Goal: Task Accomplishment & Management: Use online tool/utility

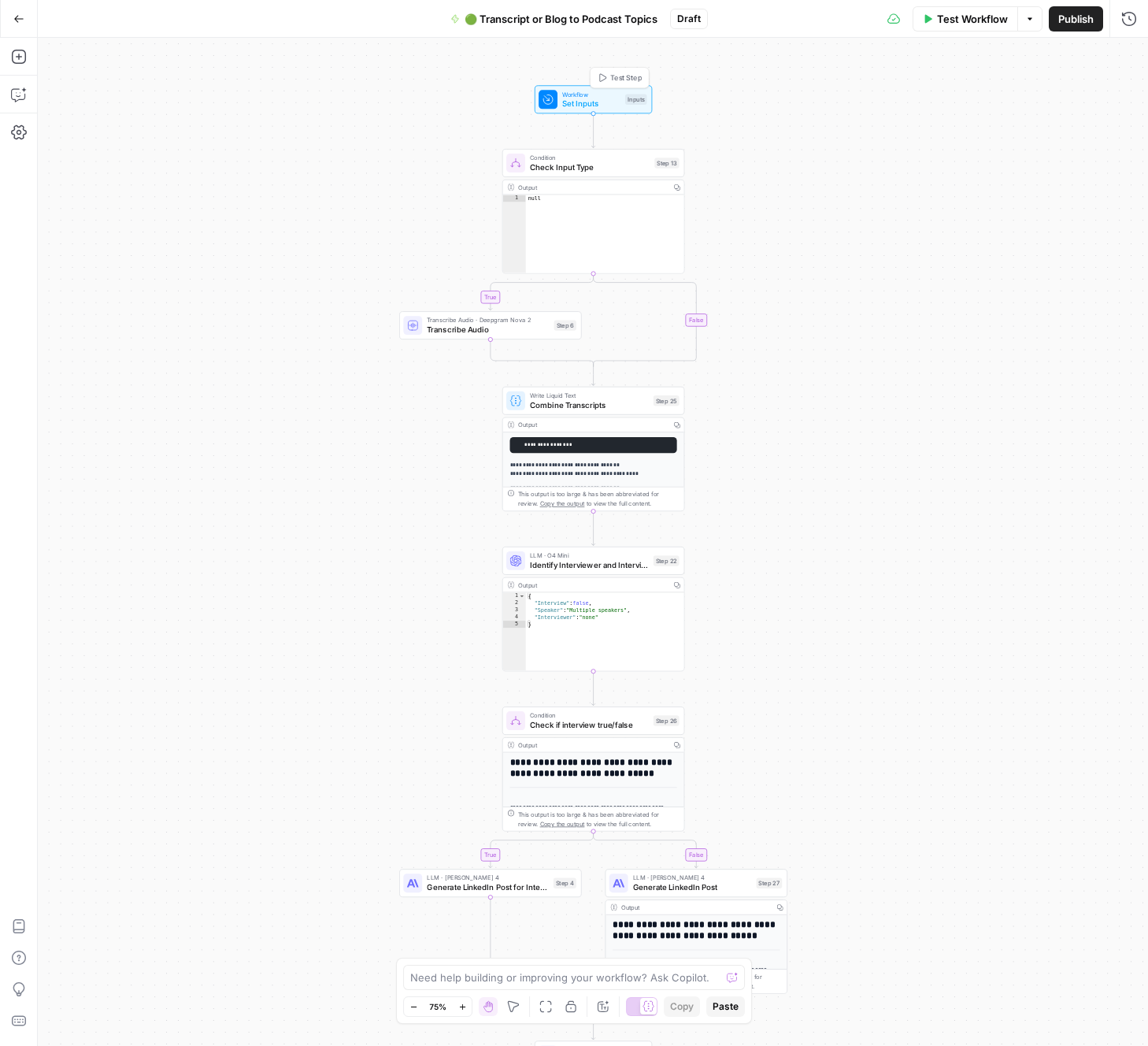
click at [583, 98] on span "Set Inputs" at bounding box center [591, 103] width 58 height 12
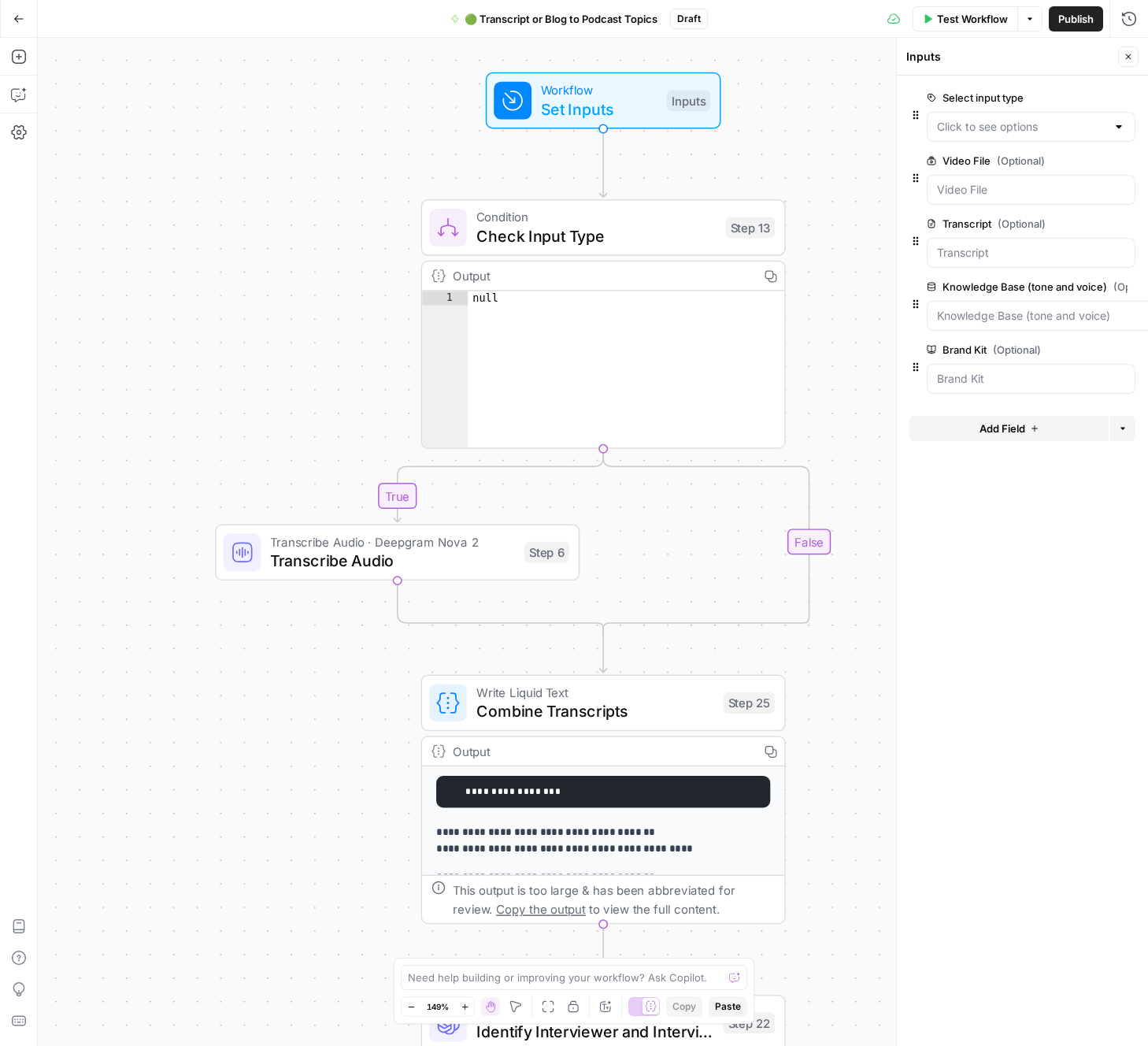
click at [1125, 162] on icon "button" at bounding box center [1125, 160] width 7 height 7
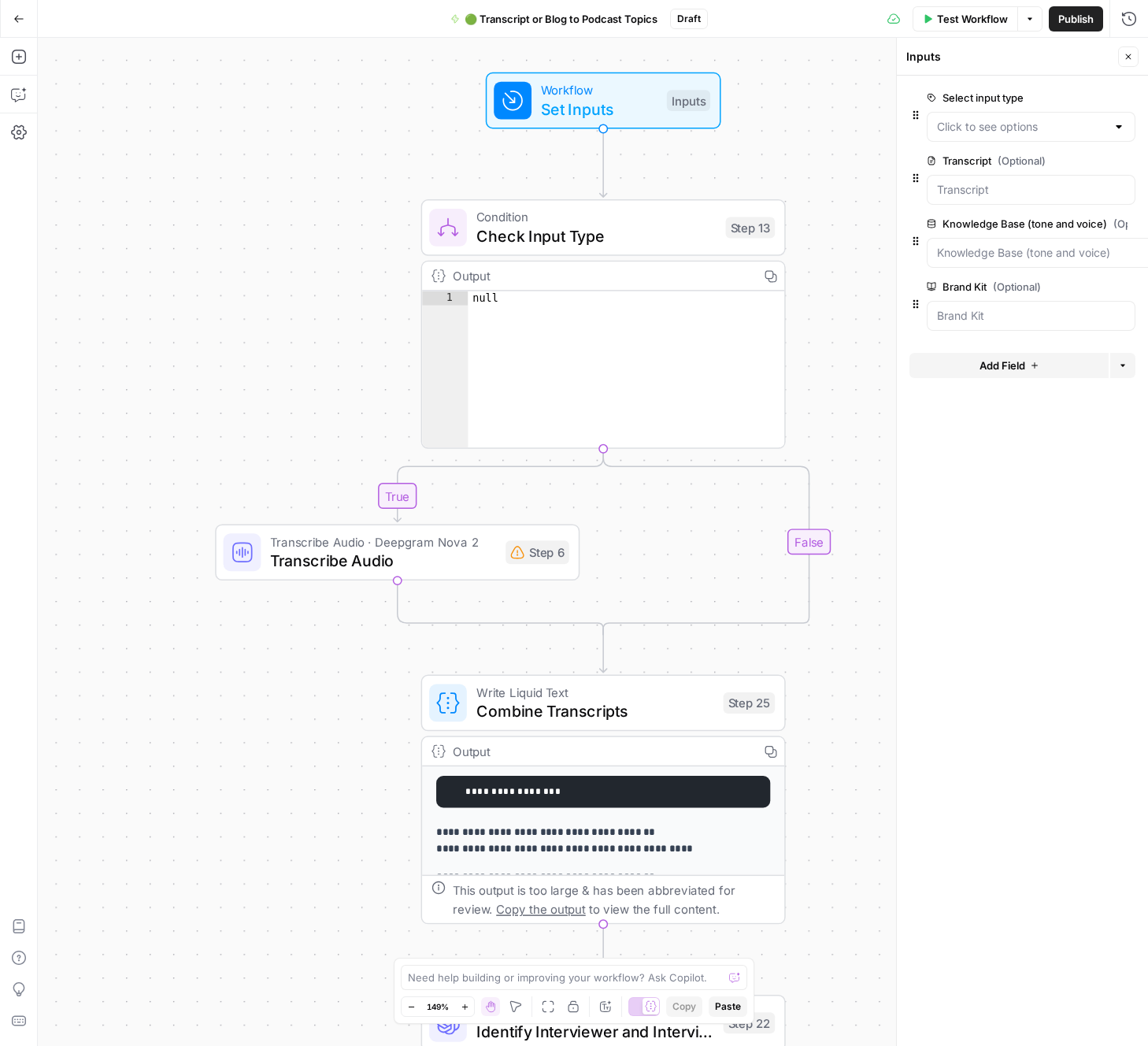
click at [1002, 169] on div "Transcript (Optional) edit field Delete group" at bounding box center [1031, 161] width 209 height 19
click at [997, 161] on label "Transcript (Optional)" at bounding box center [987, 161] width 120 height 16
click at [997, 182] on input "Transcript (Optional)" at bounding box center [1031, 190] width 188 height 16
drag, startPoint x: 997, startPoint y: 161, endPoint x: 1061, endPoint y: 160, distance: 64.0
click at [997, 161] on label "Transcript (Optional)" at bounding box center [987, 161] width 120 height 16
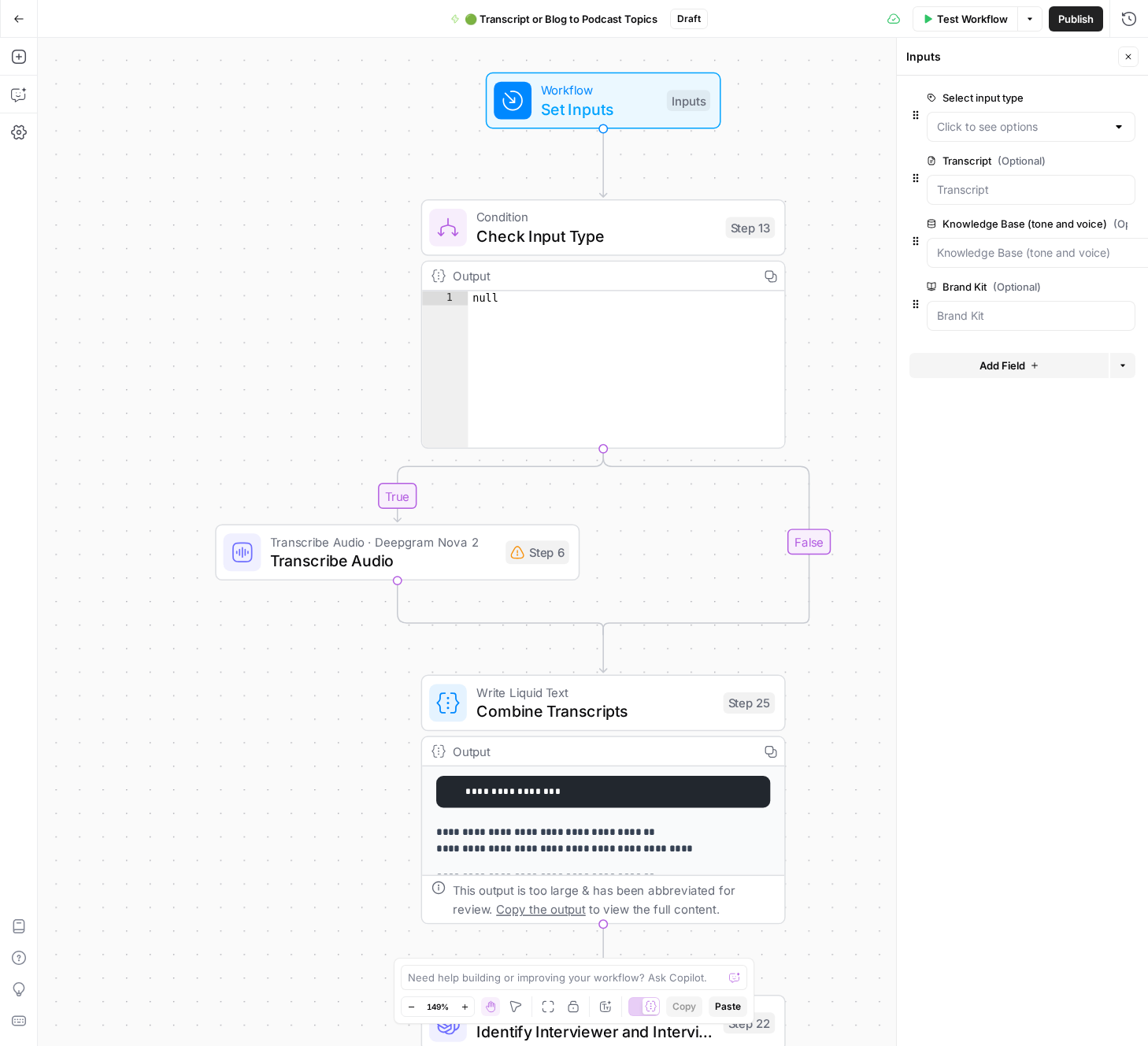
click at [997, 182] on input "Transcript (Optional)" at bounding box center [1031, 190] width 188 height 16
click at [1079, 160] on span "edit field" at bounding box center [1076, 160] width 35 height 12
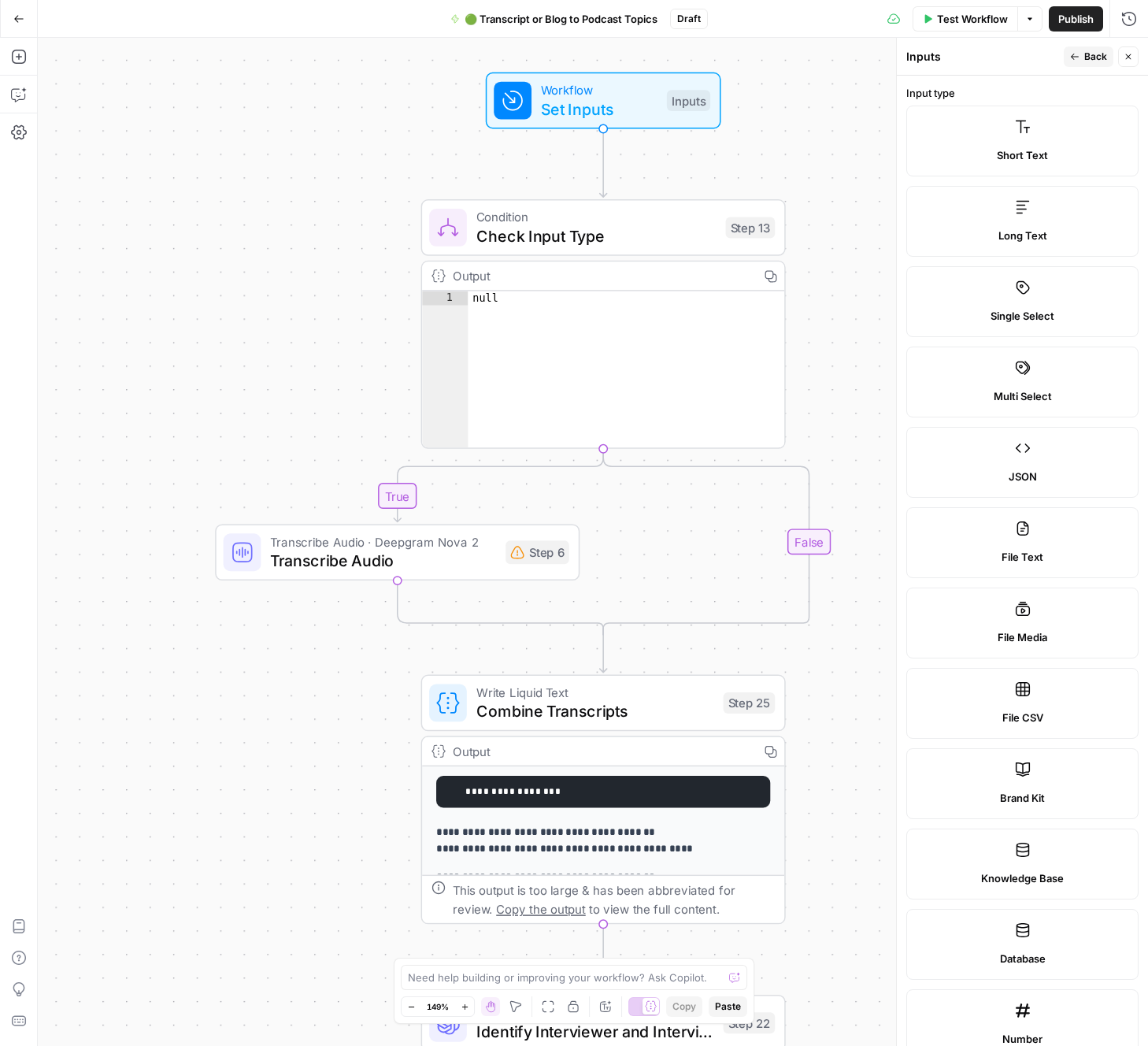
drag, startPoint x: 1020, startPoint y: 213, endPoint x: 1010, endPoint y: 219, distance: 11.7
click at [1020, 213] on icon at bounding box center [1022, 206] width 16 height 16
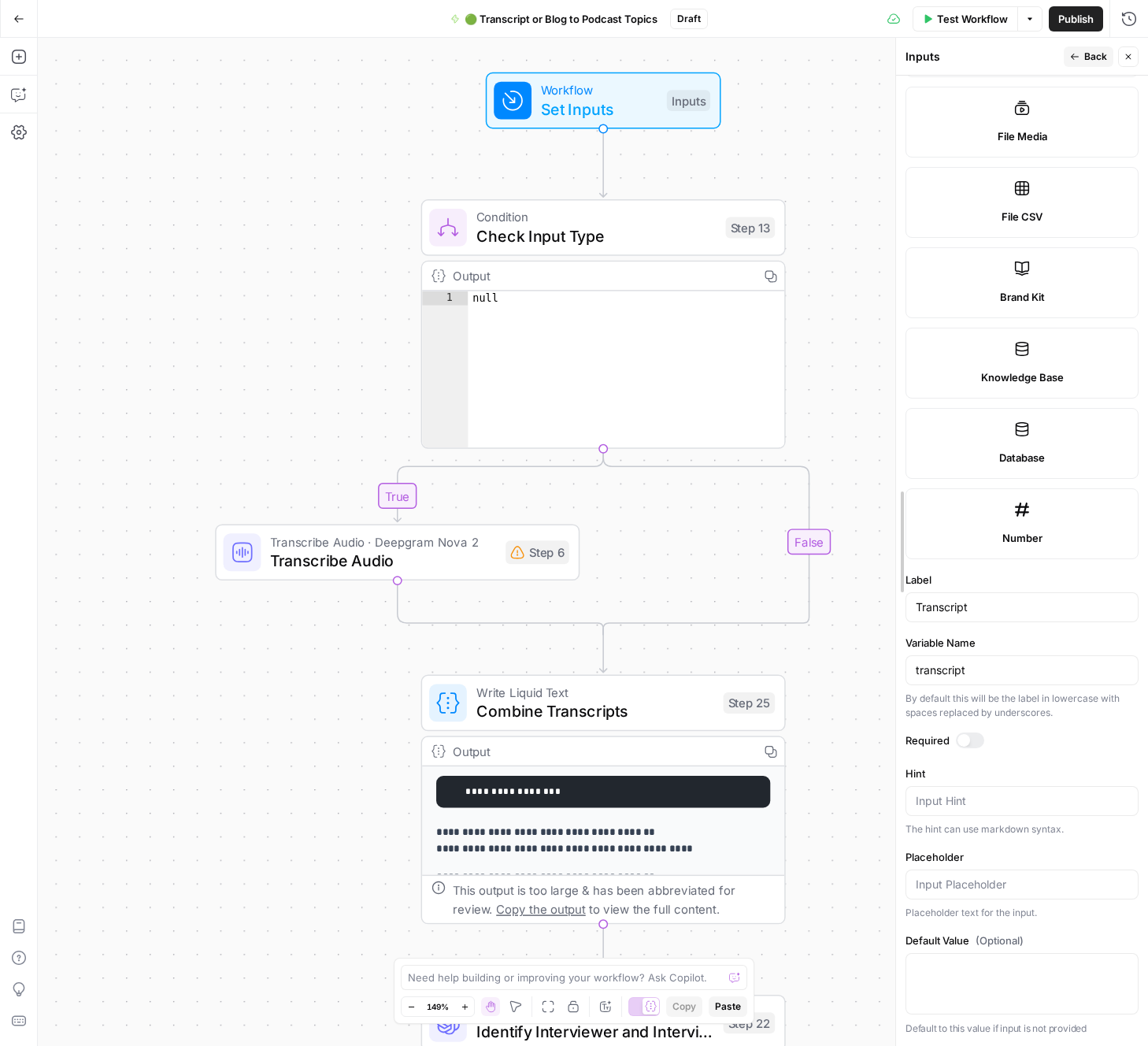
scroll to position [19, 0]
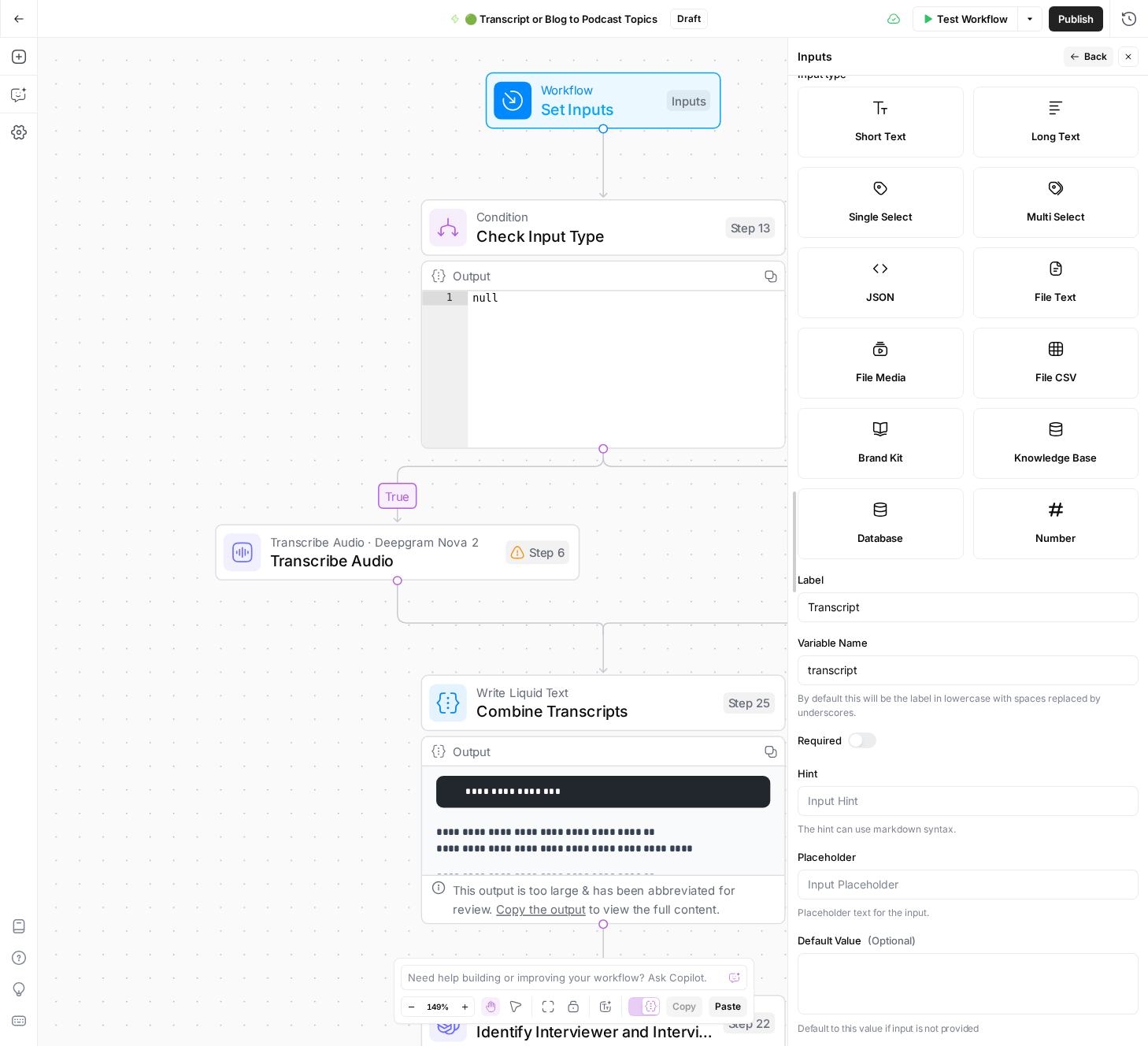
drag, startPoint x: 893, startPoint y: 241, endPoint x: 816, endPoint y: 531, distance: 300.0
click at [784, 243] on div at bounding box center [788, 541] width 16 height 1008
click at [863, 607] on input "Transcript" at bounding box center [967, 607] width 323 height 16
type input "Raw Content"
type input "raw_content"
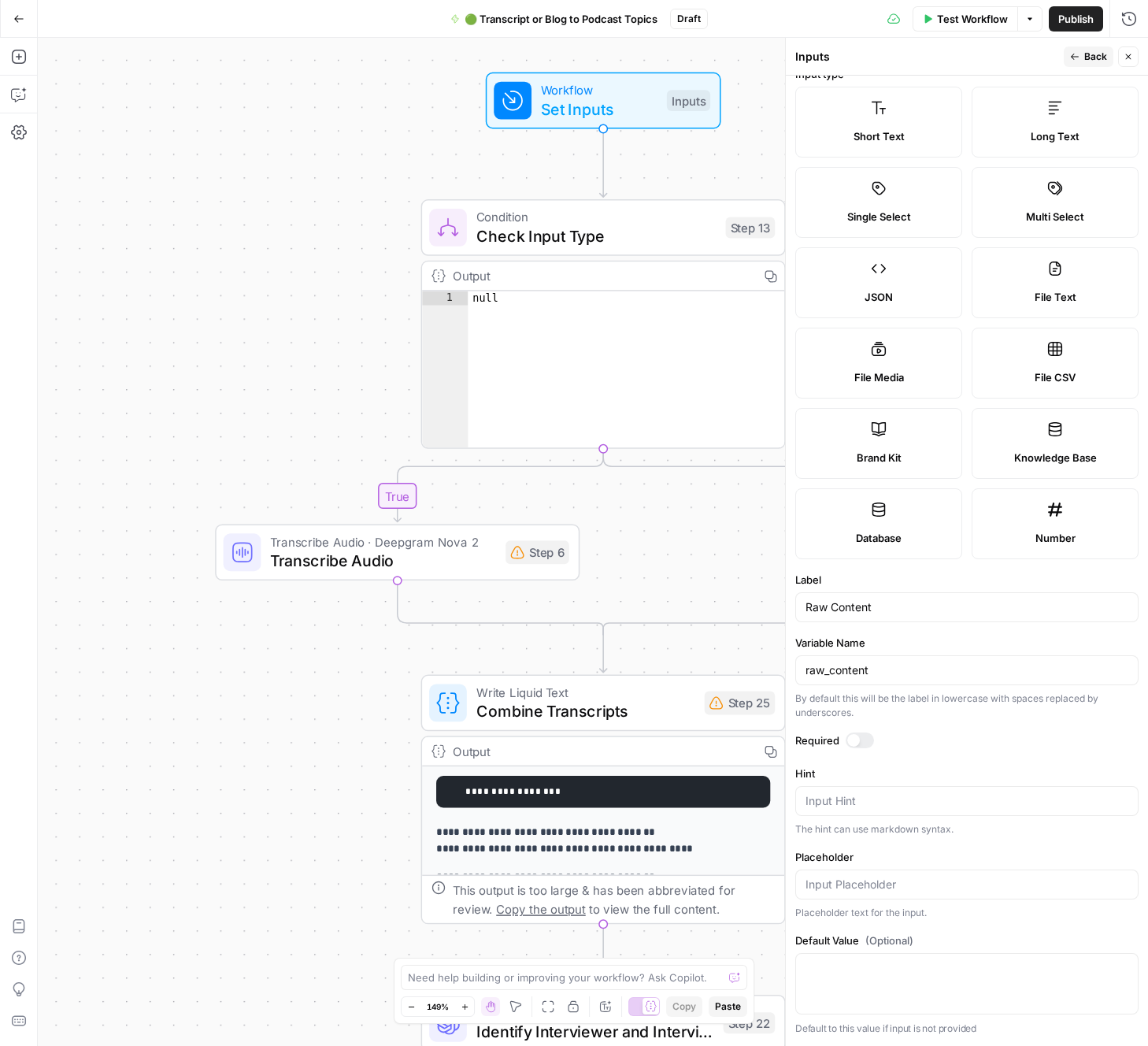
click at [911, 578] on label "Label" at bounding box center [967, 579] width 344 height 16
click at [911, 599] on input "Raw Content" at bounding box center [967, 607] width 323 height 16
click at [901, 579] on label "Label" at bounding box center [967, 579] width 344 height 16
click at [901, 599] on input "Raw Content" at bounding box center [967, 607] width 323 height 16
drag, startPoint x: 1072, startPoint y: 57, endPoint x: 1063, endPoint y: 57, distance: 9.0
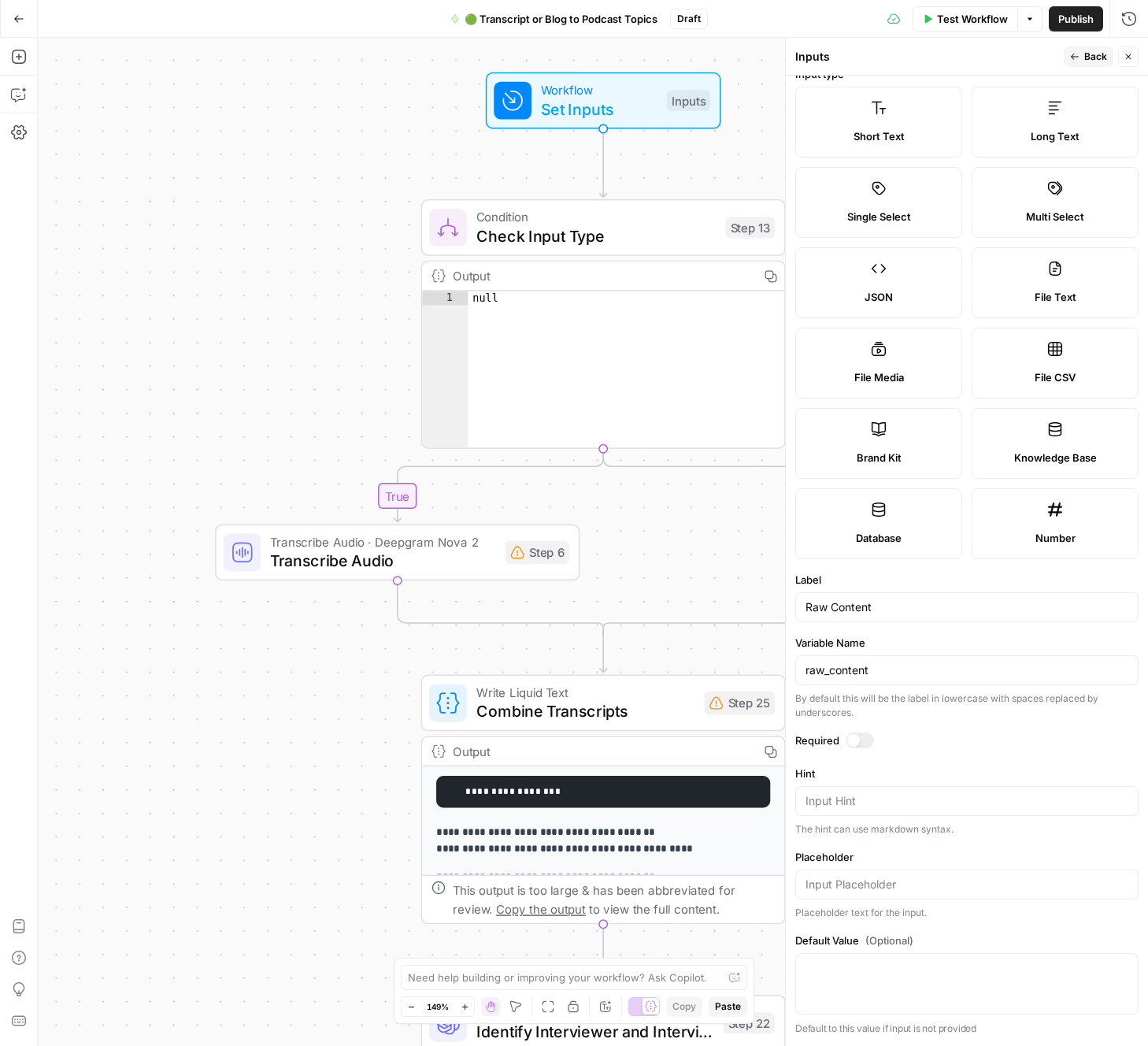
click at [1070, 57] on icon "button" at bounding box center [1074, 56] width 9 height 9
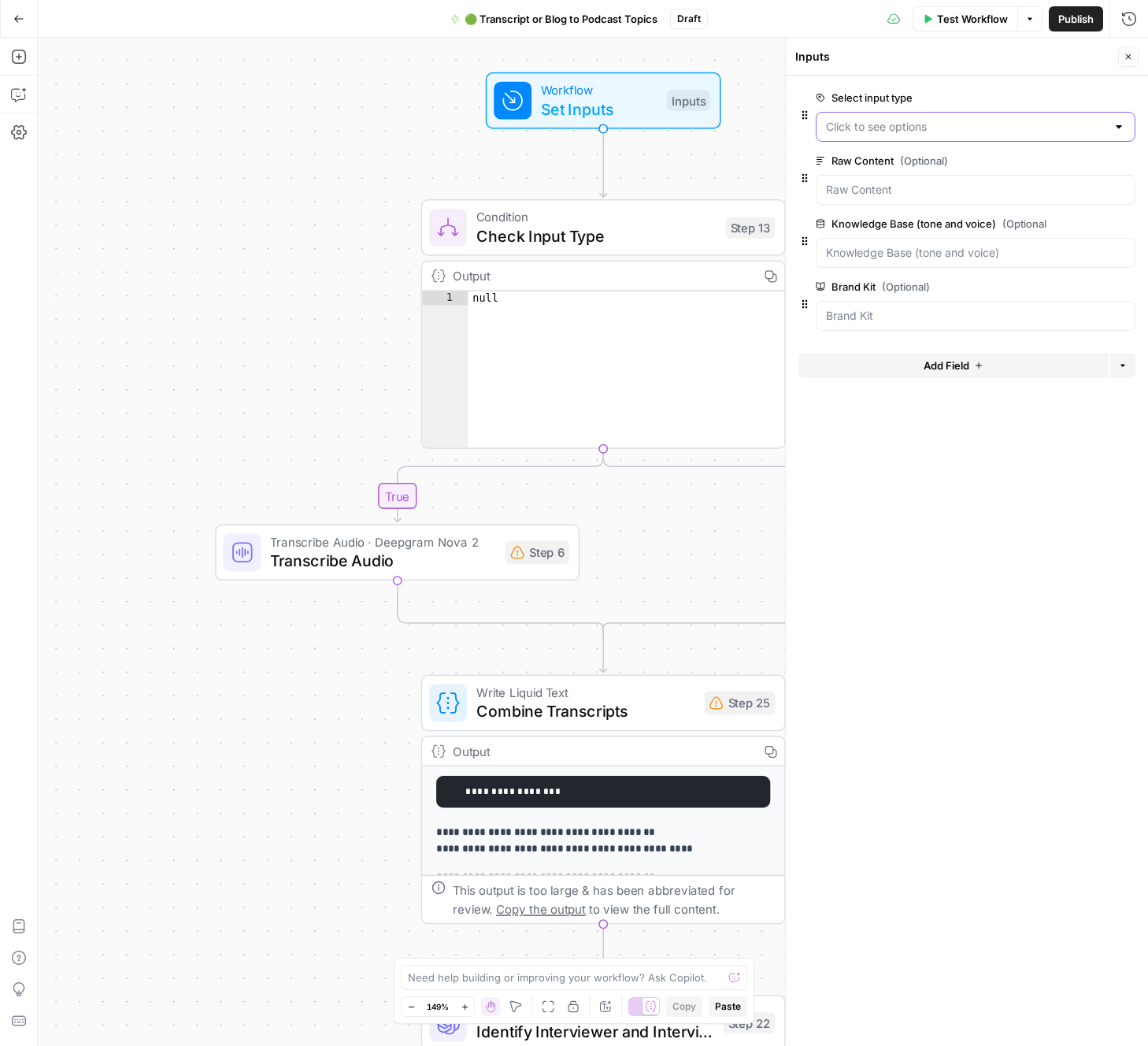
click at [932, 133] on type "Select input type" at bounding box center [966, 126] width 280 height 16
drag, startPoint x: 959, startPoint y: 92, endPoint x: 1020, endPoint y: 96, distance: 61.1
click at [959, 92] on label "Select input type" at bounding box center [930, 97] width 230 height 16
click at [959, 119] on type "Select input type" at bounding box center [966, 126] width 280 height 16
click at [1126, 98] on icon "button" at bounding box center [1126, 98] width 8 height 8
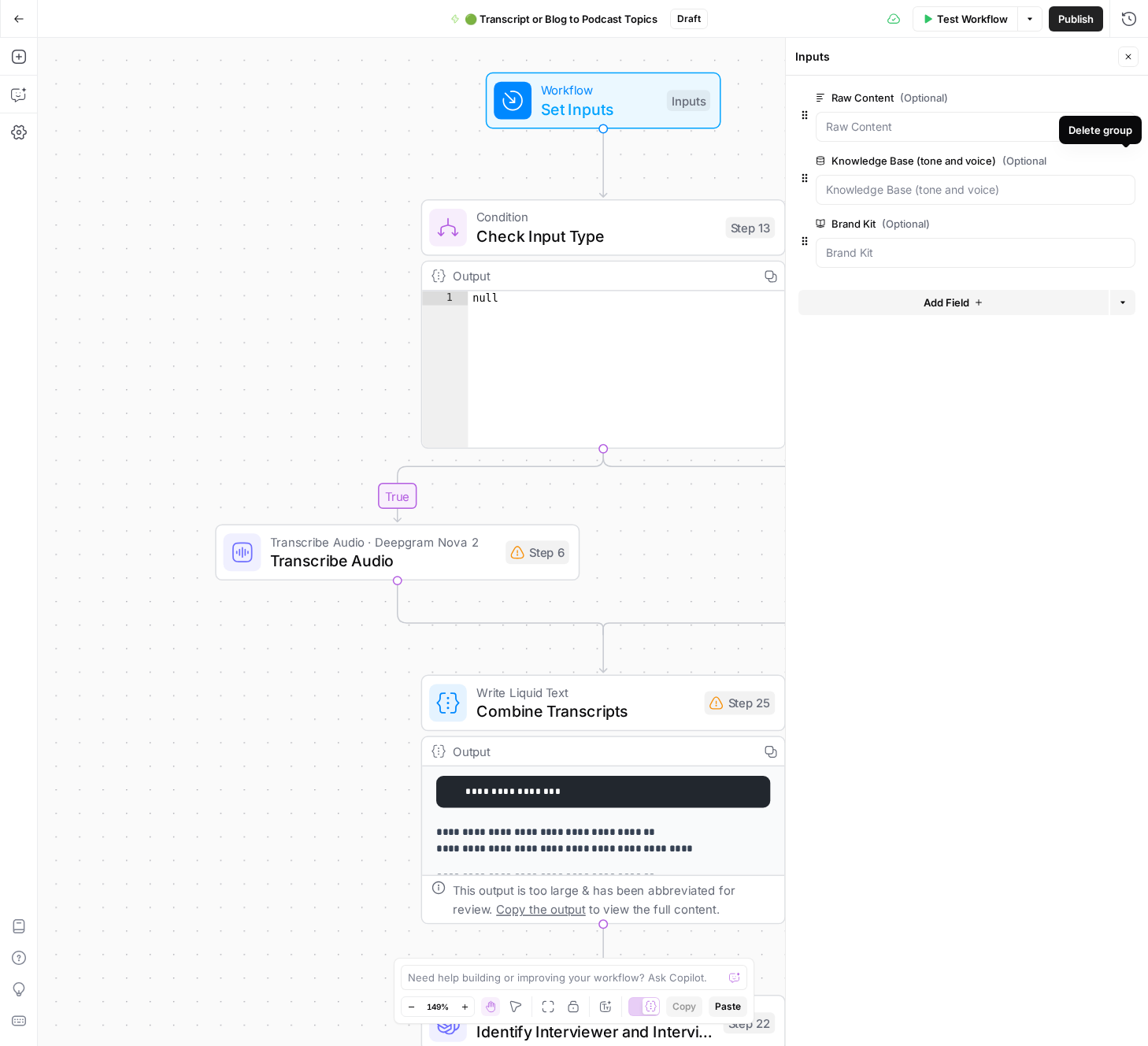
click at [1129, 159] on icon "button" at bounding box center [1126, 161] width 8 height 8
click at [1128, 161] on icon "button" at bounding box center [1126, 161] width 8 height 8
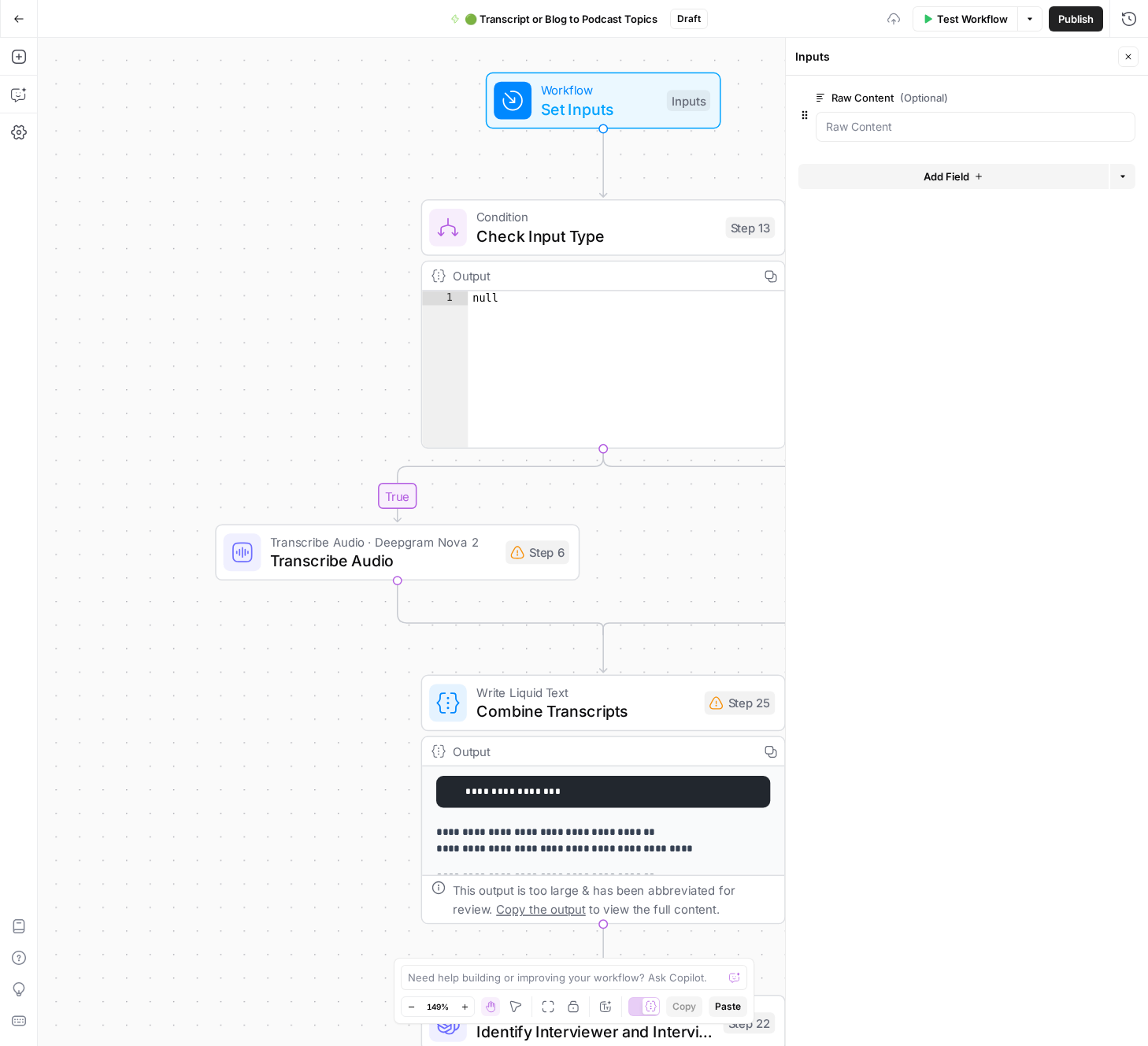
drag, startPoint x: 1046, startPoint y: 361, endPoint x: 1003, endPoint y: 350, distance: 44.4
click at [1040, 359] on form "Raw Content (Optional) edit field Delete group Add Field Options" at bounding box center [966, 561] width 362 height 970
click at [1002, 349] on form "Raw Content (Optional) edit field Delete group Add Field Options" at bounding box center [966, 561] width 362 height 970
click at [596, 248] on div "Condition Check Input Type Step 13 Copy step Delete step Add Note Test" at bounding box center [603, 227] width 364 height 57
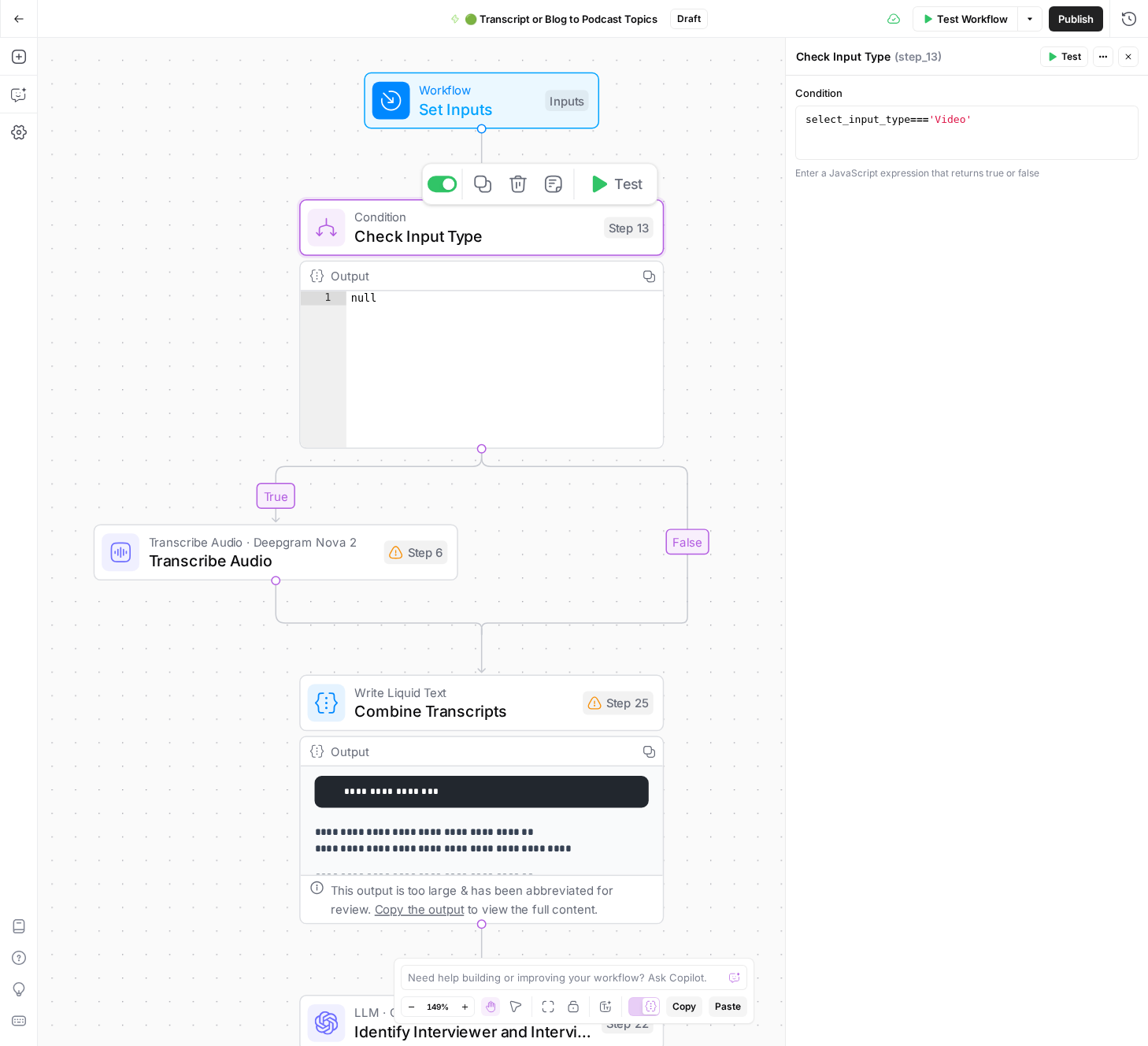
click at [522, 191] on icon "button" at bounding box center [517, 184] width 17 height 17
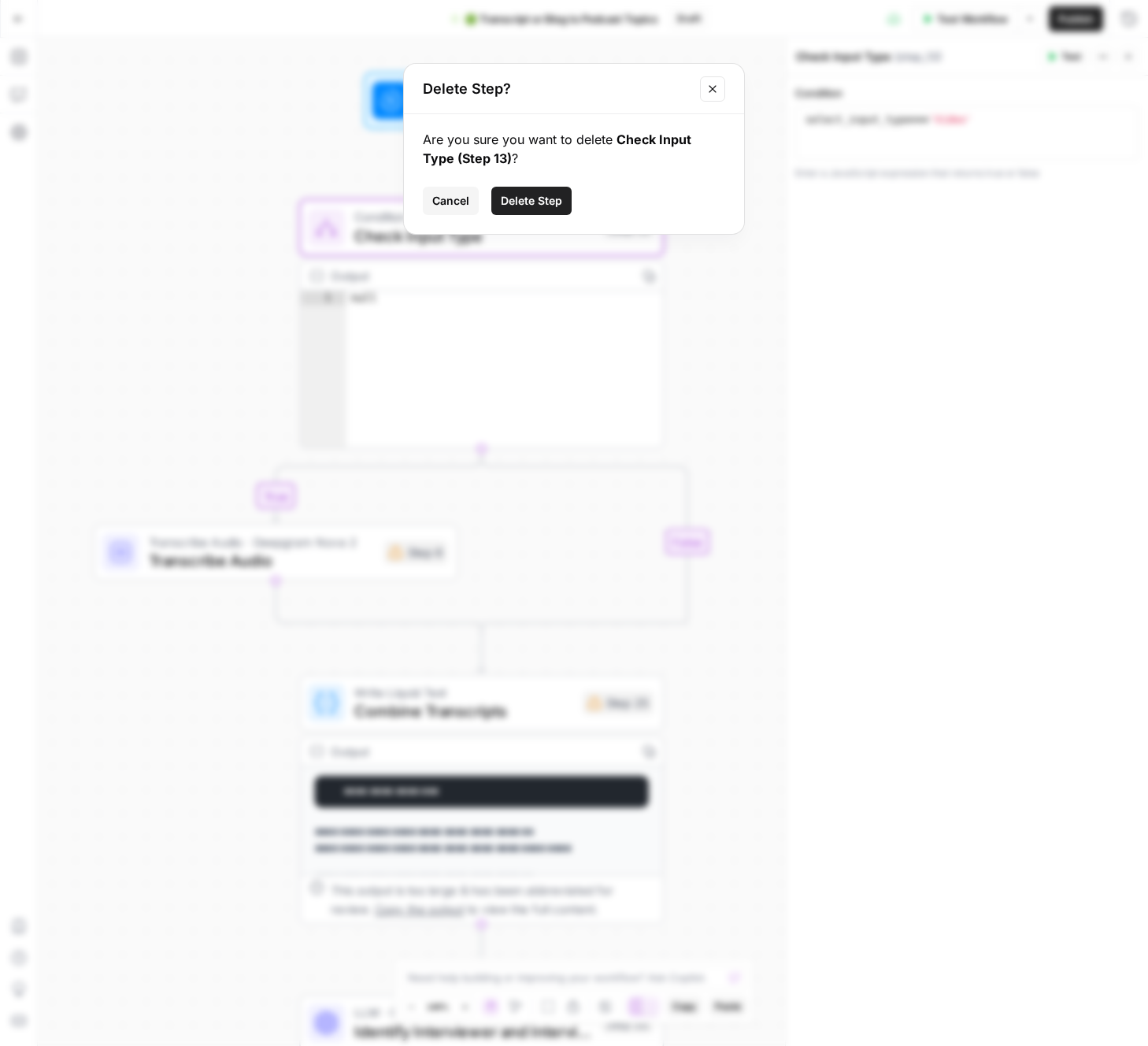
click at [524, 201] on span "Delete Step" at bounding box center [532, 201] width 62 height 16
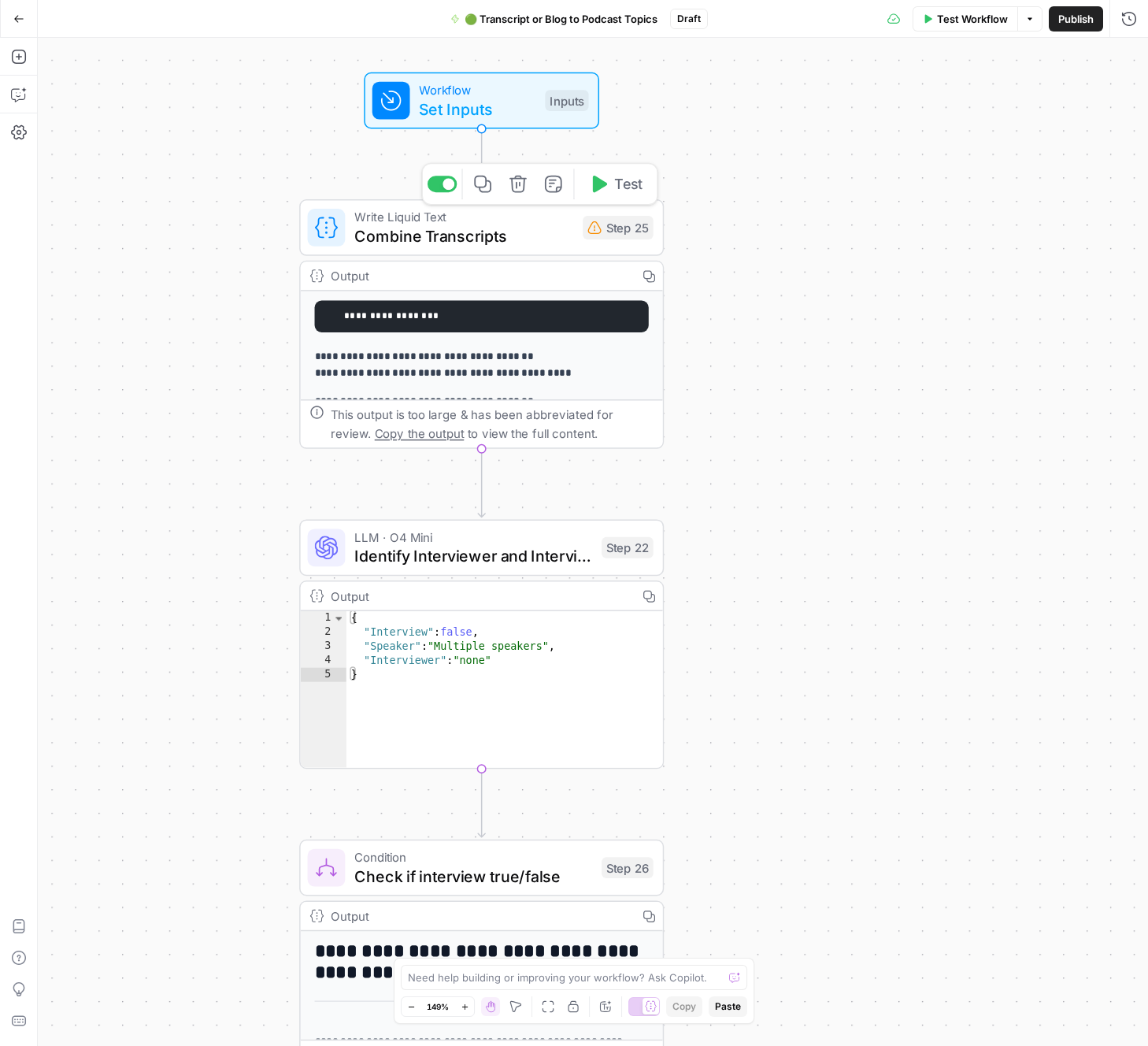
click at [513, 191] on icon "button" at bounding box center [517, 184] width 17 height 17
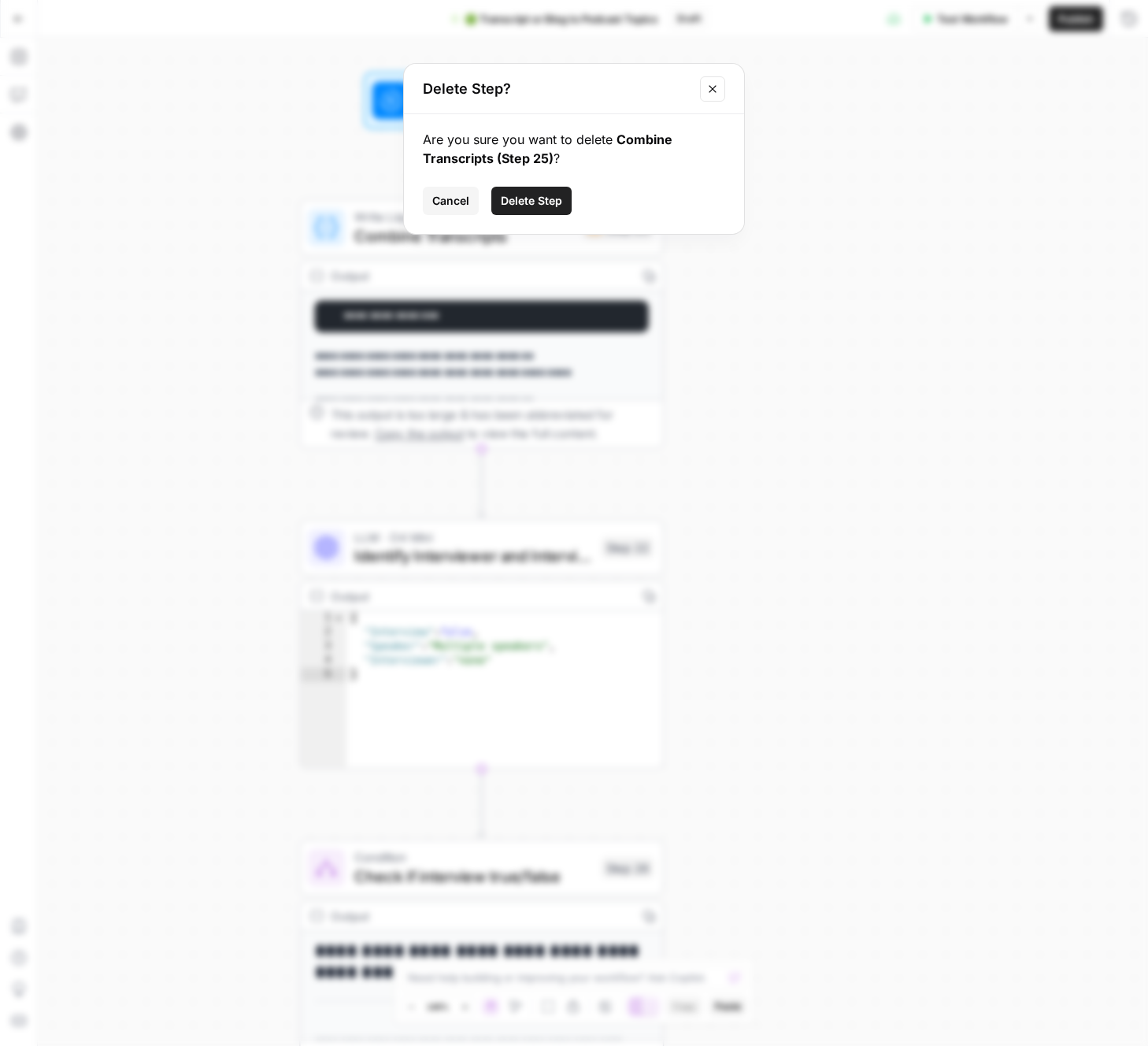
click at [523, 206] on span "Delete Step" at bounding box center [532, 201] width 62 height 16
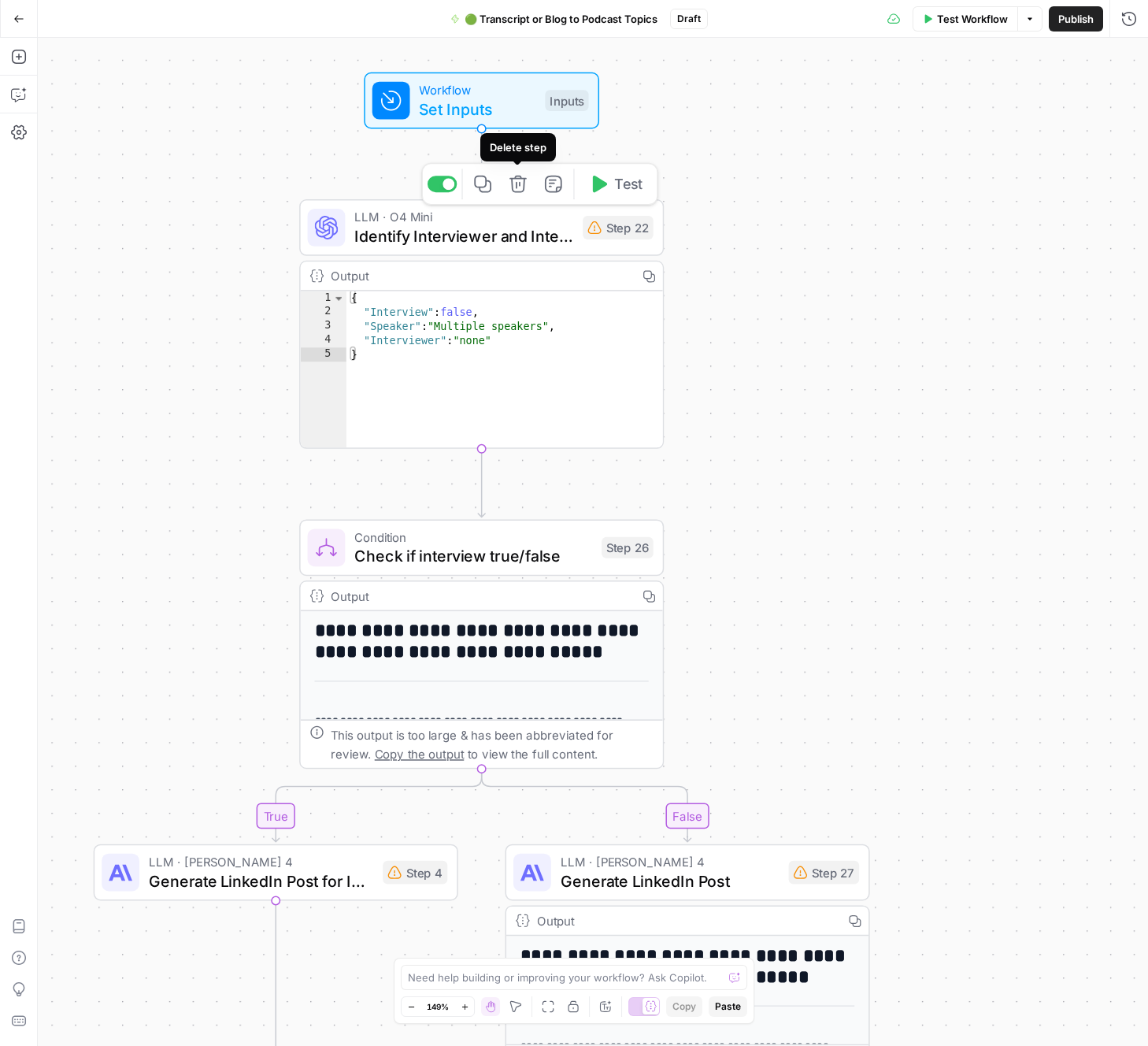
click at [522, 192] on icon "button" at bounding box center [517, 184] width 19 height 19
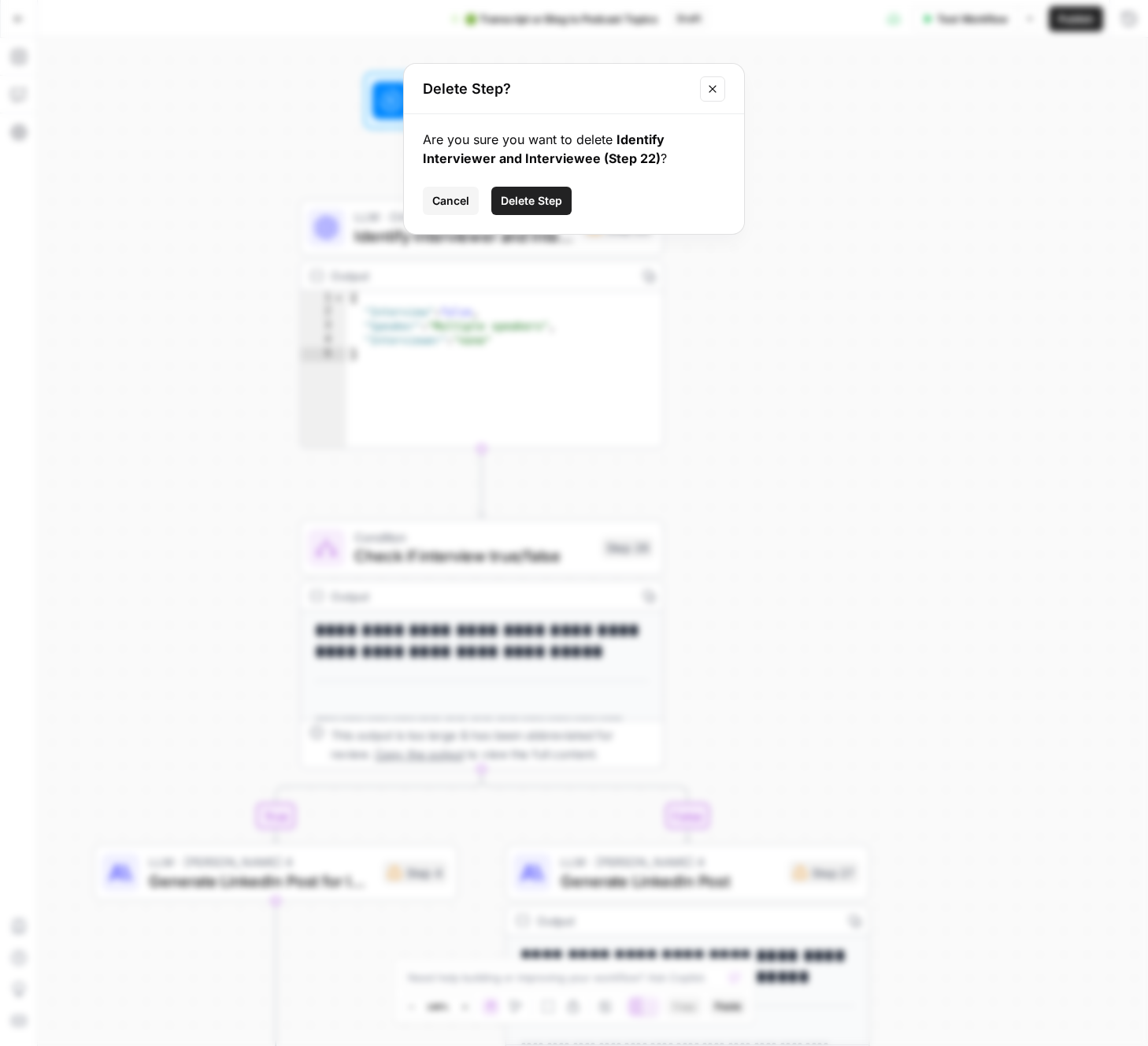
click at [545, 208] on span "Delete Step" at bounding box center [532, 201] width 62 height 16
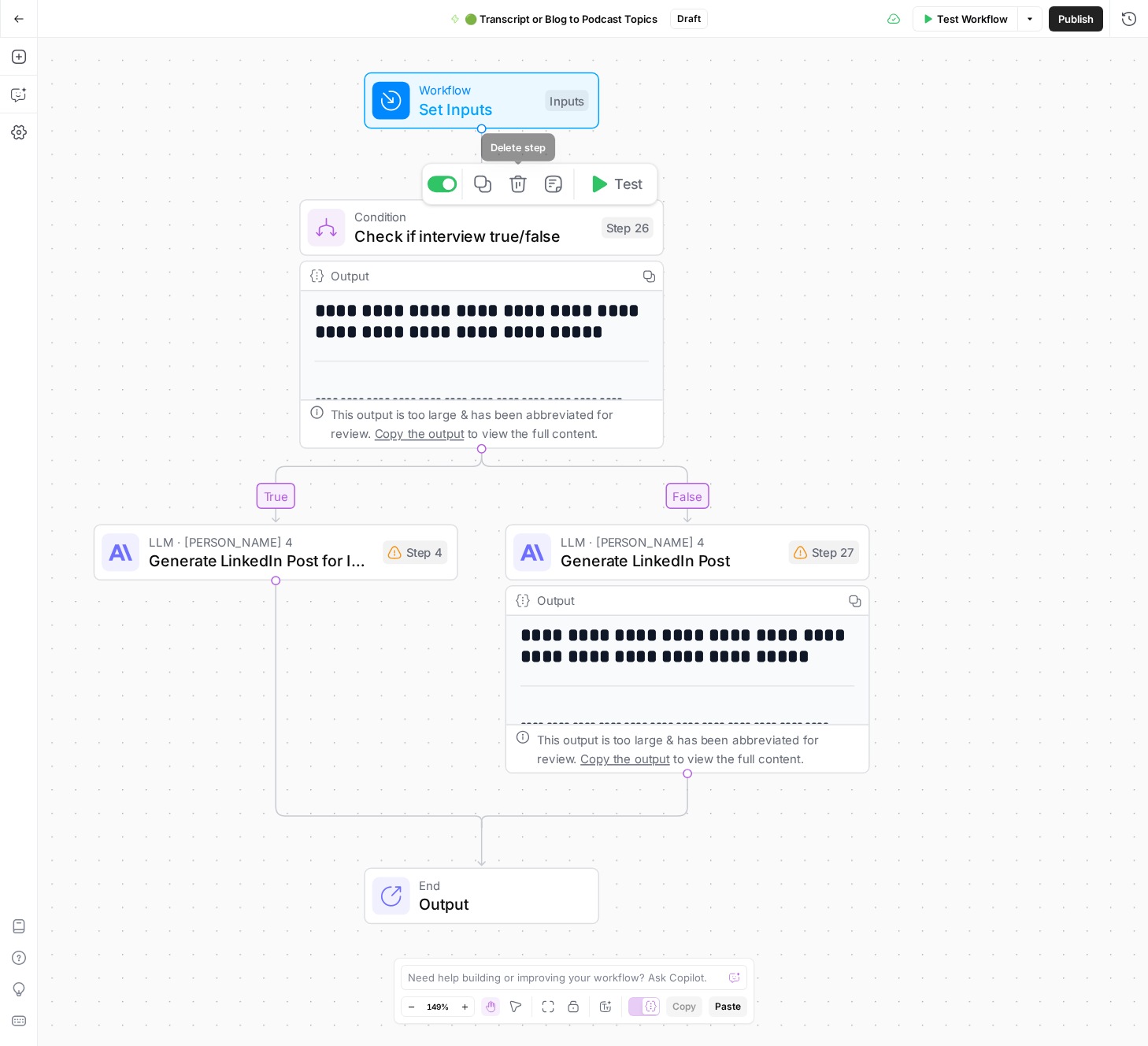
click at [518, 190] on icon "button" at bounding box center [517, 184] width 19 height 19
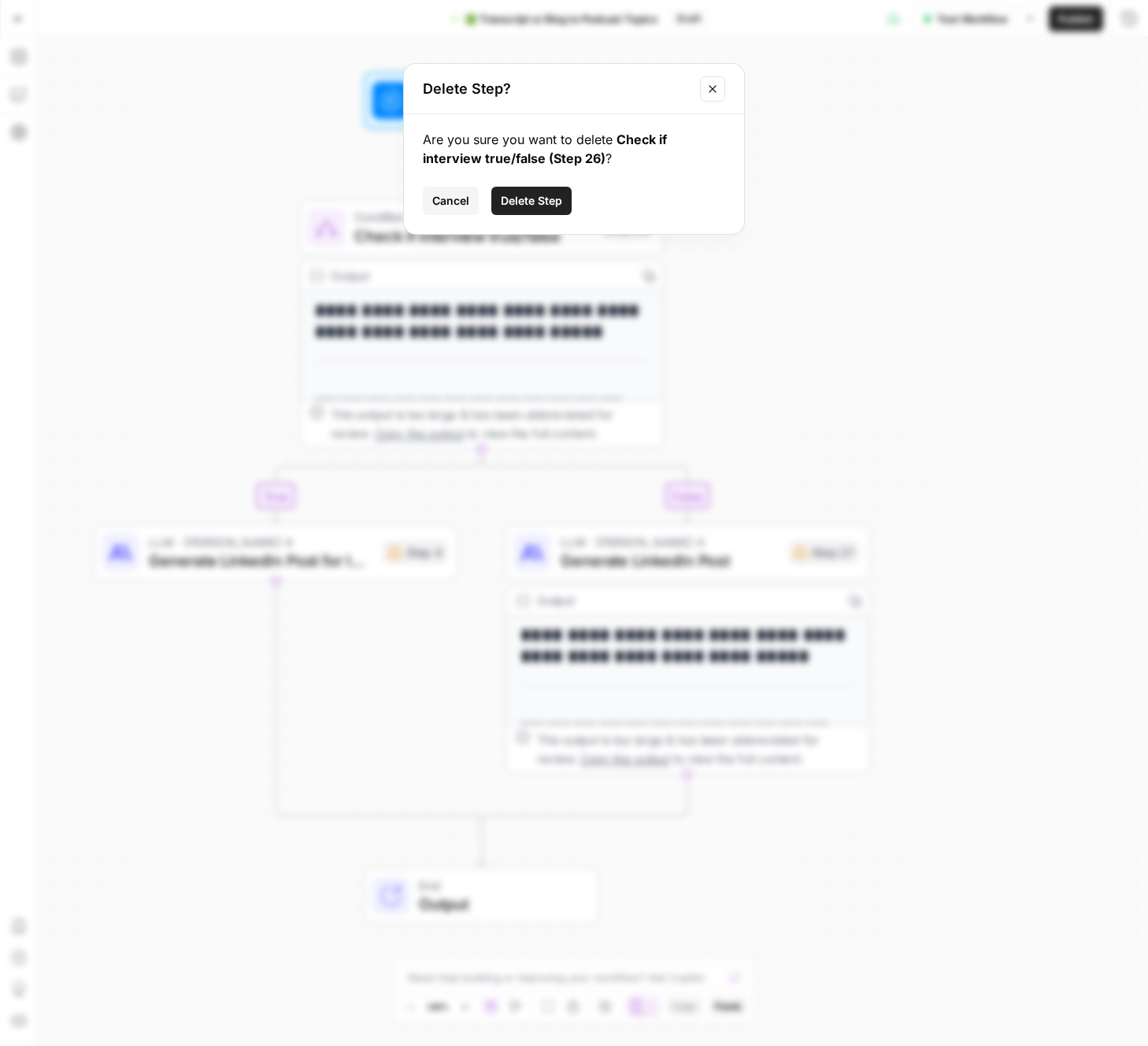
click at [525, 203] on span "Delete Step" at bounding box center [532, 201] width 62 height 16
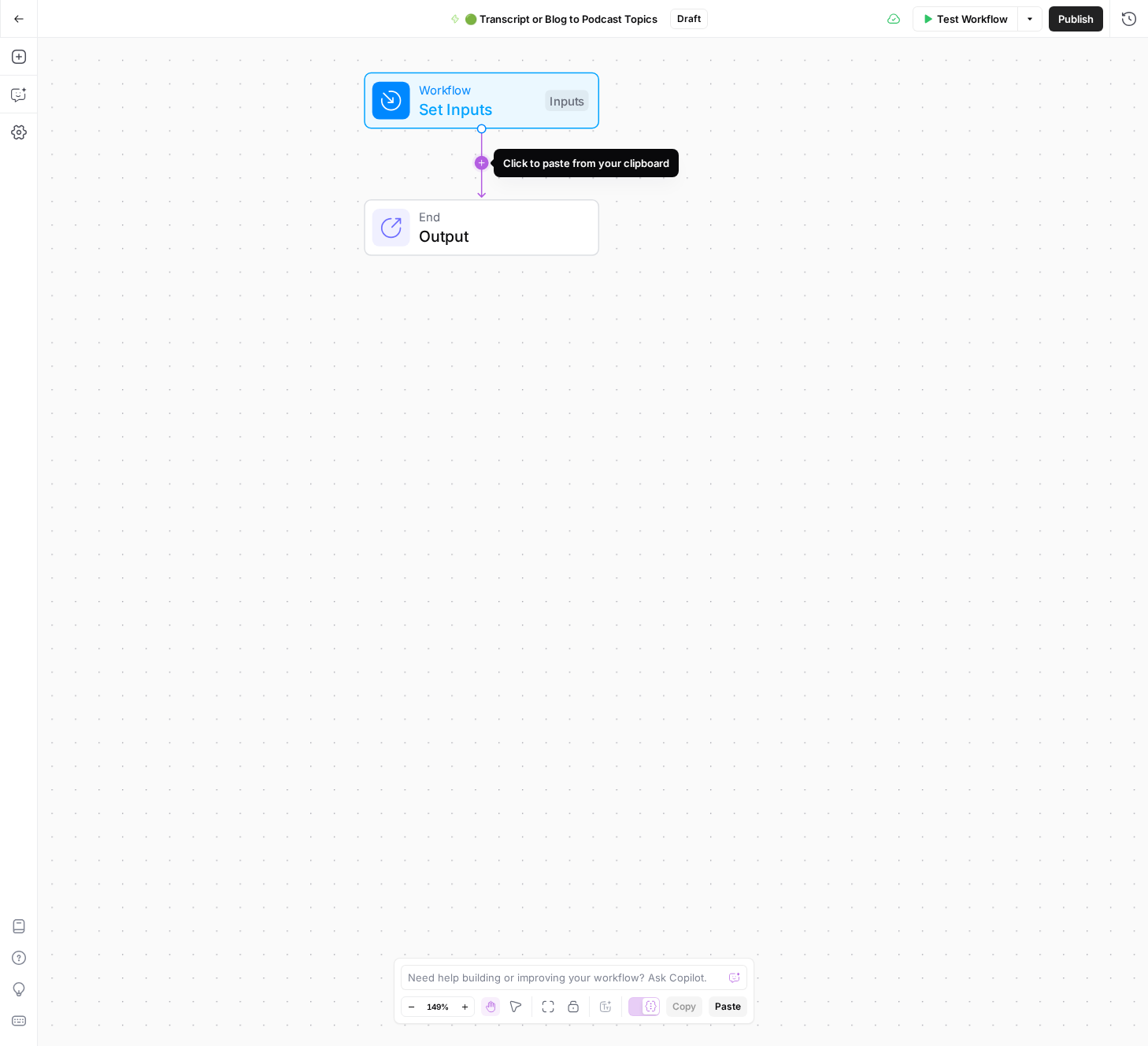
click at [480, 162] on icon "Edge from start to end" at bounding box center [481, 162] width 7 height 68
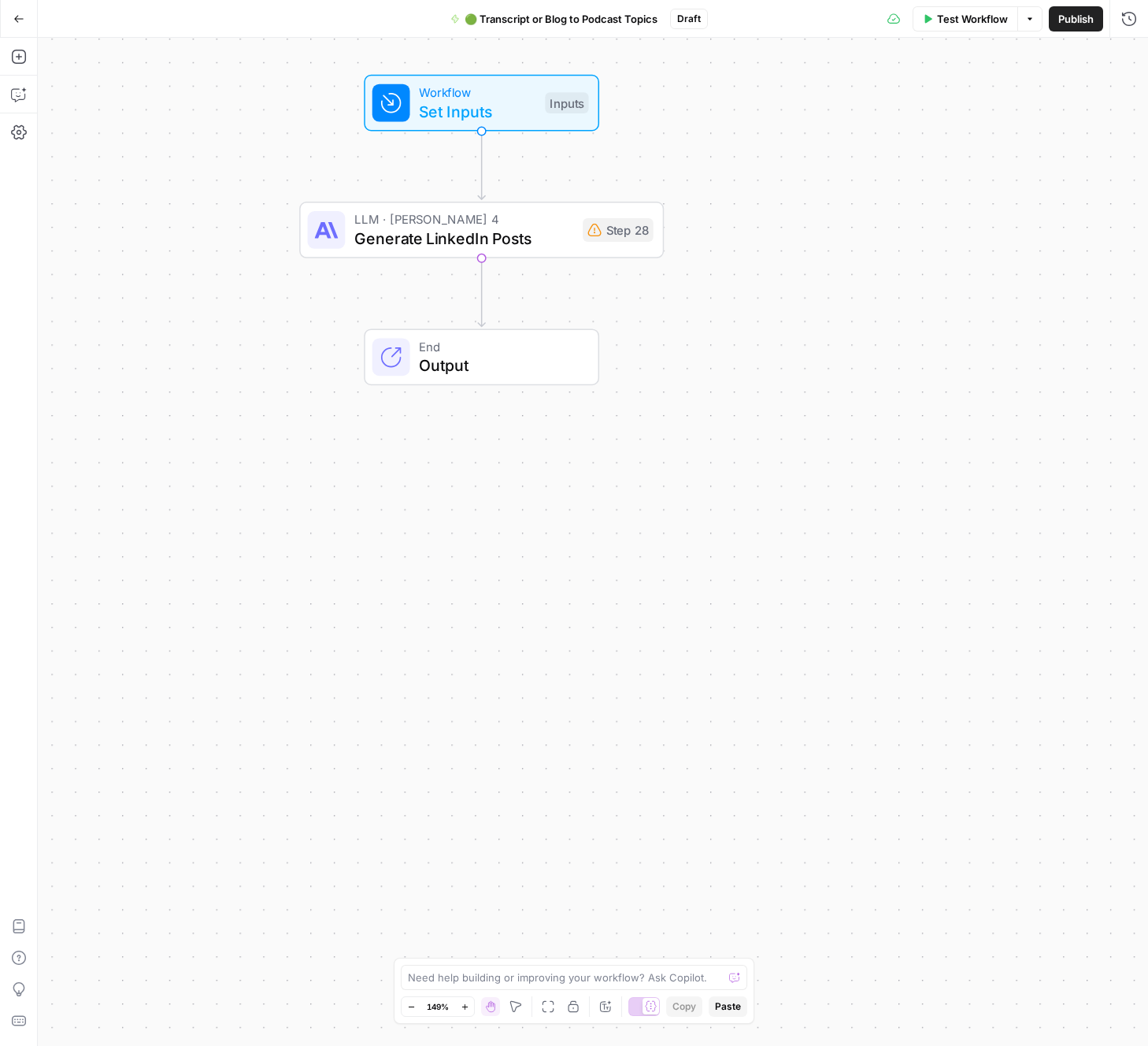
click at [256, 180] on div "Workflow Set Inputs Inputs LLM · Claude Sonnet 4 Generate LinkedIn Posts Step 2…" at bounding box center [592, 541] width 1110 height 1008
click at [468, 233] on span "Generate LinkedIn Posts" at bounding box center [463, 238] width 219 height 23
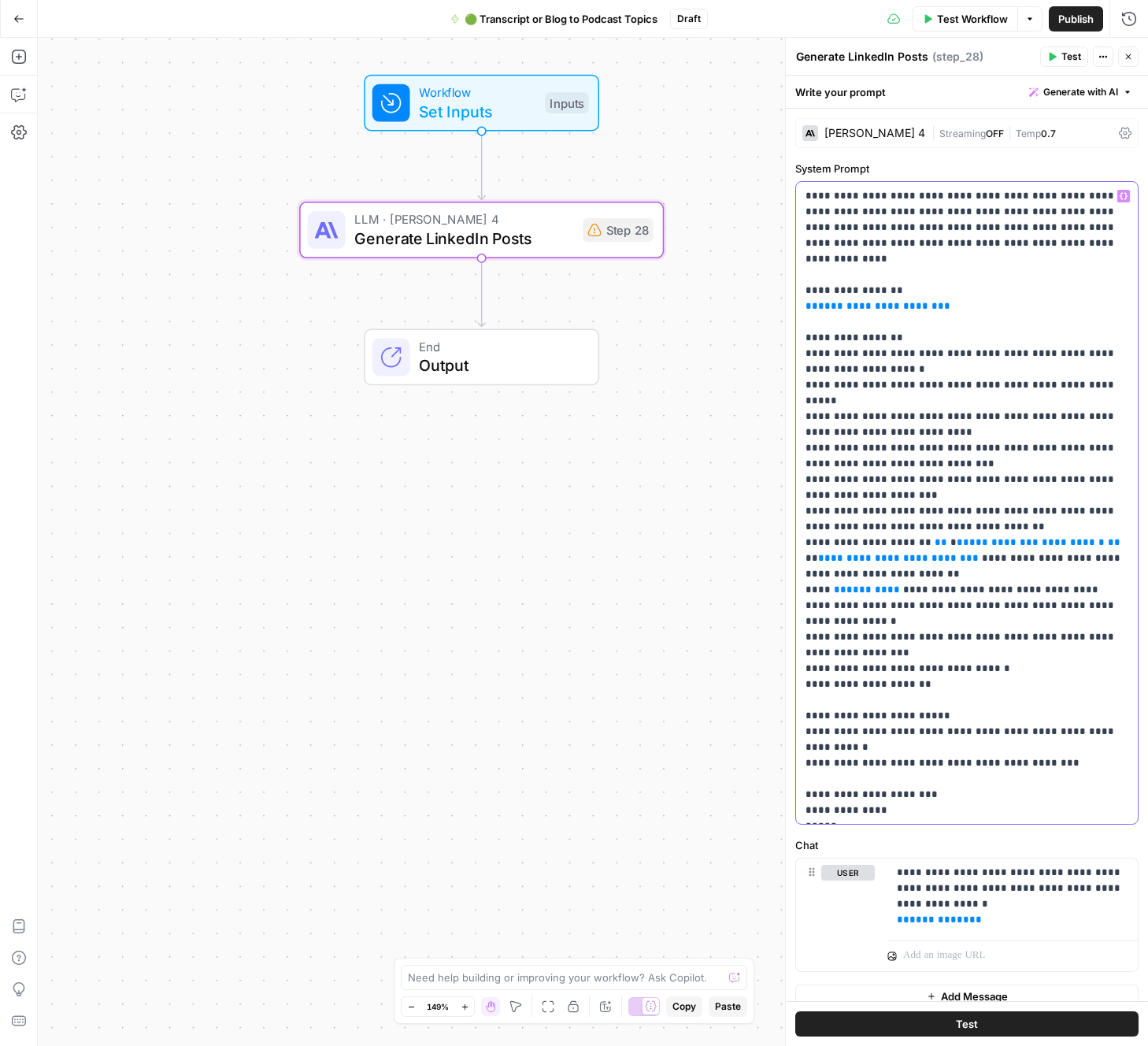
click at [848, 209] on p "**********" at bounding box center [967, 511] width 323 height 646
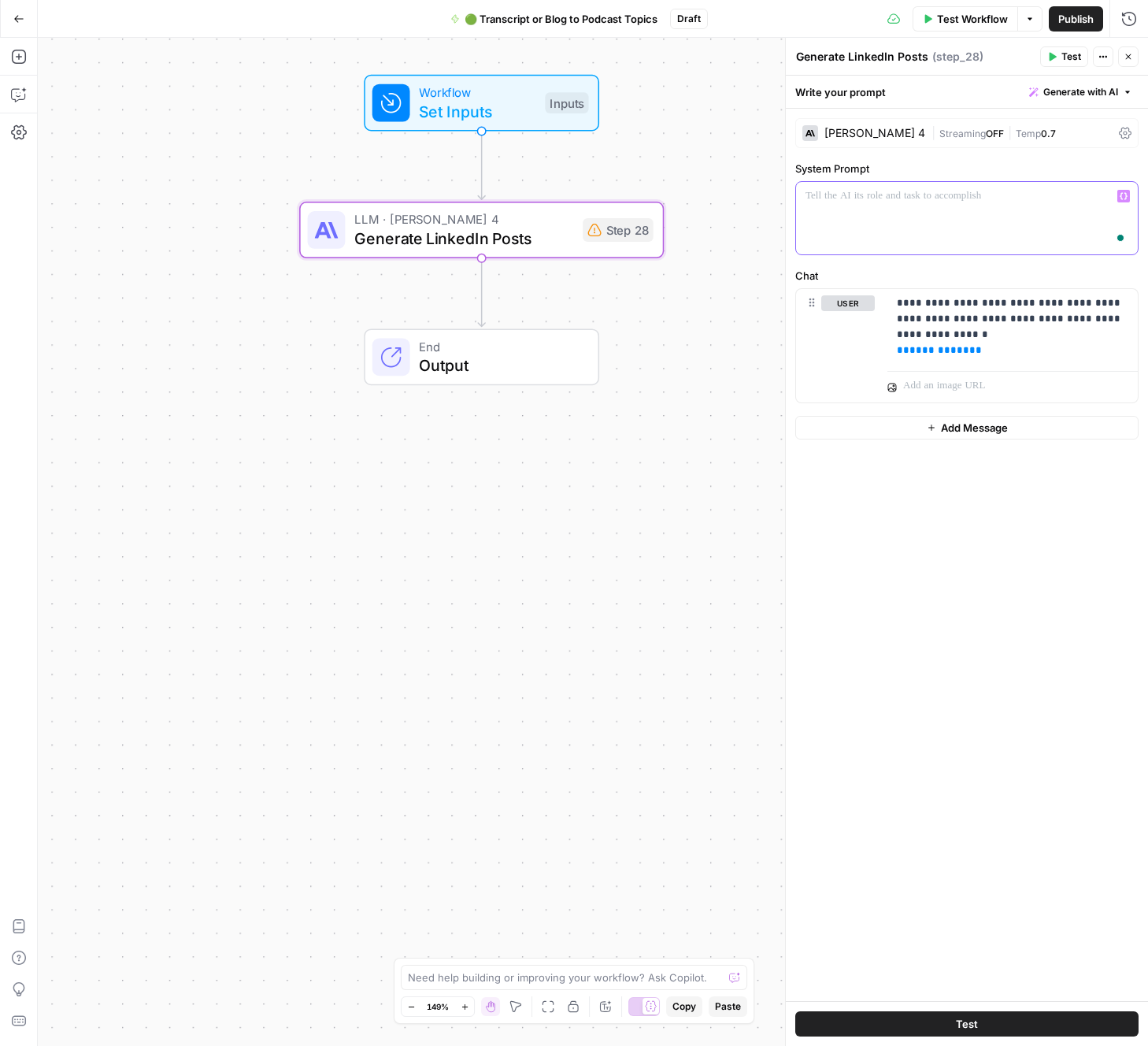
click at [1126, 199] on icon "button" at bounding box center [1123, 196] width 7 height 7
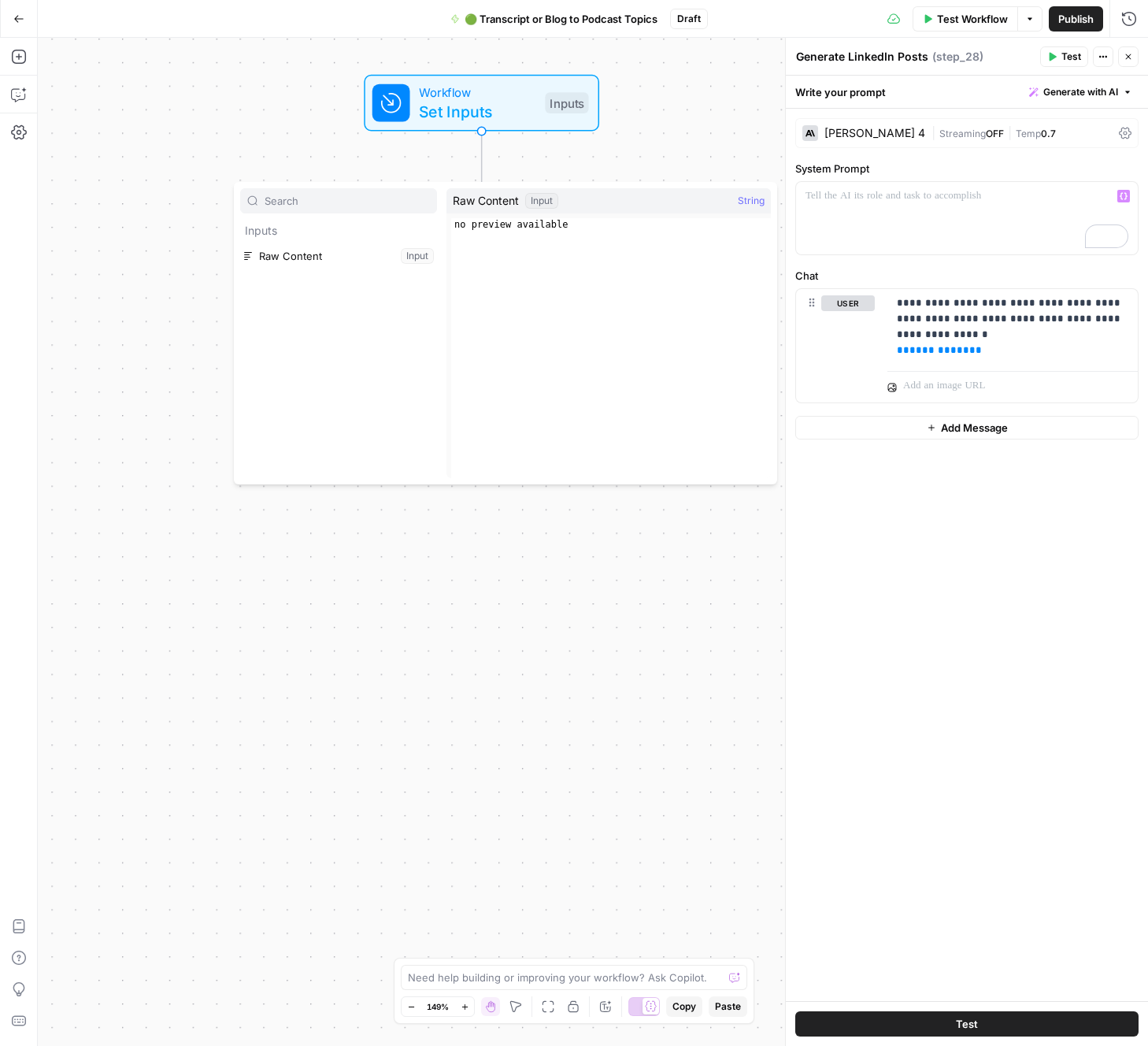
click at [981, 575] on div "**********" at bounding box center [966, 555] width 362 height 892
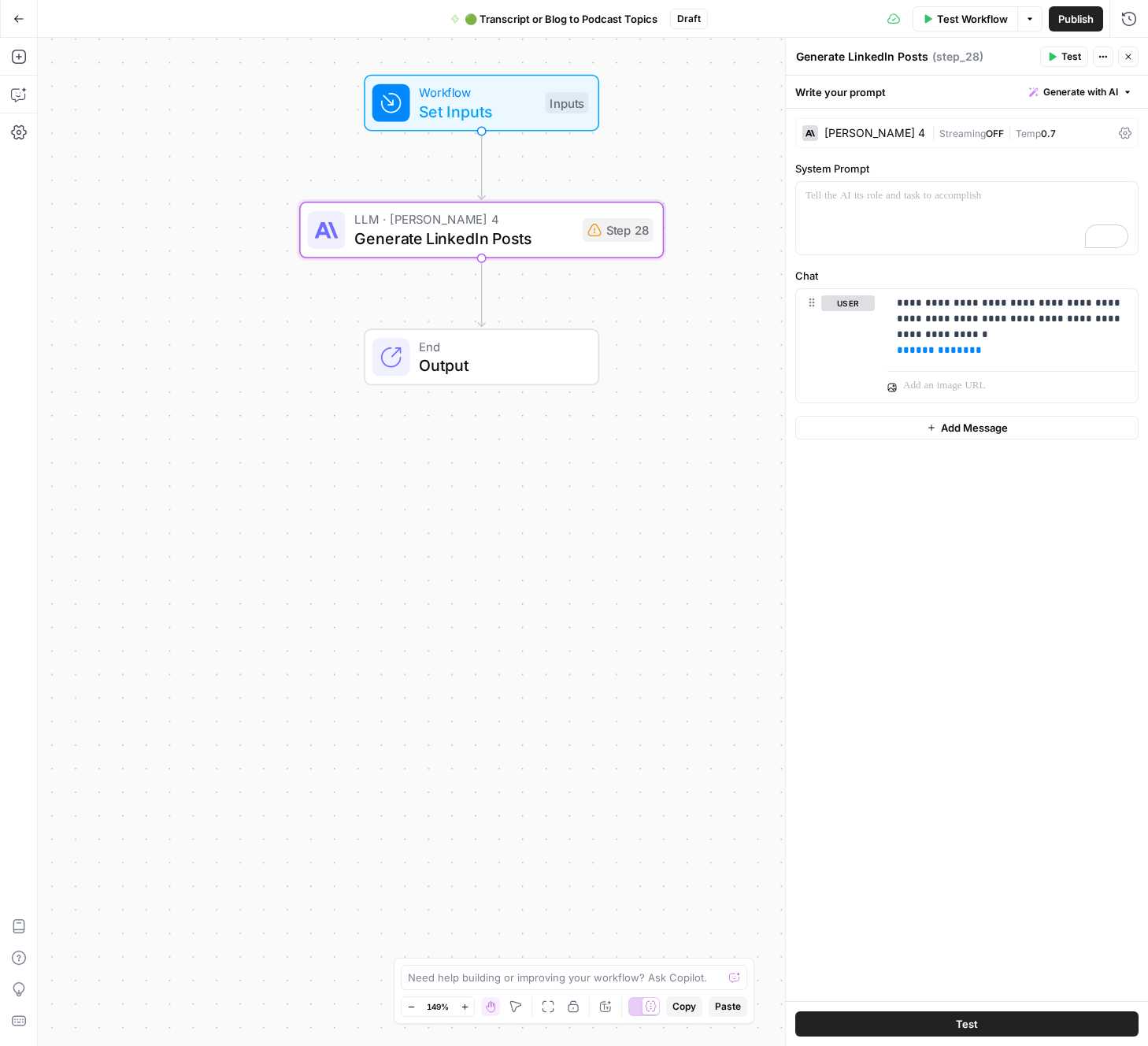
click at [957, 558] on div "**********" at bounding box center [966, 555] width 362 height 892
click at [1126, 198] on icon "button" at bounding box center [1123, 196] width 7 height 7
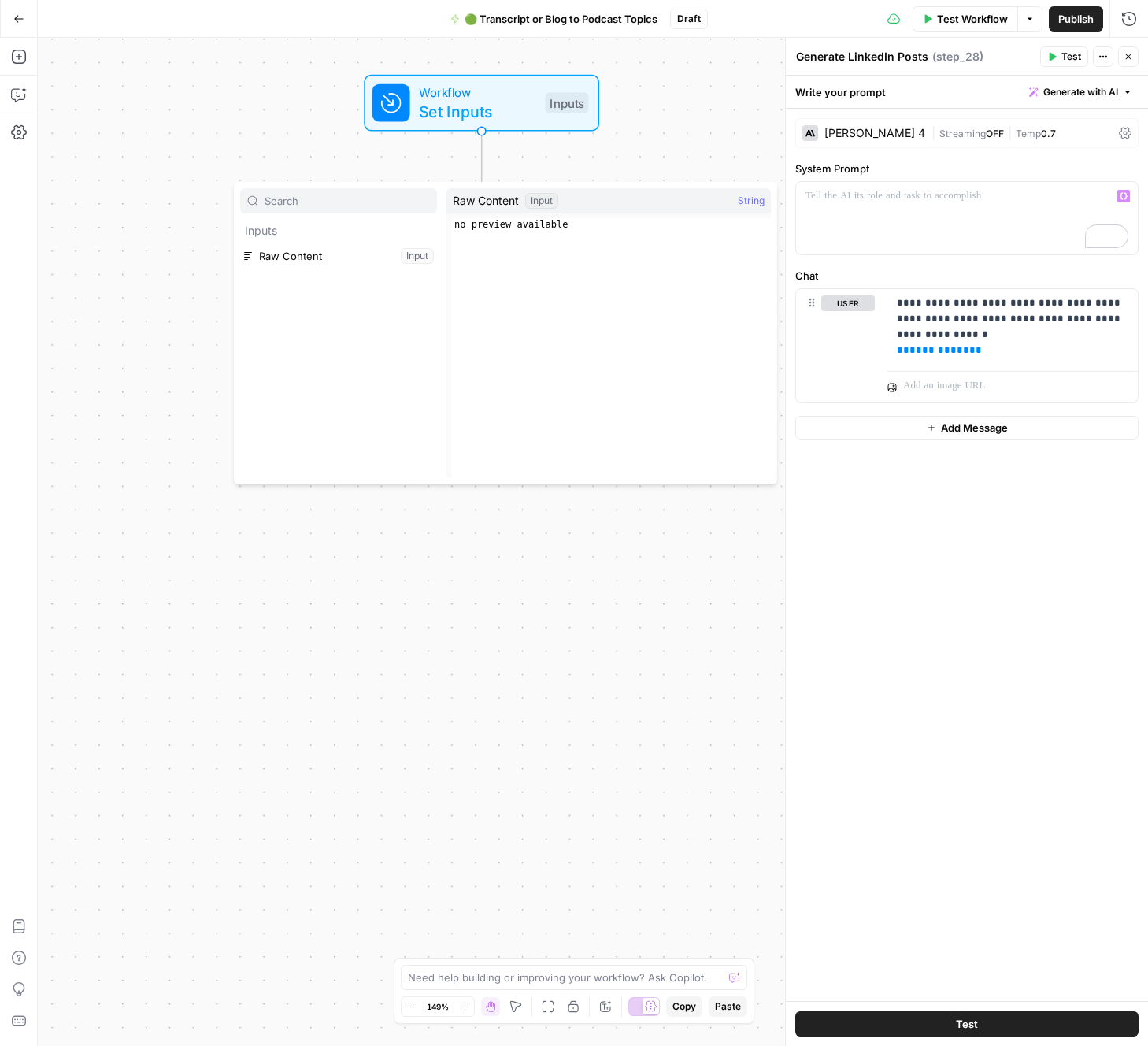
drag, startPoint x: 1019, startPoint y: 573, endPoint x: 992, endPoint y: 292, distance: 282.3
click at [1024, 542] on div "**********" at bounding box center [966, 555] width 362 height 892
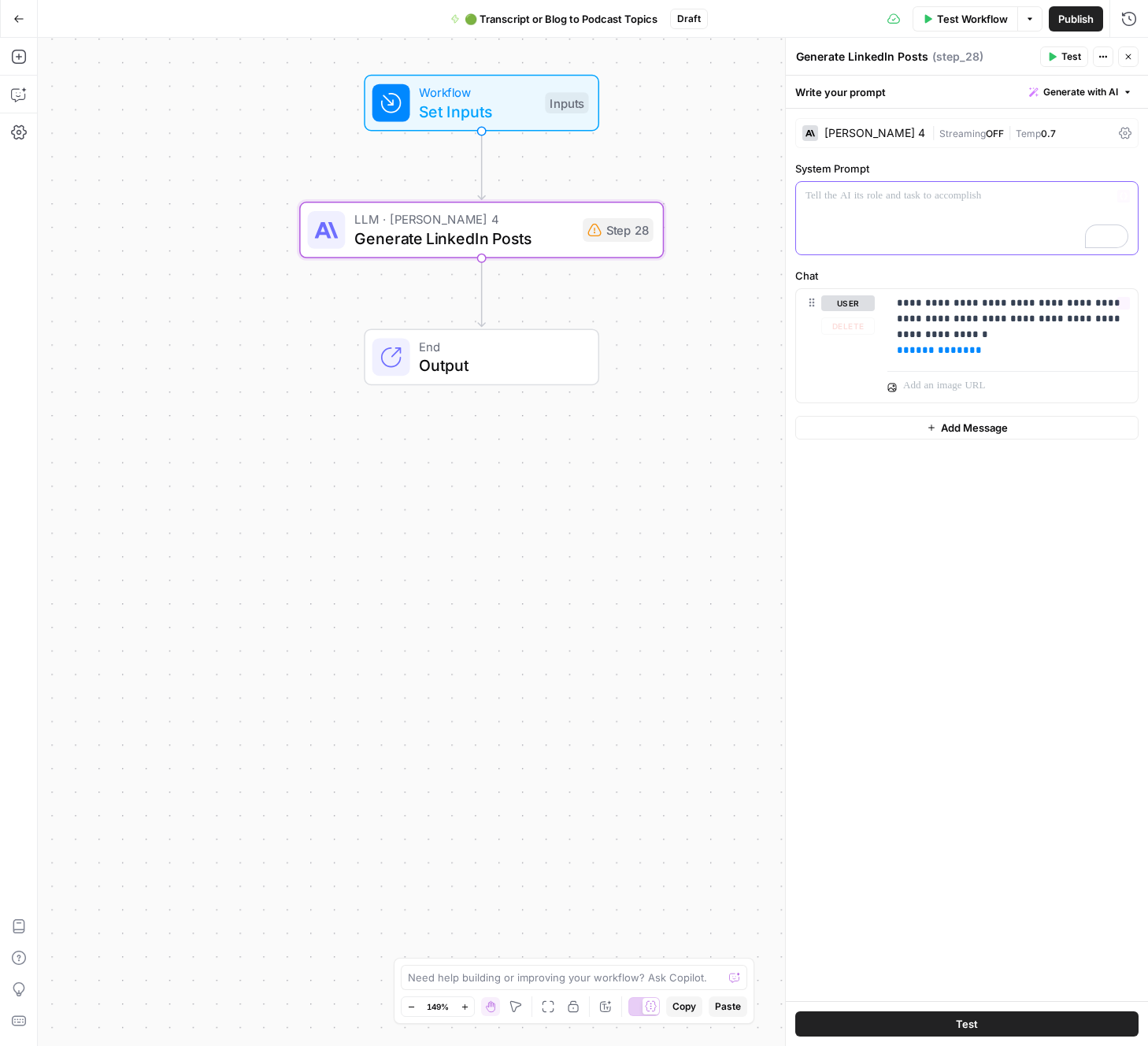
click at [907, 212] on div "To enrich screen reader interactions, please activate Accessibility in Grammarl…" at bounding box center [967, 218] width 342 height 72
click at [940, 300] on p "**********" at bounding box center [1012, 327] width 231 height 63
click at [1121, 303] on icon "button" at bounding box center [1123, 304] width 7 height 7
click at [448, 364] on button "Select variable Raw Content" at bounding box center [429, 363] width 197 height 25
click at [924, 212] on div "To enrich screen reader interactions, please activate Accessibility in Grammarl…" at bounding box center [967, 218] width 342 height 72
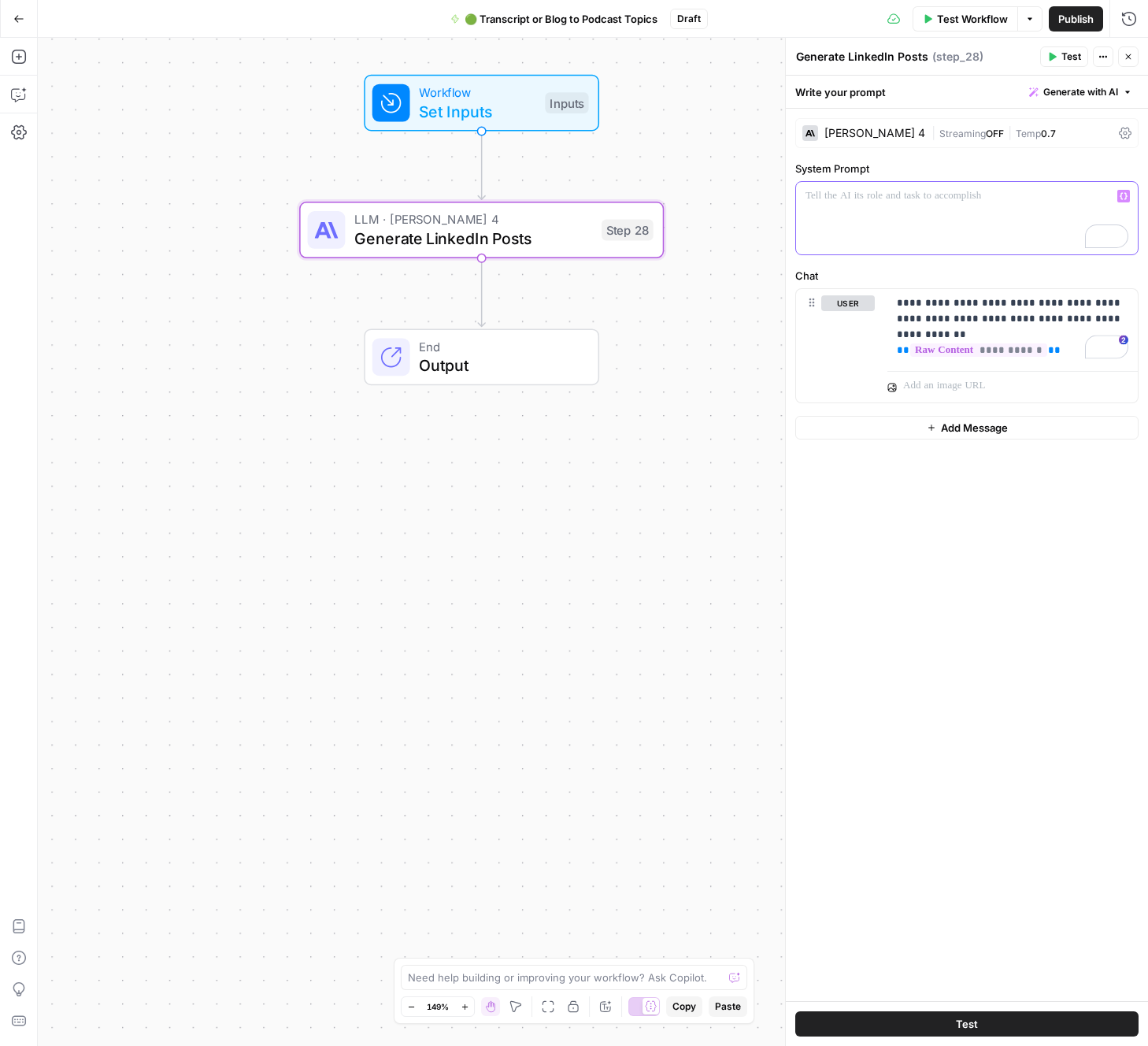
click at [1090, 92] on span "Generate with AI" at bounding box center [1081, 92] width 75 height 14
click at [1025, 139] on div "Use AI to build your prompt" at bounding box center [1058, 141] width 131 height 14
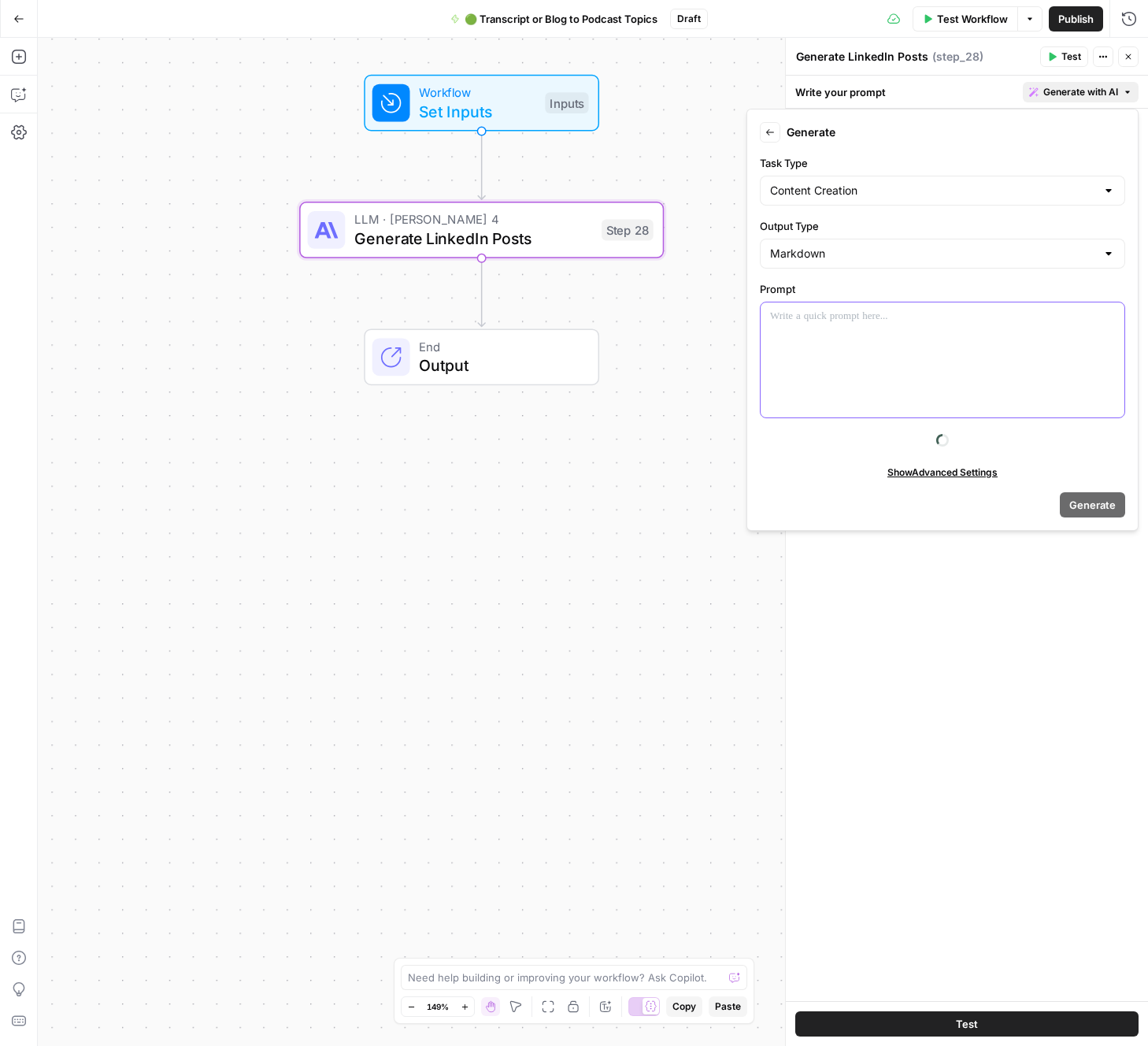
click at [816, 343] on div at bounding box center [942, 359] width 364 height 115
paste div "To enrich screen reader interactions, please activate Accessibility in Grammarl…"
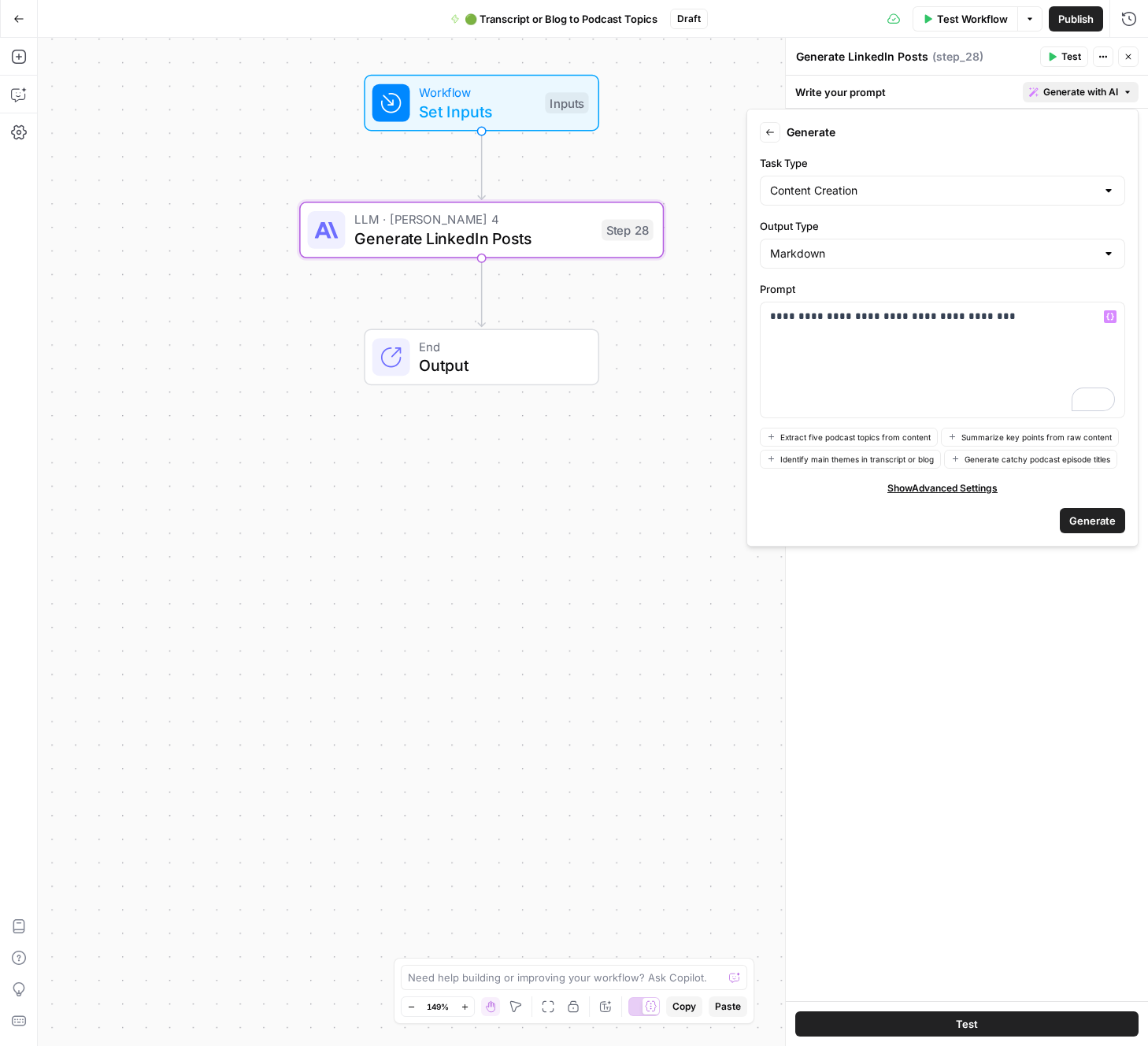
click at [801, 440] on span "Extract five podcast topics from content" at bounding box center [855, 437] width 151 height 12
click at [883, 434] on span "Extract five podcast topics from content" at bounding box center [855, 437] width 151 height 12
click at [996, 351] on div "**********" at bounding box center [942, 359] width 364 height 115
click at [856, 437] on span "Extract five podcast topics from content" at bounding box center [855, 437] width 151 height 12
click at [856, 436] on span "Extract five podcast topics from content" at bounding box center [855, 437] width 151 height 12
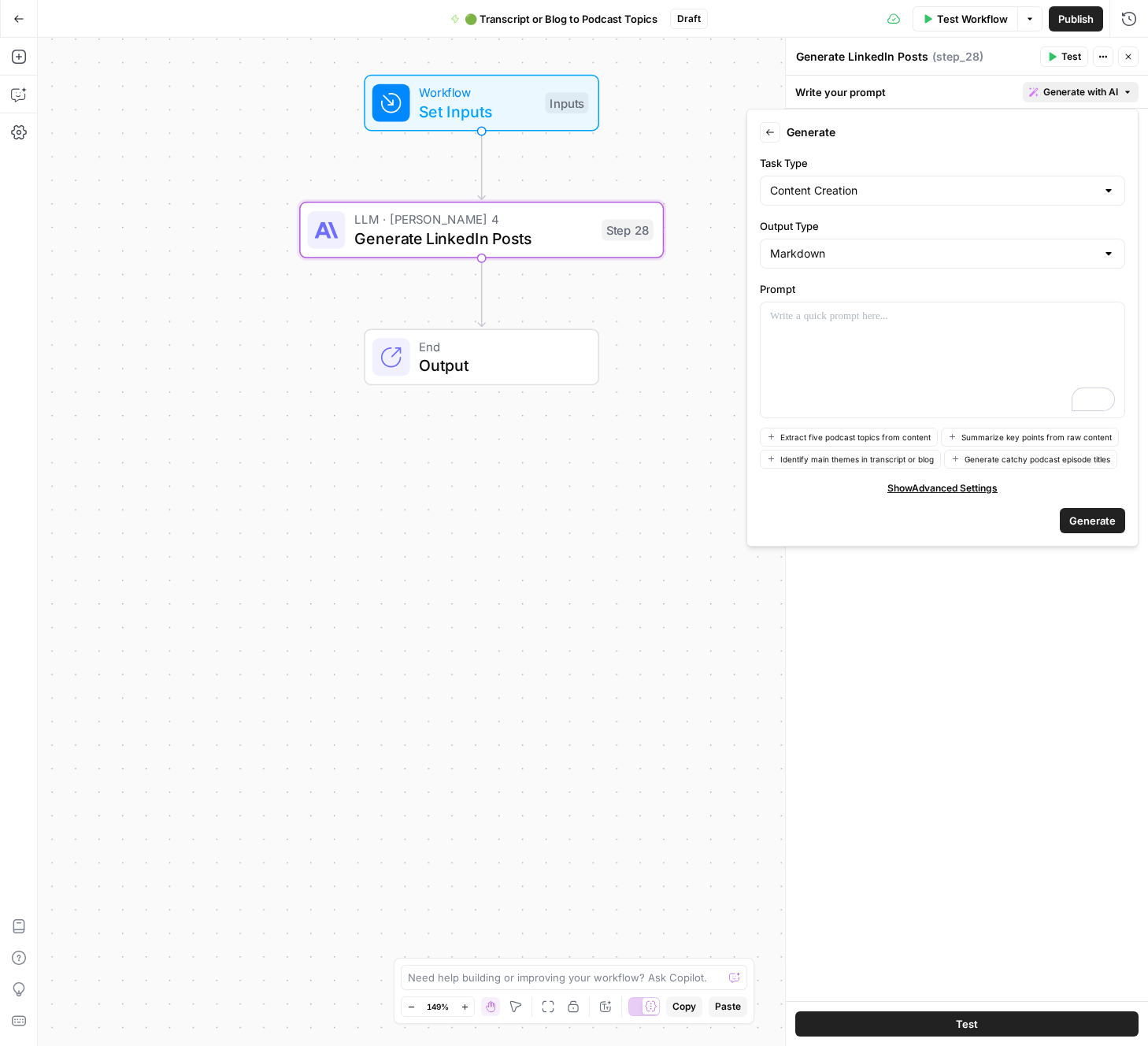
click at [1102, 518] on span "Generate" at bounding box center [1092, 520] width 47 height 16
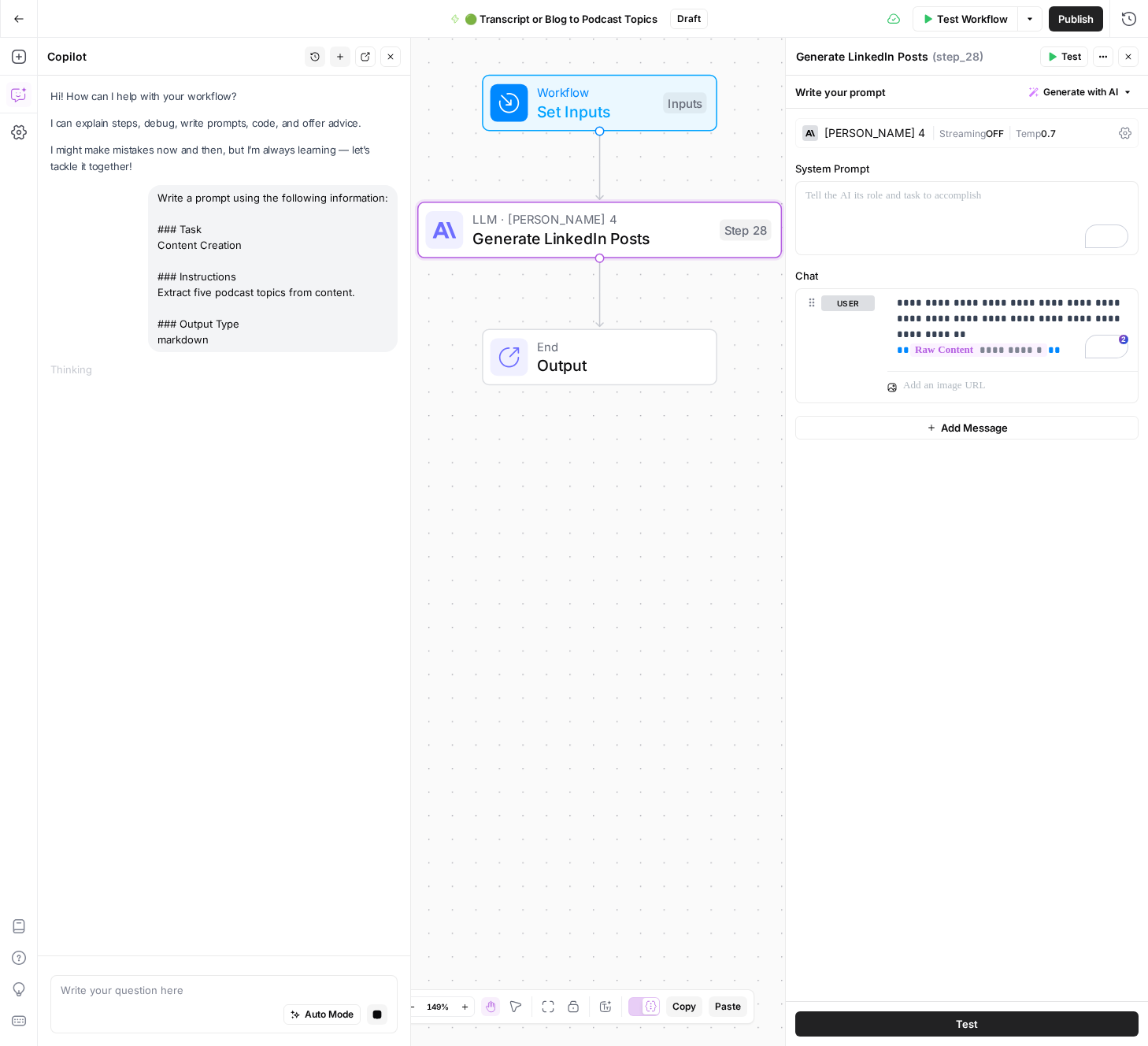
drag, startPoint x: 274, startPoint y: 455, endPoint x: 236, endPoint y: 449, distance: 38.5
click at [263, 454] on div "Hi! How can I help with your workflow? I can explain steps, debug, write prompt…" at bounding box center [224, 515] width 373 height 880
click at [237, 449] on div "Hi! How can I help with your workflow? I can explain steps, debug, write prompt…" at bounding box center [224, 515] width 373 height 880
drag, startPoint x: 242, startPoint y: 446, endPoint x: 229, endPoint y: 452, distance: 14.3
click at [236, 449] on div "Hi! How can I help with your workflow? I can explain steps, debug, write prompt…" at bounding box center [224, 515] width 373 height 880
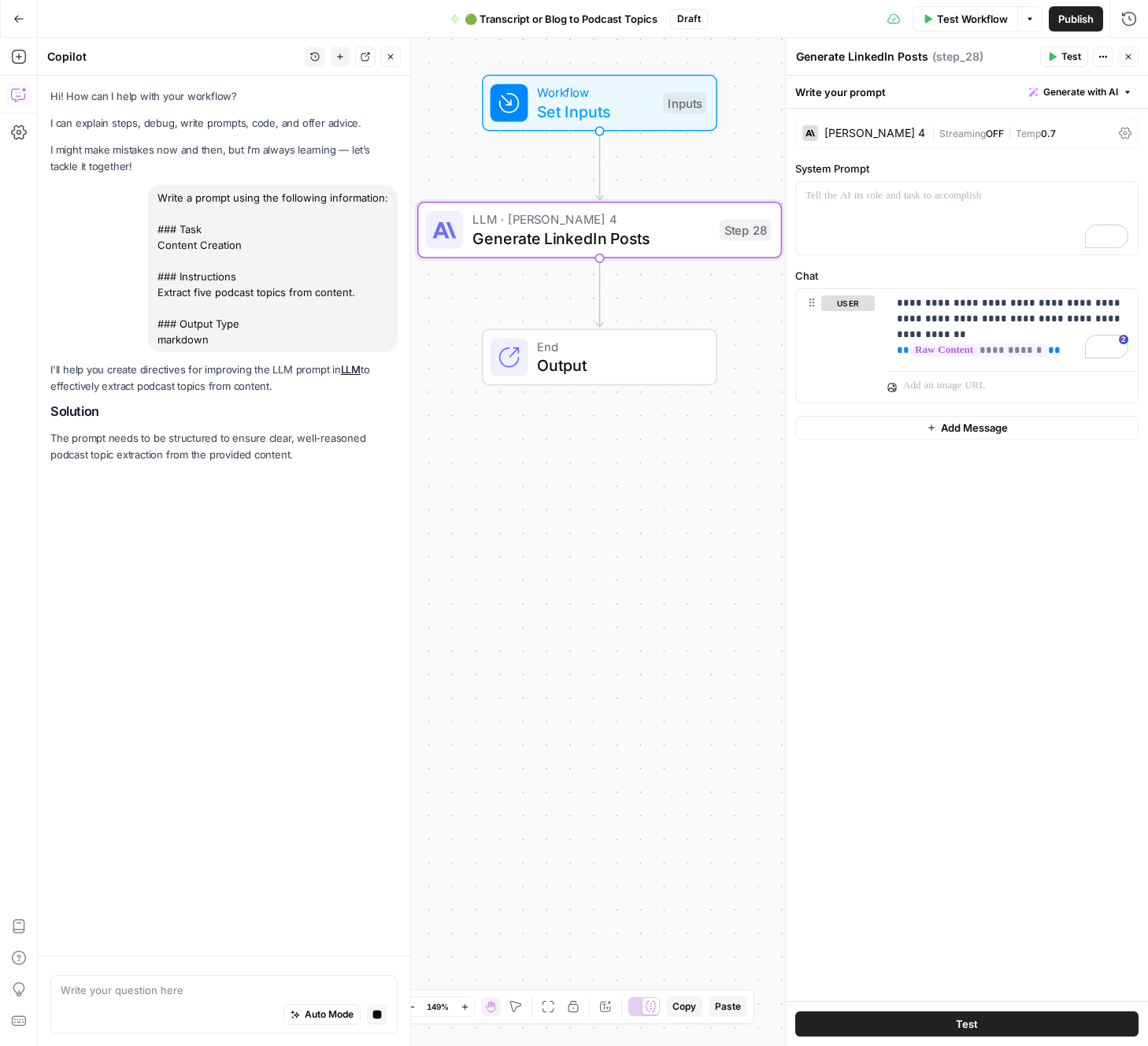
drag, startPoint x: 487, startPoint y: 510, endPoint x: 493, endPoint y: 504, distance: 8.5
click at [489, 508] on div "Workflow Set Inputs Inputs LLM · Claude Sonnet 4 Generate LinkedIn Posts Step 2…" at bounding box center [592, 541] width 1110 height 1008
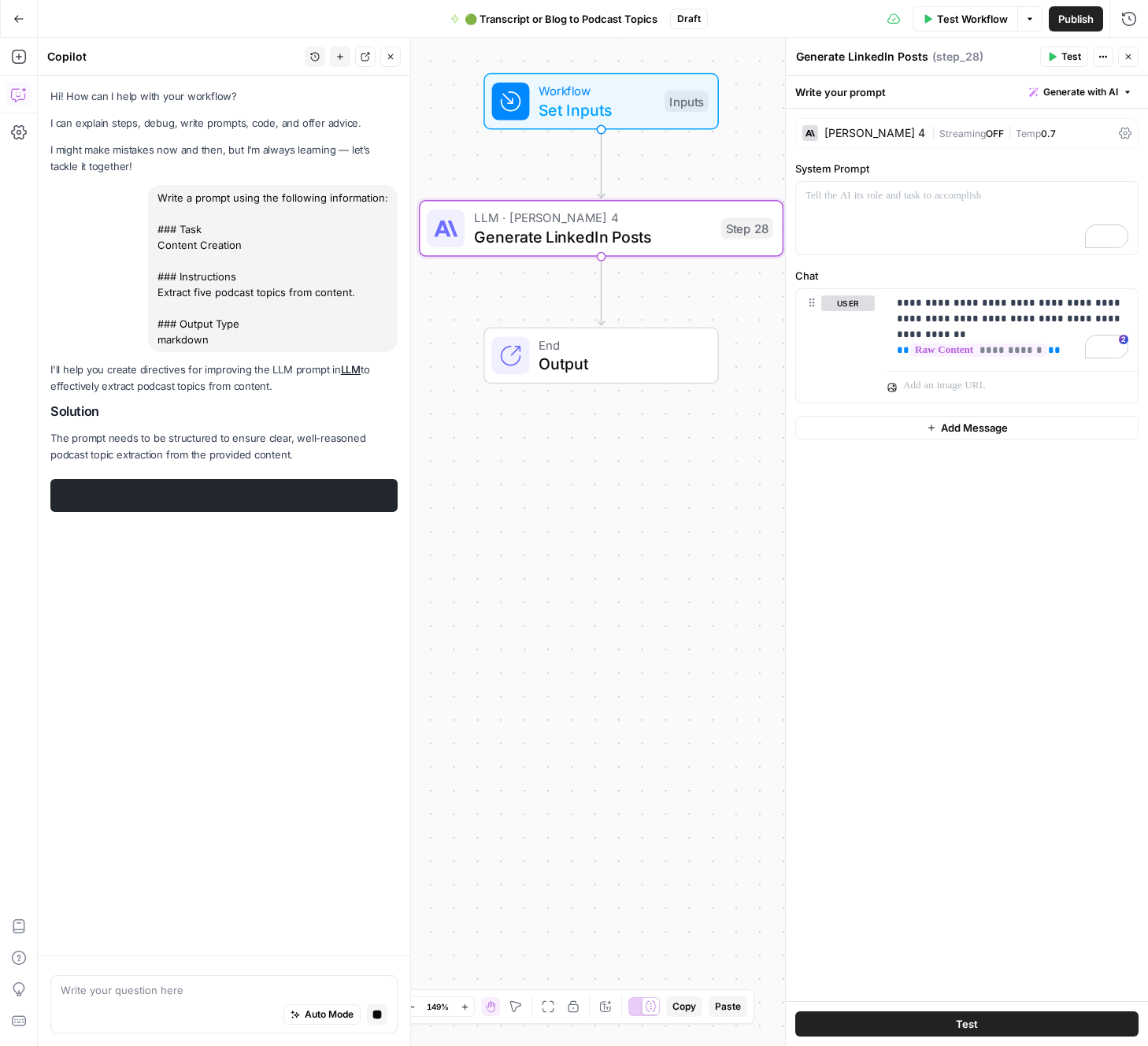
click at [502, 497] on div "Workflow Set Inputs Inputs LLM · Claude Sonnet 4 Generate LinkedIn Posts Step 2…" at bounding box center [592, 541] width 1110 height 1008
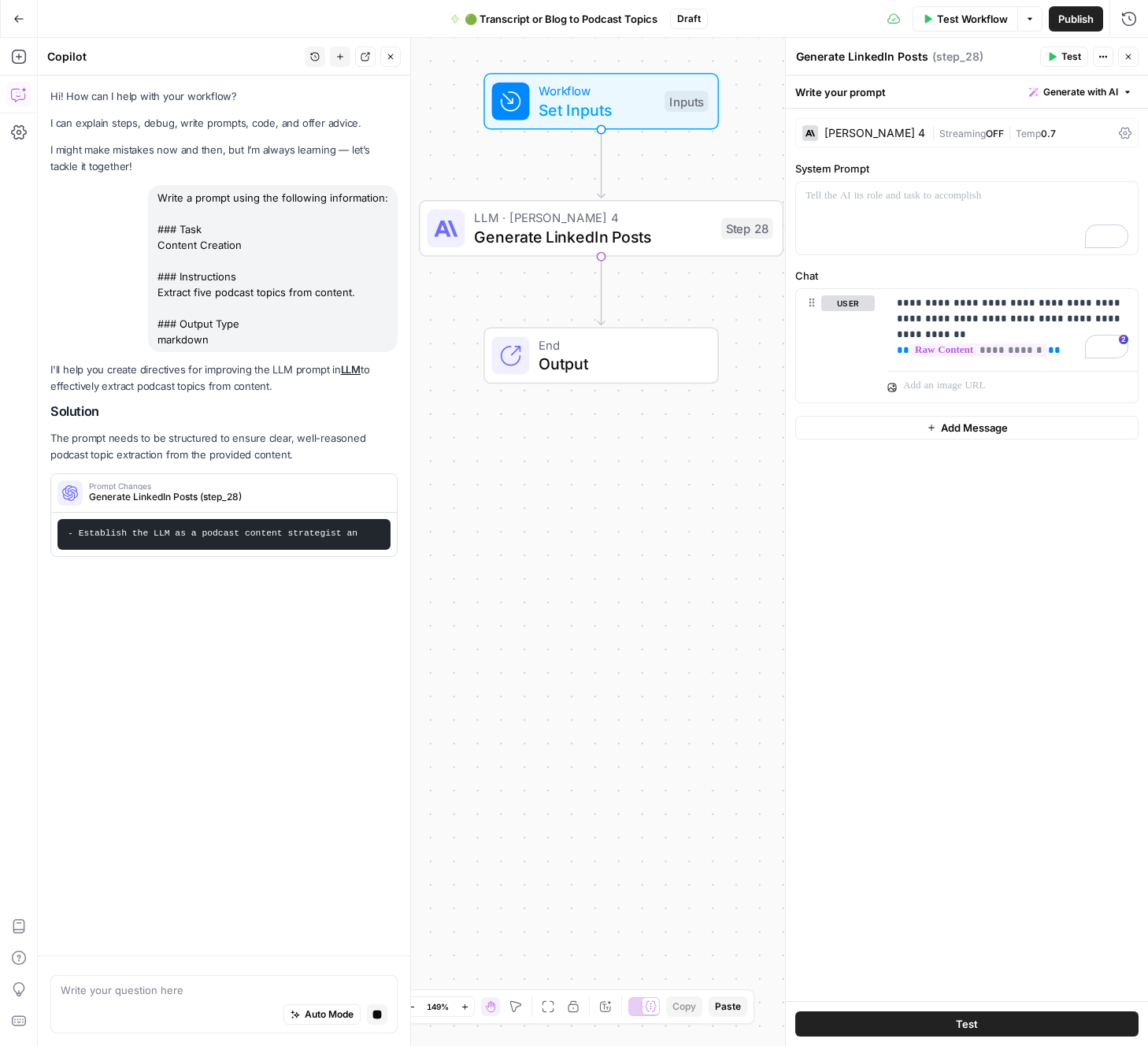
click at [502, 497] on div "Workflow Set Inputs Inputs LLM · Claude Sonnet 4 Generate LinkedIn Posts Step 2…" at bounding box center [592, 541] width 1110 height 1008
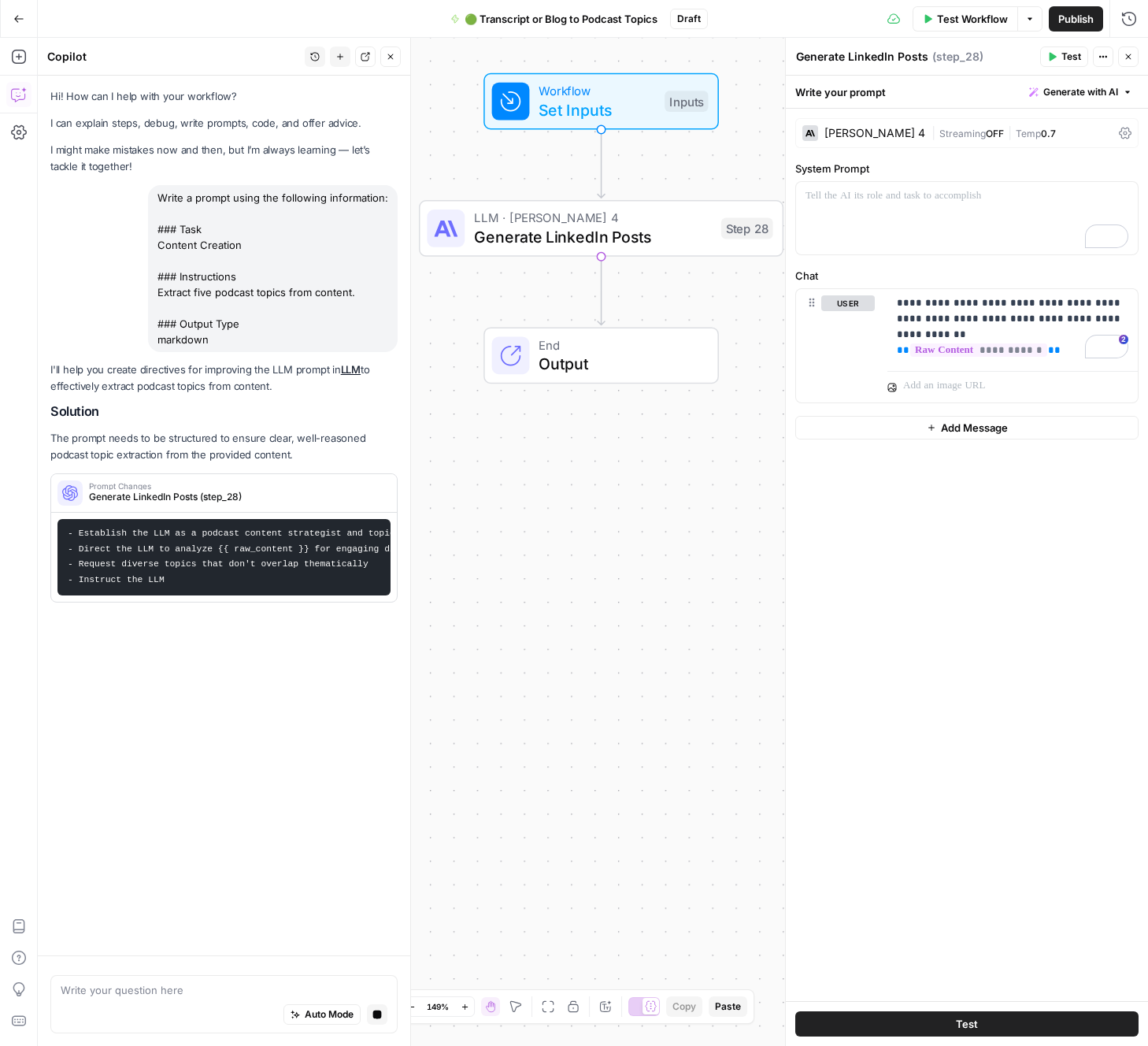
click at [978, 613] on div "**********" at bounding box center [966, 555] width 362 height 892
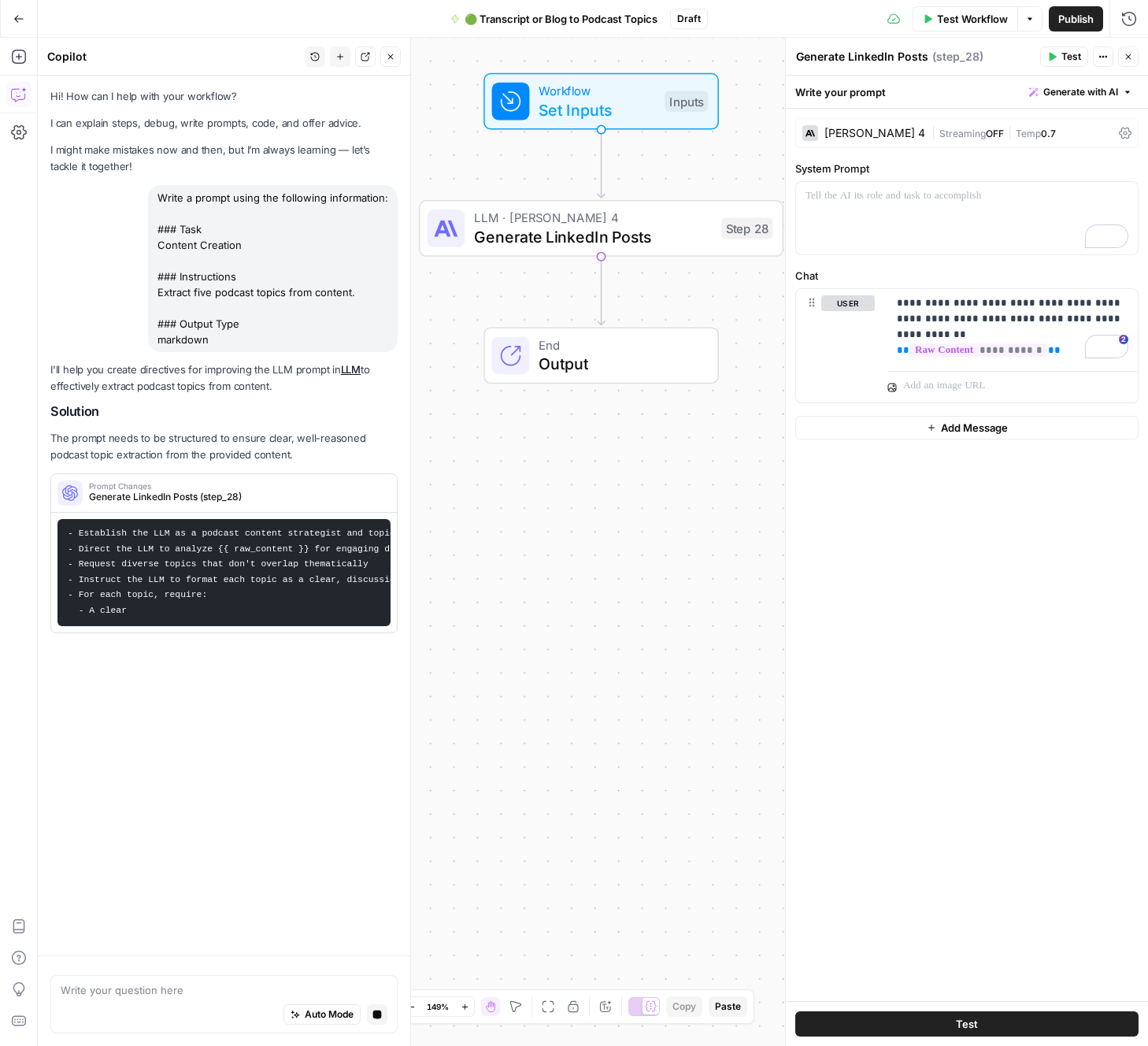
click at [973, 594] on div "**********" at bounding box center [966, 555] width 362 height 892
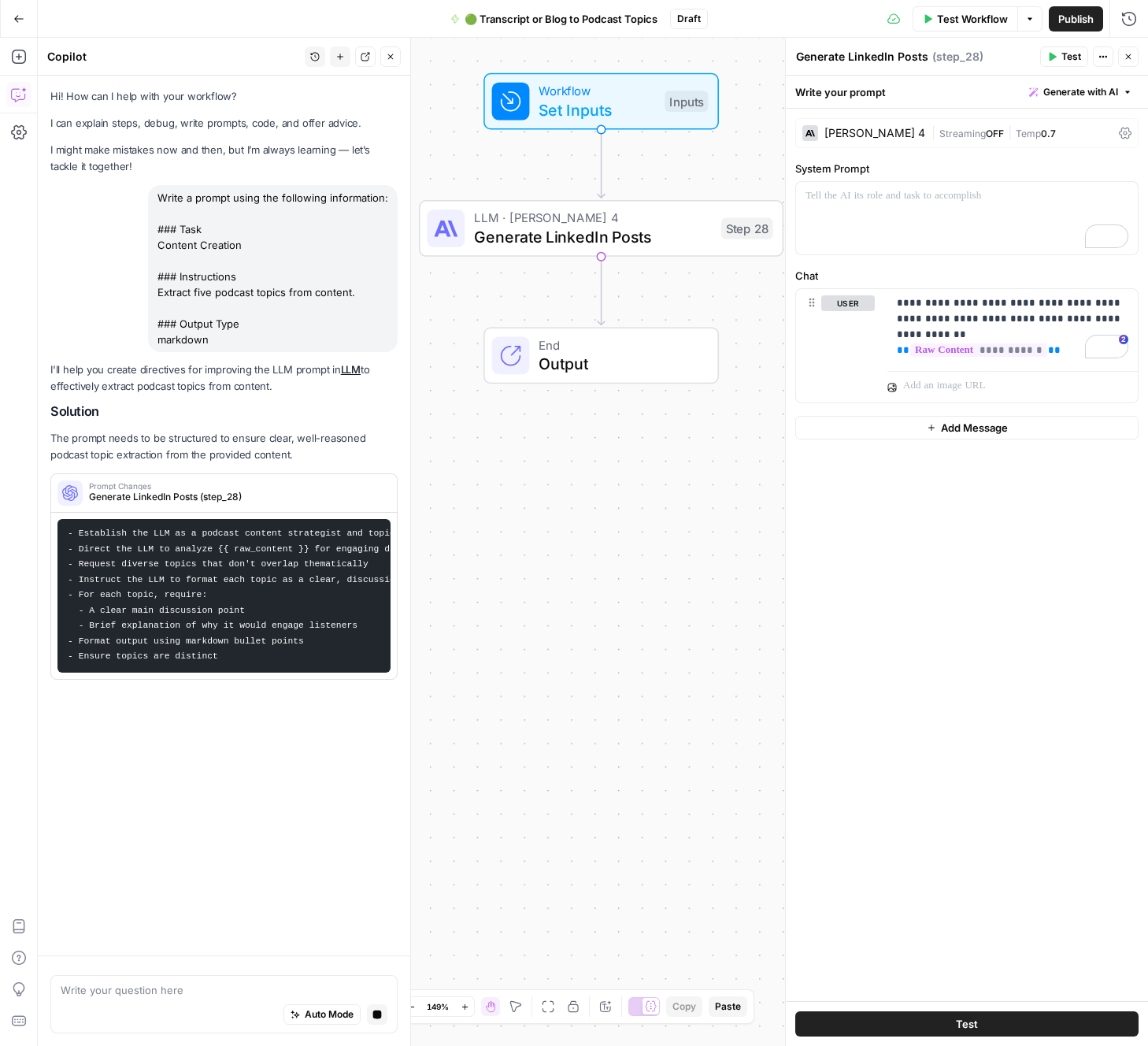
click at [981, 592] on div "**********" at bounding box center [966, 555] width 362 height 892
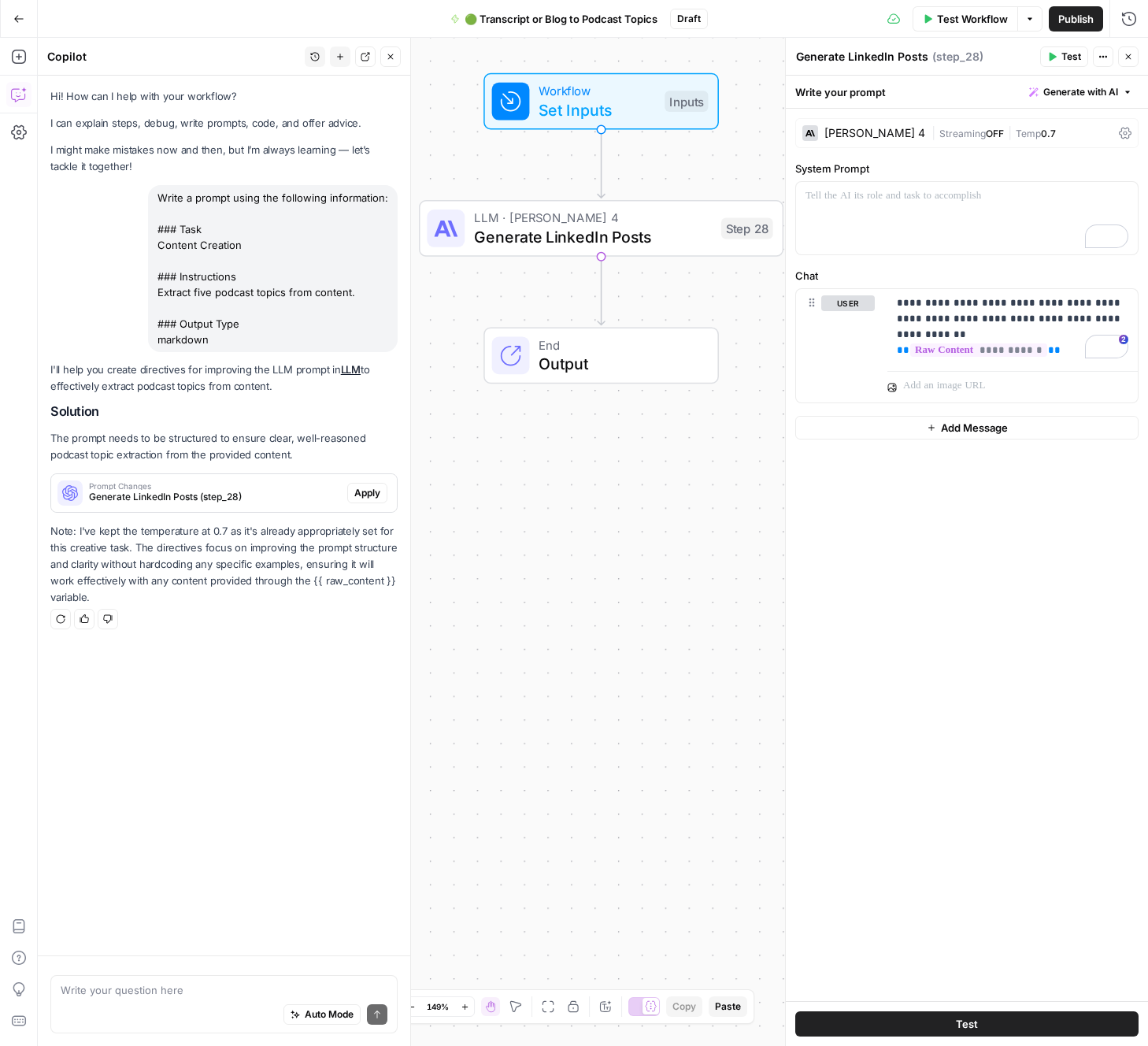
click at [981, 592] on div "**********" at bounding box center [966, 555] width 362 height 892
click at [980, 592] on div "**********" at bounding box center [966, 555] width 362 height 892
click at [943, 575] on div "**********" at bounding box center [966, 555] width 362 height 892
drag, startPoint x: 955, startPoint y: 566, endPoint x: 629, endPoint y: 536, distance: 327.4
click at [943, 565] on div "**********" at bounding box center [966, 555] width 362 height 892
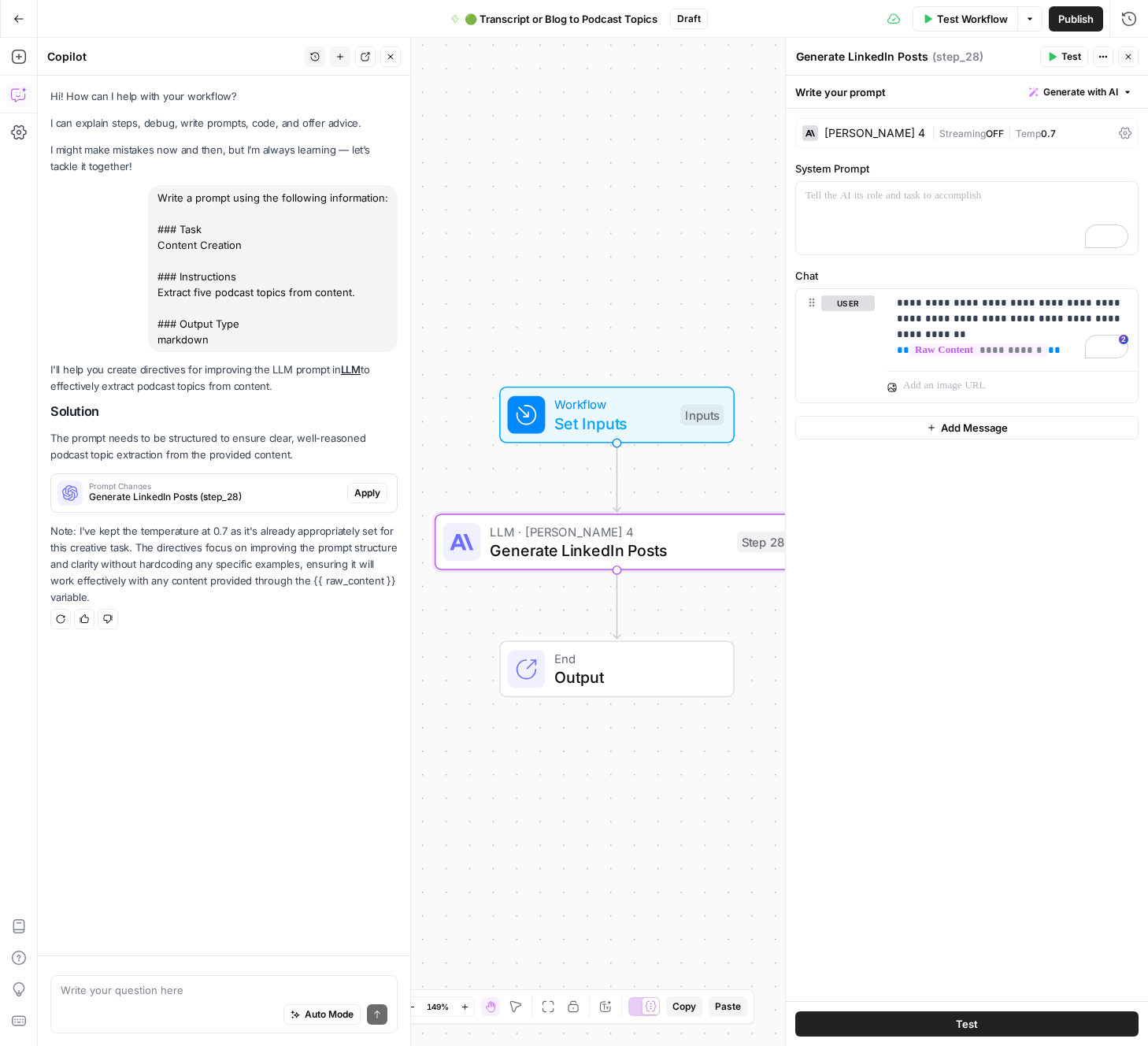
click at [369, 493] on span "Apply" at bounding box center [367, 493] width 26 height 14
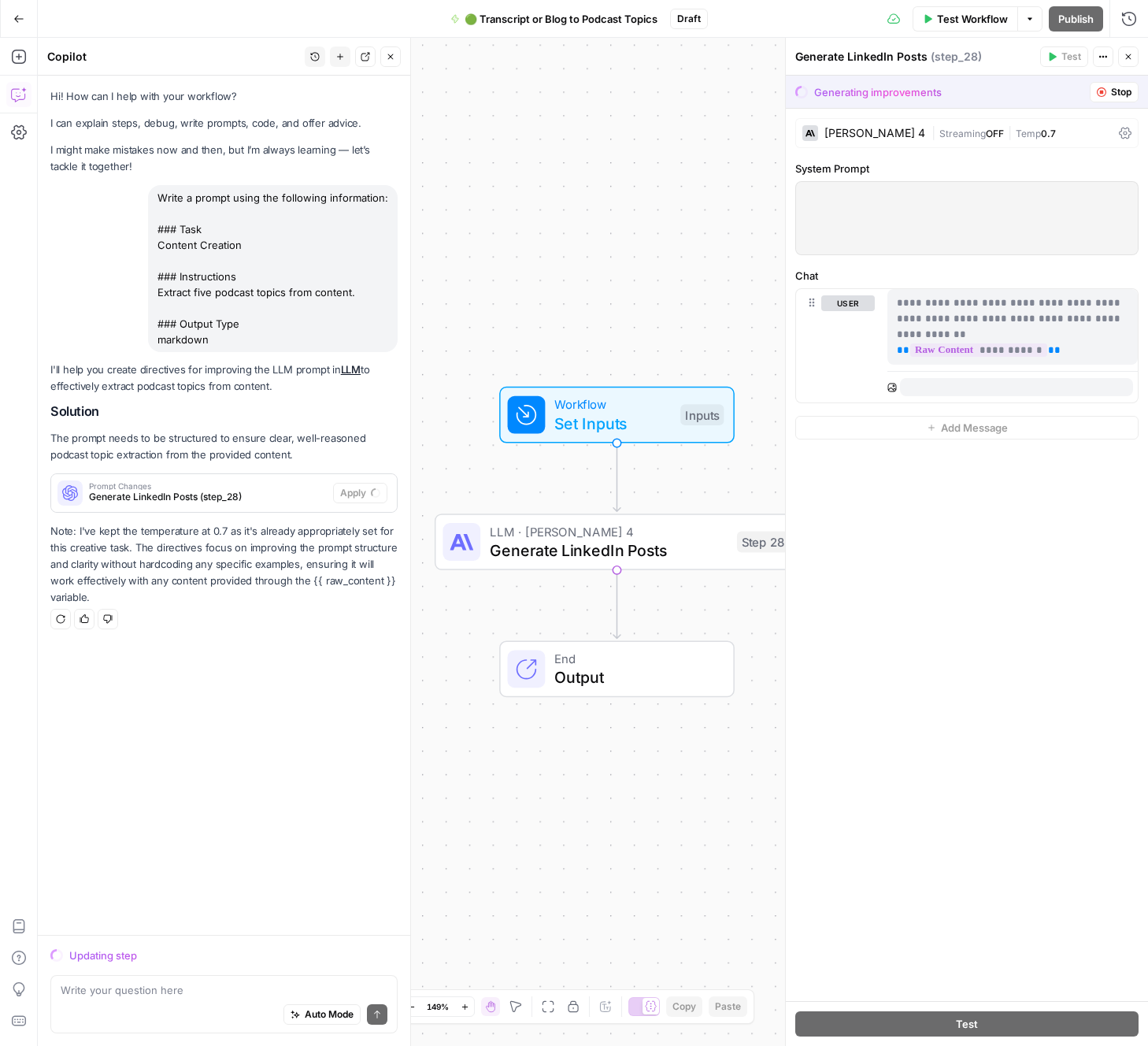
click at [188, 799] on div "Hi! How can I help with your workflow? I can explain steps, debug, write prompt…" at bounding box center [224, 505] width 373 height 859
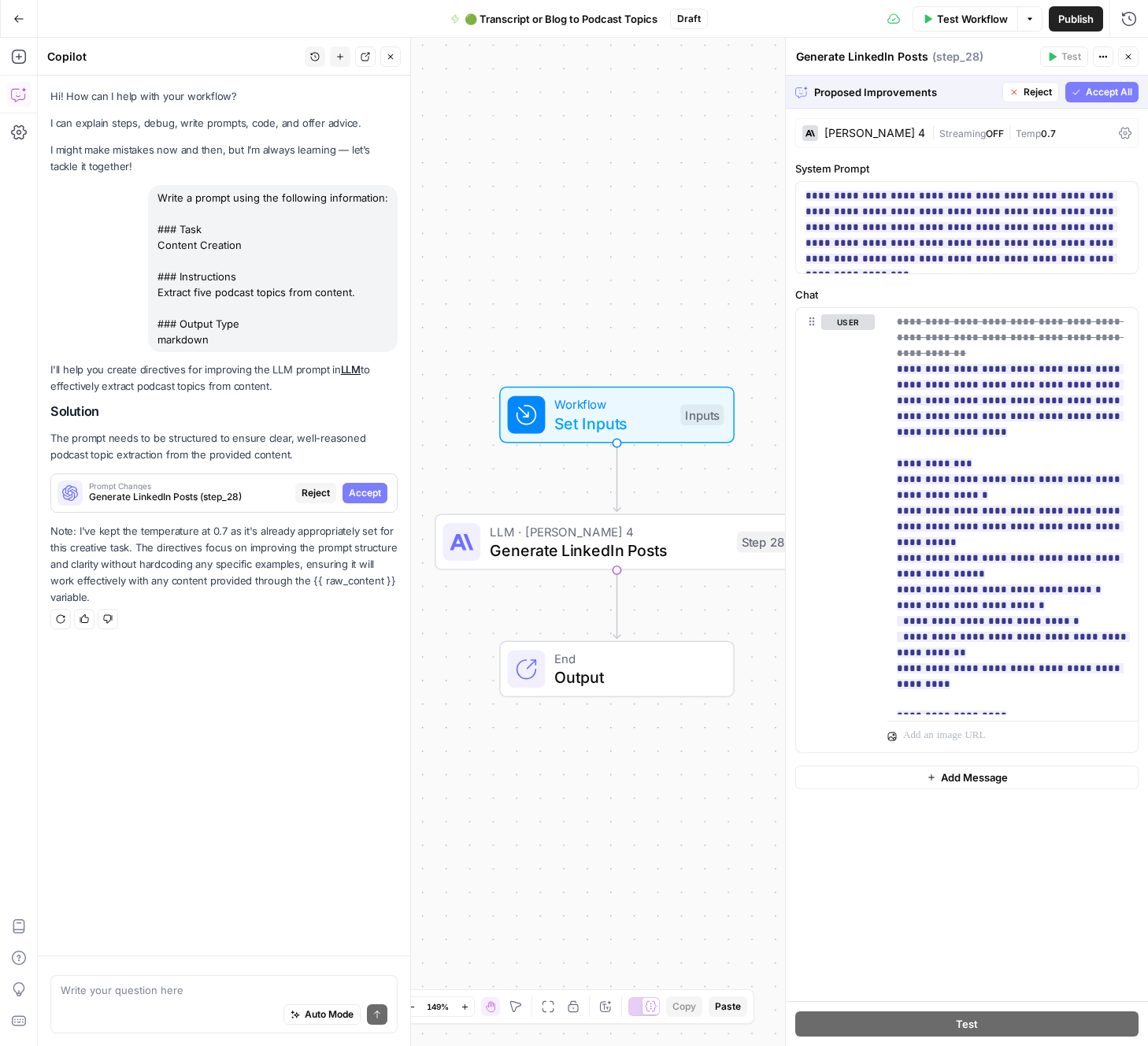
drag, startPoint x: 972, startPoint y: 900, endPoint x: 963, endPoint y: 896, distance: 9.8
click at [969, 899] on div "**********" at bounding box center [966, 555] width 362 height 892
click at [953, 890] on div "**********" at bounding box center [966, 555] width 362 height 892
click at [958, 889] on div "**********" at bounding box center [966, 555] width 362 height 892
drag, startPoint x: 958, startPoint y: 890, endPoint x: 962, endPoint y: 899, distance: 9.8
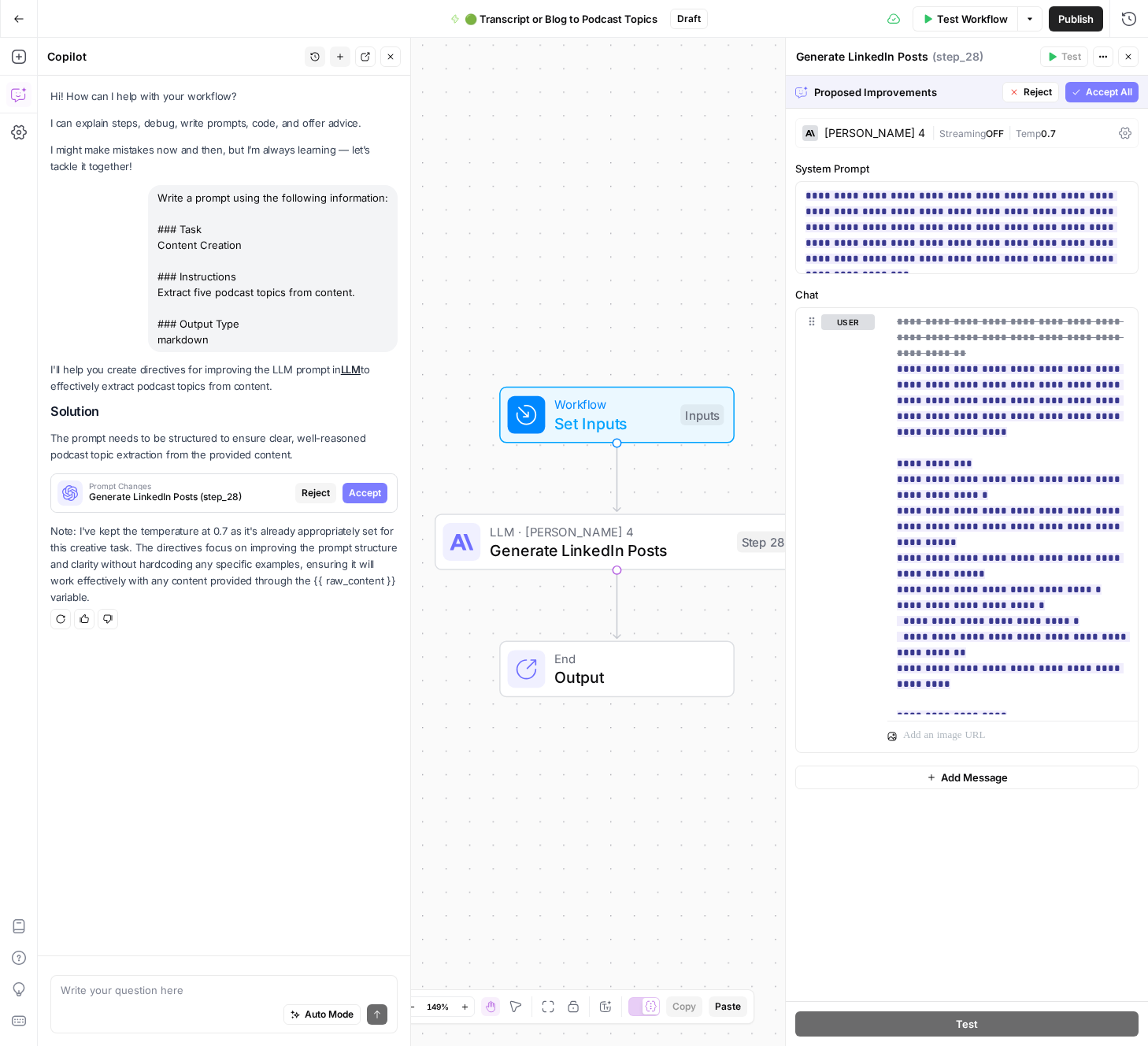
click at [958, 892] on div "**********" at bounding box center [966, 555] width 362 height 892
click at [967, 928] on div "**********" at bounding box center [966, 555] width 362 height 892
click at [971, 921] on div "**********" at bounding box center [966, 555] width 362 height 892
click at [889, 56] on textarea "Generate LinkedIn Posts" at bounding box center [862, 57] width 132 height 16
click at [882, 58] on textarea "Generate LinkedIn Posts" at bounding box center [862, 57] width 132 height 16
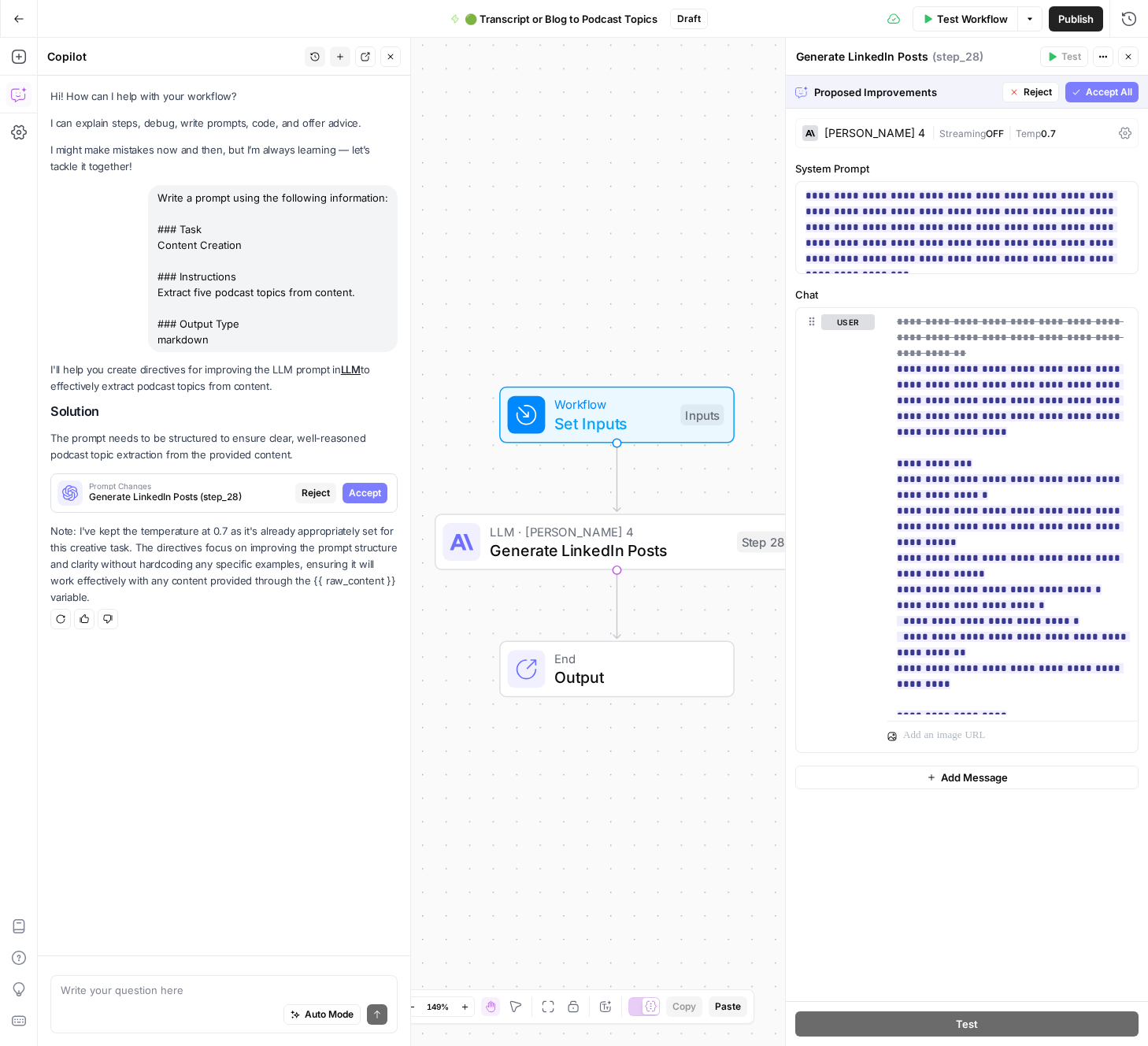
click at [882, 58] on textarea "Generate LinkedIn Posts" at bounding box center [862, 57] width 132 height 16
type textarea "Generate Podcast Topics"
drag, startPoint x: 667, startPoint y: 81, endPoint x: 662, endPoint y: 89, distance: 9.4
click at [663, 82] on div "Workflow Set Inputs Inputs LLM · Claude Sonnet 4 Generate Podcast Topics Step 2…" at bounding box center [592, 541] width 1110 height 1008
click at [585, 22] on span "🟢 Transcript or Blog to Podcast Topics" at bounding box center [561, 18] width 193 height 16
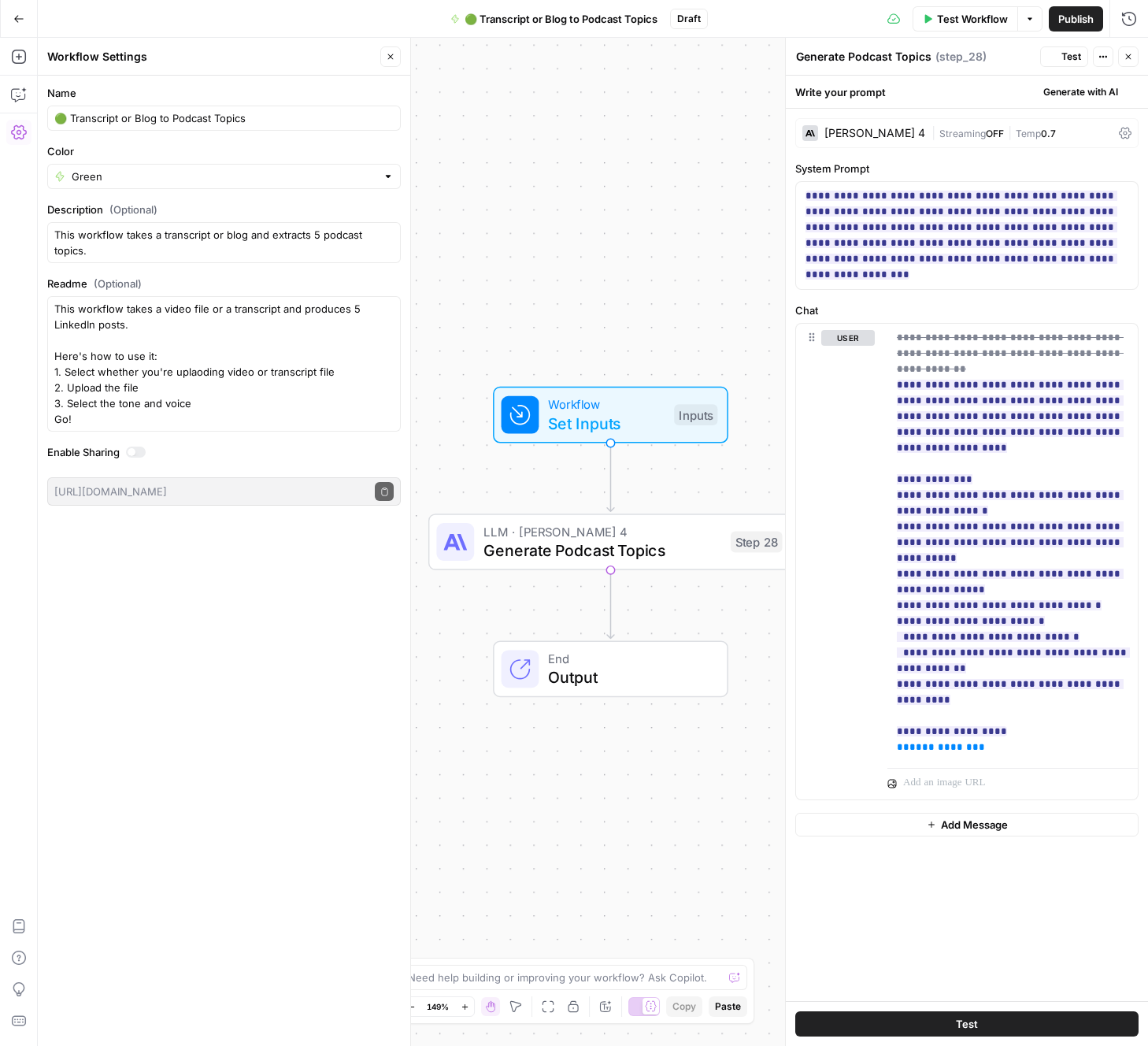
click at [579, 18] on span "🟢 Transcript or Blog to Podcast Topics" at bounding box center [561, 18] width 193 height 16
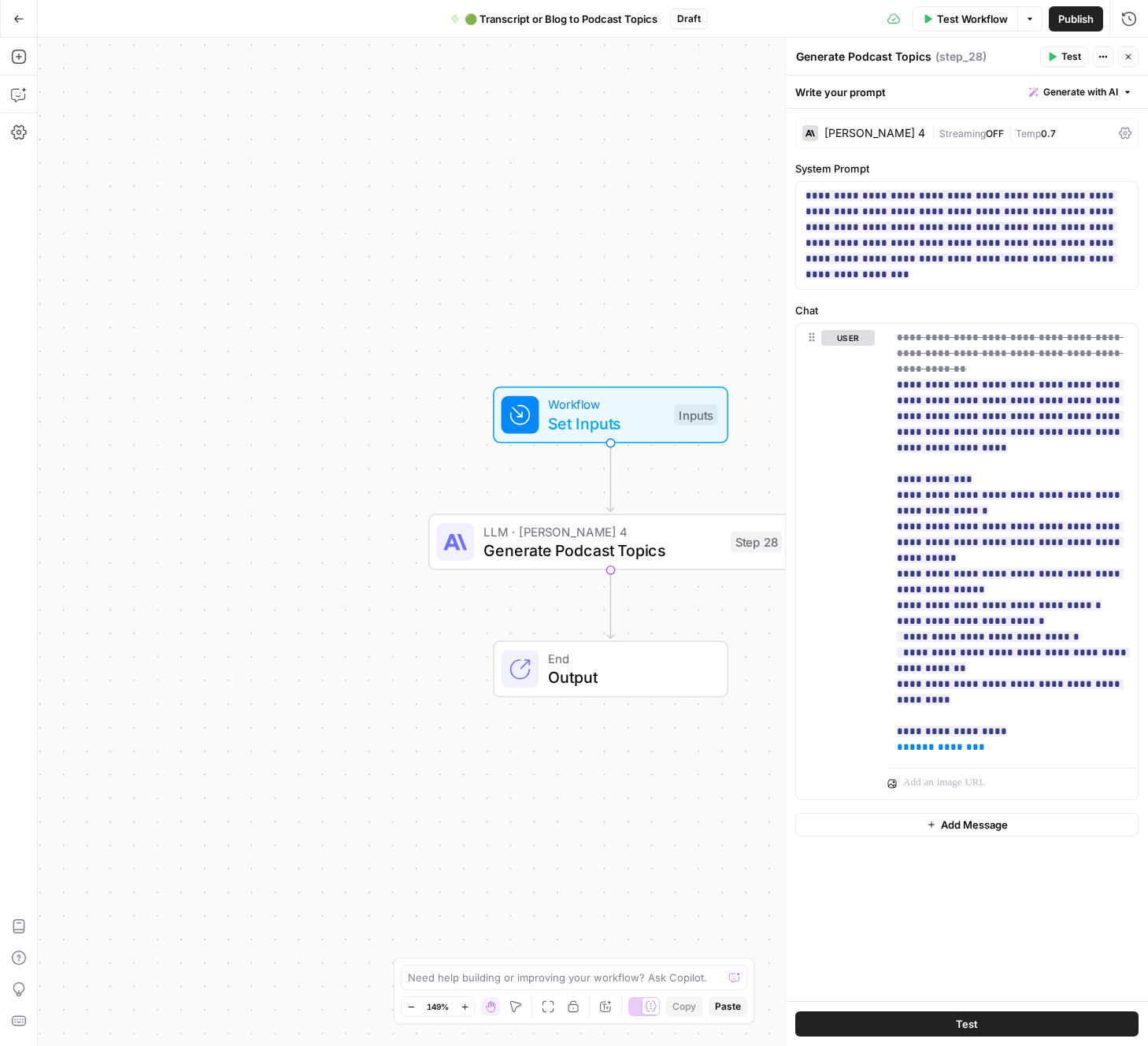
click at [578, 18] on span "🟢 Transcript or Blog to Podcast Topics" at bounding box center [561, 18] width 193 height 16
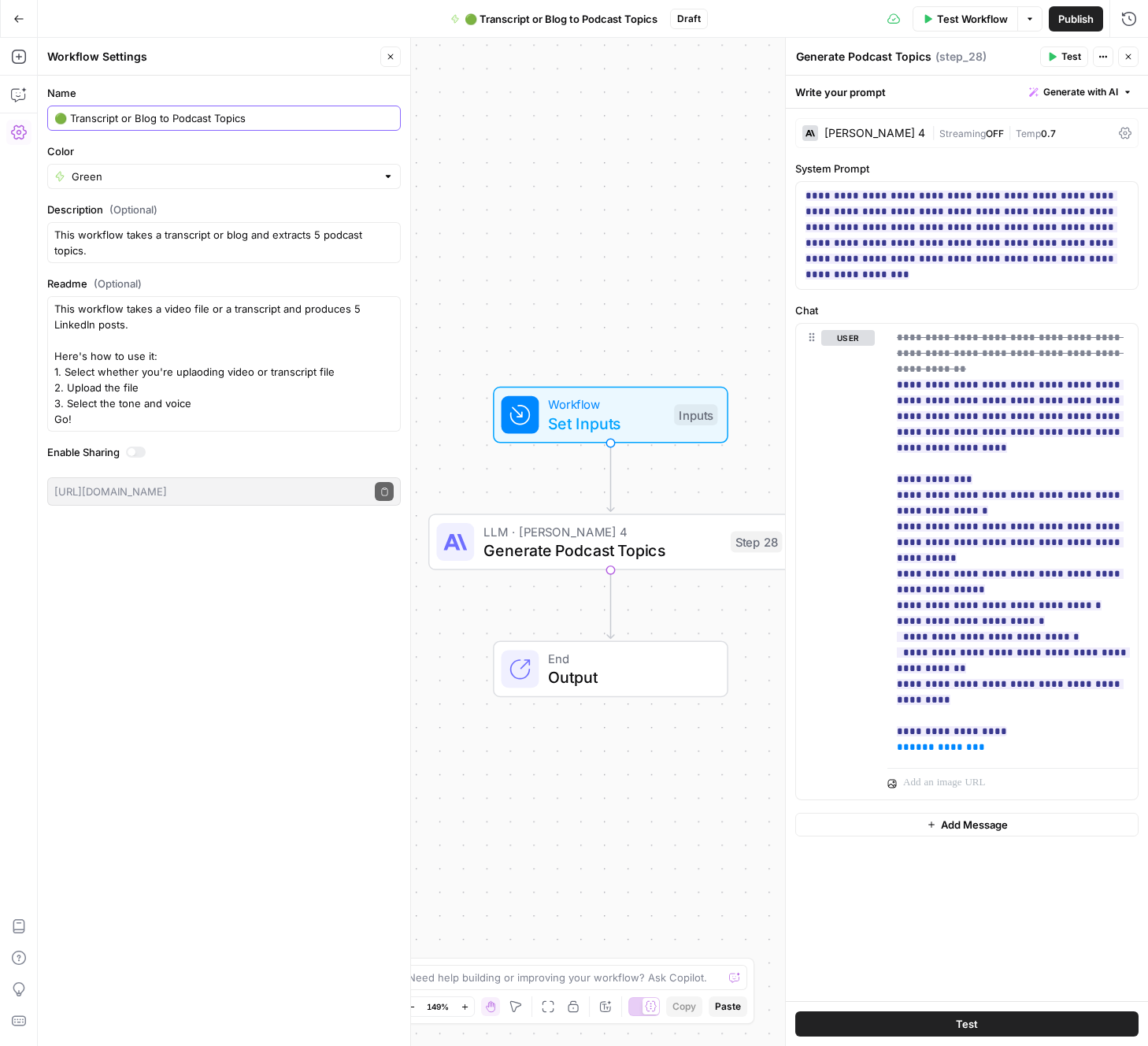
click at [169, 118] on input "🟢 Transcript or Blog to Podcast Topics" at bounding box center [224, 117] width 339 height 16
type input "🟢 Generate Podcast Topics from Raw Content"
click at [294, 16] on div "Go Back 🟢 Generate Podcast Topics from Raw Content Draft Test Workflow Options …" at bounding box center [574, 18] width 1148 height 37
drag, startPoint x: 275, startPoint y: 17, endPoint x: 296, endPoint y: 17, distance: 21.0
click at [275, 17] on div "Go Back 🟢 Generate Podcast Topics from Raw Content Draft Test Workflow Options …" at bounding box center [574, 18] width 1148 height 37
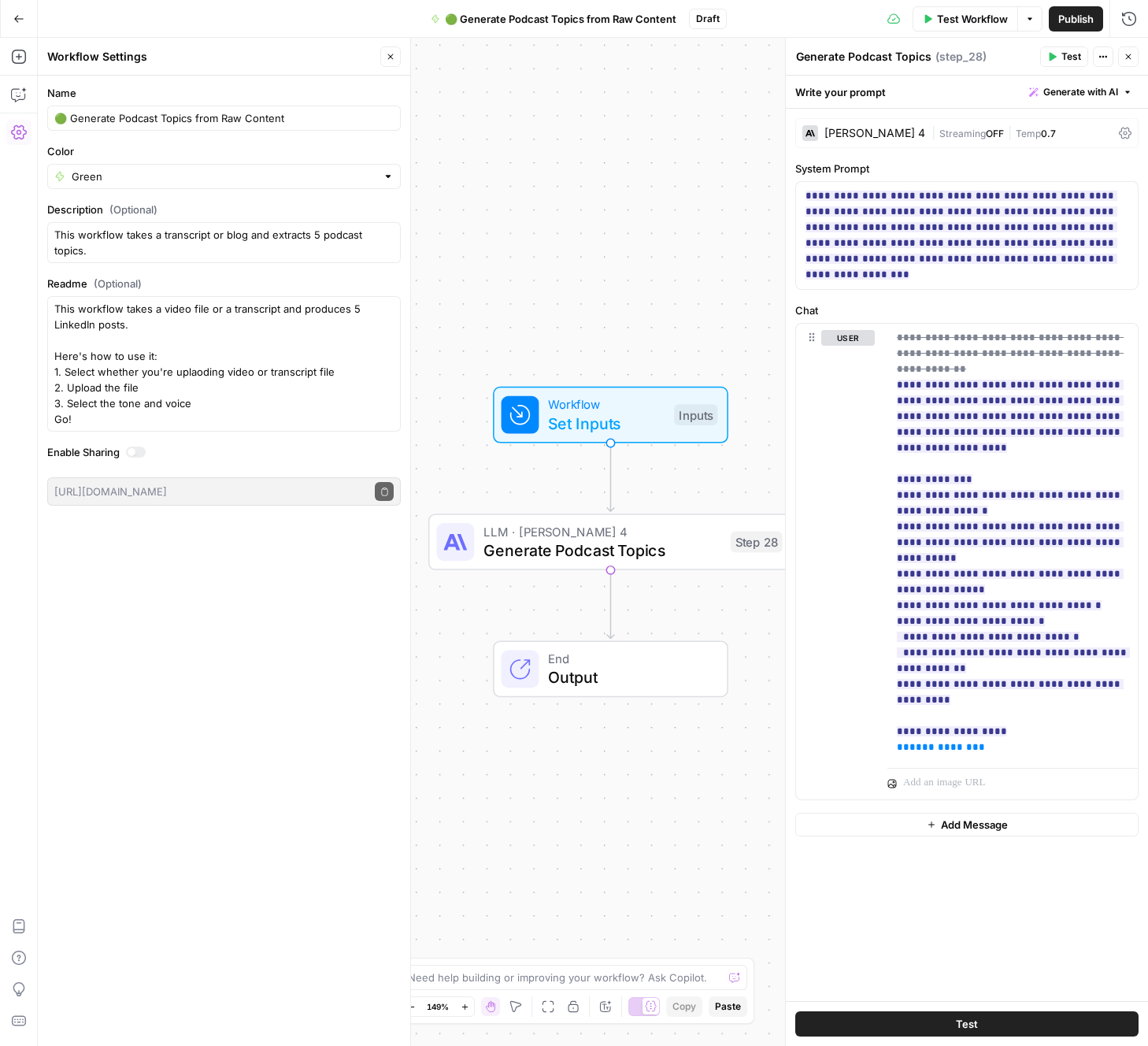
click at [1073, 20] on span "Publish" at bounding box center [1076, 18] width 36 height 16
drag, startPoint x: 821, startPoint y: 25, endPoint x: 803, endPoint y: 61, distance: 40.2
click at [820, 25] on div "Test Workflow Options Publish Actions Run History" at bounding box center [944, 18] width 405 height 37
click at [1129, 133] on icon at bounding box center [1125, 132] width 12 height 12
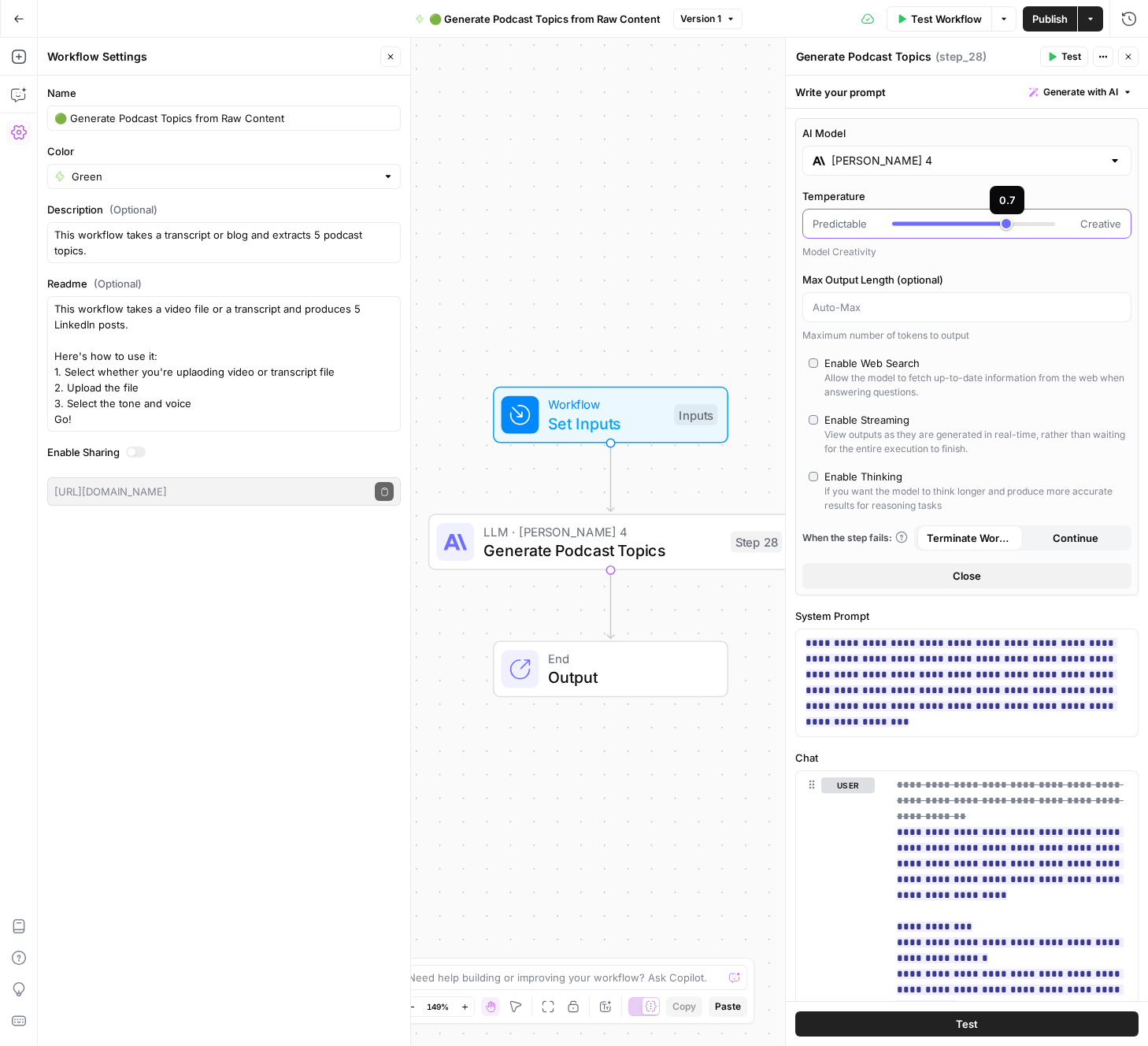
type input "***"
drag, startPoint x: 1006, startPoint y: 224, endPoint x: 1008, endPoint y: 235, distance: 11.2
click at [1017, 224] on div at bounding box center [957, 224] width 131 height 4
click at [836, 359] on div "Enable Web Search" at bounding box center [872, 363] width 96 height 16
click at [998, 161] on input "Claude Sonnet 4" at bounding box center [967, 161] width 271 height 16
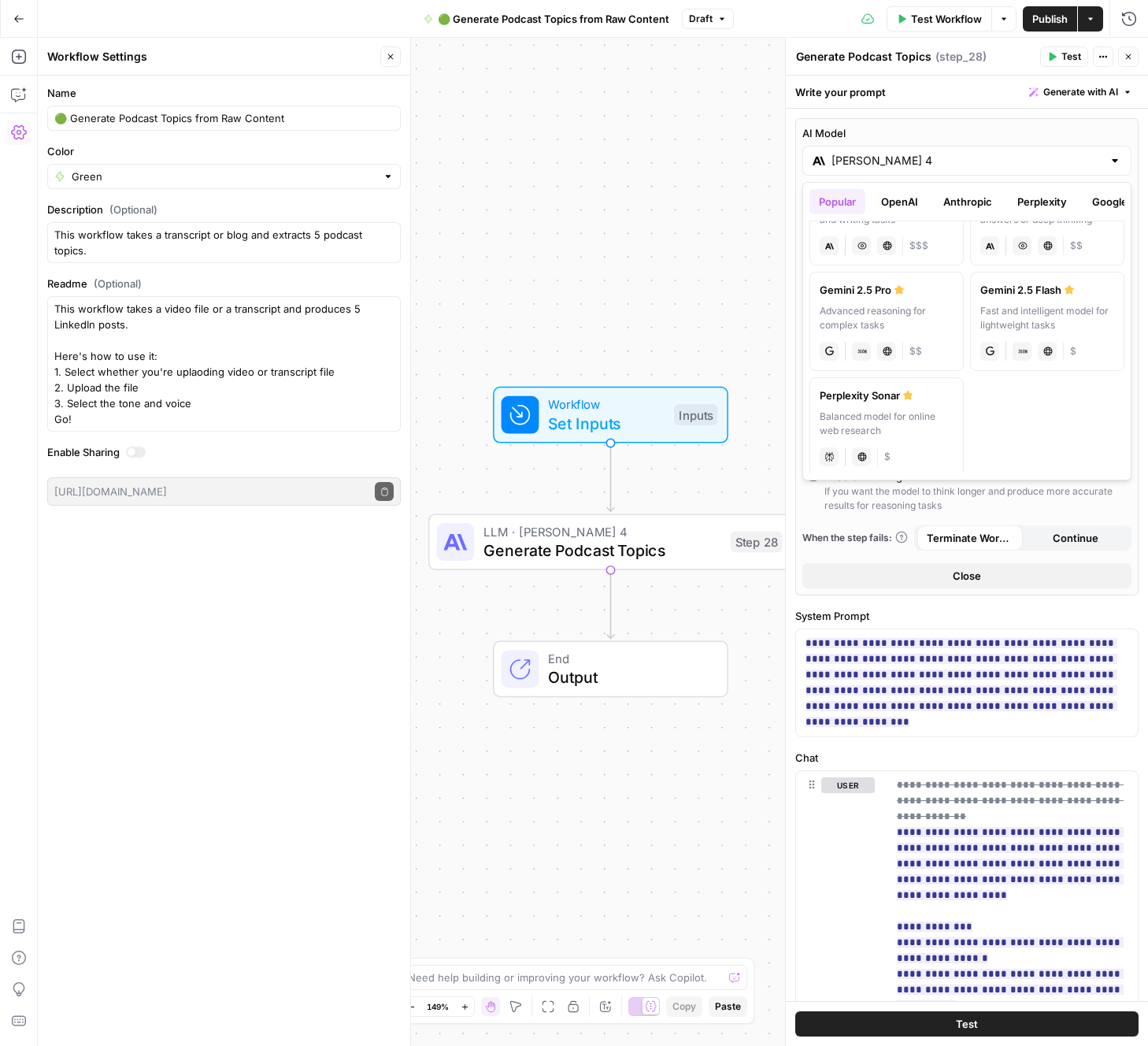
scroll to position [296, 0]
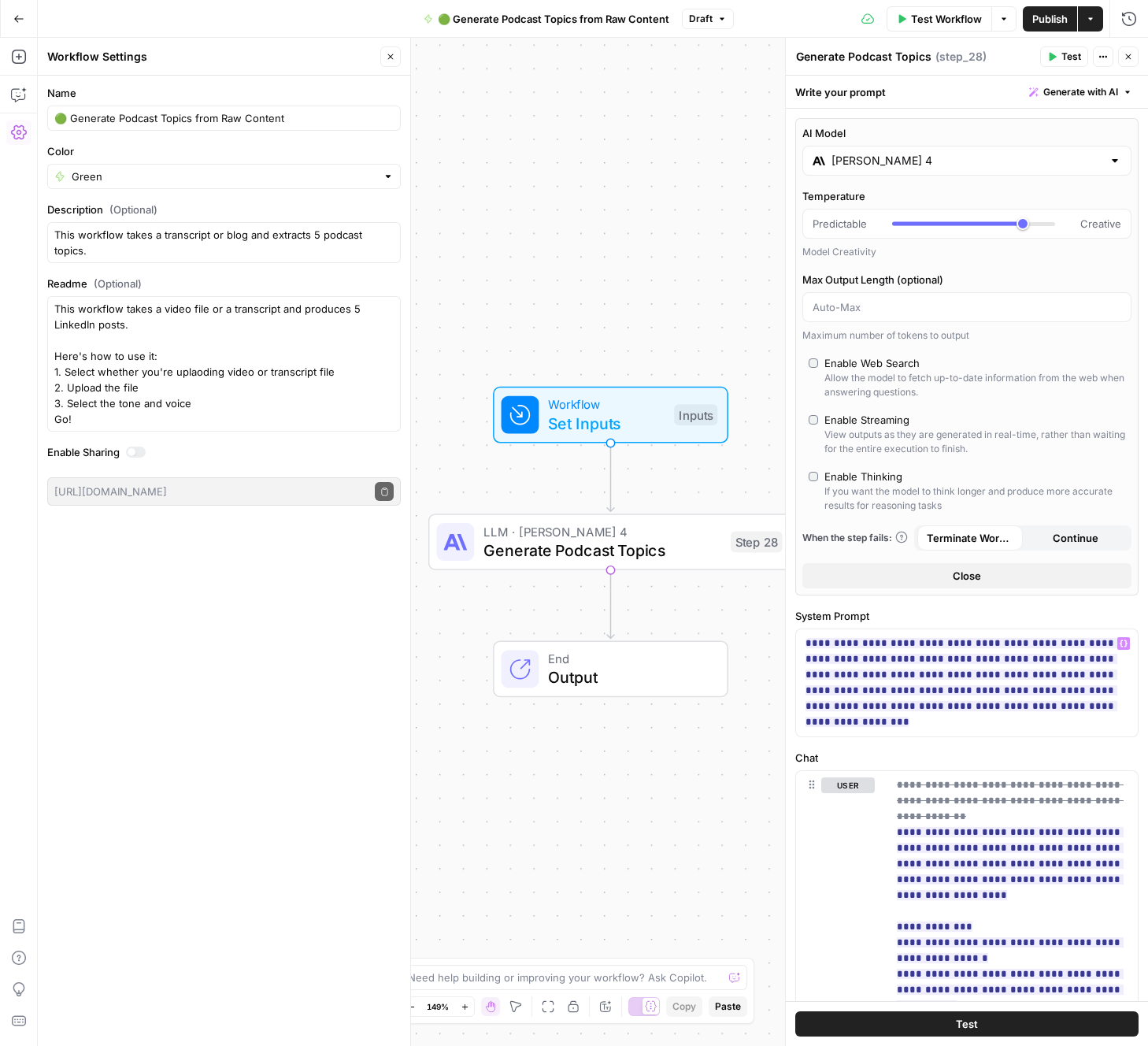
click at [966, 623] on div "**********" at bounding box center [967, 672] width 344 height 129
drag, startPoint x: 962, startPoint y: 622, endPoint x: 1014, endPoint y: 448, distance: 181.6
click at [962, 622] on label "System Prompt" at bounding box center [967, 616] width 344 height 16
click at [957, 20] on span "Test Workflow" at bounding box center [946, 18] width 71 height 16
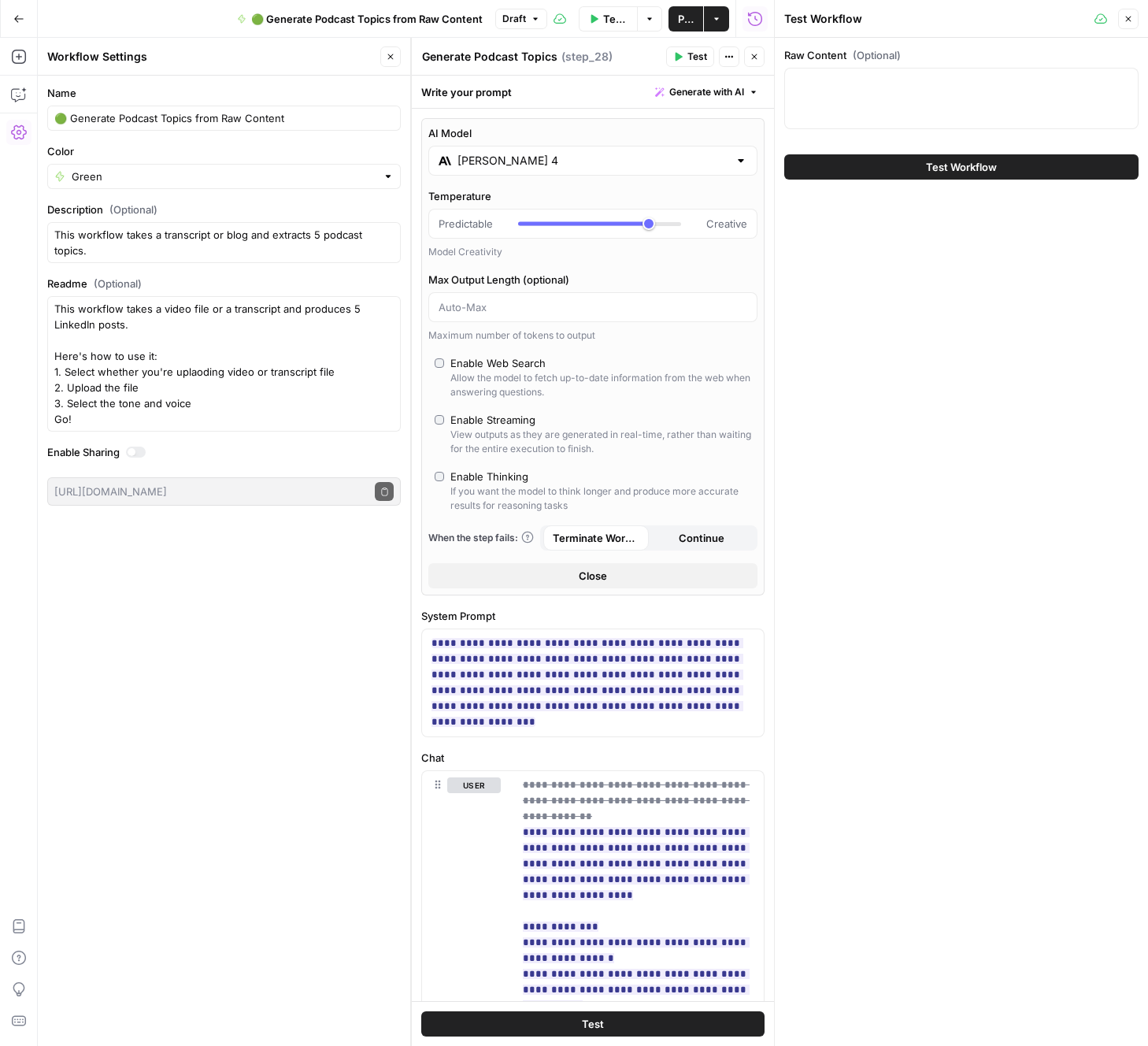
click at [962, 274] on div "Raw Content (Optional) Test Workflow" at bounding box center [961, 541] width 374 height 1008
click at [957, 272] on div "Raw Content (Optional) Test Workflow" at bounding box center [961, 541] width 374 height 1008
click at [1126, 22] on icon "button" at bounding box center [1127, 18] width 9 height 9
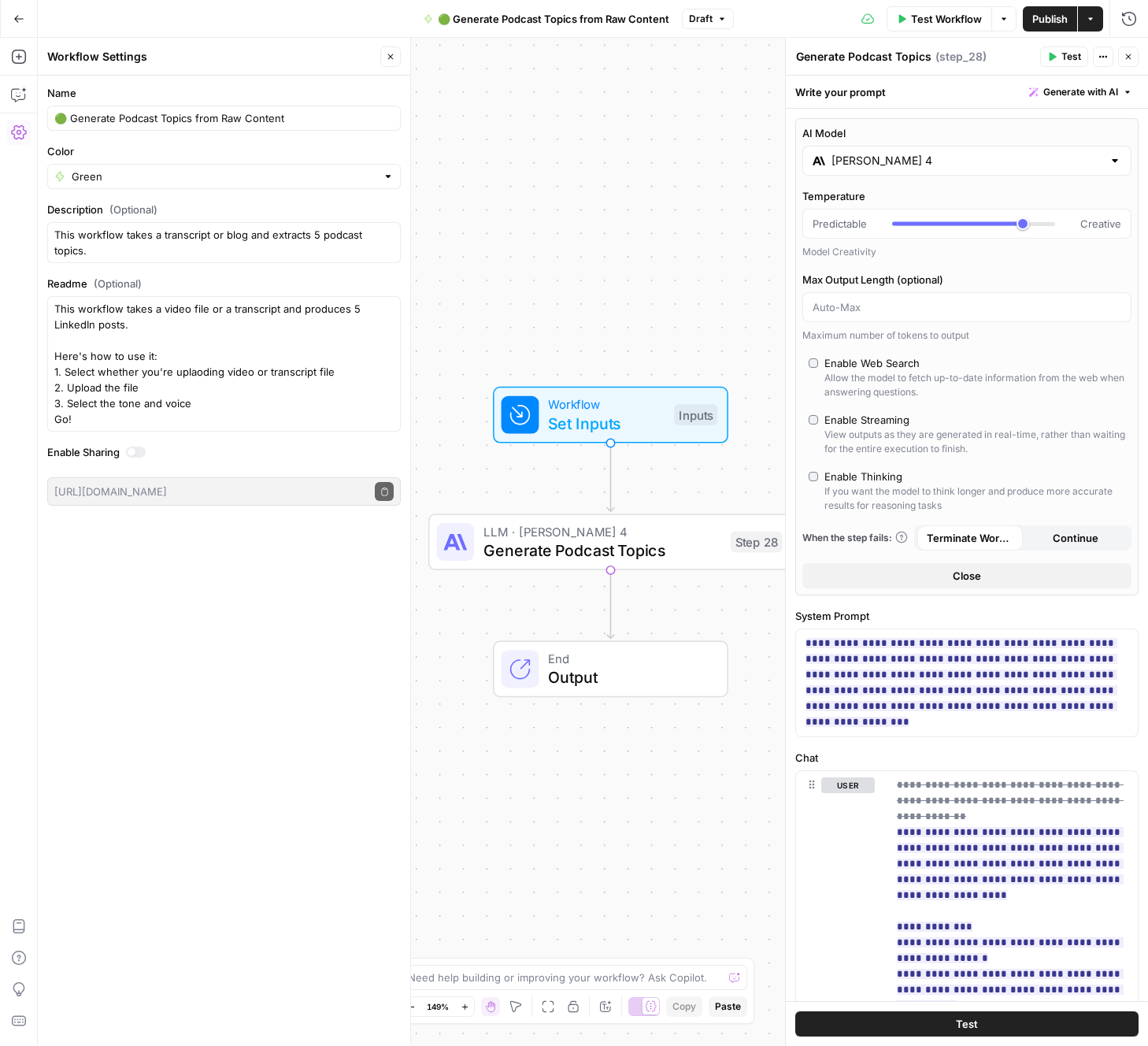
click at [532, 547] on span "Generate Podcast Topics" at bounding box center [602, 550] width 238 height 23
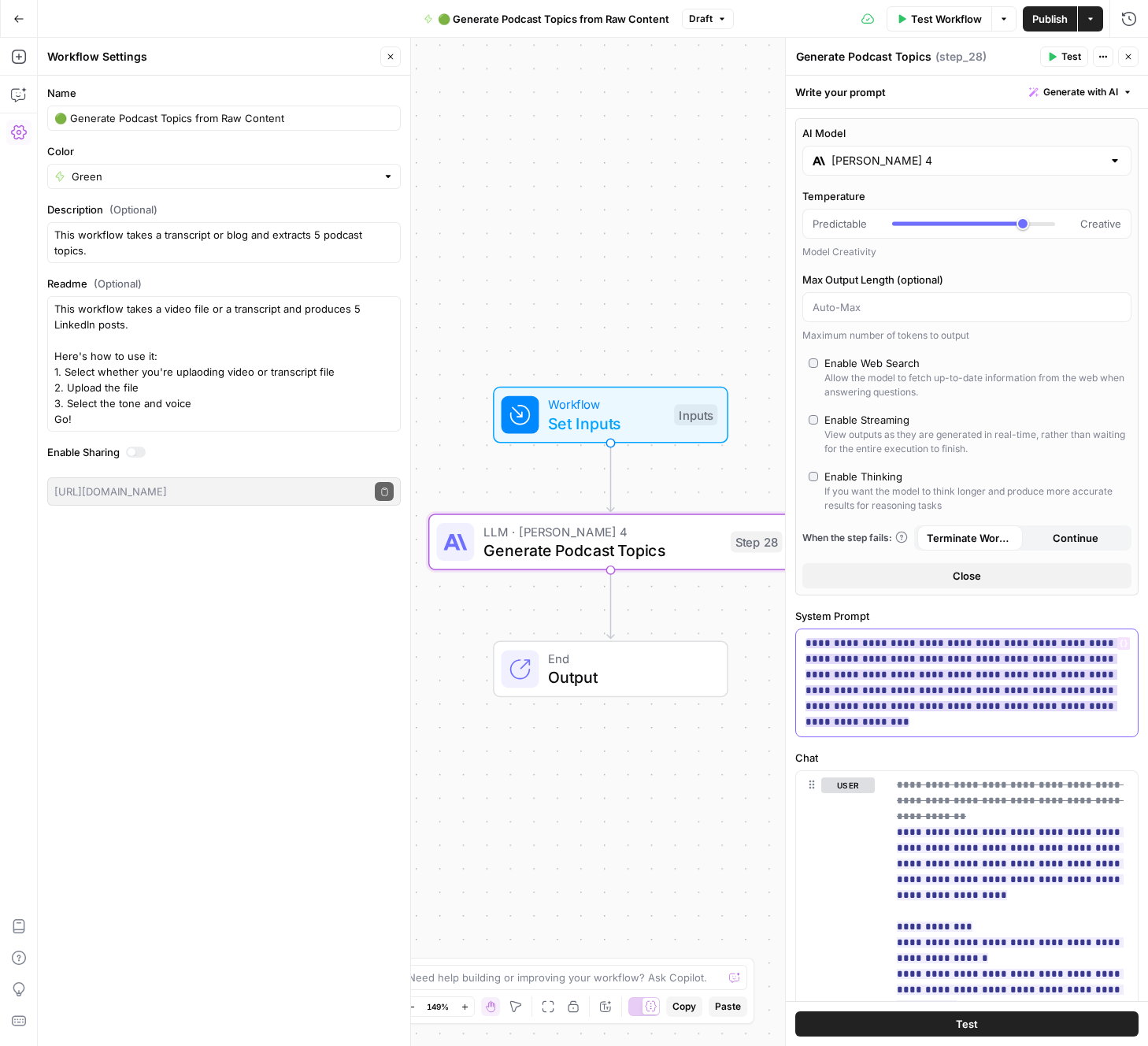
click at [914, 682] on span "**********" at bounding box center [961, 682] width 312 height 98
click at [911, 766] on span "Accept" at bounding box center [917, 767] width 32 height 14
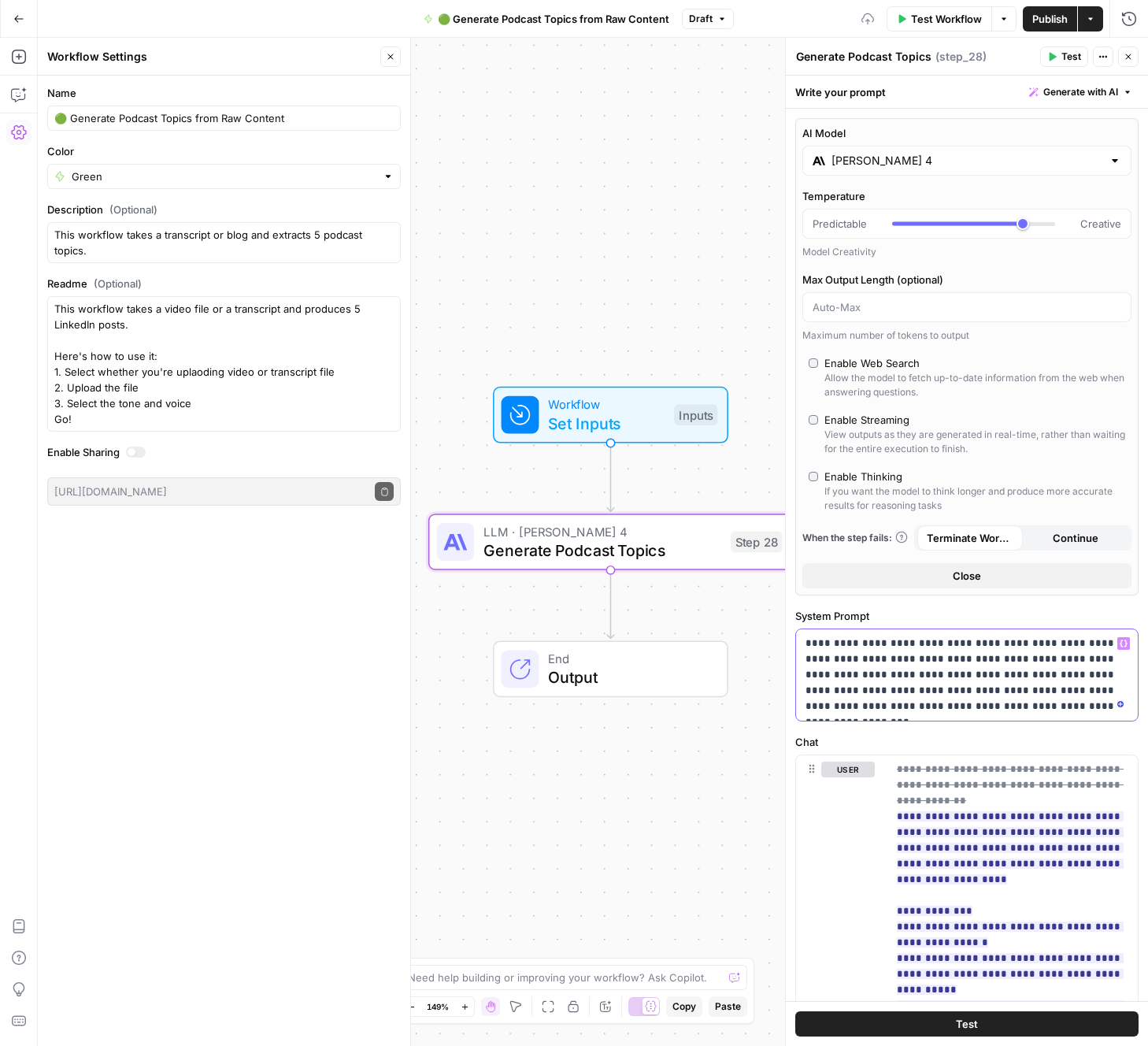
click at [923, 674] on p "**********" at bounding box center [967, 675] width 323 height 79
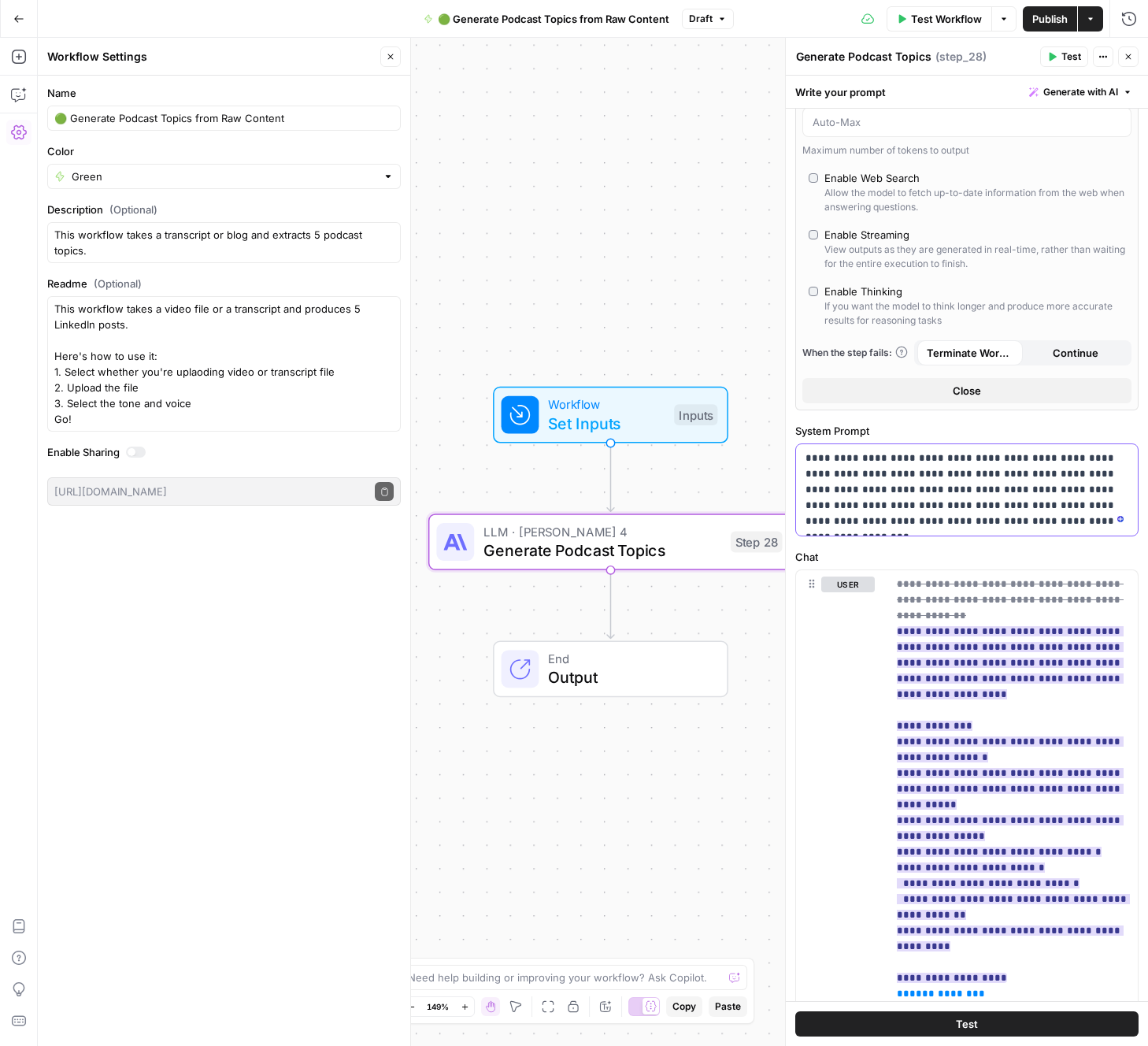
scroll to position [185, 0]
click at [988, 755] on ins "**********" at bounding box center [1013, 804] width 233 height 357
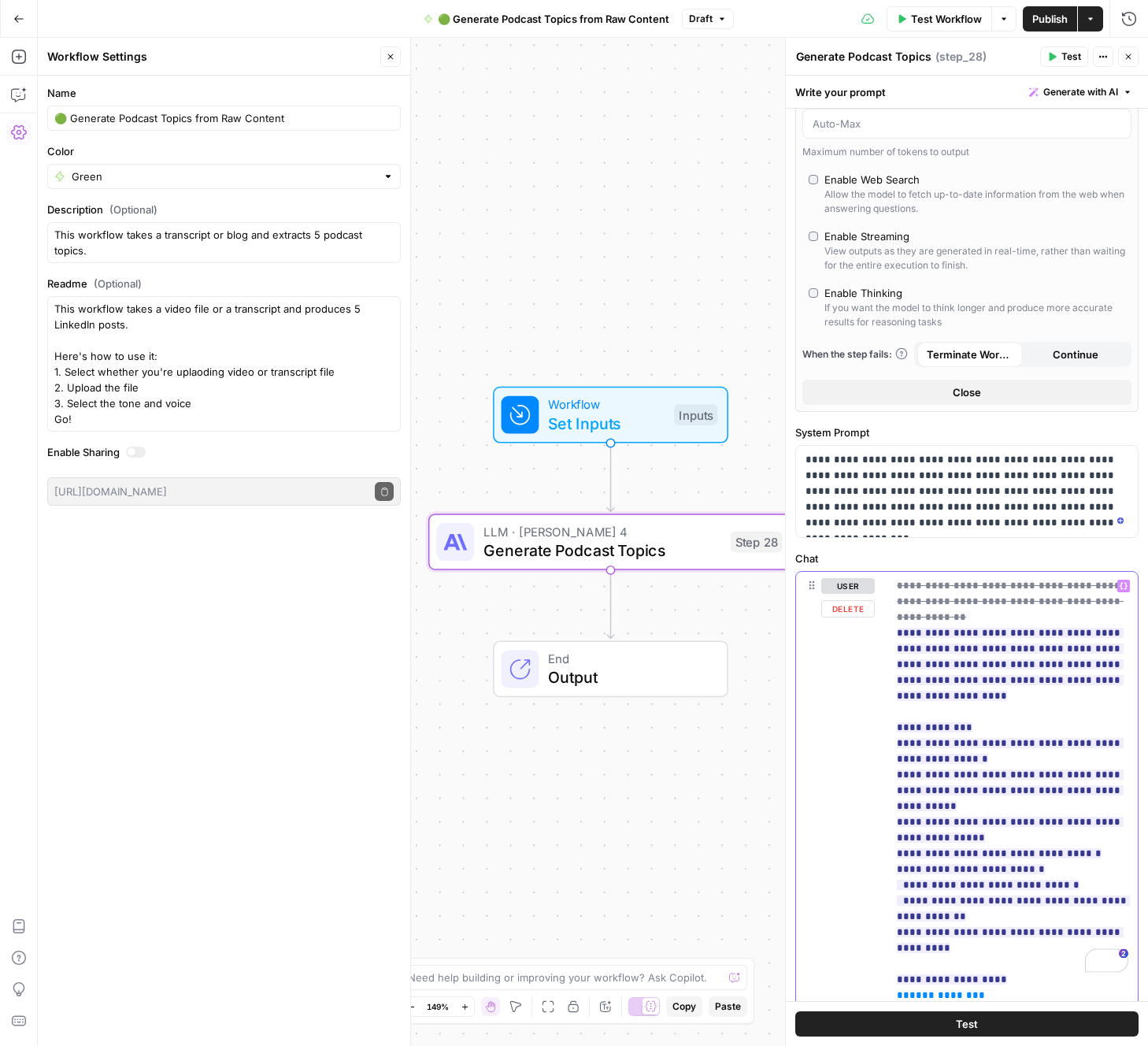
scroll to position [183, 0]
click at [1002, 915] on p "**********" at bounding box center [1012, 791] width 231 height 425
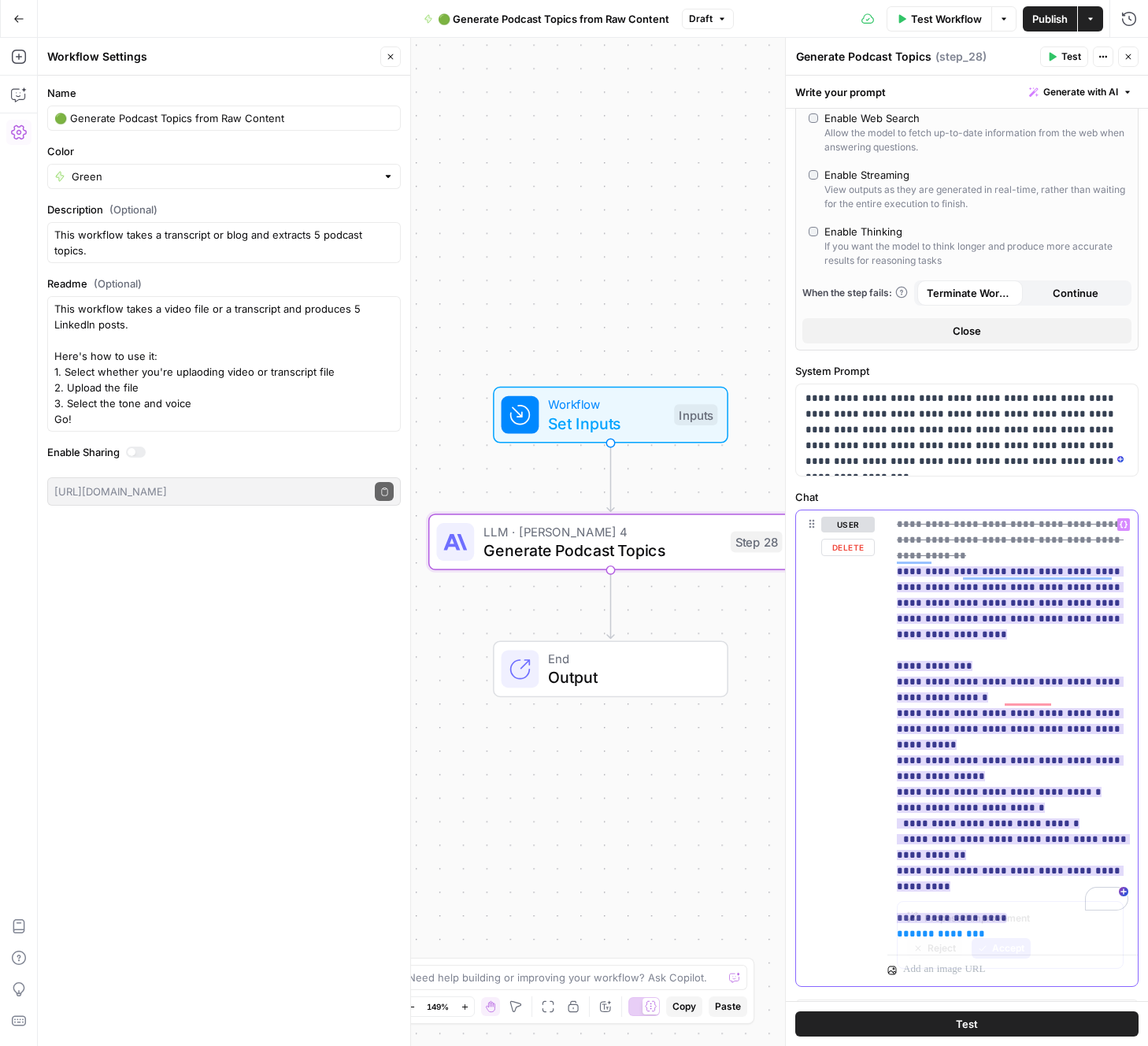
click at [938, 777] on ins "**********" at bounding box center [1013, 744] width 233 height 357
drag, startPoint x: 980, startPoint y: 880, endPoint x: 985, endPoint y: 902, distance: 22.6
click at [980, 881] on ins "**********" at bounding box center [1013, 744] width 233 height 357
click at [989, 946] on button "Accept" at bounding box center [1001, 948] width 59 height 21
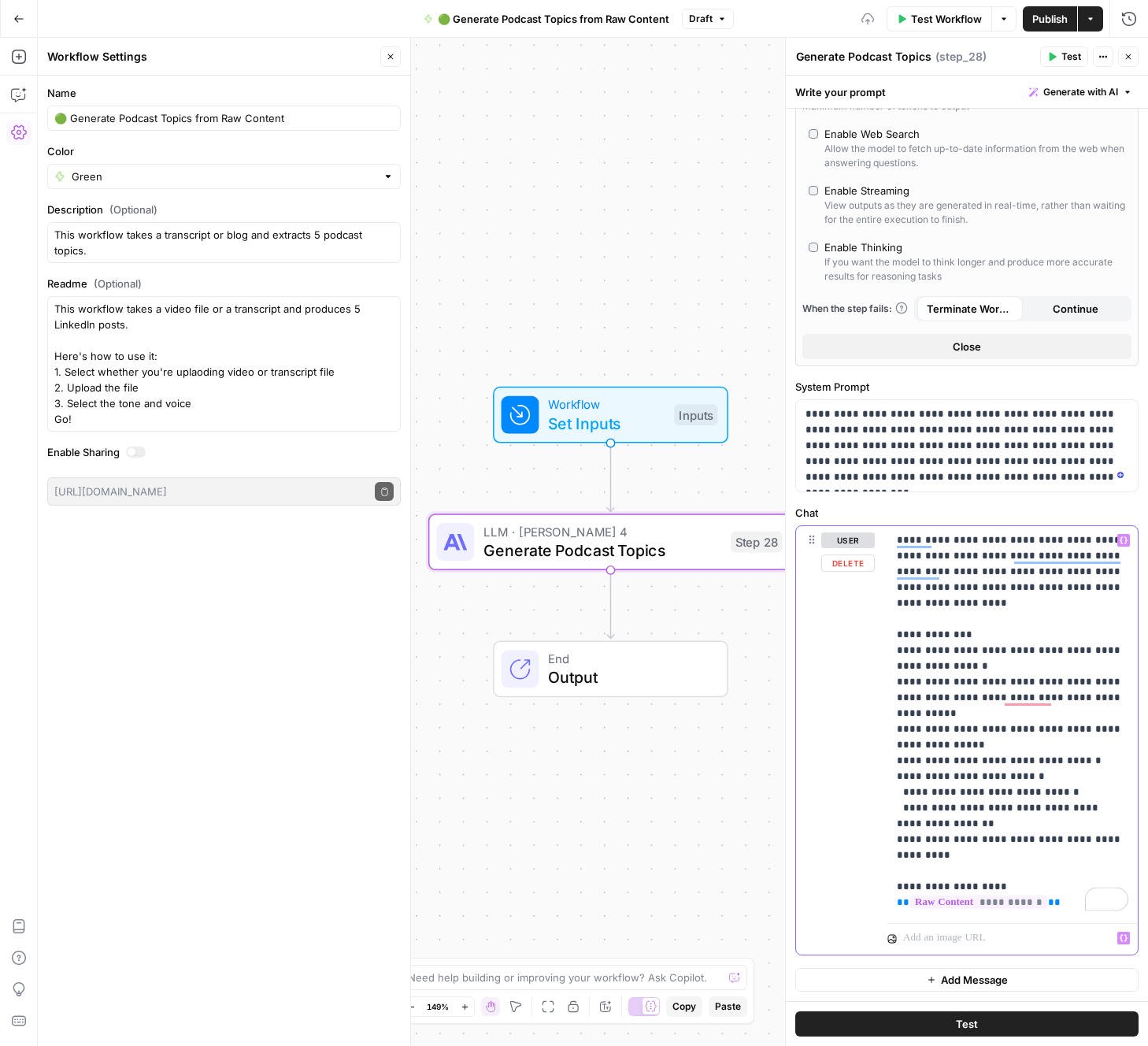
click at [970, 789] on p "**********" at bounding box center [1012, 721] width 231 height 378
drag, startPoint x: 14, startPoint y: 331, endPoint x: 2, endPoint y: 330, distance: 12.0
click at [2, 330] on div "Add Steps Copilot Settings AirOps Academy Help Give Feedback Shortcuts" at bounding box center [18, 541] width 37 height 1008
click at [1093, 22] on icon "button" at bounding box center [1090, 18] width 9 height 9
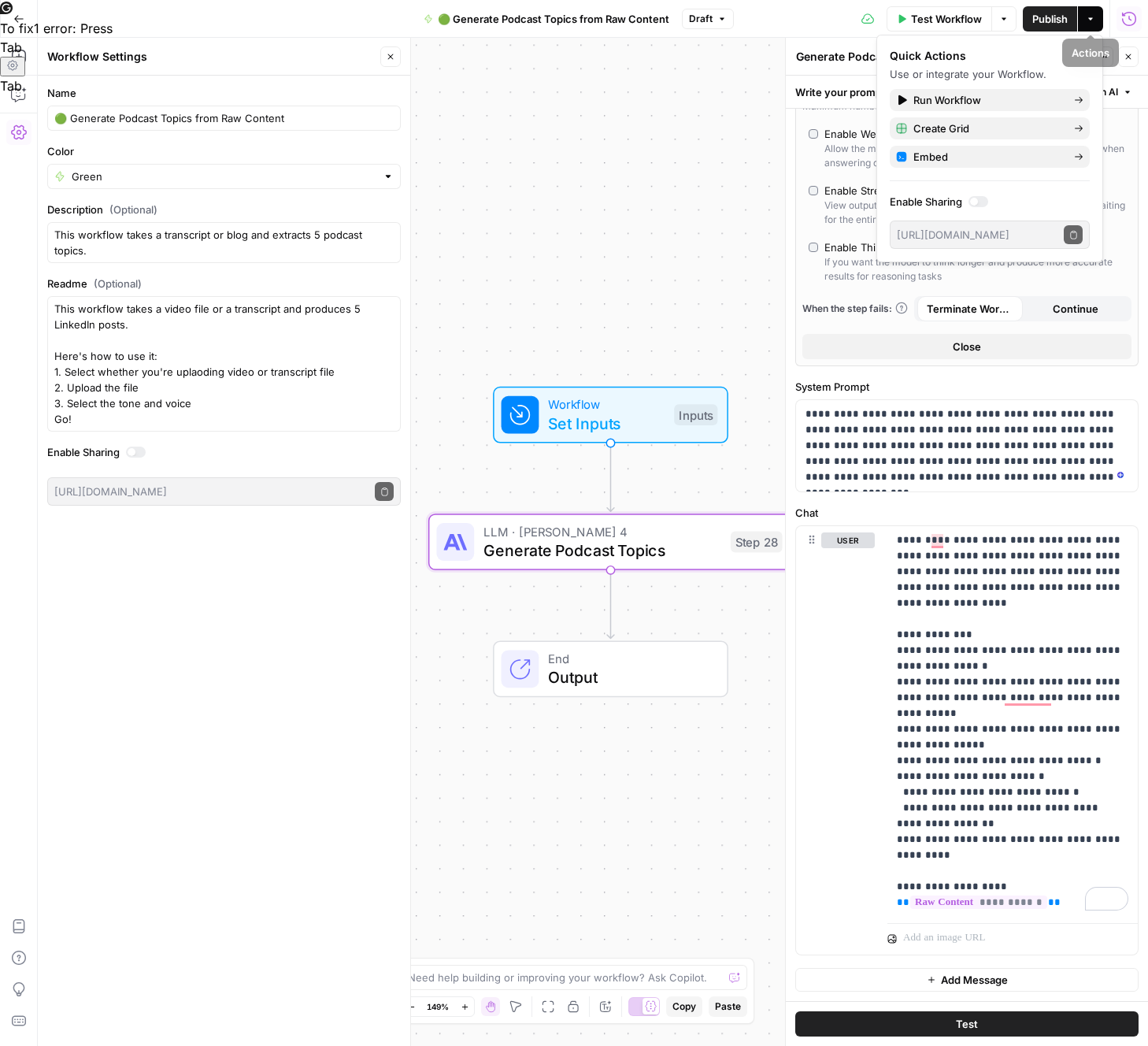
click at [1137, 27] on button "Run History" at bounding box center [1129, 19] width 25 height 25
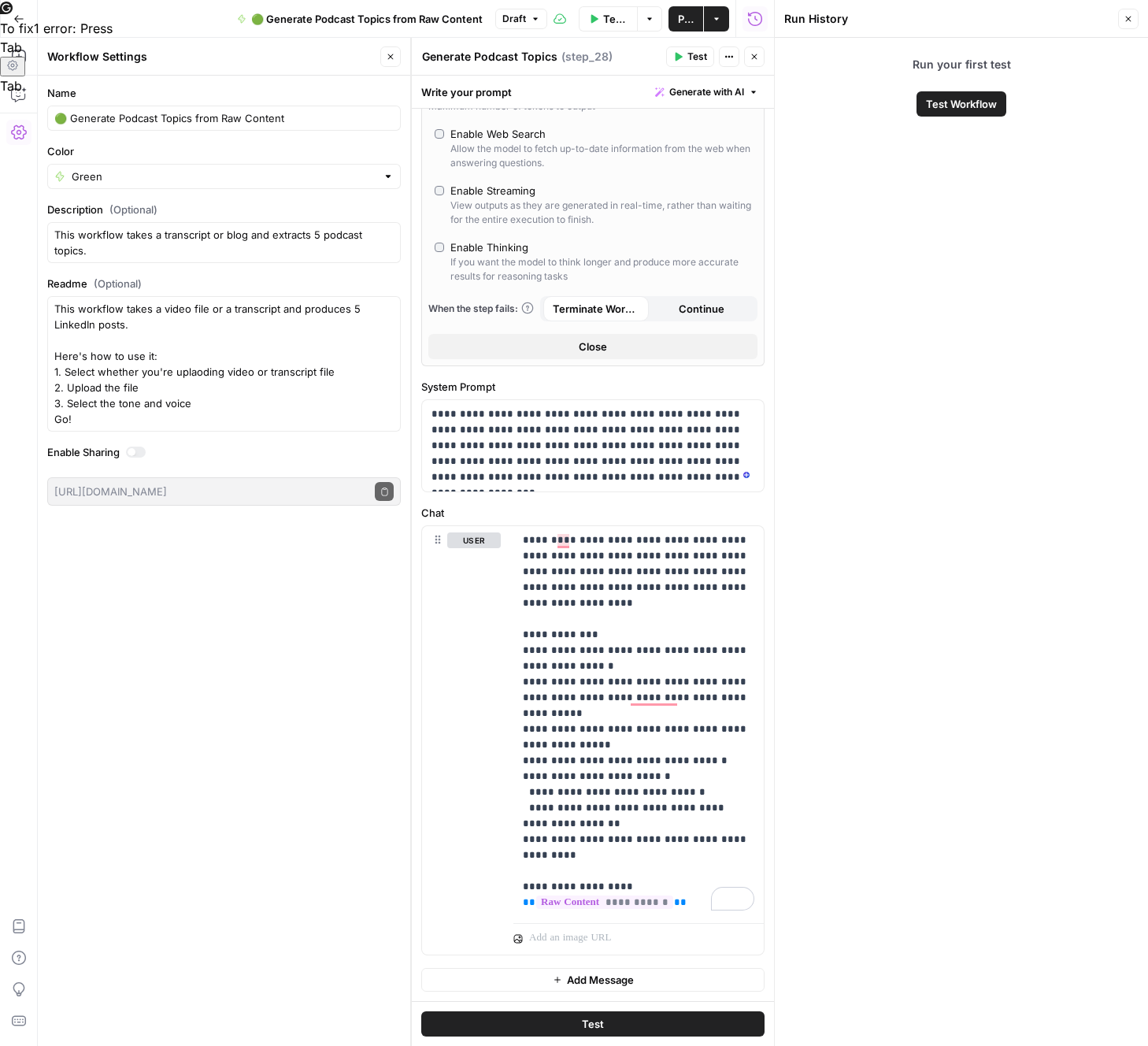
drag, startPoint x: 1126, startPoint y: 18, endPoint x: 1048, endPoint y: 14, distance: 78.1
click at [1118, 17] on button "Close" at bounding box center [1128, 18] width 21 height 21
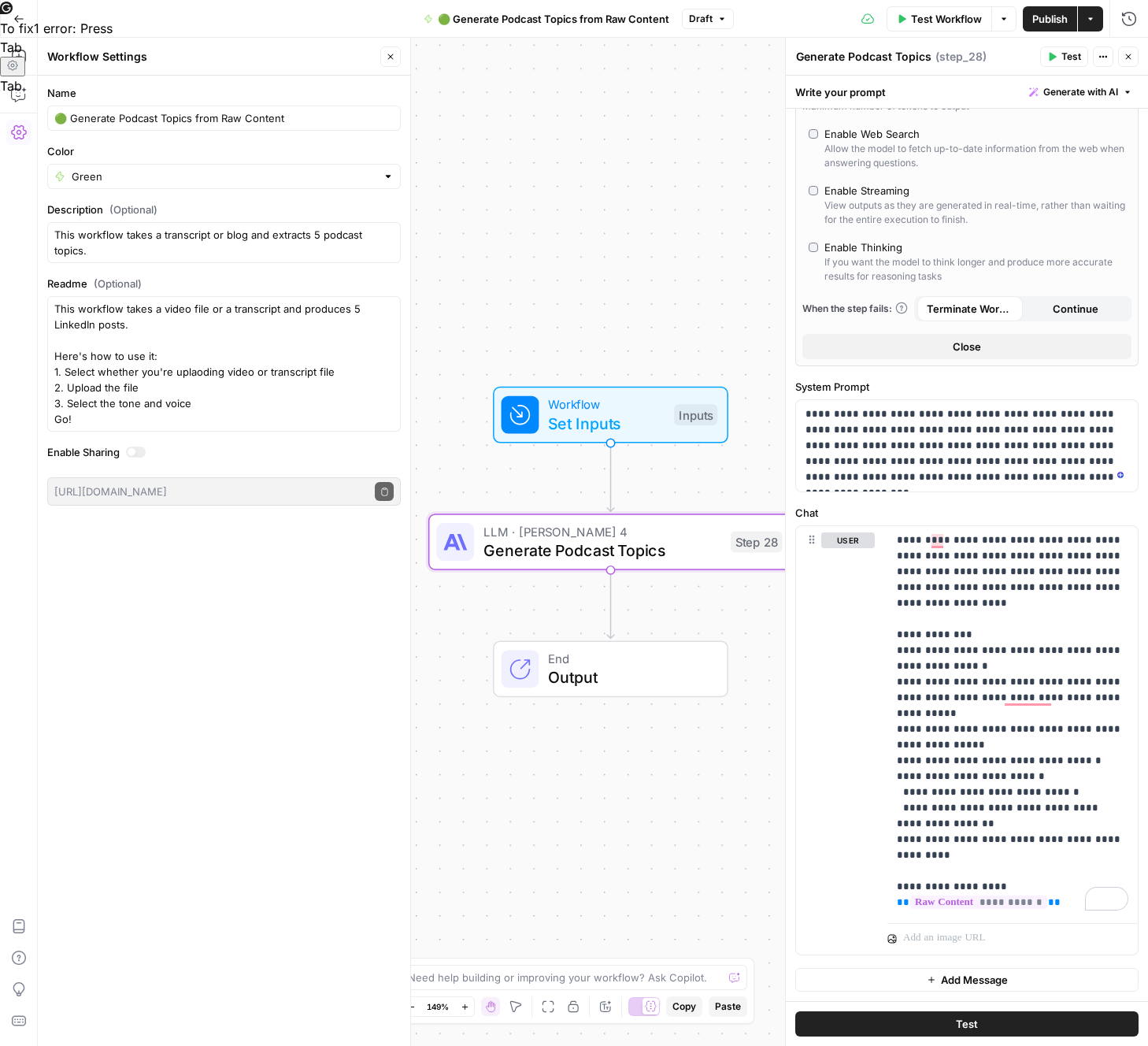
click at [727, 21] on button "Draft" at bounding box center [707, 18] width 52 height 21
click at [747, 93] on span "Version 1" at bounding box center [789, 92] width 187 height 16
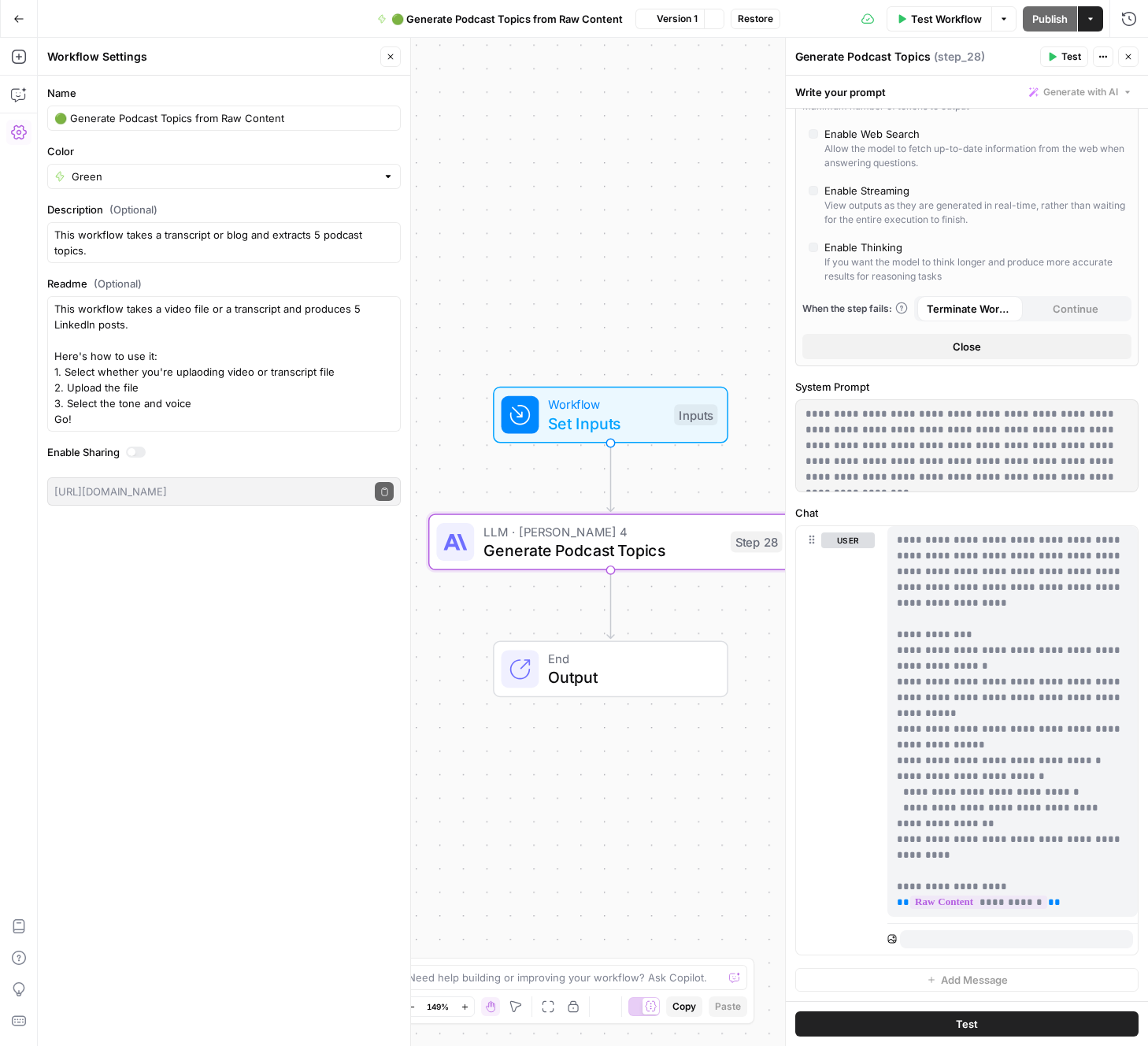
type input "***"
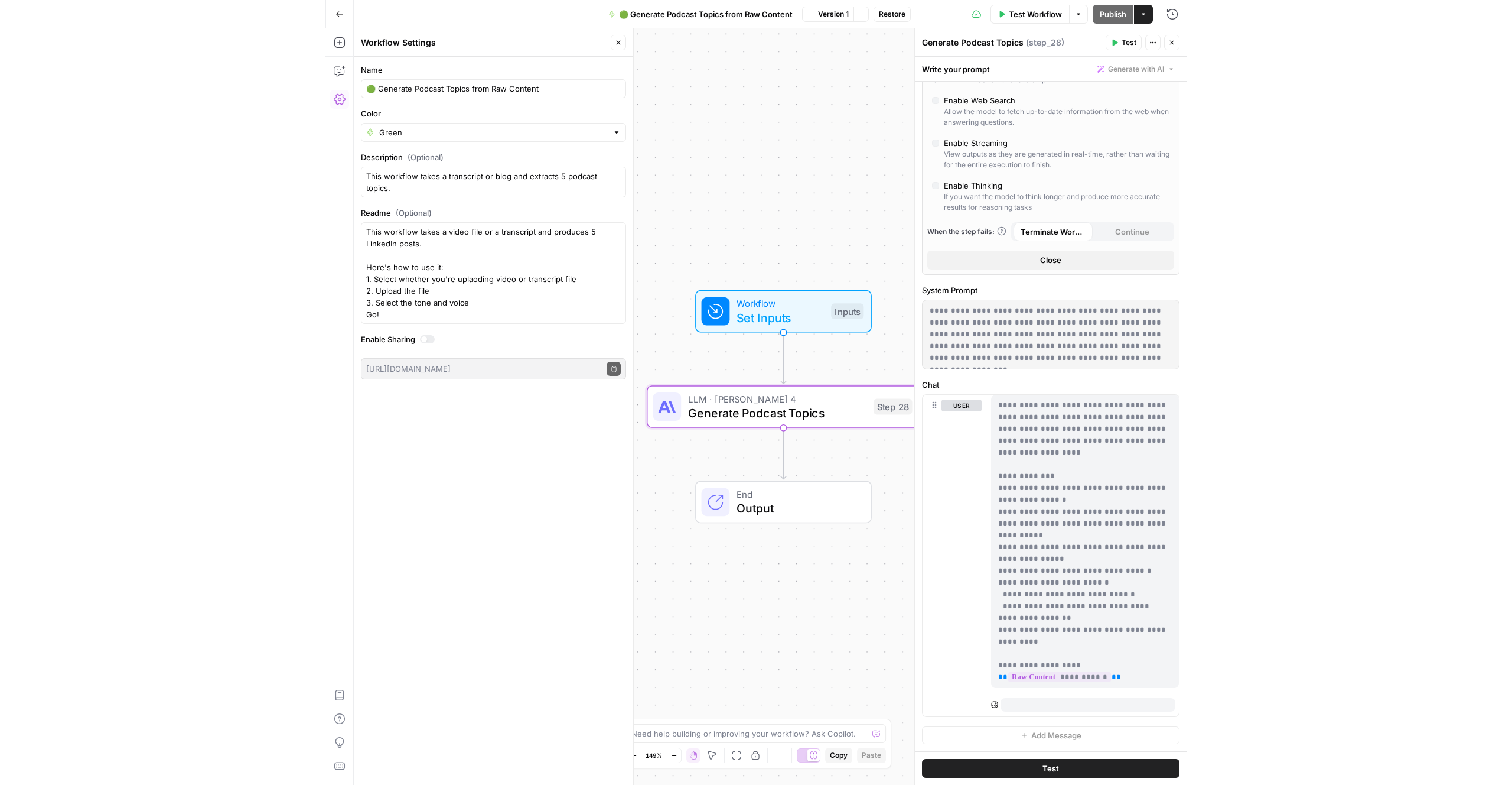
scroll to position [0, 0]
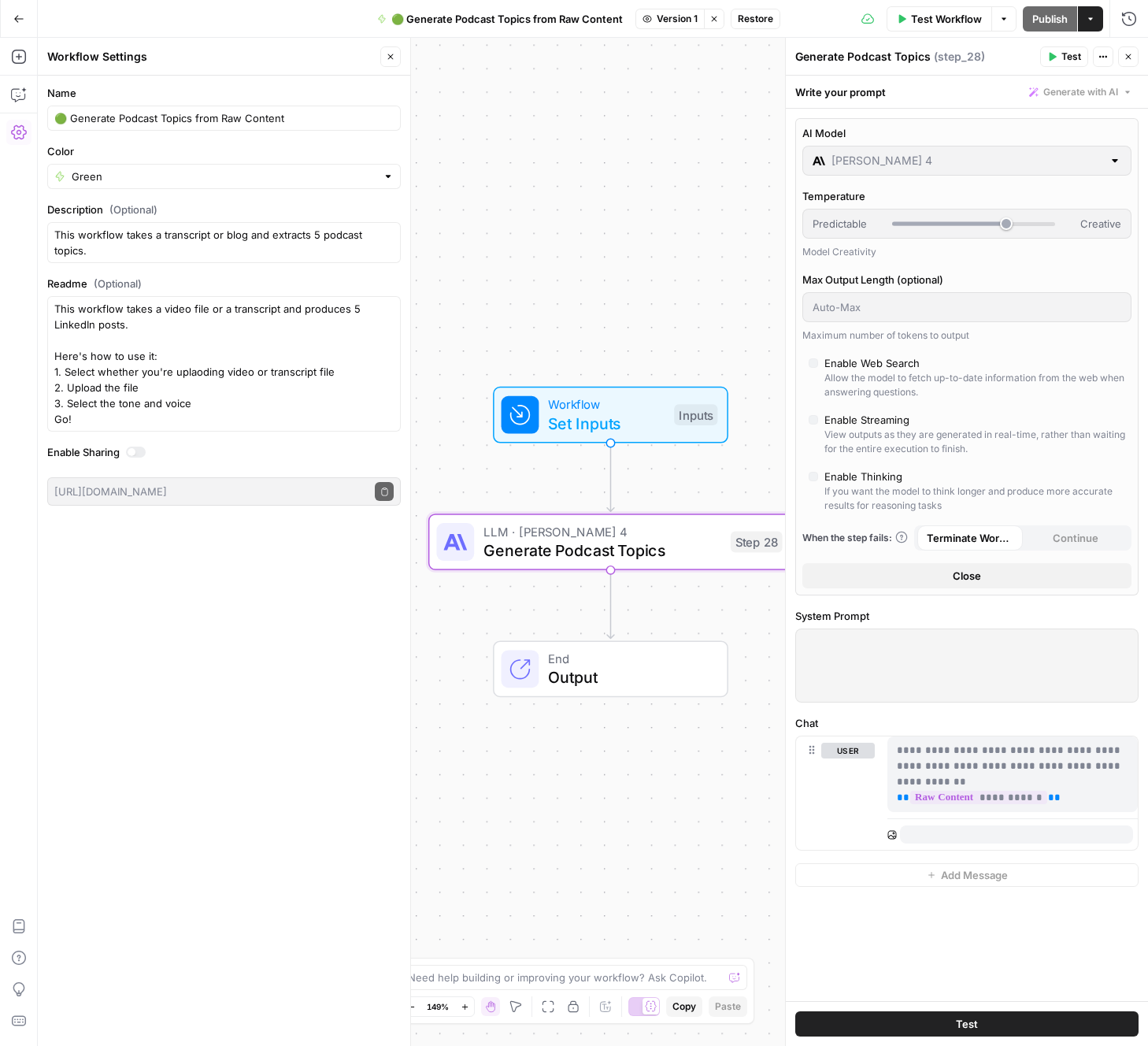
click at [755, 22] on span "Restore" at bounding box center [755, 18] width 36 height 14
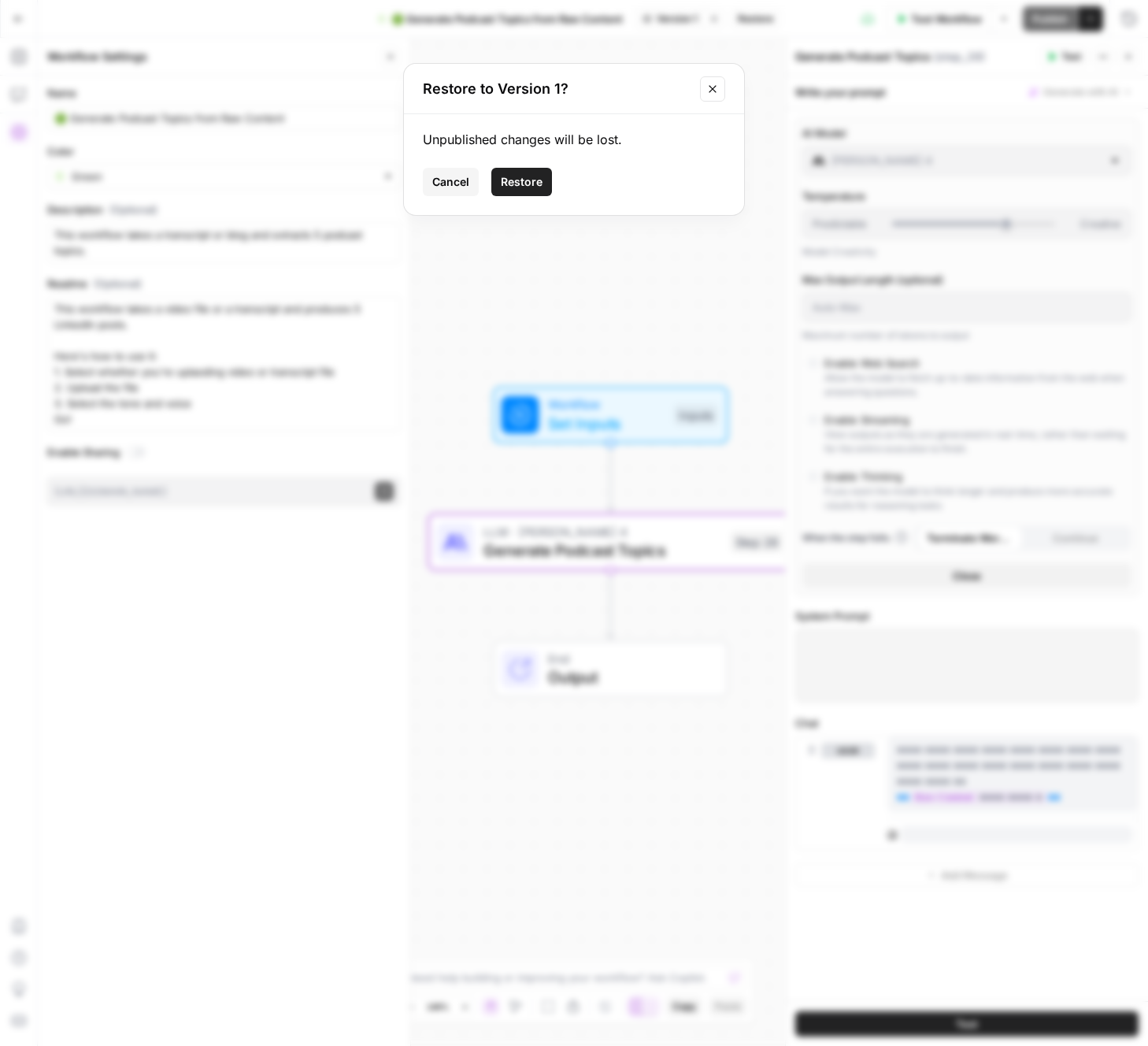
click at [539, 184] on span "Restore" at bounding box center [522, 181] width 42 height 16
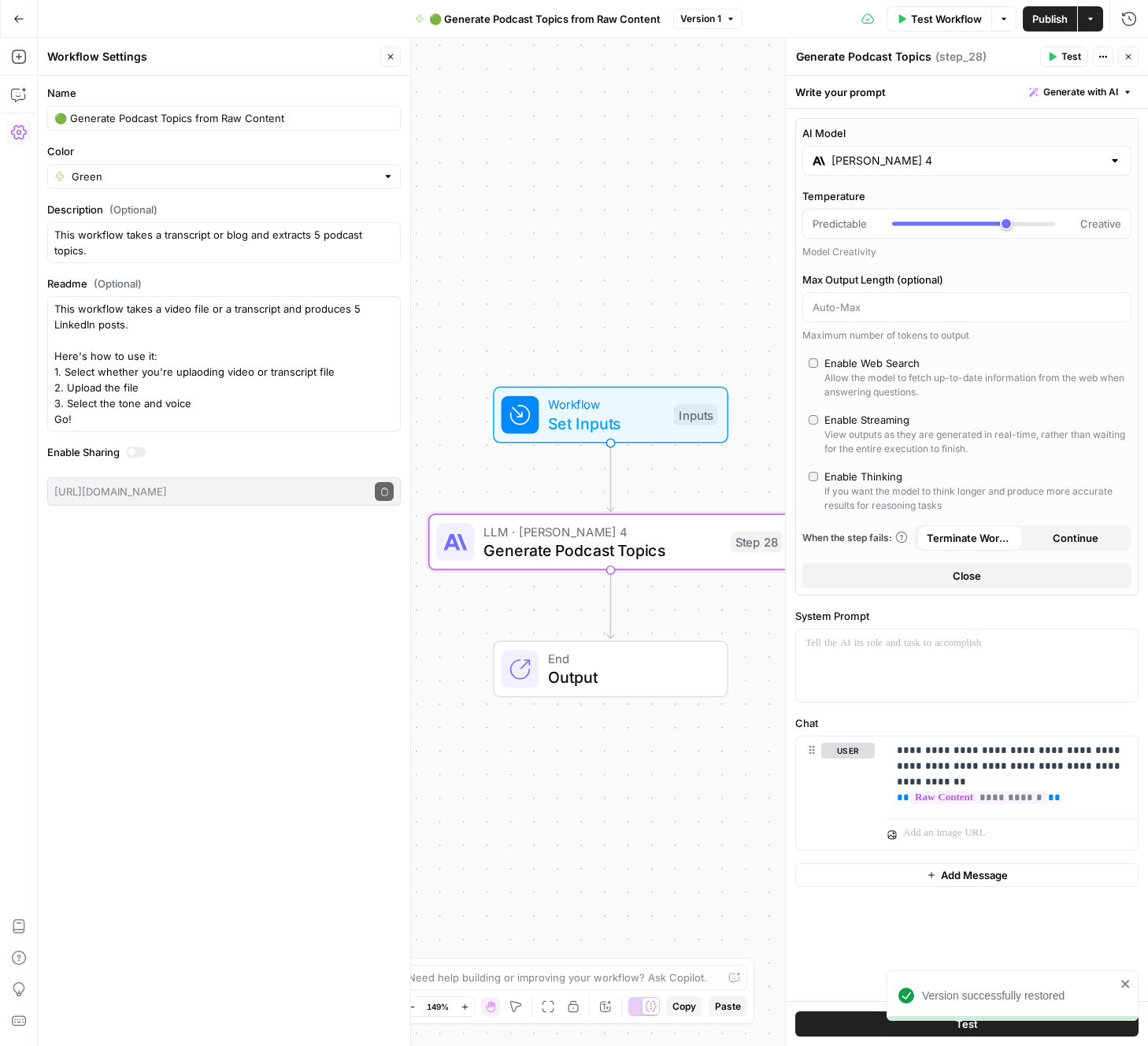
click at [532, 899] on div "Workflow Set Inputs Inputs LLM · Claude Sonnet 4 Generate Podcast Topics Step 2…" at bounding box center [592, 541] width 1110 height 1008
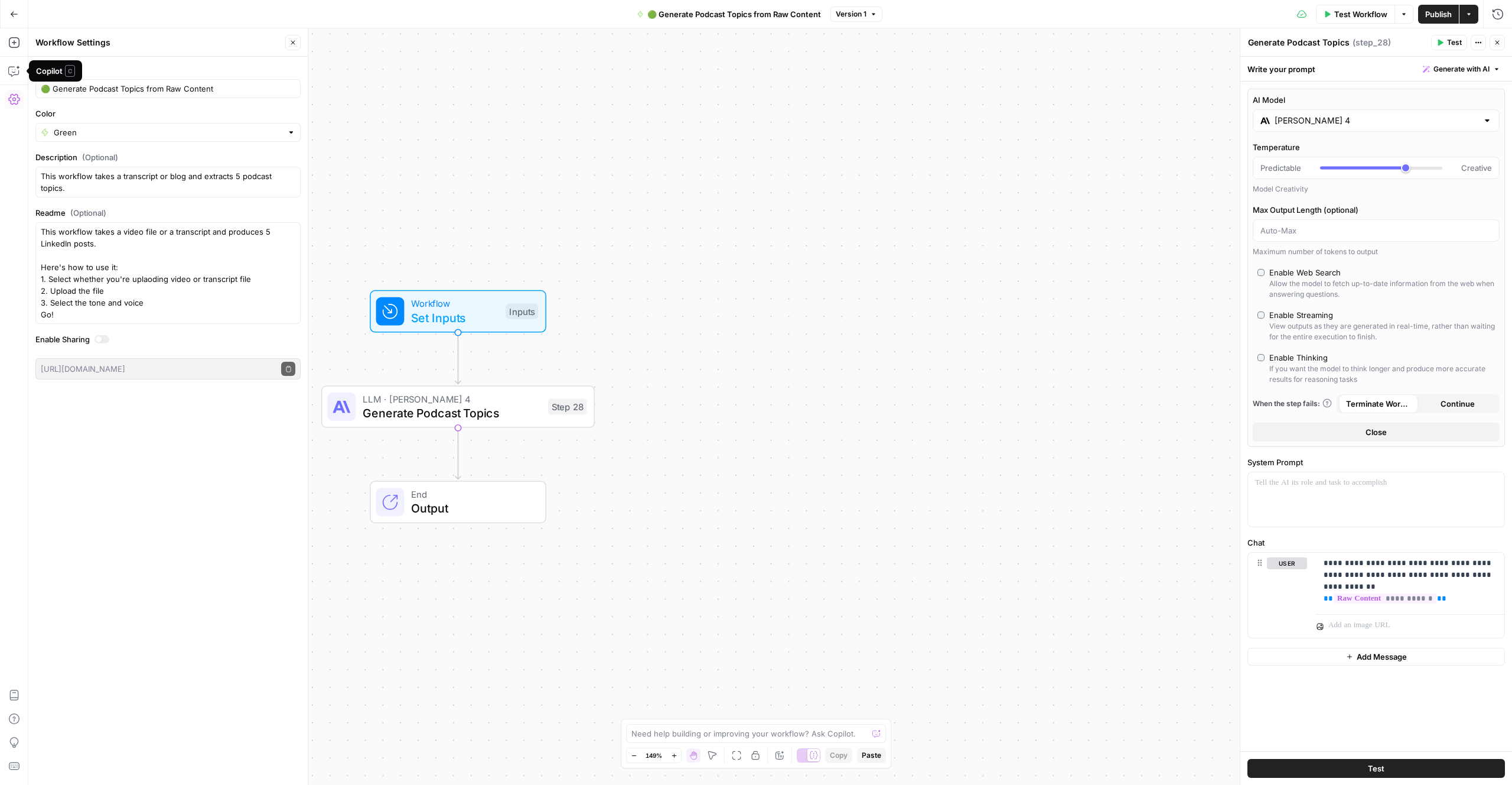
click at [12, 102] on icon "button" at bounding box center [14, 99] width 12 height 12
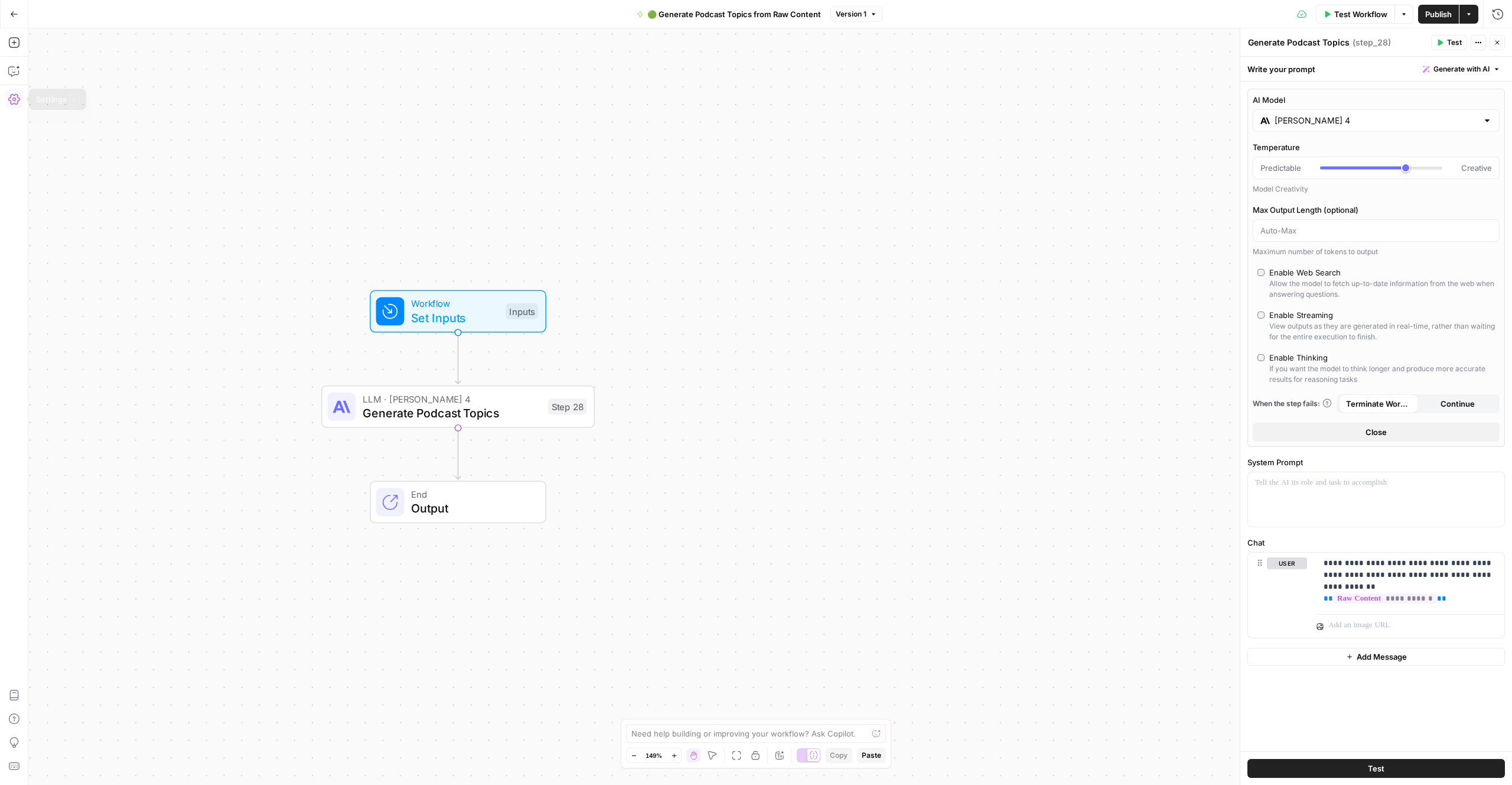
click at [12, 102] on icon "button" at bounding box center [14, 99] width 12 height 12
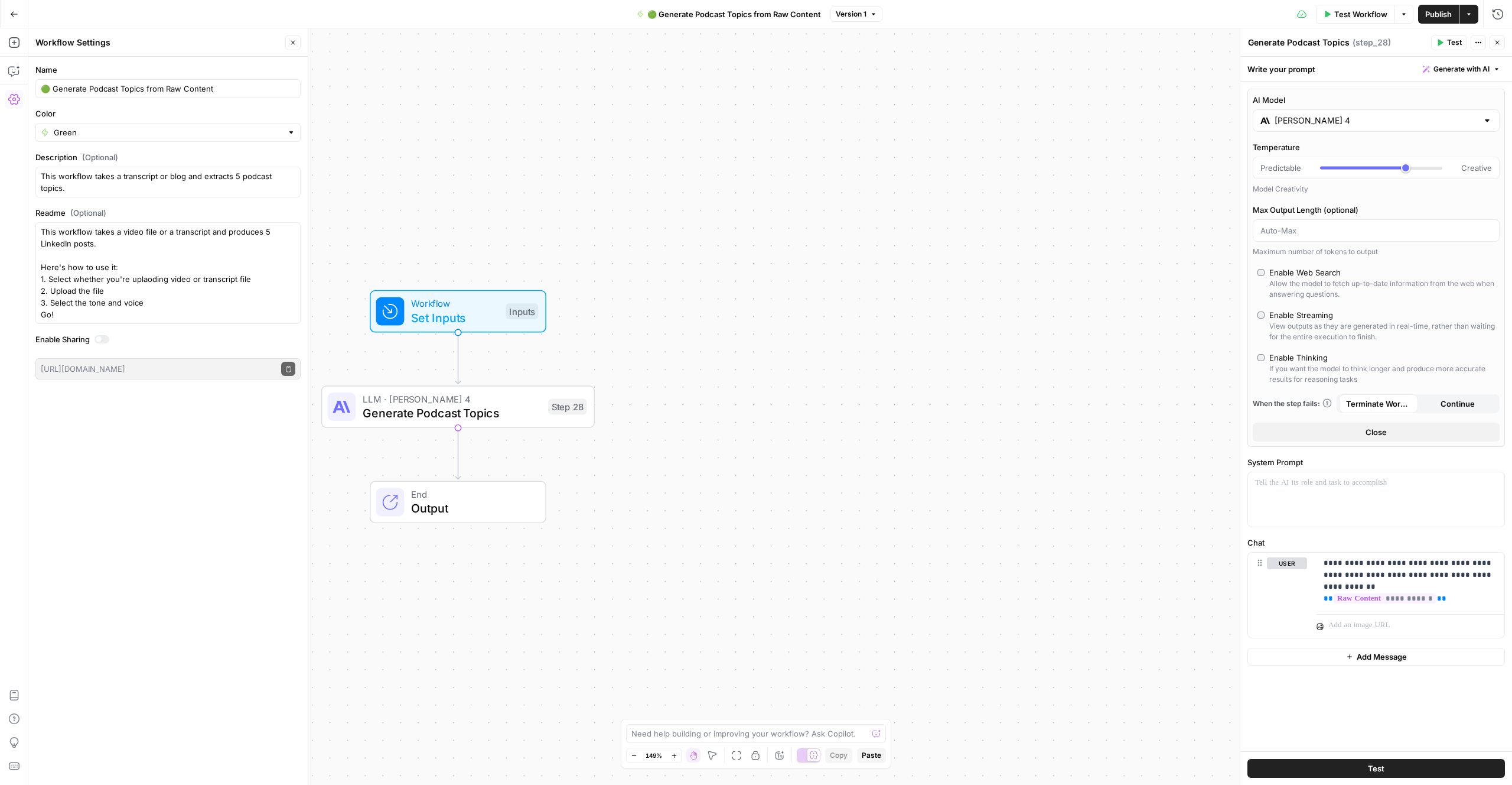
drag, startPoint x: 191, startPoint y: 478, endPoint x: 160, endPoint y: 478, distance: 31.0
click at [172, 478] on div "Name 🟢 Generate Podcast Topics from Raw Content Color Green Description (Option…" at bounding box center [168, 421] width 280 height 728
drag, startPoint x: 134, startPoint y: 478, endPoint x: 662, endPoint y: 163, distance: 614.8
click at [149, 467] on div "Name 🟢 Generate Podcast Topics from Raw Content Color Green Description (Option…" at bounding box center [168, 421] width 280 height 728
click at [842, 7] on button "Version 1" at bounding box center [856, 14] width 52 height 16
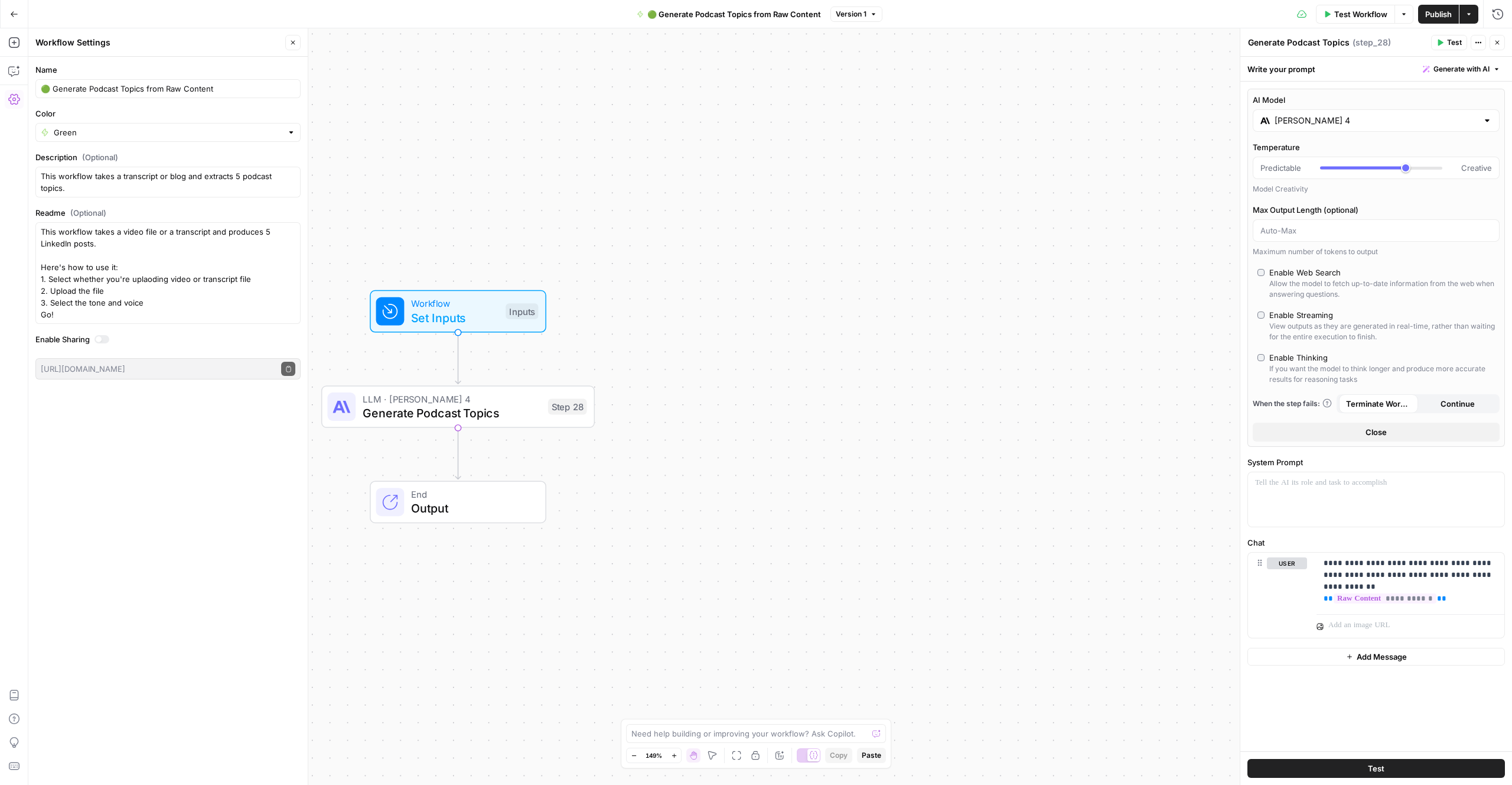
click at [861, 15] on icon at bounding box center [1302, 14] width 9 height 9
click at [861, 14] on div "Test Workflow Options Publish Actions Run History" at bounding box center [1197, 14] width 630 height 27
drag, startPoint x: 1402, startPoint y: 42, endPoint x: 1451, endPoint y: 43, distance: 49.0
click at [861, 42] on div "Generate Podcast Topics Generate Podcast Topics ( step_28 )" at bounding box center [1338, 42] width 180 height 13
drag, startPoint x: 1473, startPoint y: 16, endPoint x: 1454, endPoint y: 35, distance: 26.9
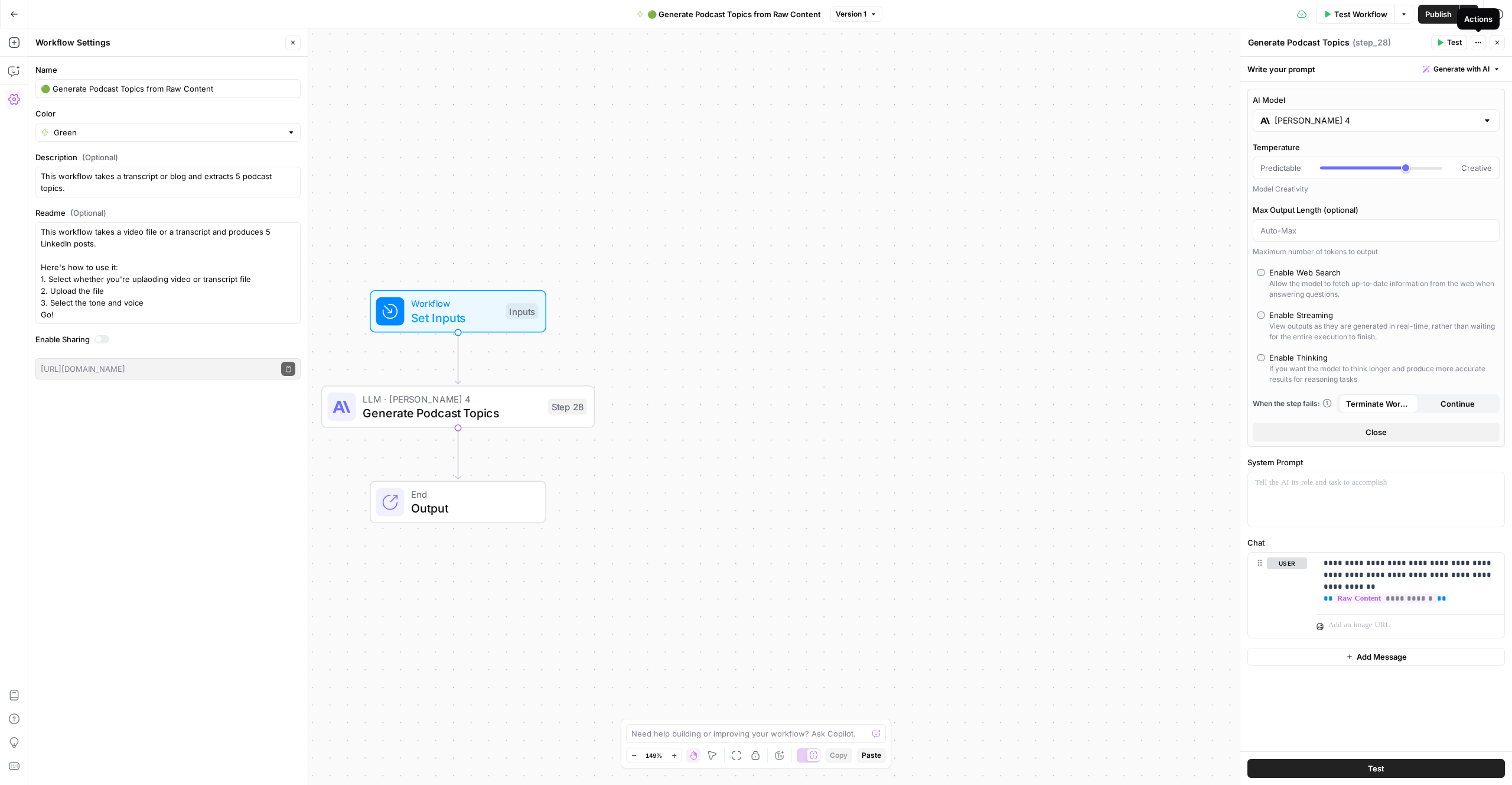
click at [861, 16] on div "Actions" at bounding box center [1478, 19] width 28 height 12
click at [861, 16] on icon "button" at bounding box center [1469, 14] width 7 height 7
drag, startPoint x: 1270, startPoint y: 39, endPoint x: 1279, endPoint y: 39, distance: 9.0
click at [861, 39] on textarea "Generate Podcast Topics" at bounding box center [1299, 42] width 102 height 12
click at [861, 44] on div "Test Actions Close" at bounding box center [1468, 42] width 74 height 16
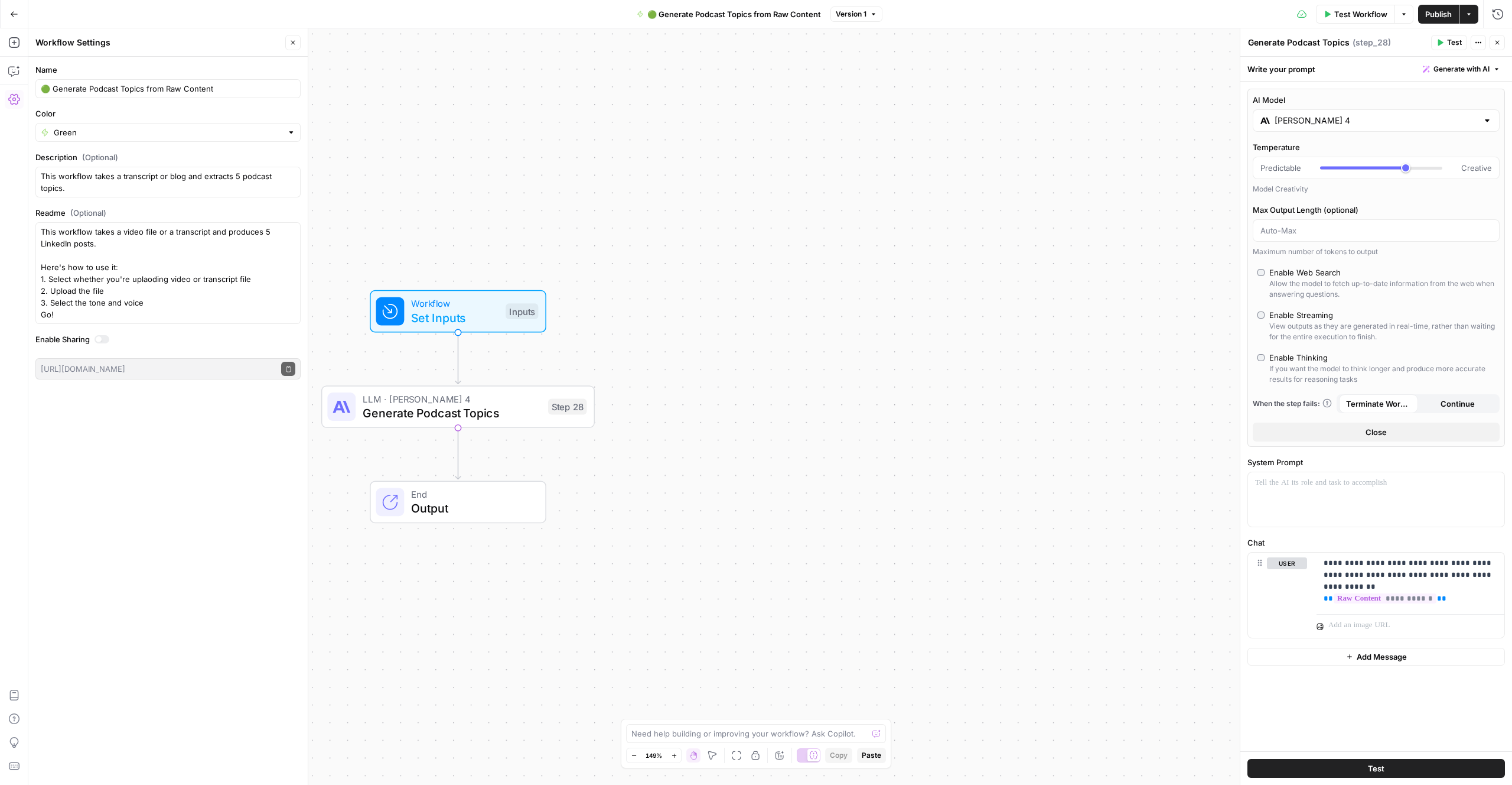
click at [861, 44] on icon "button" at bounding box center [1478, 42] width 7 height 7
click at [861, 102] on div "Workflow Set Inputs Inputs LLM · Claude Sonnet 4 Generate Podcast Topics Step 2…" at bounding box center [770, 406] width 1484 height 756
click at [148, 94] on input "🟢 Generate Podcast Topics from Raw Content" at bounding box center [168, 88] width 255 height 12
click at [861, 19] on button "Options" at bounding box center [1404, 14] width 19 height 19
click at [4, 17] on button "Go Back" at bounding box center [14, 14] width 21 height 21
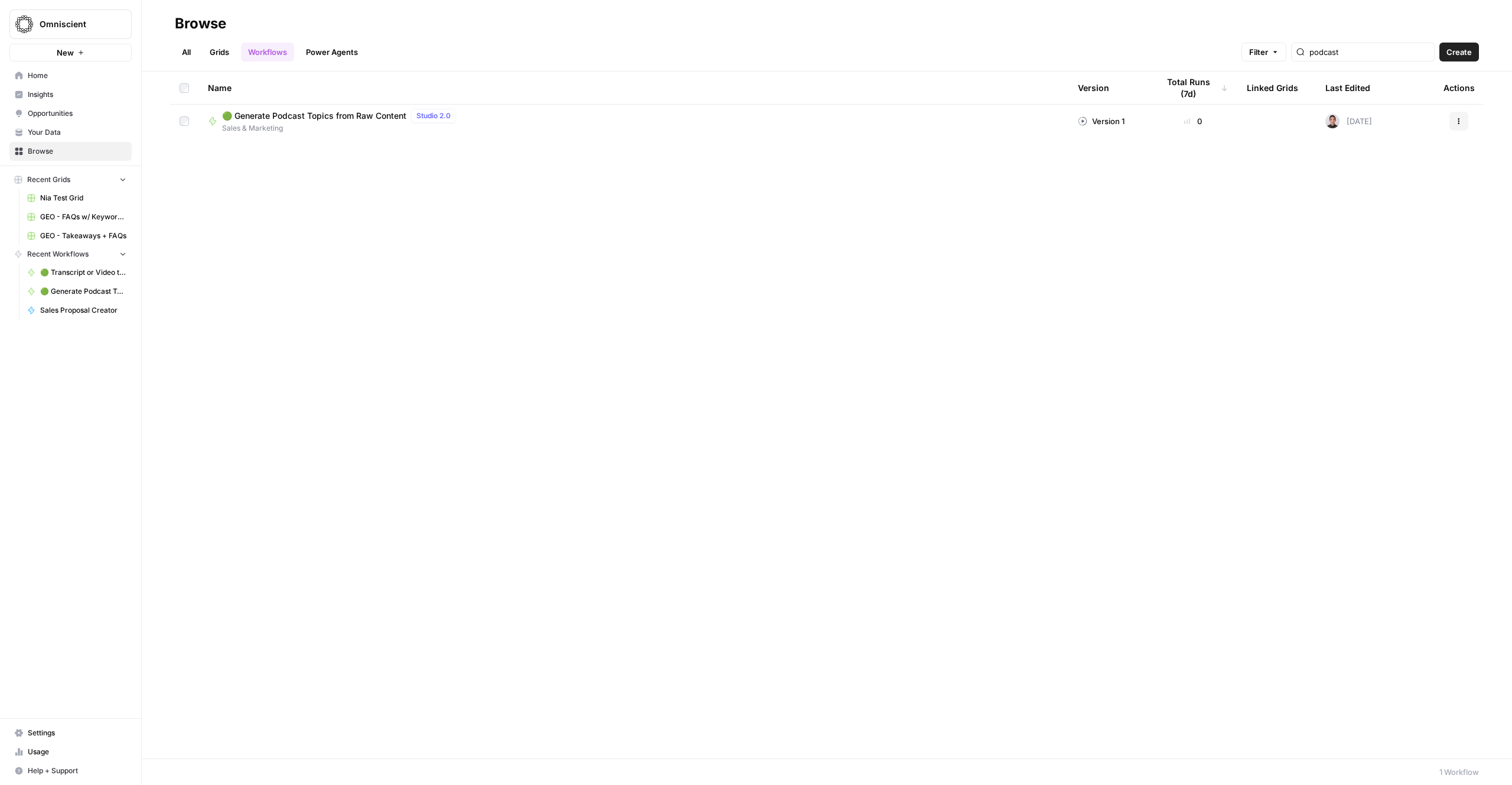
click at [861, 119] on icon "button" at bounding box center [1459, 121] width 7 height 7
click at [861, 312] on span "Delete" at bounding box center [1406, 311] width 94 height 12
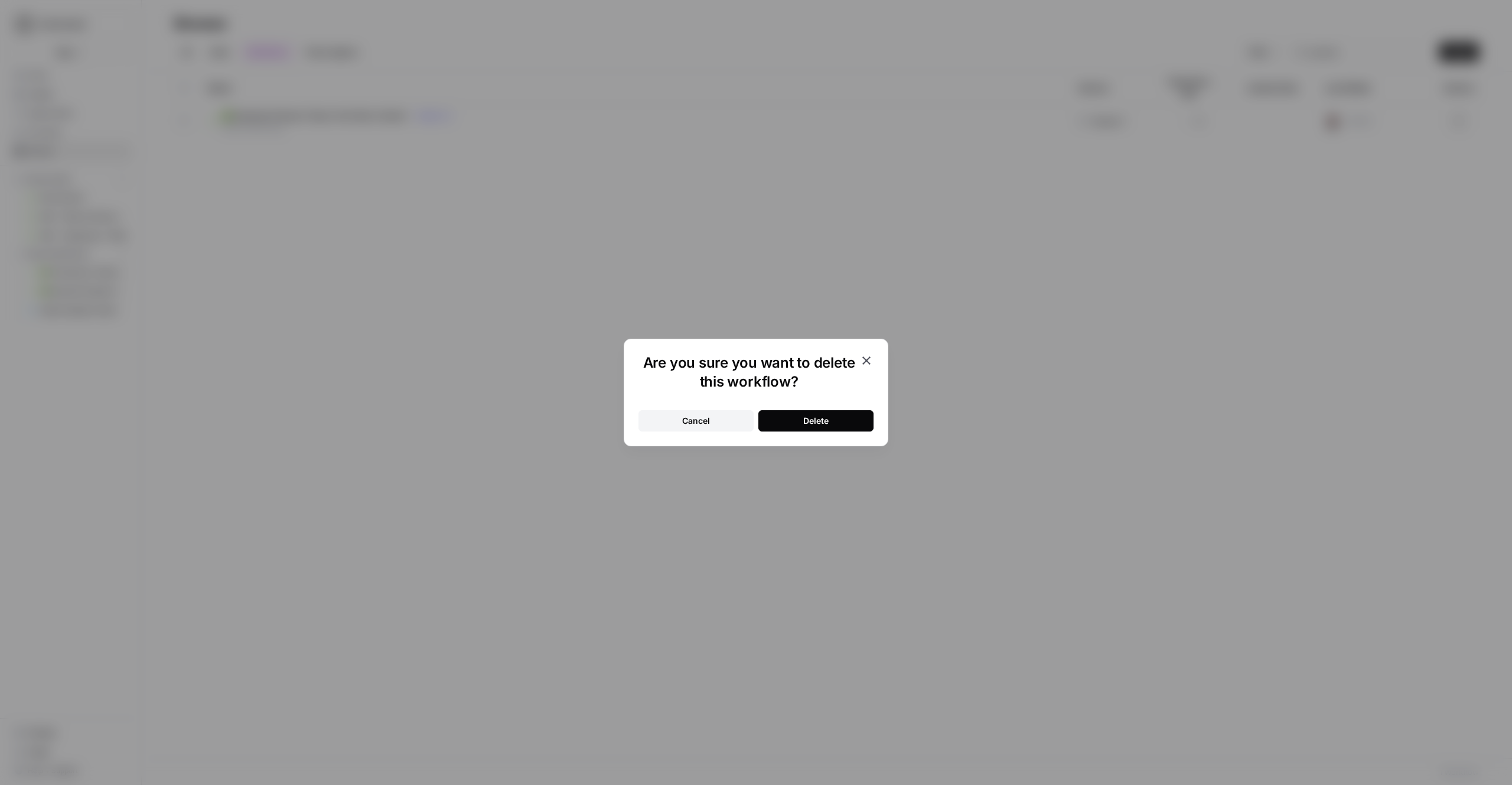
click at [792, 415] on button "Delete" at bounding box center [816, 421] width 115 height 21
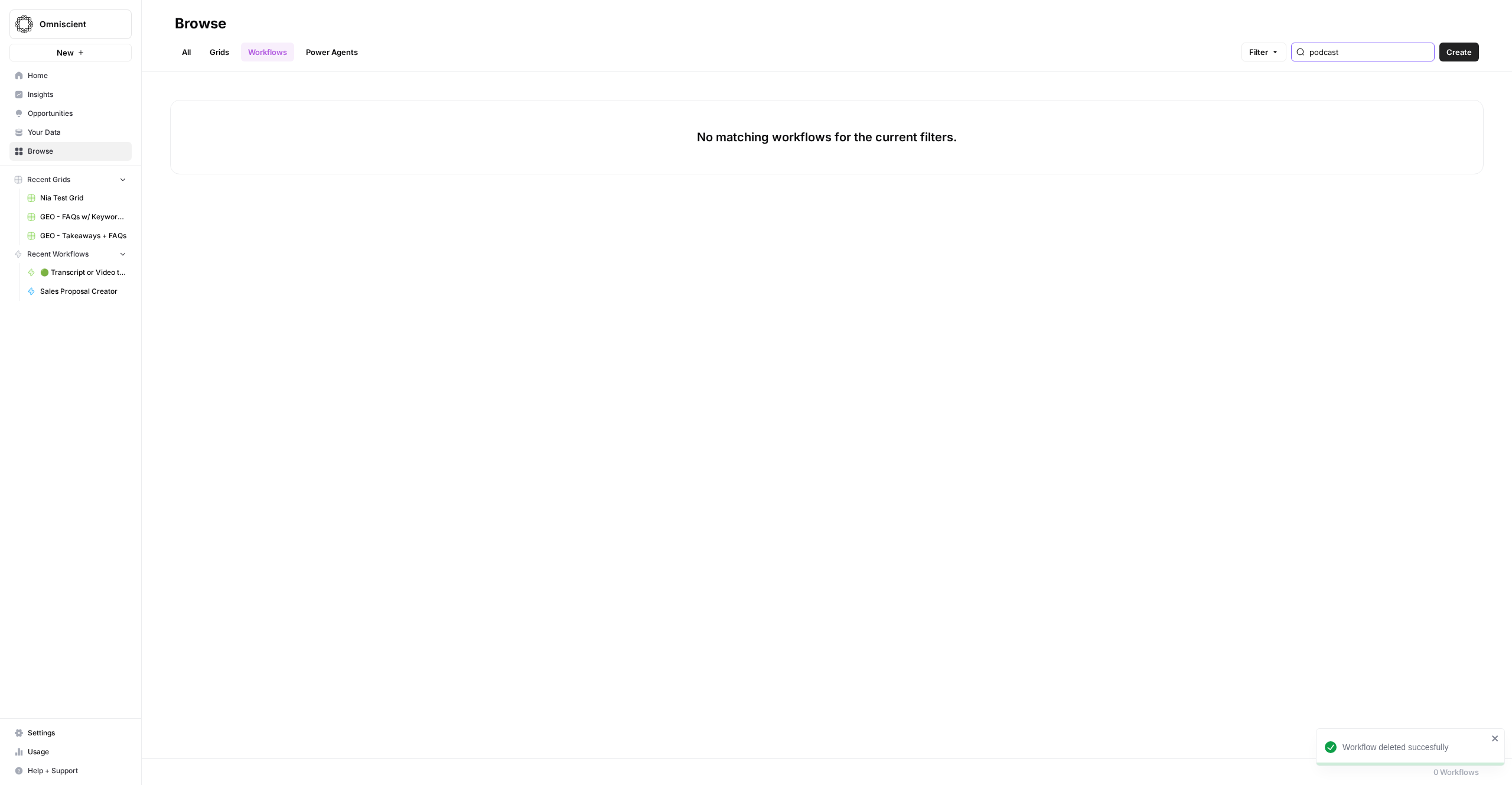
click at [861, 52] on input "podcast" at bounding box center [1370, 52] width 120 height 12
type input "linkedin"
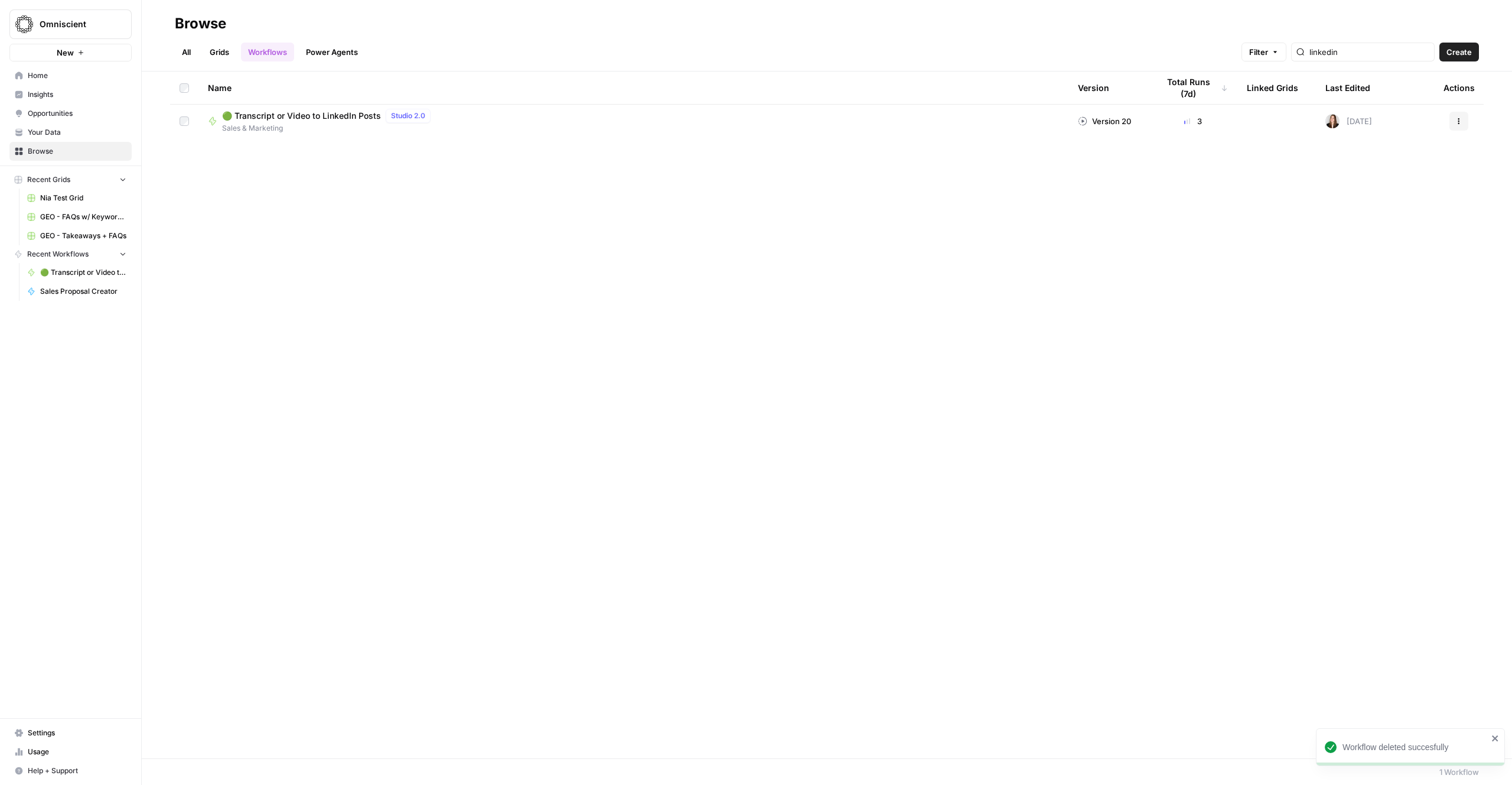
drag, startPoint x: 1459, startPoint y: 121, endPoint x: 1456, endPoint y: 130, distance: 9.5
click at [861, 124] on icon "button" at bounding box center [1459, 121] width 7 height 7
click at [861, 221] on span "Duplicate" at bounding box center [1406, 225] width 94 height 12
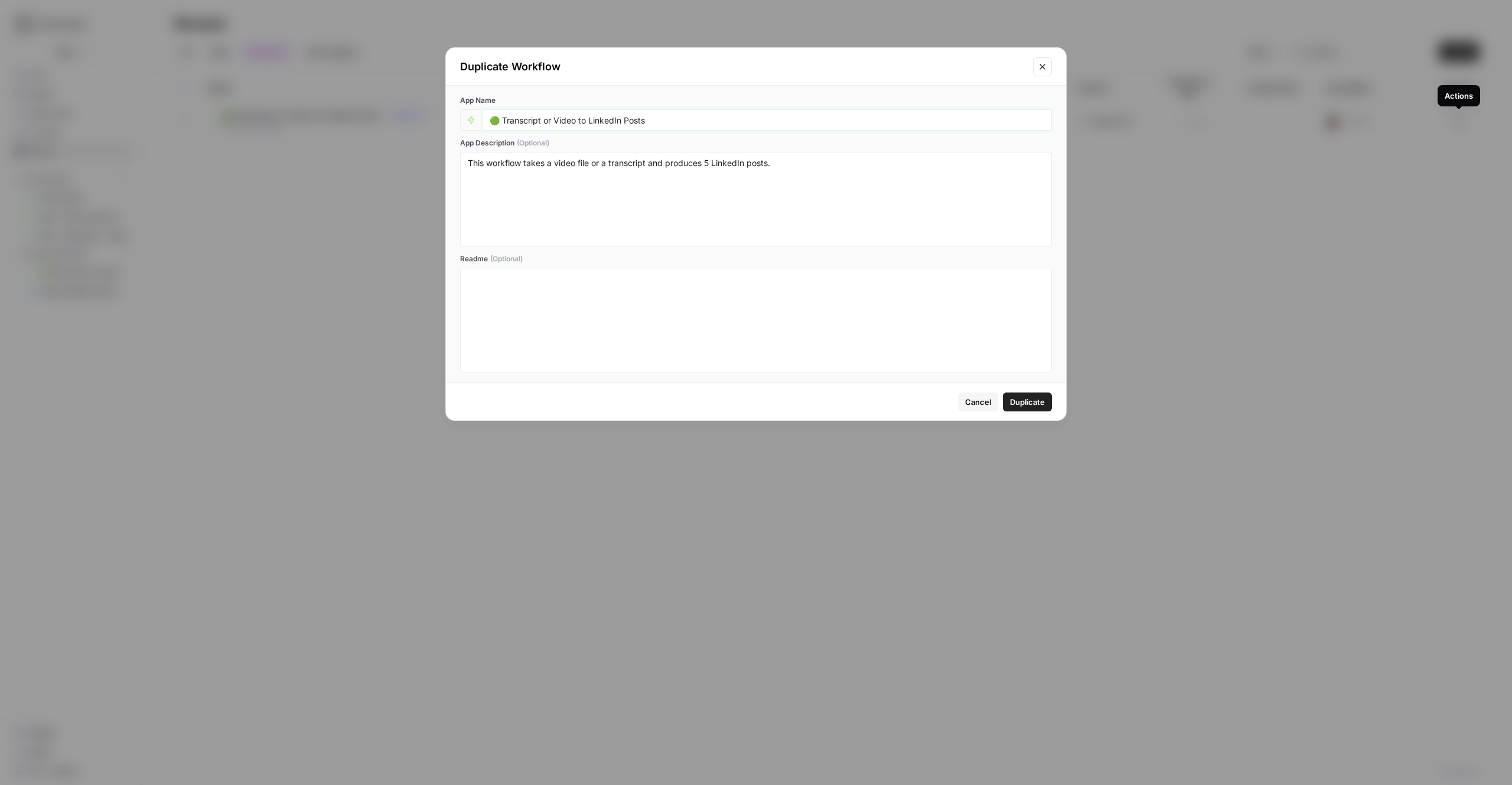
click at [596, 121] on input "🟢 Transcript or Video to LinkedIn Posts" at bounding box center [767, 120] width 555 height 11
paste input "Generate Podcast Topics from Raw Content"
type input "🟢 Generate Podcast Topics from Raw Content"
click at [727, 165] on textarea "This workflow takes a video file or a transcript and produces 5 LinkedIn posts." at bounding box center [756, 199] width 577 height 84
click at [727, 165] on textarea "This workflow takes a video file or a transcript and produces 5 LinkedIn posts." at bounding box center [756, 199] width 577 height 84
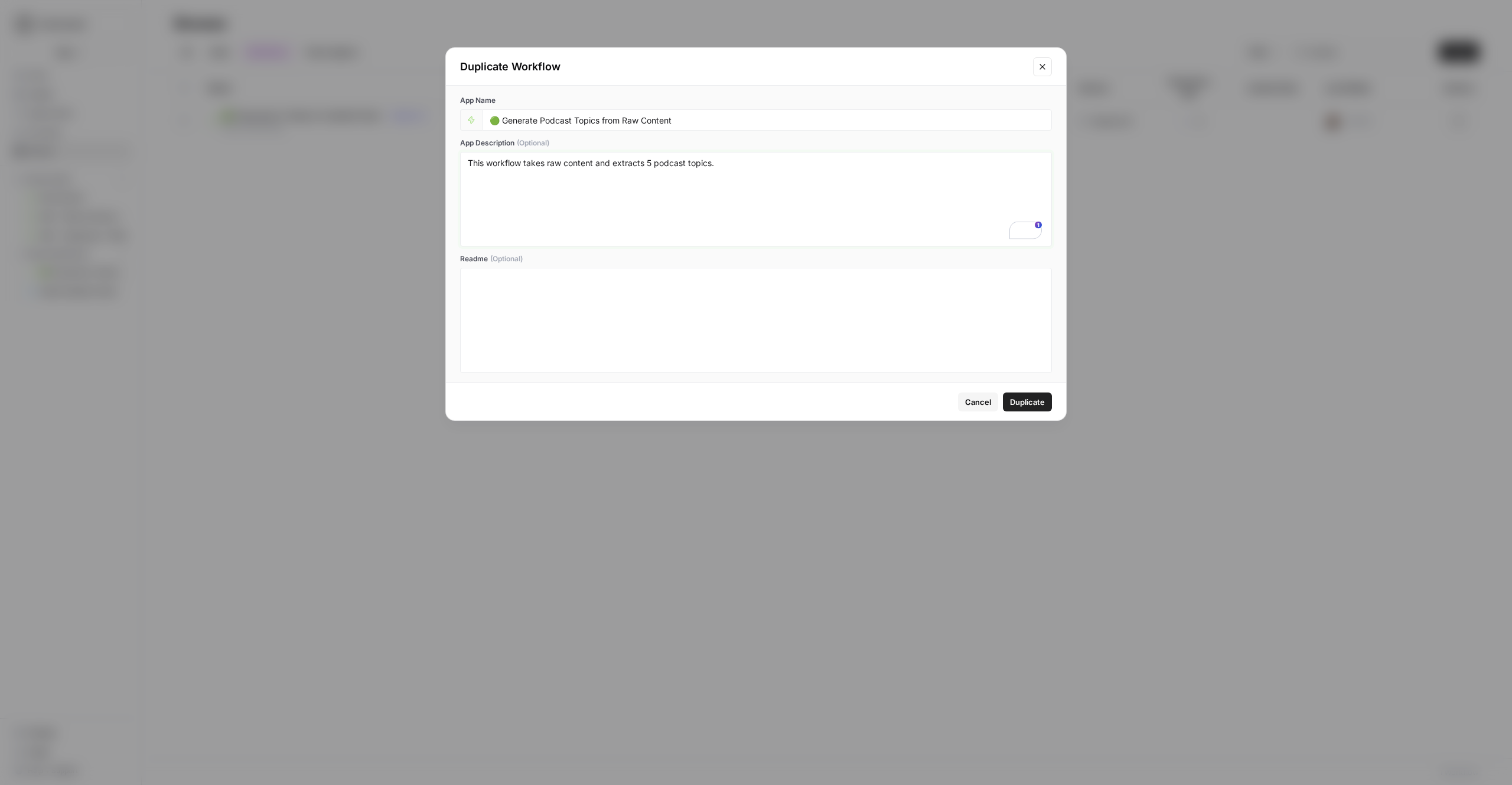
type textarea "This workflow takes raw content and extracts 5 podcast topics."
click at [861, 408] on button "Duplicate" at bounding box center [1028, 402] width 49 height 19
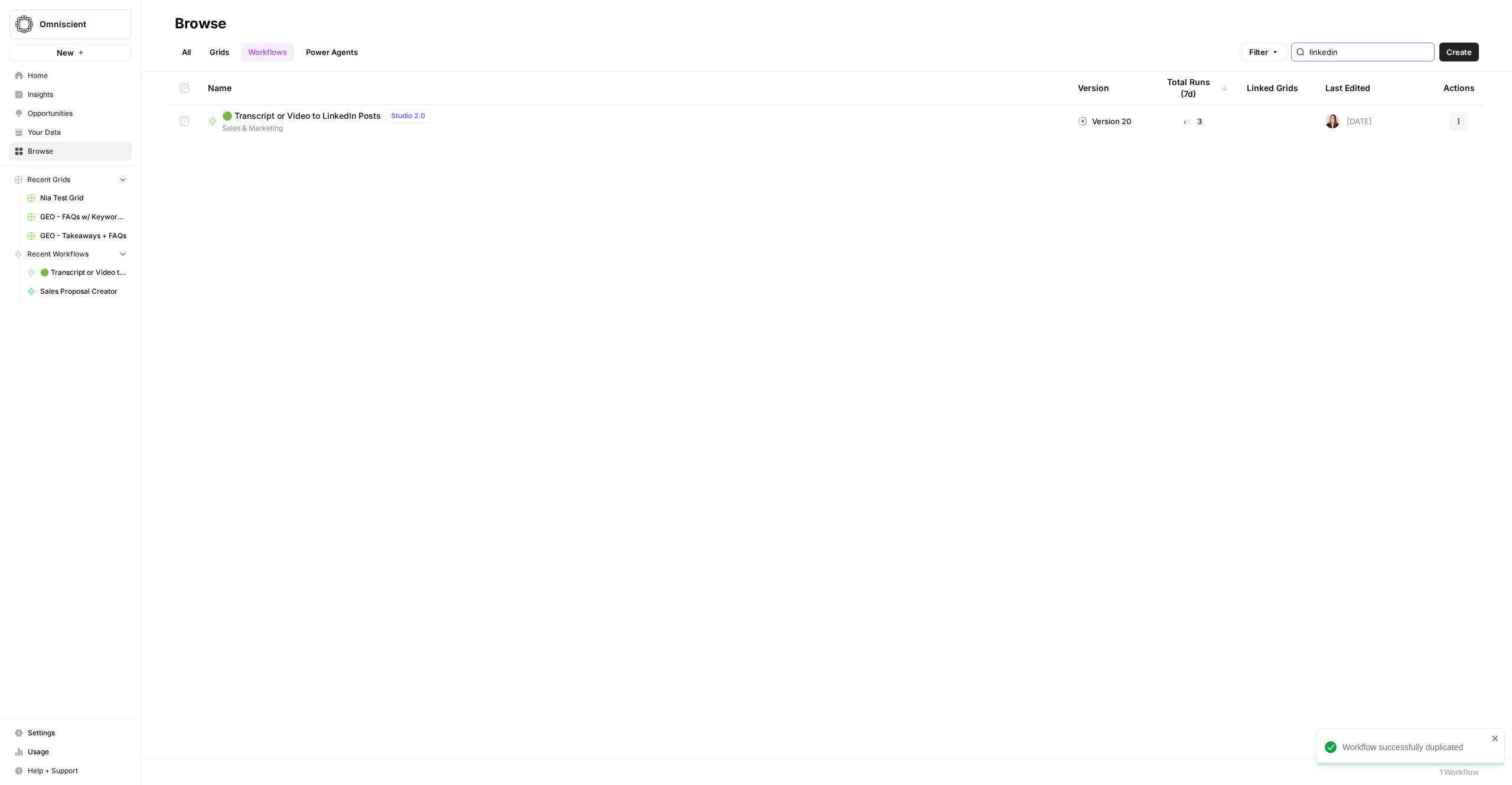
click at [861, 51] on input "linkedin" at bounding box center [1370, 52] width 120 height 12
type input "podcast"
click at [351, 117] on span "🟢 Generate Podcast Topics from Raw Content" at bounding box center [314, 116] width 184 height 12
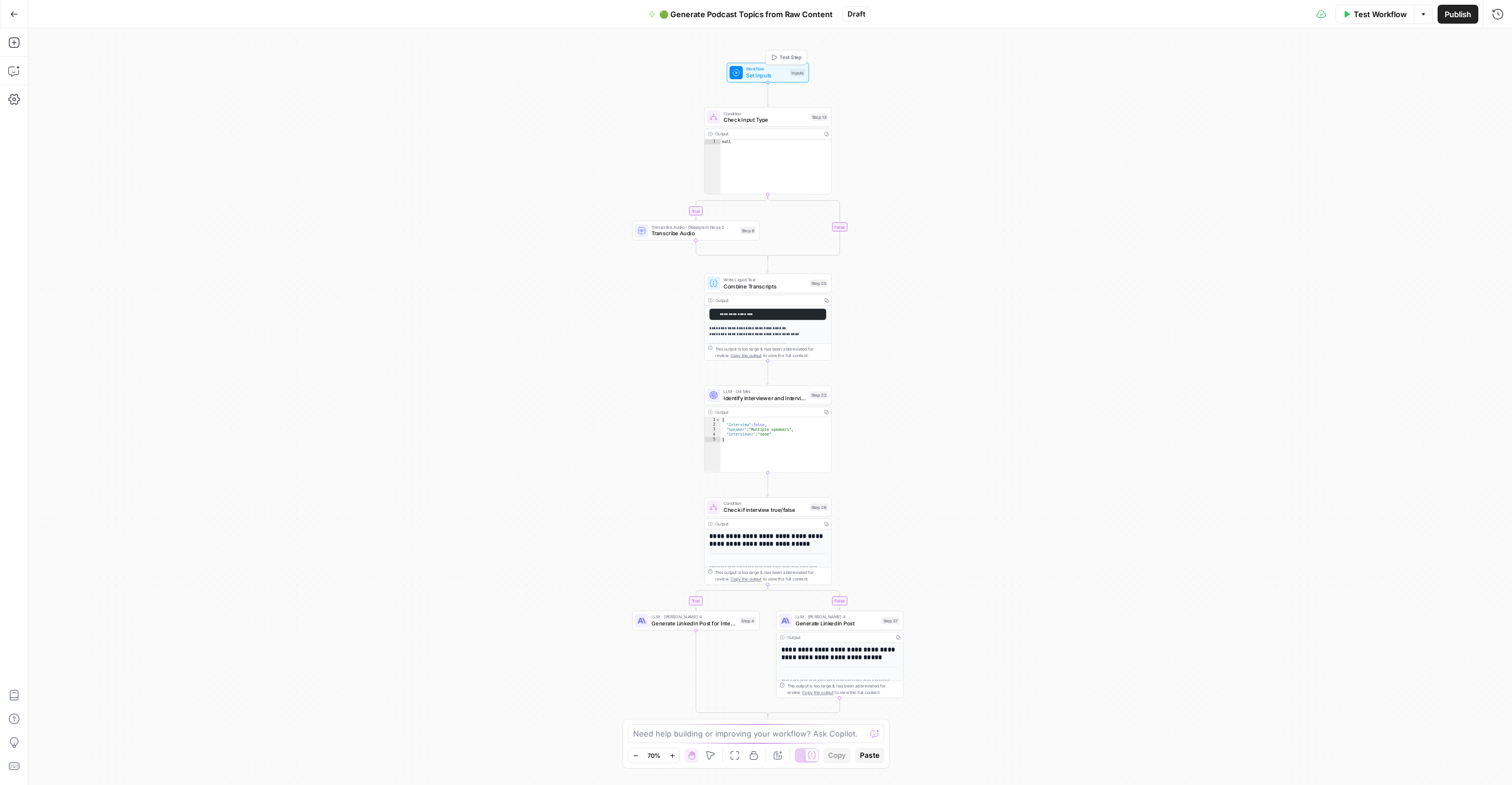
click at [767, 78] on span "Set Inputs" at bounding box center [766, 76] width 41 height 8
click at [748, 75] on span "Set Inputs" at bounding box center [766, 76] width 41 height 8
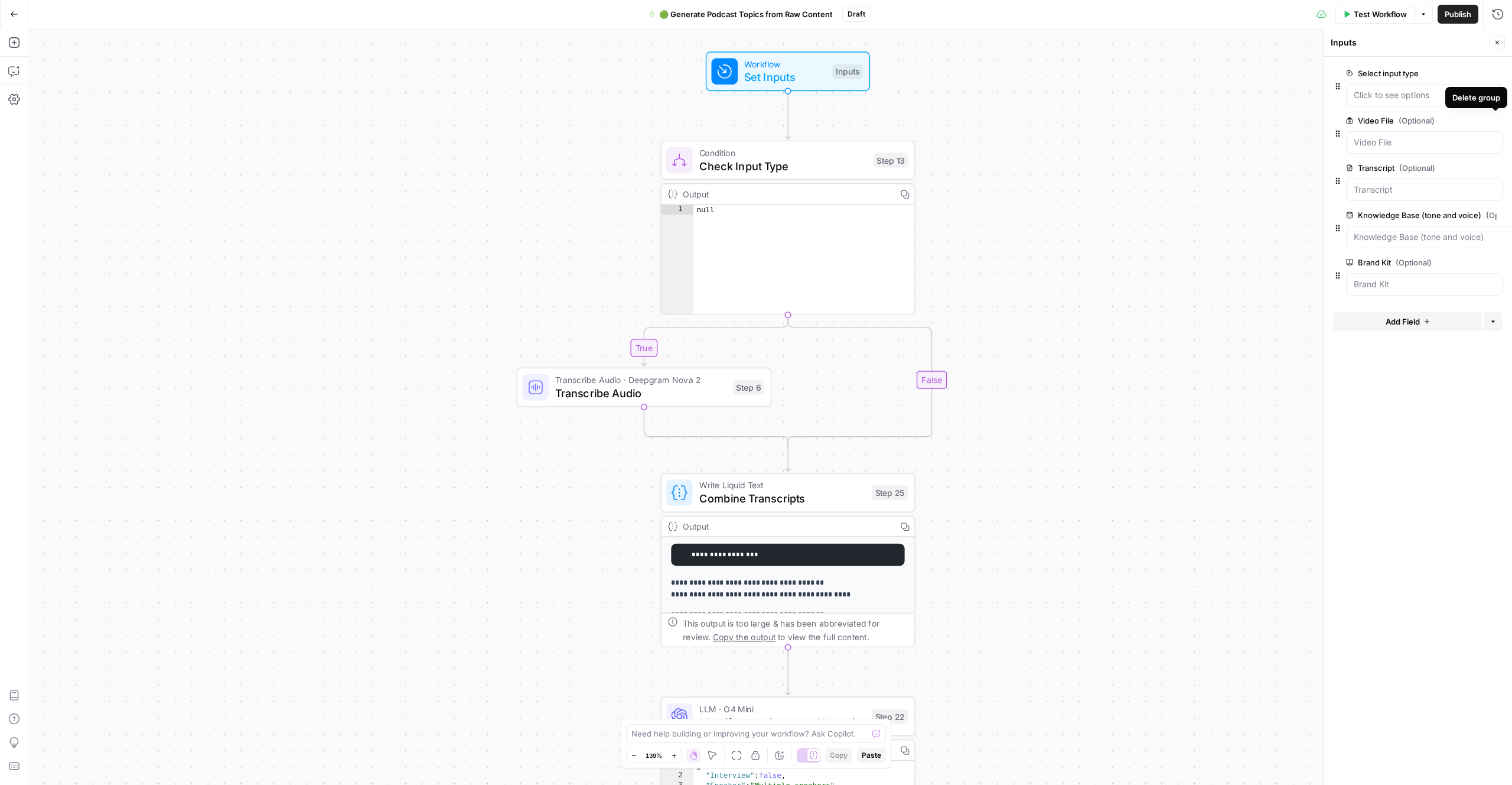
click at [861, 121] on icon "button" at bounding box center [1496, 121] width 6 height 6
click at [861, 117] on span "(Optional)" at bounding box center [1418, 121] width 36 height 12
click at [861, 137] on input "Transcript (Optional)" at bounding box center [1425, 142] width 141 height 12
click at [861, 320] on form "Select input type edit field Delete group Transcript (Optional) edit field Dele…" at bounding box center [1418, 421] width 189 height 728
click at [861, 317] on form "Select input type edit field Delete group Transcript (Optional) edit field Dele…" at bounding box center [1418, 421] width 189 height 728
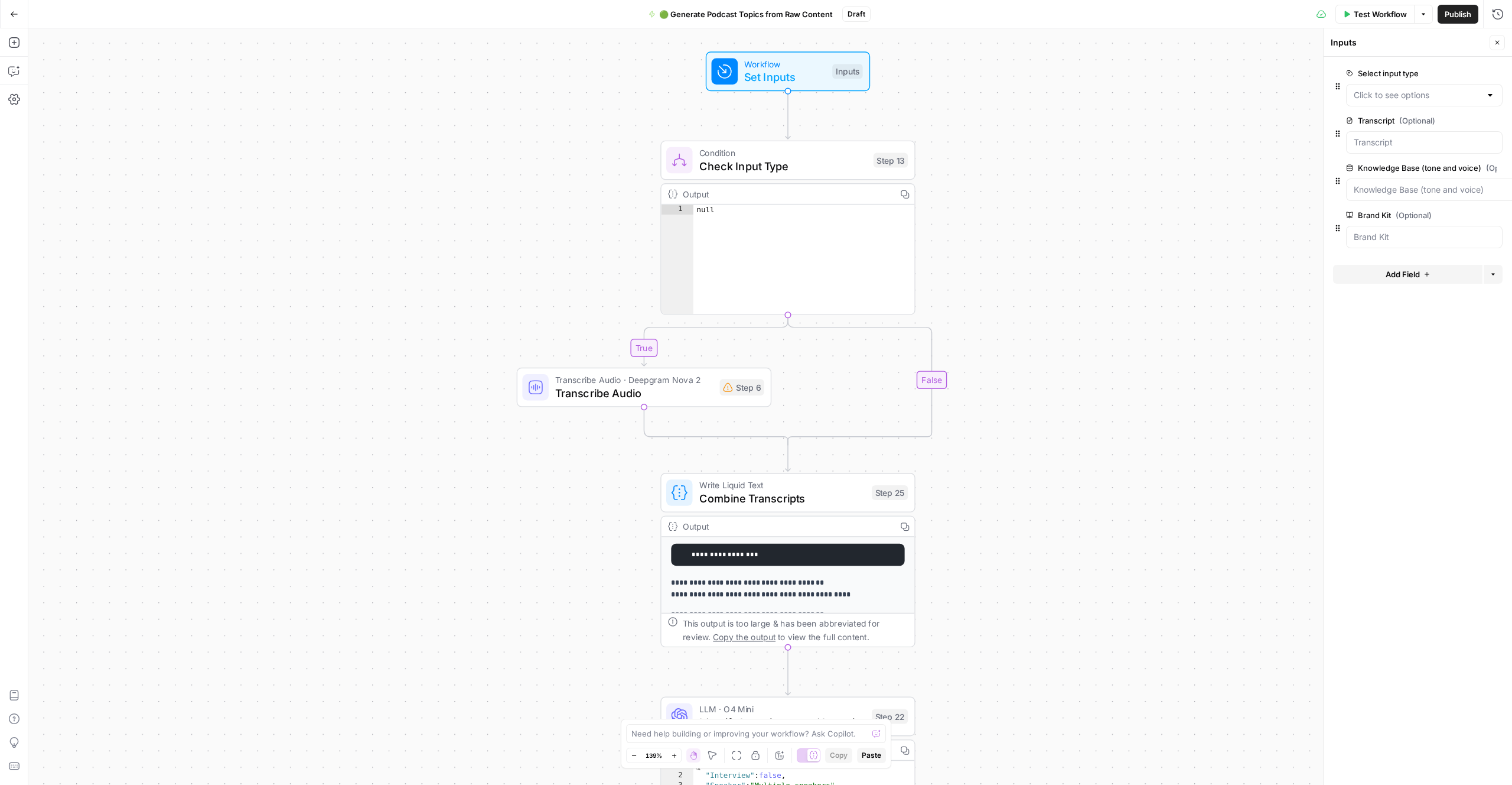
click at [861, 122] on span "edit field" at bounding box center [1459, 120] width 26 height 9
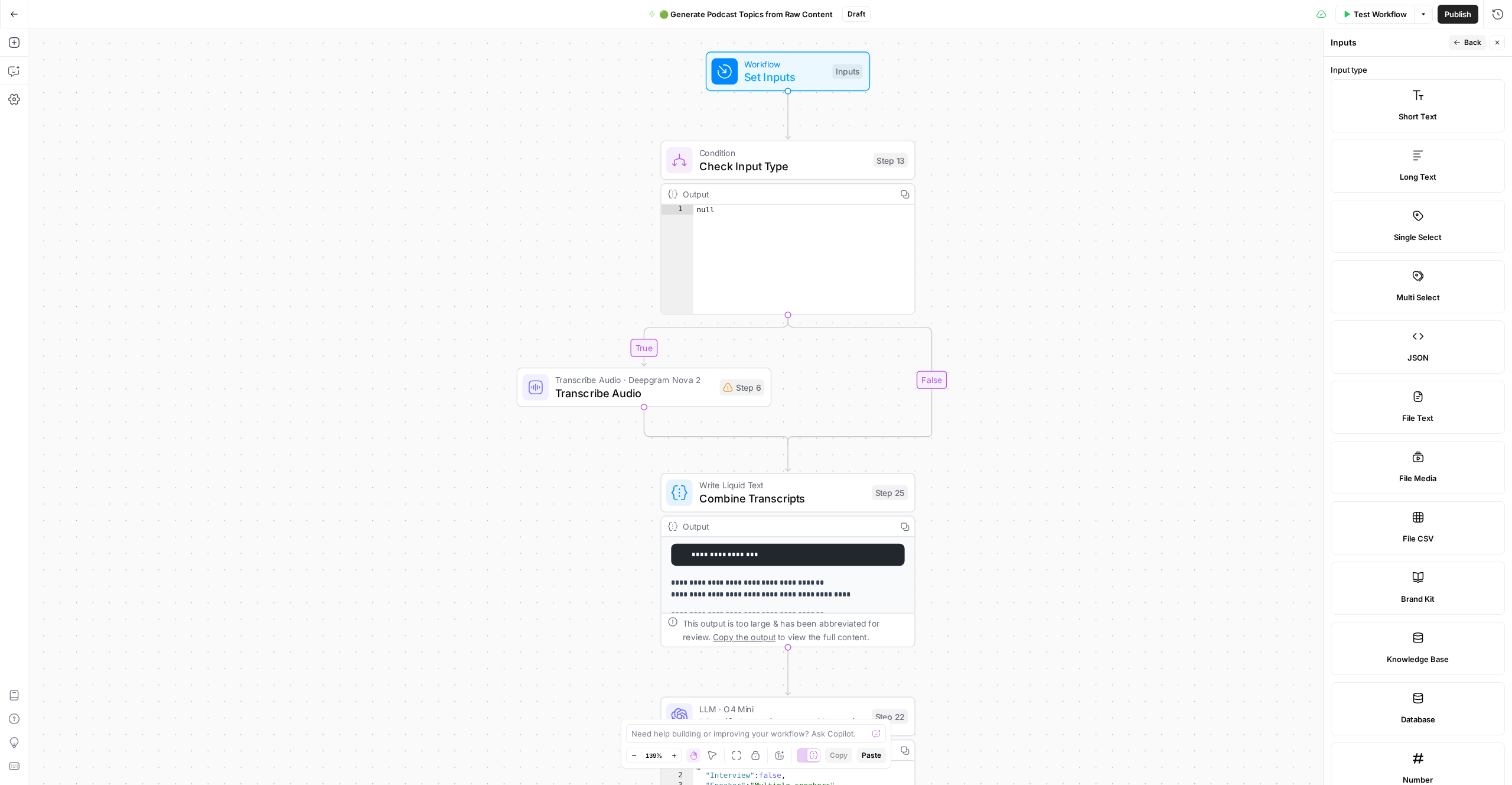
scroll to position [289, 0]
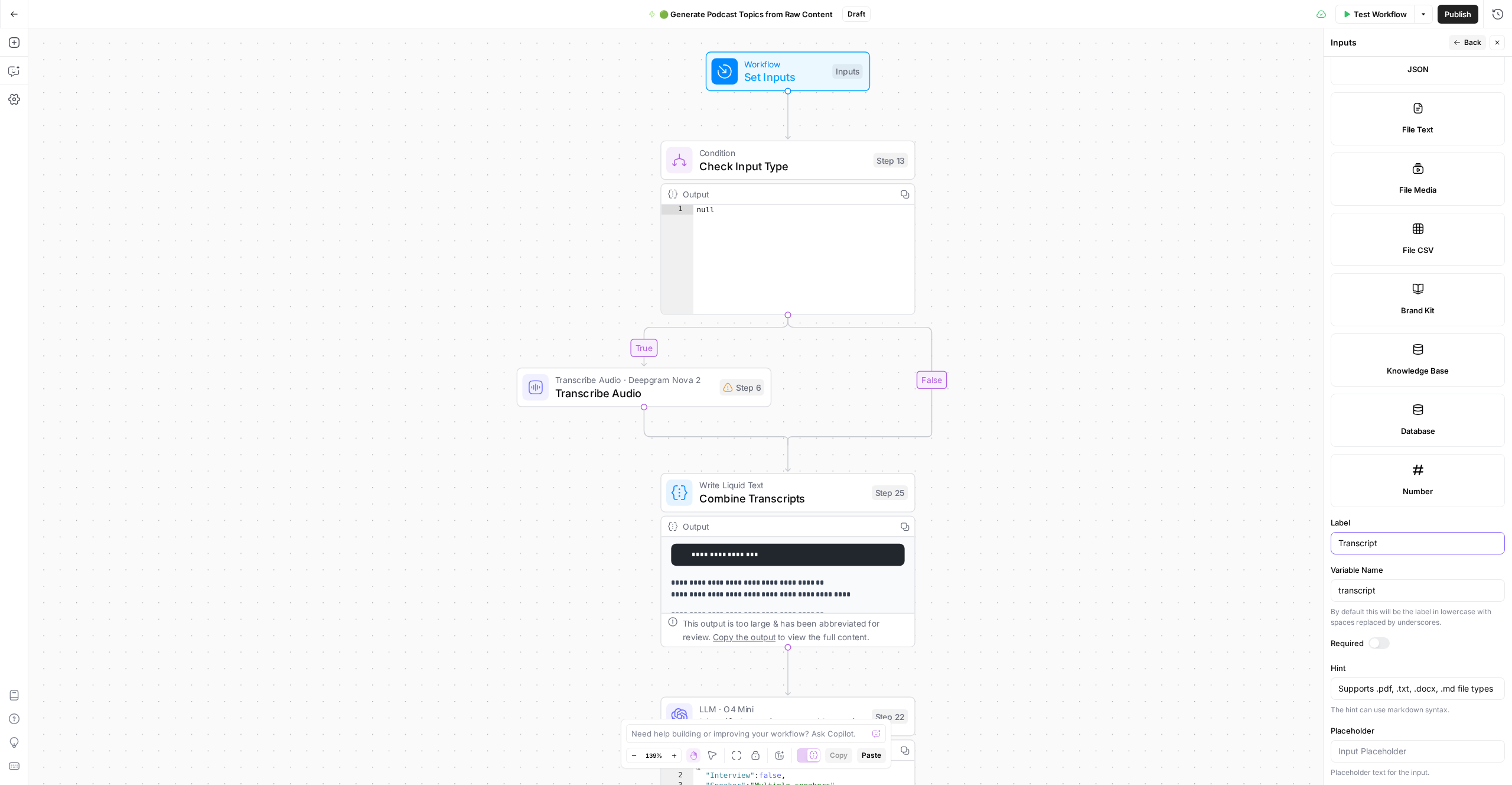
click at [861, 540] on input "Transcript" at bounding box center [1418, 543] width 159 height 12
type input "Transcript File"
click at [861, 594] on input "transcript" at bounding box center [1418, 590] width 159 height 12
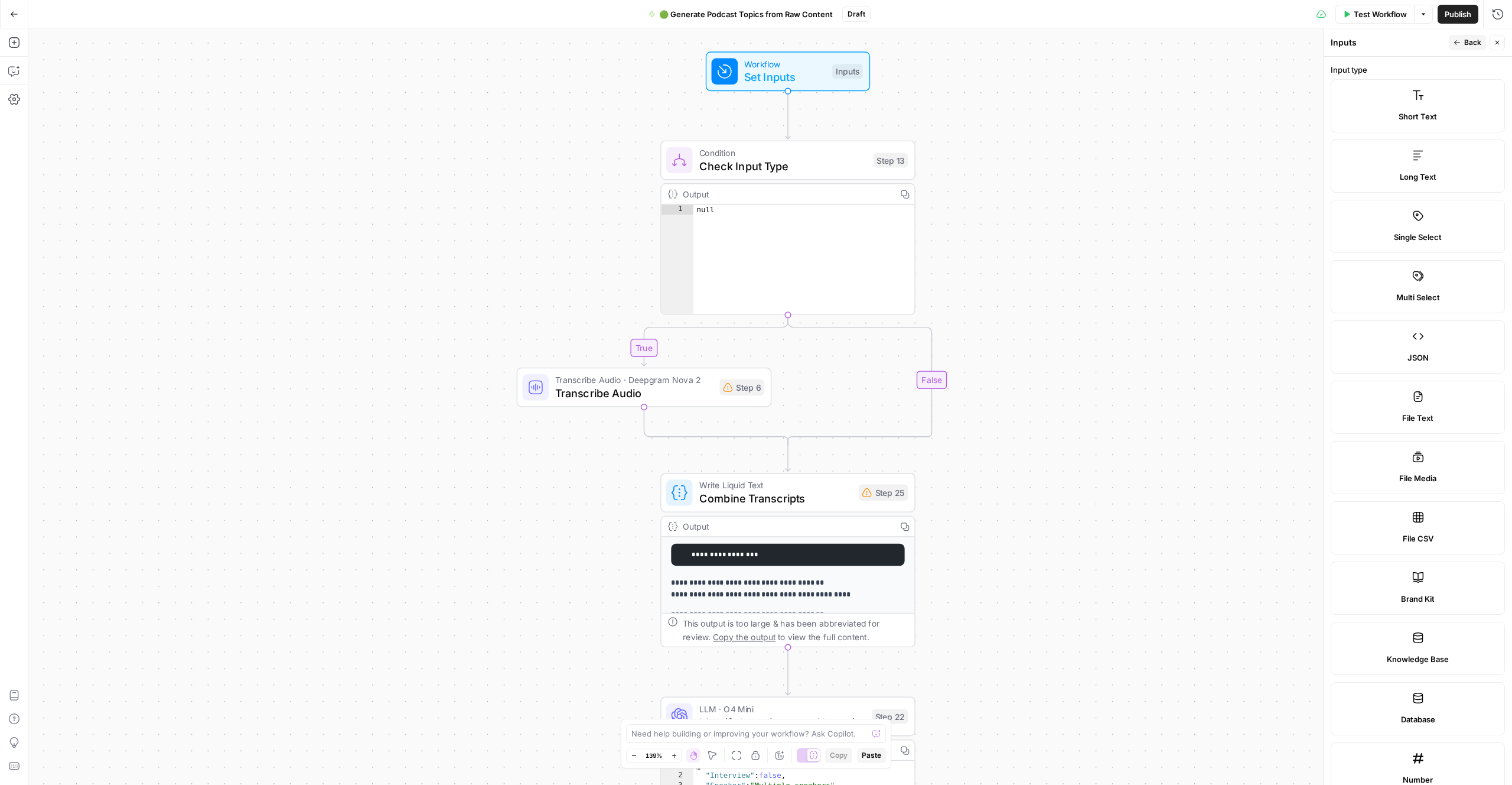
type input "transcript_file"
click at [861, 39] on span "Back" at bounding box center [1473, 42] width 17 height 11
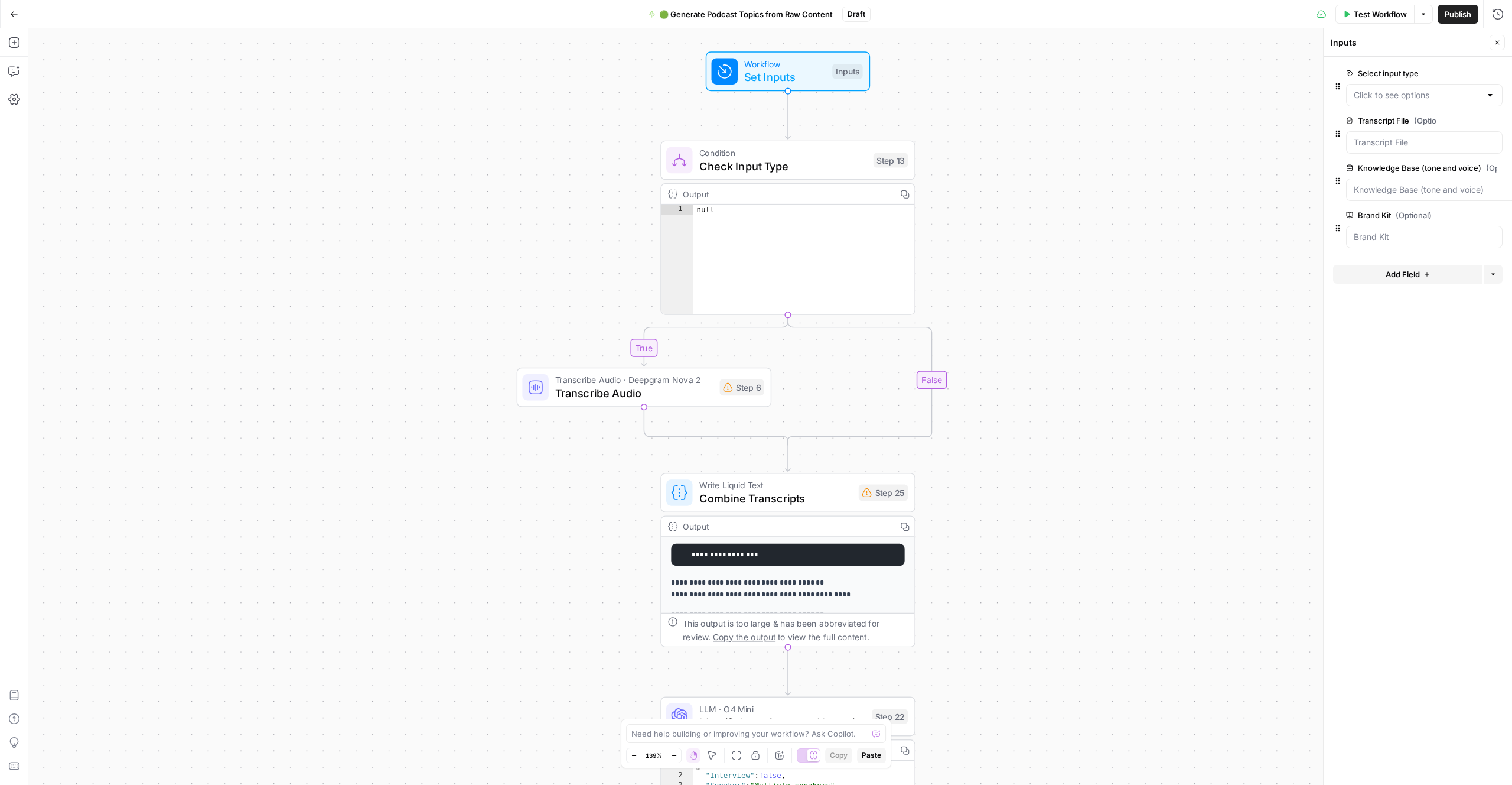
click at [861, 278] on button "Add Field" at bounding box center [1408, 274] width 149 height 19
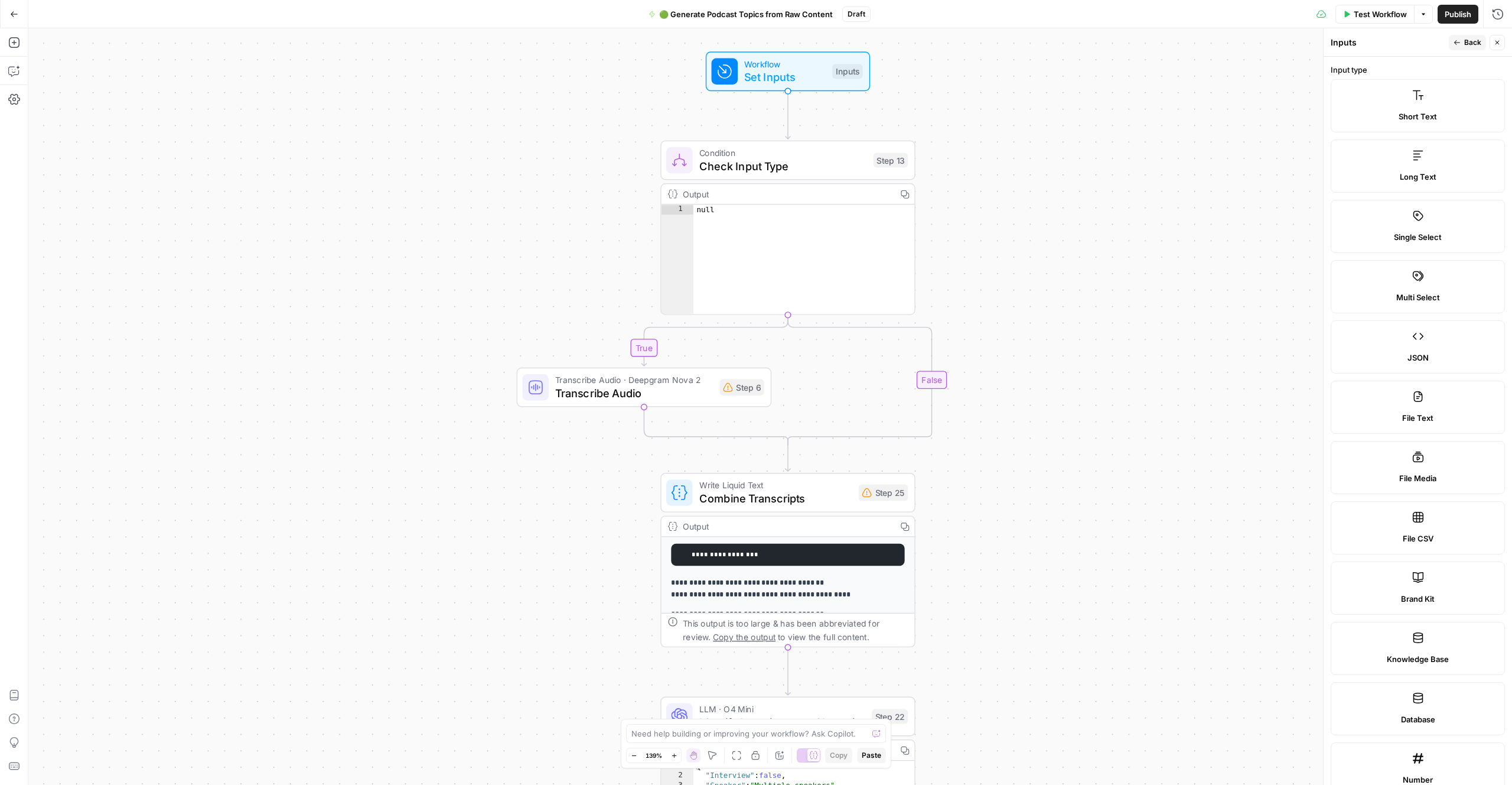
click at [861, 164] on label "Long Text" at bounding box center [1418, 165] width 174 height 53
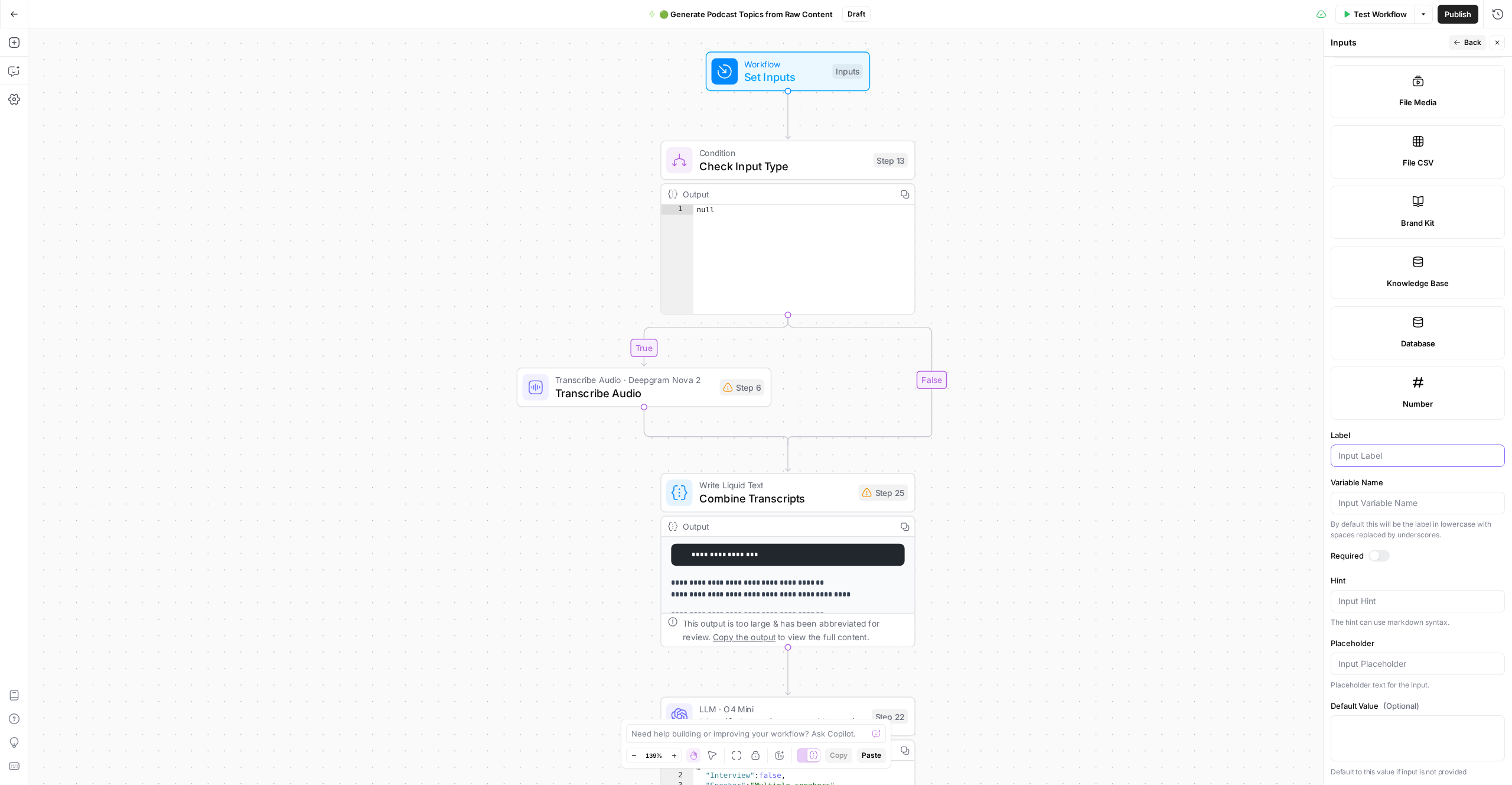
click at [861, 460] on input "Label" at bounding box center [1418, 455] width 159 height 12
type input "Raw Text"
drag, startPoint x: 1467, startPoint y: 44, endPoint x: 1464, endPoint y: 54, distance: 10.4
click at [861, 43] on span "Back" at bounding box center [1473, 42] width 17 height 11
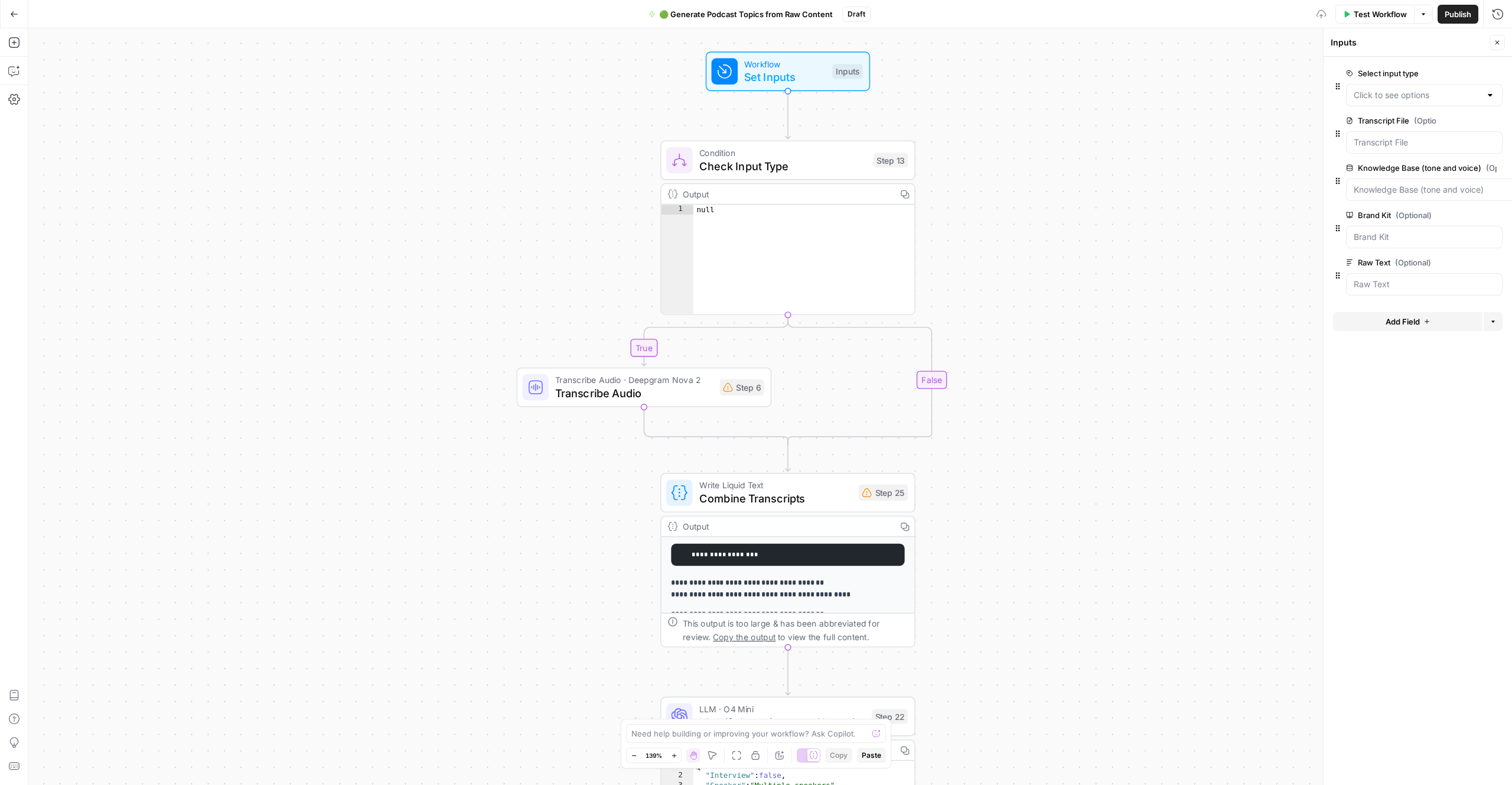
drag, startPoint x: 1421, startPoint y: 433, endPoint x: 1413, endPoint y: 423, distance: 12.8
click at [861, 429] on form "Select input type edit field Delete group Transcript File (Optional) edit field…" at bounding box center [1418, 421] width 189 height 728
drag, startPoint x: 1413, startPoint y: 423, endPoint x: 1405, endPoint y: 422, distance: 8.1
click at [861, 421] on form "Select input type edit field Delete group Transcript File (Optional) edit field…" at bounding box center [1418, 421] width 189 height 728
drag, startPoint x: 1343, startPoint y: 264, endPoint x: 1357, endPoint y: 172, distance: 93.1
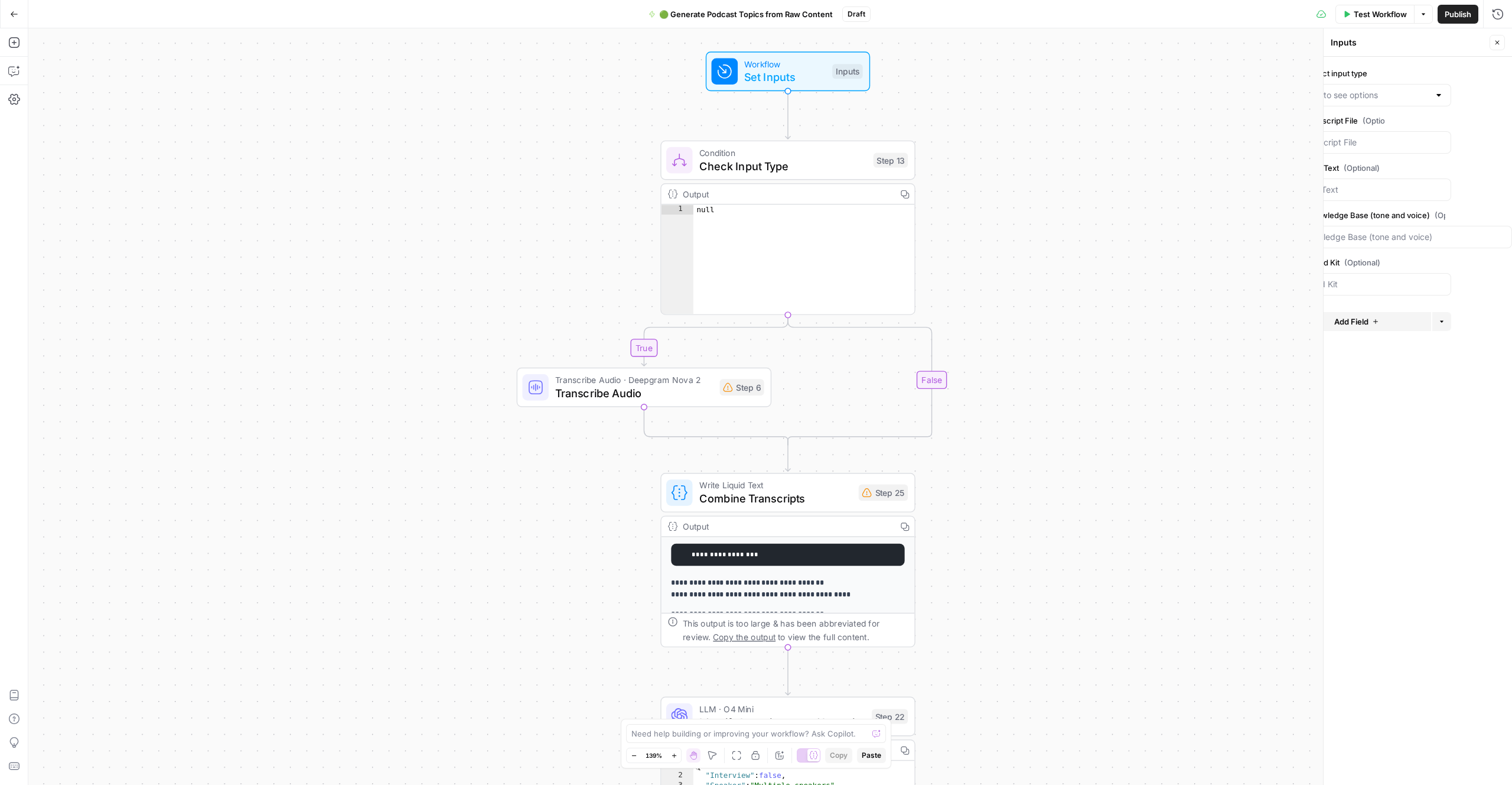
scroll to position [0, 51]
click at [861, 215] on icon "button" at bounding box center [1506, 215] width 6 height 6
drag, startPoint x: 1496, startPoint y: 217, endPoint x: 1426, endPoint y: 372, distance: 170.1
click at [861, 217] on icon "button" at bounding box center [1495, 215] width 6 height 6
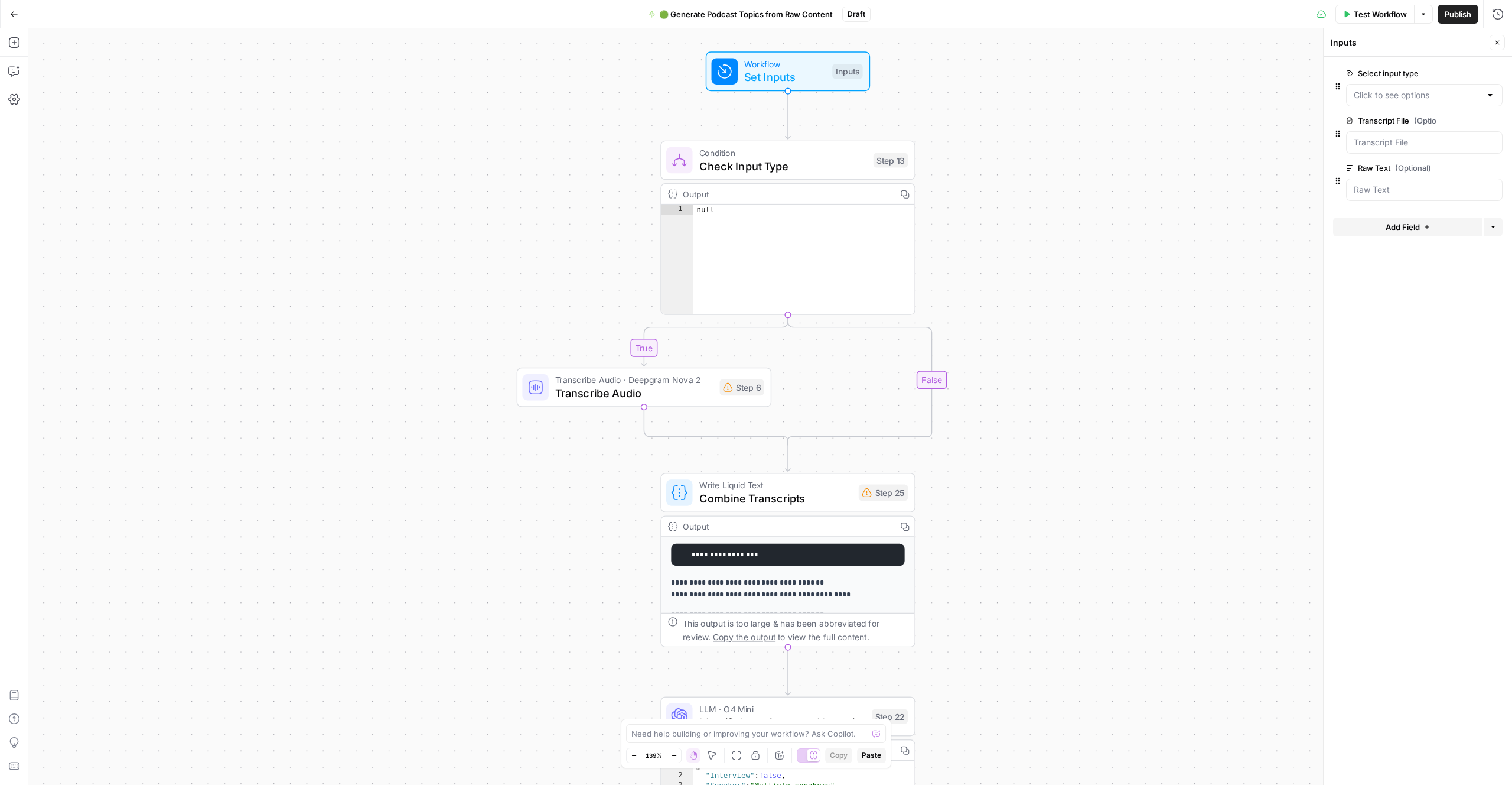
click at [861, 421] on form "Select input type edit field Delete group Transcript File (Optional) edit field…" at bounding box center [1418, 421] width 189 height 728
click at [861, 392] on form "Select input type edit field Delete group Transcript File (Optional) edit field…" at bounding box center [1418, 421] width 189 height 728
click at [861, 94] on type "Select input type" at bounding box center [1417, 95] width 127 height 12
drag, startPoint x: 1424, startPoint y: 370, endPoint x: 1441, endPoint y: 304, distance: 68.2
click at [861, 329] on form "Select input type edit field Delete group Transcript File (Optional) edit field…" at bounding box center [1418, 421] width 189 height 728
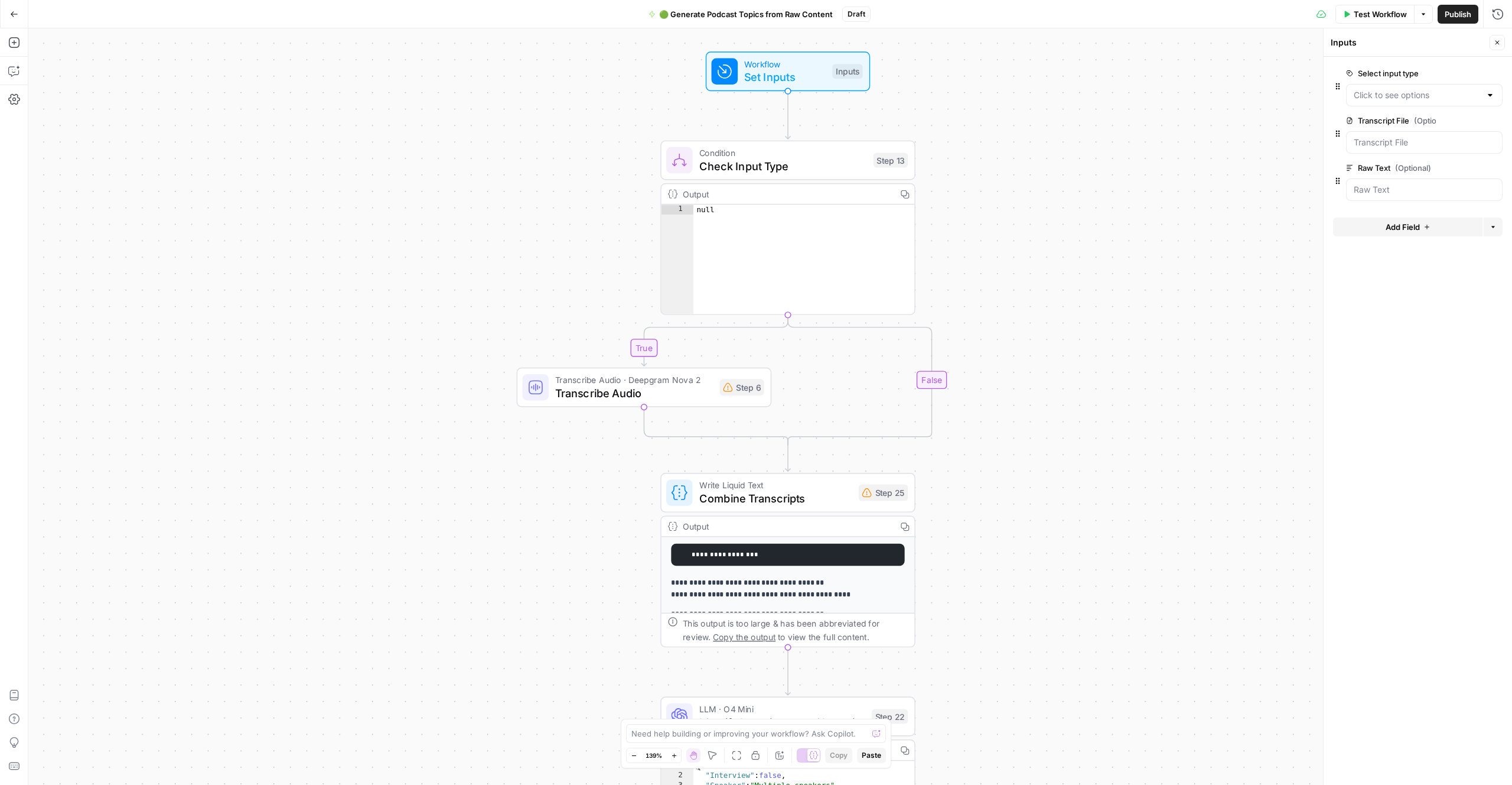
drag, startPoint x: 1500, startPoint y: 72, endPoint x: 1479, endPoint y: 102, distance: 36.6
click at [861, 72] on button "Delete group" at bounding box center [1496, 73] width 14 height 14
type textarea "****"
click at [779, 211] on div "null" at bounding box center [804, 269] width 221 height 129
click at [817, 132] on icon "button" at bounding box center [813, 129] width 12 height 12
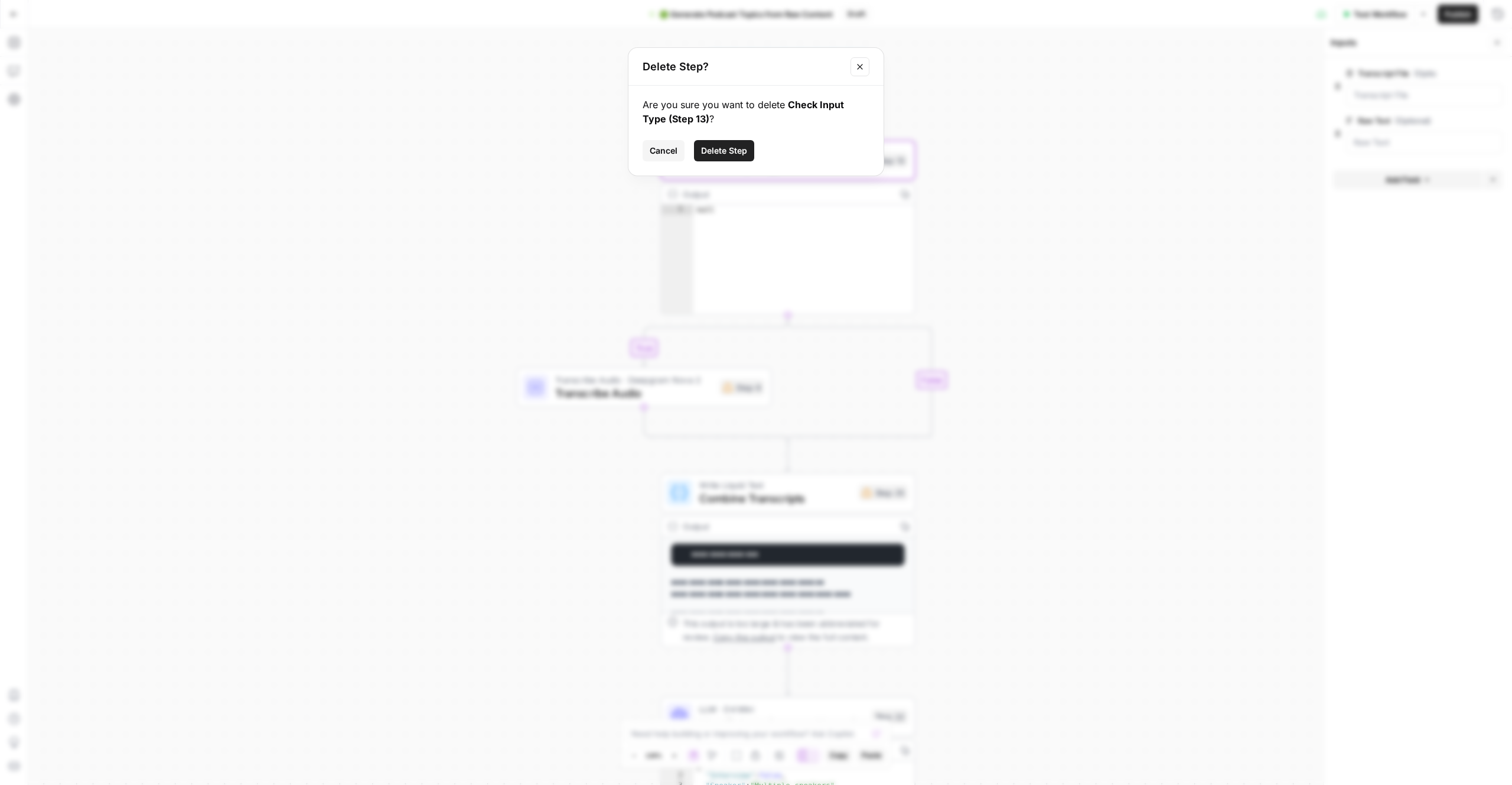
drag, startPoint x: 729, startPoint y: 156, endPoint x: 737, endPoint y: 281, distance: 125.3
click at [729, 157] on button "Delete Step" at bounding box center [724, 151] width 61 height 21
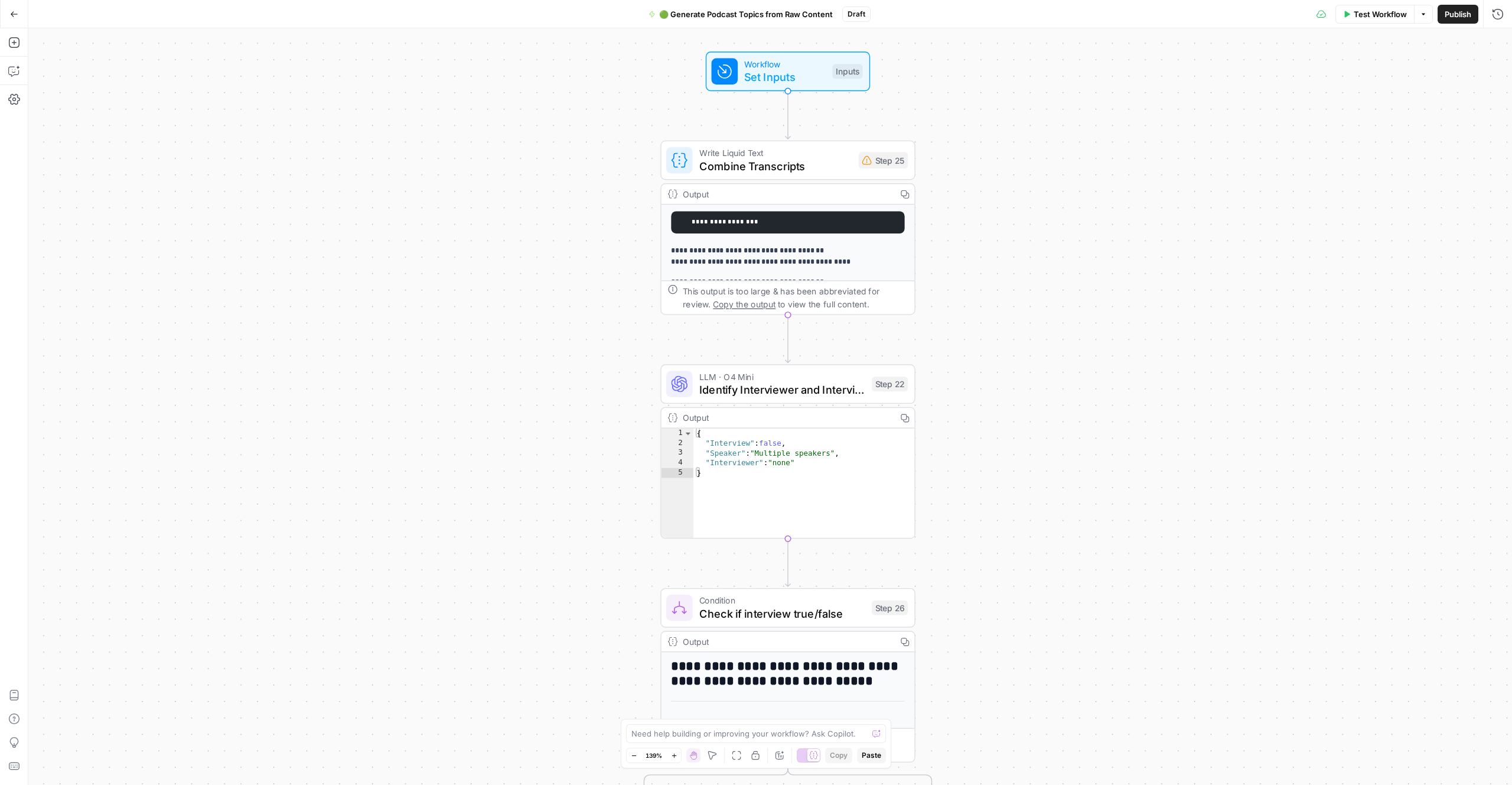
click at [764, 159] on span "Combine Transcripts" at bounding box center [775, 166] width 153 height 16
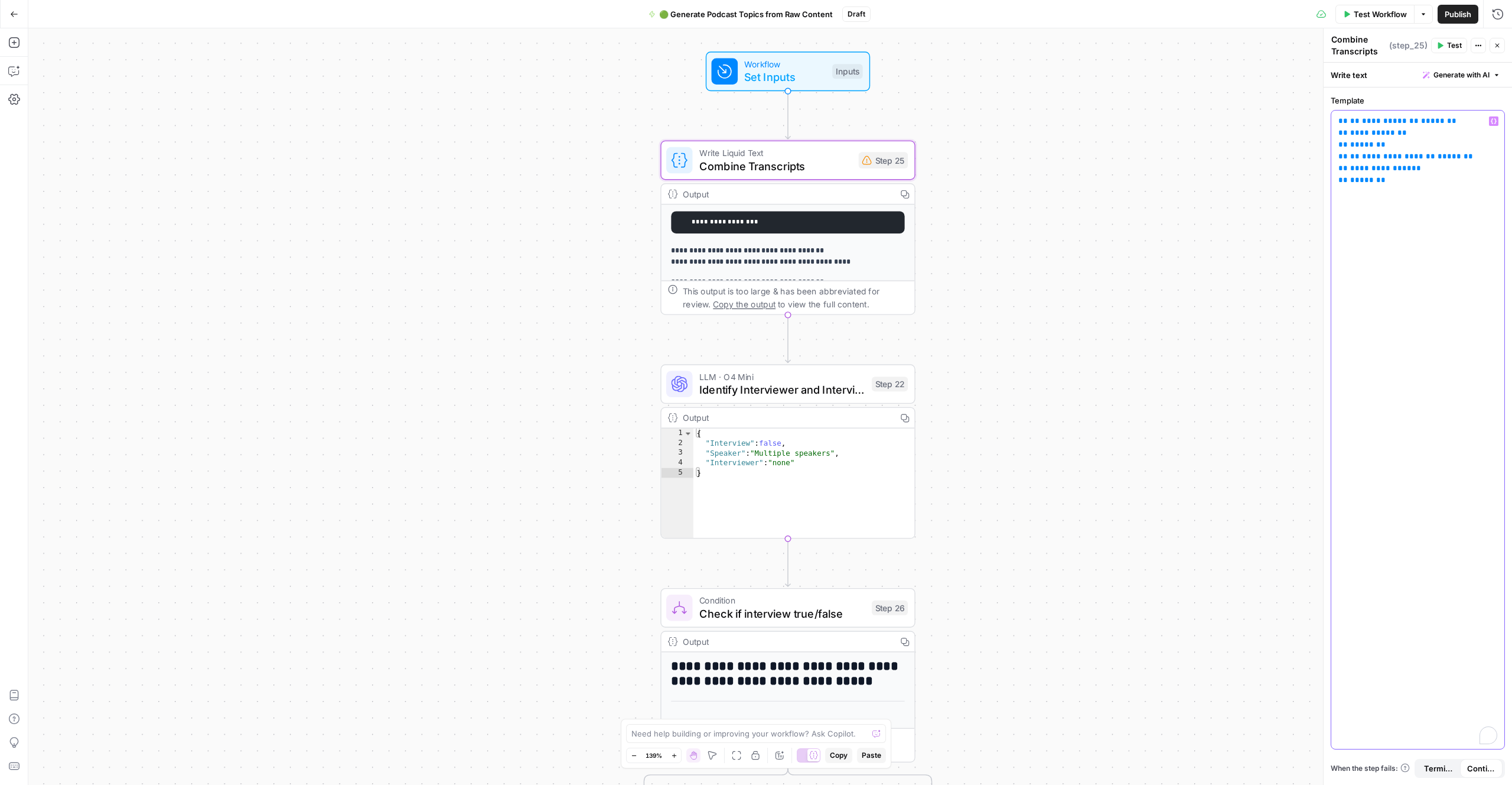
drag, startPoint x: 1399, startPoint y: 137, endPoint x: 1406, endPoint y: 87, distance: 50.5
click at [861, 137] on p "**********" at bounding box center [1418, 151] width 159 height 71
click at [861, 256] on div "**********" at bounding box center [770, 406] width 1484 height 756
drag, startPoint x: 1043, startPoint y: 256, endPoint x: 1034, endPoint y: 256, distance: 9.0
click at [861, 256] on div "**********" at bounding box center [770, 406] width 1484 height 756
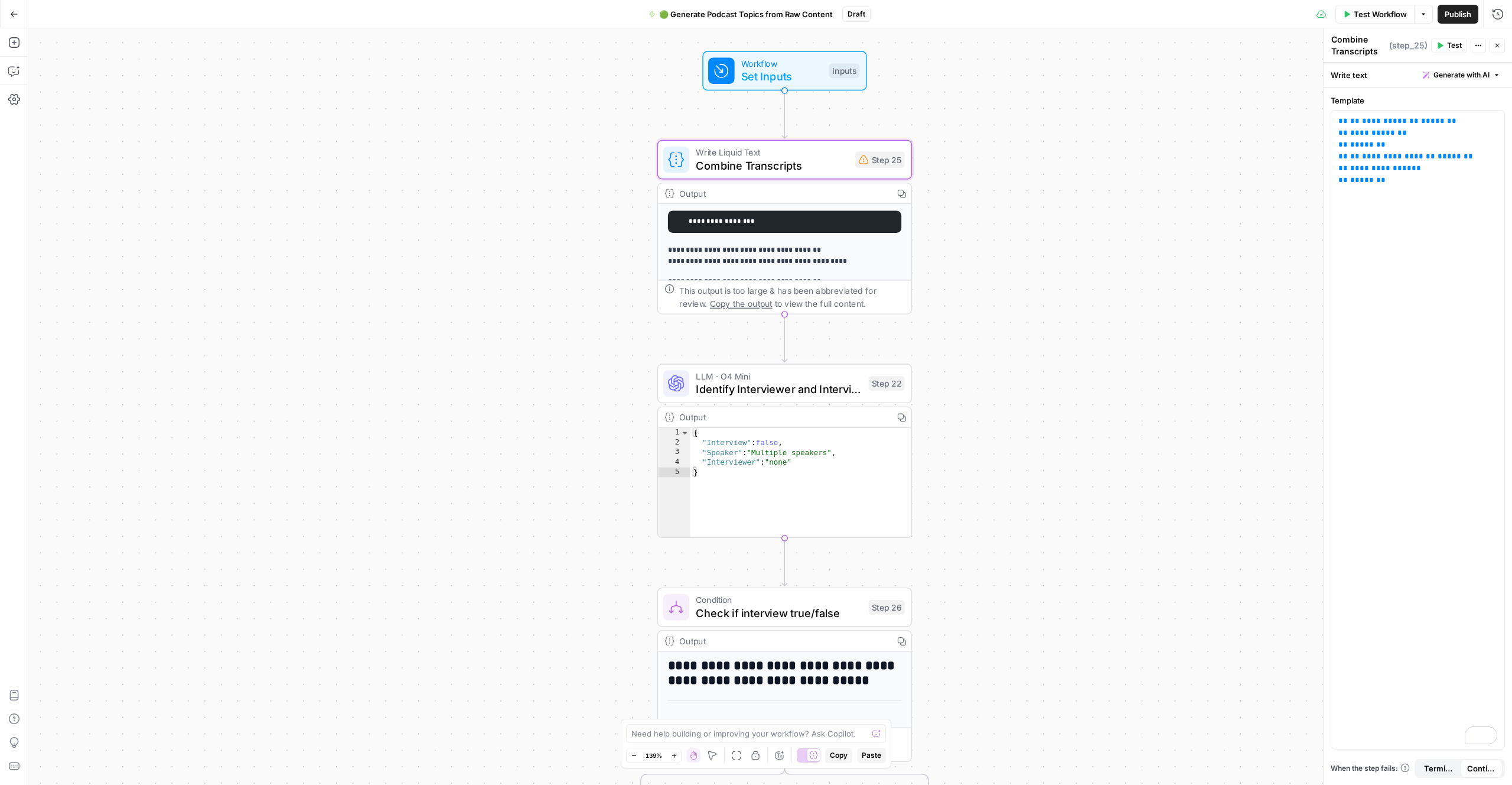
click at [861, 244] on div "**********" at bounding box center [770, 406] width 1484 height 756
click at [861, 238] on div "**********" at bounding box center [770, 406] width 1484 height 756
click at [744, 268] on p "**********" at bounding box center [784, 255] width 233 height 24
click at [861, 284] on div "**********" at bounding box center [770, 406] width 1484 height 756
drag, startPoint x: 1058, startPoint y: 283, endPoint x: 888, endPoint y: 239, distance: 175.6
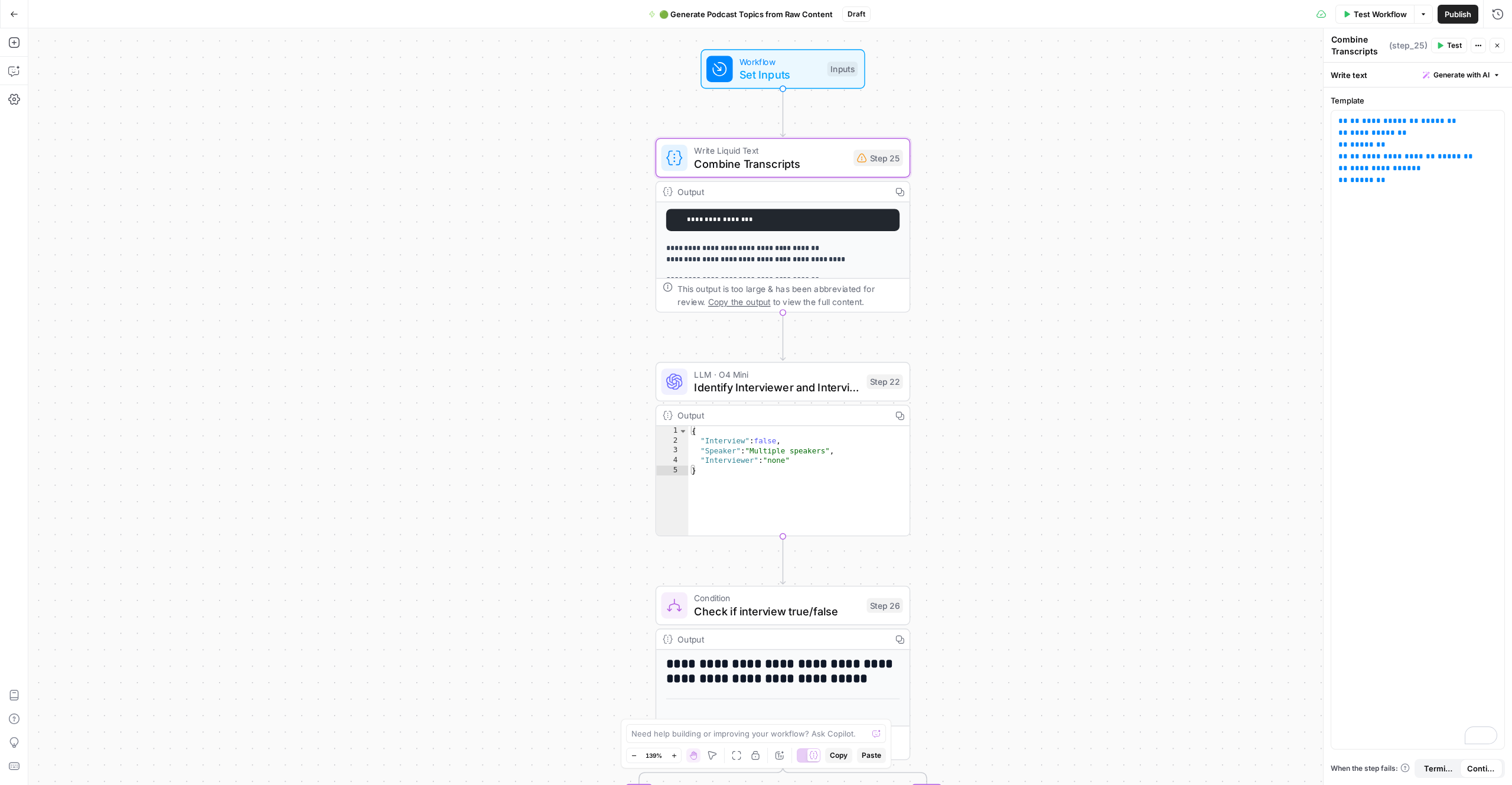
click at [861, 277] on div "**********" at bounding box center [770, 406] width 1484 height 756
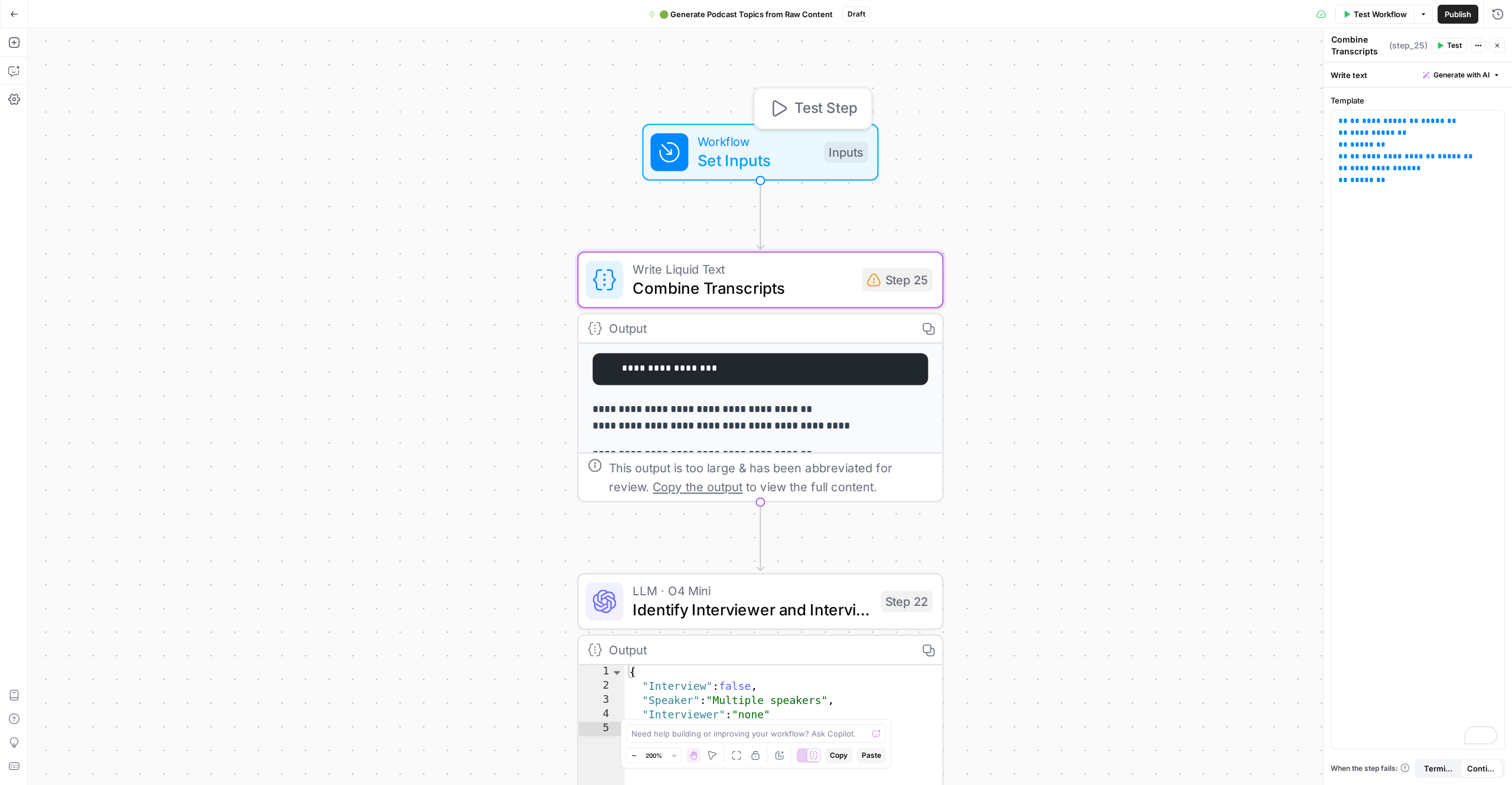
click at [773, 160] on span "Set Inputs" at bounding box center [756, 160] width 117 height 24
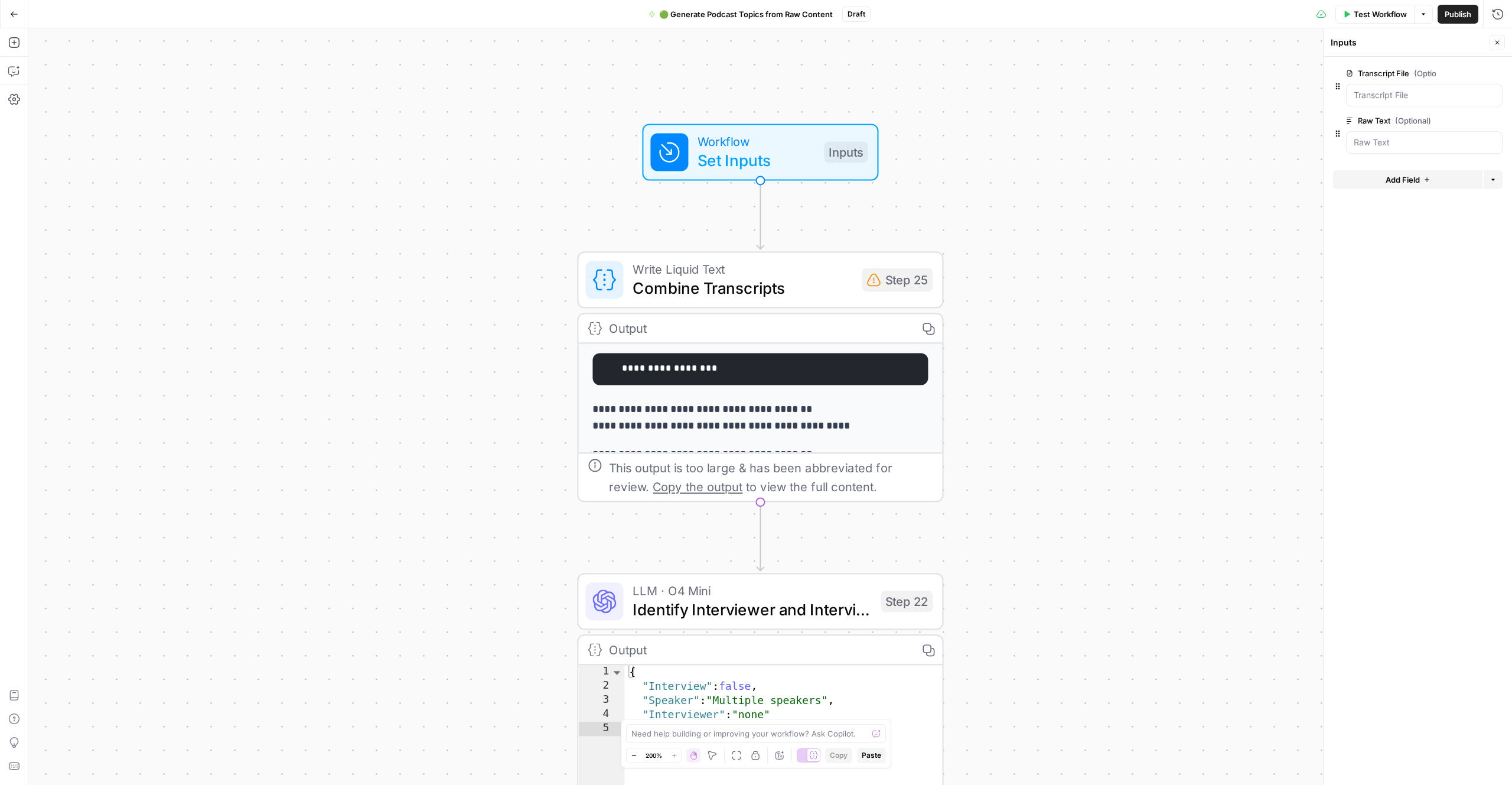
click at [1394, 72] on label "Transcript File (Optional)" at bounding box center [1392, 73] width 90 height 12
click at [1394, 89] on File "Transcript File (Optional)" at bounding box center [1425, 95] width 141 height 12
drag, startPoint x: 1365, startPoint y: 137, endPoint x: 1484, endPoint y: 121, distance: 120.1
click at [1372, 136] on div at bounding box center [1425, 142] width 157 height 22
click at [1466, 119] on span "edit field" at bounding box center [1459, 120] width 26 height 9
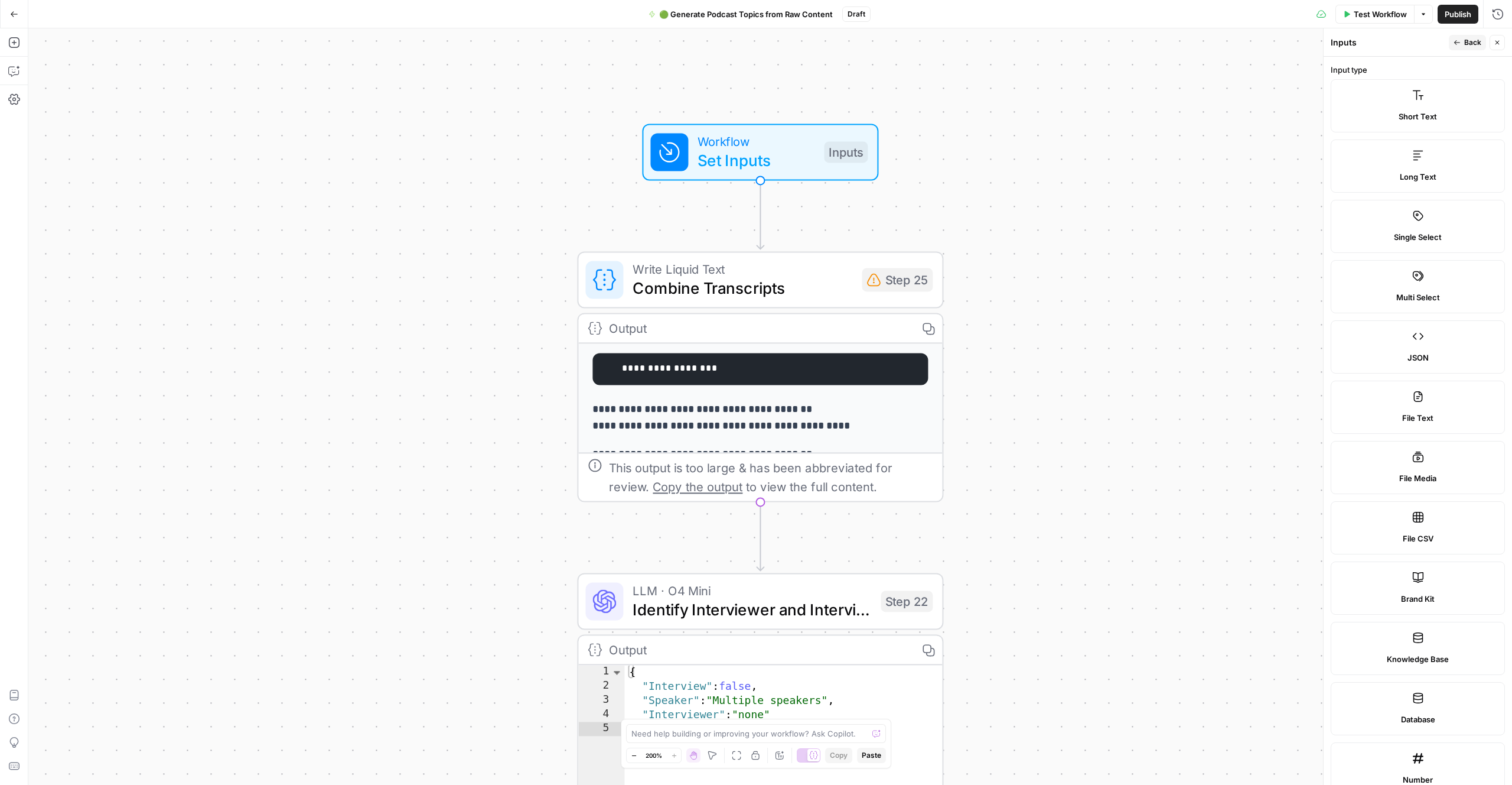
scroll to position [376, 0]
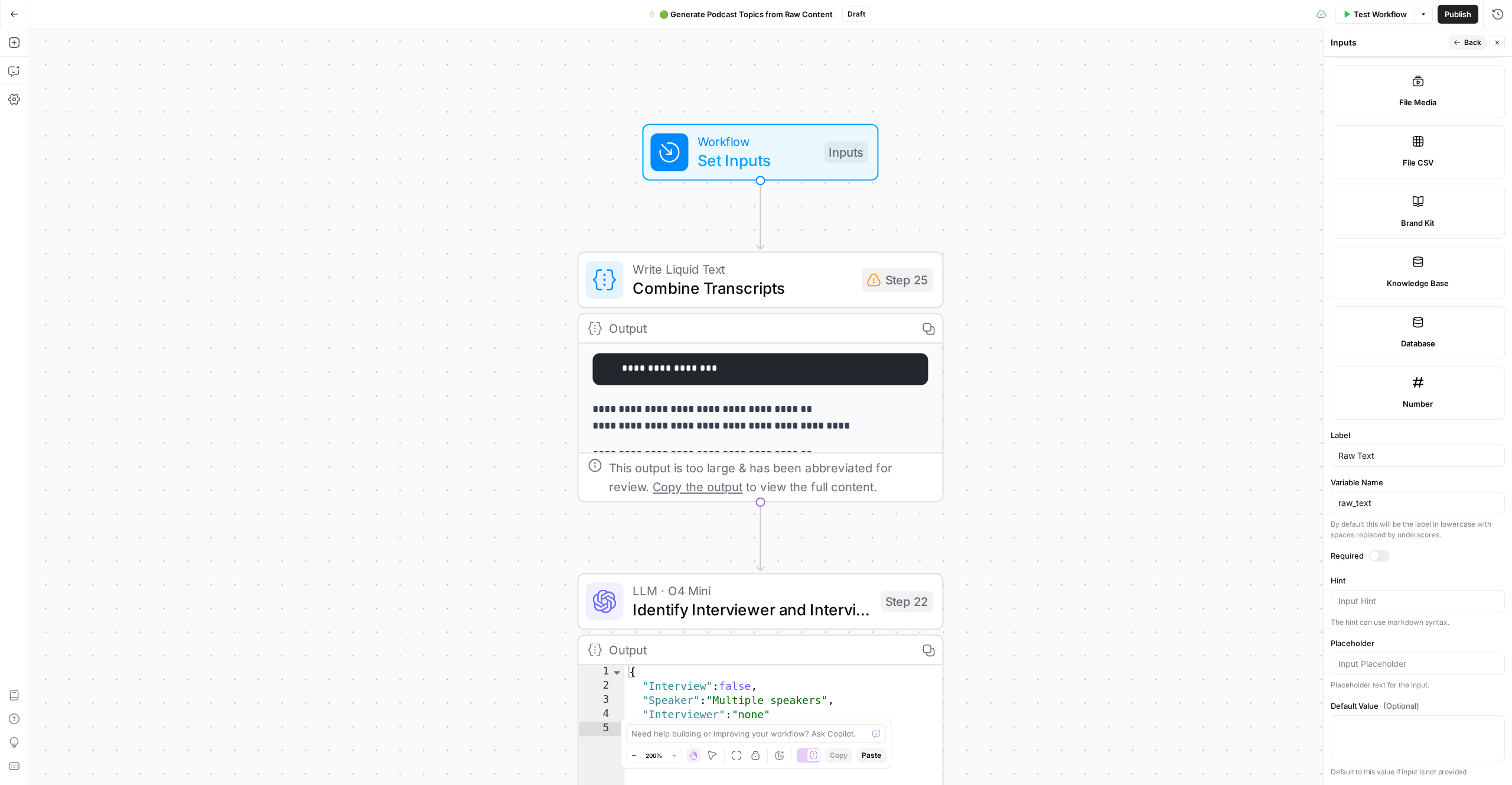
drag, startPoint x: 1380, startPoint y: 509, endPoint x: 1371, endPoint y: 509, distance: 9.0
click at [1380, 508] on div "raw_text" at bounding box center [1418, 503] width 174 height 22
drag, startPoint x: 1177, startPoint y: 380, endPoint x: 995, endPoint y: 337, distance: 187.0
click at [1161, 373] on div "**********" at bounding box center [770, 406] width 1484 height 756
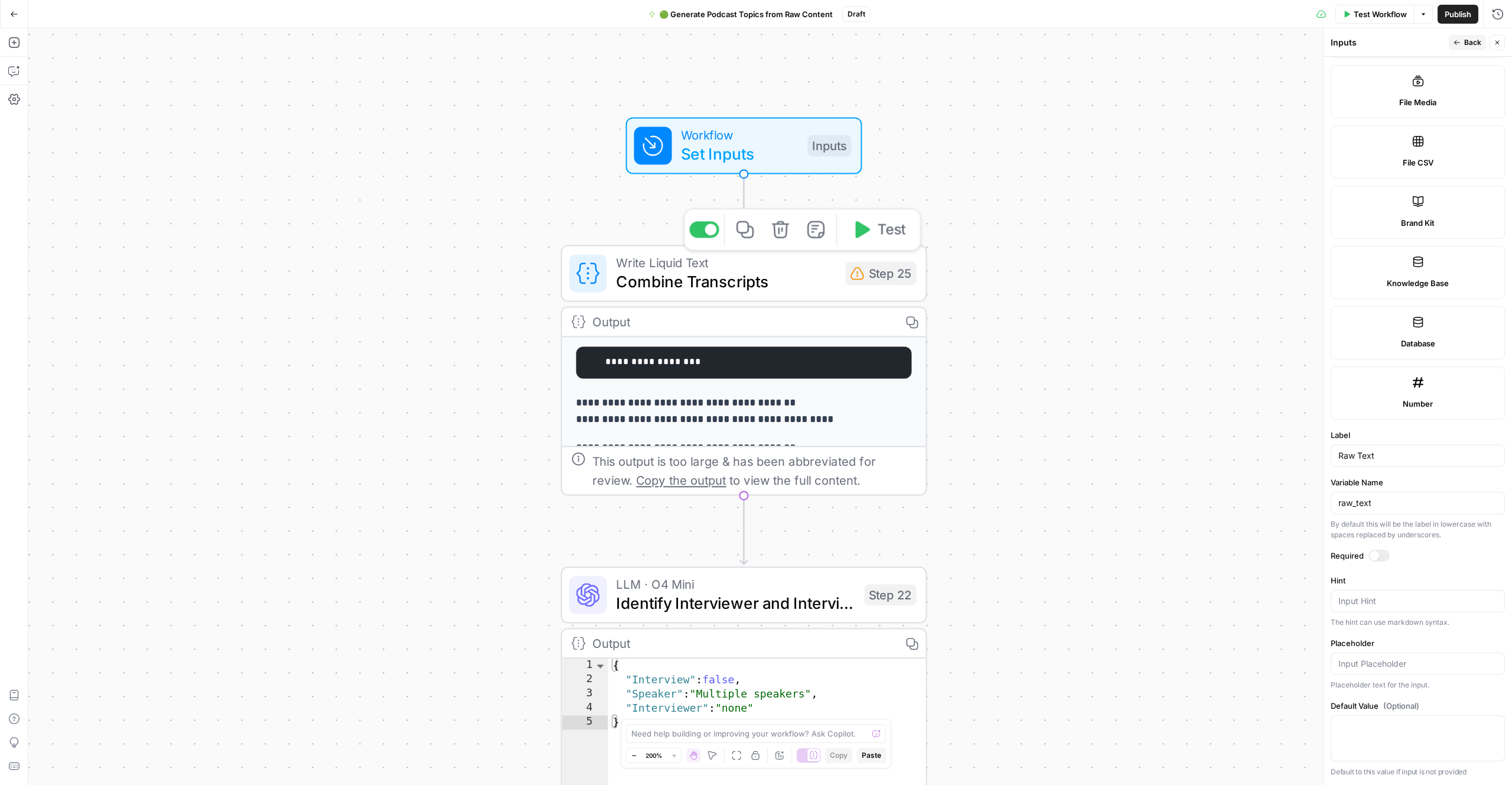
click at [773, 287] on span "Combine Transcripts" at bounding box center [726, 282] width 220 height 24
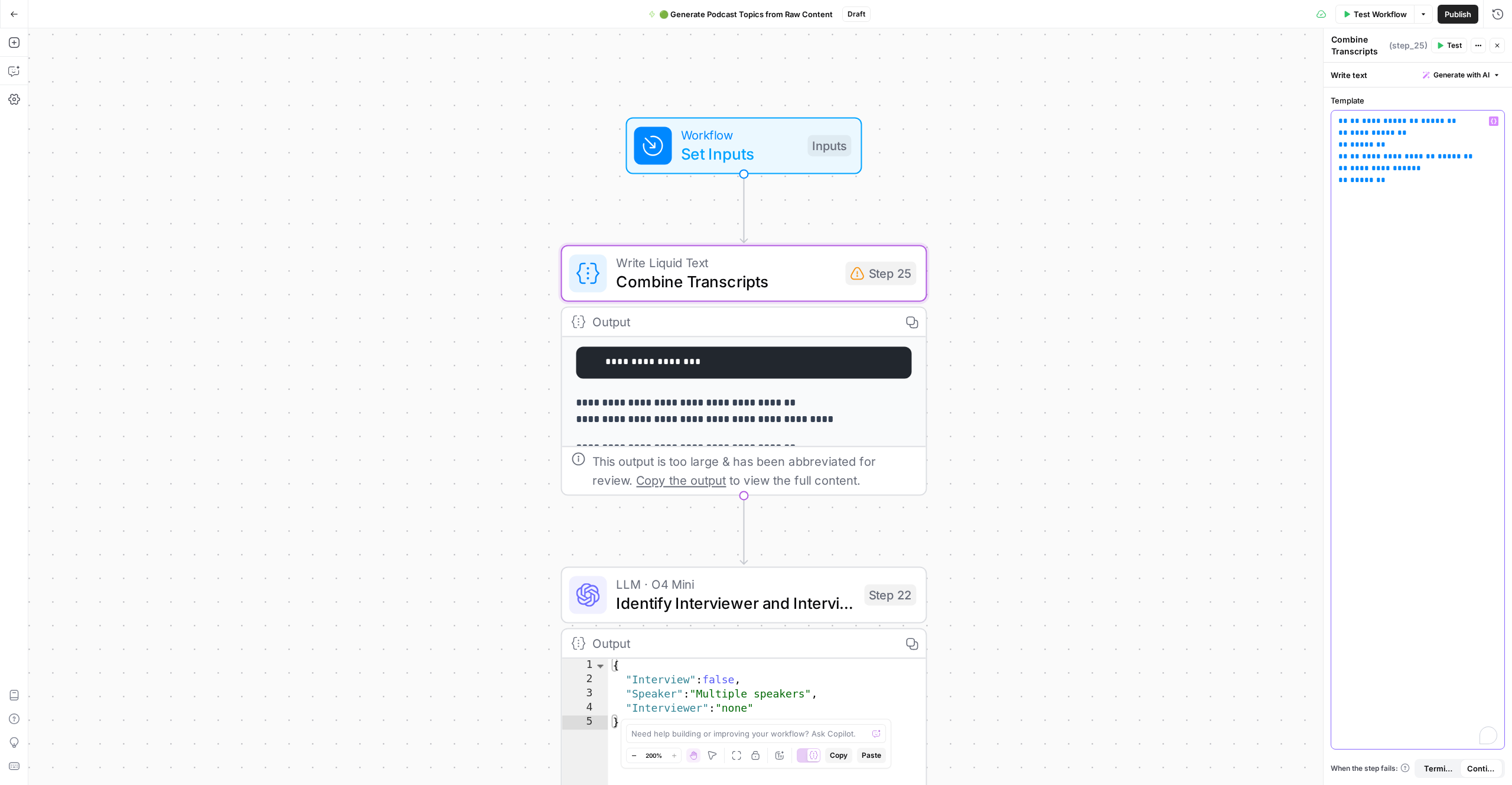
drag, startPoint x: 1371, startPoint y: 119, endPoint x: 1392, endPoint y: 118, distance: 21.0
click at [1370, 119] on span "**********" at bounding box center [1385, 121] width 45 height 7
click at [1367, 167] on span "**********" at bounding box center [1393, 168] width 61 height 7
click at [1352, 169] on span "**" at bounding box center [1355, 168] width 9 height 7
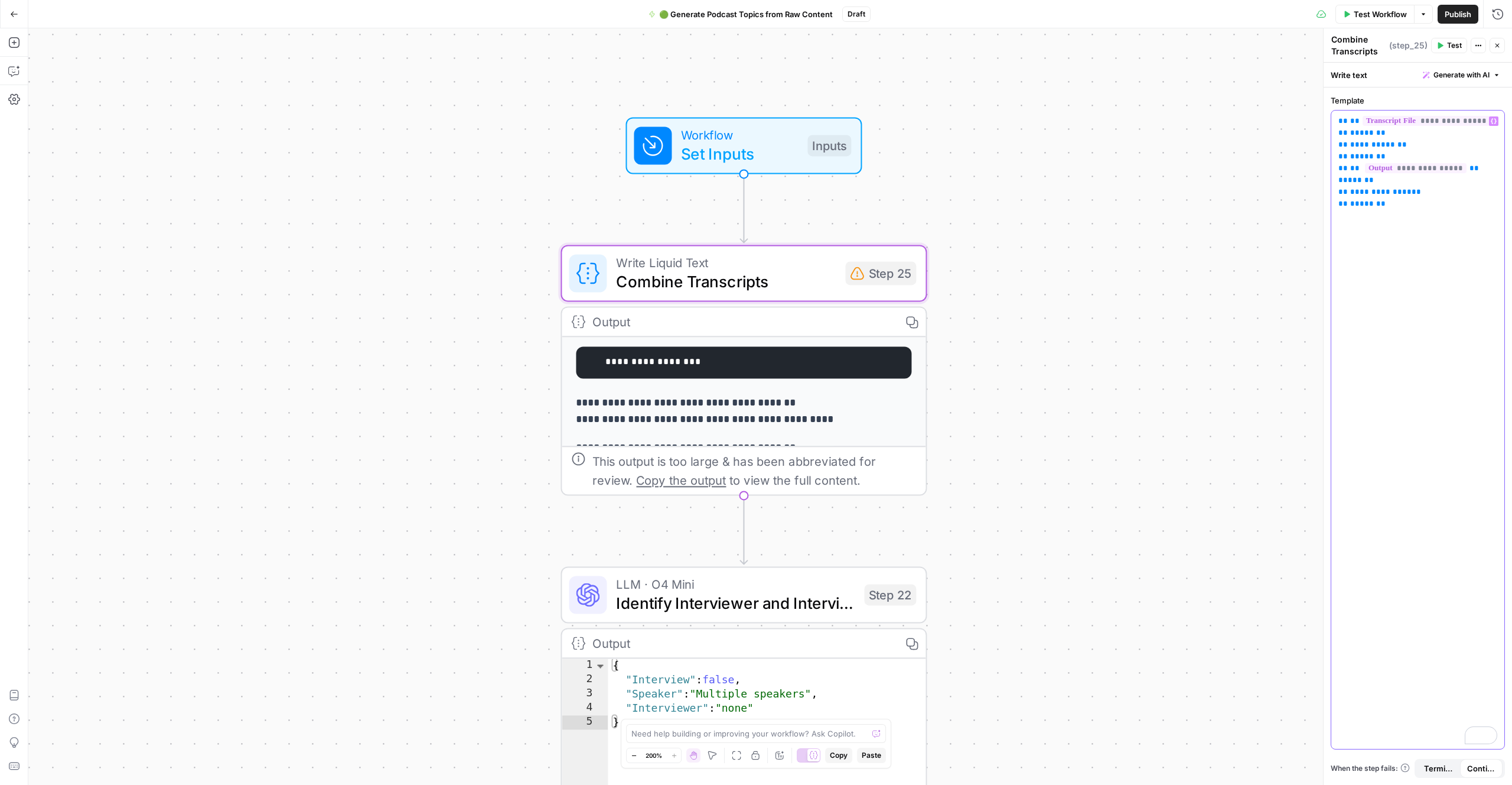
click at [1495, 122] on icon "button" at bounding box center [1493, 121] width 6 height 6
click at [985, 189] on button "Select variable Raw Text" at bounding box center [988, 185] width 148 height 19
click at [1437, 121] on span "**********" at bounding box center [1426, 121] width 127 height 10
click at [1415, 227] on div "**********" at bounding box center [1418, 430] width 173 height 638
click at [1380, 182] on span "**********" at bounding box center [1381, 180] width 61 height 7
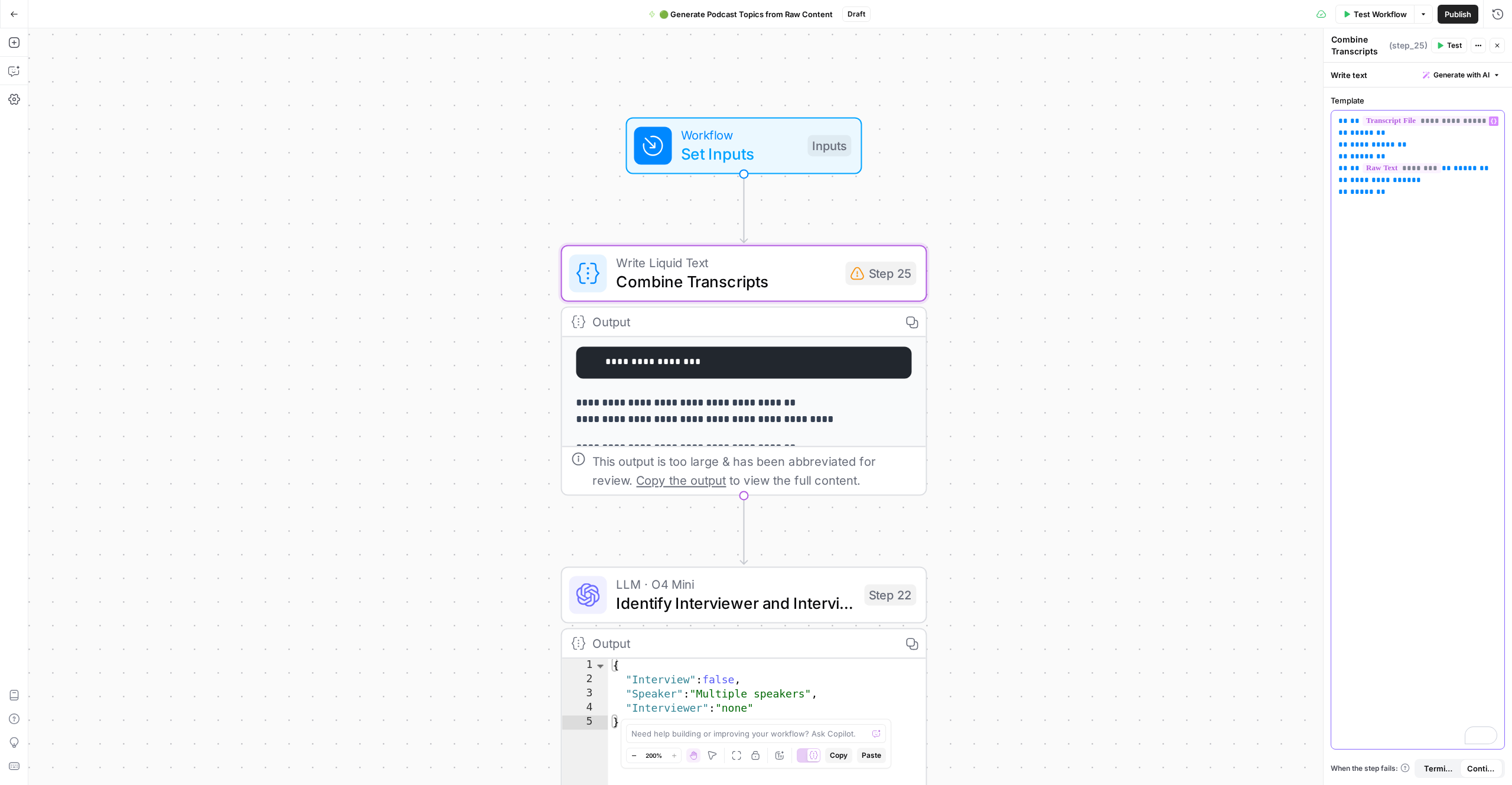
click at [1372, 148] on span "**********" at bounding box center [1373, 144] width 45 height 7
click at [1372, 148] on span "**********" at bounding box center [1373, 144] width 45 height 7
click at [1498, 121] on button "Variables Menu" at bounding box center [1494, 121] width 9 height 9
click at [963, 169] on button "Select variable Transcript File" at bounding box center [988, 166] width 148 height 19
click at [1378, 182] on span "**********" at bounding box center [1381, 180] width 61 height 7
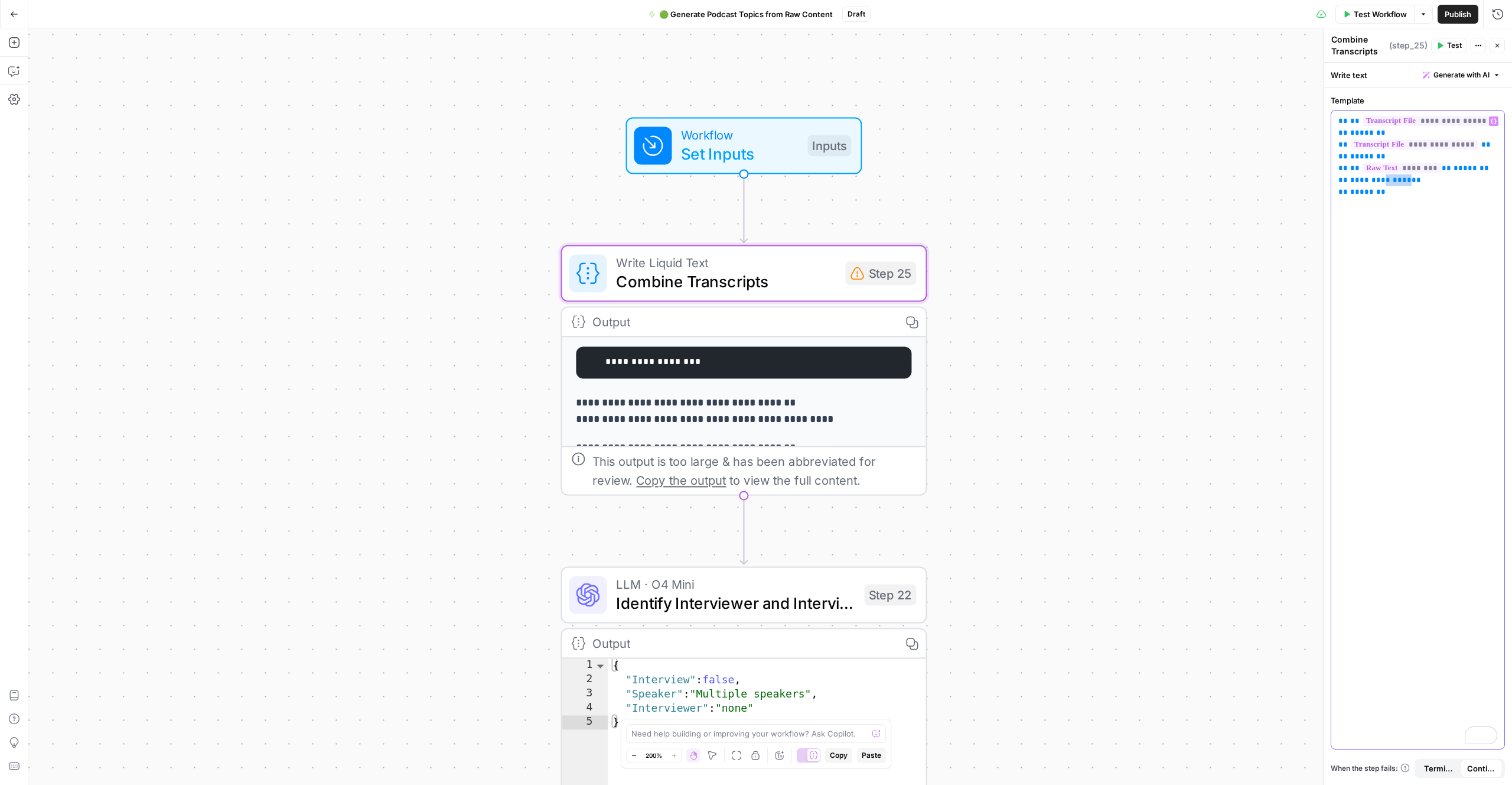
click at [1378, 182] on span "**********" at bounding box center [1381, 180] width 61 height 7
click at [1496, 122] on icon "button" at bounding box center [1493, 121] width 6 height 6
drag, startPoint x: 990, startPoint y: 191, endPoint x: 1004, endPoint y: 195, distance: 14.6
click at [990, 191] on button "Select variable Raw Text" at bounding box center [988, 185] width 148 height 19
drag, startPoint x: 1237, startPoint y: 373, endPoint x: 1257, endPoint y: 365, distance: 21.5
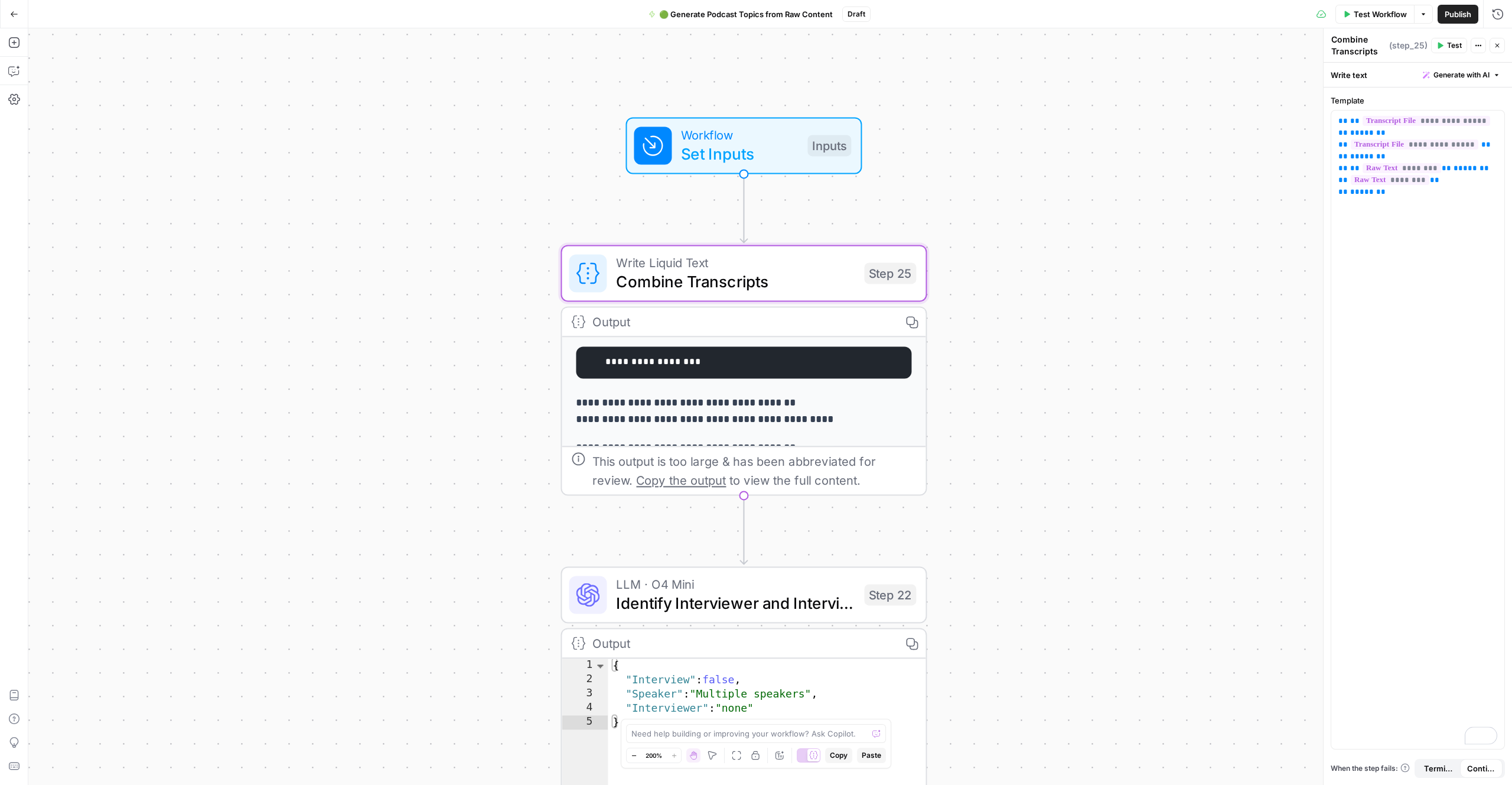
click at [1237, 372] on div "**********" at bounding box center [770, 406] width 1484 height 756
drag, startPoint x: 1048, startPoint y: 418, endPoint x: 1054, endPoint y: 419, distance: 6.1
click at [1052, 418] on div "**********" at bounding box center [770, 406] width 1484 height 756
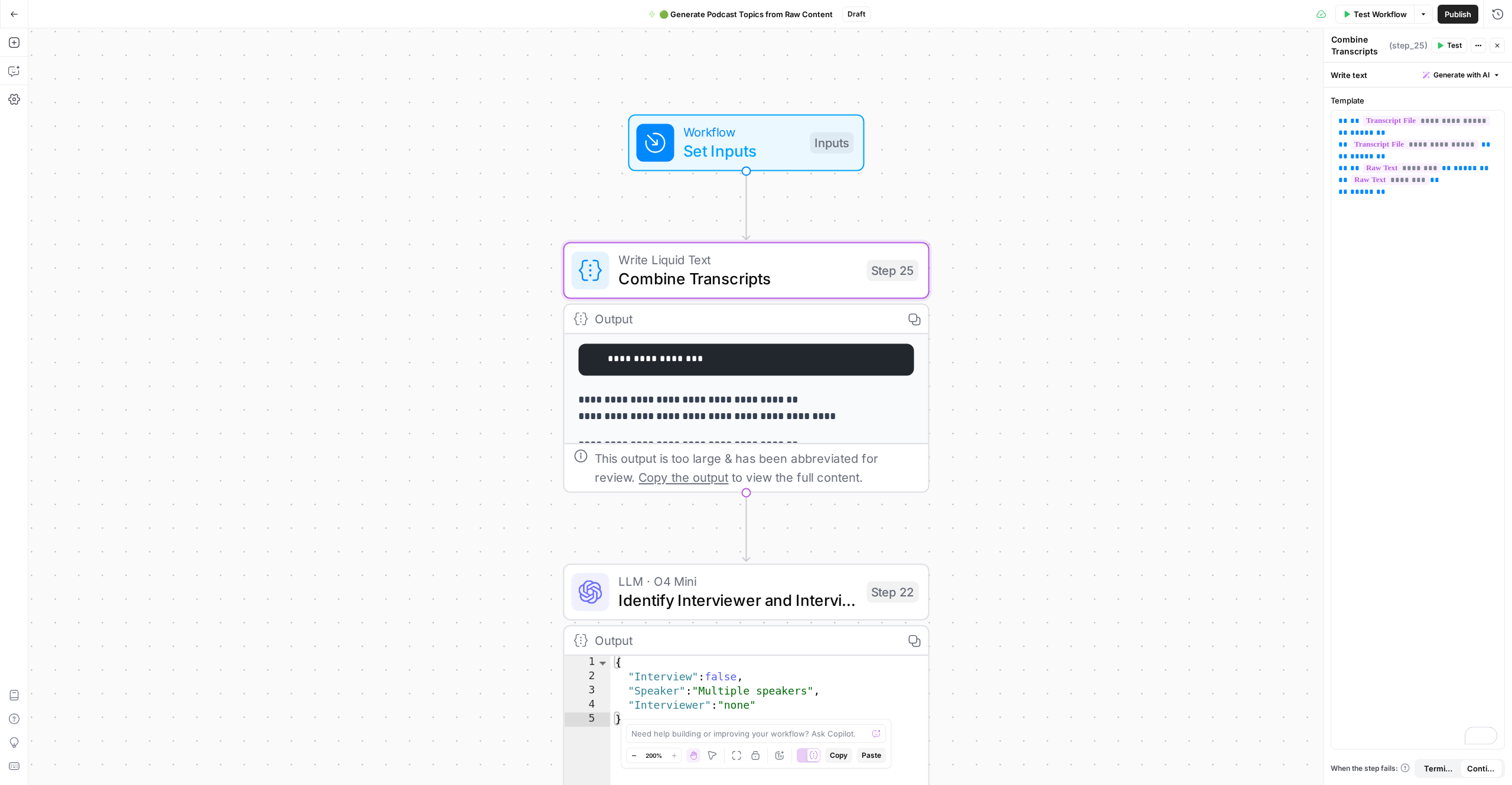
click at [1053, 417] on div "**********" at bounding box center [770, 406] width 1484 height 756
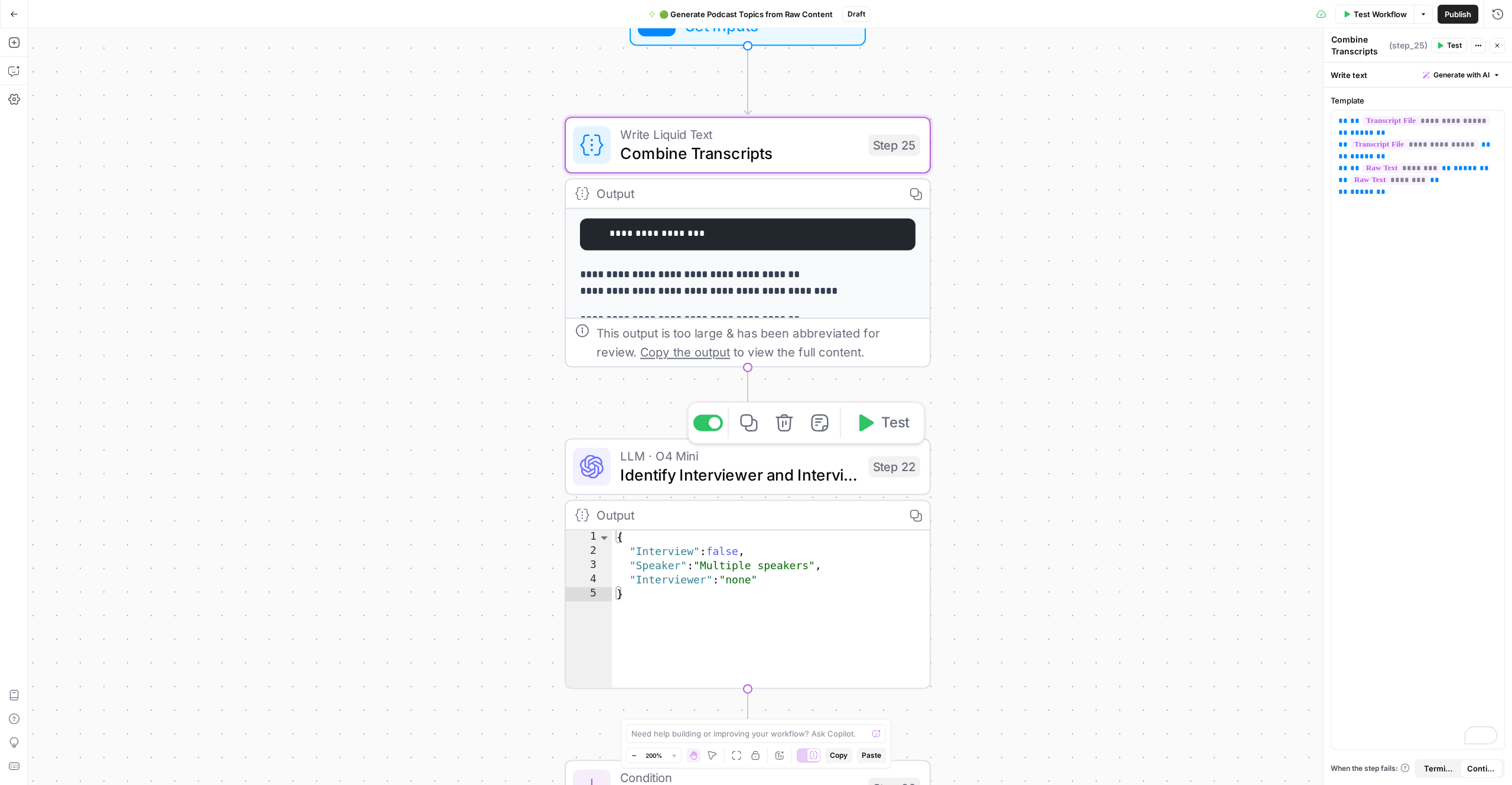
click at [785, 423] on icon "button" at bounding box center [783, 422] width 17 height 17
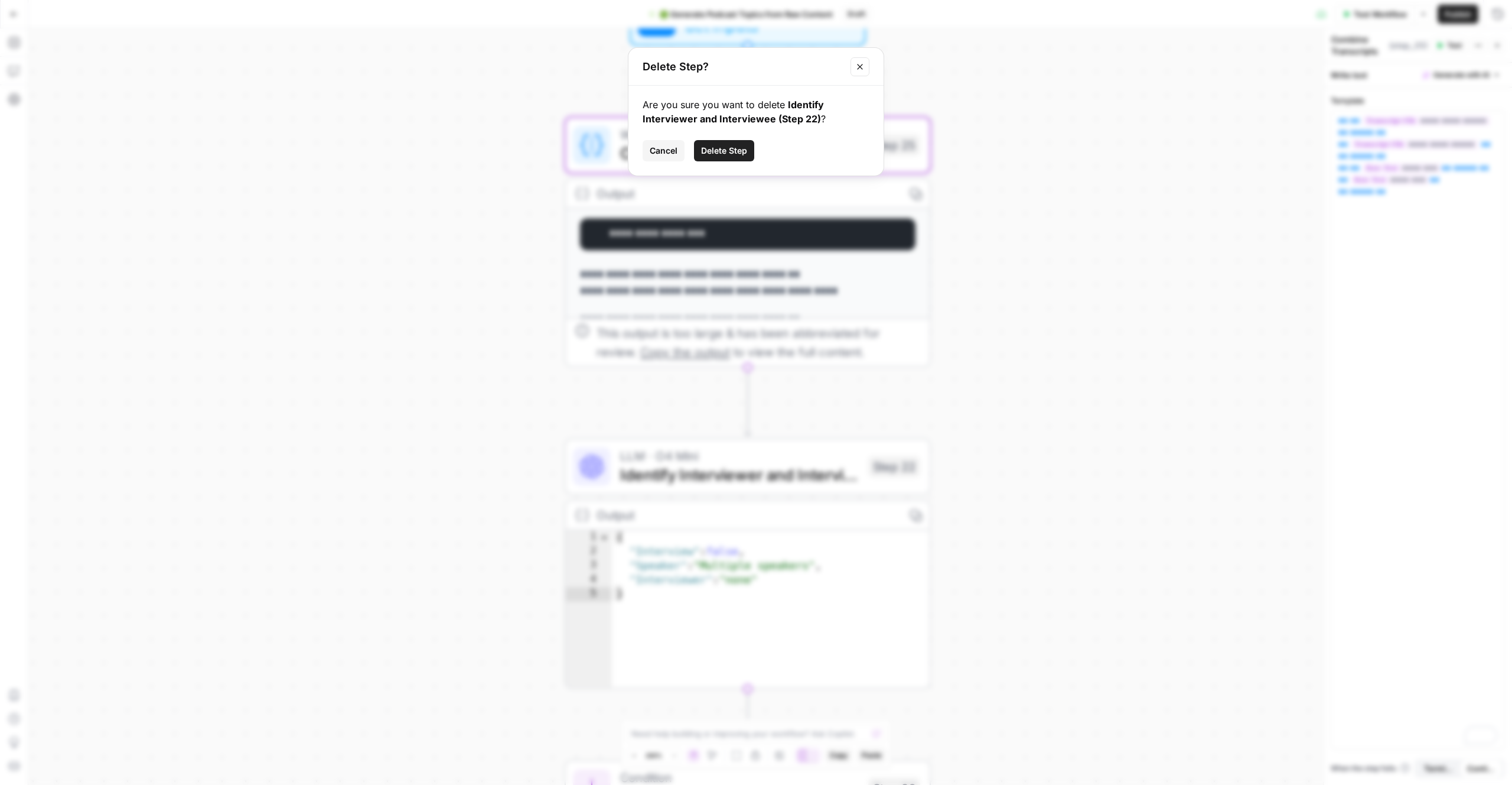
drag, startPoint x: 732, startPoint y: 155, endPoint x: 724, endPoint y: 210, distance: 55.6
click at [732, 156] on span "Delete Step" at bounding box center [724, 151] width 46 height 12
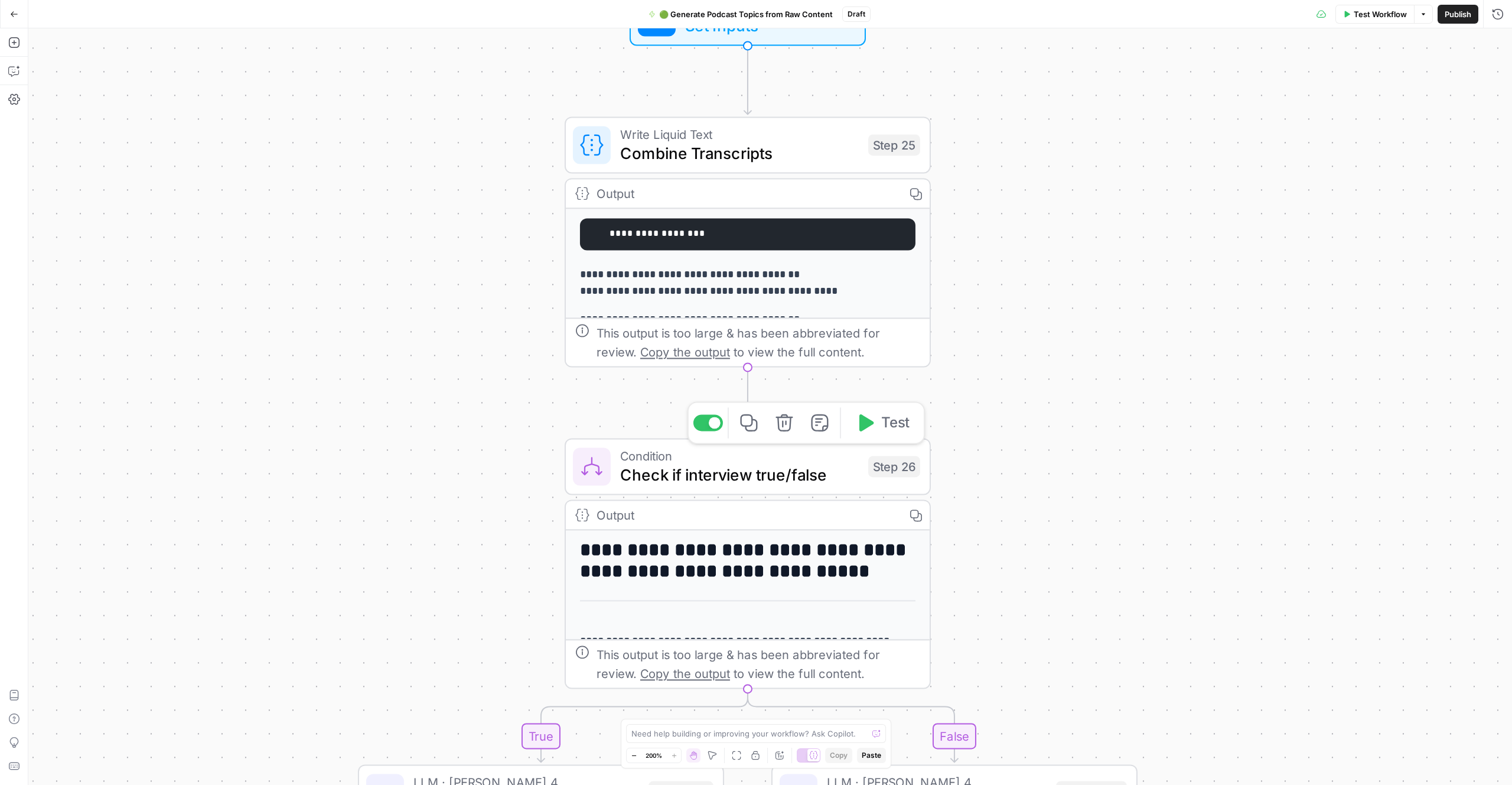
click at [783, 419] on icon "button" at bounding box center [785, 422] width 19 height 19
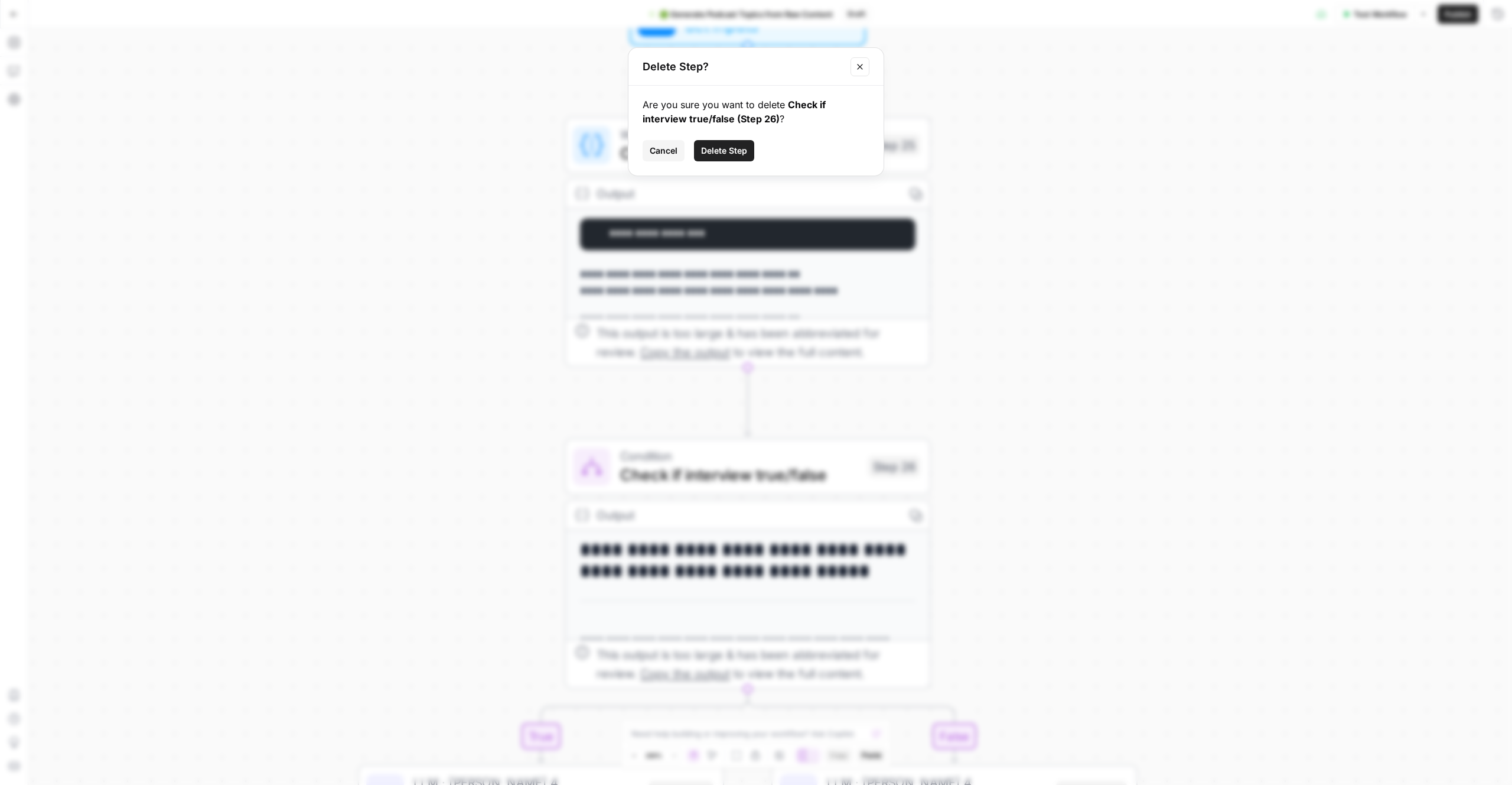
click at [722, 155] on span "Delete Step" at bounding box center [724, 151] width 46 height 12
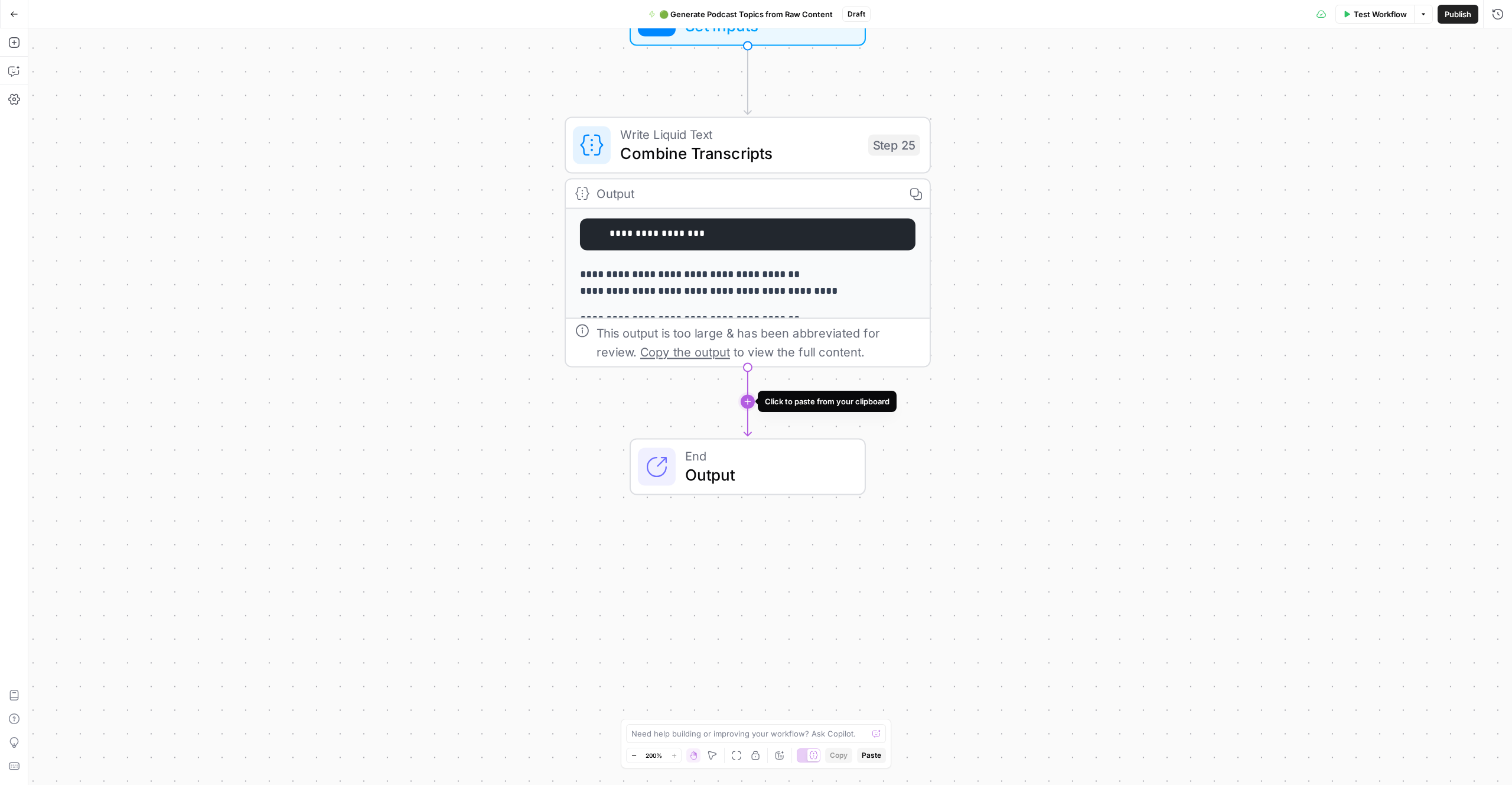
click at [748, 408] on icon "Edge from step_25 to end" at bounding box center [747, 402] width 7 height 69
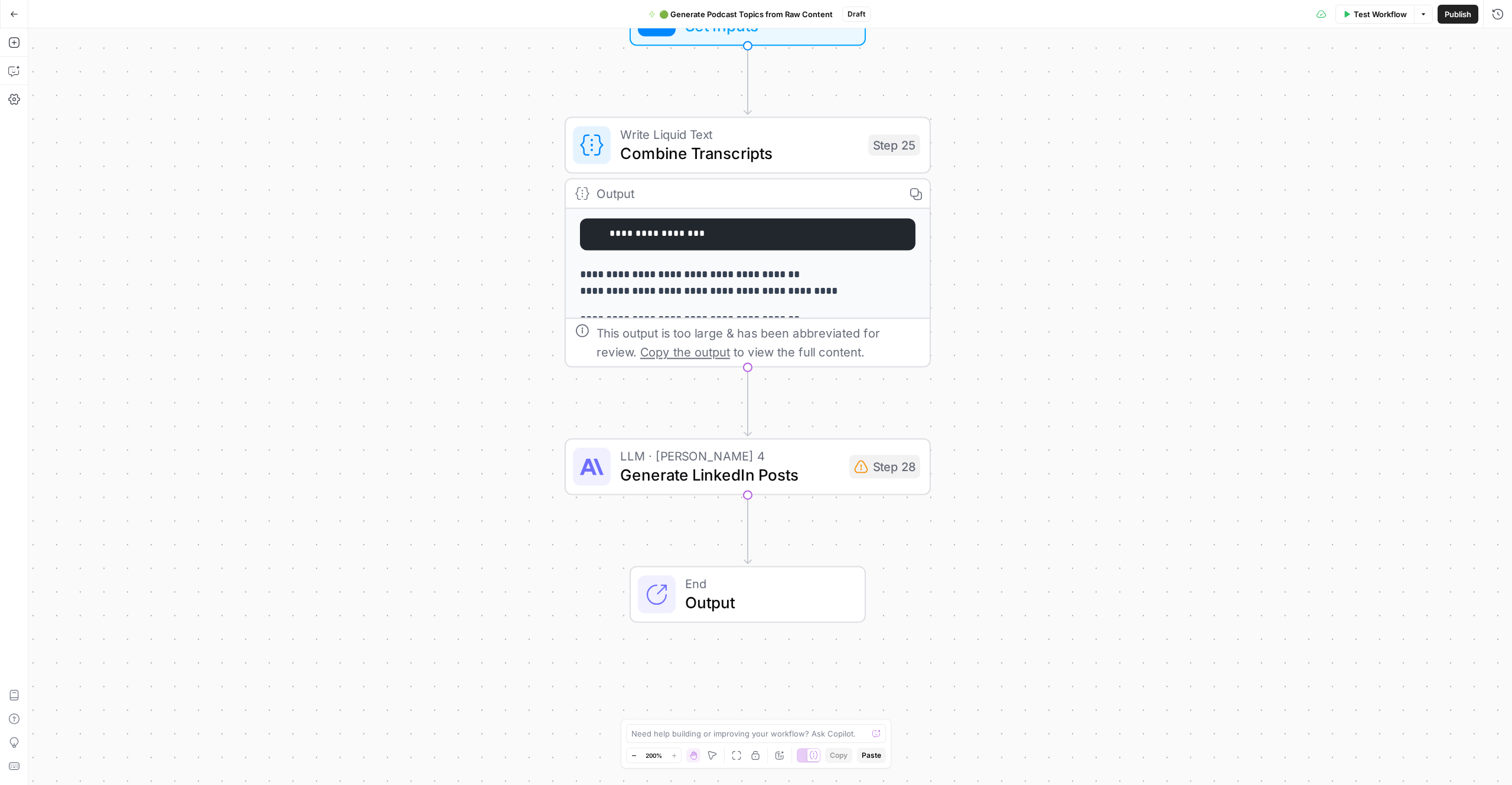
click at [737, 478] on span "Generate LinkedIn Posts" at bounding box center [730, 475] width 220 height 24
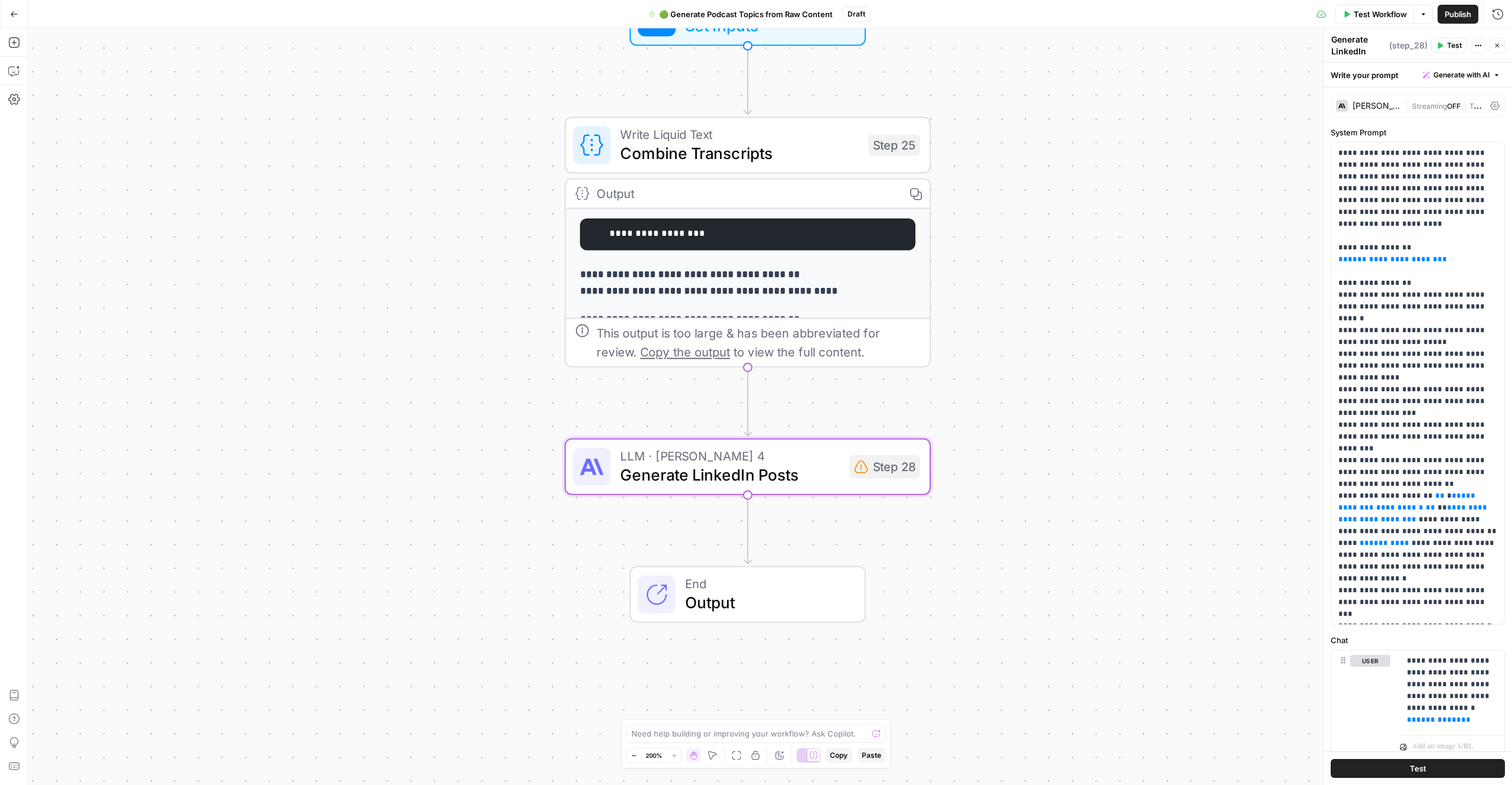
click at [1347, 45] on div "Test Workflow T" at bounding box center [1373, 39] width 72 height 19
click at [1347, 45] on div "Test Workflow T" at bounding box center [1375, 39] width 80 height 21
click at [1348, 60] on header "Generate LinkedIn Posts Generate LinkedIn Posts ( step_28 ) Test Actions Close" at bounding box center [1418, 45] width 189 height 34
click at [1351, 55] on textarea "Generate LinkedIn Posts" at bounding box center [1359, 51] width 55 height 36
drag, startPoint x: 1318, startPoint y: 64, endPoint x: 1200, endPoint y: 64, distance: 118.0
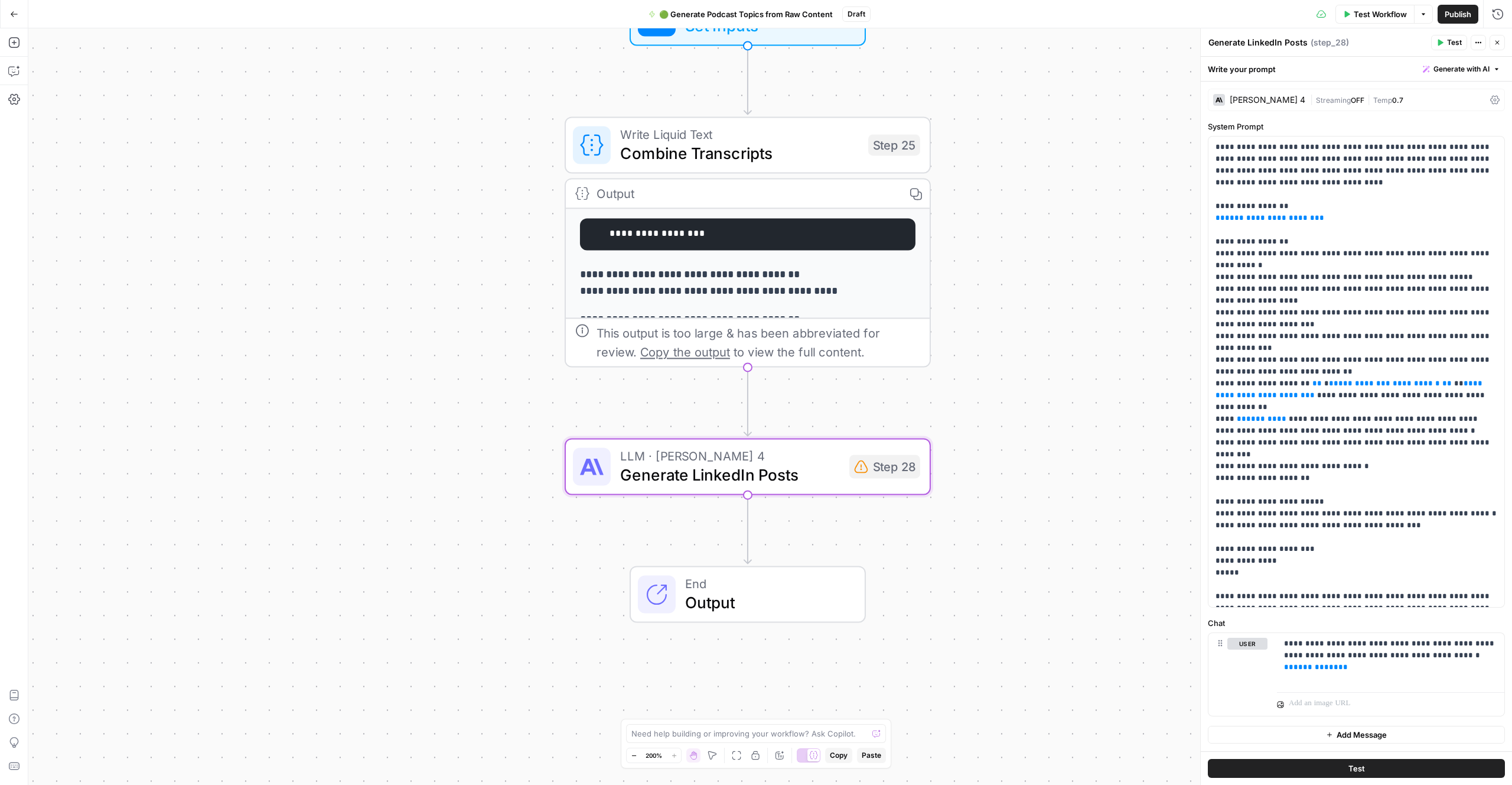
click at [1239, 44] on textarea "Generate LinkedIn Posts" at bounding box center [1258, 42] width 99 height 12
type textarea "Extract Podcast Topics"
click at [1295, 144] on p "**********" at bounding box center [1356, 372] width 282 height 461
click at [1297, 154] on p "**********" at bounding box center [1356, 372] width 282 height 461
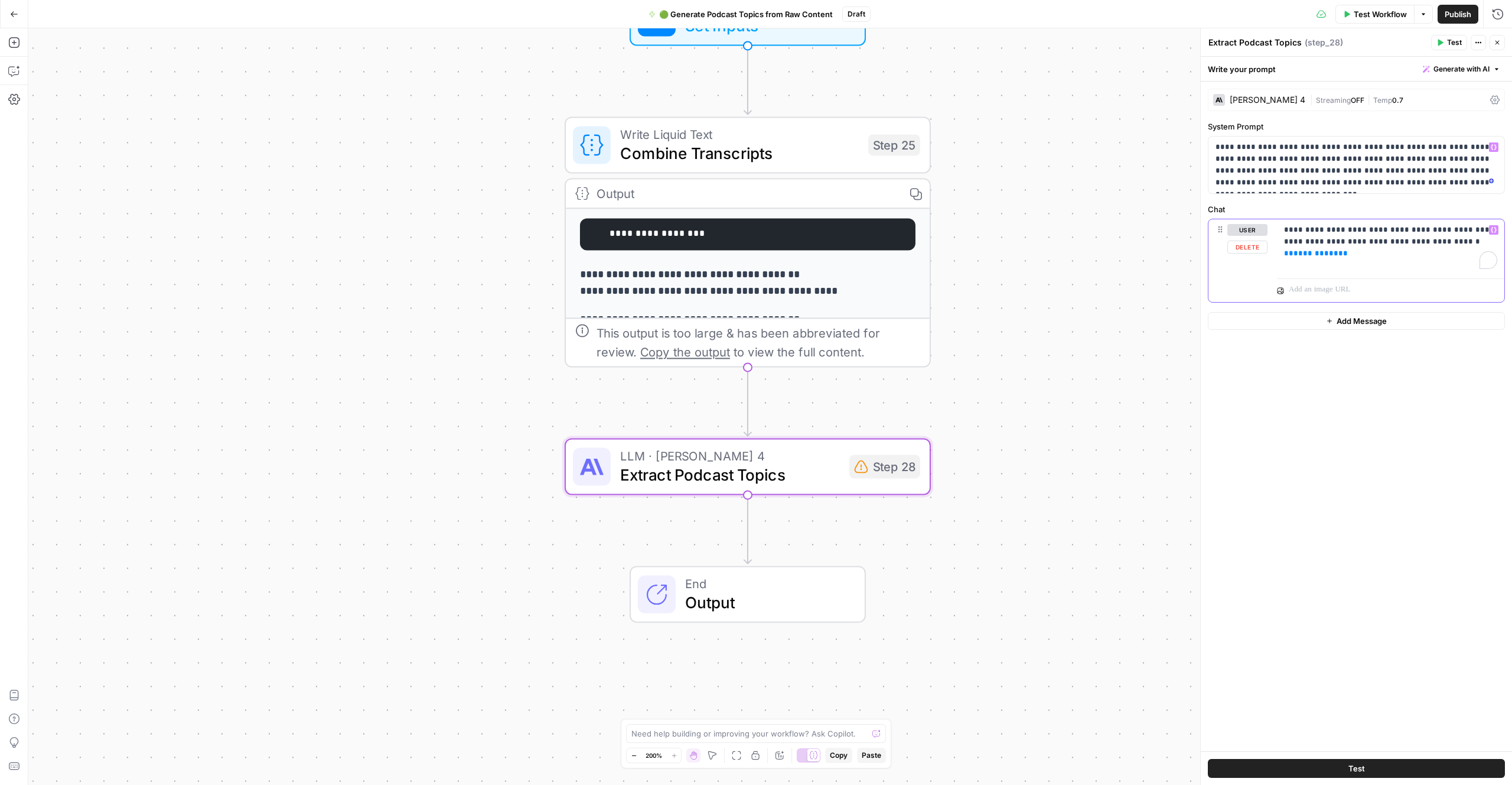
click at [1346, 256] on p "**********" at bounding box center [1391, 242] width 214 height 36
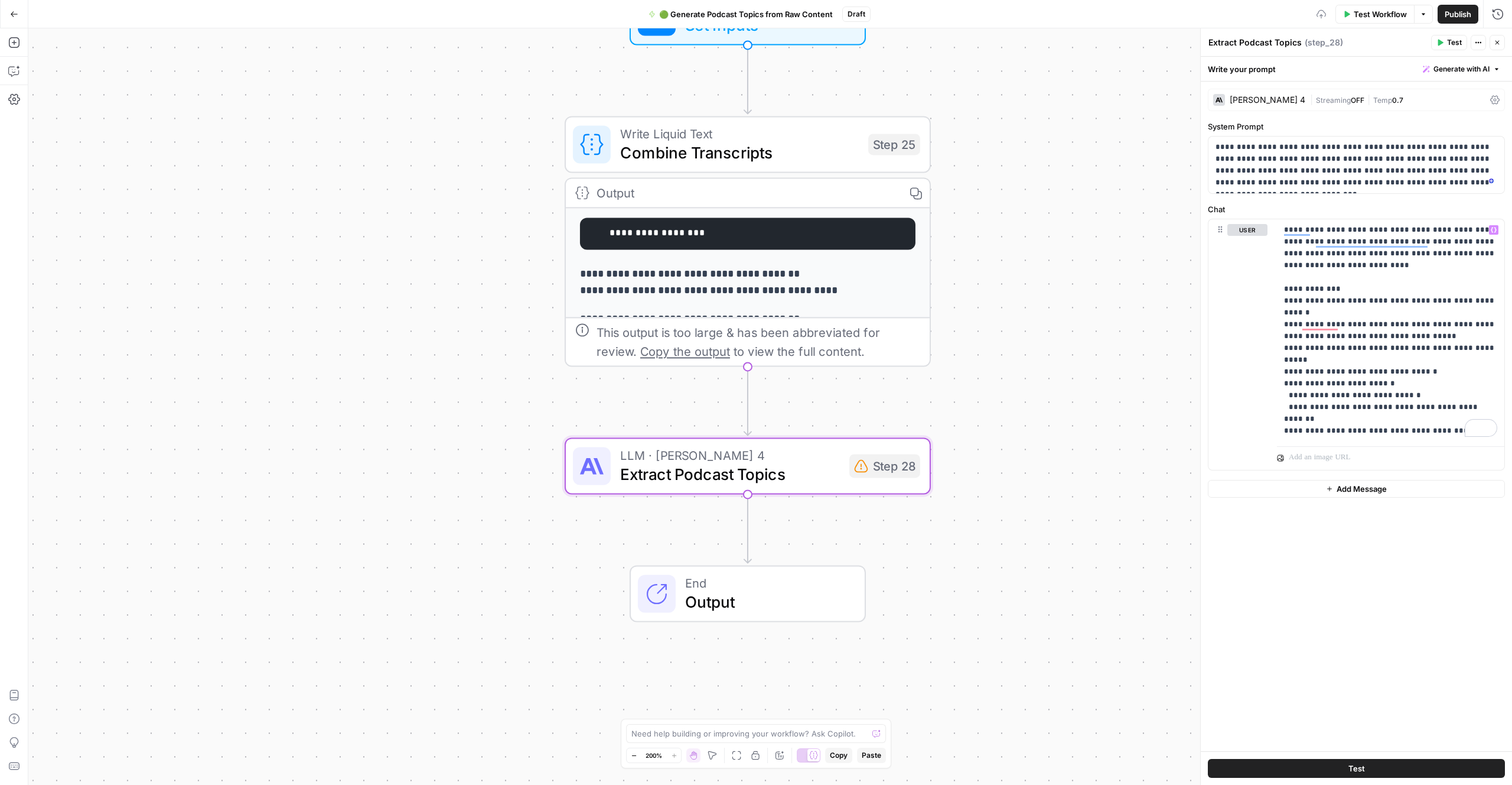
drag, startPoint x: 1038, startPoint y: 248, endPoint x: 1029, endPoint y: 249, distance: 9.1
click at [1038, 248] on div "**********" at bounding box center [770, 406] width 1484 height 756
click at [830, 270] on div "**********" at bounding box center [748, 749] width 364 height 1082
click at [835, 151] on span "Combine Transcripts" at bounding box center [740, 152] width 238 height 24
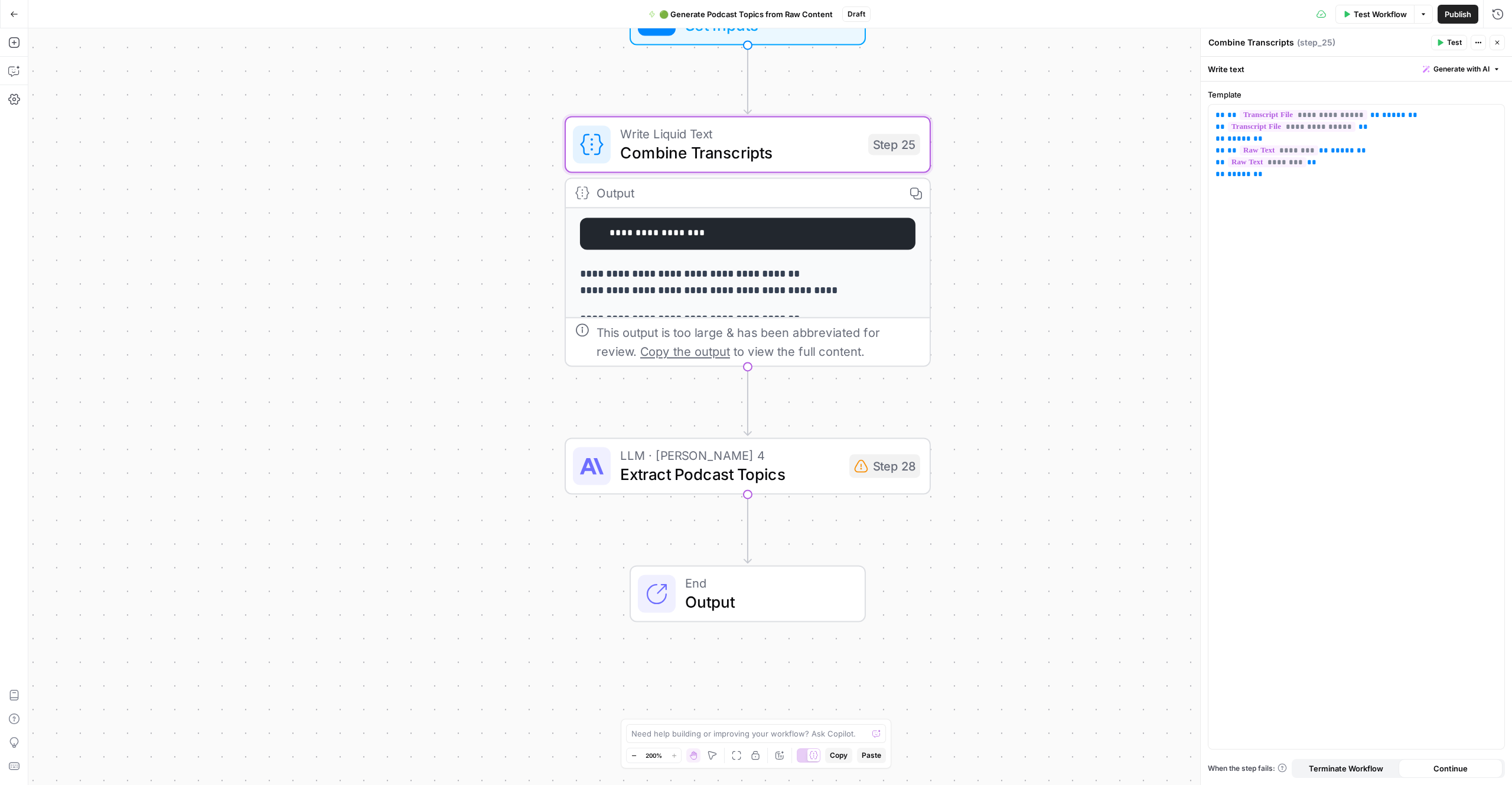
click at [788, 474] on span "Extract Podcast Topics" at bounding box center [730, 474] width 220 height 24
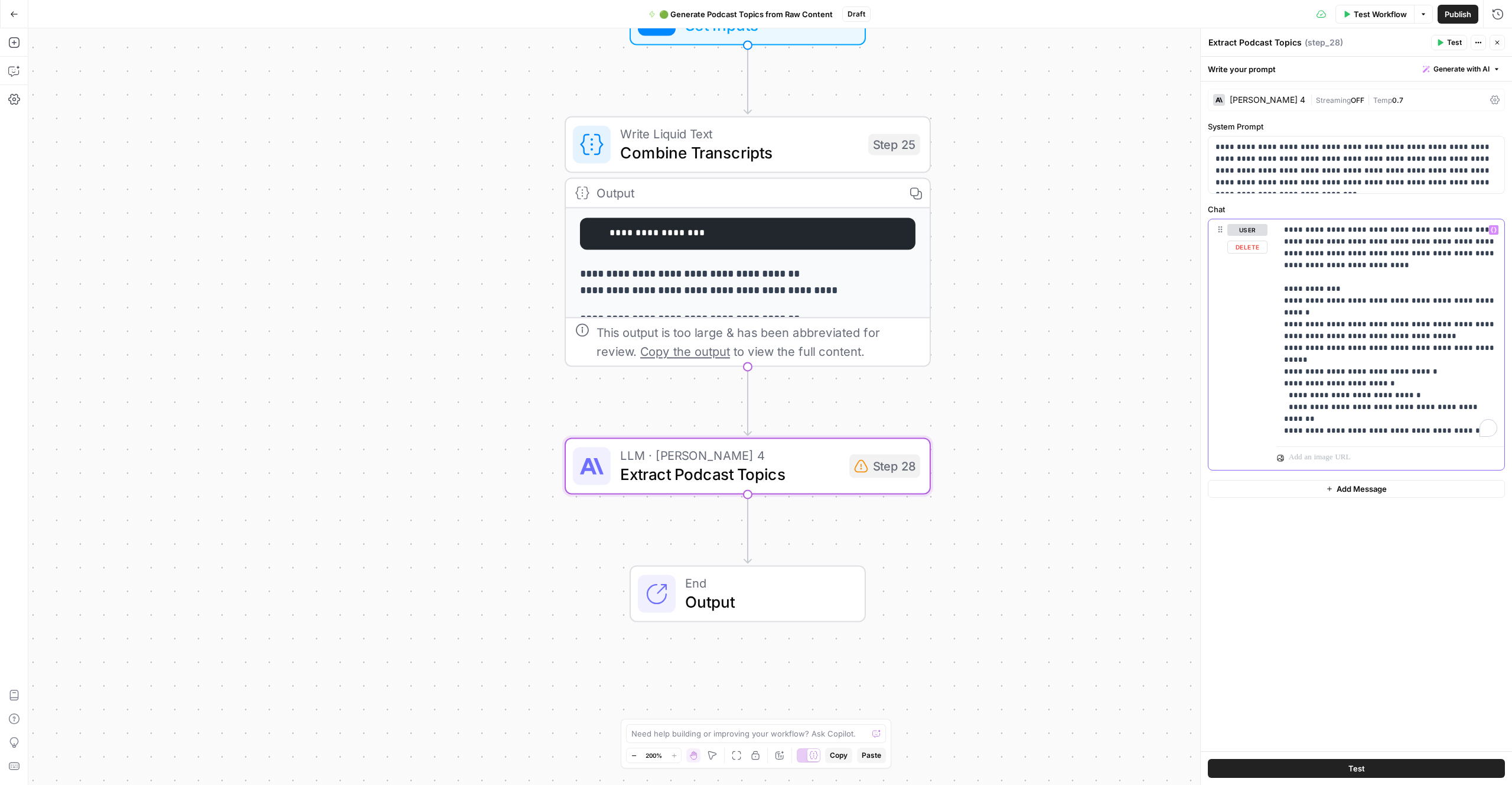
click at [1356, 435] on p "**********" at bounding box center [1391, 330] width 214 height 213
click at [1497, 228] on button "Variables Menu" at bounding box center [1494, 230] width 9 height 9
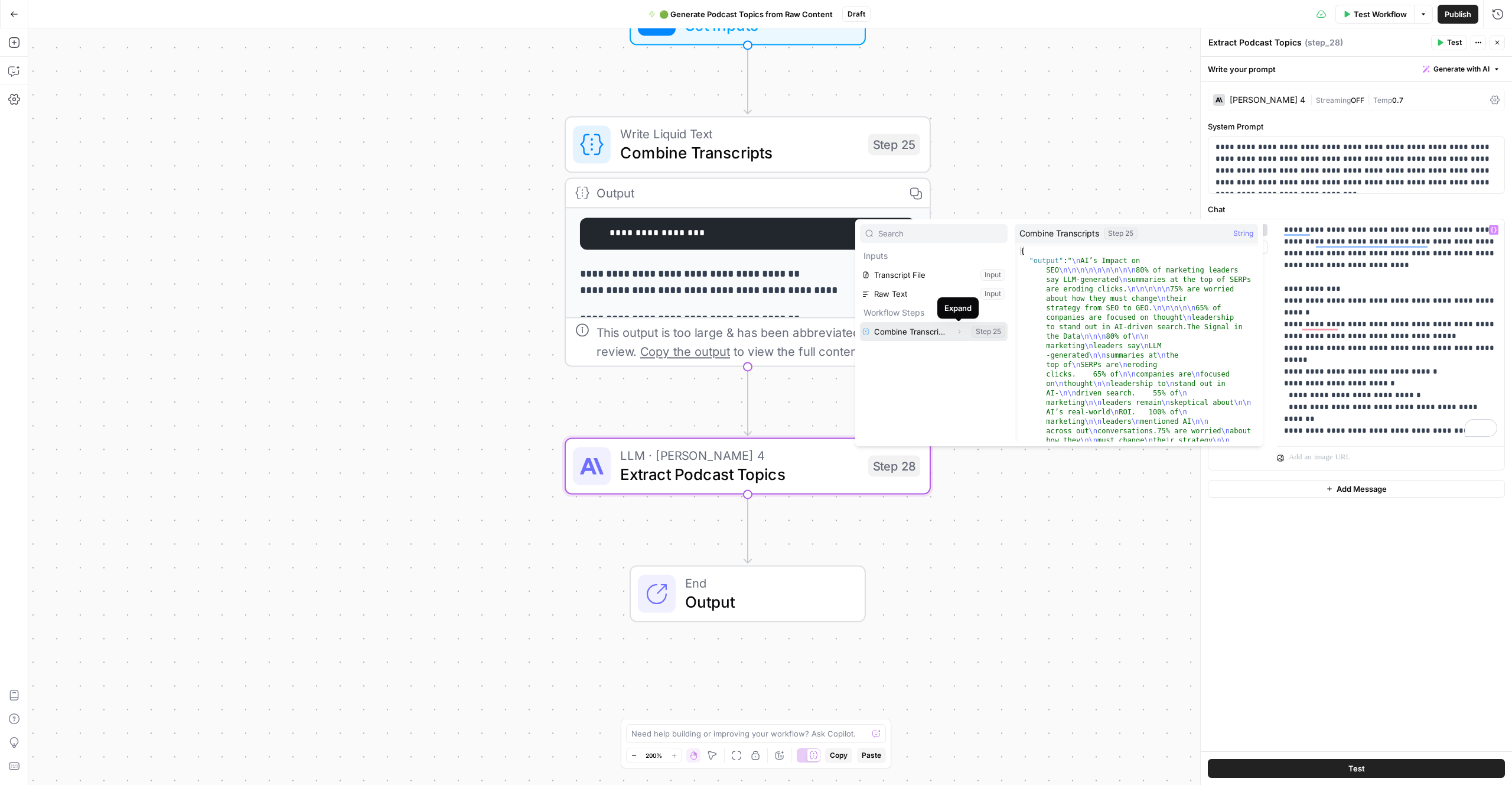
click at [960, 332] on icon "button" at bounding box center [960, 332] width 2 height 4
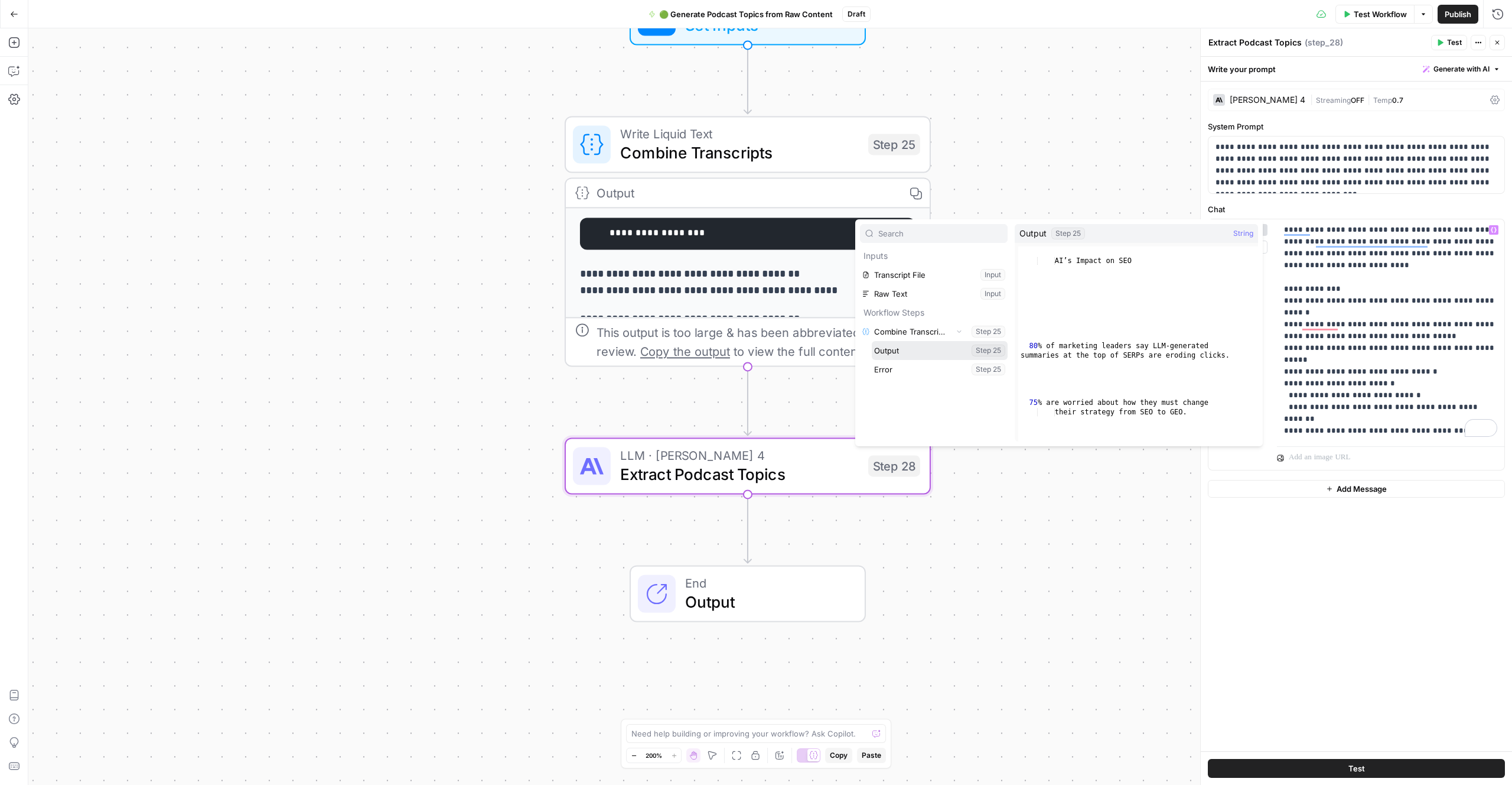
click at [931, 356] on button "Select variable Output" at bounding box center [940, 350] width 136 height 19
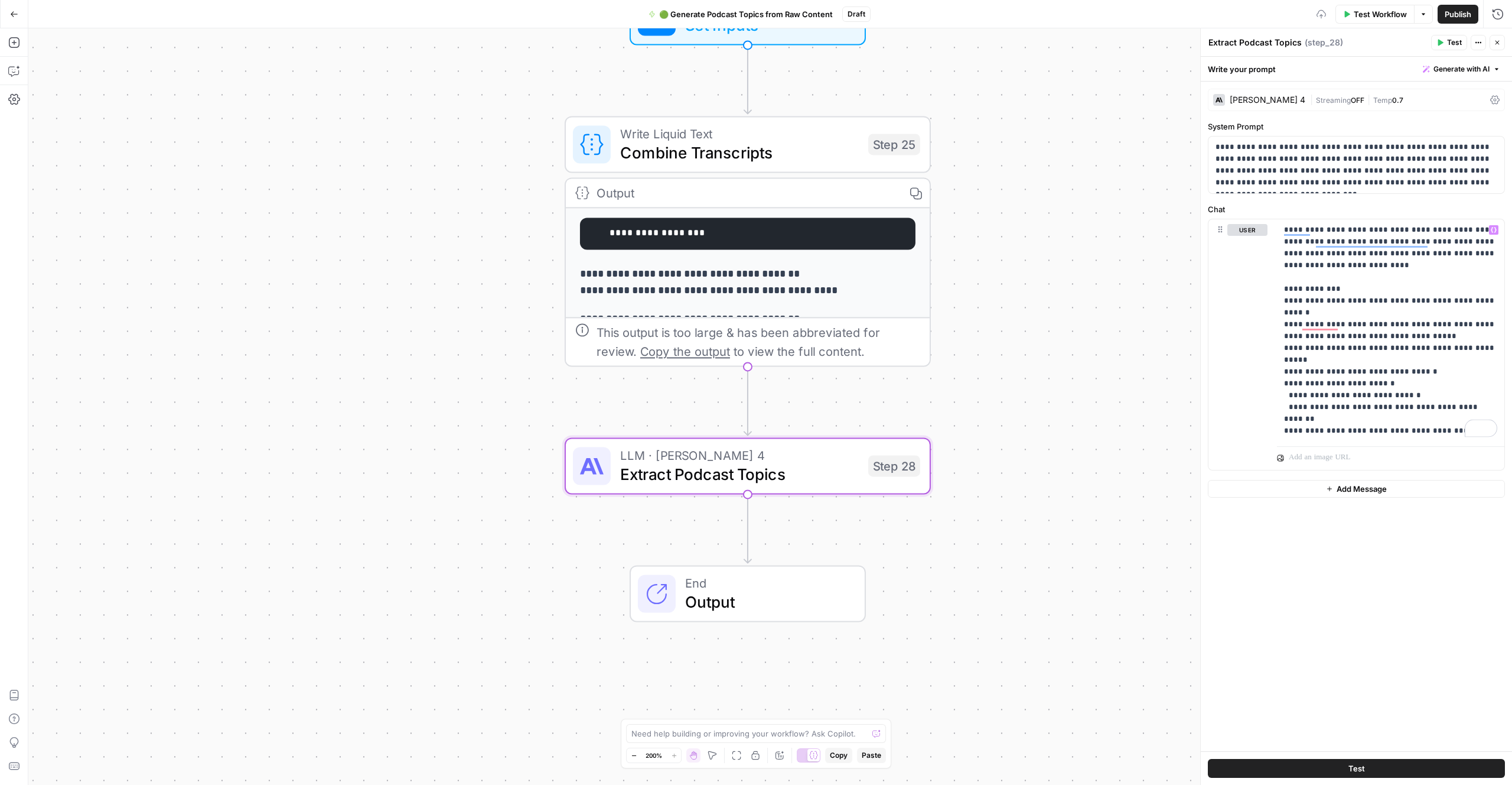
click at [1308, 577] on div "**********" at bounding box center [1357, 417] width 312 height 669
click at [1307, 576] on div "**********" at bounding box center [1357, 417] width 312 height 669
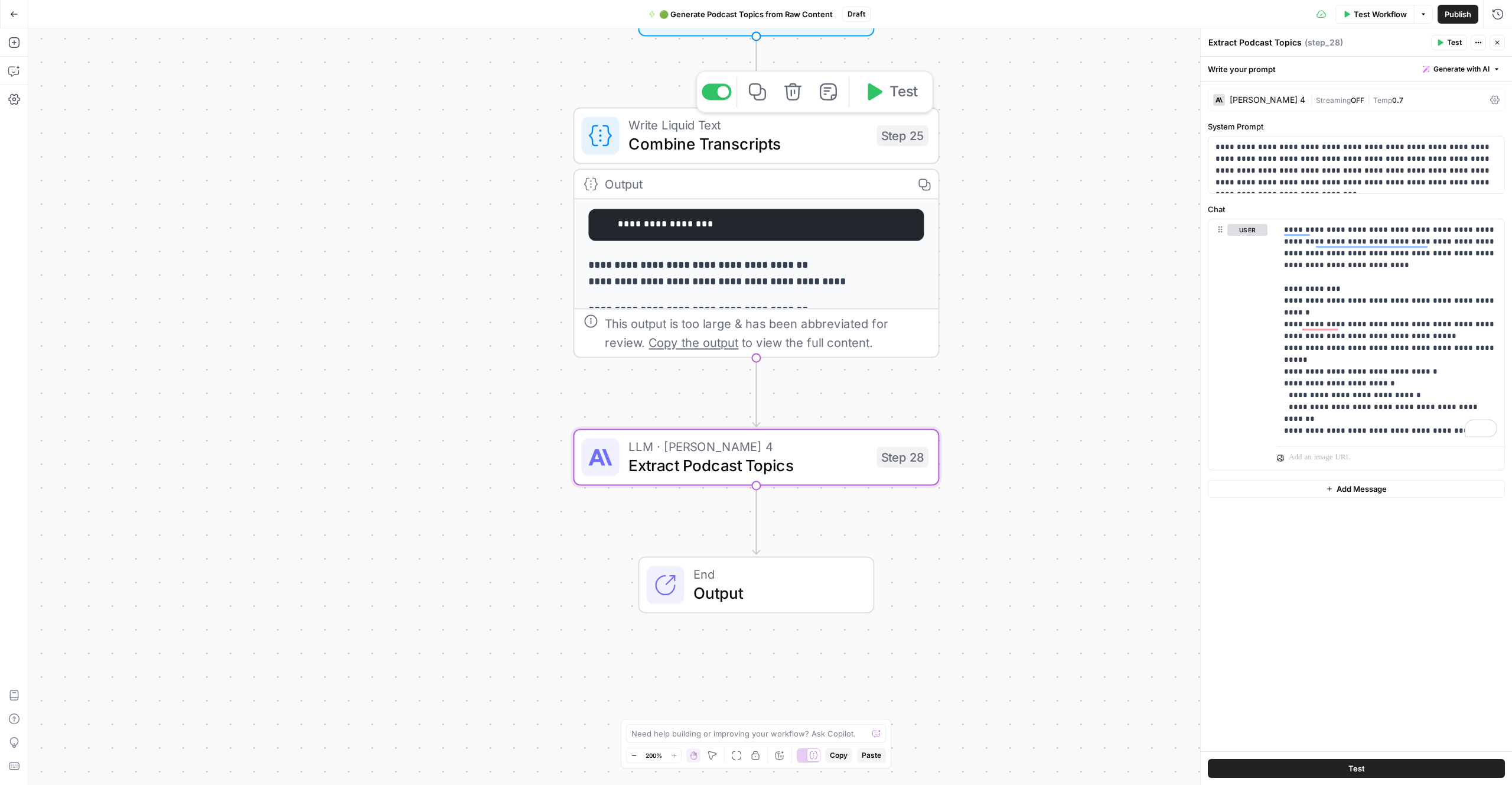
click at [823, 165] on div "**********" at bounding box center [756, 232] width 366 height 250
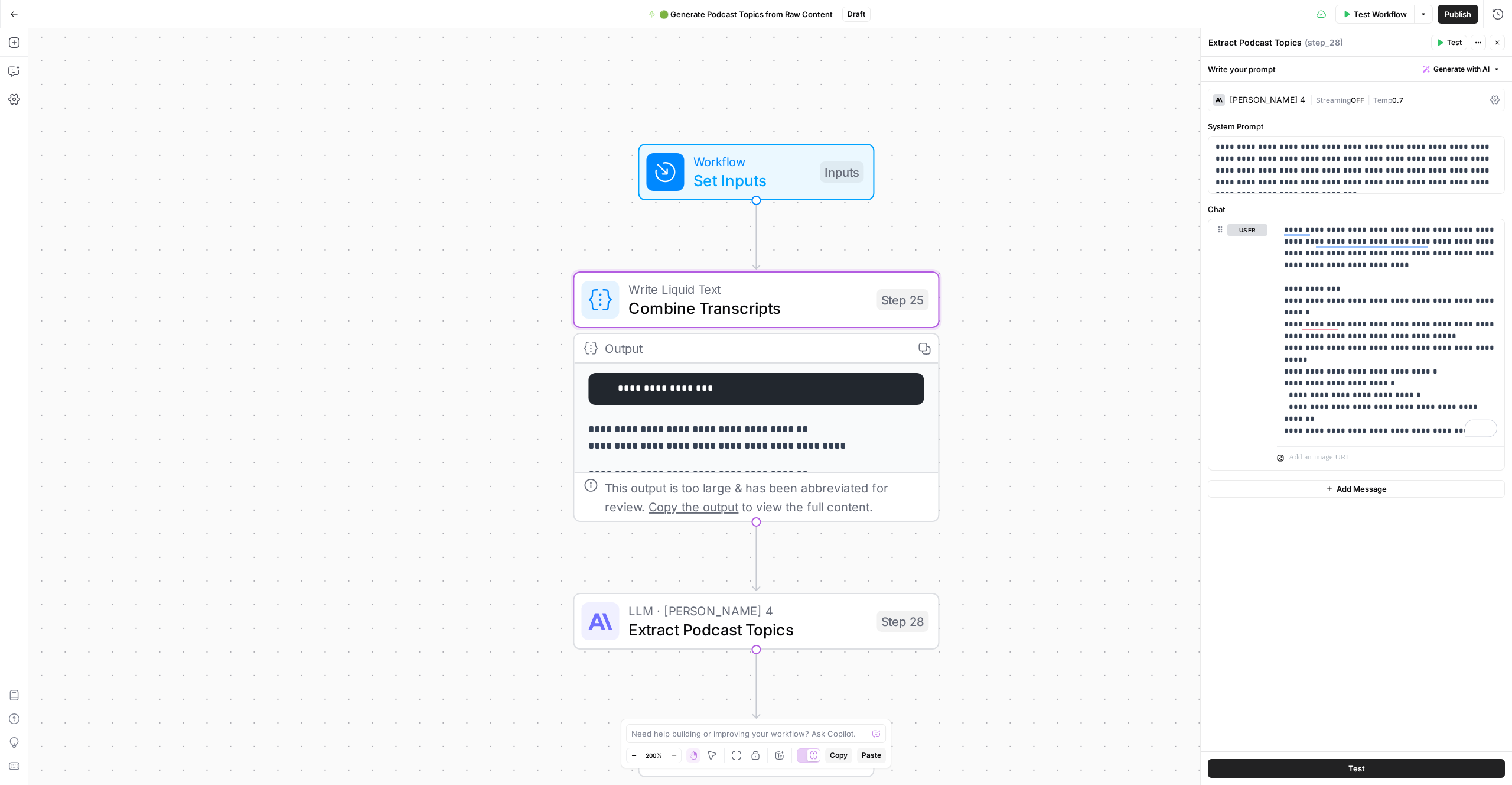
click at [803, 176] on span "Set Inputs" at bounding box center [752, 180] width 117 height 24
click at [792, 132] on span "Test Step" at bounding box center [822, 129] width 62 height 21
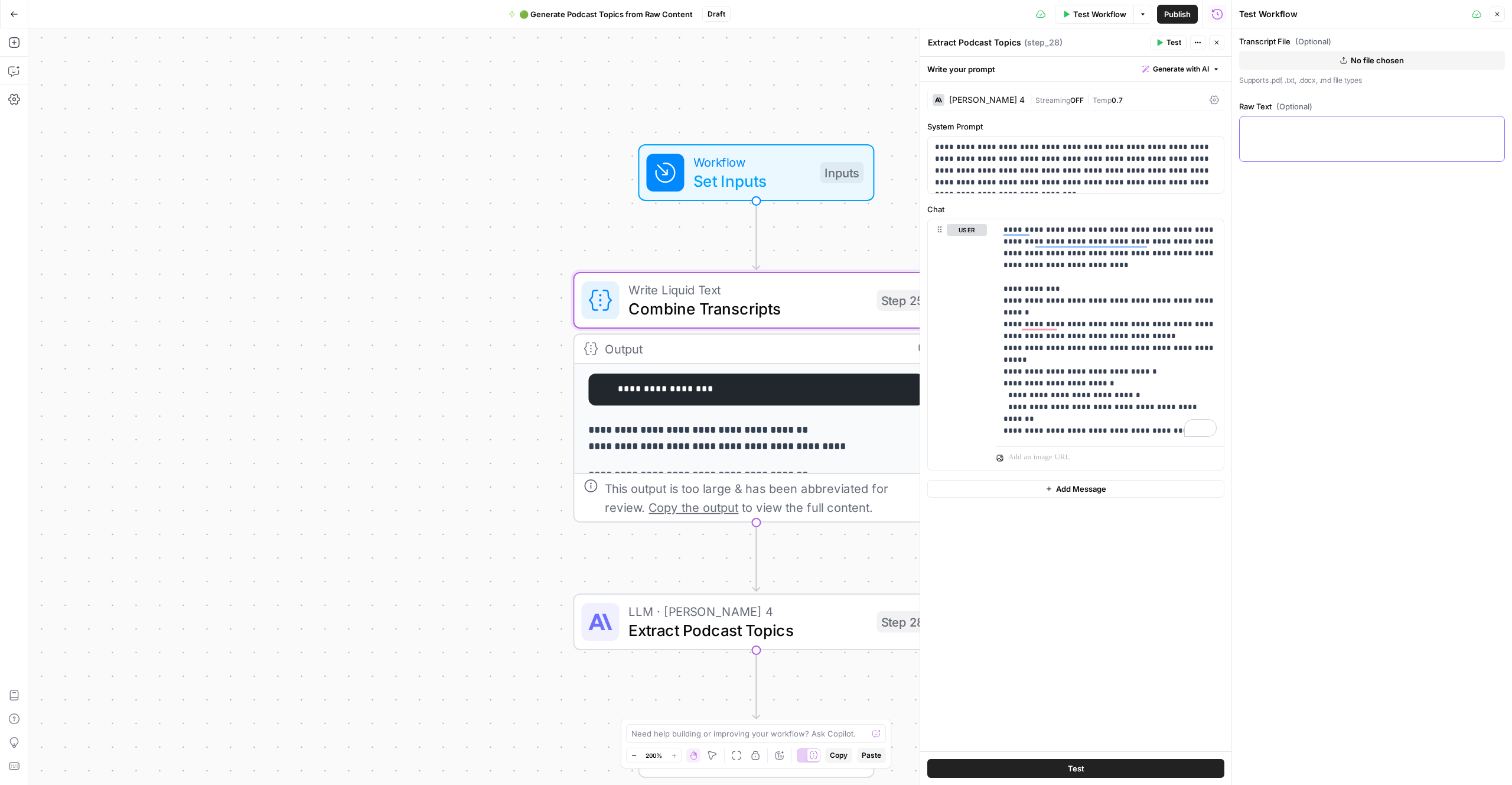
drag, startPoint x: 1284, startPoint y: 128, endPoint x: 1298, endPoint y: 119, distance: 16.6
click at [1284, 127] on textarea "Raw Text (Optional)" at bounding box center [1372, 127] width 250 height 12
click at [1332, 64] on button "No file chosen" at bounding box center [1372, 60] width 266 height 19
click at [1370, 291] on div "Transcript File (Optional) HGGC-Omniscient-Organic-Growth-Consultation-1194720c…" at bounding box center [1372, 406] width 280 height 756
click at [1369, 289] on div "Transcript File (Optional) HGGC-Omniscient-Organic-Growth-Consultation-1194720c…" at bounding box center [1372, 406] width 280 height 756
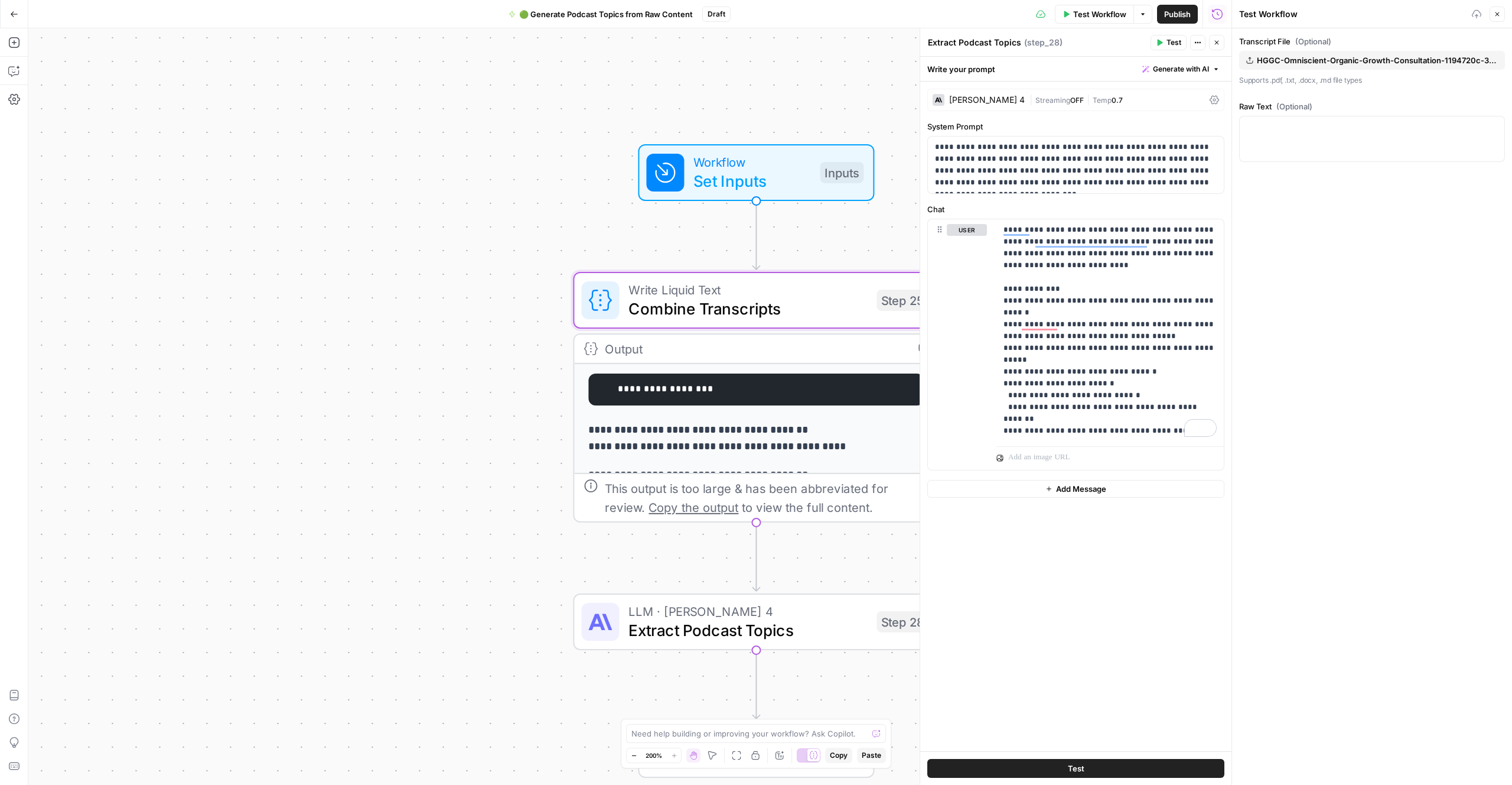
click at [1091, 764] on button "Test" at bounding box center [1076, 768] width 297 height 19
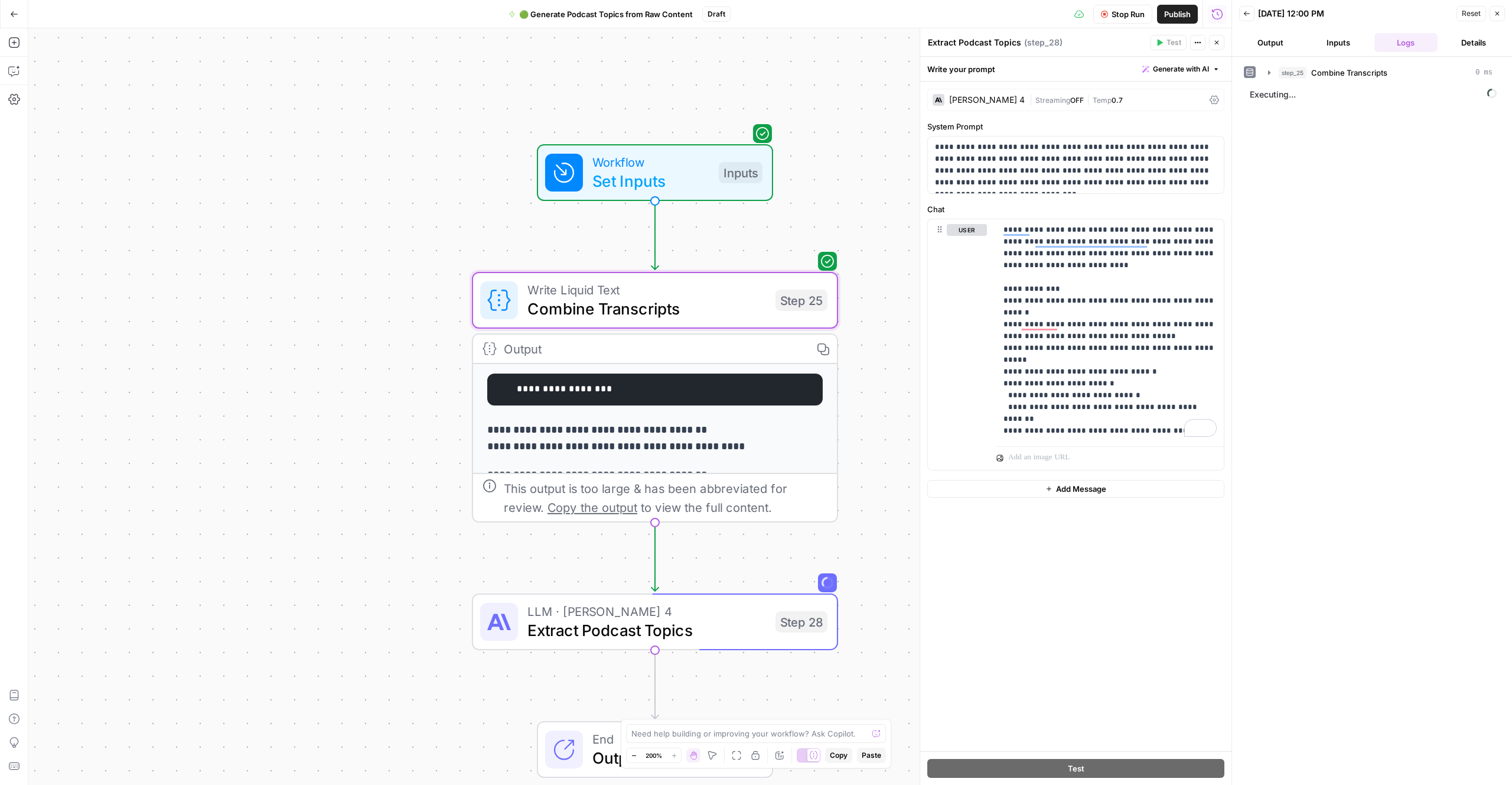
click at [1355, 393] on div "step_25 Combine Transcripts 0 ms Executing..." at bounding box center [1372, 420] width 257 height 716
click at [1358, 393] on div "step_25 Combine Transcripts 0 ms Executing..." at bounding box center [1372, 420] width 257 height 716
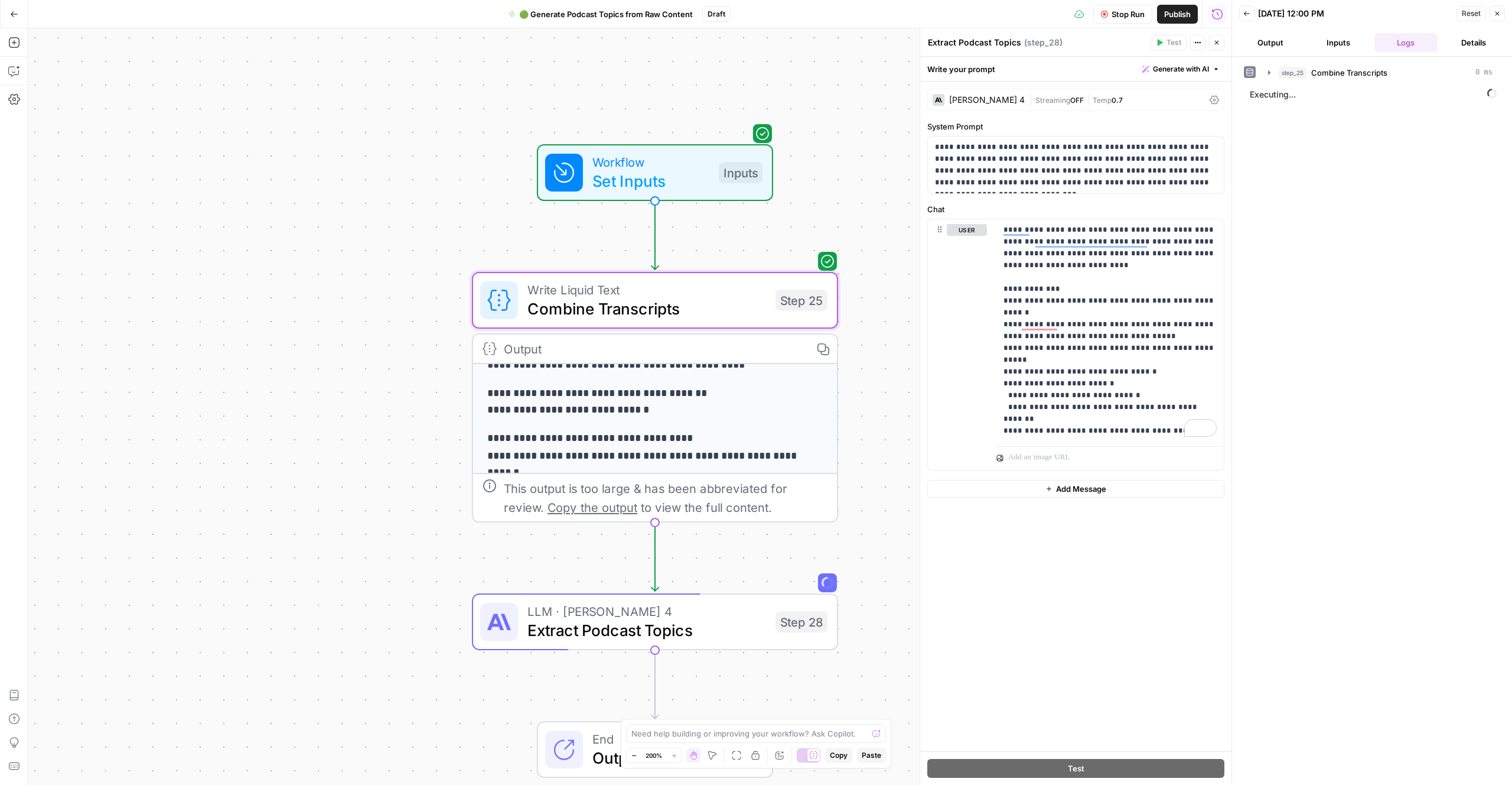
scroll to position [43, 0]
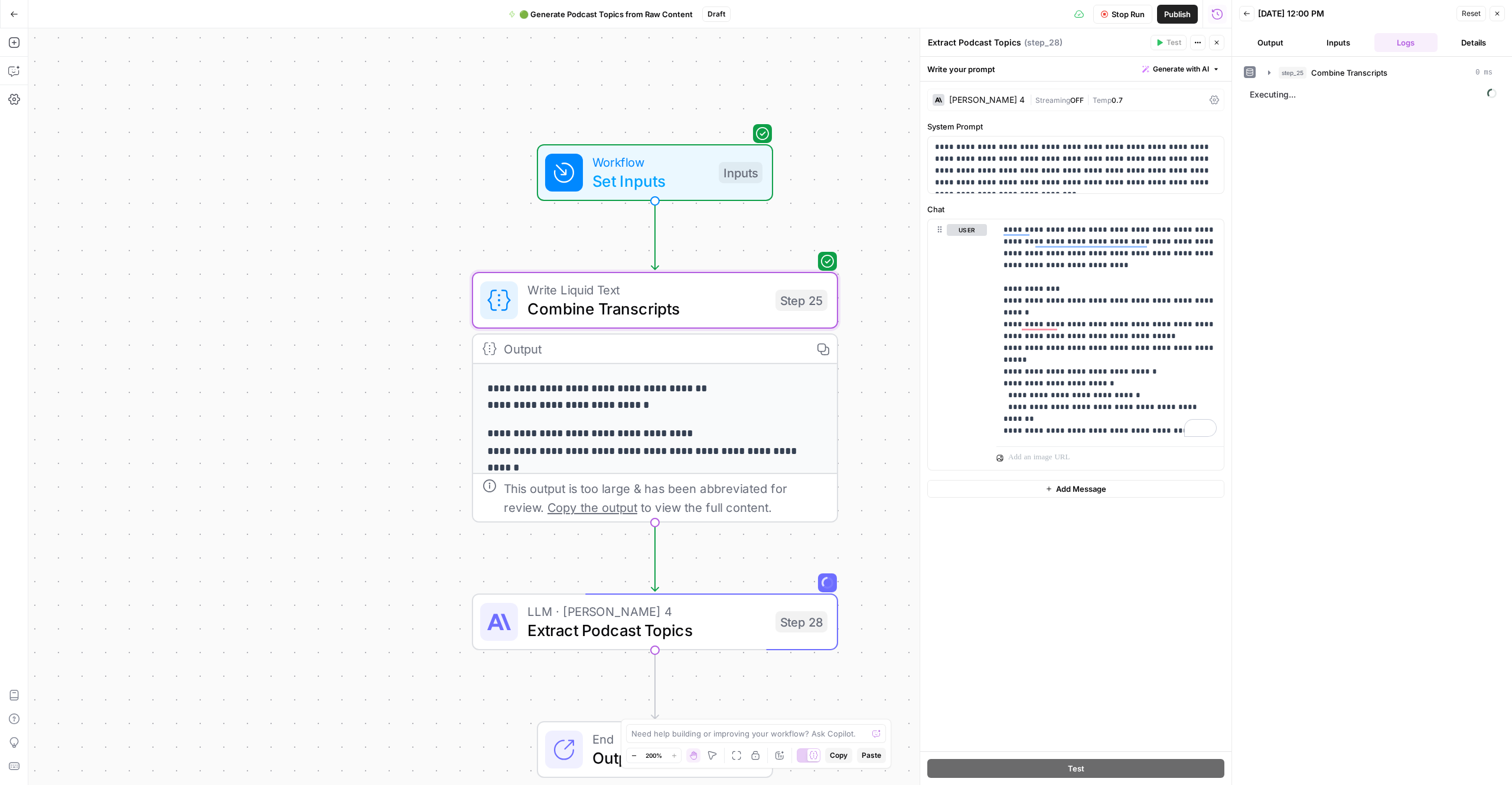
drag, startPoint x: 906, startPoint y: 427, endPoint x: 896, endPoint y: 427, distance: 10.0
click at [898, 427] on div "**********" at bounding box center [630, 406] width 1204 height 756
click at [890, 426] on div "**********" at bounding box center [630, 406] width 1204 height 756
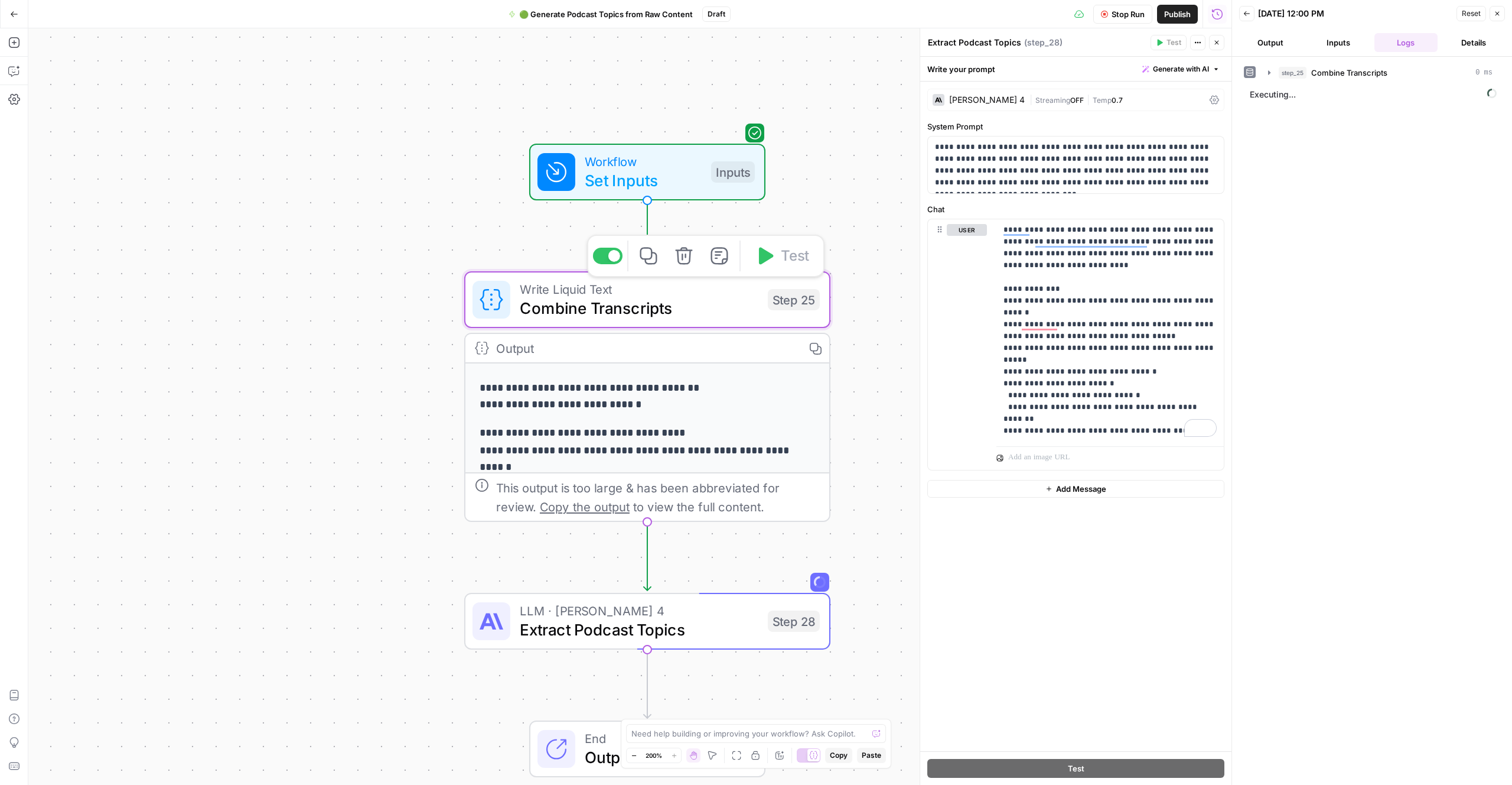
click at [725, 317] on span "Combine Transcripts" at bounding box center [639, 308] width 238 height 24
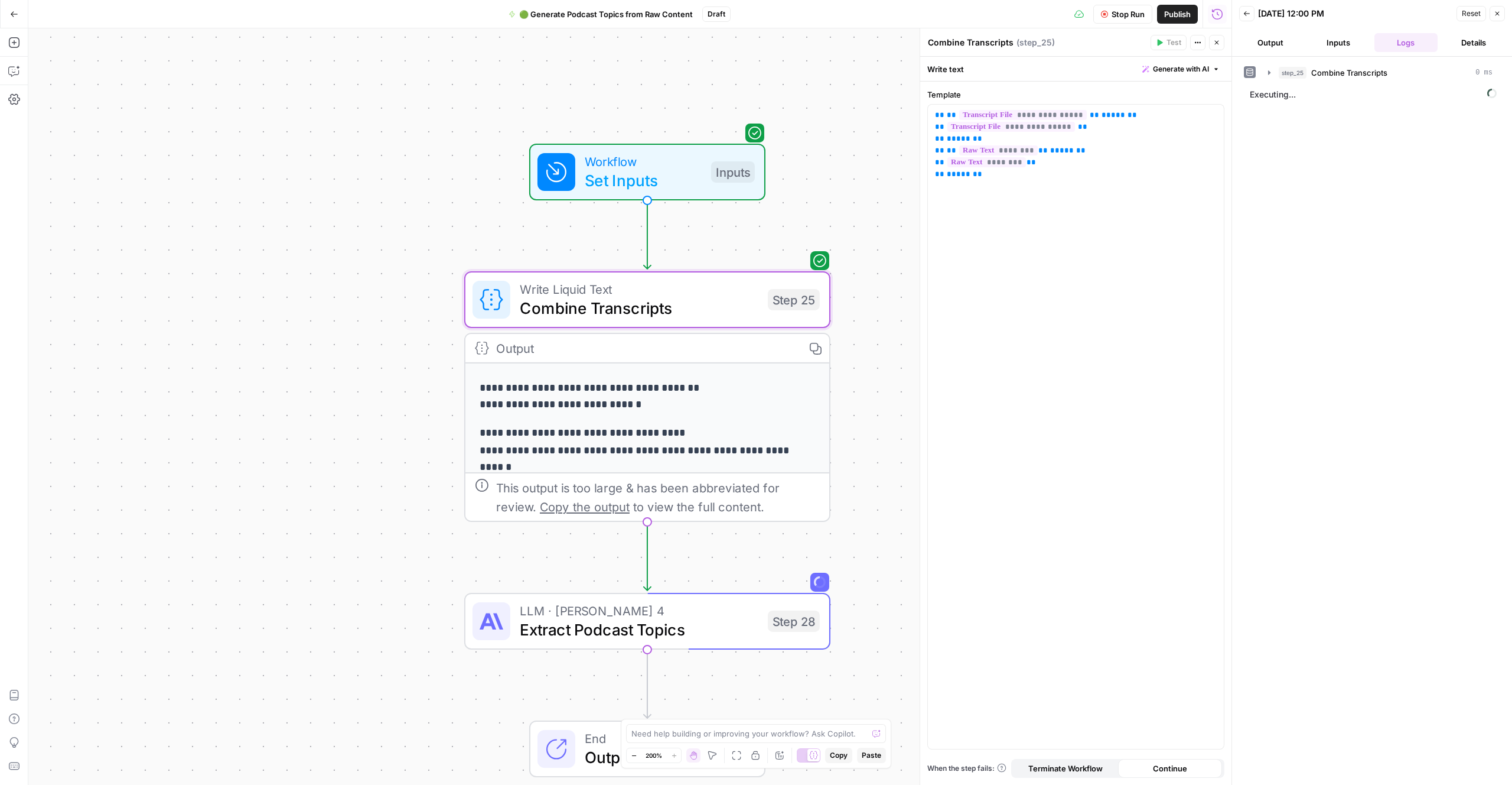
drag, startPoint x: 1348, startPoint y: 294, endPoint x: 1341, endPoint y: 299, distance: 8.6
click at [1345, 295] on div "step_25 Combine Transcripts 0 ms Executing..." at bounding box center [1372, 420] width 257 height 716
drag, startPoint x: 1341, startPoint y: 299, endPoint x: 1270, endPoint y: 121, distance: 191.6
click at [1327, 263] on div "step_25 Combine Transcripts 0 ms Executing..." at bounding box center [1372, 420] width 257 height 716
click at [1270, 74] on icon "button" at bounding box center [1269, 72] width 9 height 9
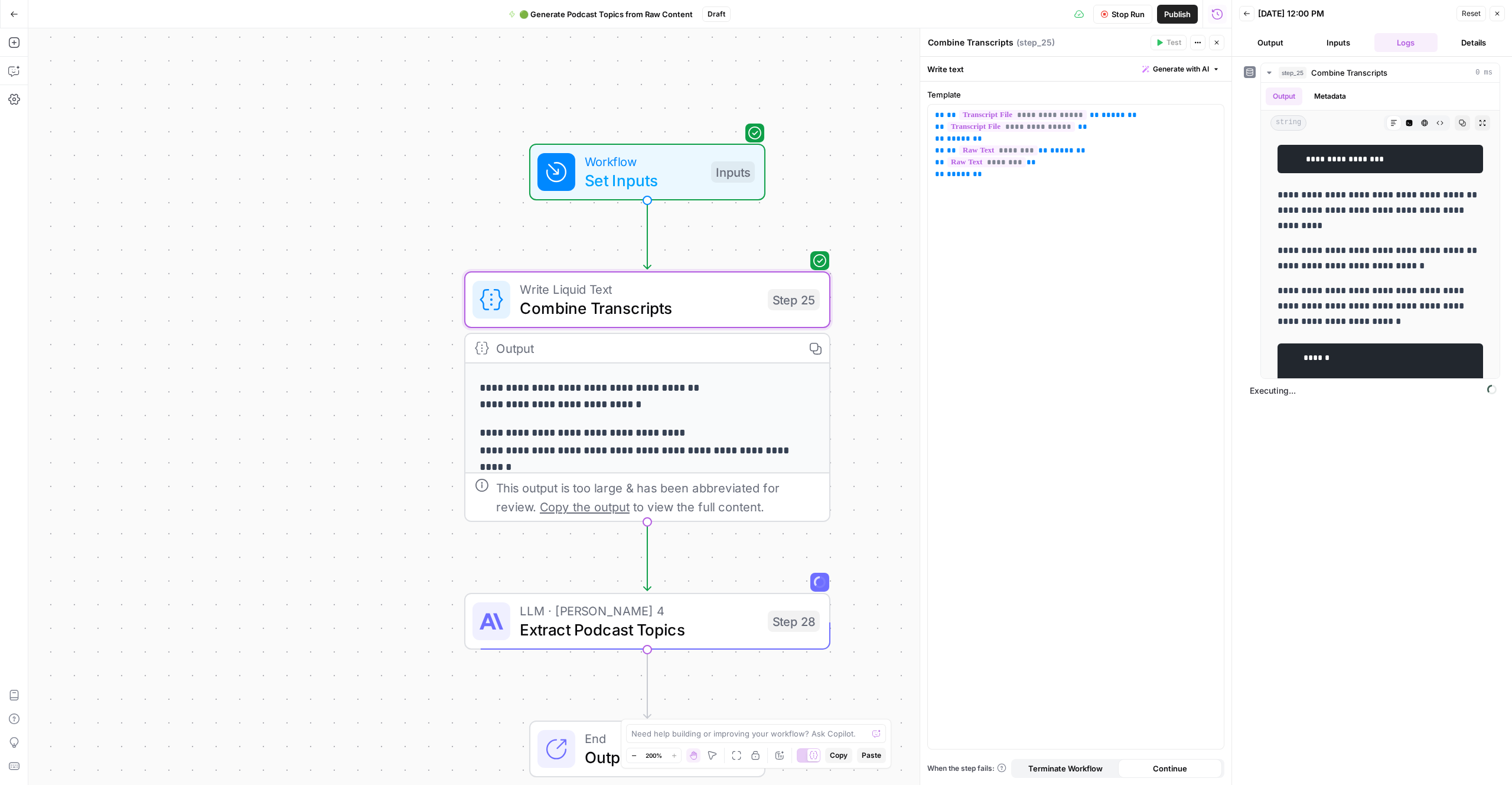
click at [1399, 490] on div "**********" at bounding box center [1372, 420] width 257 height 716
click at [1392, 488] on div "**********" at bounding box center [1372, 420] width 257 height 716
click at [1402, 480] on div "**********" at bounding box center [1372, 420] width 257 height 716
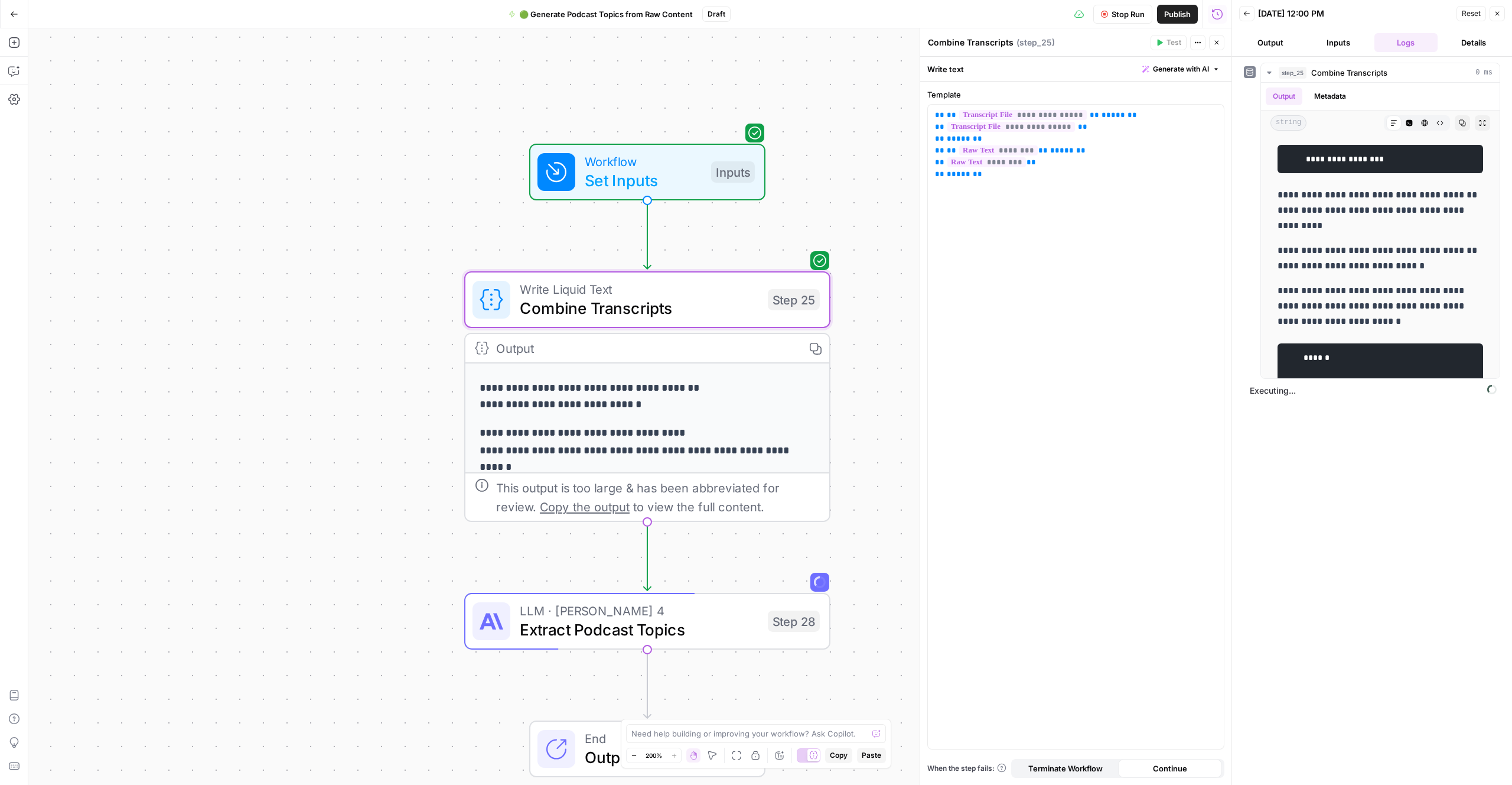
click at [1392, 453] on div "**********" at bounding box center [1372, 420] width 257 height 716
click at [1383, 471] on div "**********" at bounding box center [1372, 420] width 257 height 716
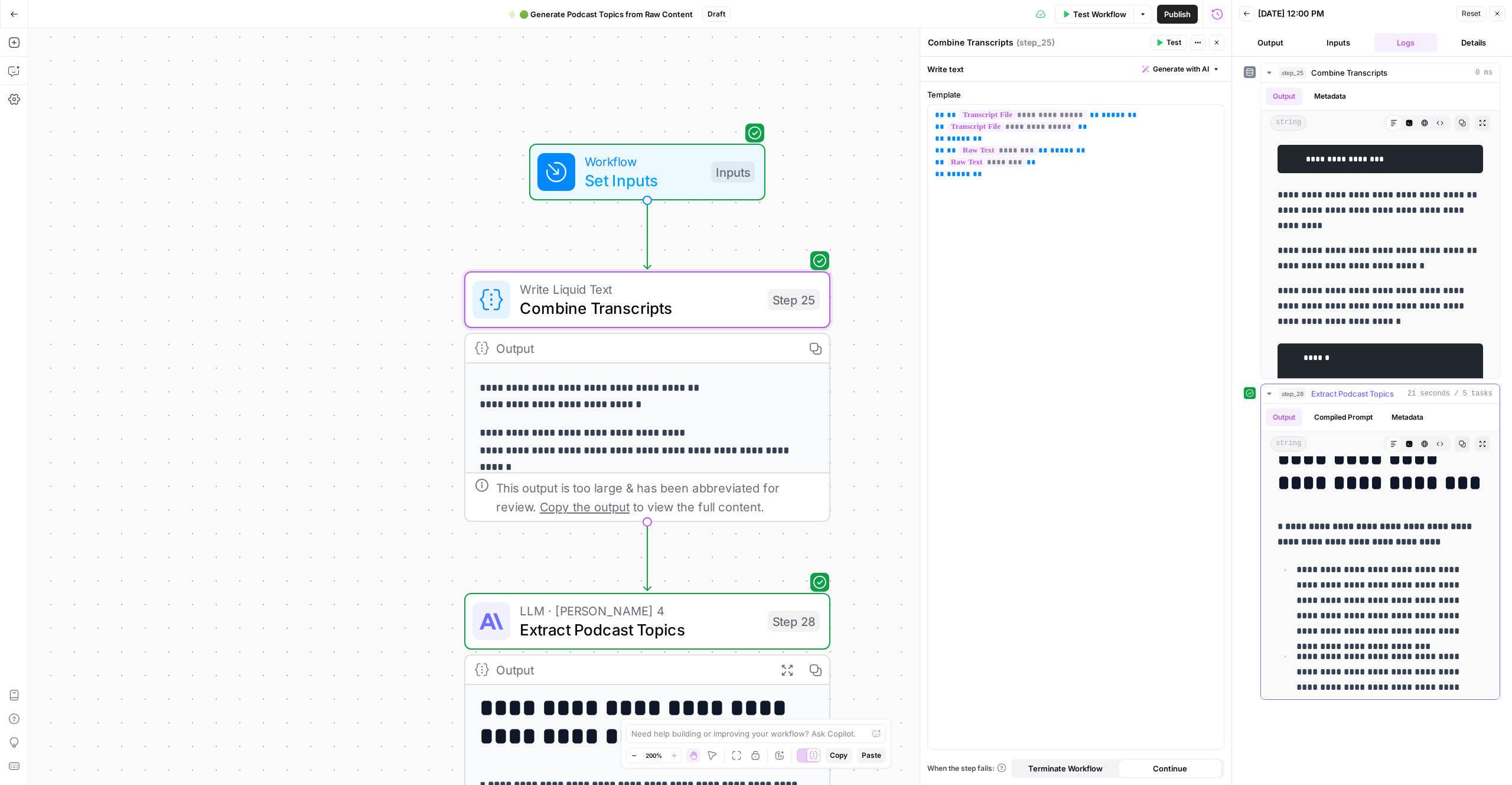
scroll to position [46, 0]
click at [1375, 566] on p "**********" at bounding box center [1390, 600] width 187 height 77
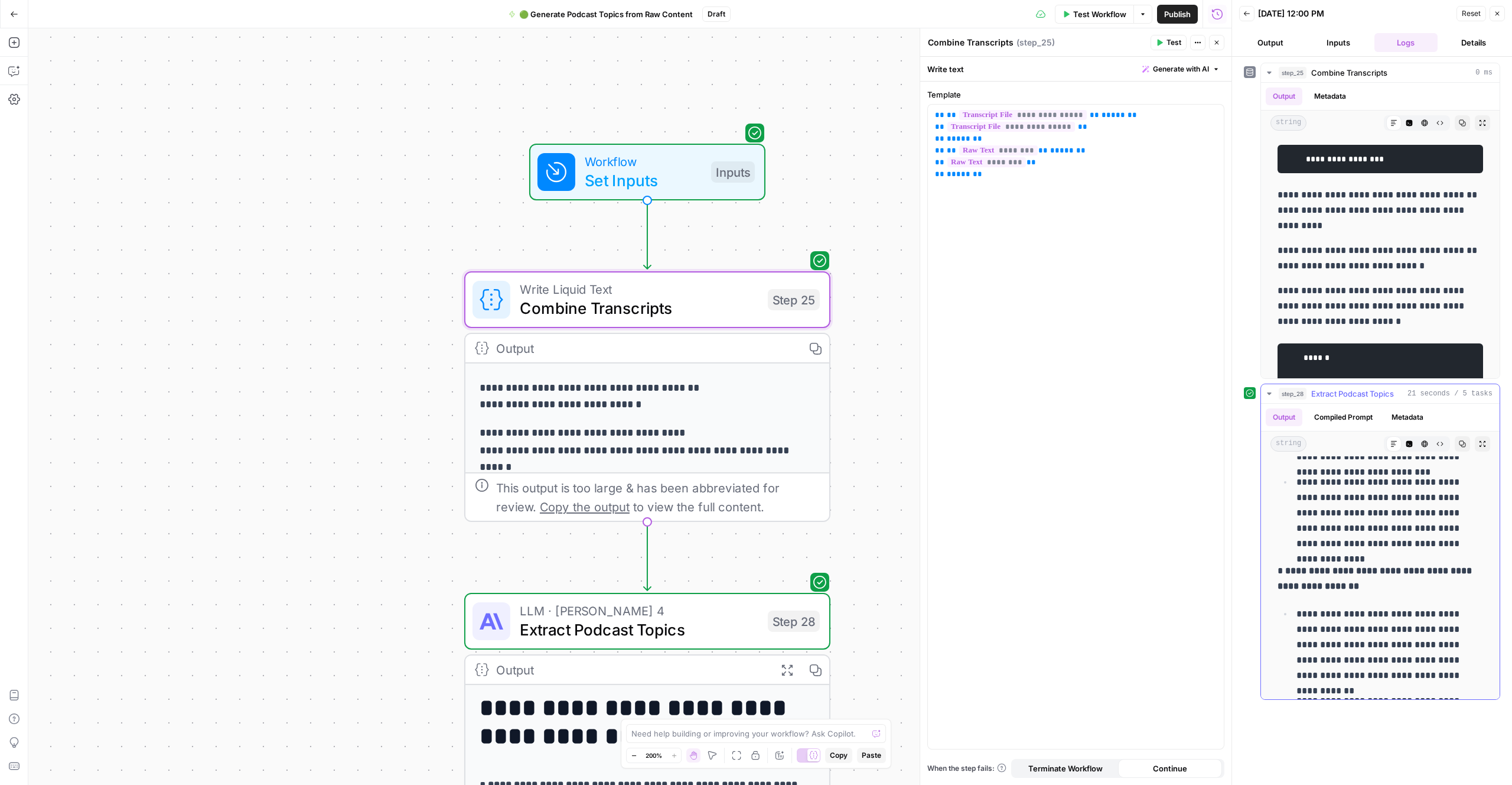
scroll to position [225, 0]
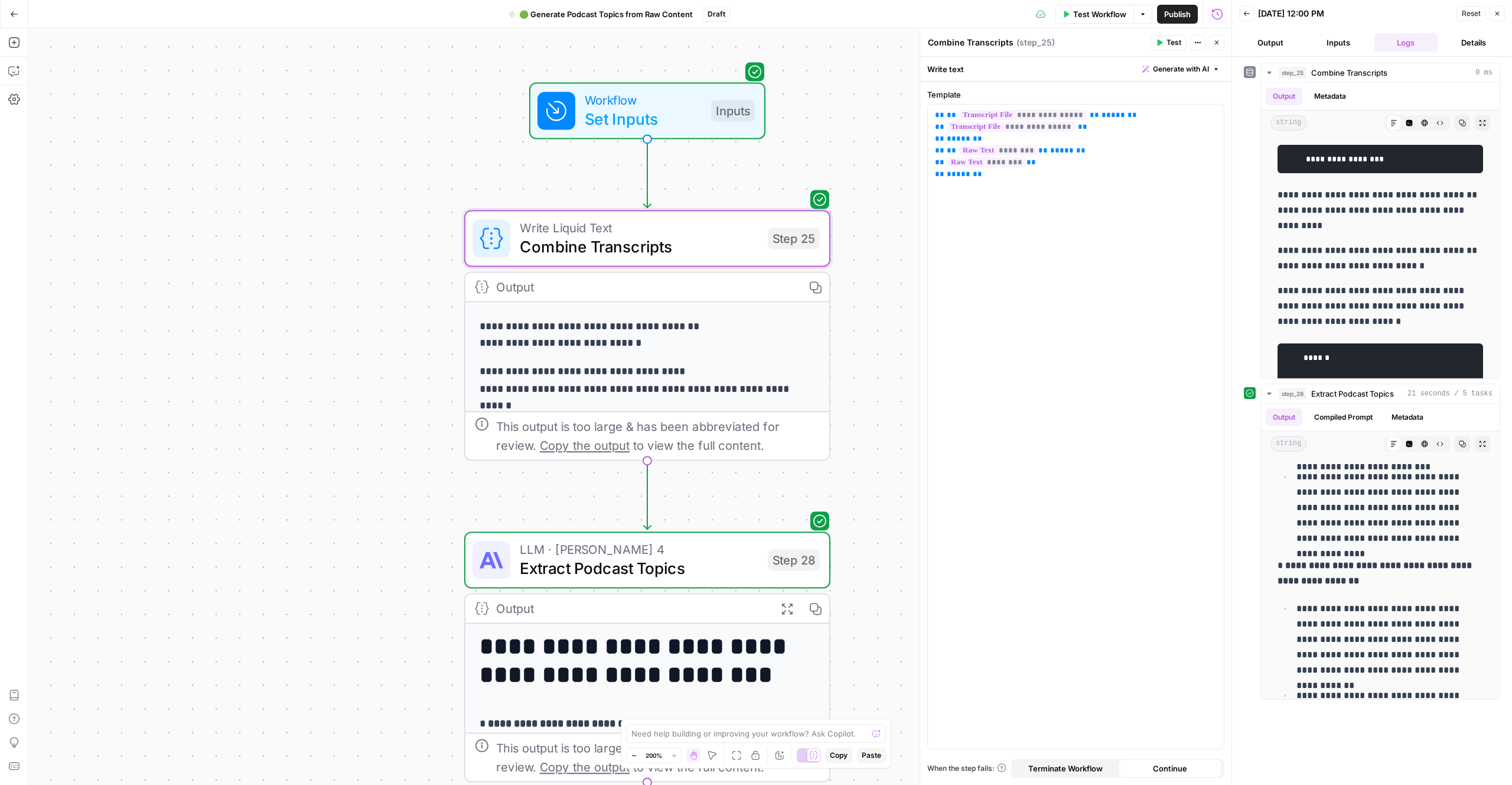
click at [676, 335] on p "**********" at bounding box center [647, 335] width 335 height 34
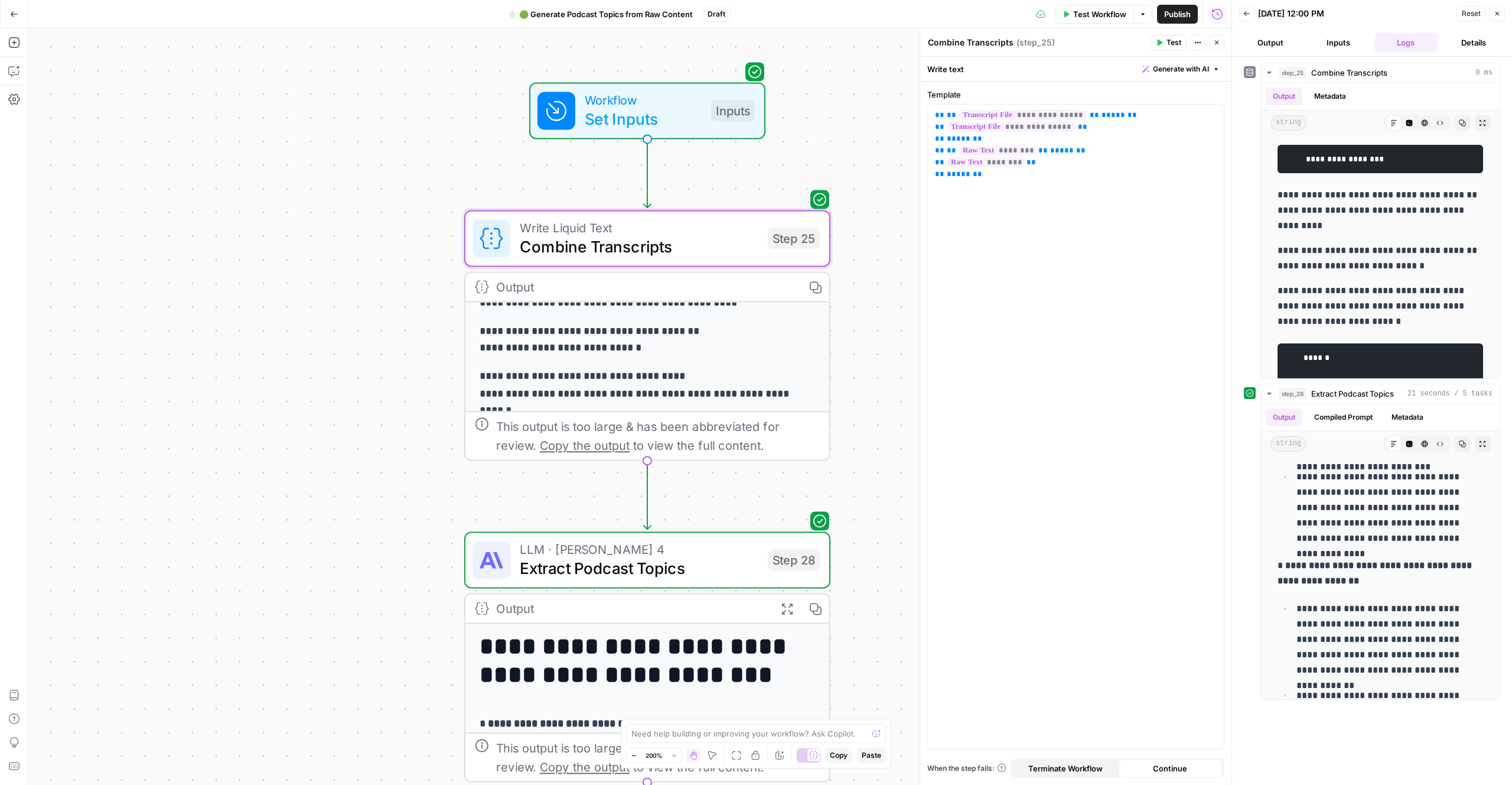
click at [671, 235] on span "Combine Transcripts" at bounding box center [639, 247] width 238 height 24
click at [1097, 150] on p "**********" at bounding box center [1076, 145] width 282 height 71
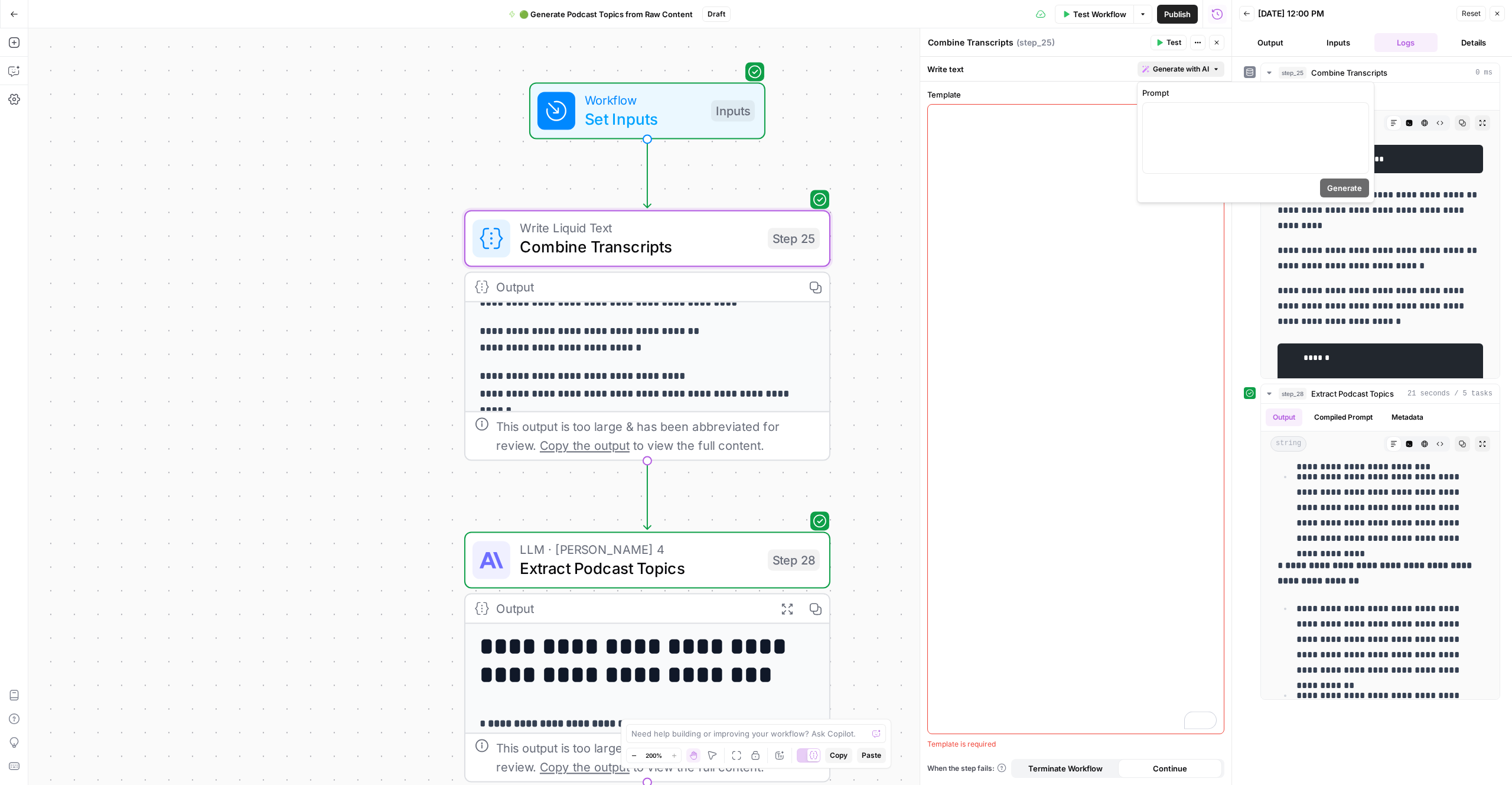
click at [1182, 72] on span "Generate with AI" at bounding box center [1181, 69] width 56 height 11
click at [1190, 119] on div "To enrich screen reader interactions, please activate Accessibility in Grammarl…" at bounding box center [1255, 138] width 225 height 71
click at [1347, 182] on span "Generate" at bounding box center [1345, 187] width 35 height 12
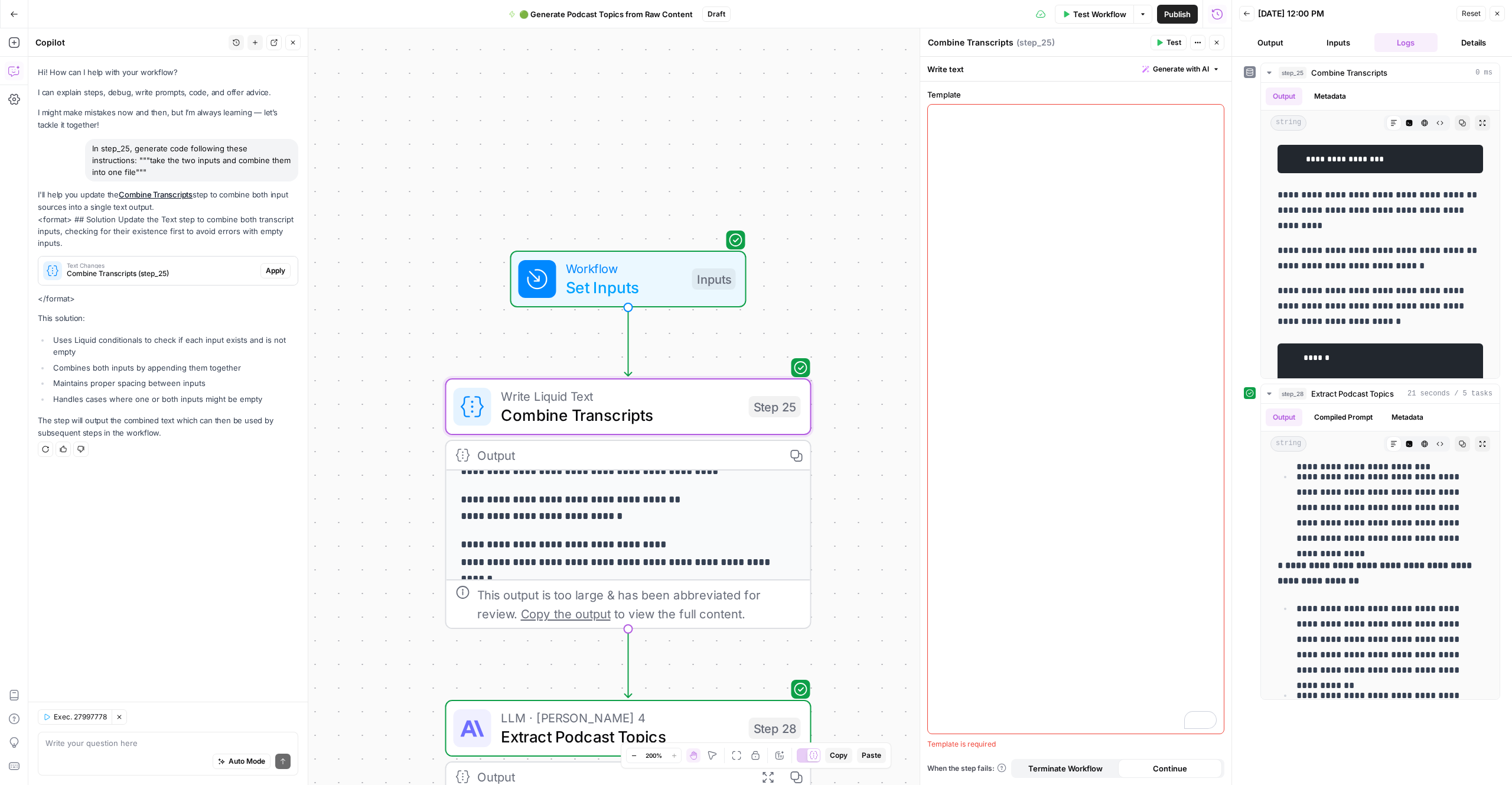
click at [272, 271] on span "Apply" at bounding box center [275, 270] width 19 height 11
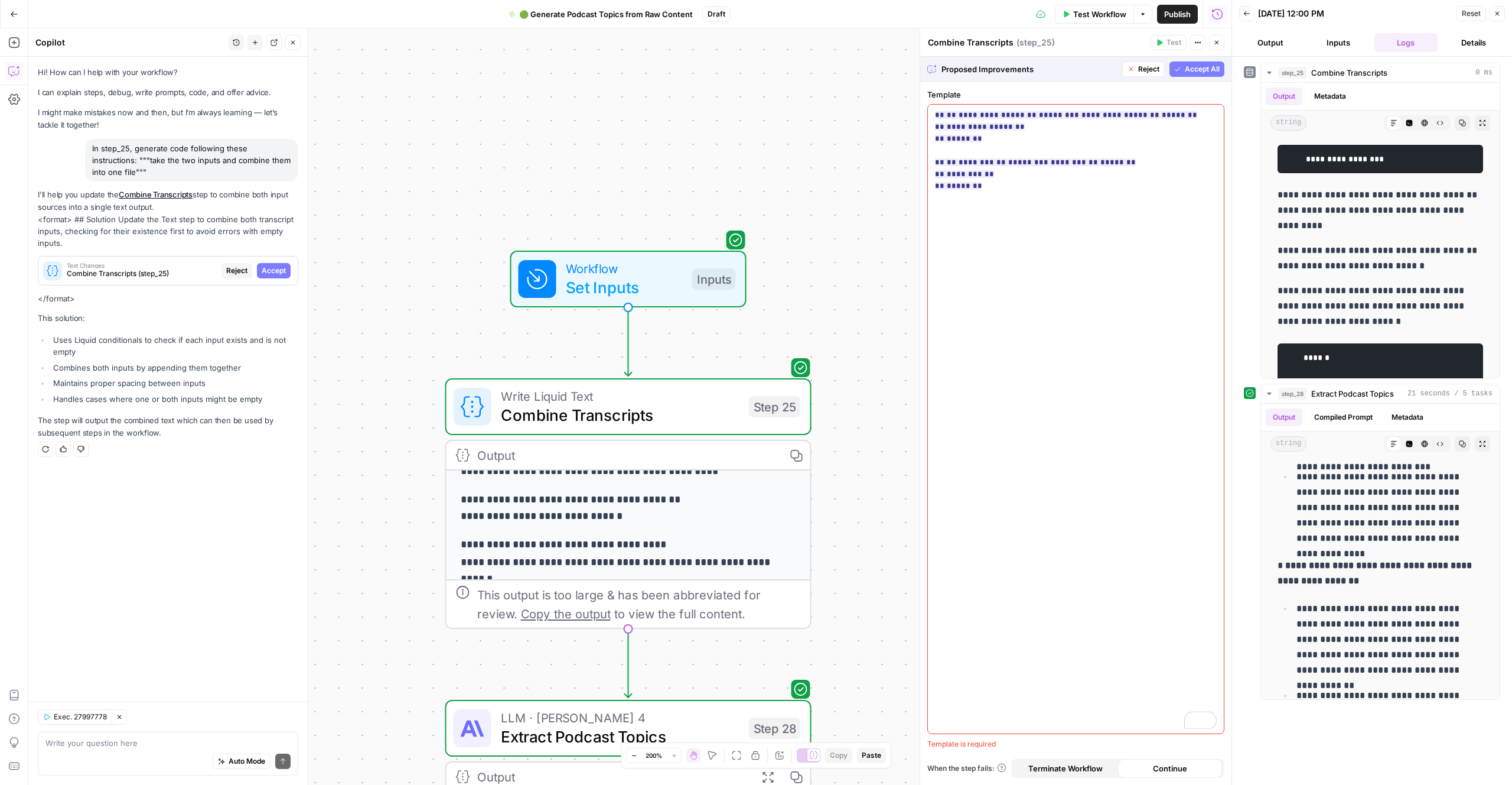
click at [1194, 70] on span "Accept All" at bounding box center [1202, 69] width 35 height 11
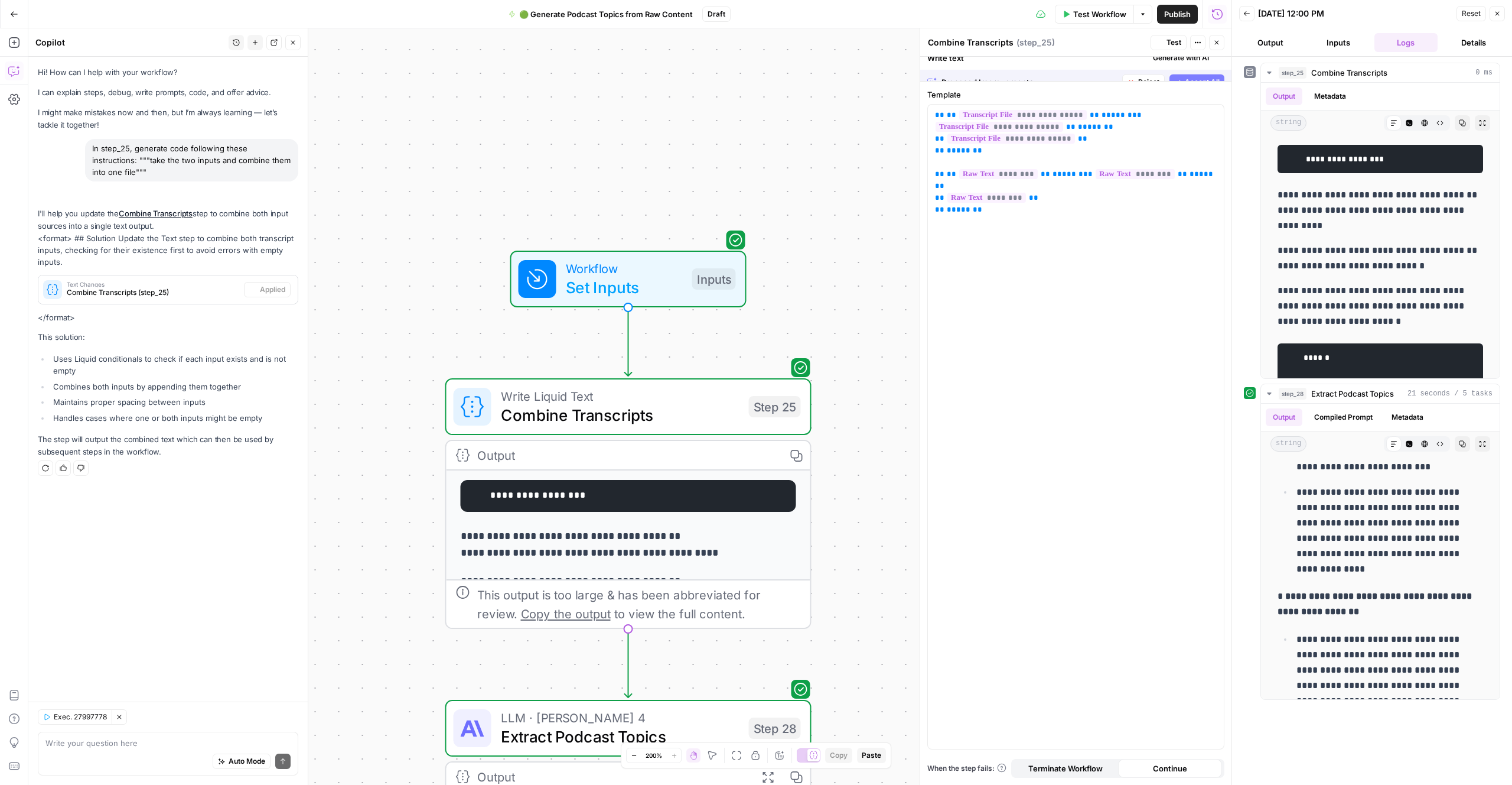
scroll to position [0, 0]
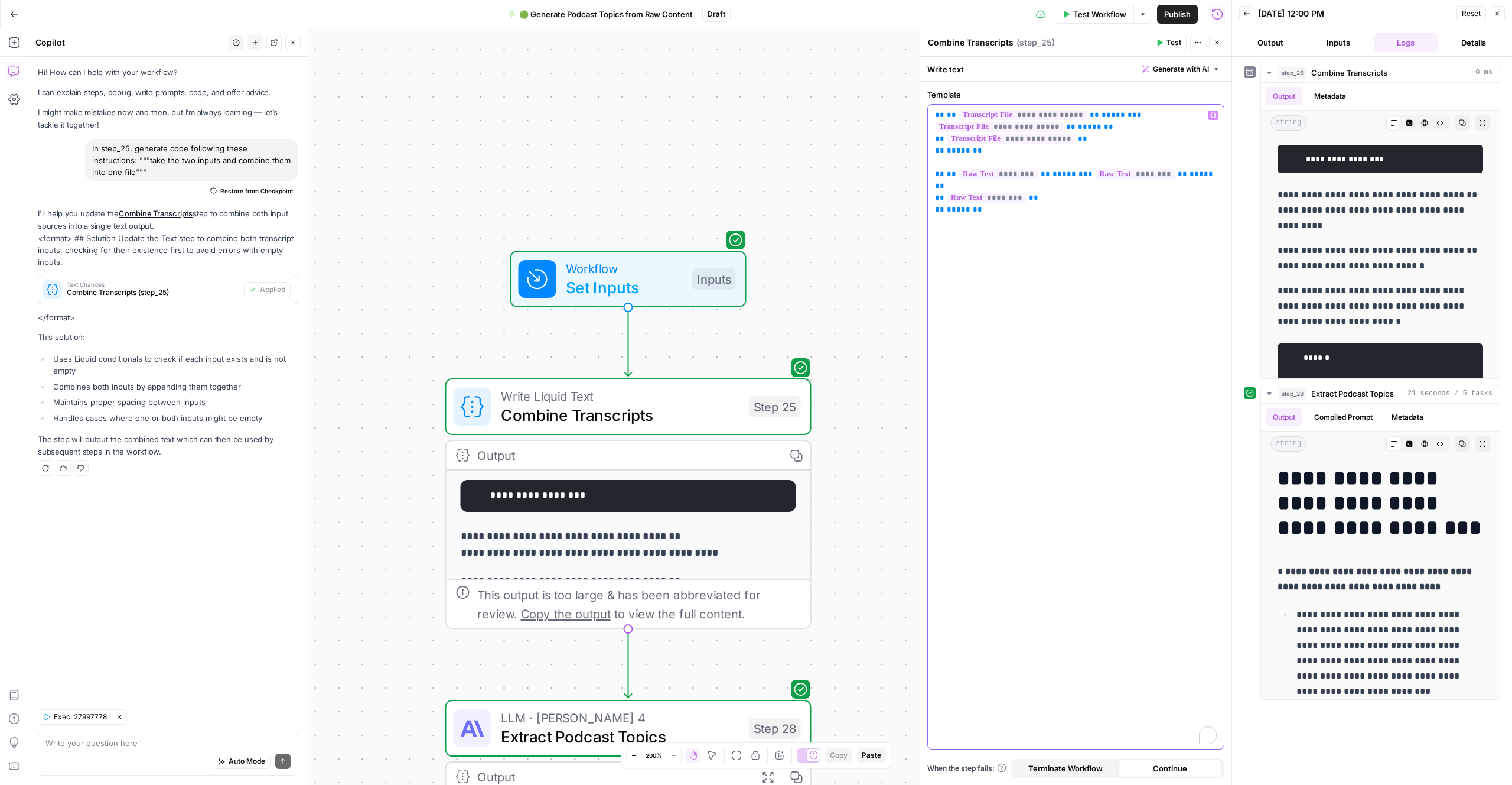
click at [1138, 237] on div "**********" at bounding box center [1076, 426] width 296 height 644
drag, startPoint x: 1097, startPoint y: 236, endPoint x: 1091, endPoint y: 236, distance: 6.0
click at [1095, 235] on div "**********" at bounding box center [1076, 426] width 296 height 644
click at [1174, 46] on span "Test" at bounding box center [1174, 42] width 15 height 11
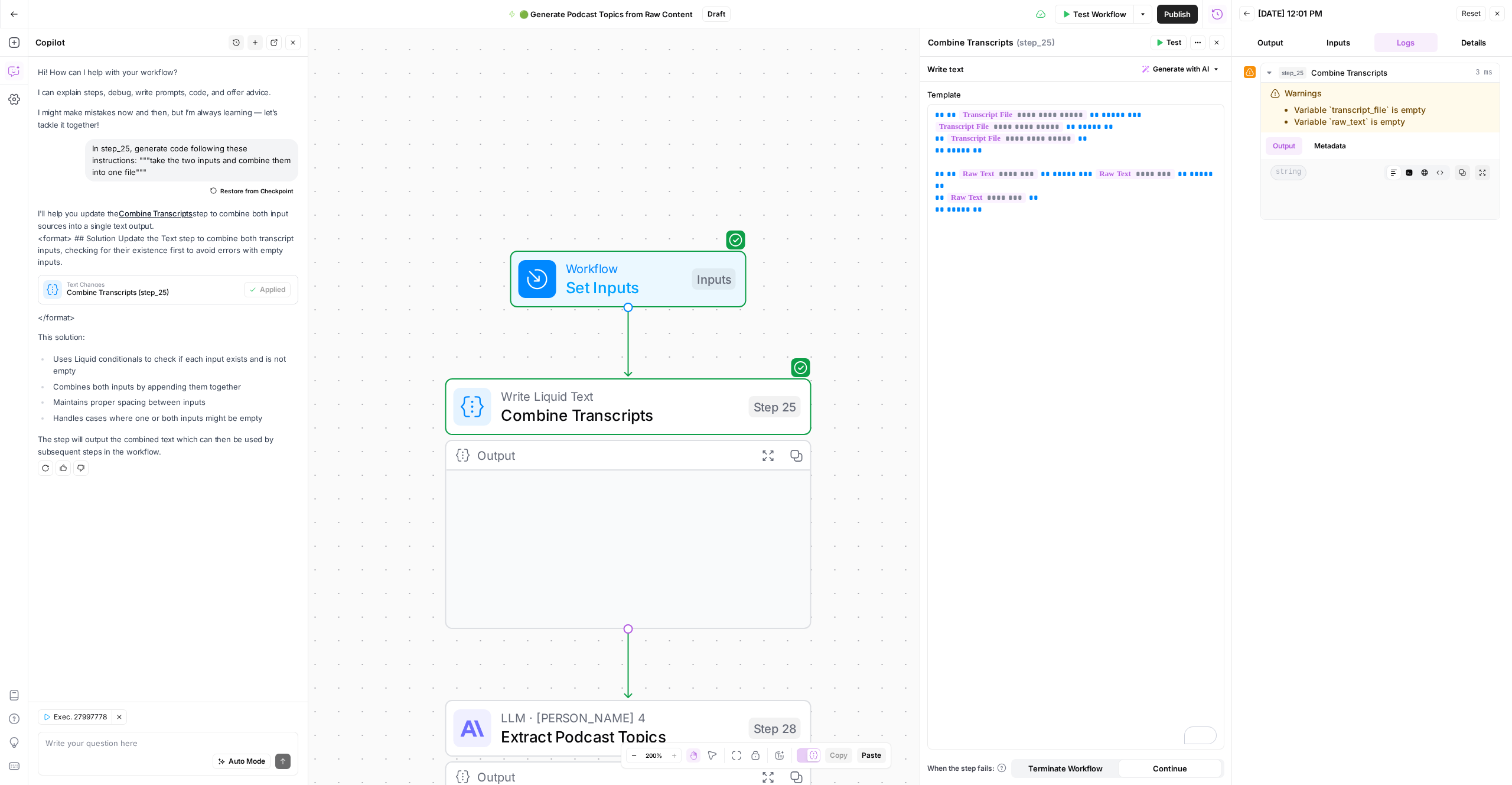
click at [94, 755] on div "Auto Mode Send" at bounding box center [168, 762] width 245 height 26
type textarea "update the"
click at [1137, 210] on div "**********" at bounding box center [1076, 426] width 296 height 644
click at [1180, 64] on span "Generate with AI" at bounding box center [1181, 69] width 56 height 11
drag, startPoint x: 99, startPoint y: 170, endPoint x: 105, endPoint y: 174, distance: 7.2
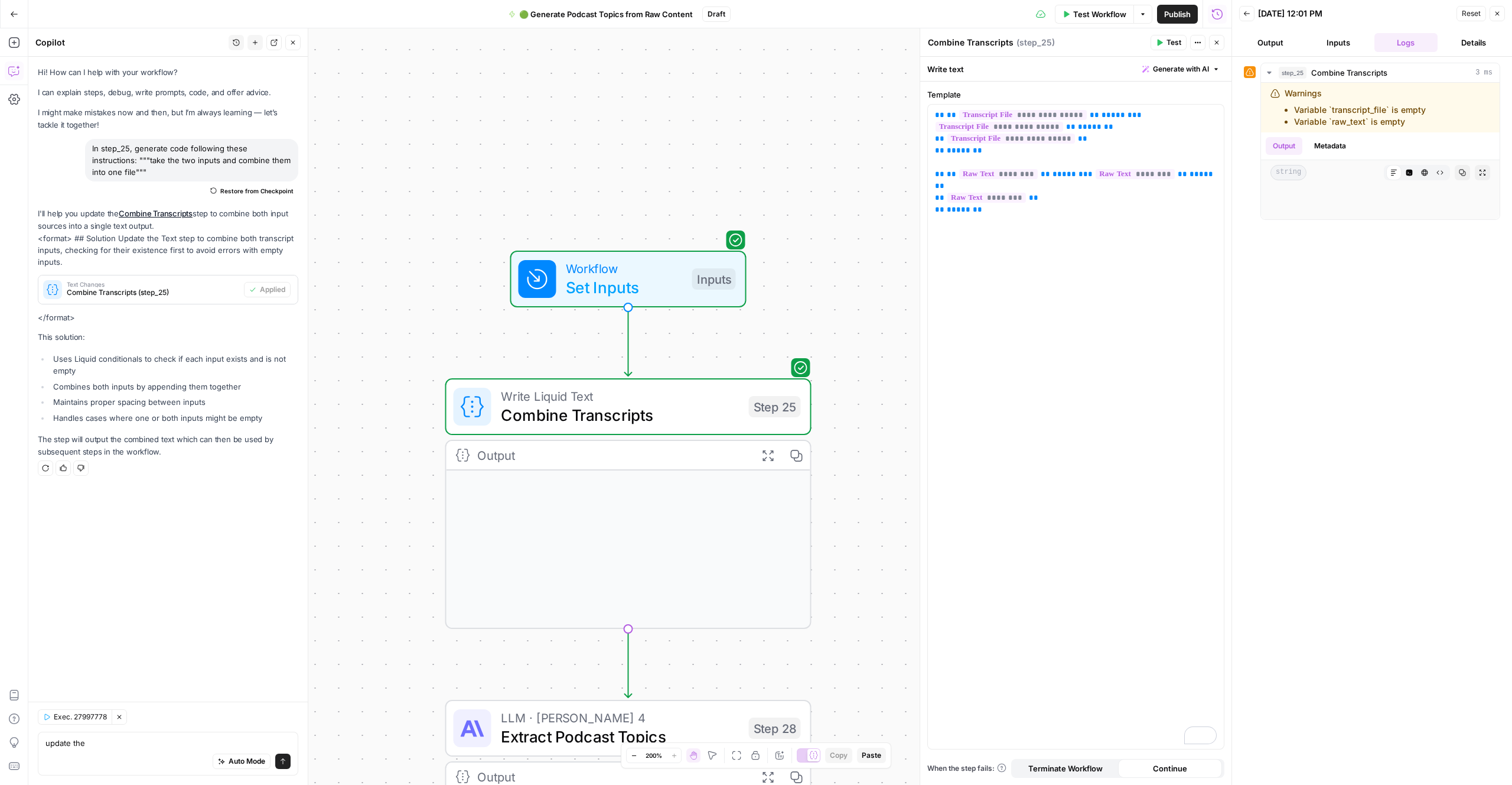
click at [102, 174] on div "In step_25, generate code following these instructions: """take the two inputs …" at bounding box center [192, 160] width 214 height 42
copy div "take the two inputs and combine them into one file"
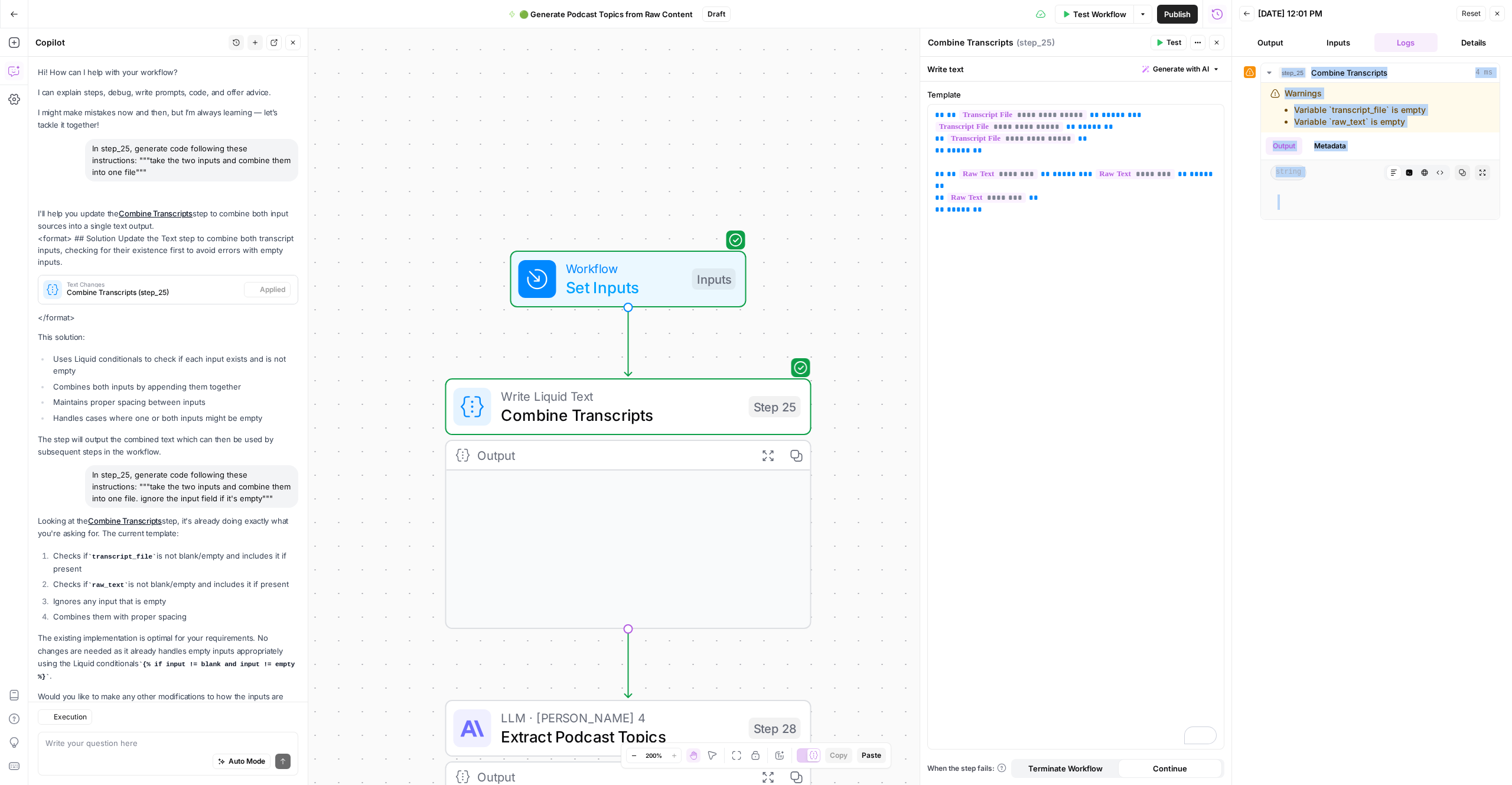
scroll to position [98, 0]
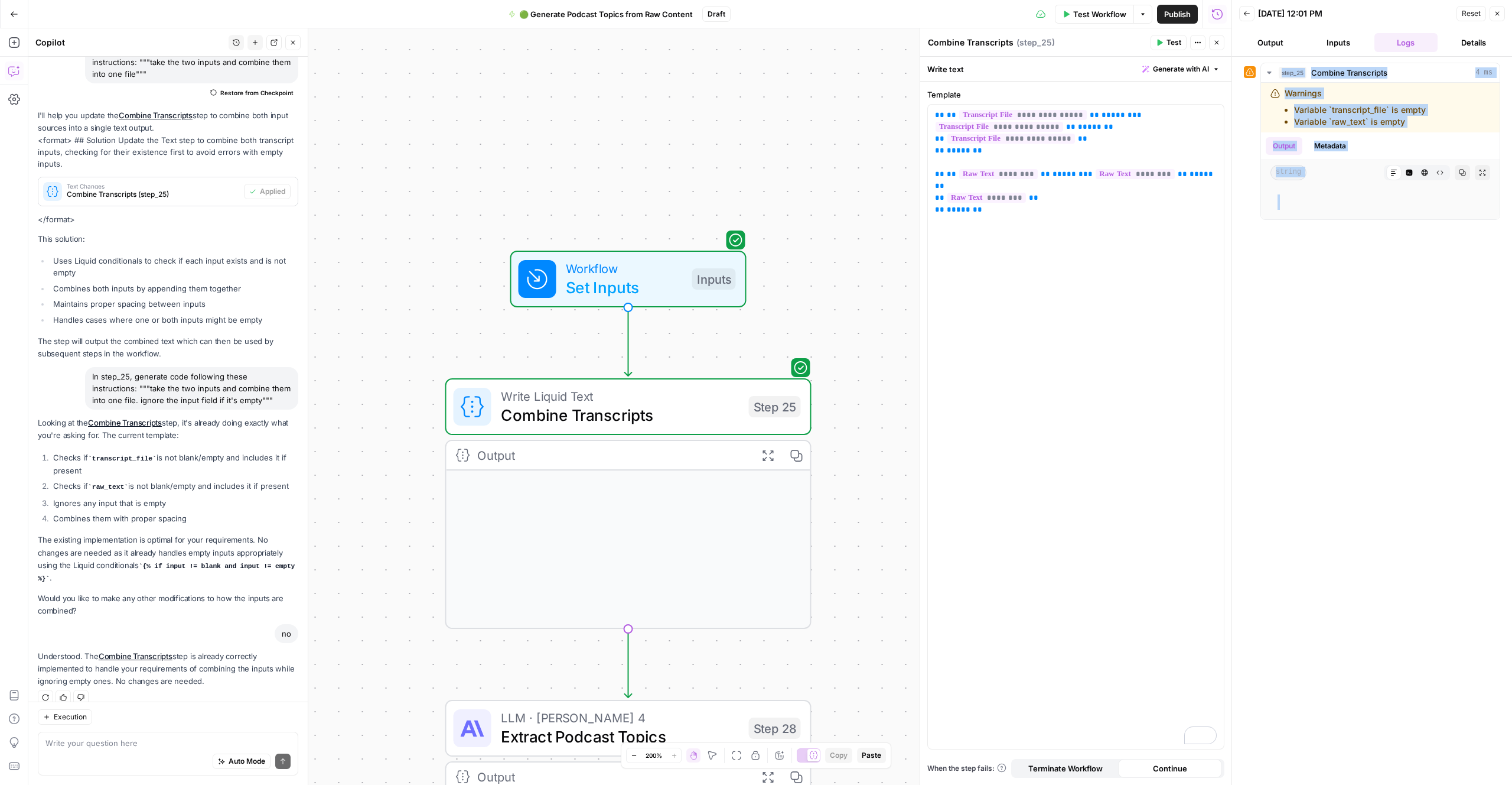
click at [1170, 41] on span "Test" at bounding box center [1174, 42] width 15 height 11
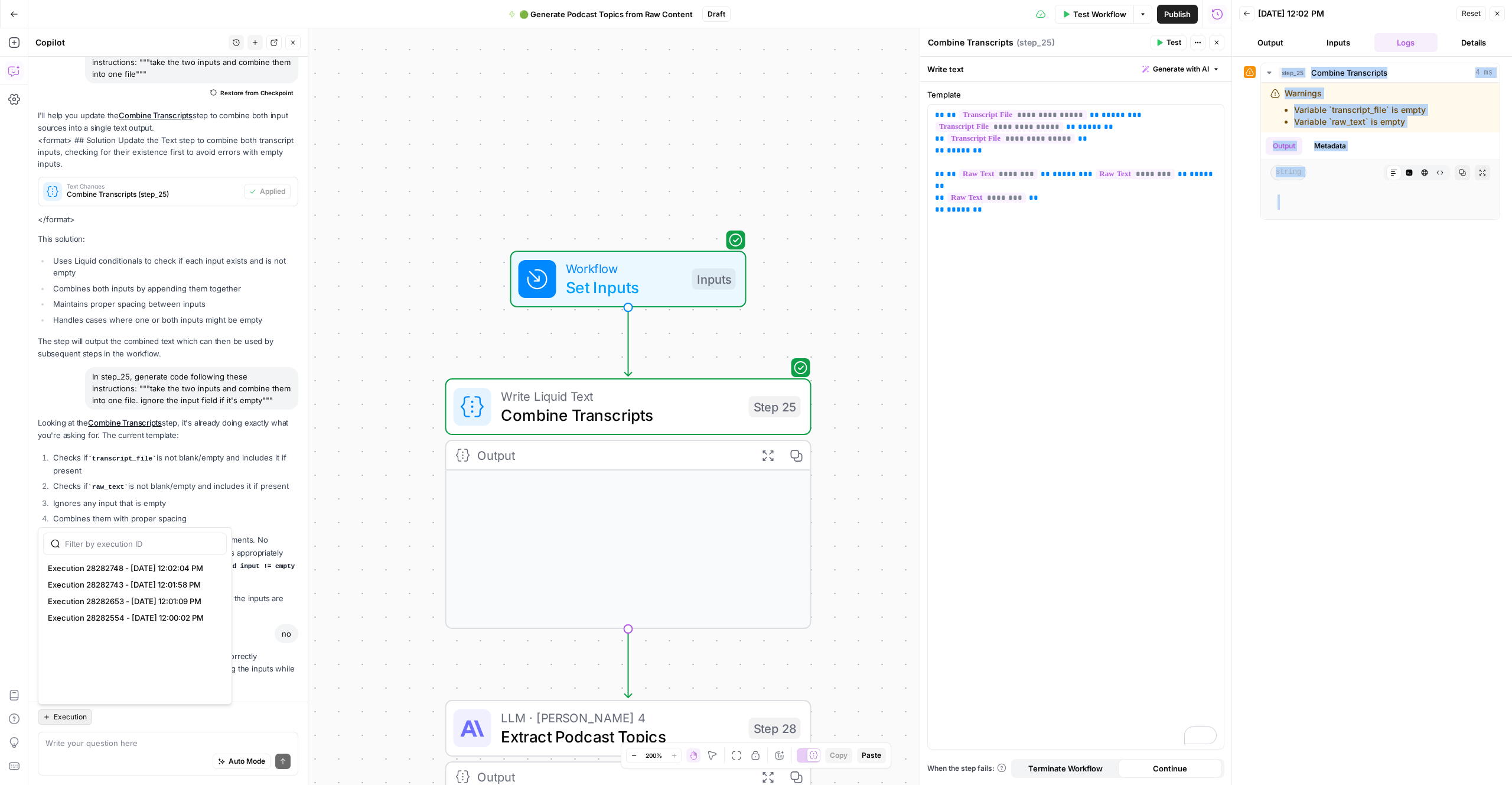
click at [63, 718] on span "Execution" at bounding box center [70, 716] width 33 height 11
click at [115, 568] on span "Execution 28282748 - 9/1/2025, 12:02:04 PM" at bounding box center [133, 568] width 170 height 12
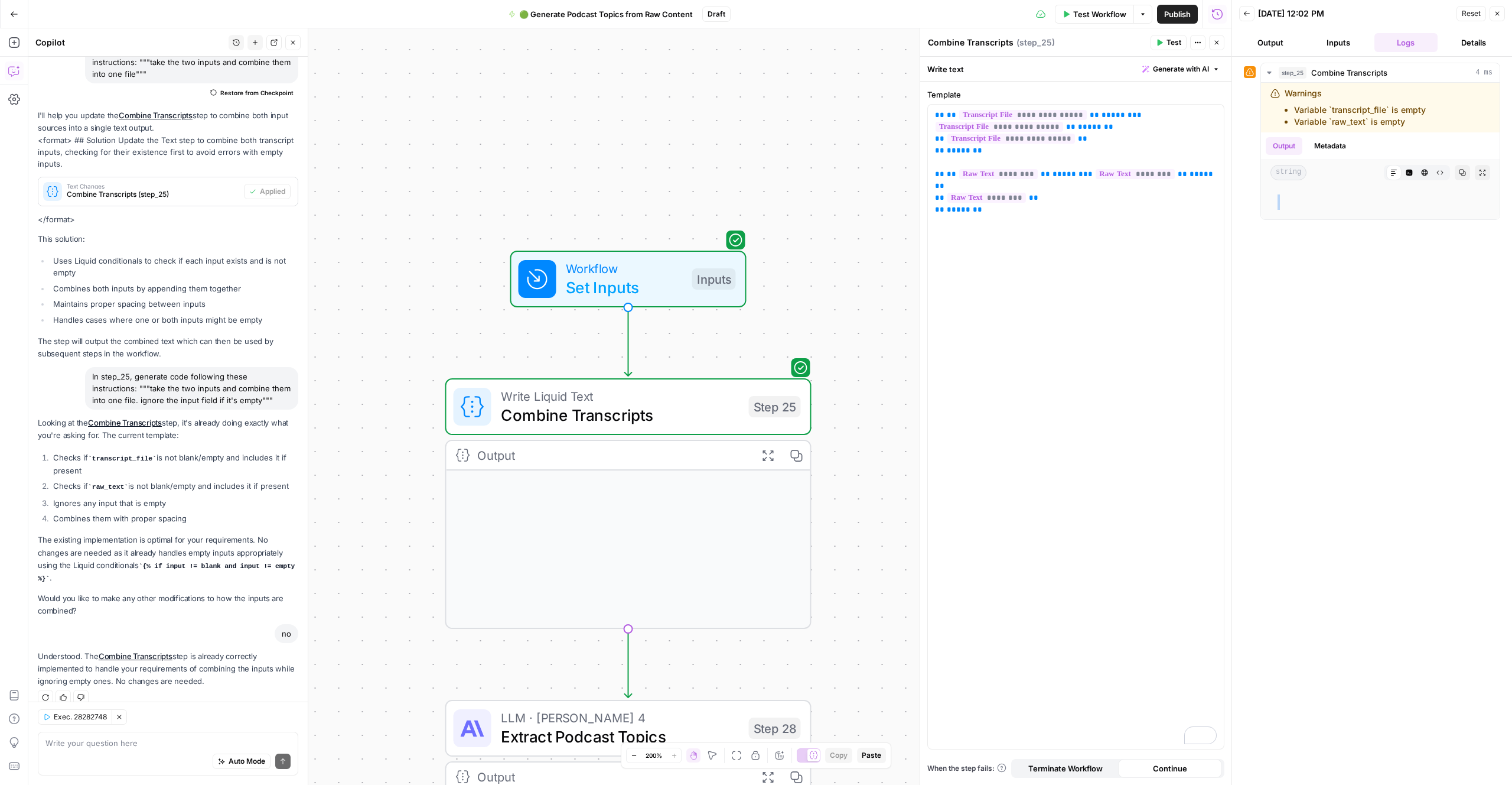
click at [1403, 287] on div "step_25 Combine Transcripts 4 ms Warnings Variable `transcript_file` is empty V…" at bounding box center [1372, 420] width 257 height 716
drag, startPoint x: 1400, startPoint y: 122, endPoint x: 1283, endPoint y: 94, distance: 120.3
click at [1279, 94] on div "Warnings Variable `transcript_file` is empty Variable `raw_text` is empty" at bounding box center [1380, 107] width 238 height 49
copy div "Warnings Variable `transcript_file` is empty Variable `raw_text` is empty"
click at [1330, 145] on button "Metadata" at bounding box center [1330, 146] width 46 height 17
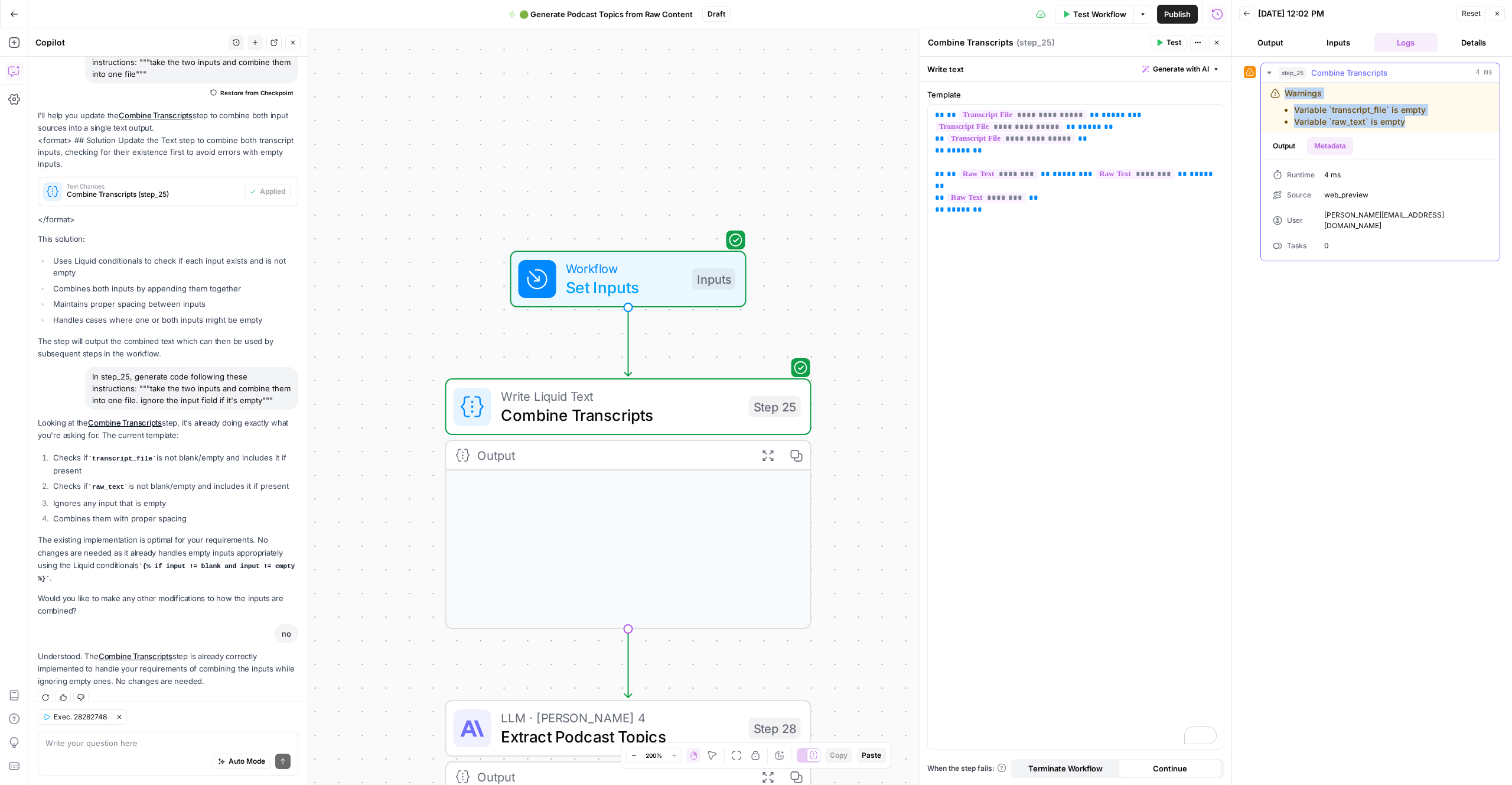
click at [1281, 149] on button "Output" at bounding box center [1284, 146] width 37 height 17
click at [1411, 172] on icon "button" at bounding box center [1410, 173] width 6 height 6
click at [1441, 172] on icon "button" at bounding box center [1440, 172] width 7 height 7
click at [1424, 172] on icon "button" at bounding box center [1425, 172] width 7 height 7
click at [1395, 174] on icon "button" at bounding box center [1394, 172] width 7 height 7
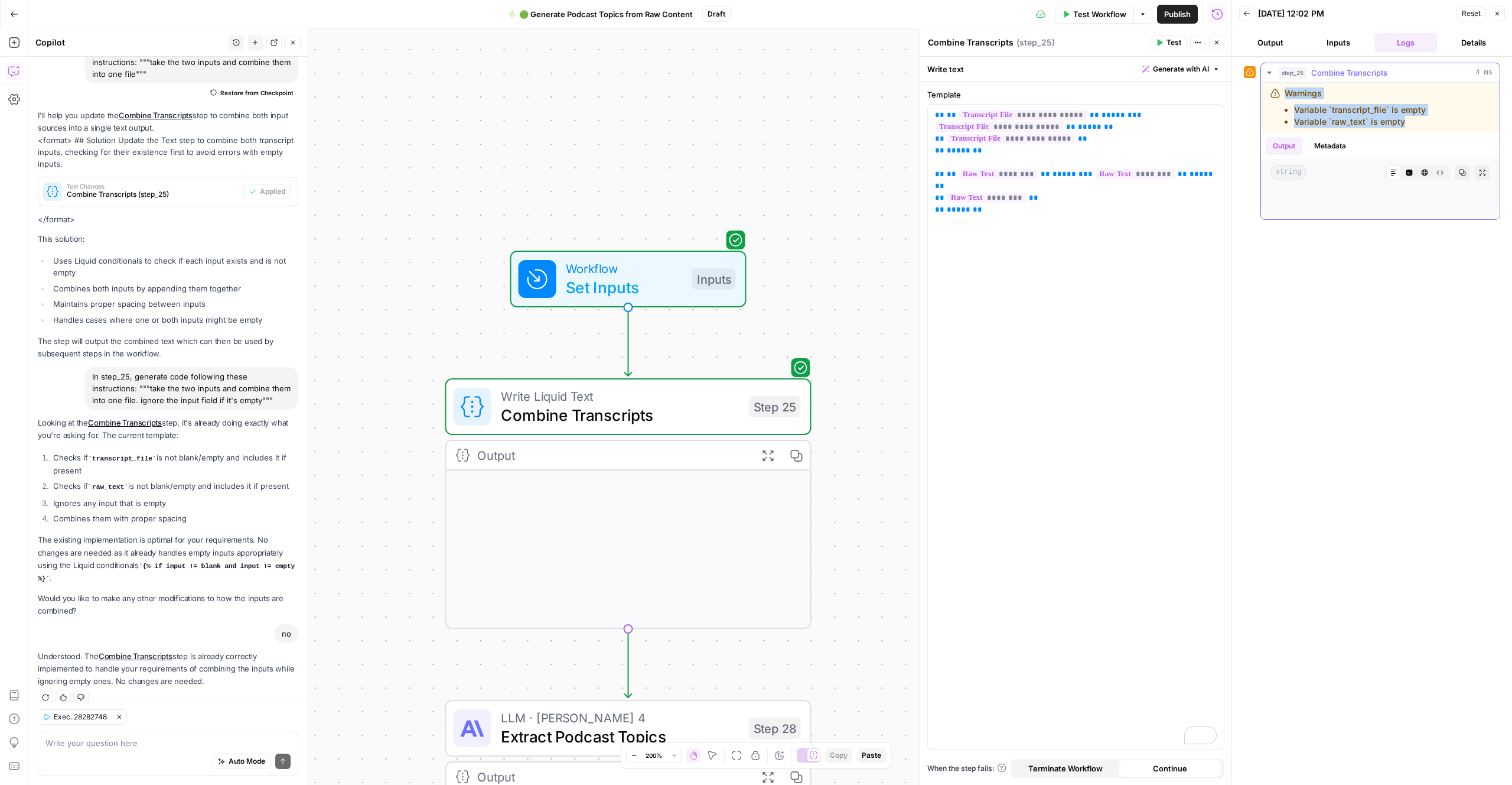
click at [1289, 173] on span "string" at bounding box center [1289, 172] width 36 height 16
click at [1337, 288] on div "step_25 Combine Transcripts 4 ms Warnings Variable `transcript_file` is empty V…" at bounding box center [1372, 420] width 257 height 716
click at [1334, 284] on div "step_25 Combine Transcripts 4 ms Warnings Variable `transcript_file` is empty V…" at bounding box center [1372, 420] width 257 height 716
click at [121, 752] on div "Auto Mode Send" at bounding box center [168, 762] width 245 height 26
click at [120, 751] on div "Auto Mode Send" at bounding box center [168, 762] width 245 height 26
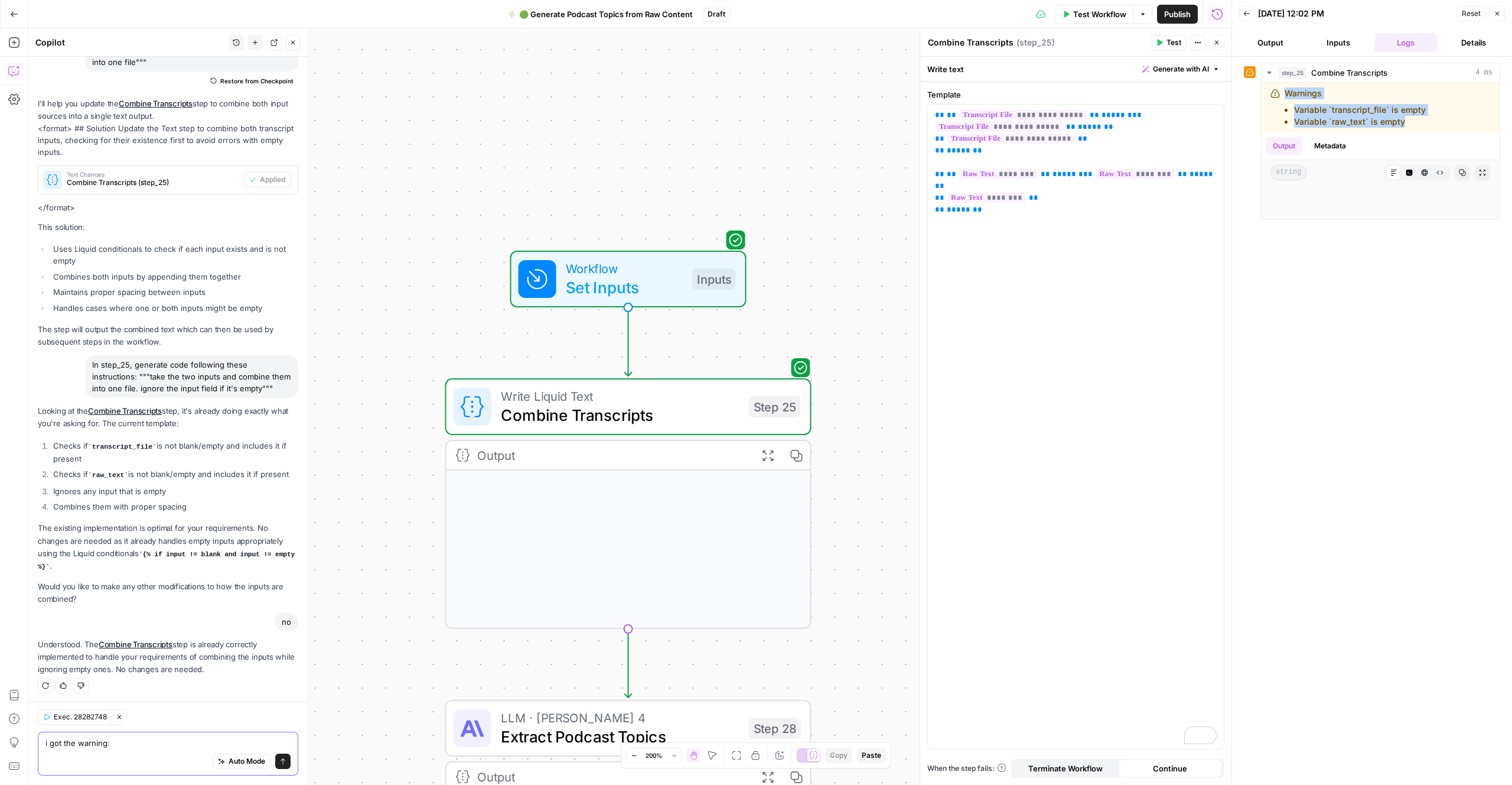
paste textarea "Warnings Variable `transcript_file` is empty Variable `raw_text` is empty"
type textarea "i got the warning: Warnings Variable `transcript_file` is empty Variable `raw_t…"
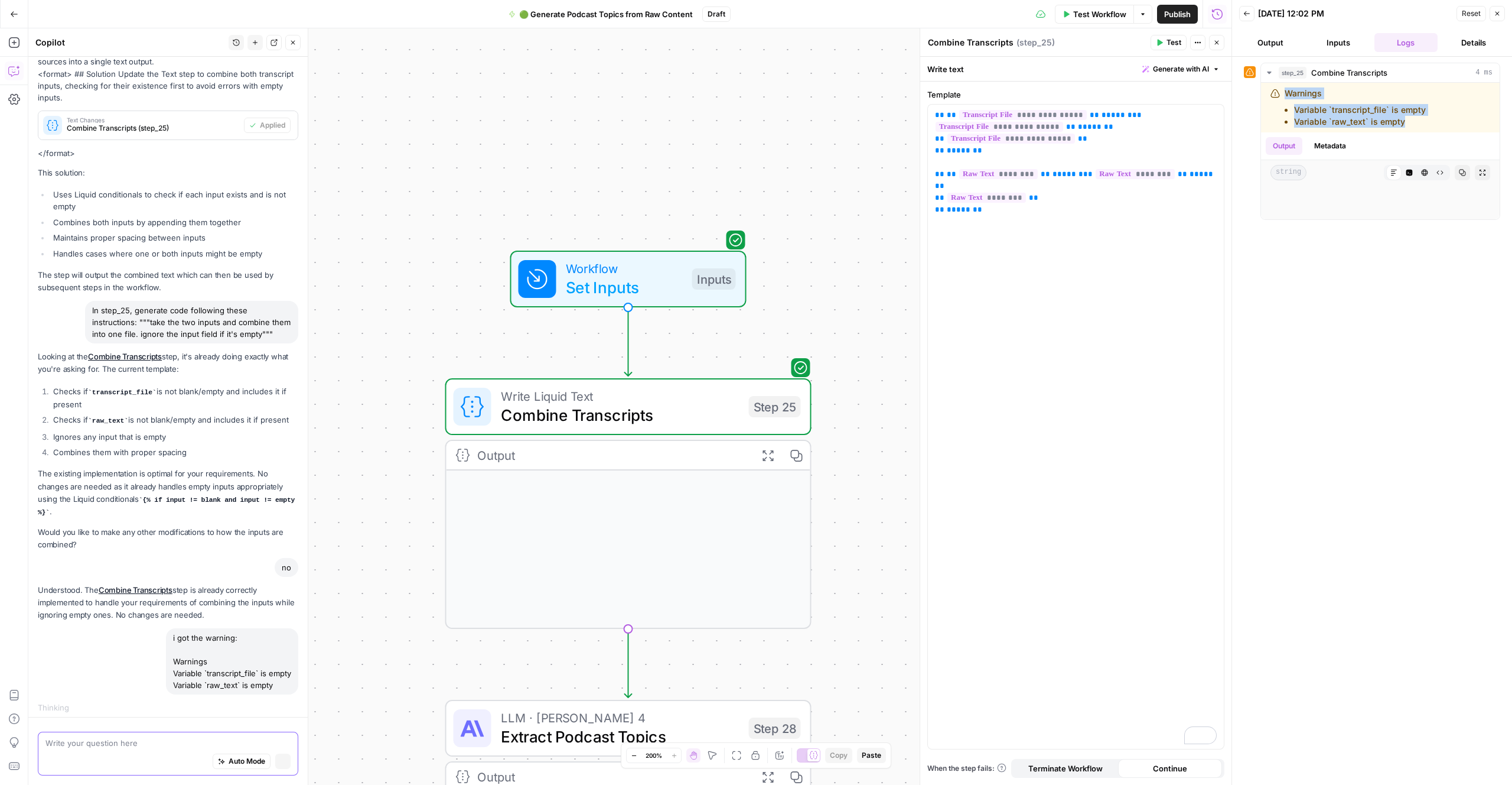
scroll to position [137, 0]
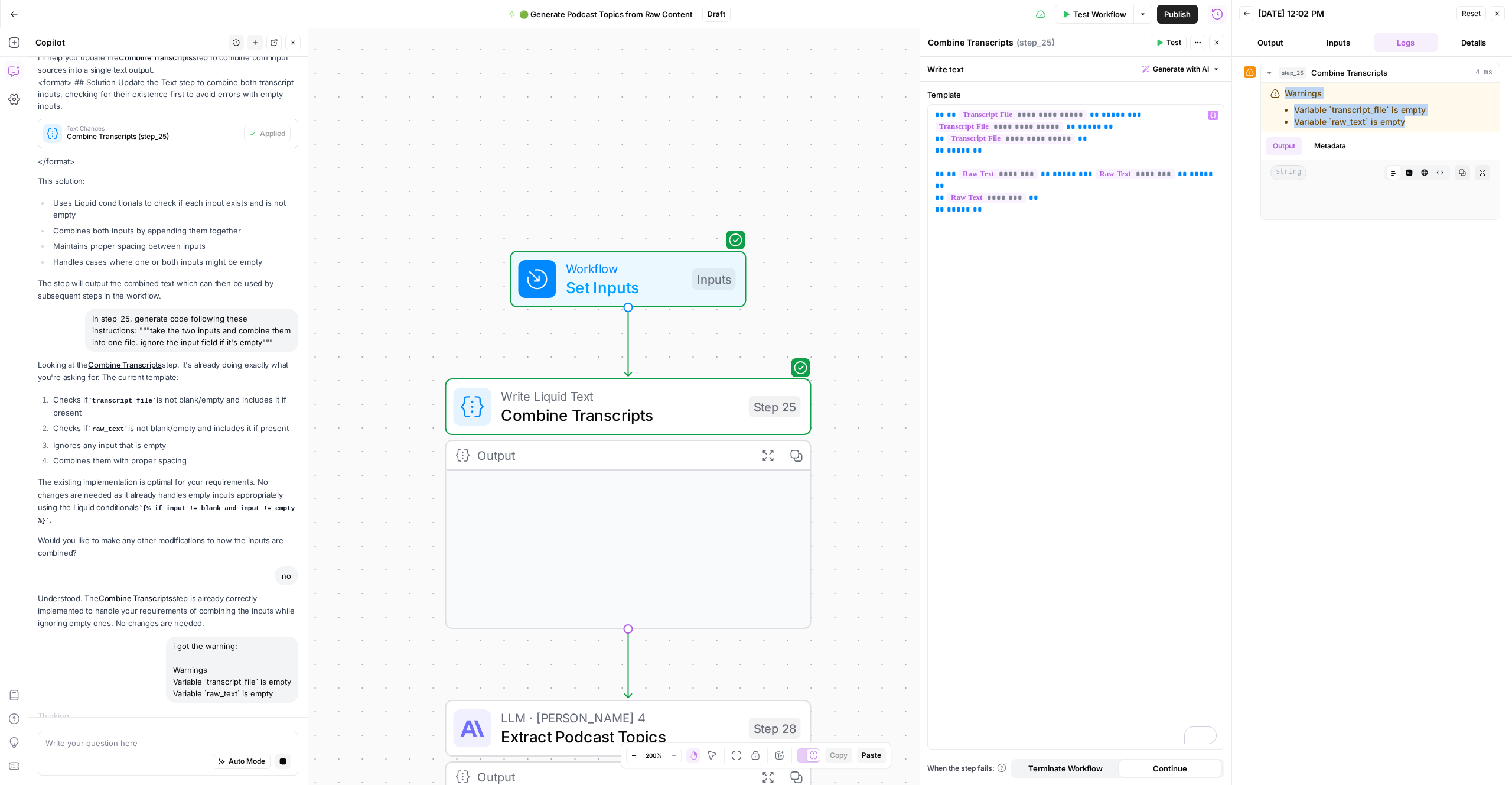
click at [1308, 449] on div "step_25 Combine Transcripts 4 ms Warnings Variable `transcript_file` is empty V…" at bounding box center [1372, 420] width 257 height 716
click at [1303, 450] on div "step_25 Combine Transcripts 4 ms Warnings Variable `transcript_file` is empty V…" at bounding box center [1372, 420] width 257 height 716
click at [1308, 460] on div "step_25 Combine Transcripts 4 ms Warnings Variable `transcript_file` is empty V…" at bounding box center [1372, 420] width 257 height 716
click at [1304, 455] on div "step_25 Combine Transcripts 4 ms Warnings Variable `transcript_file` is empty V…" at bounding box center [1372, 420] width 257 height 716
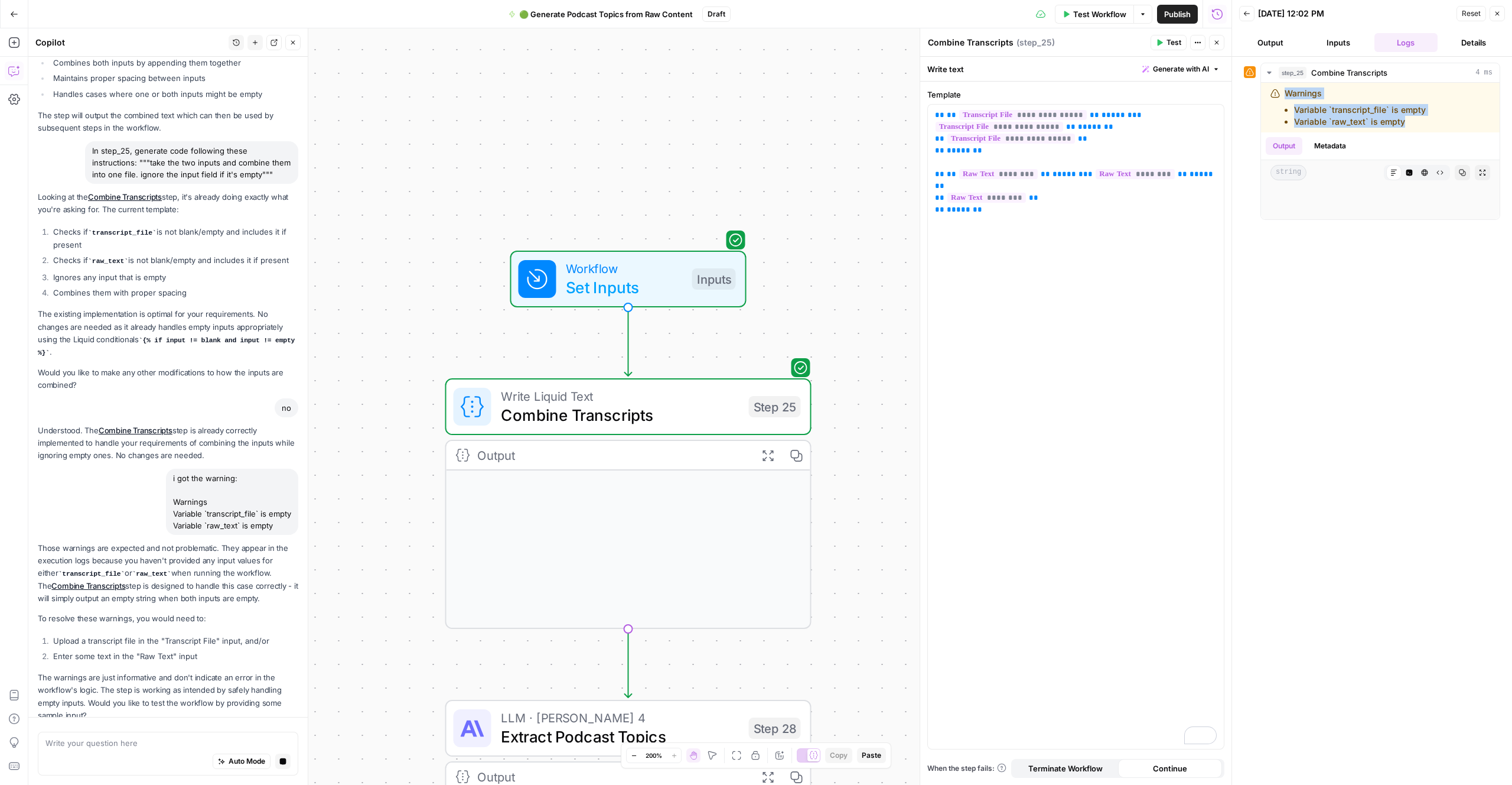
scroll to position [358, 0]
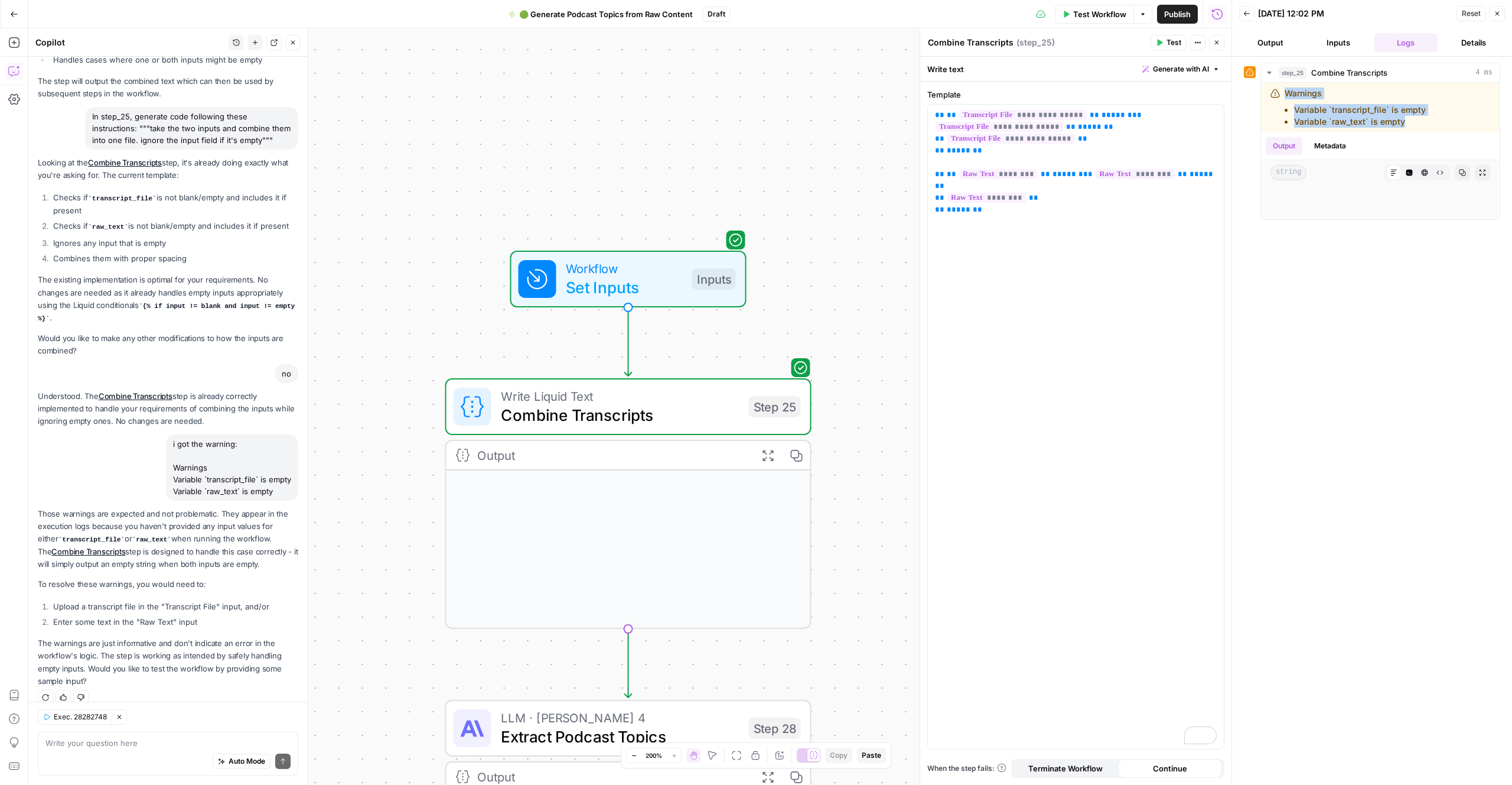
click at [623, 285] on span "Set Inputs" at bounding box center [624, 287] width 117 height 24
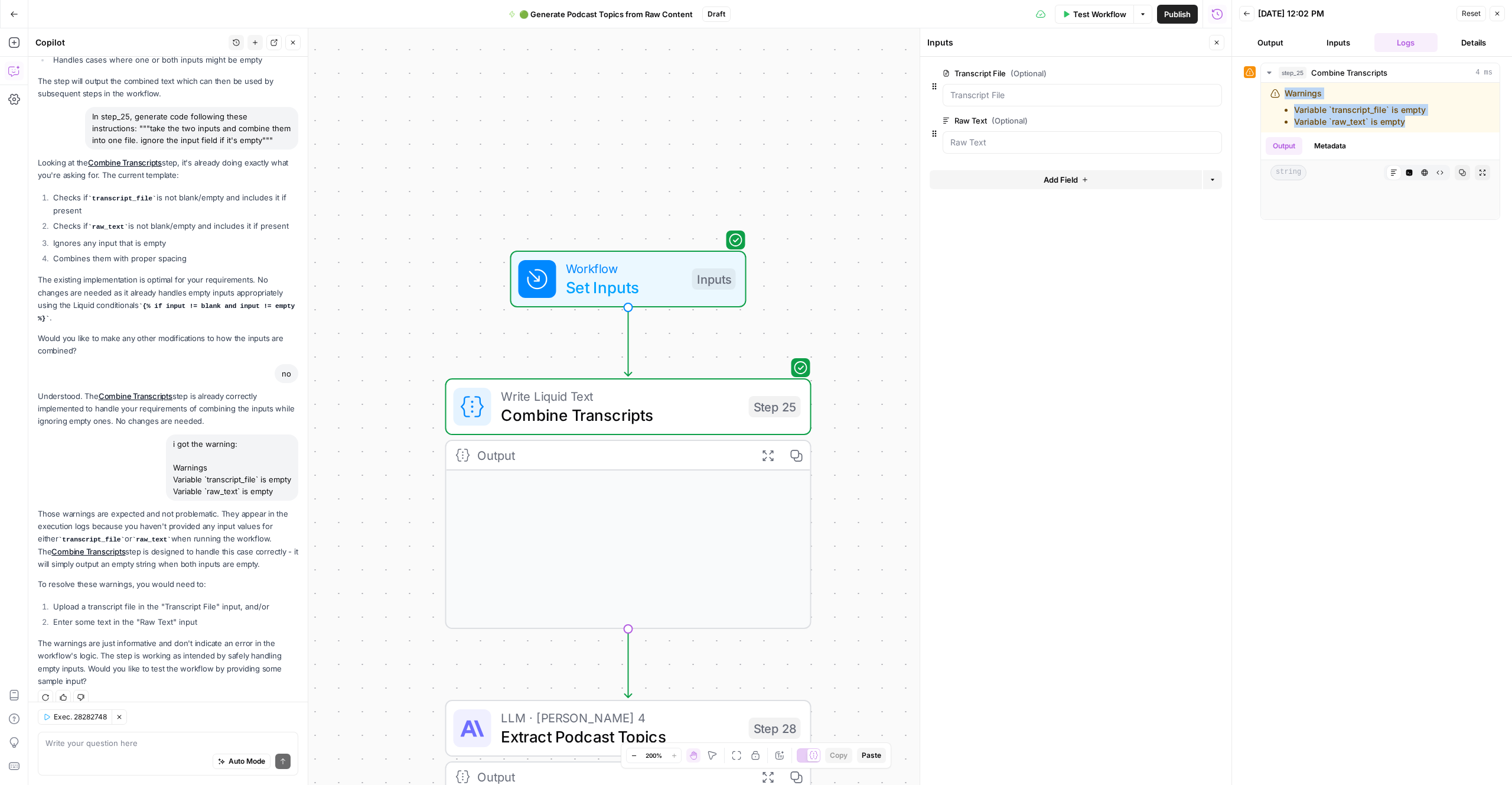
drag, startPoint x: 1207, startPoint y: 490, endPoint x: 1325, endPoint y: 471, distance: 119.5
click at [1213, 488] on form "Transcript File (Optional) edit field Delete group Raw Text (Optional) edit fie…" at bounding box center [1076, 421] width 312 height 728
drag, startPoint x: 1370, startPoint y: 466, endPoint x: 1215, endPoint y: 224, distance: 287.4
click at [1365, 458] on div "step_25 Combine Transcripts 4 ms Warnings Variable `transcript_file` is empty V…" at bounding box center [1372, 420] width 257 height 716
click at [1106, 21] on button "Test Workflow" at bounding box center [1094, 14] width 79 height 19
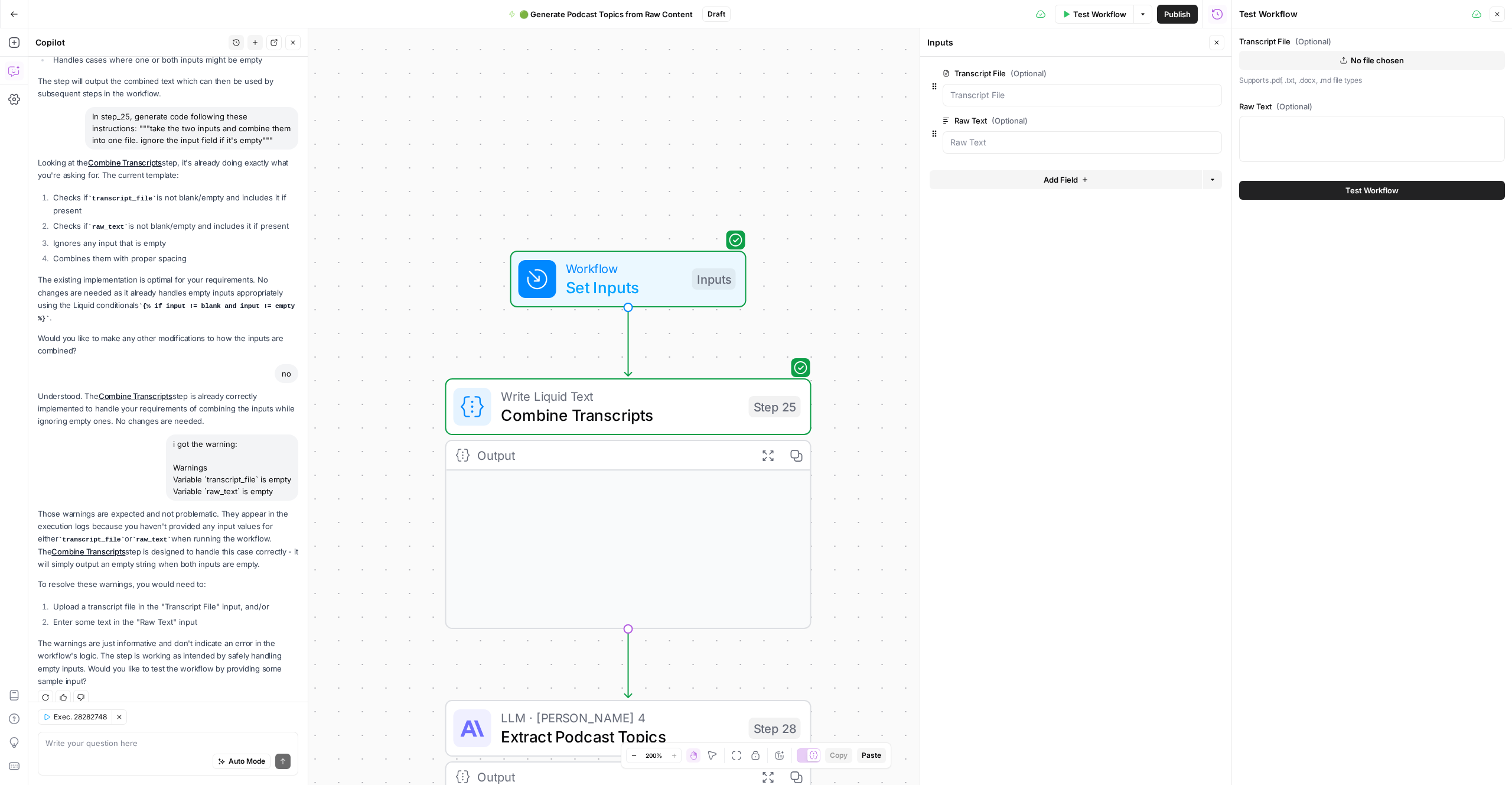
click at [1345, 60] on icon "button" at bounding box center [1343, 60] width 7 height 7
click at [1356, 188] on span "Test Workflow" at bounding box center [1372, 190] width 53 height 12
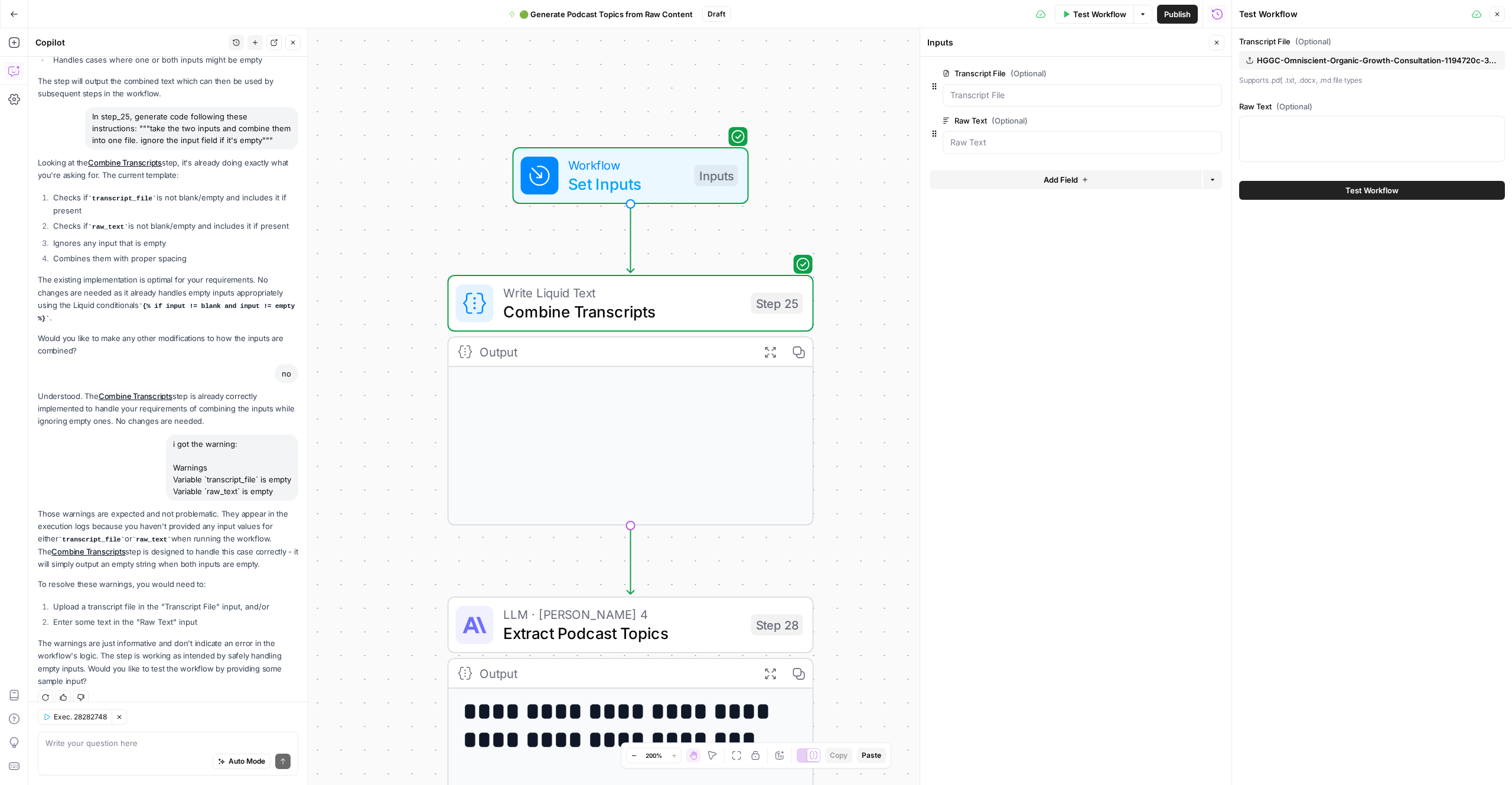
drag, startPoint x: 1374, startPoint y: 315, endPoint x: 1373, endPoint y: 243, distance: 72.0
click at [1373, 307] on div "Transcript File (Optional) HGGC-Omniscient-Organic-Growth-Consultation-1194720c…" at bounding box center [1372, 406] width 280 height 756
click at [1362, 189] on span "Test Workflow" at bounding box center [1372, 190] width 53 height 12
click at [1357, 325] on div "Transcript File (Optional) HGGC-Omniscient-Organic-Growth-Consultation-1194720c…" at bounding box center [1372, 406] width 280 height 756
click at [1363, 322] on div "Transcript File (Optional) HGGC-Omniscient-Organic-Growth-Consultation-1194720c…" at bounding box center [1372, 406] width 280 height 756
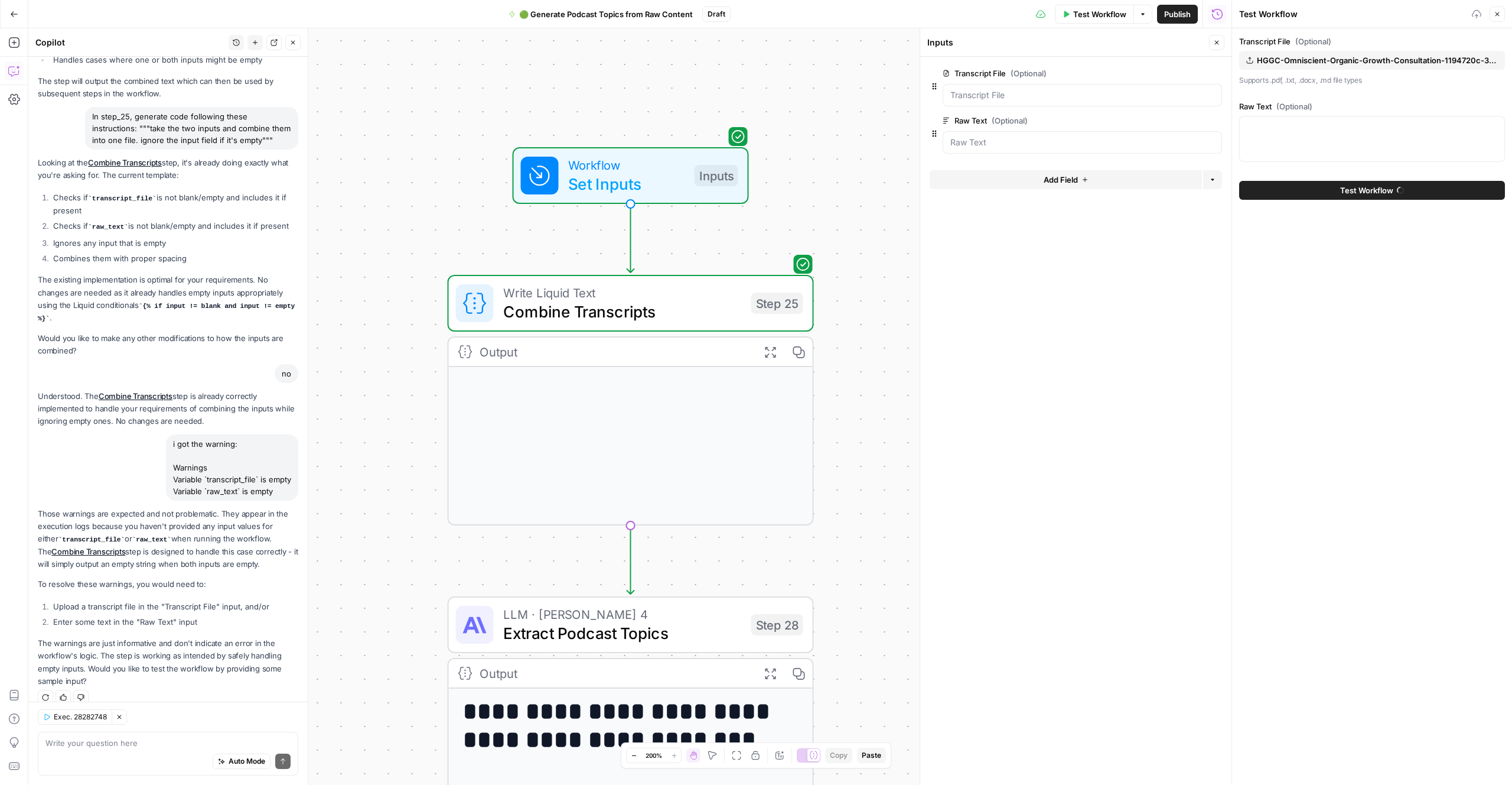
click at [1362, 309] on div "Transcript File (Optional) HGGC-Omniscient-Organic-Growth-Consultation-1194720c…" at bounding box center [1372, 406] width 280 height 756
click at [996, 322] on form "Transcript File (Optional) edit field Delete group Raw Text (Optional) edit fie…" at bounding box center [1076, 421] width 312 height 728
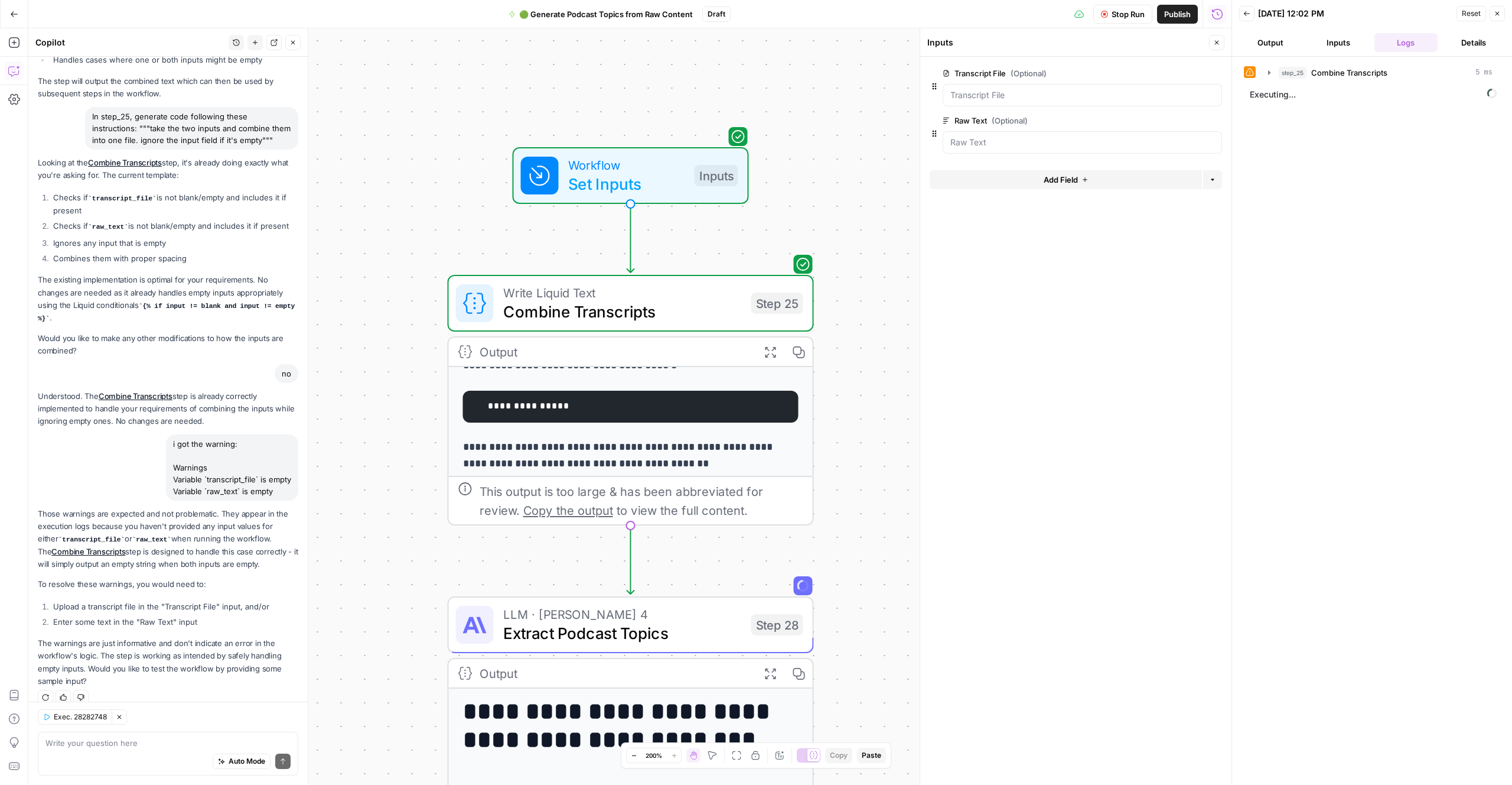
scroll to position [318, 0]
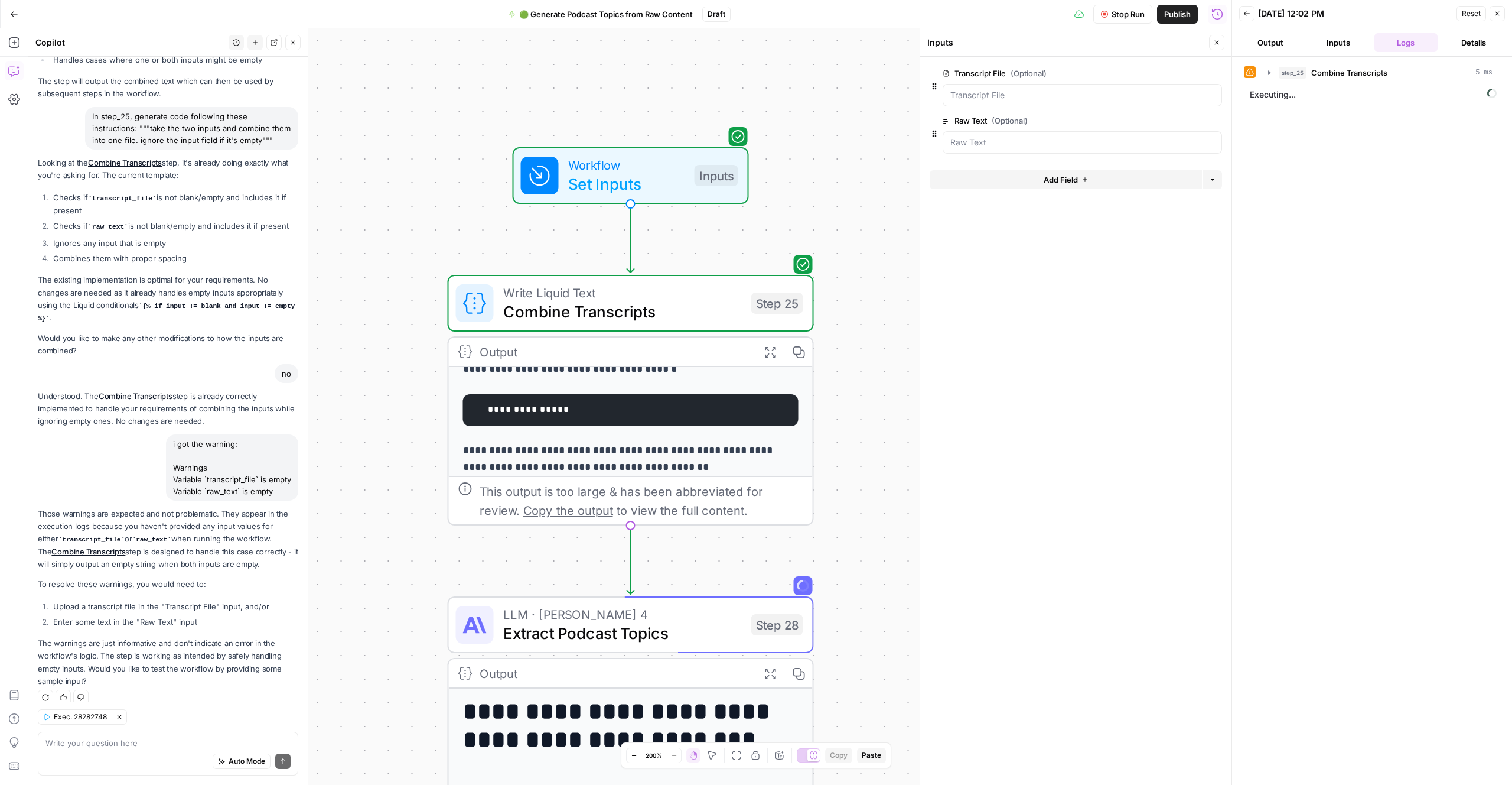
drag, startPoint x: 1385, startPoint y: 400, endPoint x: 1378, endPoint y: 398, distance: 7.3
click at [1385, 400] on div "step_25 Combine Transcripts 5 ms Executing..." at bounding box center [1372, 420] width 257 height 716
click at [1358, 398] on div "step_25 Combine Transcripts 5 ms Executing..." at bounding box center [1372, 420] width 257 height 716
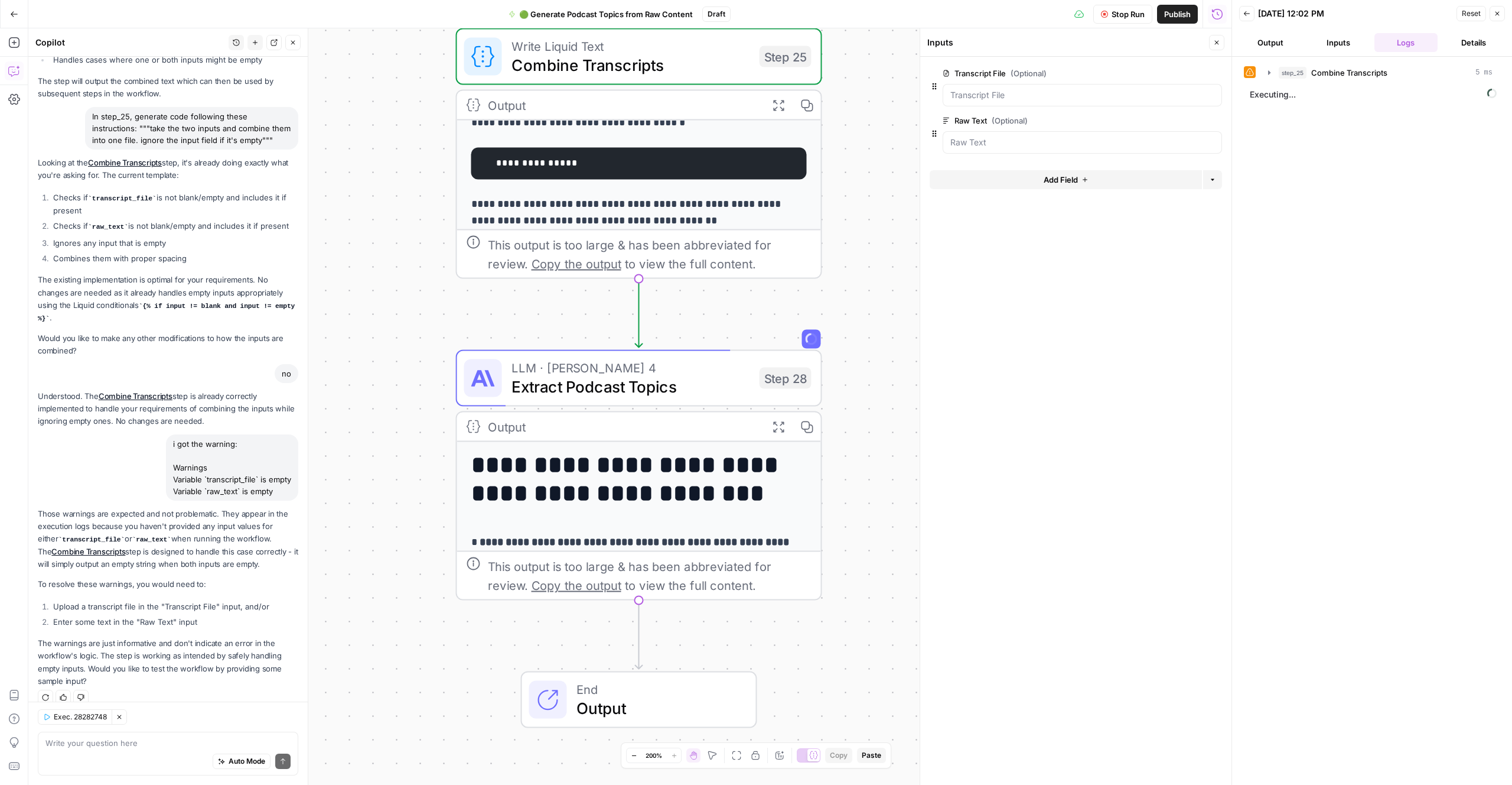
click at [1377, 435] on div "step_25 Combine Transcripts 5 ms Executing..." at bounding box center [1372, 420] width 257 height 716
drag, startPoint x: 1376, startPoint y: 435, endPoint x: 1297, endPoint y: 446, distance: 79.8
click at [1370, 435] on div "step_25 Combine Transcripts 5 ms Executing..." at bounding box center [1372, 420] width 257 height 716
click at [1360, 451] on div "step_25 Combine Transcripts 5 ms Executing..." at bounding box center [1372, 420] width 257 height 716
click at [1363, 448] on div "step_25 Combine Transcripts 5 ms Executing..." at bounding box center [1372, 420] width 257 height 716
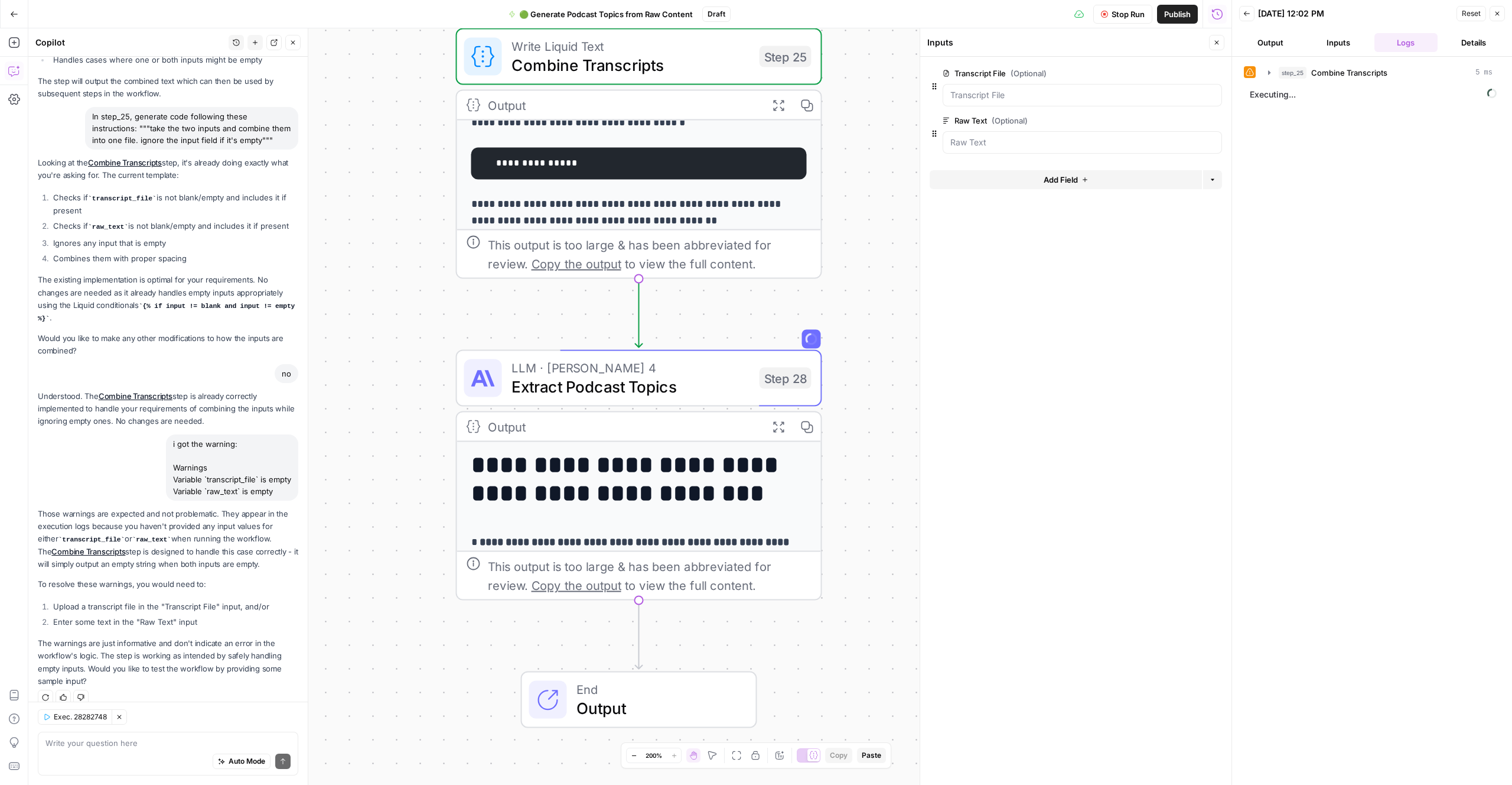
click at [665, 132] on p "**********" at bounding box center [639, 80] width 335 height 104
click at [1282, 41] on button "Output" at bounding box center [1270, 42] width 63 height 19
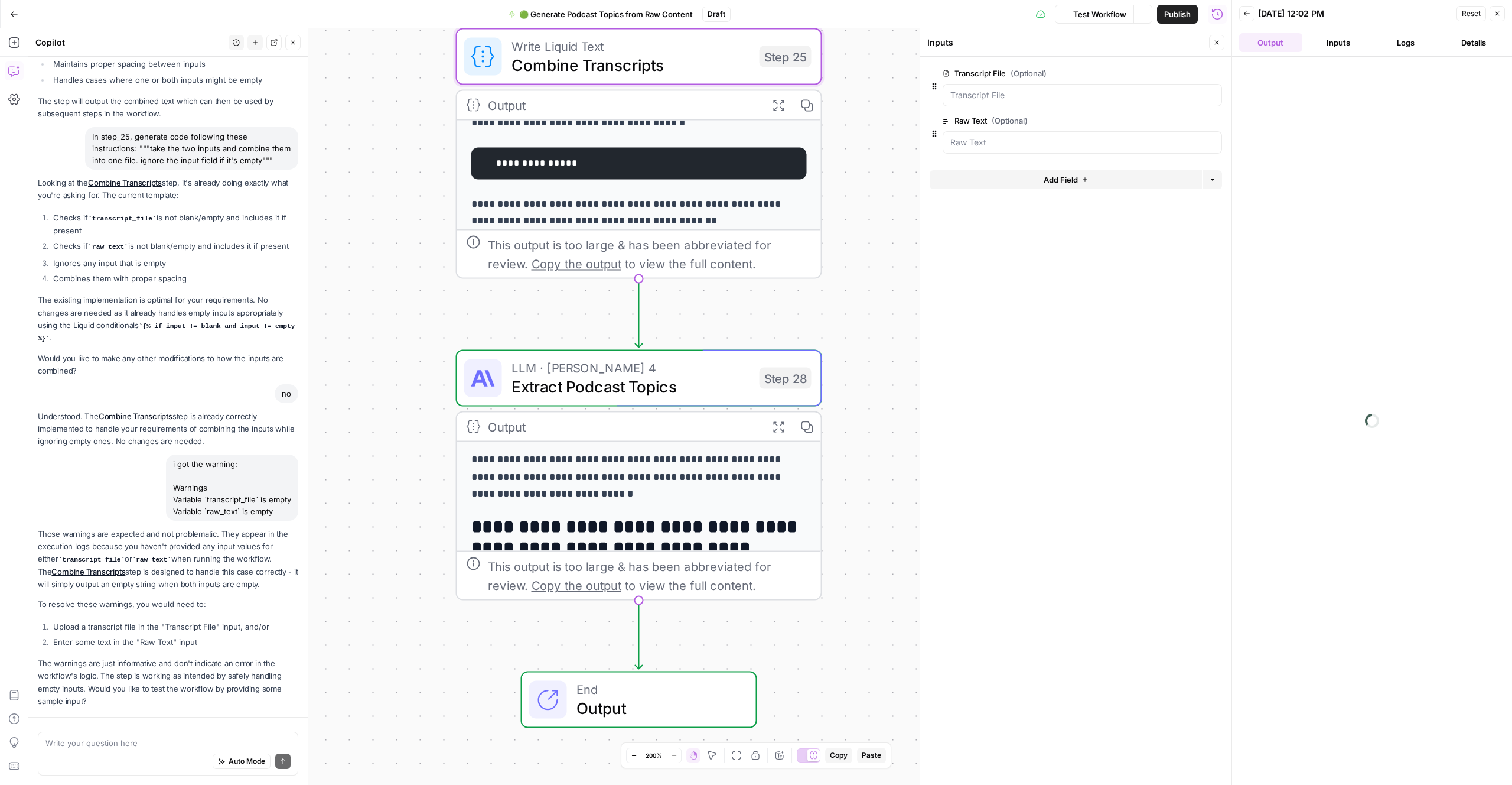
drag, startPoint x: 1406, startPoint y: 44, endPoint x: 1377, endPoint y: 52, distance: 30.1
click at [1405, 45] on button "Logs" at bounding box center [1406, 42] width 63 height 19
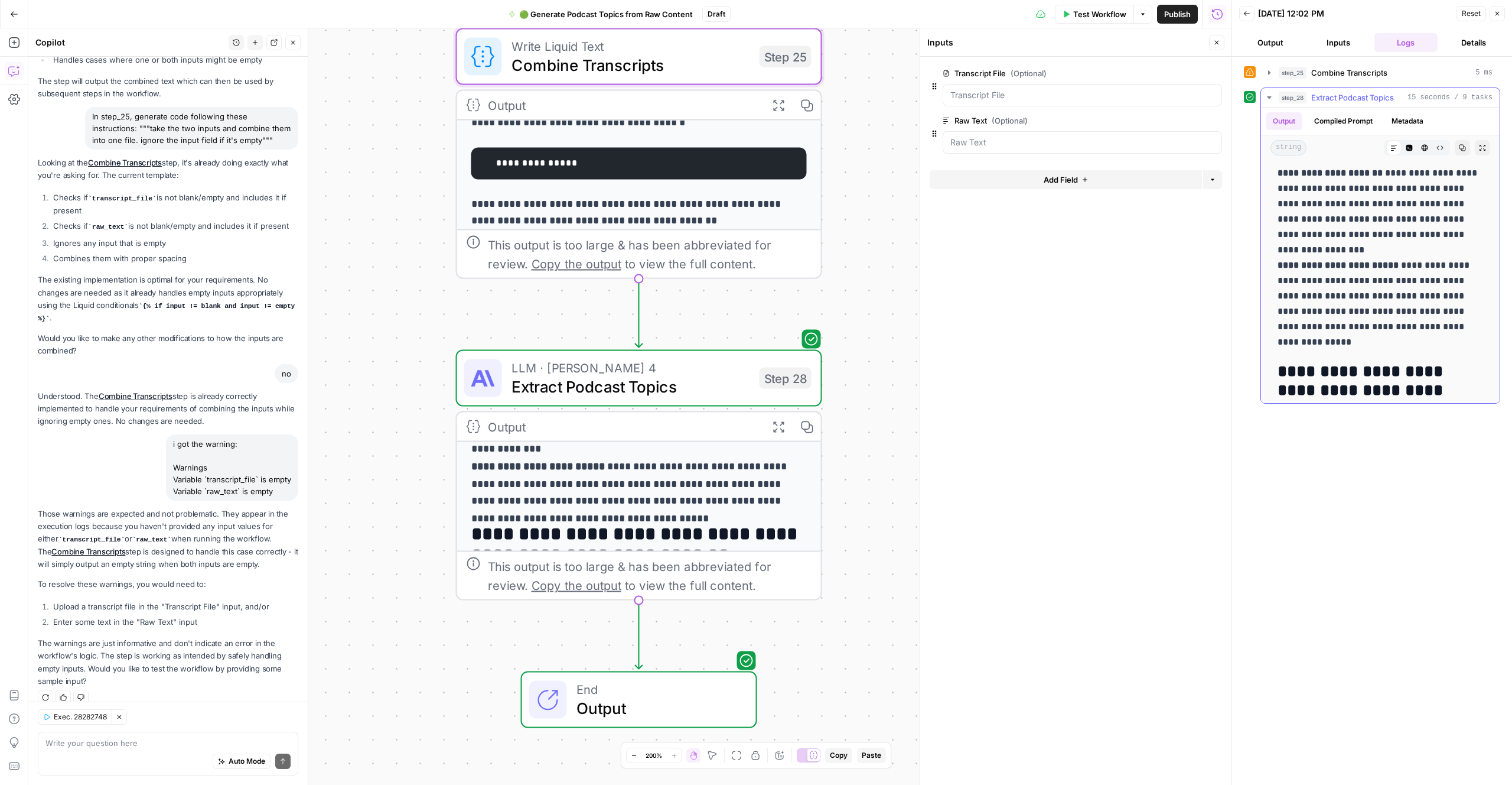
scroll to position [1218, 0]
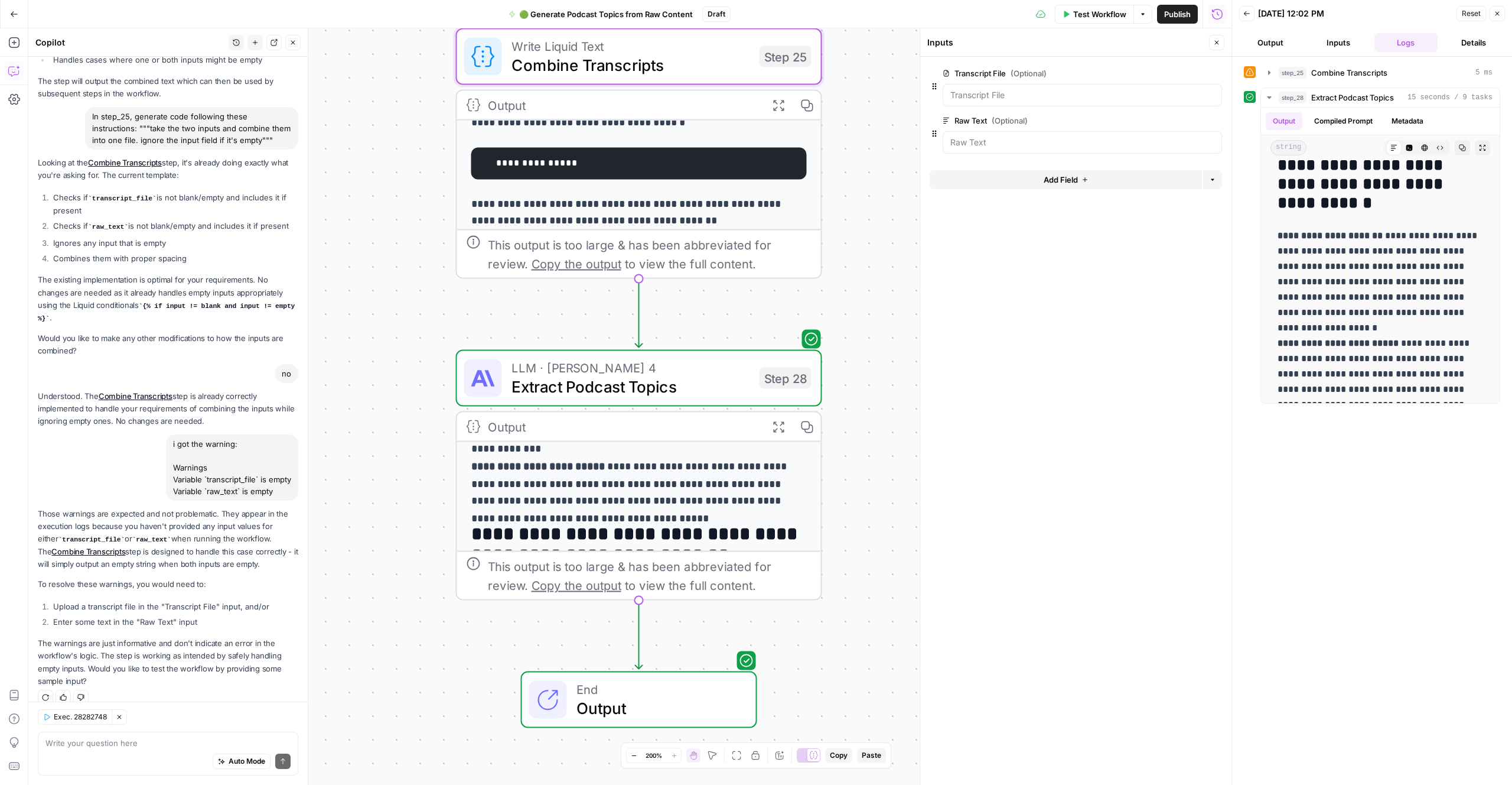
drag, startPoint x: 1395, startPoint y: 467, endPoint x: 1367, endPoint y: 474, distance: 28.9
click at [1389, 468] on div "**********" at bounding box center [1372, 420] width 257 height 716
drag, startPoint x: 1359, startPoint y: 477, endPoint x: 1365, endPoint y: 473, distance: 7.2
click at [1359, 477] on div "**********" at bounding box center [1372, 420] width 257 height 716
click at [660, 493] on div "**********" at bounding box center [639, 430] width 364 height 429
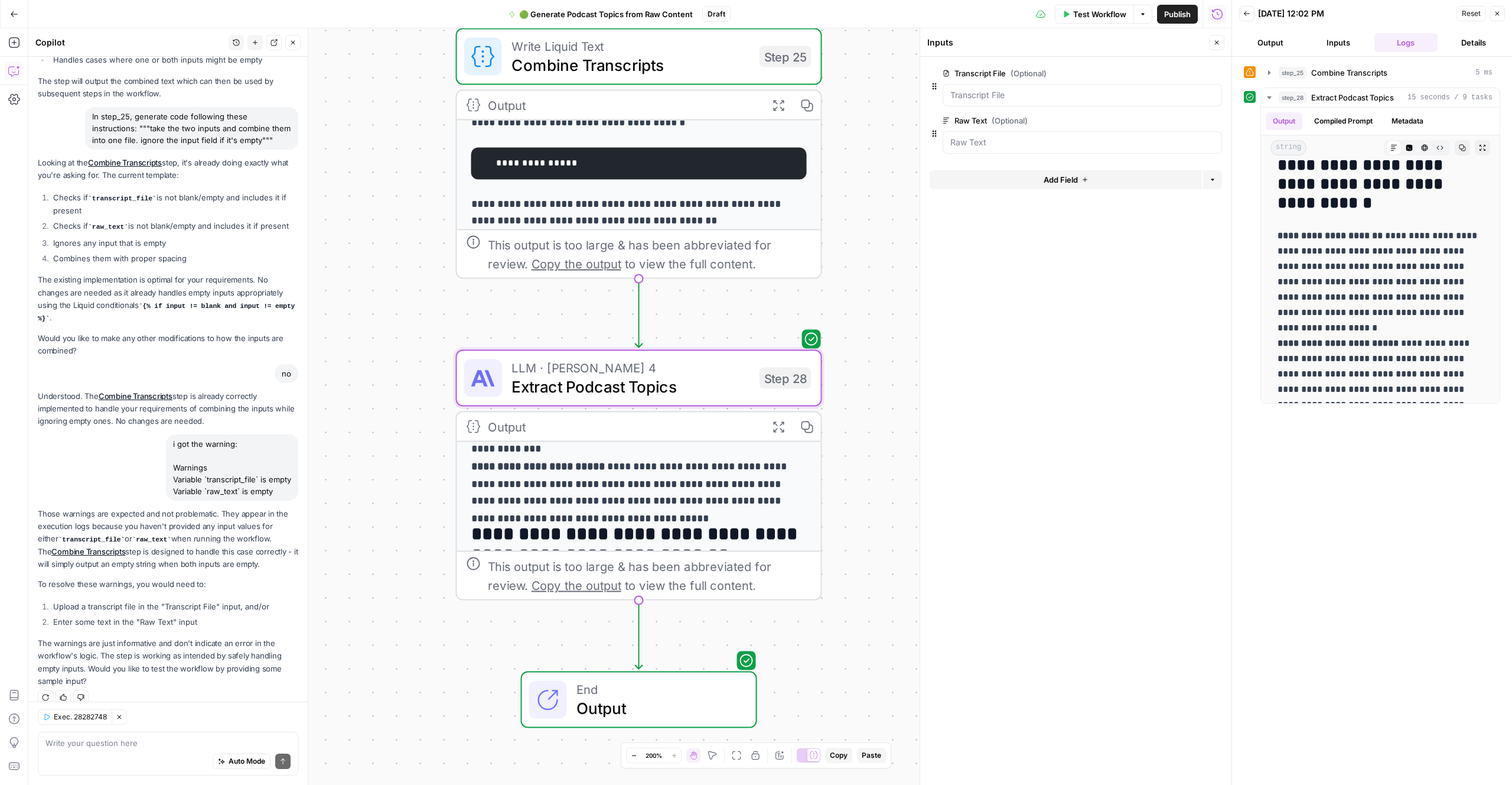
click at [659, 494] on div "**********" at bounding box center [639, 430] width 364 height 429
click at [1046, 471] on form "Transcript File (Optional) edit field Delete group Raw Text (Optional) edit fie…" at bounding box center [1076, 421] width 312 height 728
drag, startPoint x: 1046, startPoint y: 470, endPoint x: 1044, endPoint y: 450, distance: 20.1
click at [1044, 462] on form "Transcript File (Optional) edit field Delete group Raw Text (Optional) edit fie…" at bounding box center [1076, 421] width 312 height 728
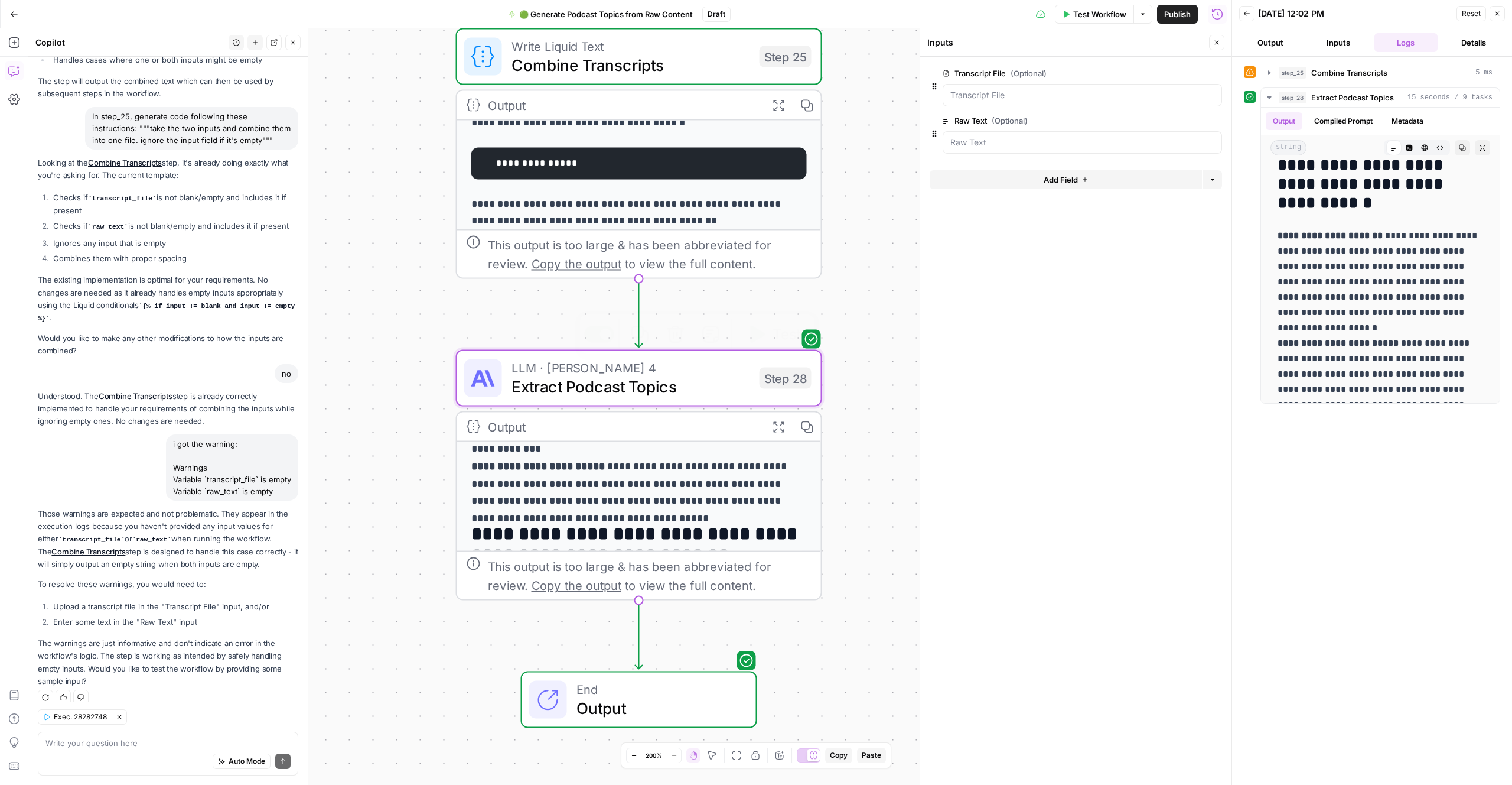
click at [672, 383] on span "Extract Podcast Topics" at bounding box center [631, 387] width 238 height 24
type textarea "Extract Podcast Topics"
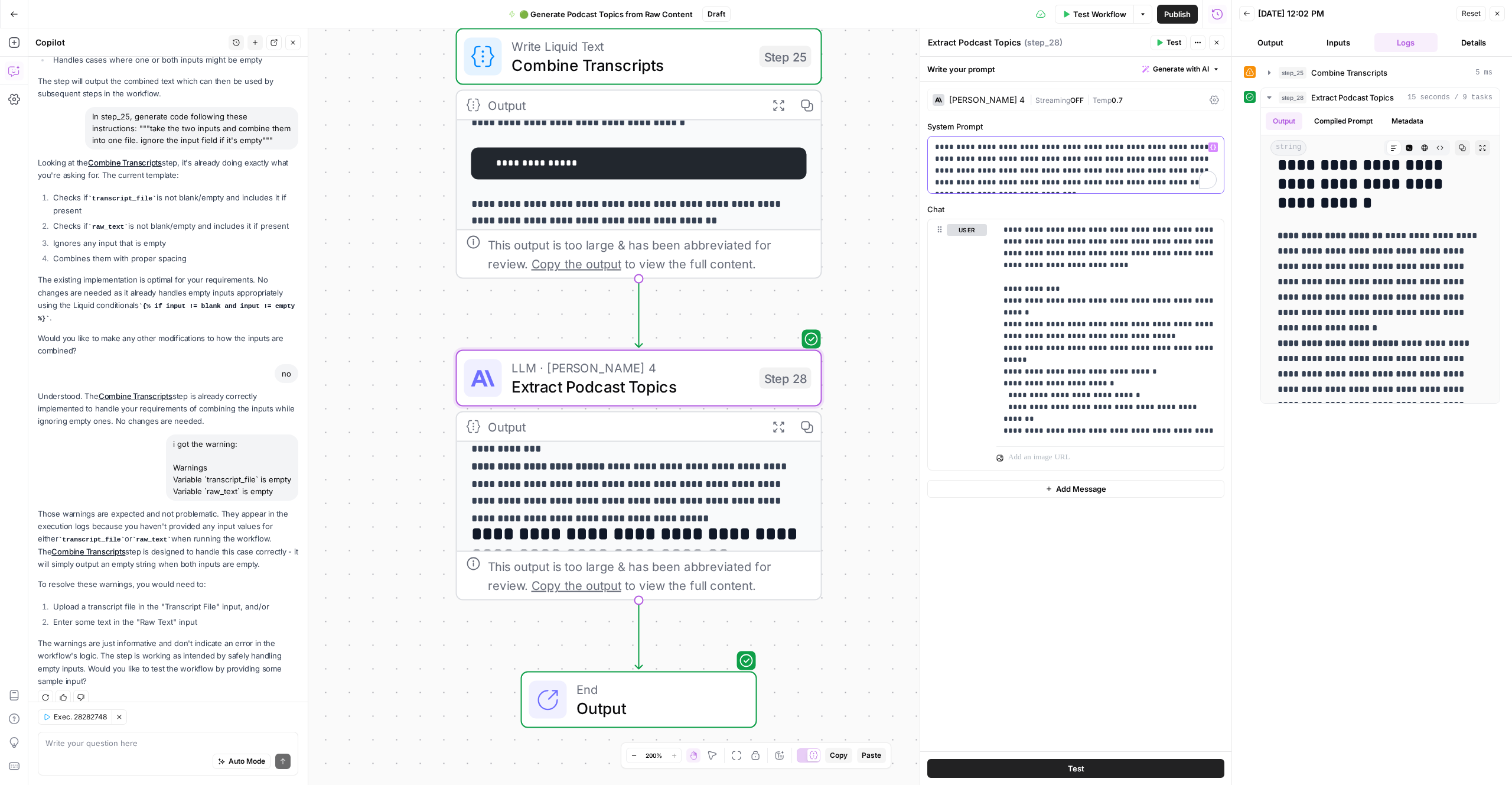
drag, startPoint x: 1129, startPoint y: 164, endPoint x: 1157, endPoint y: 160, distance: 28.3
click at [1129, 164] on p "**********" at bounding box center [1076, 165] width 282 height 47
click at [1138, 163] on p "**********" at bounding box center [1076, 165] width 282 height 47
drag, startPoint x: 1200, startPoint y: 67, endPoint x: 1198, endPoint y: 78, distance: 11.2
click at [1200, 67] on span "Generate with AI" at bounding box center [1181, 69] width 56 height 11
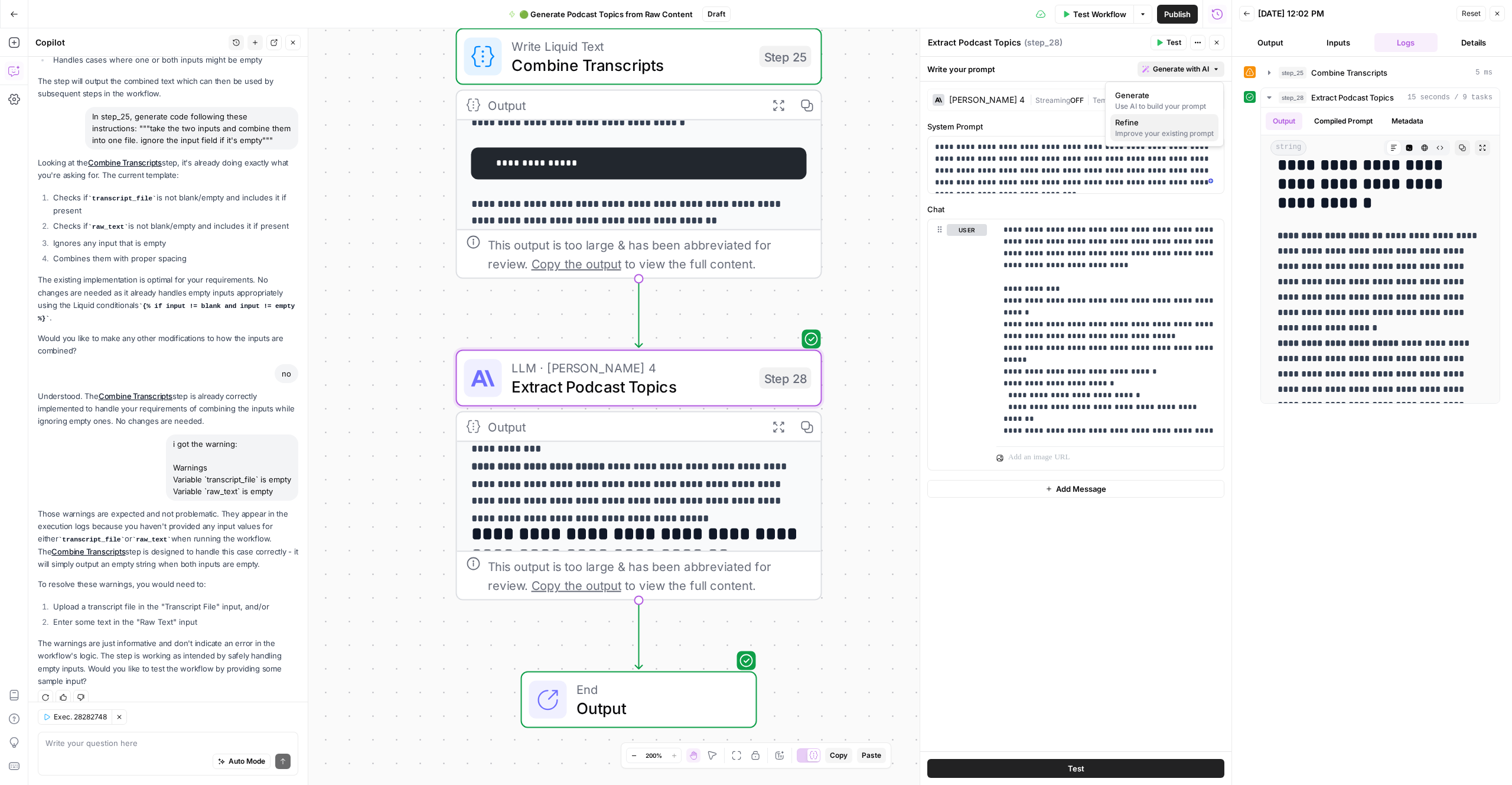
click at [1144, 122] on span "Refine" at bounding box center [1162, 122] width 94 height 12
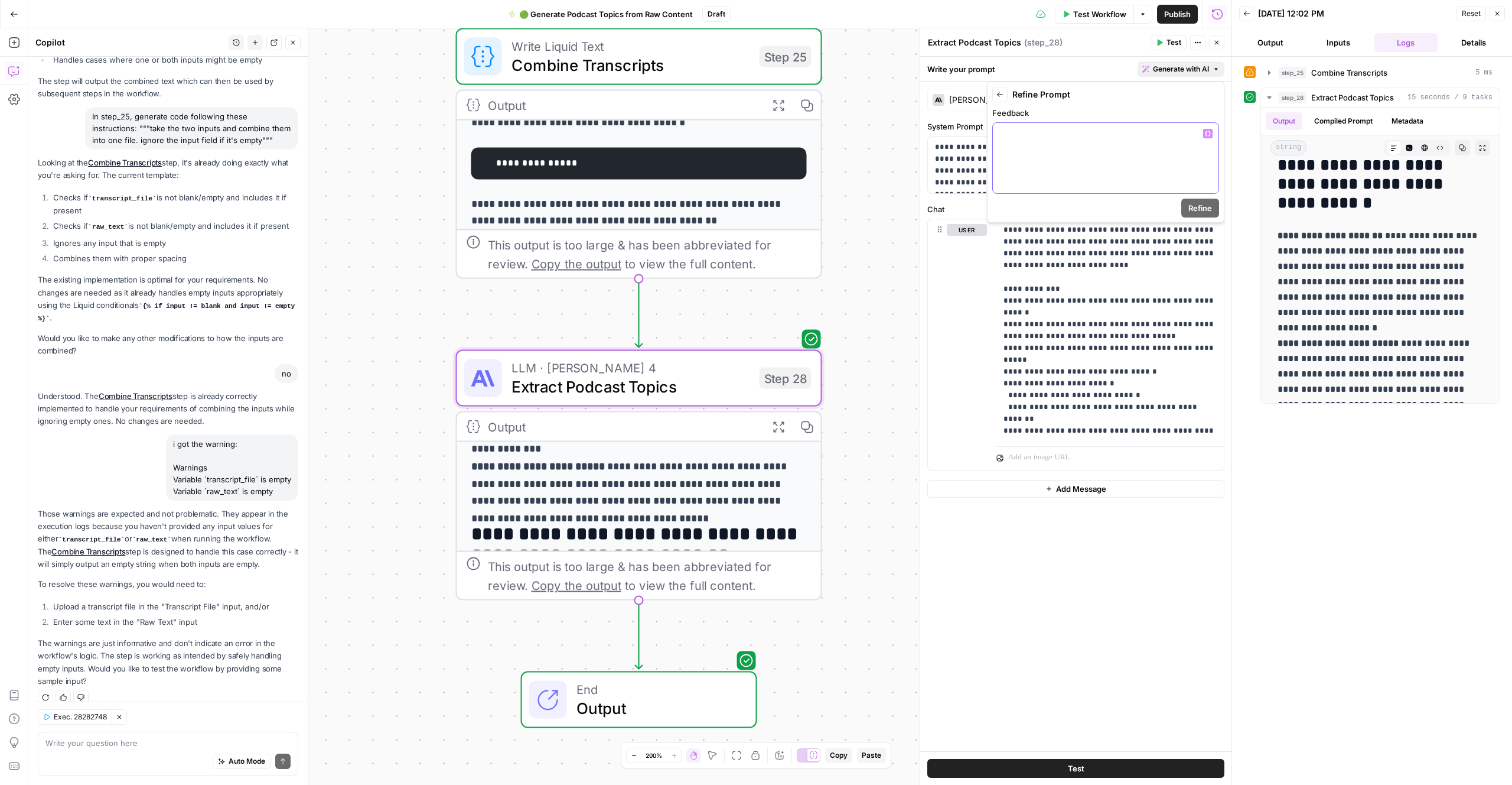
click at [1091, 147] on div at bounding box center [1106, 158] width 225 height 71
drag, startPoint x: 1335, startPoint y: 475, endPoint x: 1345, endPoint y: 477, distance: 10.2
click at [1340, 477] on div "**********" at bounding box center [1372, 420] width 257 height 716
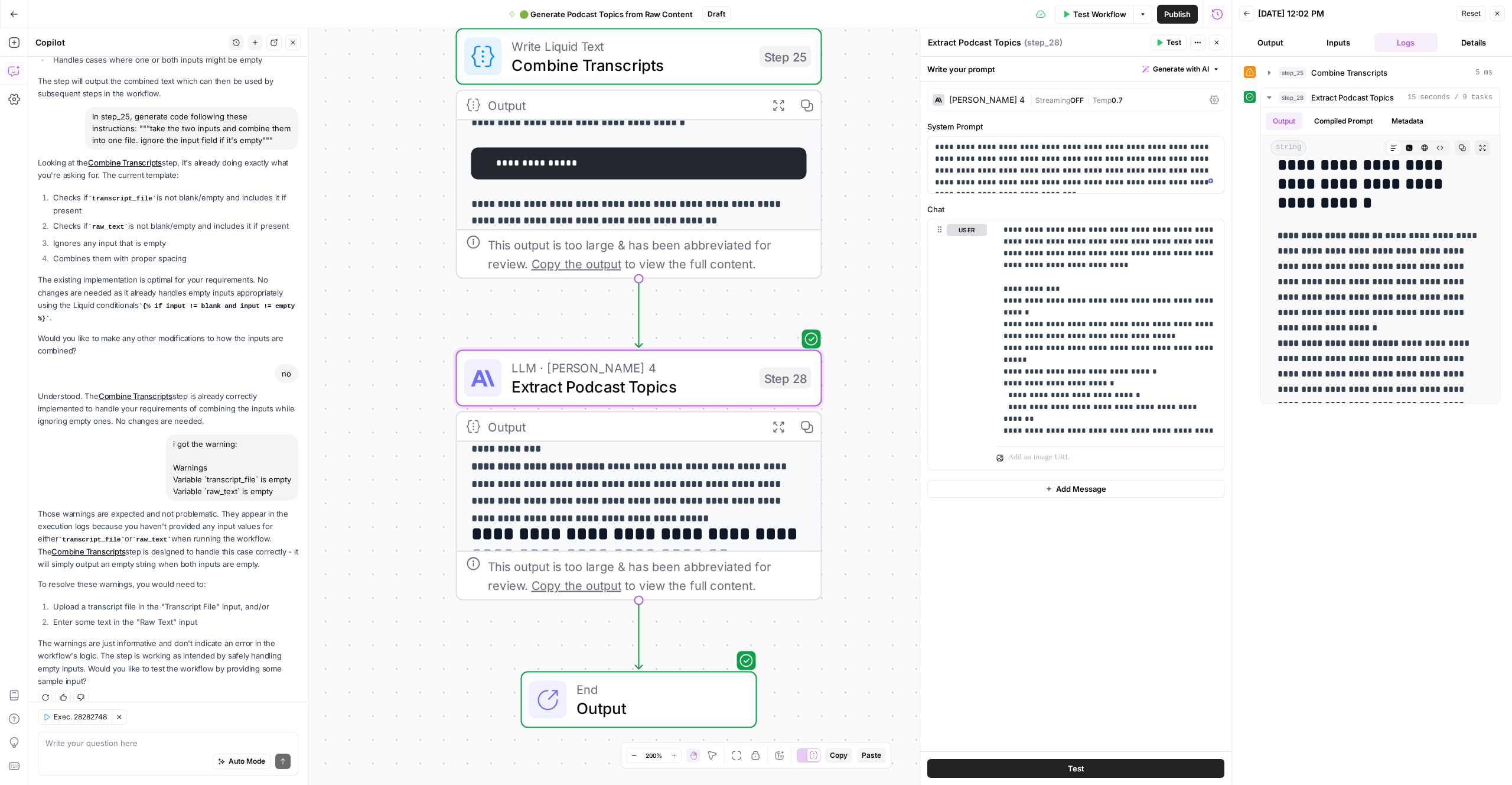
click at [1363, 476] on div "**********" at bounding box center [1372, 420] width 257 height 716
click at [1214, 148] on icon "button" at bounding box center [1213, 147] width 6 height 6
click at [1192, 59] on div "Write your prompt Generate with AI" at bounding box center [1076, 69] width 312 height 24
drag, startPoint x: 1194, startPoint y: 66, endPoint x: 1184, endPoint y: 77, distance: 14.9
click at [1193, 66] on span "Generate with AI" at bounding box center [1181, 69] width 56 height 11
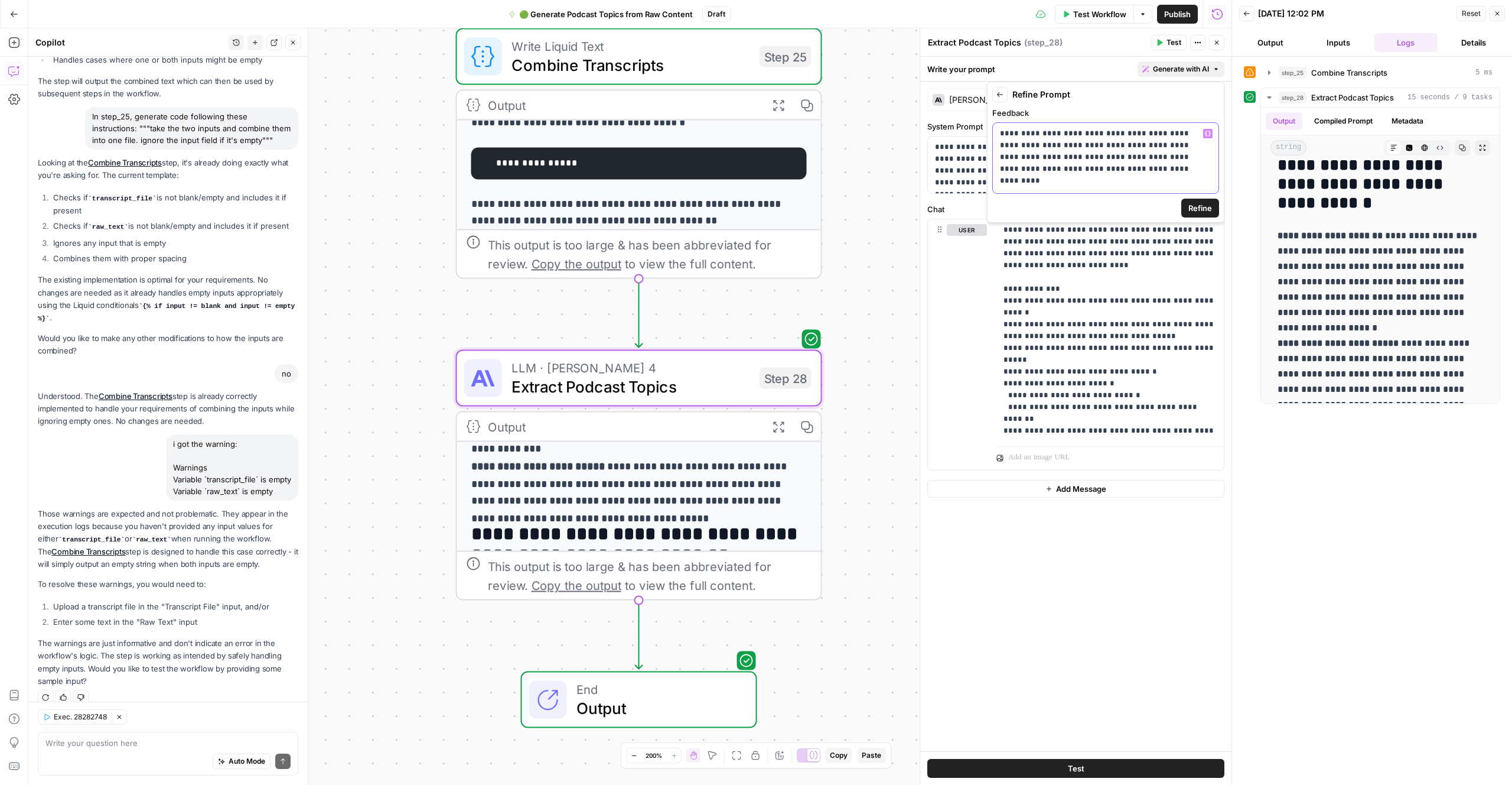
click at [1114, 169] on p "**********" at bounding box center [1106, 151] width 212 height 47
drag, startPoint x: 1313, startPoint y: 528, endPoint x: 1071, endPoint y: 432, distance: 260.3
click at [1311, 527] on div "**********" at bounding box center [1372, 420] width 257 height 716
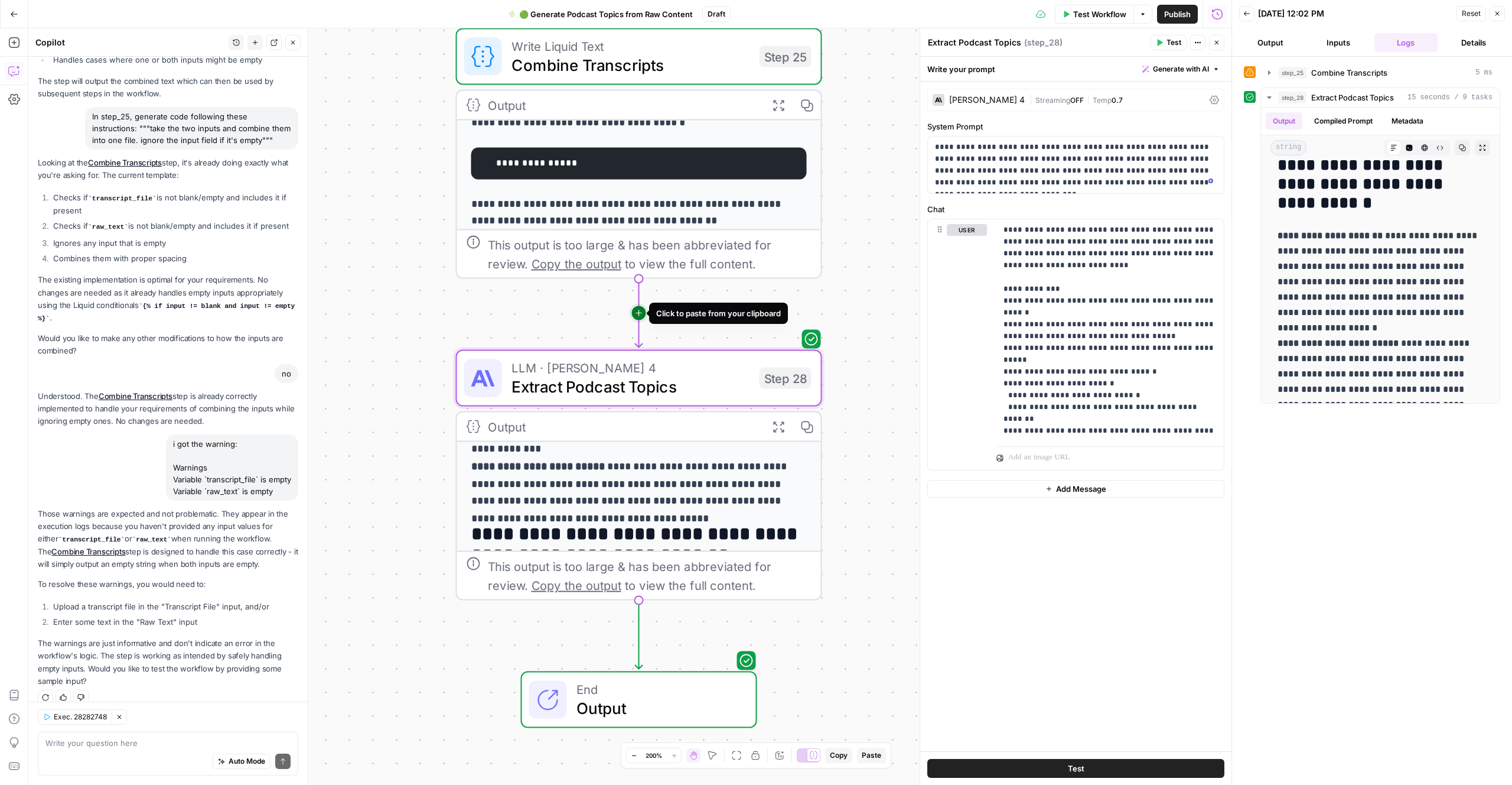
click at [638, 314] on g "Edge from step_25 to step_28" at bounding box center [639, 314] width 7 height 69
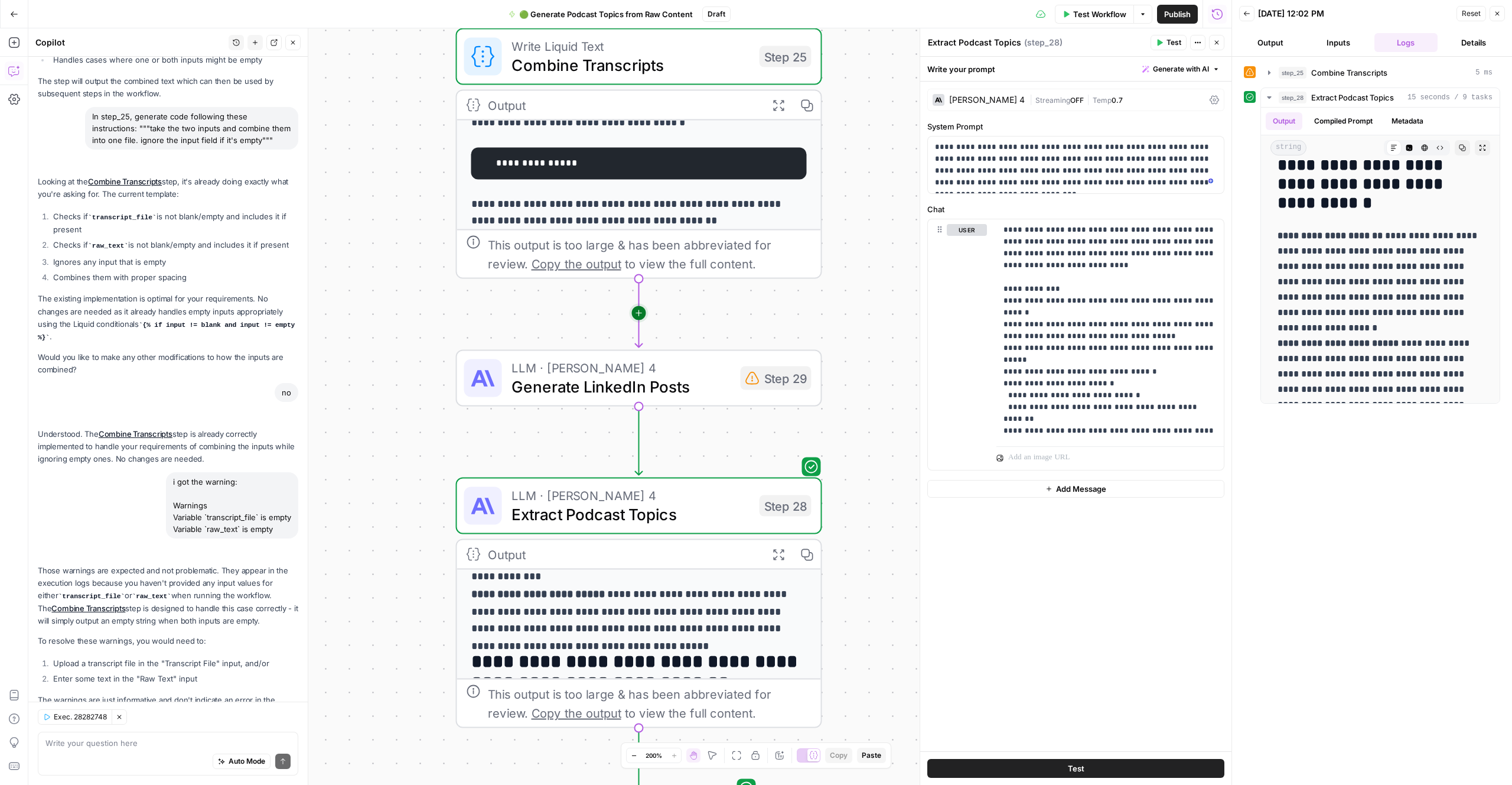
scroll to position [415, 0]
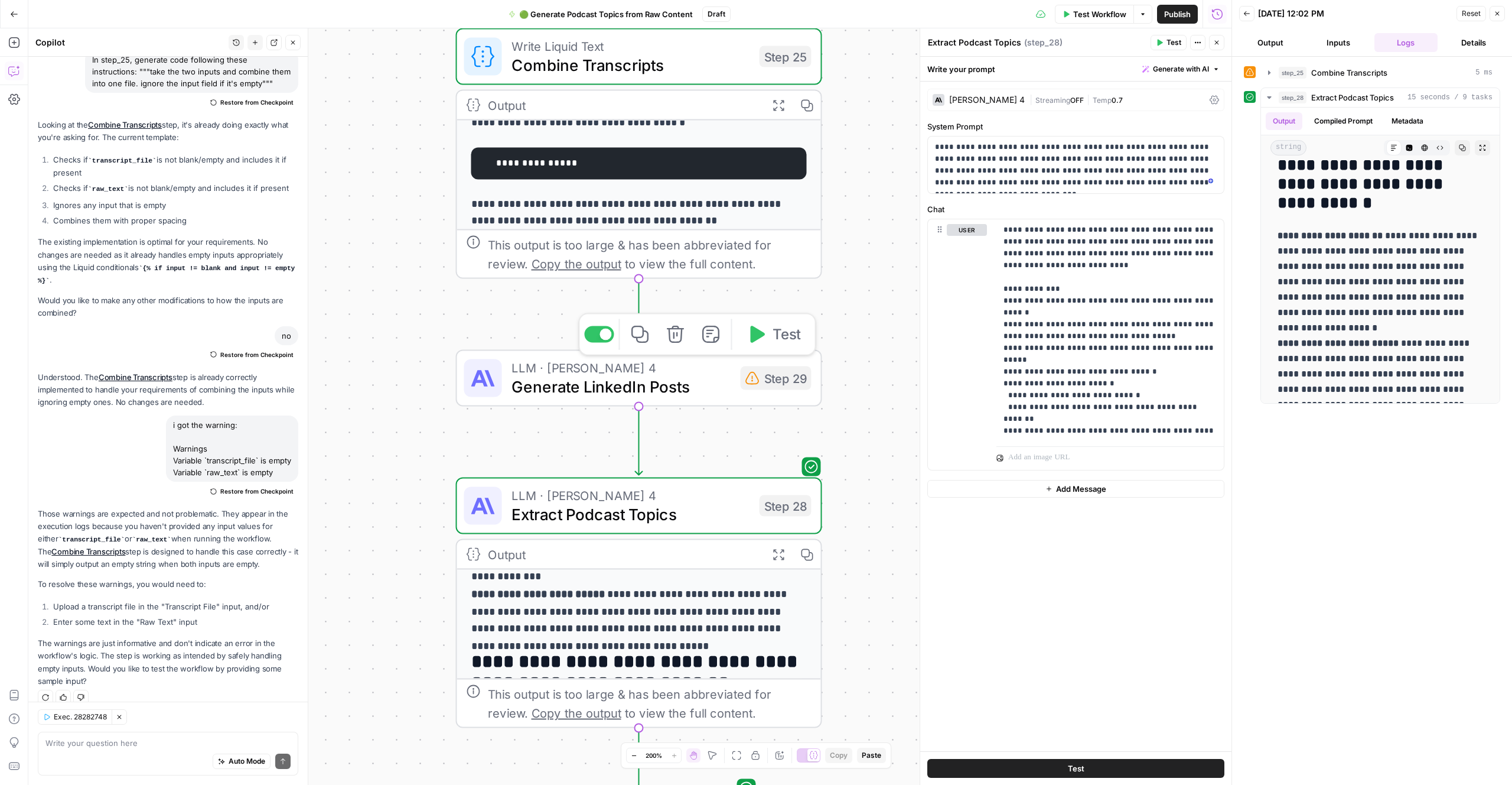
click at [672, 335] on icon "button" at bounding box center [675, 334] width 19 height 19
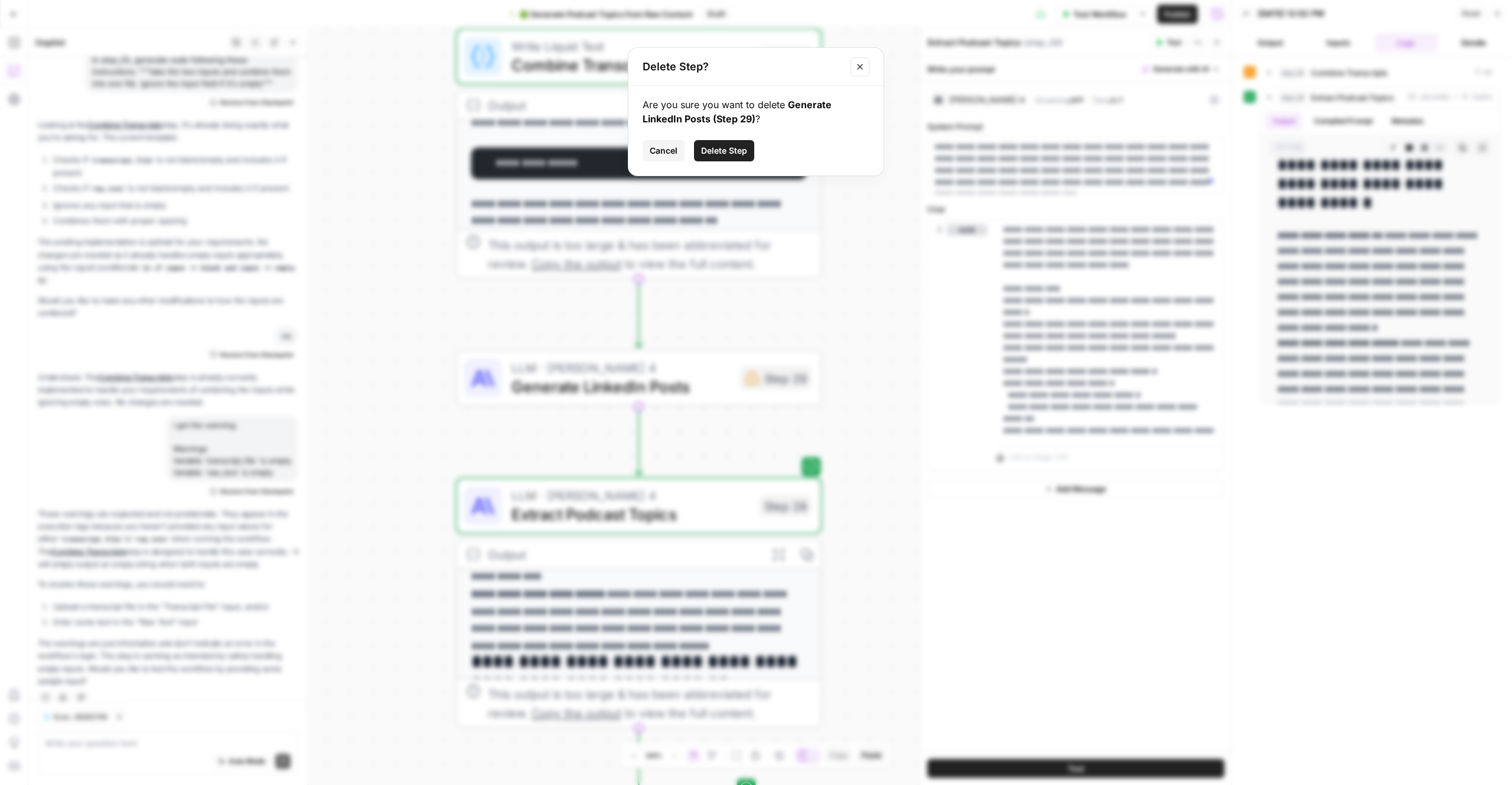
click at [715, 149] on span "Delete Step" at bounding box center [724, 151] width 46 height 12
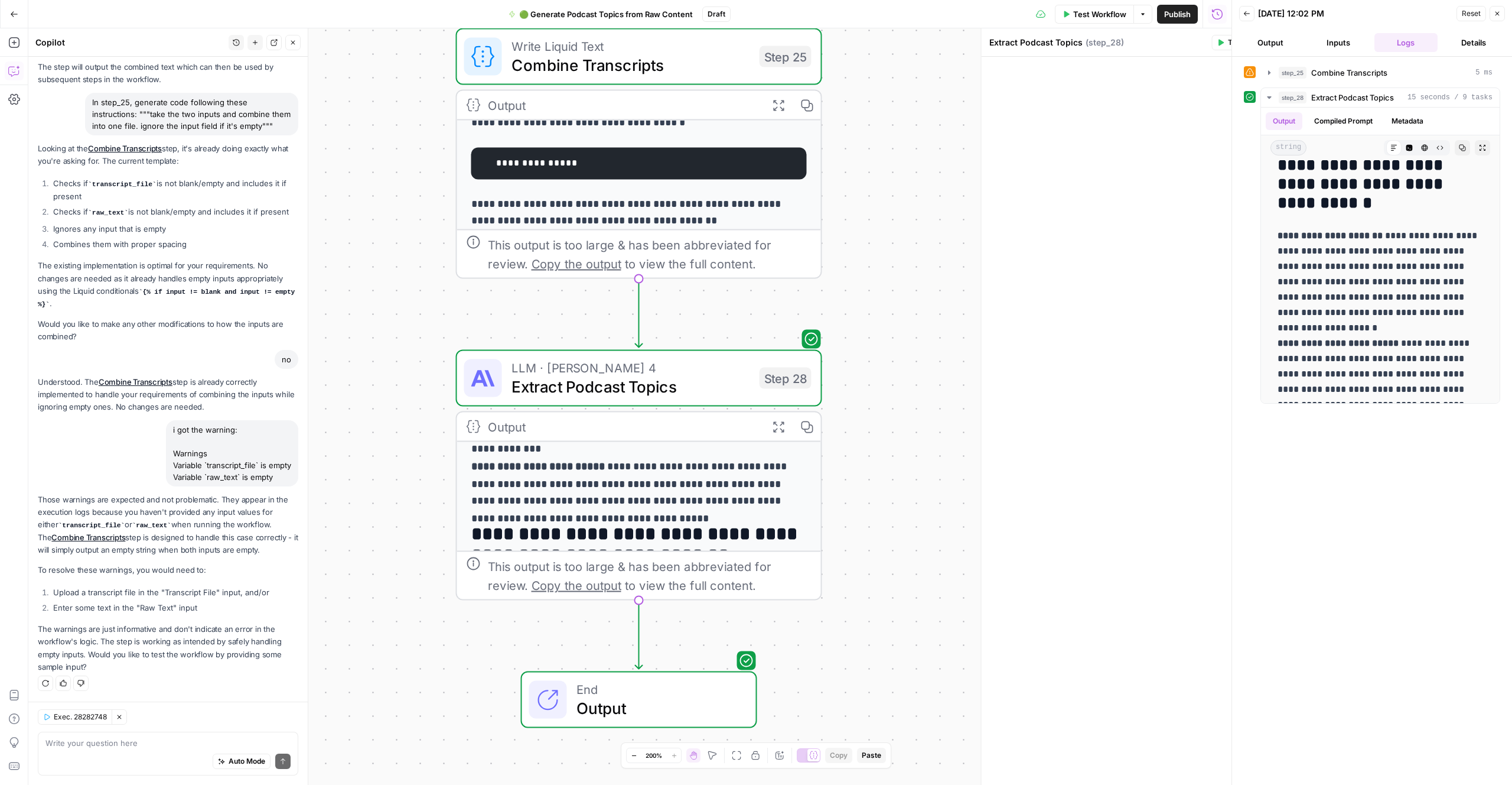
scroll to position [358, 0]
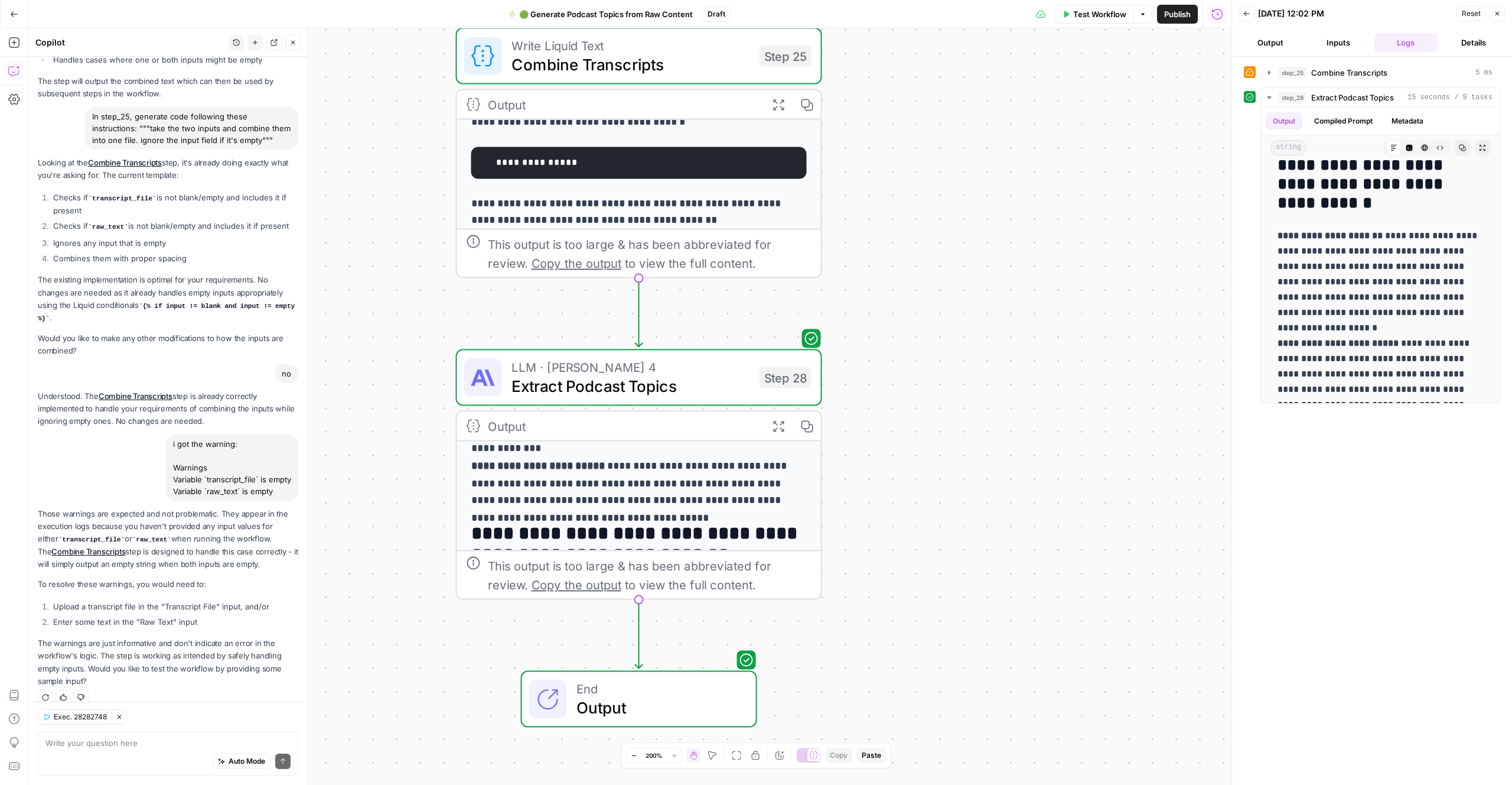
drag, startPoint x: 981, startPoint y: 442, endPoint x: 978, endPoint y: 431, distance: 11.4
click at [981, 440] on div "**********" at bounding box center [630, 406] width 1204 height 756
click at [978, 430] on div "**********" at bounding box center [630, 406] width 1204 height 756
click at [660, 462] on p "**********" at bounding box center [638, 438] width 335 height 138
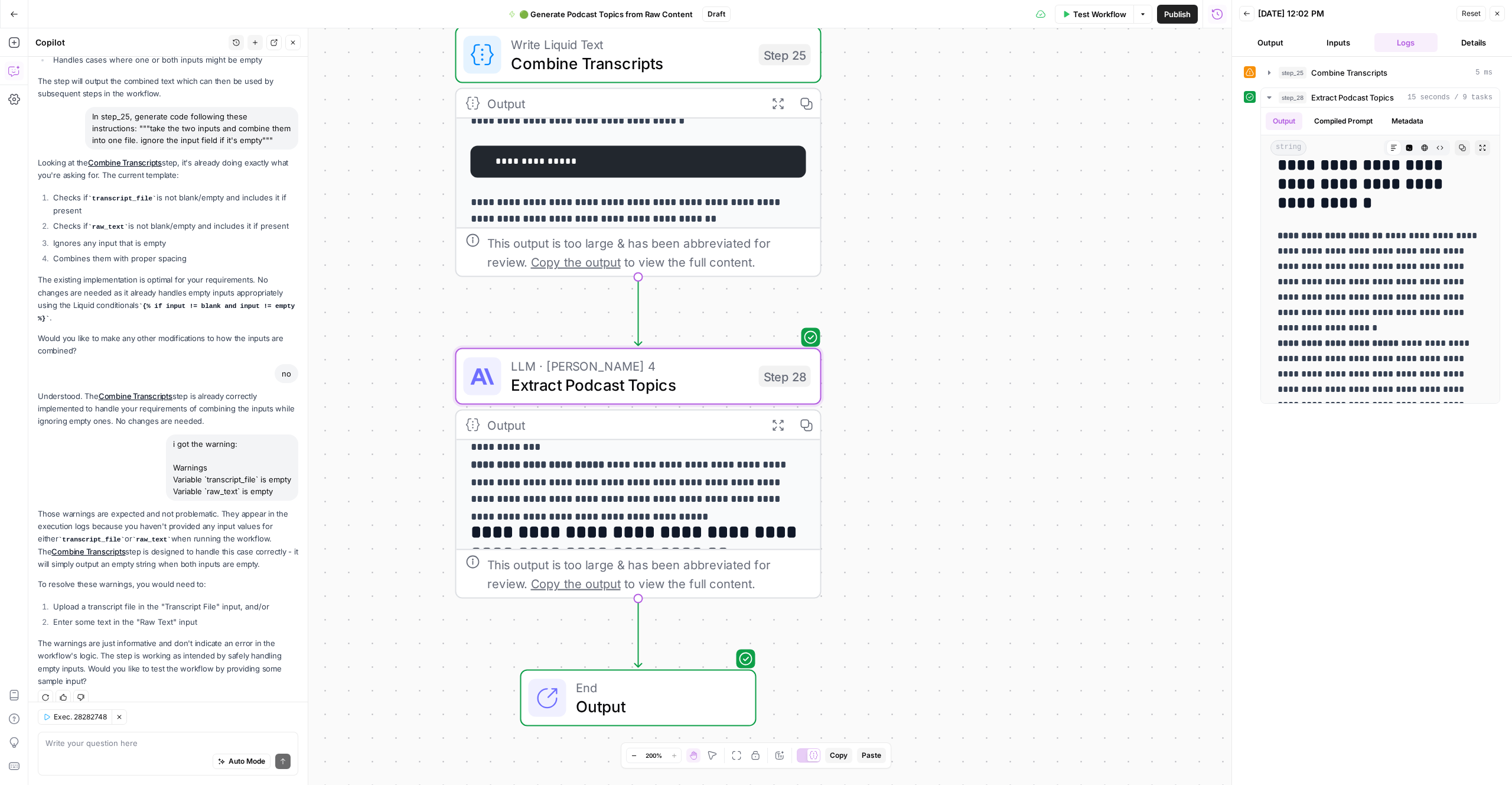
click at [664, 390] on span "Extract Podcast Topics" at bounding box center [631, 385] width 238 height 24
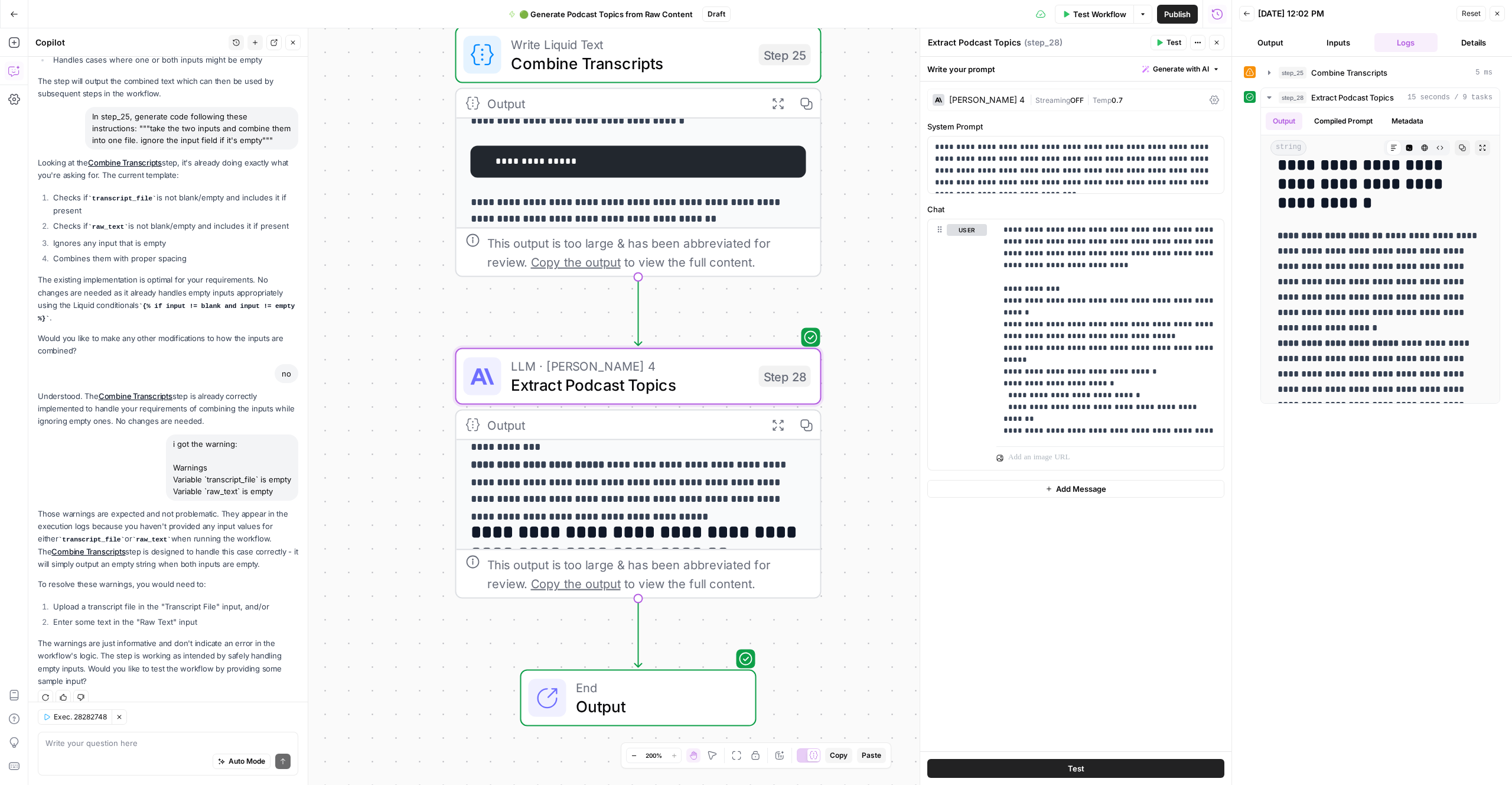
drag, startPoint x: 1207, startPoint y: 79, endPoint x: 1200, endPoint y: 67, distance: 13.9
click at [1206, 75] on div "Write your prompt Generate with AI" at bounding box center [1076, 69] width 312 height 24
click at [1197, 66] on span "Generate with AI" at bounding box center [1181, 69] width 56 height 11
drag, startPoint x: 1164, startPoint y: 94, endPoint x: 1155, endPoint y: 126, distance: 33.2
click at [1156, 126] on div "Generate Use AI to build your prompt Refine Improve your existing prompt" at bounding box center [1165, 114] width 119 height 65
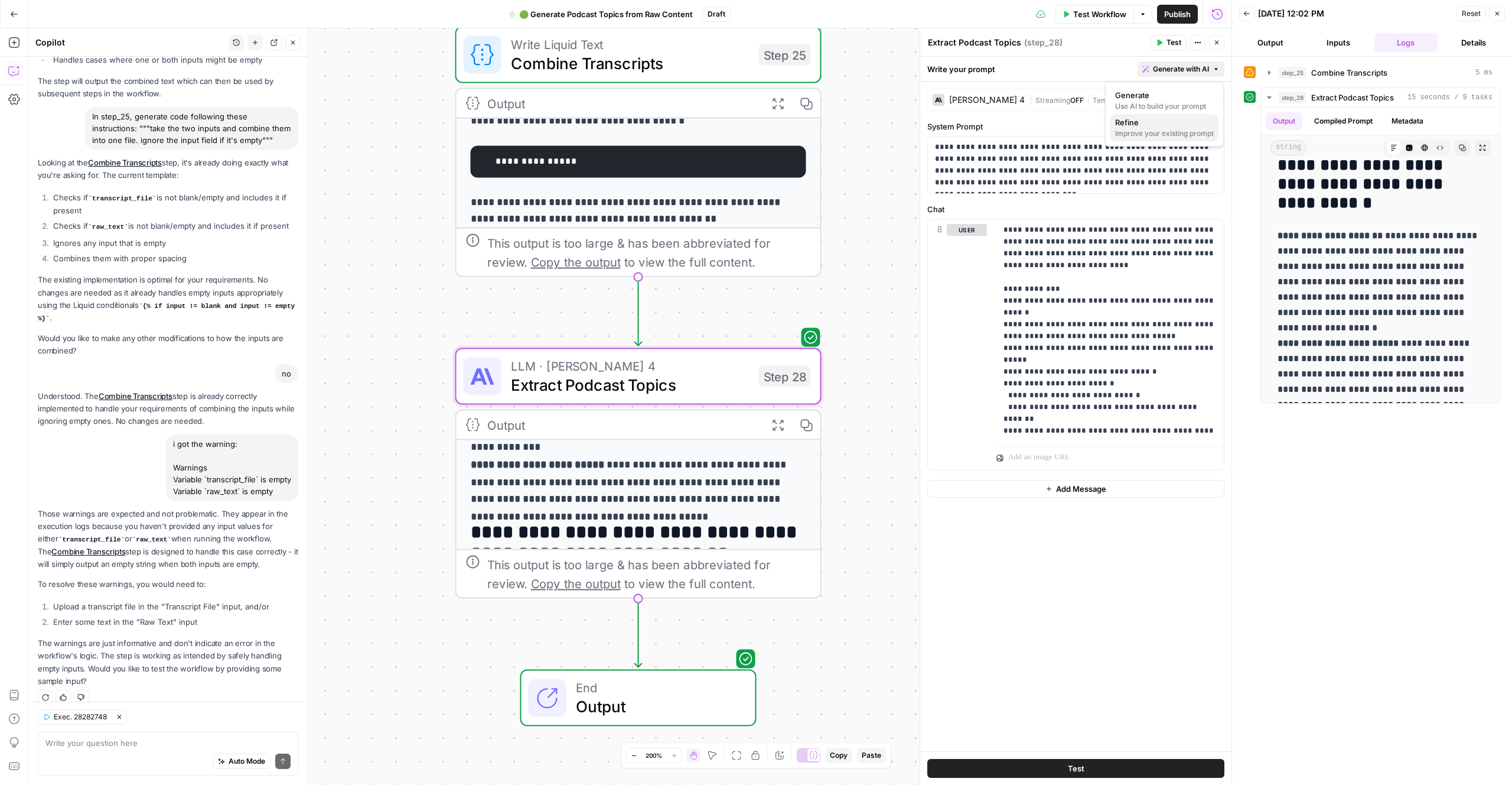
click at [1155, 126] on span "Refine" at bounding box center [1162, 122] width 94 height 12
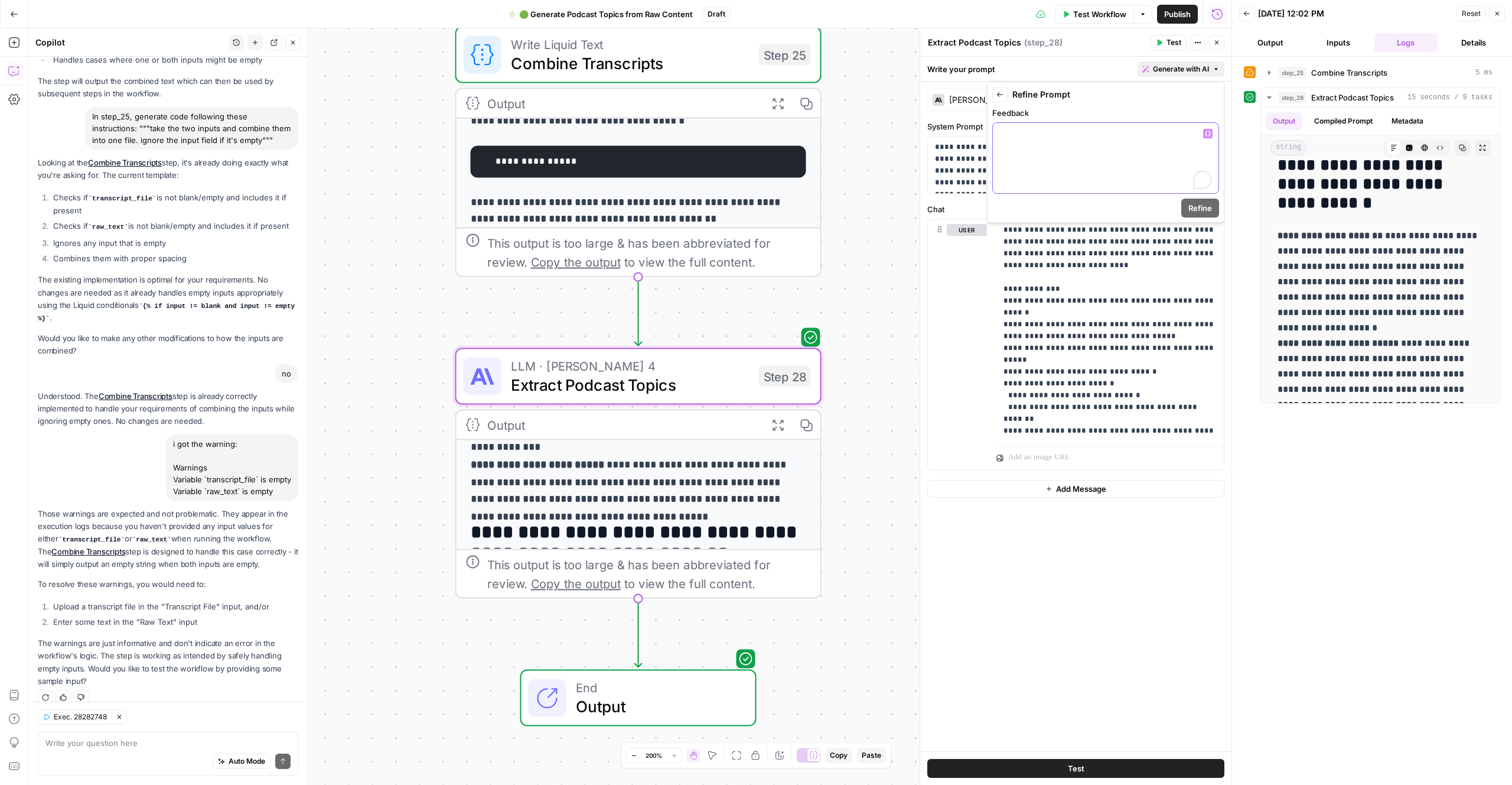
click at [1099, 169] on div "To enrich screen reader interactions, please activate Accessibility in Grammarl…" at bounding box center [1106, 158] width 225 height 71
click at [1200, 209] on span "Refine" at bounding box center [1200, 208] width 24 height 12
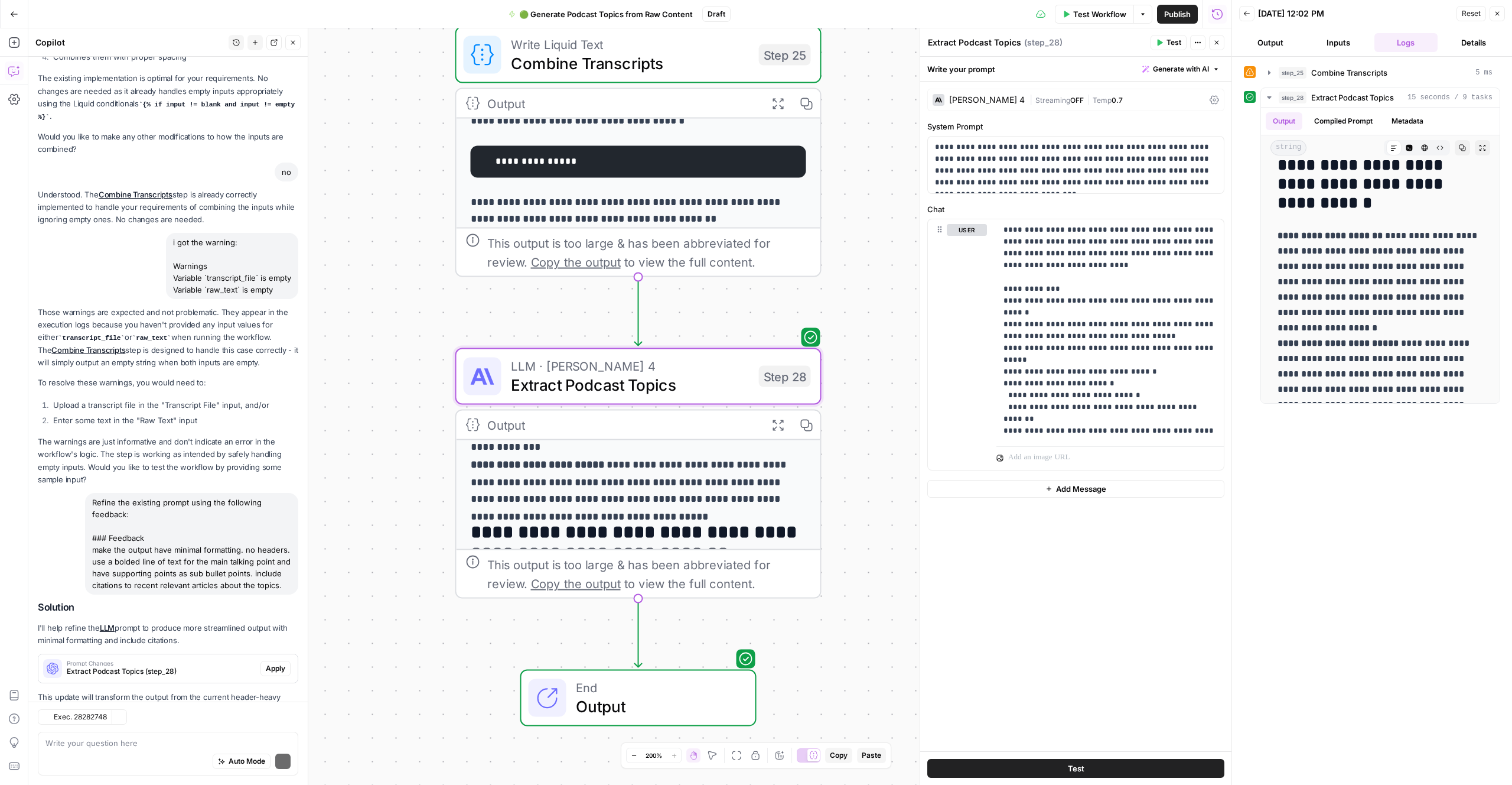
scroll to position [613, 0]
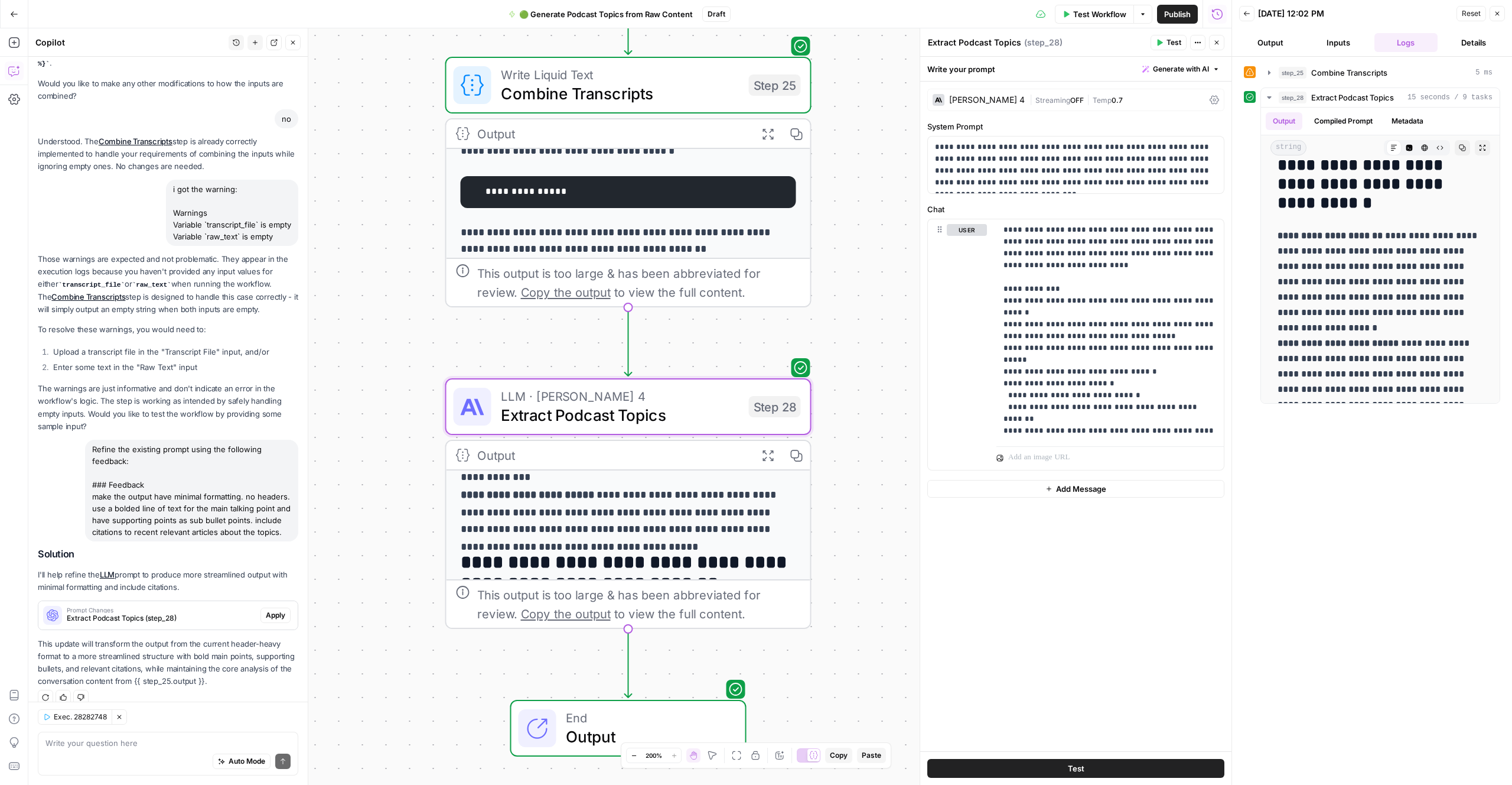
click at [283, 610] on span "Apply" at bounding box center [275, 615] width 19 height 11
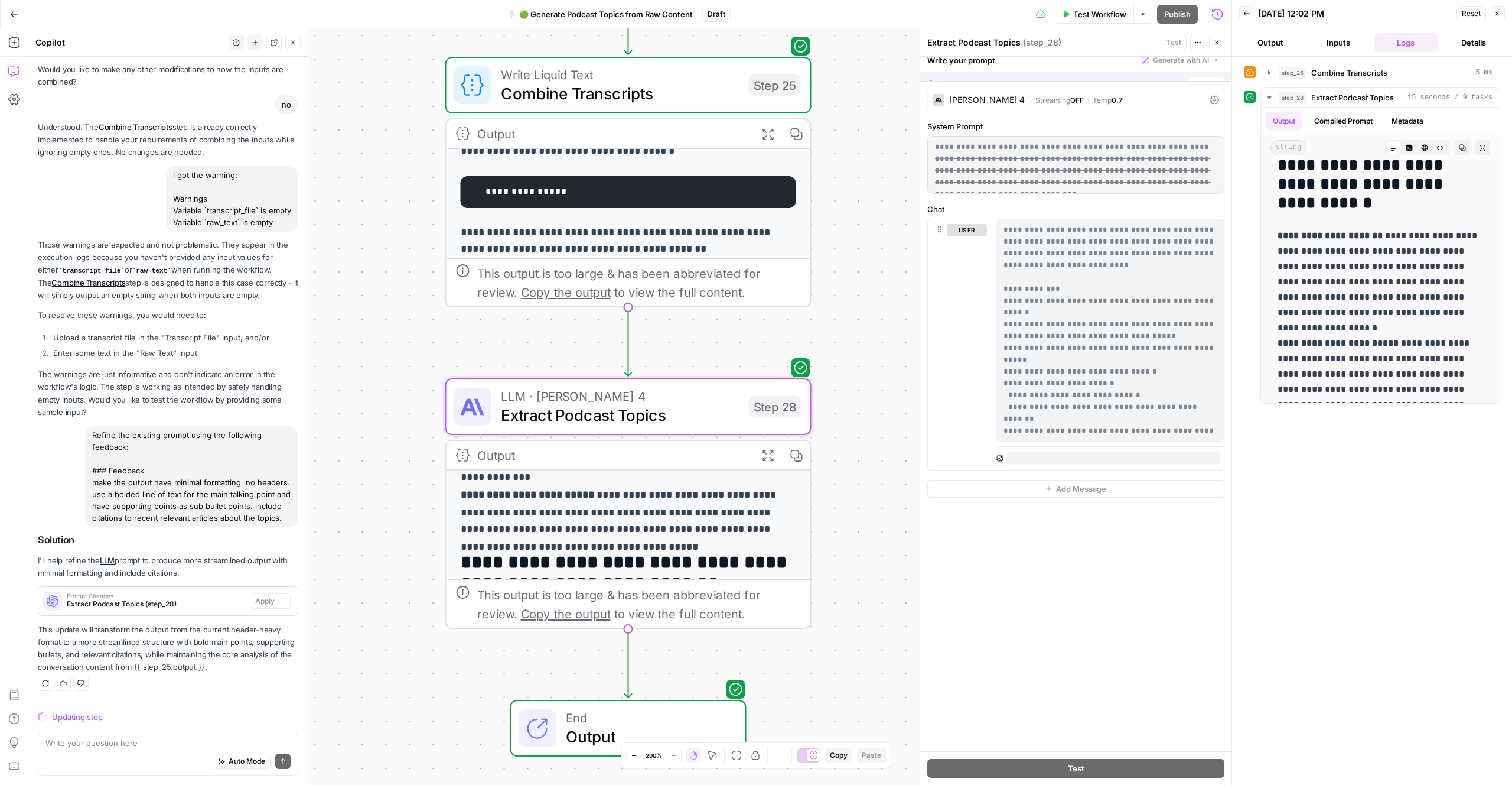
scroll to position [594, 0]
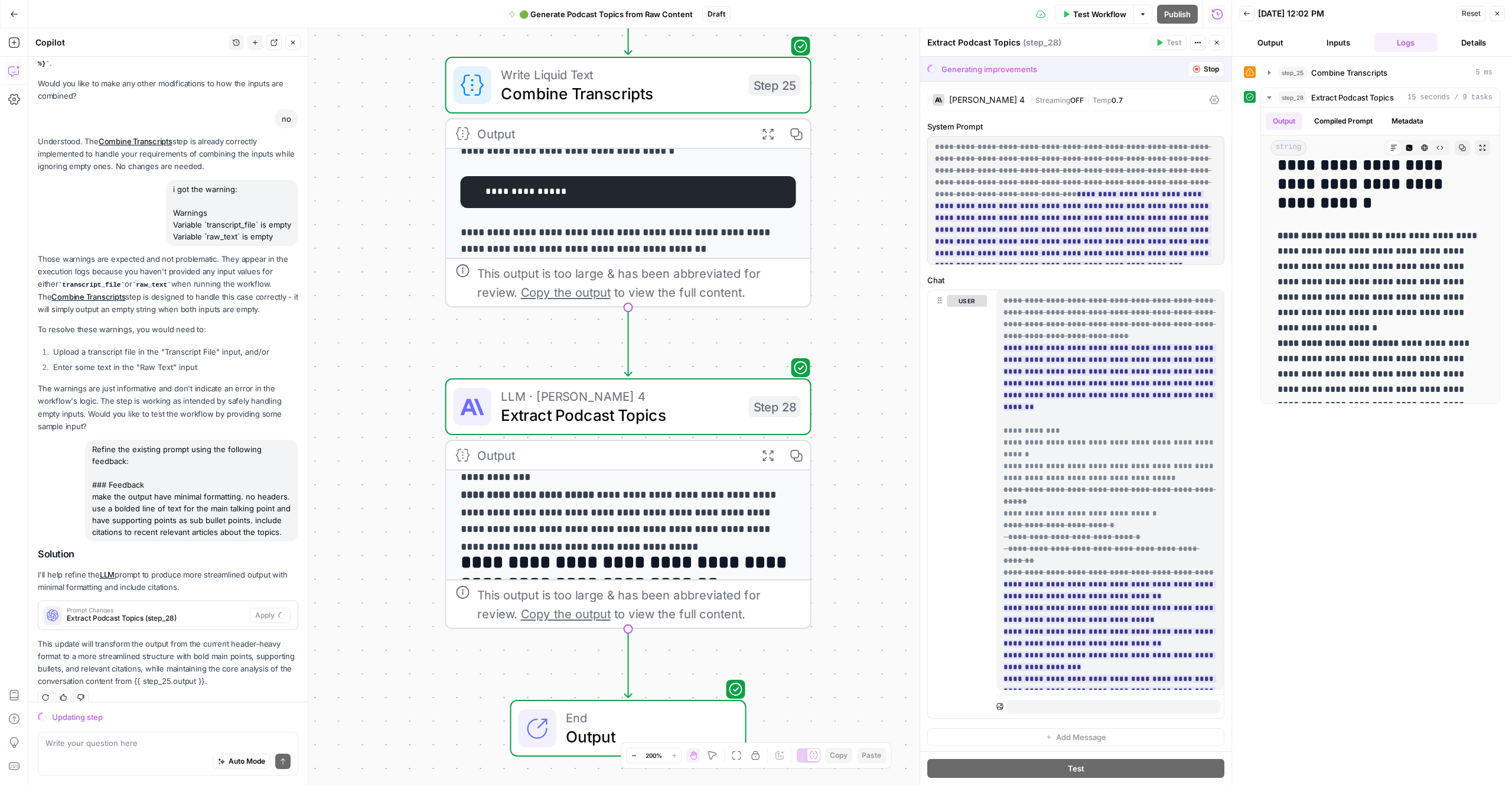
drag, startPoint x: 1375, startPoint y: 550, endPoint x: 1367, endPoint y: 546, distance: 8.9
click at [1372, 546] on div "**********" at bounding box center [1372, 420] width 257 height 716
click at [1350, 515] on div "**********" at bounding box center [1372, 420] width 257 height 716
click at [1350, 515] on div "**********" at bounding box center [1372, 420] width 257 height 716
click at [1354, 638] on div "**********" at bounding box center [1372, 420] width 257 height 716
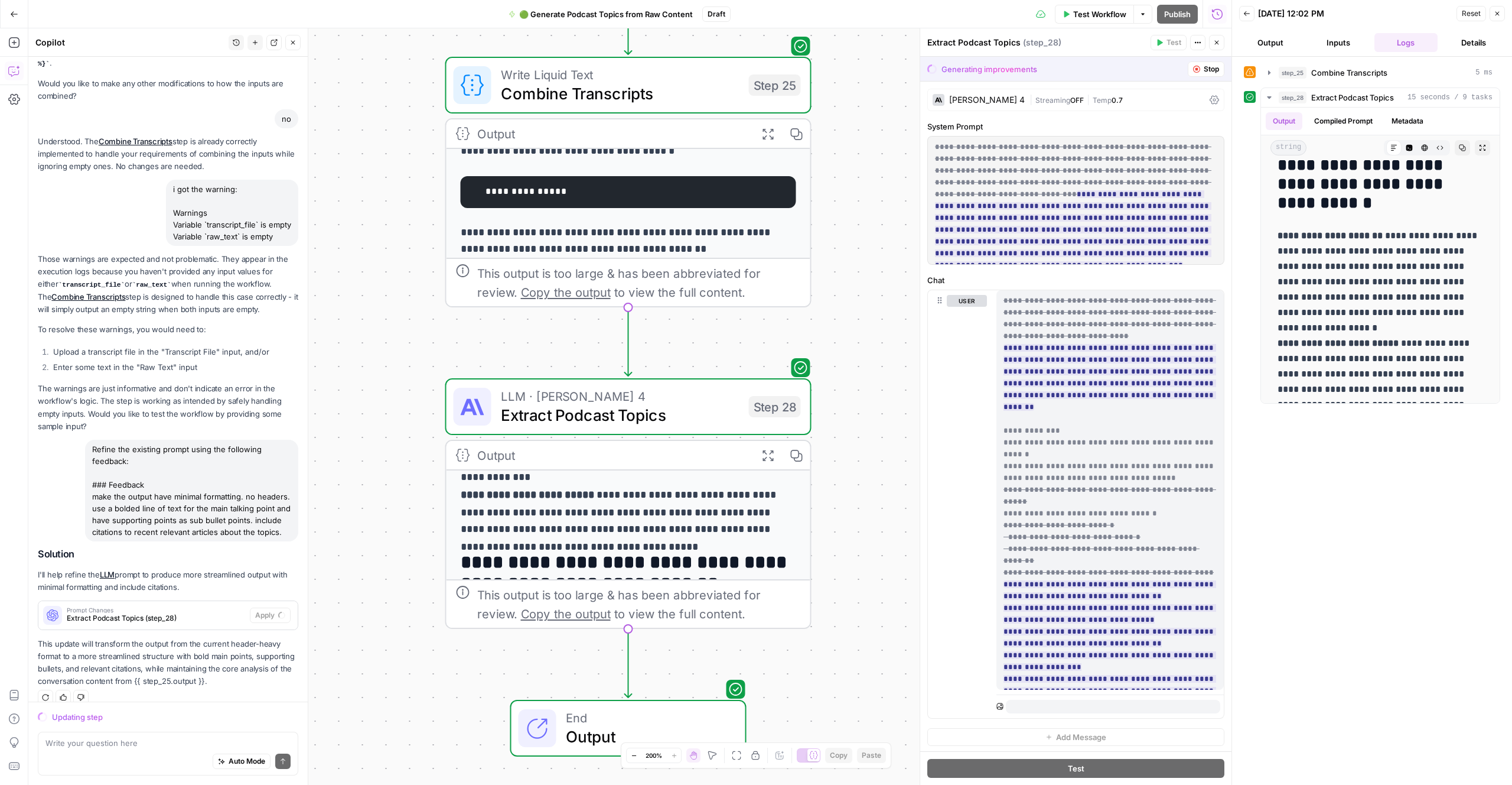
click at [1353, 638] on div "**********" at bounding box center [1372, 420] width 257 height 716
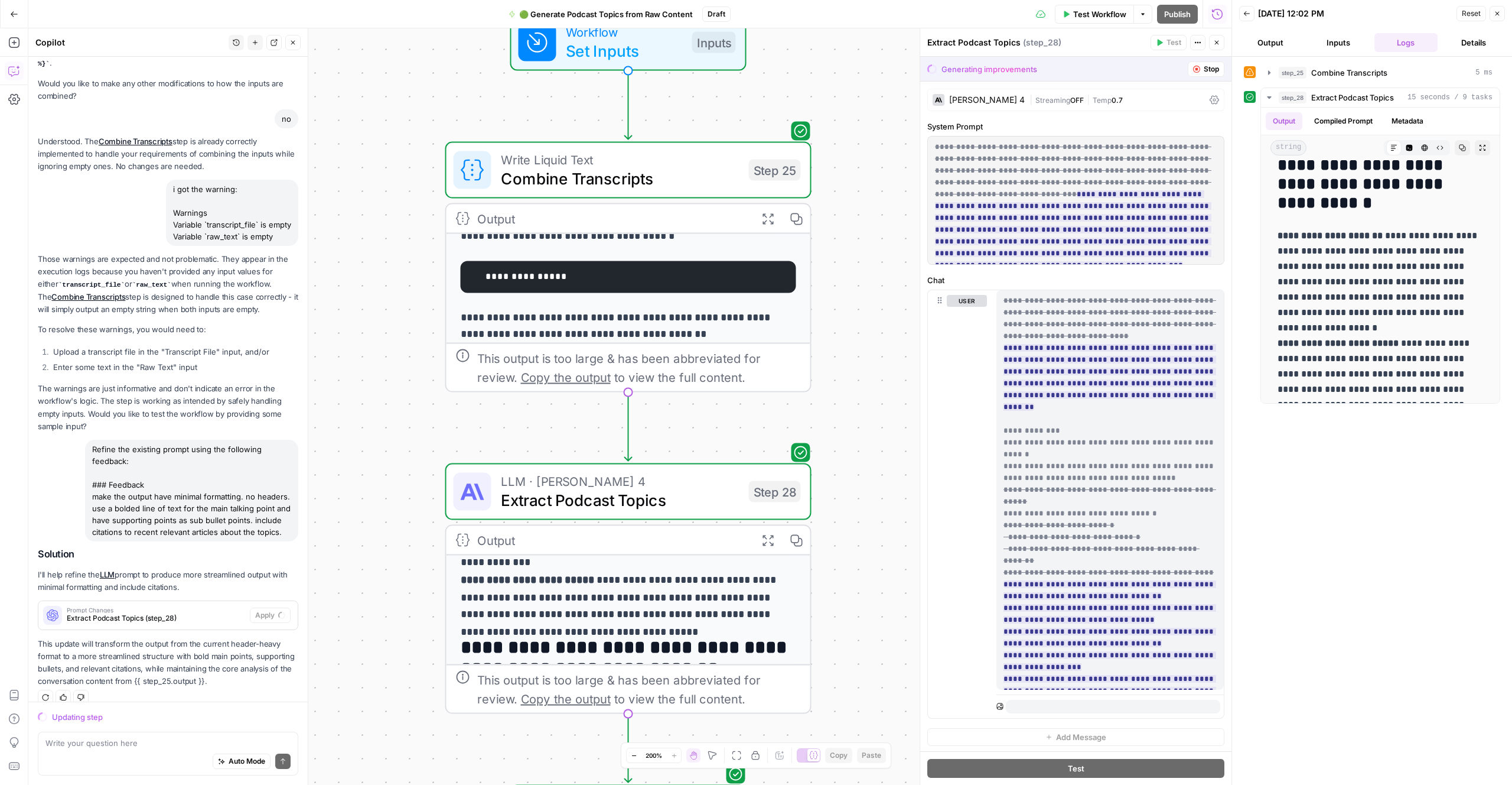
drag, startPoint x: 1354, startPoint y: 467, endPoint x: 1376, endPoint y: 471, distance: 22.4
click at [1356, 467] on div "**********" at bounding box center [1372, 420] width 257 height 716
click at [1377, 471] on div "**********" at bounding box center [1372, 420] width 257 height 716
click at [1380, 471] on div "**********" at bounding box center [1372, 420] width 257 height 716
click at [1380, 471] on div "**********" at bounding box center [1372, 420] width 257 height 716
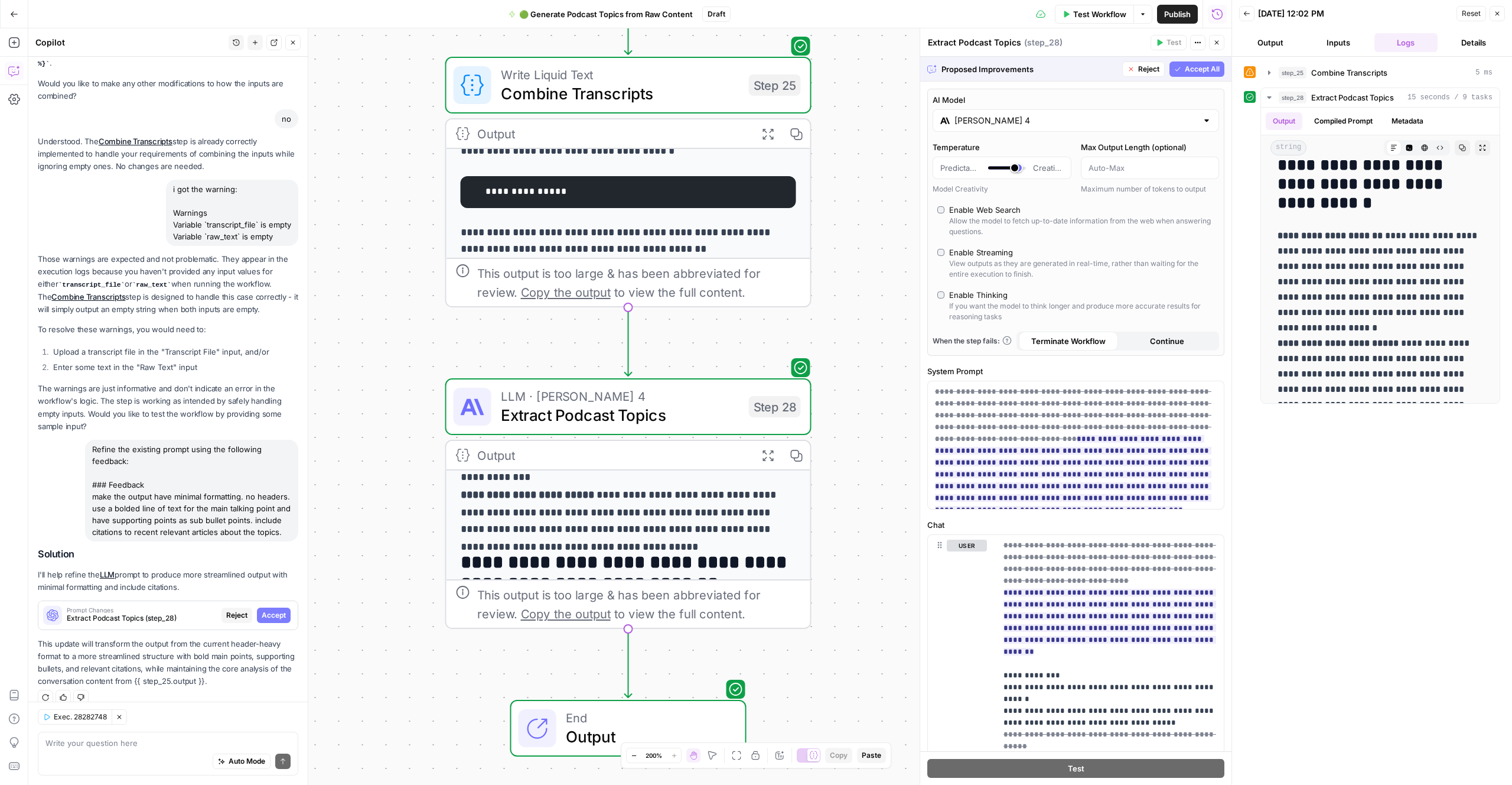
click at [1194, 64] on span "Accept All" at bounding box center [1202, 69] width 35 height 11
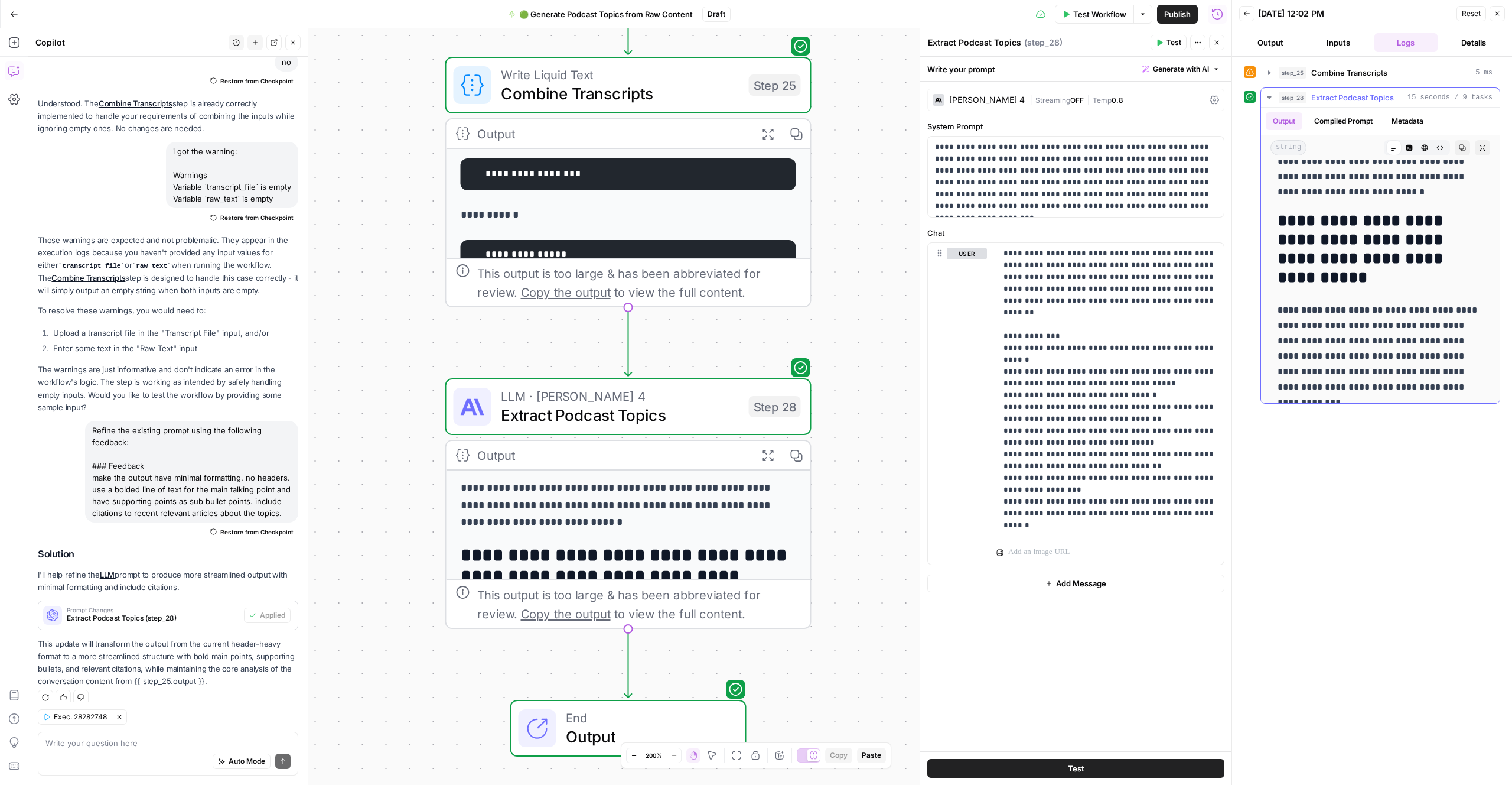
scroll to position [34, 0]
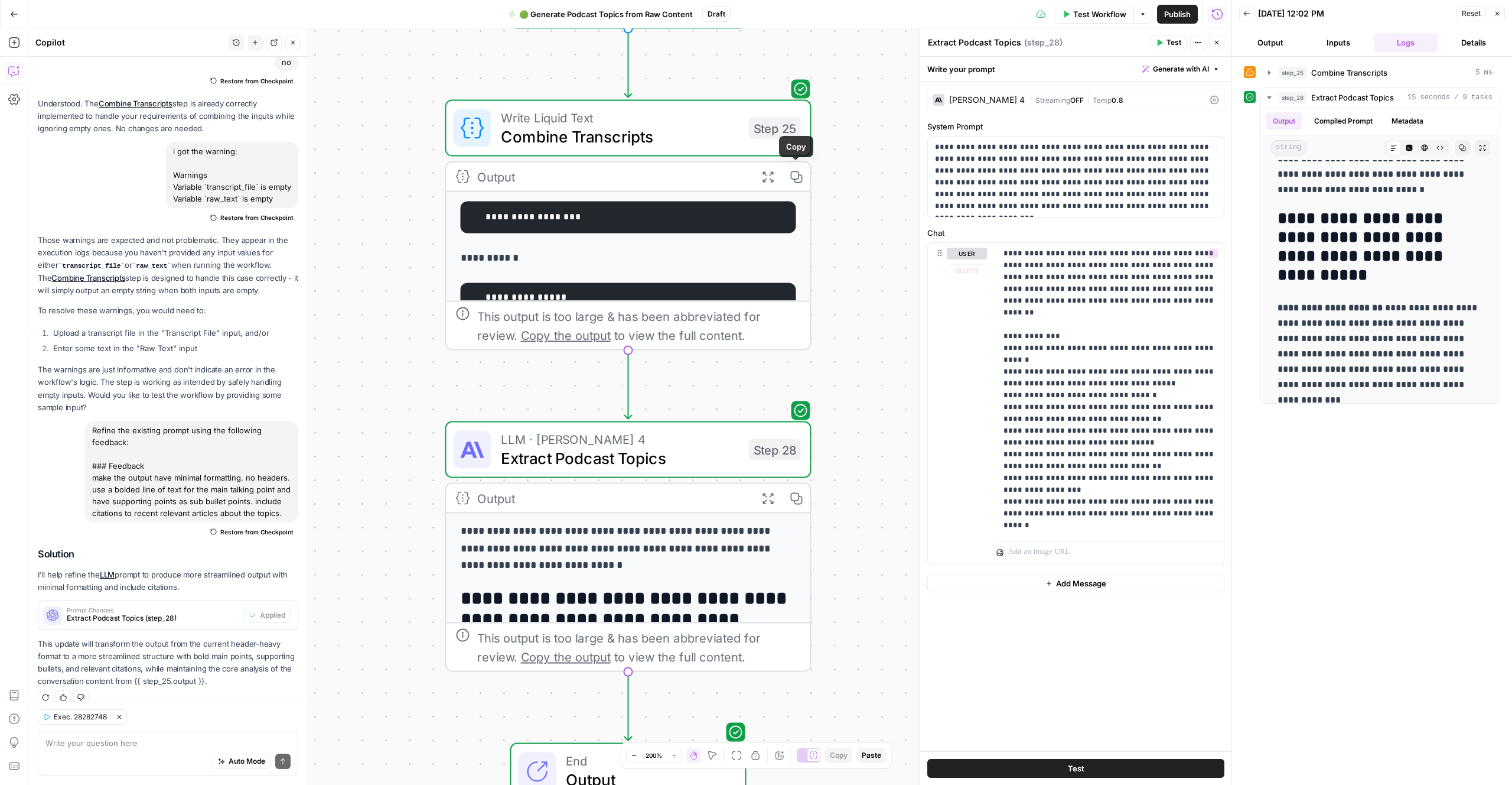
click at [1347, 500] on div "**********" at bounding box center [1372, 420] width 257 height 716
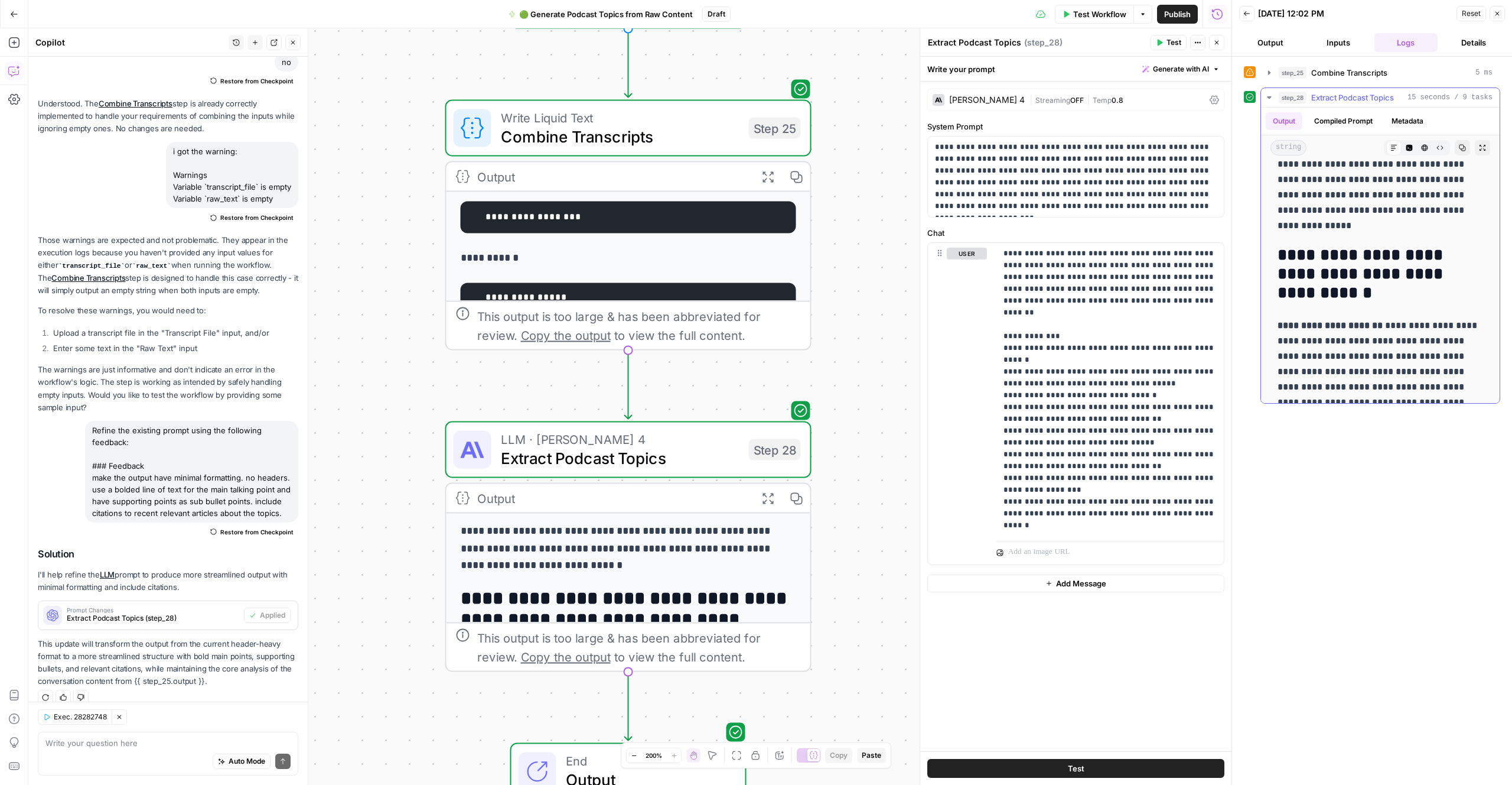
scroll to position [1185, 0]
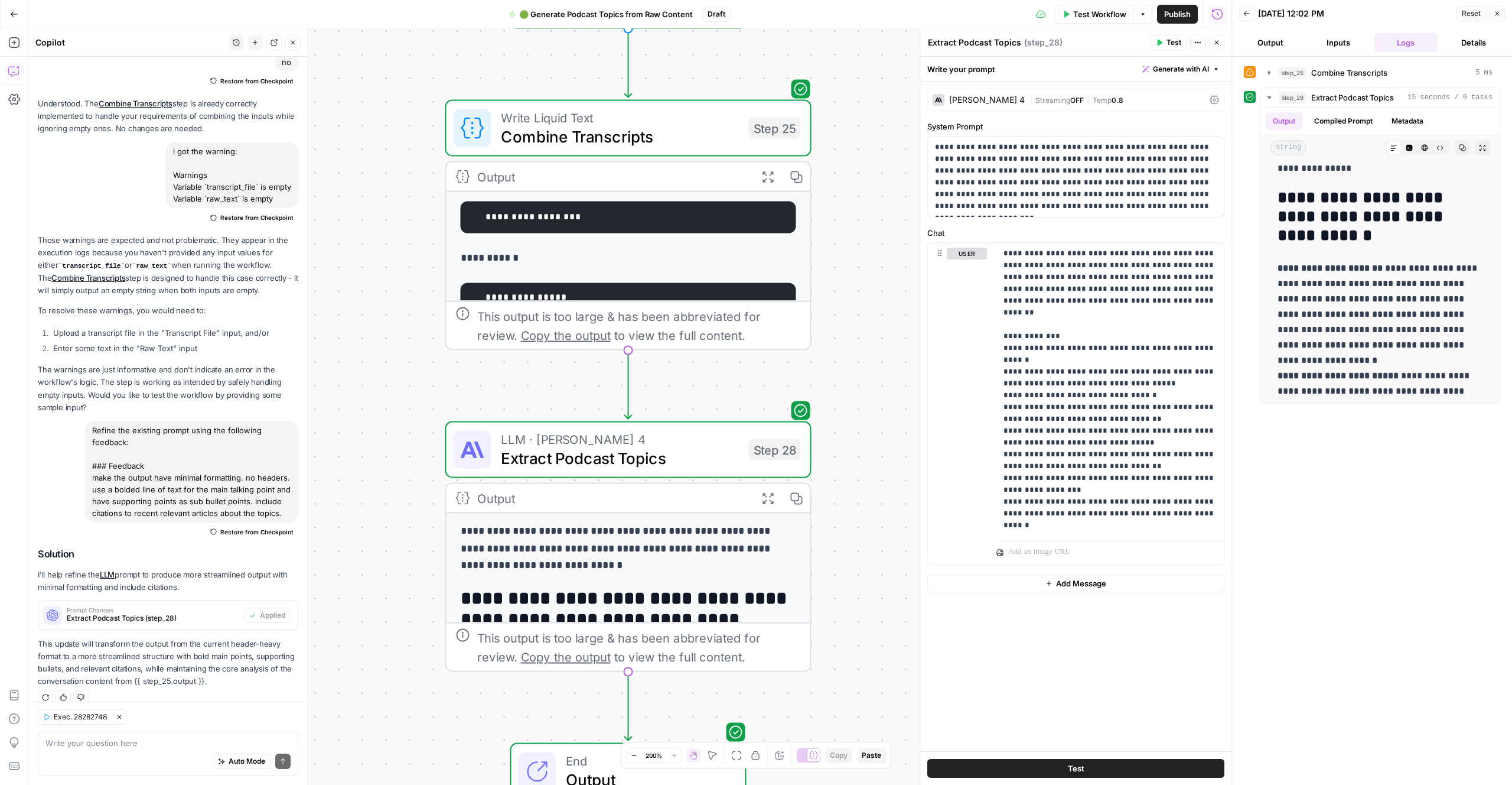
click at [1380, 471] on div "**********" at bounding box center [1372, 420] width 257 height 716
drag, startPoint x: 1358, startPoint y: 482, endPoint x: 1367, endPoint y: 443, distance: 40.0
click at [1360, 463] on div "**********" at bounding box center [1372, 420] width 257 height 716
drag, startPoint x: 1332, startPoint y: 36, endPoint x: 1254, endPoint y: 39, distance: 78.1
click at [1332, 36] on button "Inputs" at bounding box center [1338, 42] width 63 height 19
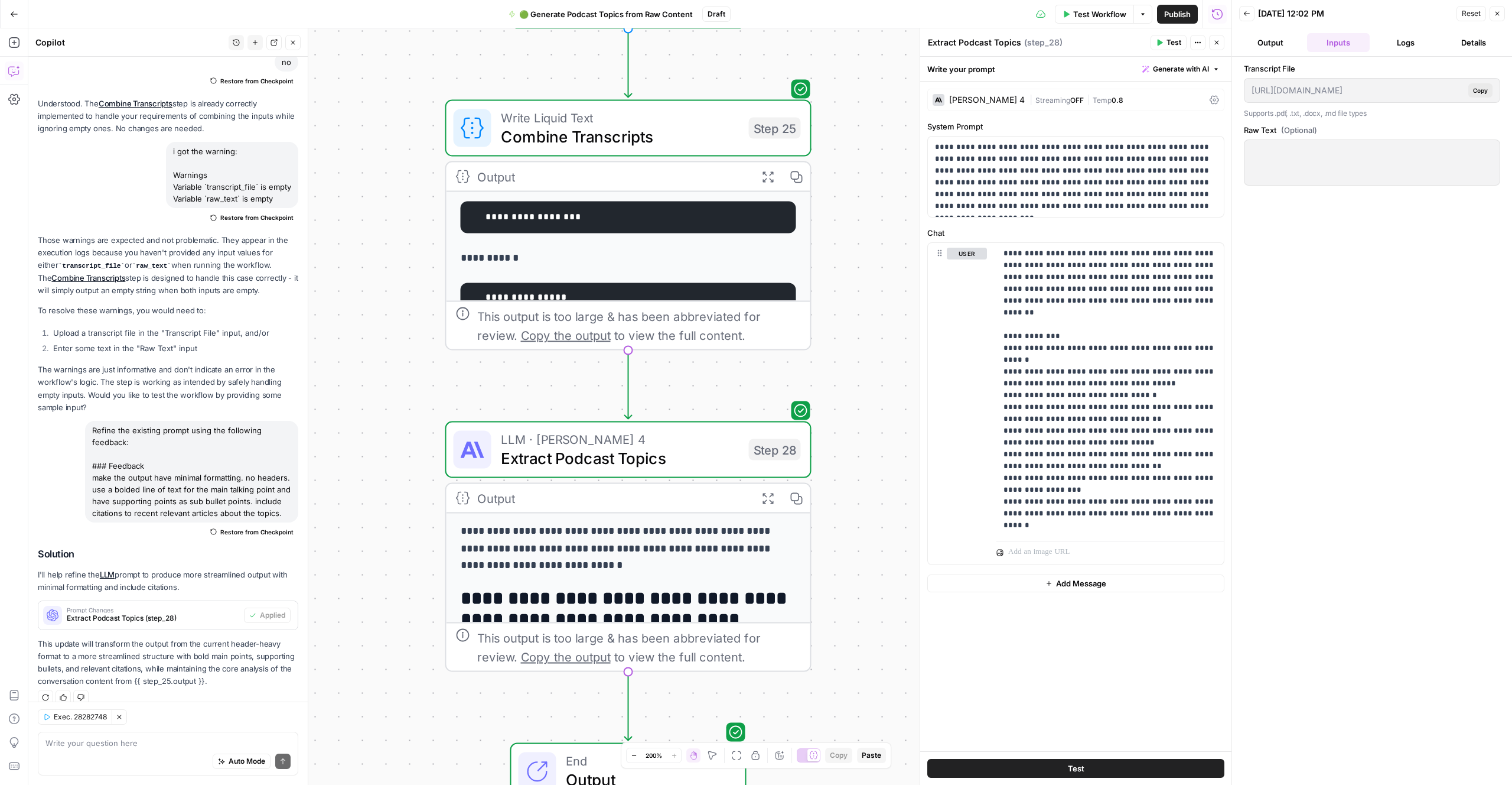
click at [1402, 43] on button "Logs" at bounding box center [1406, 42] width 63 height 19
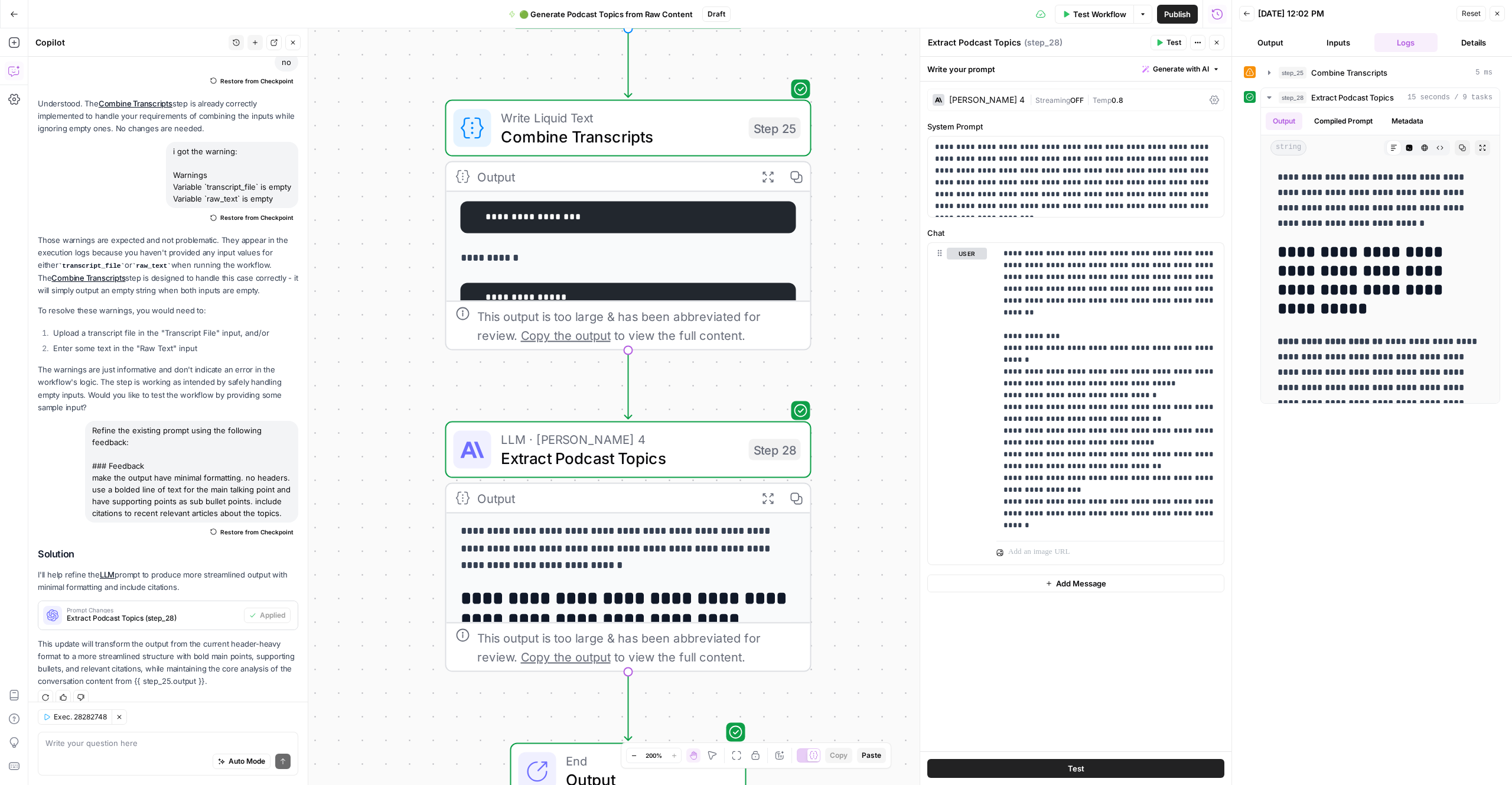
click at [1246, 12] on icon "button" at bounding box center [1247, 13] width 7 height 7
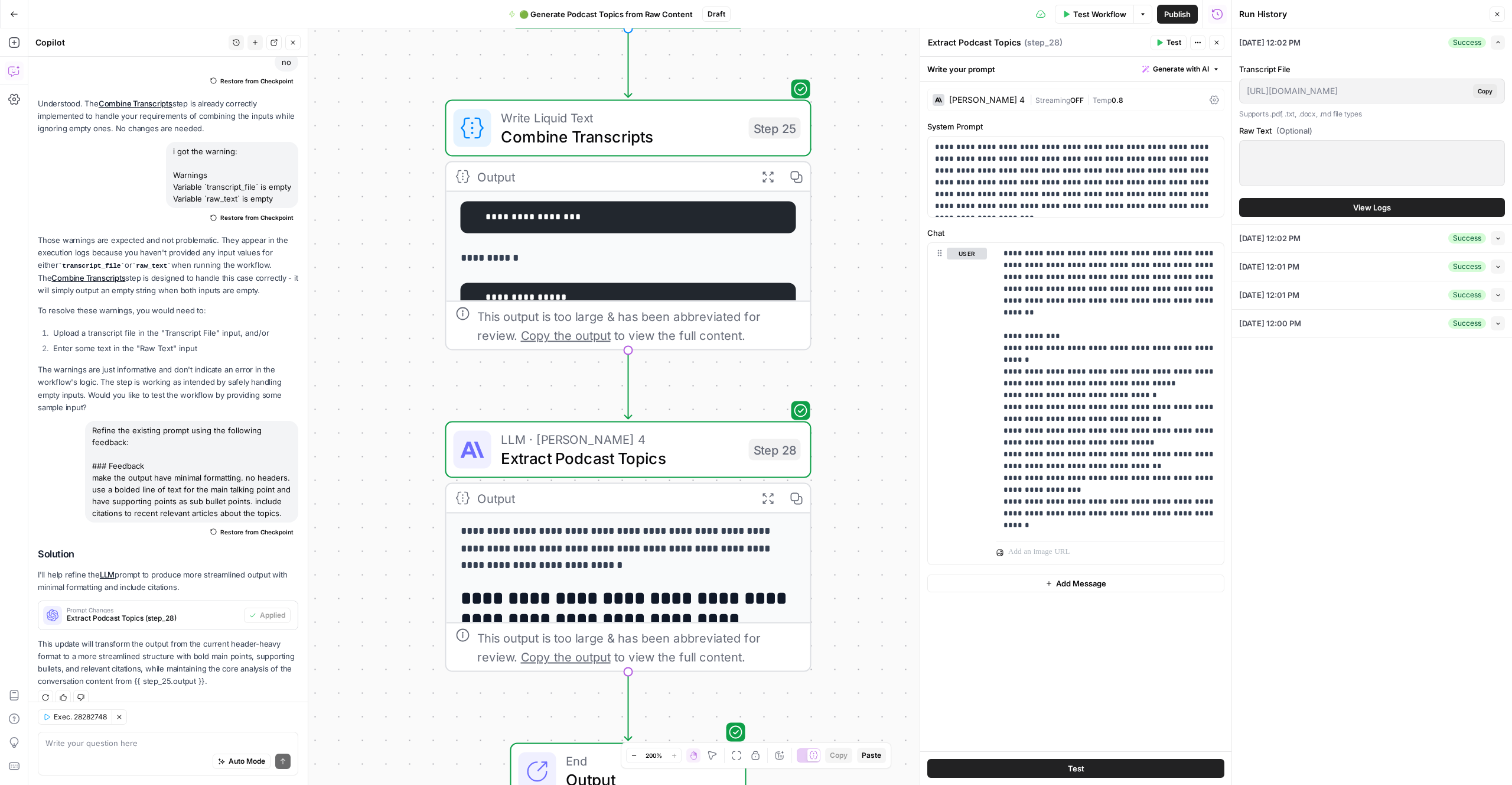
click at [1484, 92] on span "Copy" at bounding box center [1486, 91] width 15 height 9
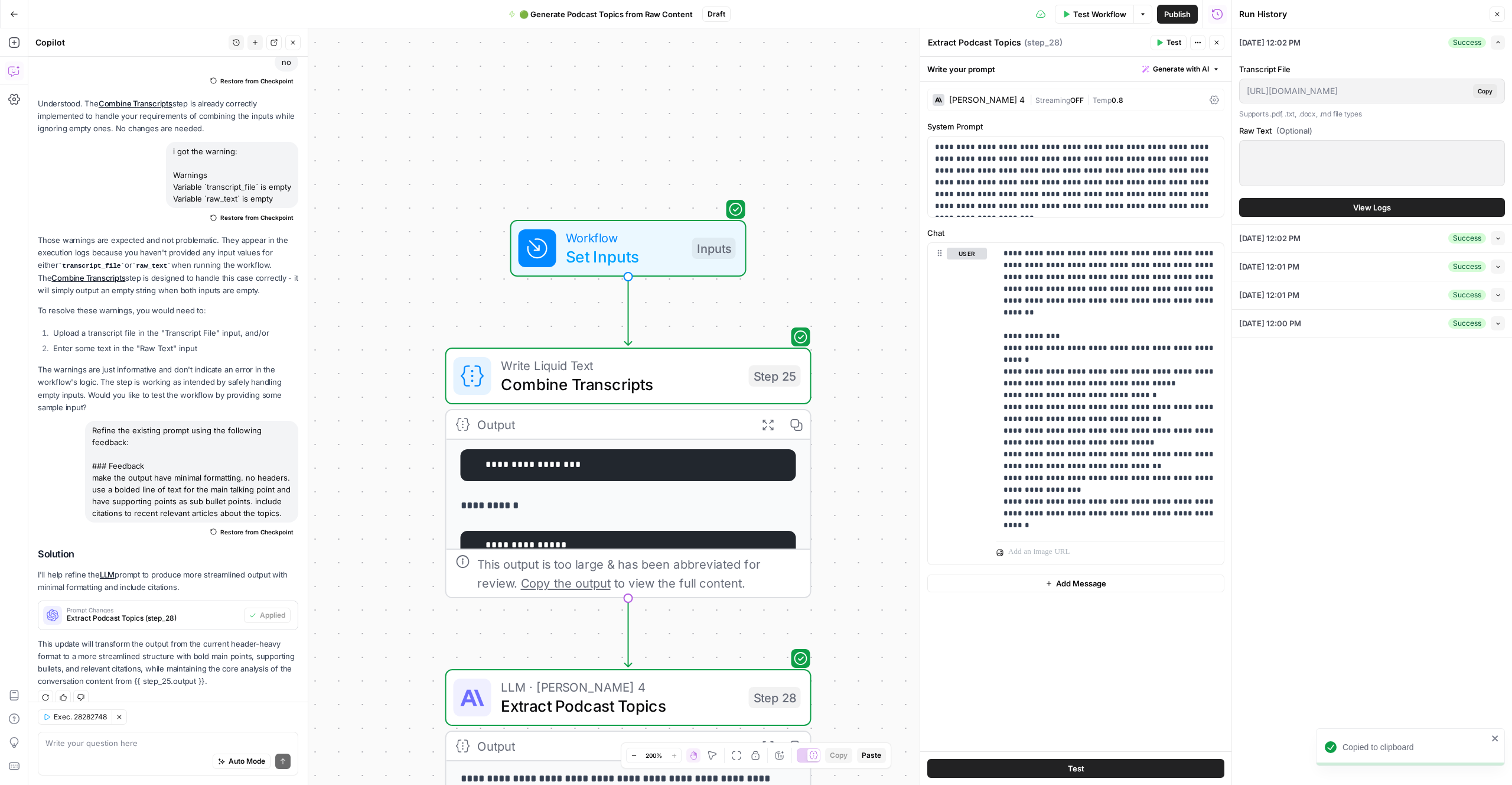
drag, startPoint x: 1086, startPoint y: 16, endPoint x: 1126, endPoint y: 39, distance: 46.1
click at [1085, 16] on span "Test Workflow" at bounding box center [1099, 14] width 53 height 12
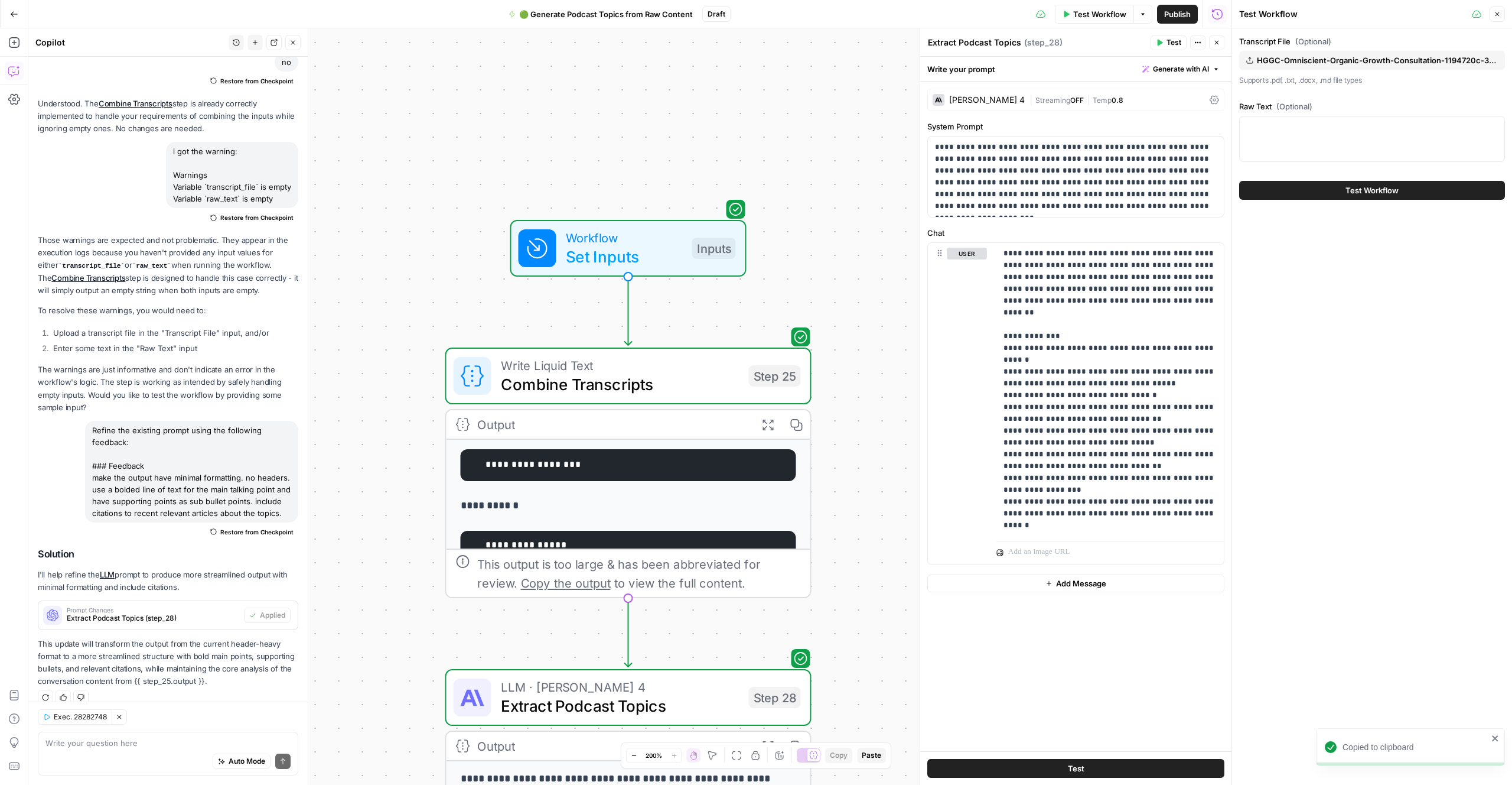
click at [1353, 189] on span "Test Workflow" at bounding box center [1372, 190] width 53 height 12
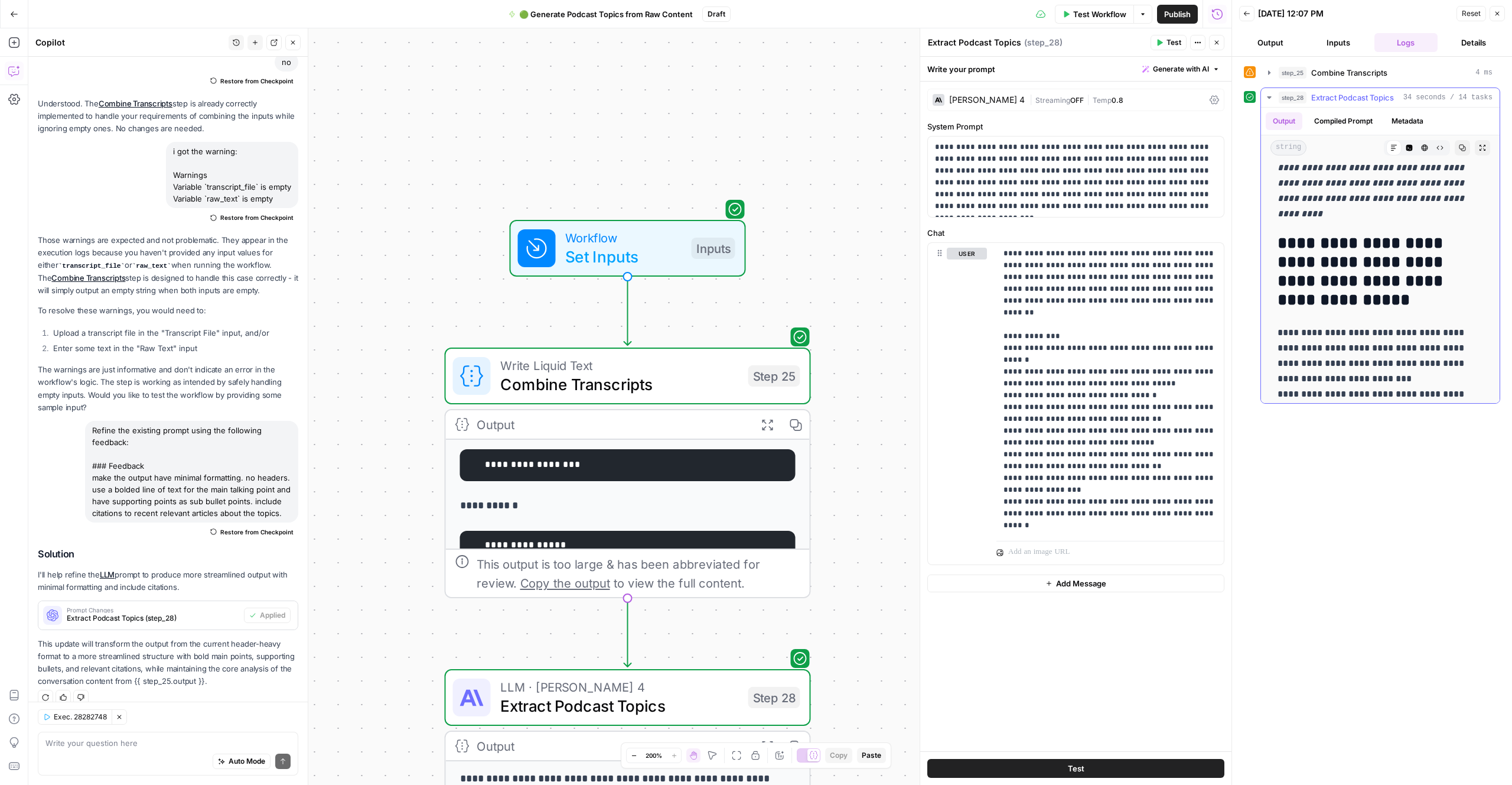
scroll to position [1028, 0]
drag, startPoint x: 1435, startPoint y: 550, endPoint x: 1421, endPoint y: 549, distance: 14.0
click at [1425, 549] on div "**********" at bounding box center [1372, 420] width 257 height 716
drag, startPoint x: 1406, startPoint y: 548, endPoint x: 964, endPoint y: 318, distance: 498.3
click at [1397, 533] on div "**********" at bounding box center [1372, 420] width 257 height 716
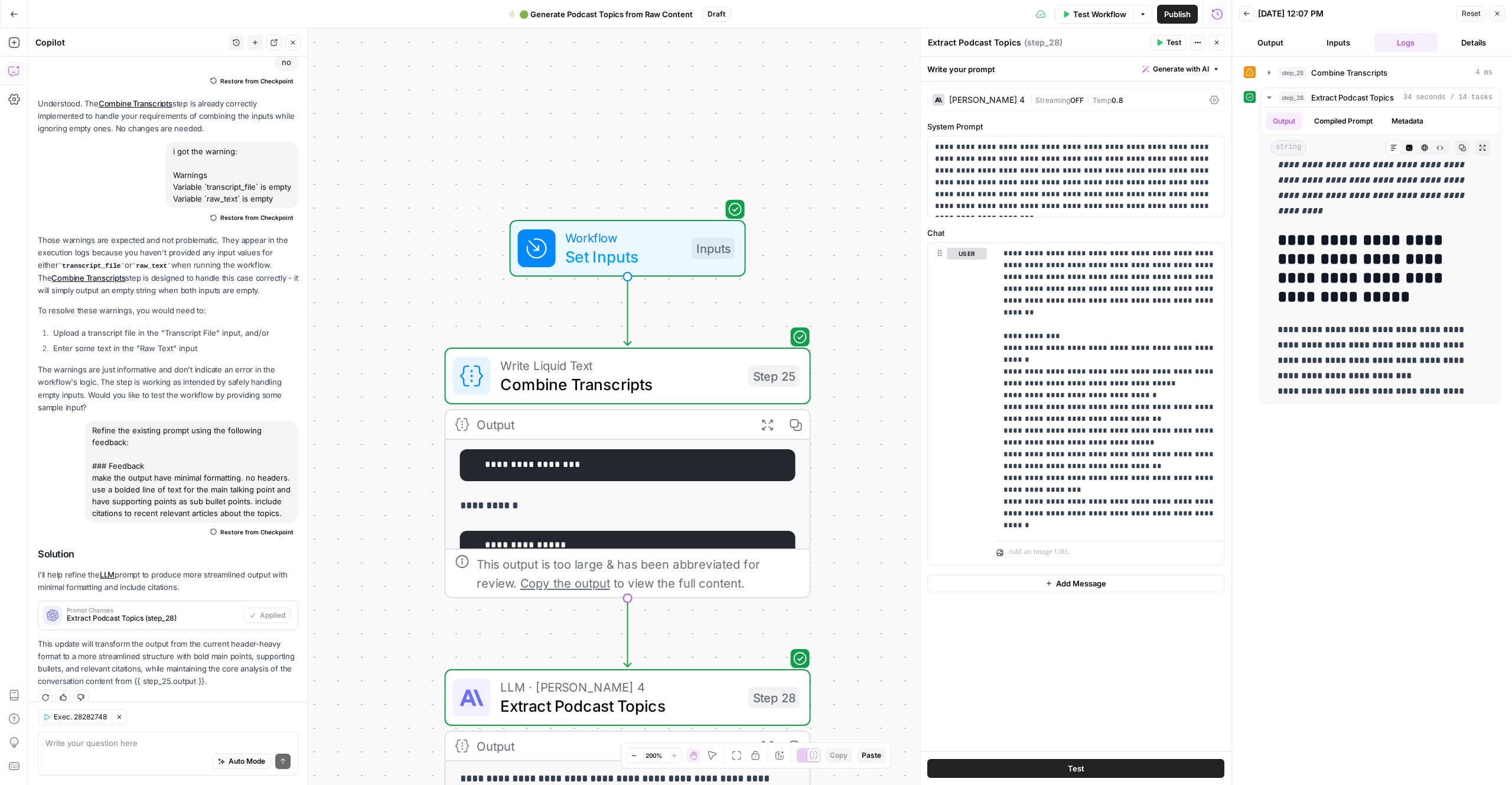
drag, startPoint x: 577, startPoint y: 21, endPoint x: 552, endPoint y: 18, distance: 25.2
click at [576, 21] on button "🟢 Generate Podcast Topics from Raw Content" at bounding box center [601, 14] width 199 height 19
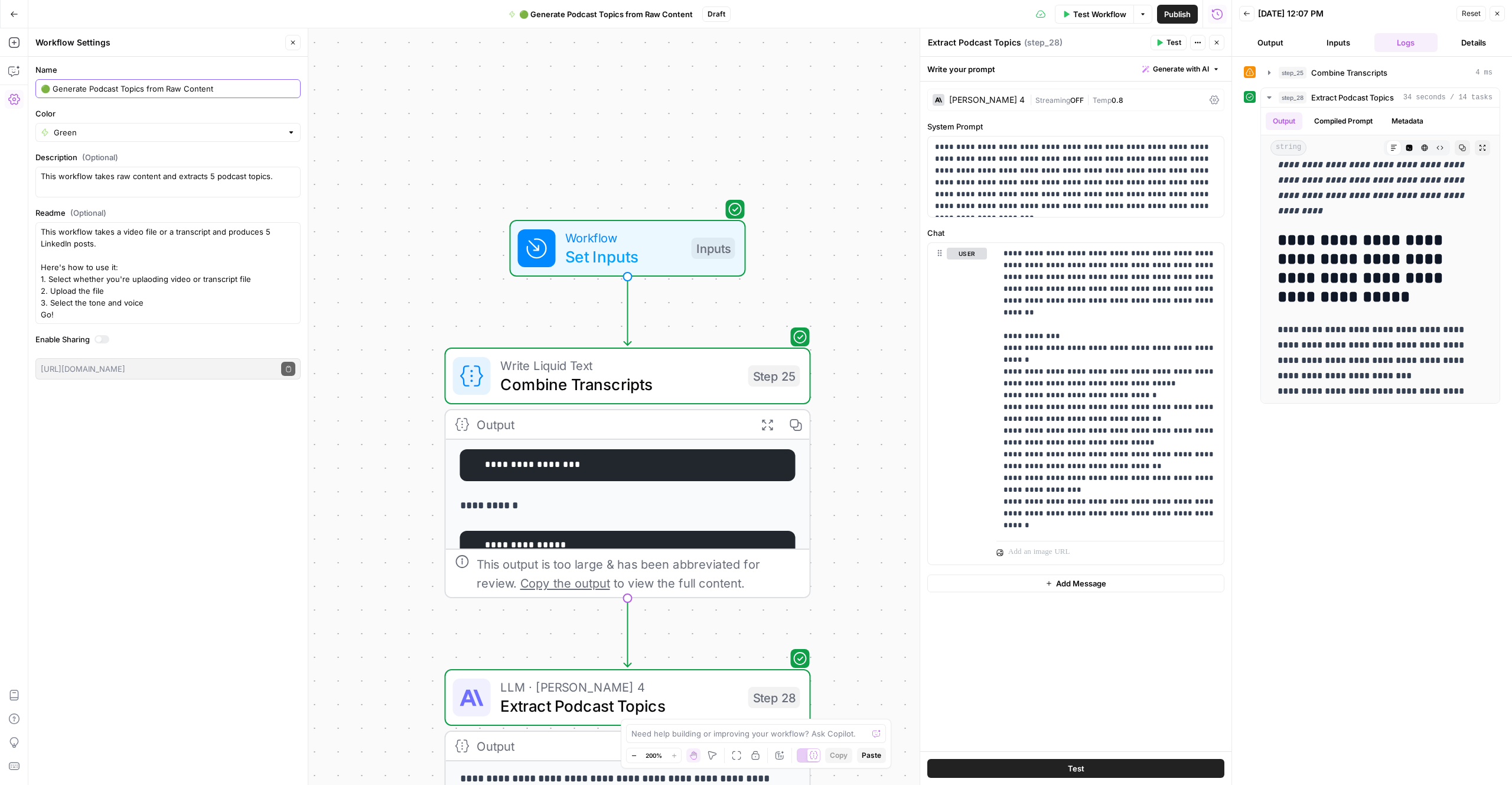
click at [50, 85] on input "🟢 Generate Podcast Topics from Raw Content" at bounding box center [168, 88] width 255 height 12
paste input "🟡"
type input "🟡 Generate Podcast Topics from Raw Content"
drag, startPoint x: 438, startPoint y: 97, endPoint x: 242, endPoint y: 54, distance: 200.7
click at [436, 97] on div "**********" at bounding box center [630, 406] width 1204 height 756
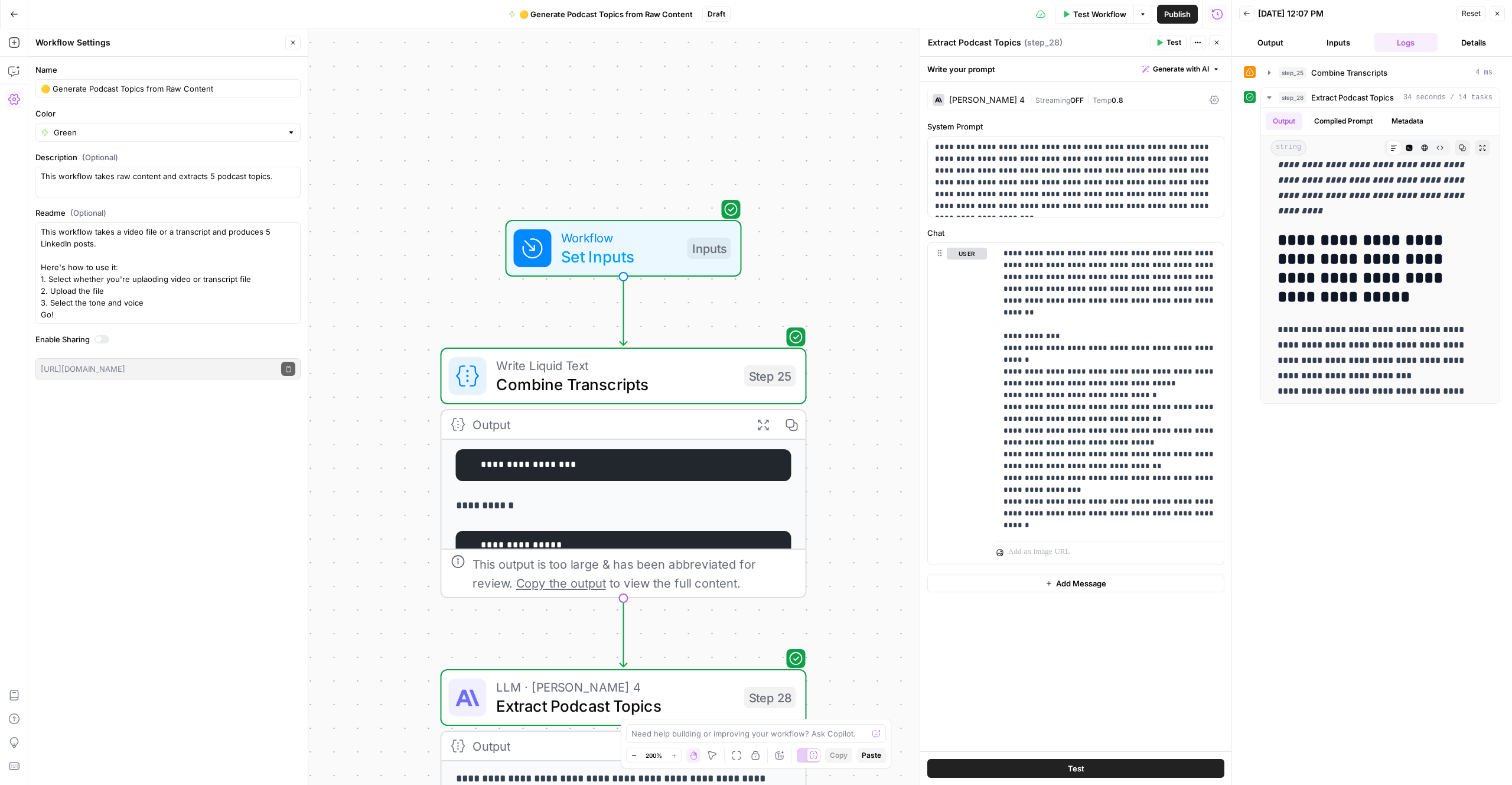
click at [1177, 14] on span "Publish" at bounding box center [1177, 14] width 27 height 12
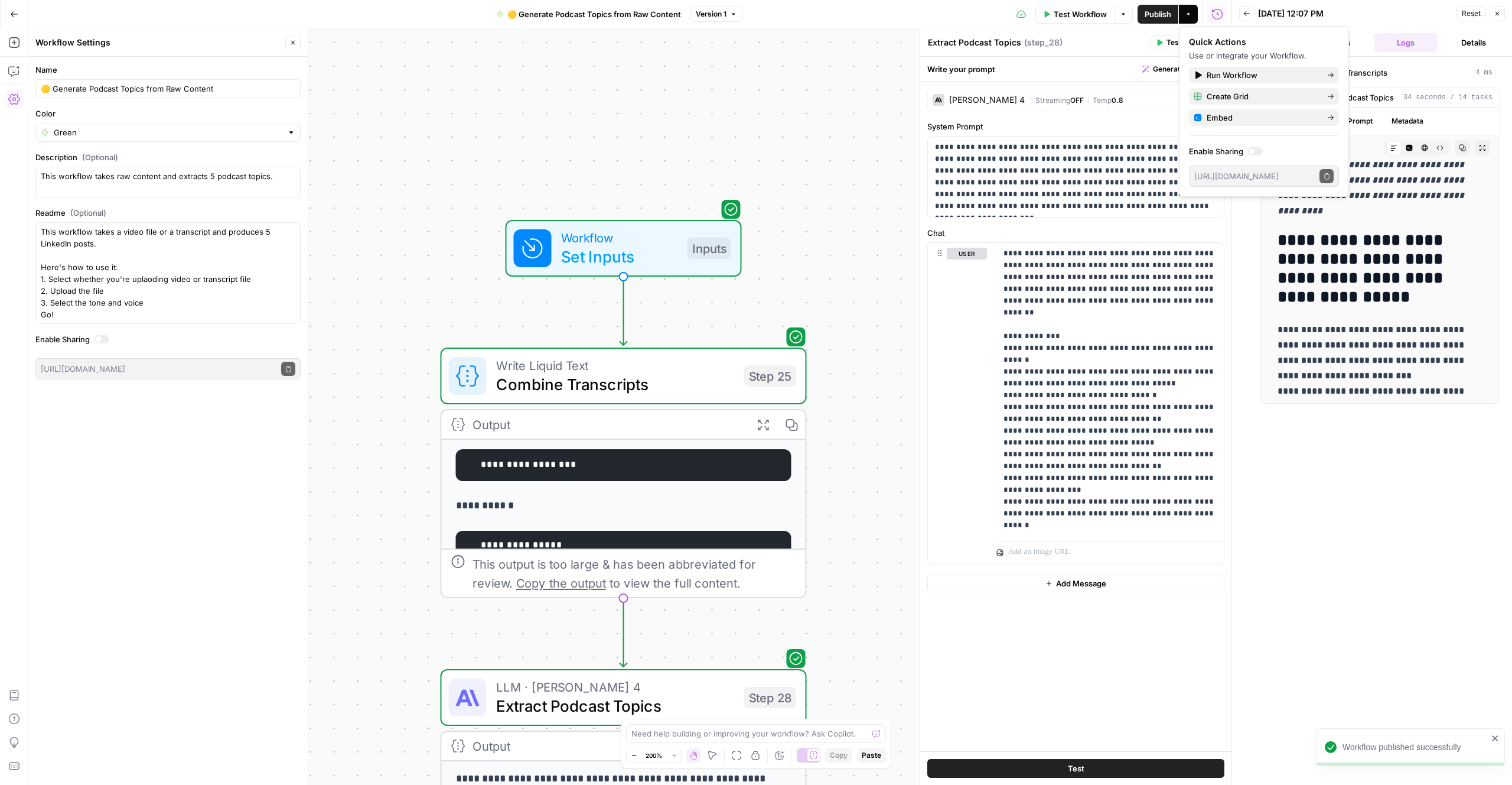
click at [11, 13] on icon "button" at bounding box center [14, 14] width 7 height 6
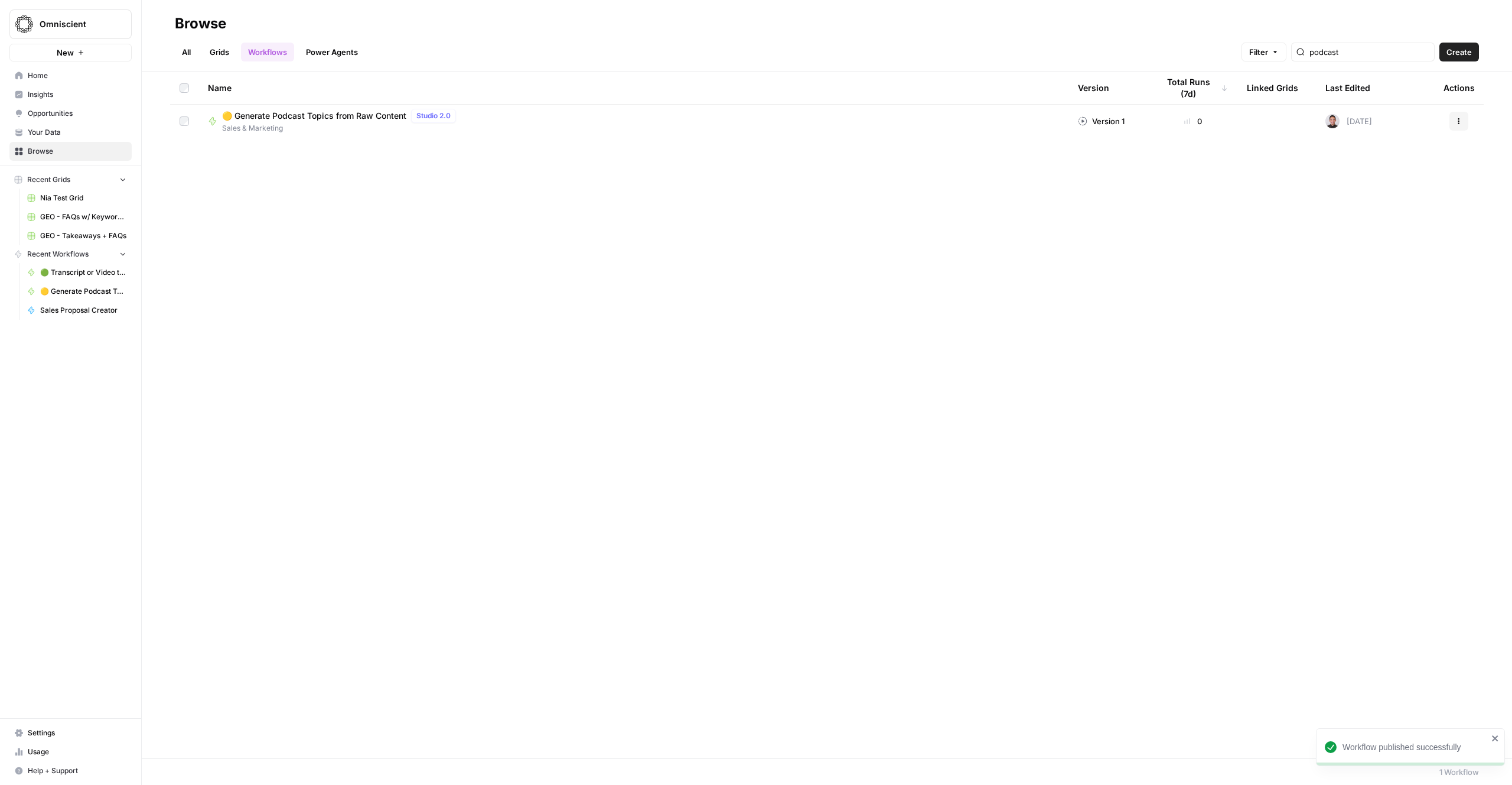
click at [34, 733] on span "Settings" at bounding box center [77, 733] width 99 height 11
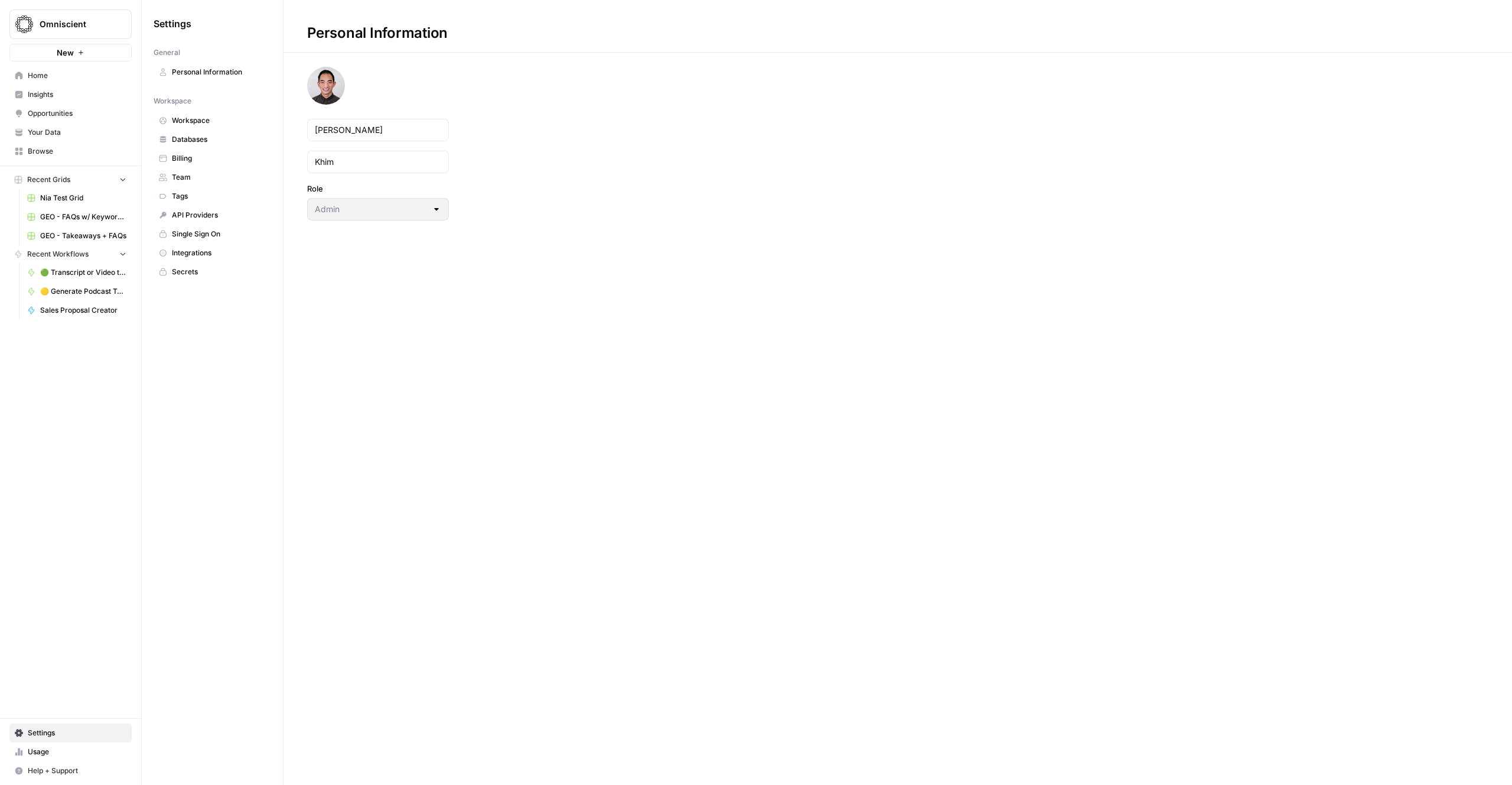
click at [190, 212] on span "API Providers" at bounding box center [218, 215] width 94 height 11
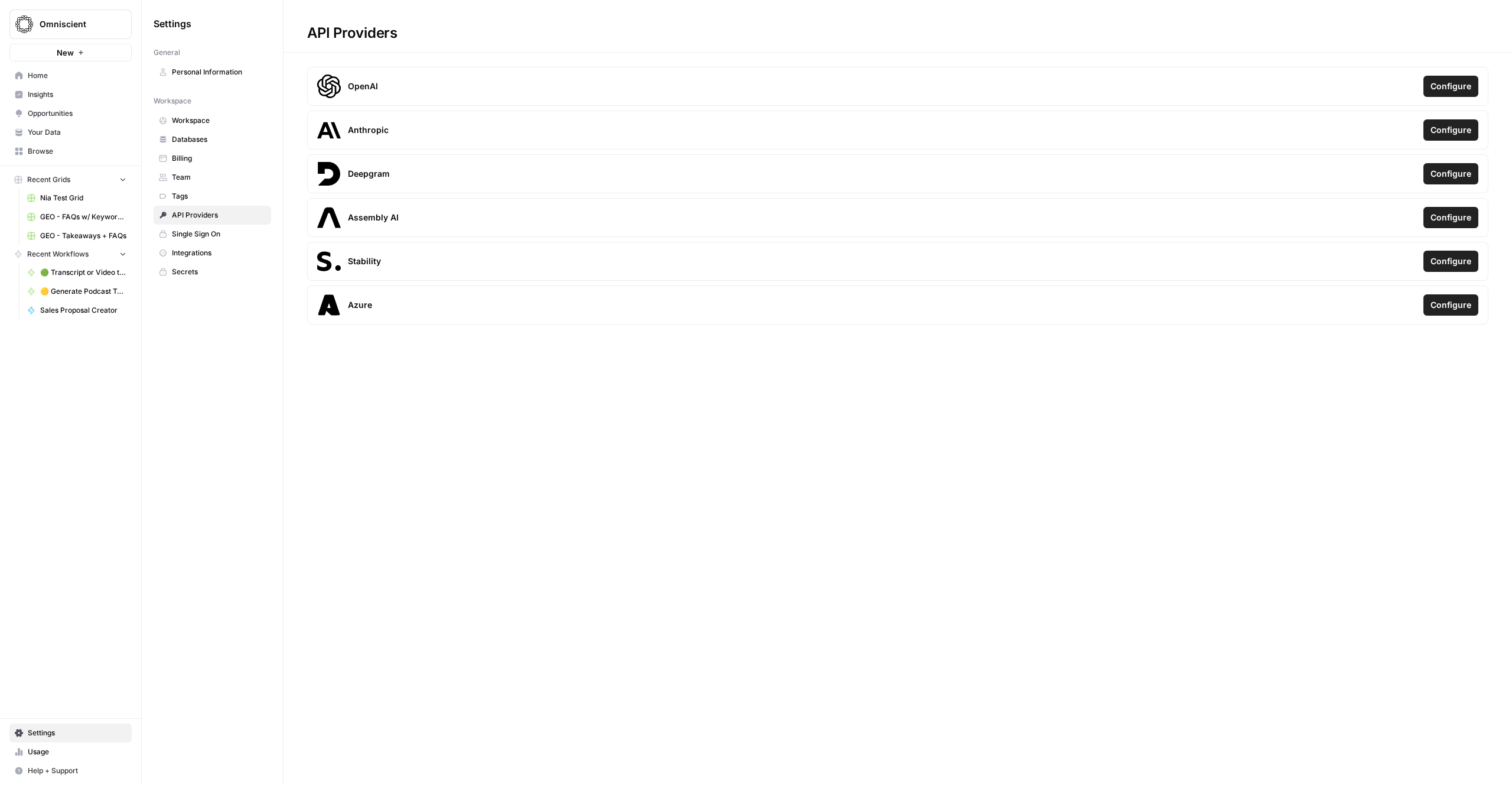
click at [209, 254] on span "Integrations" at bounding box center [218, 252] width 94 height 11
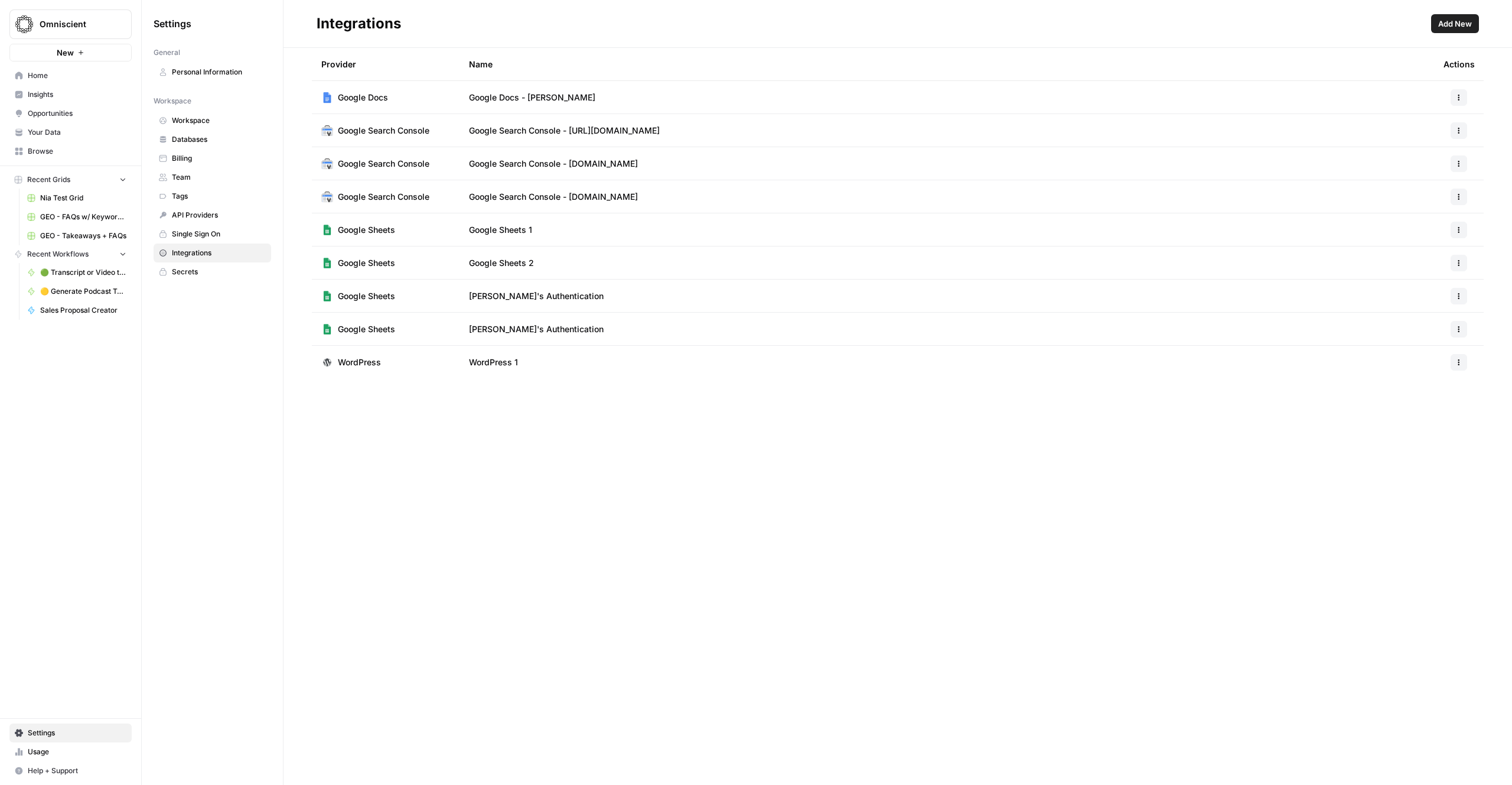
click at [203, 272] on span "Secrets" at bounding box center [218, 272] width 94 height 11
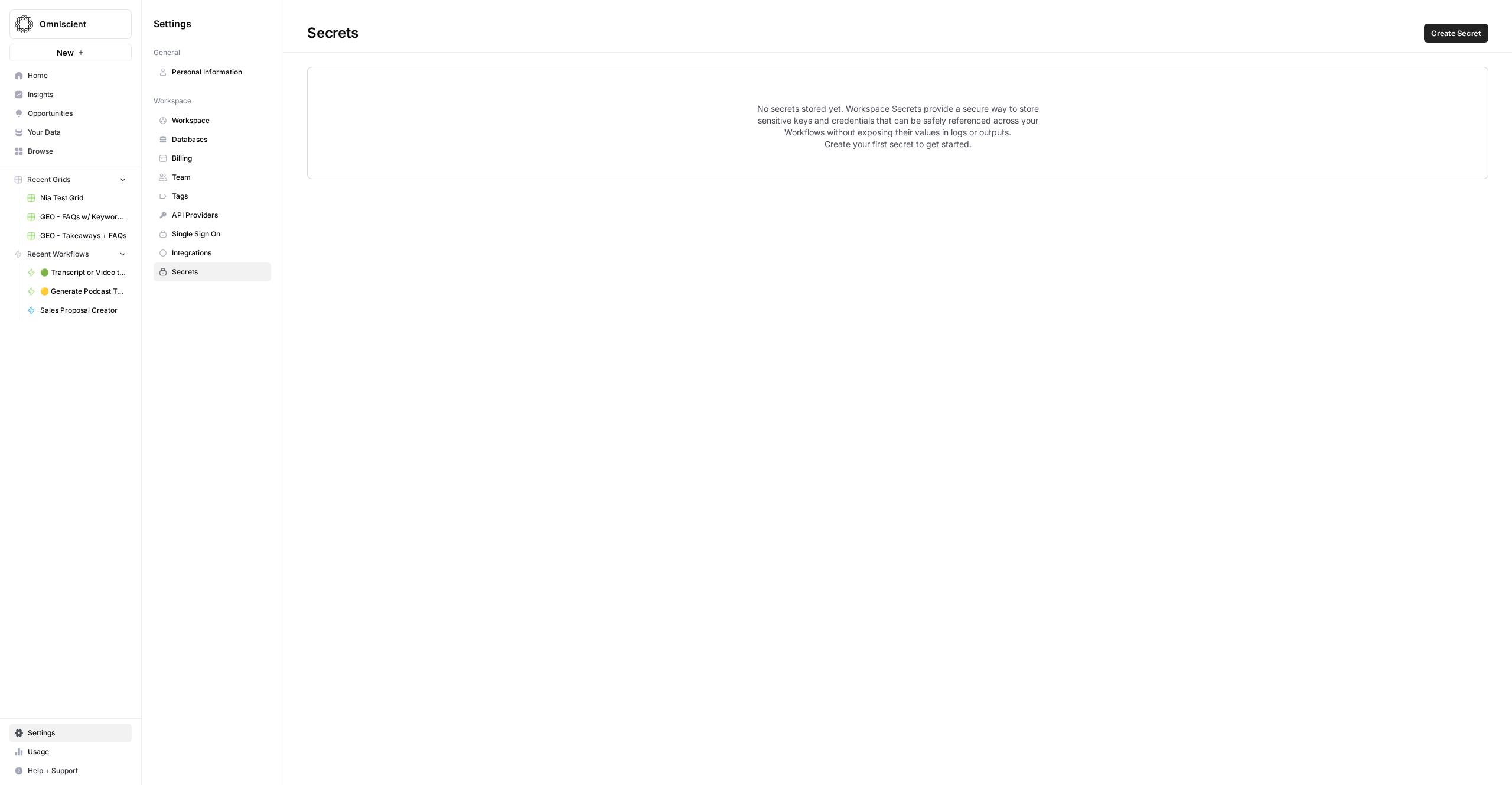
click at [194, 258] on span "Integrations" at bounding box center [218, 252] width 94 height 11
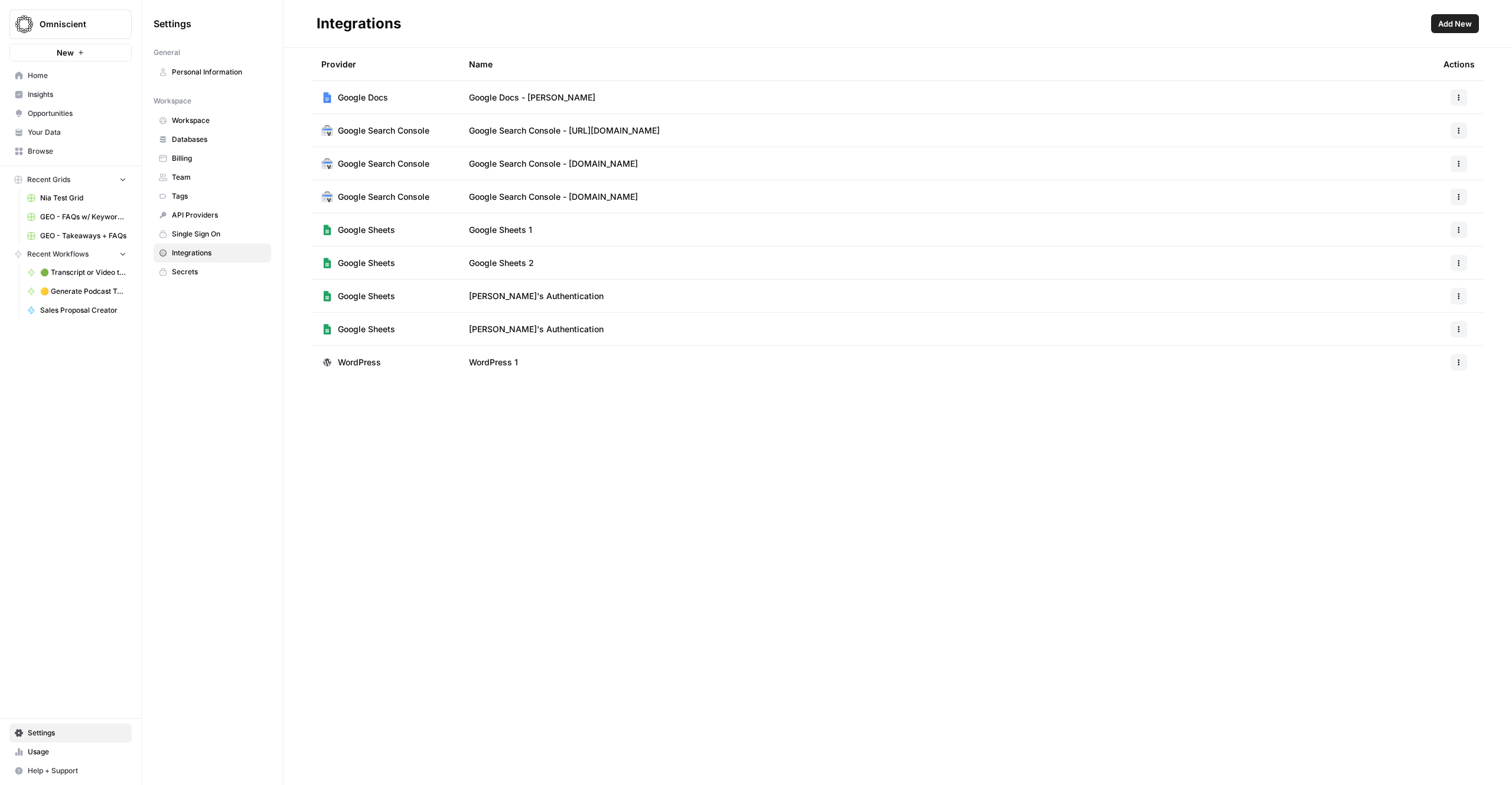
click at [192, 236] on span "Single Sign On" at bounding box center [218, 234] width 94 height 11
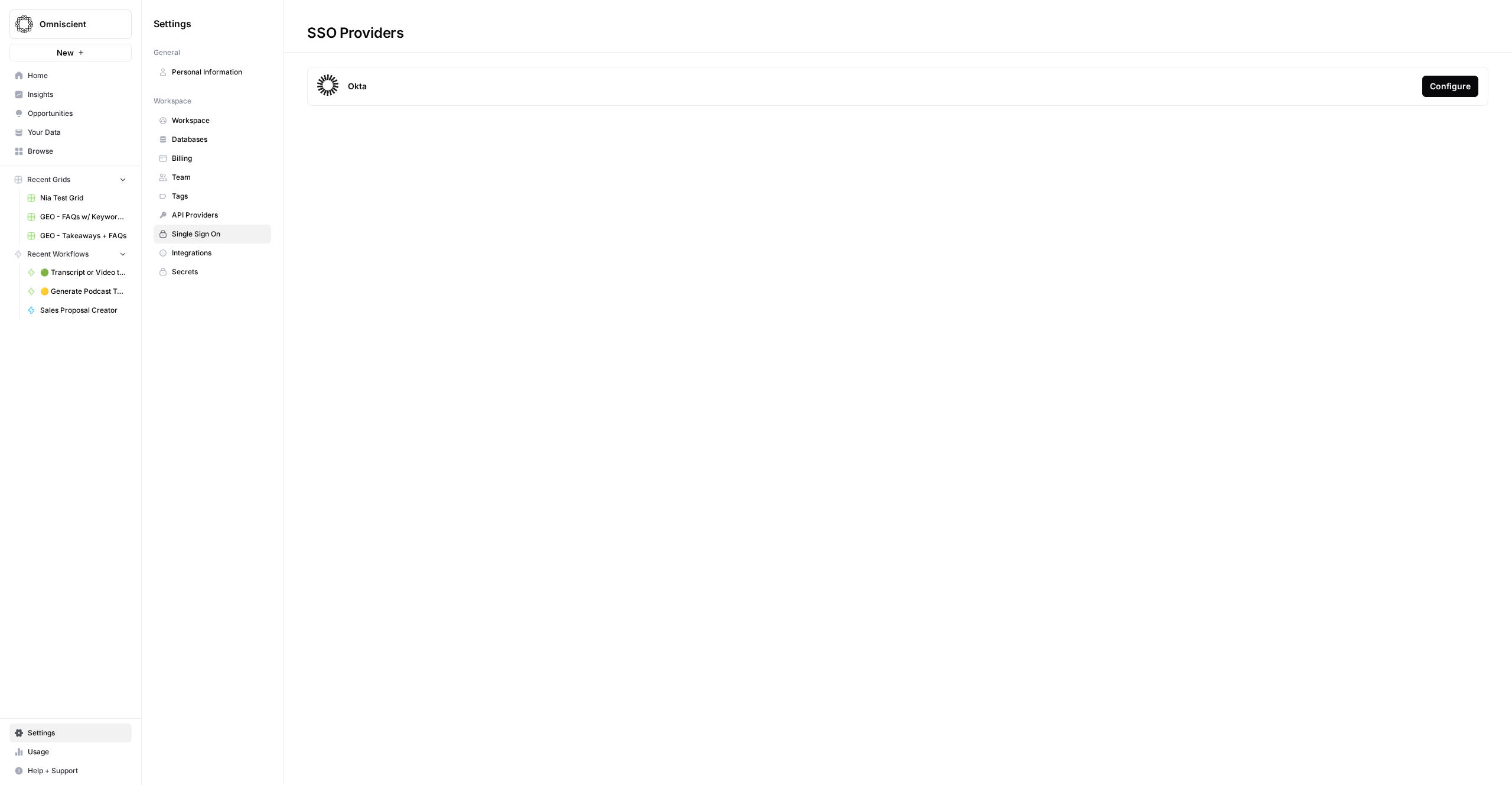
click at [185, 253] on span "Integrations" at bounding box center [218, 252] width 94 height 11
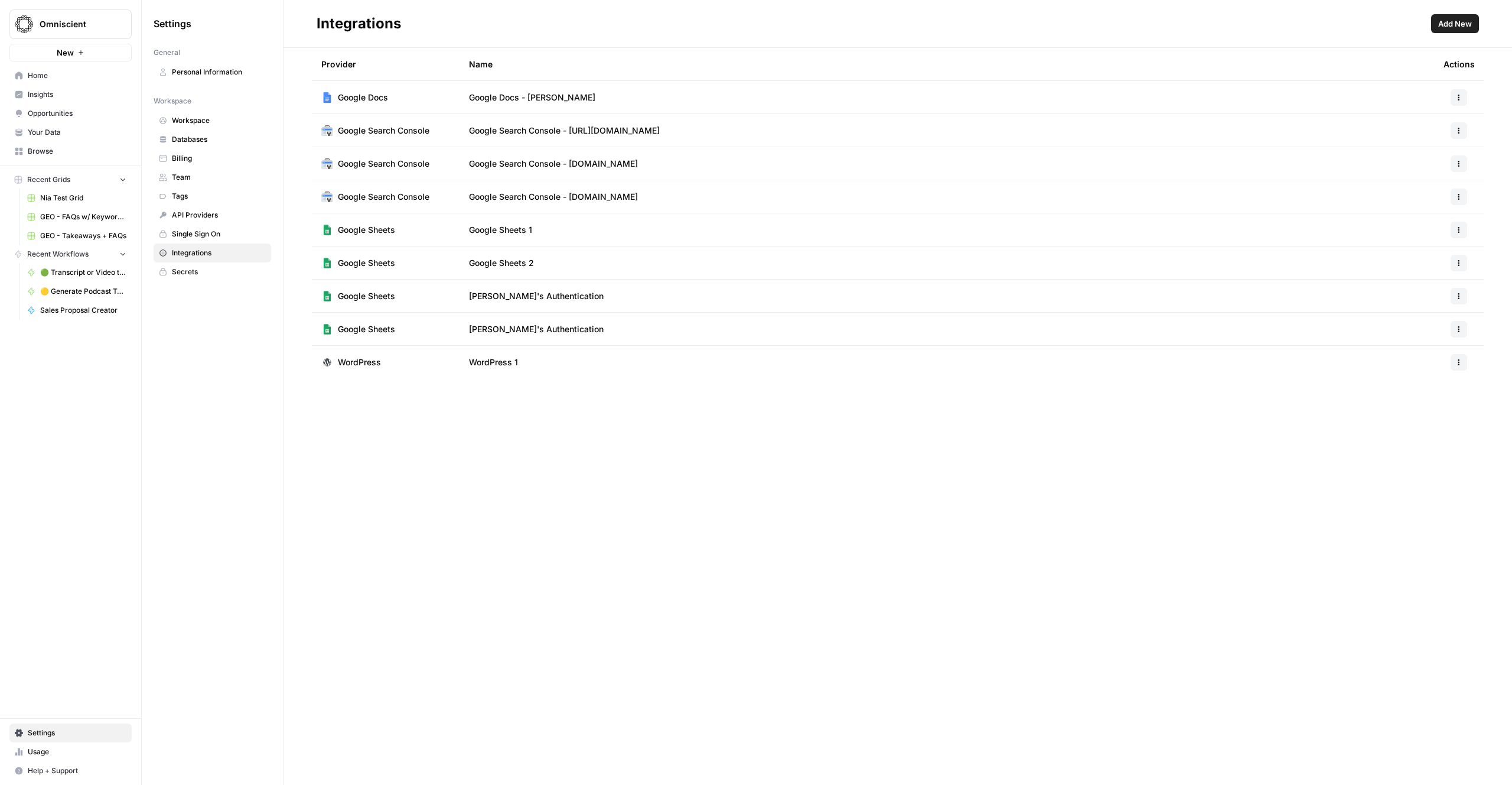
click at [209, 215] on span "API Providers" at bounding box center [218, 215] width 94 height 11
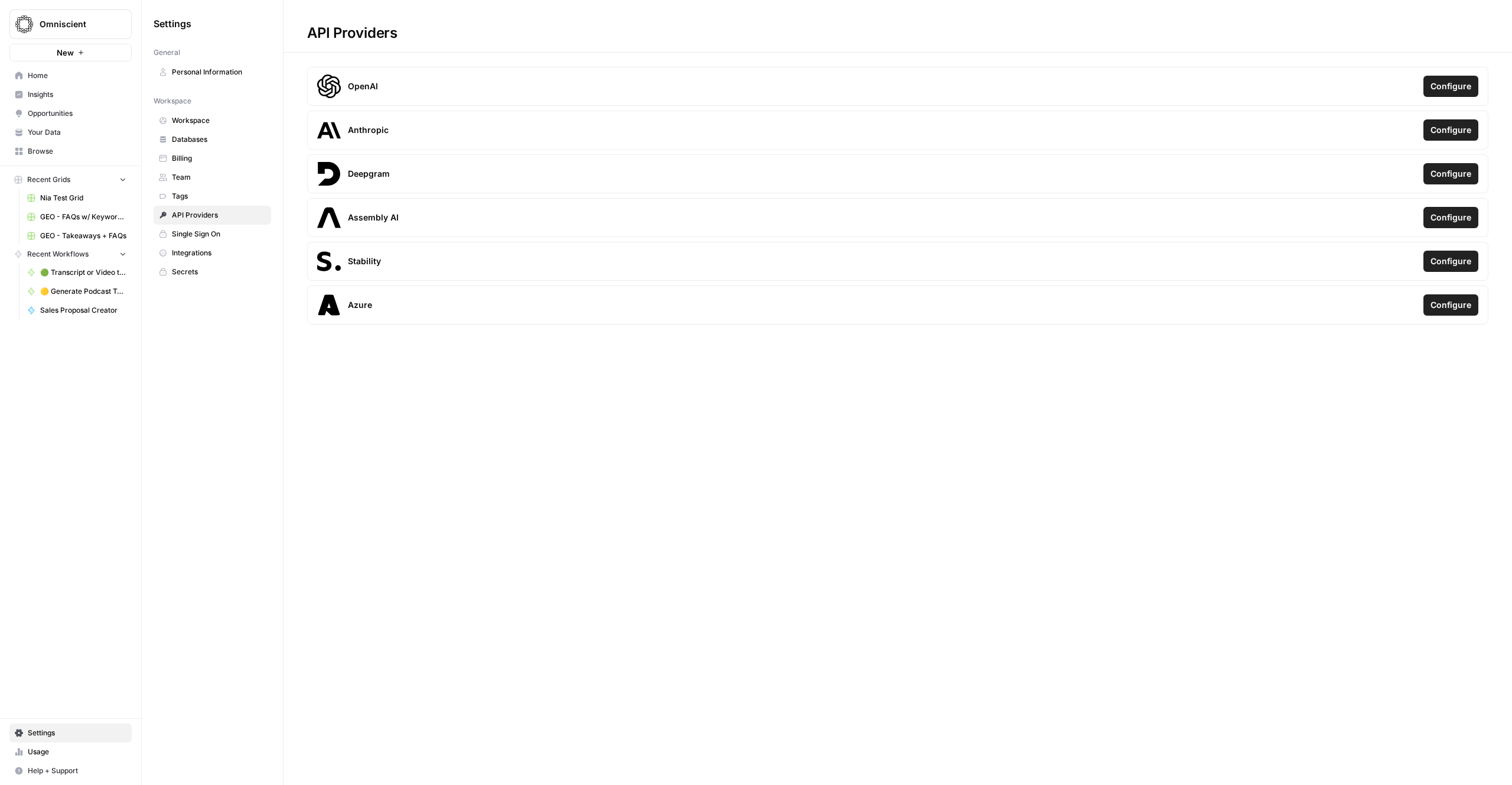
click at [189, 197] on span "Tags" at bounding box center [218, 196] width 94 height 11
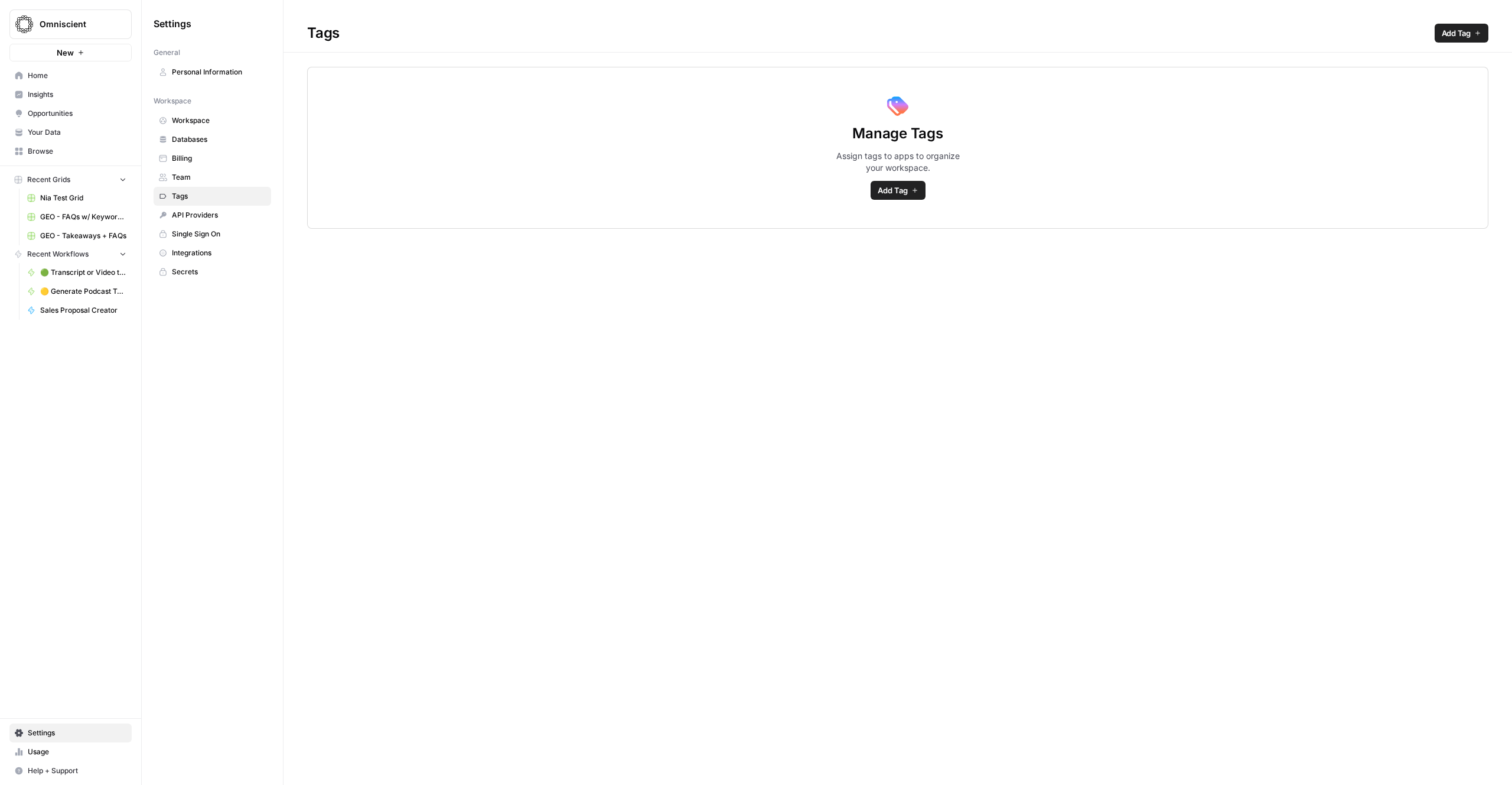
click at [193, 173] on span "Team" at bounding box center [218, 177] width 94 height 11
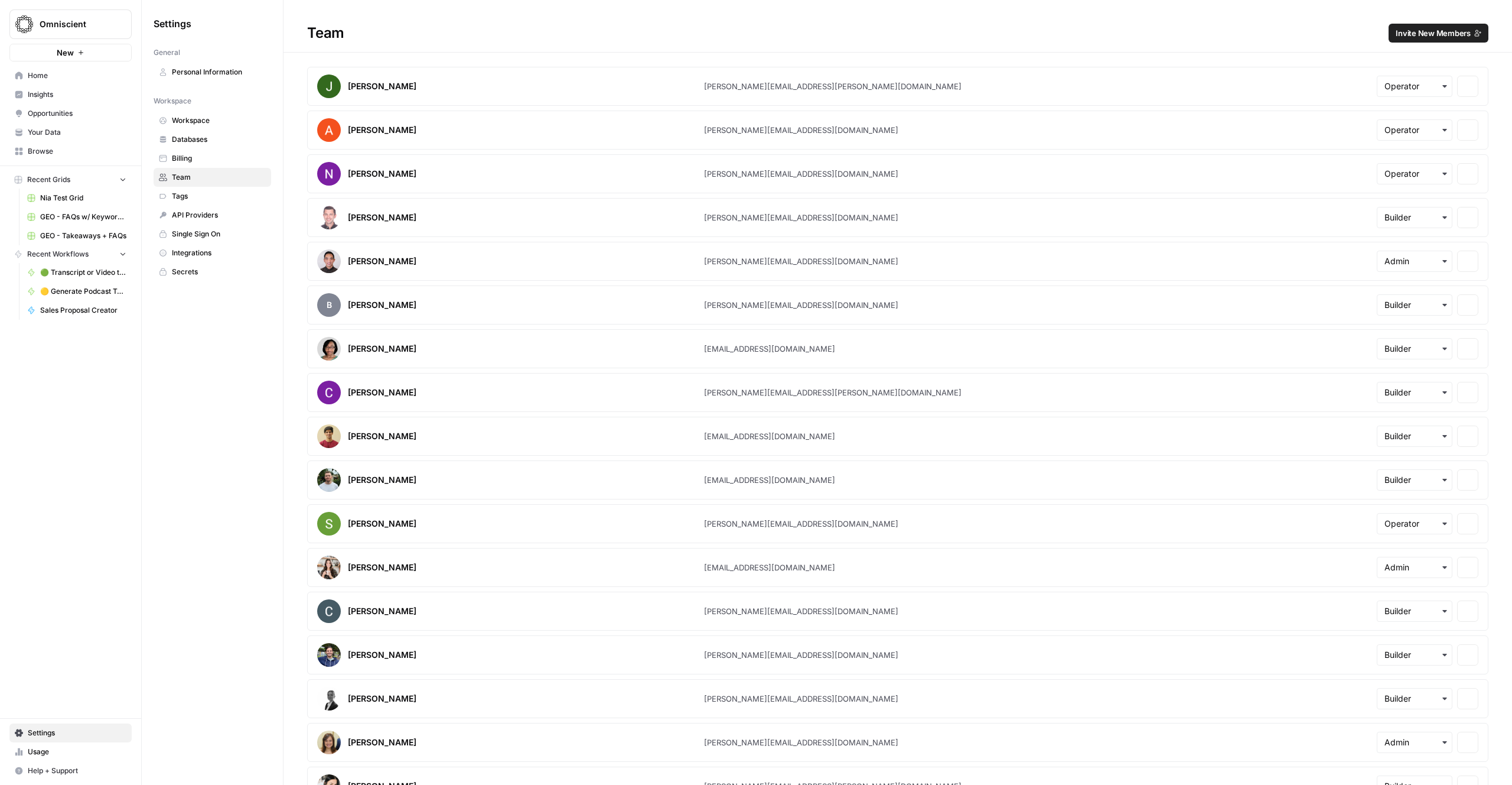
click at [198, 124] on span "Workspace" at bounding box center [218, 121] width 94 height 11
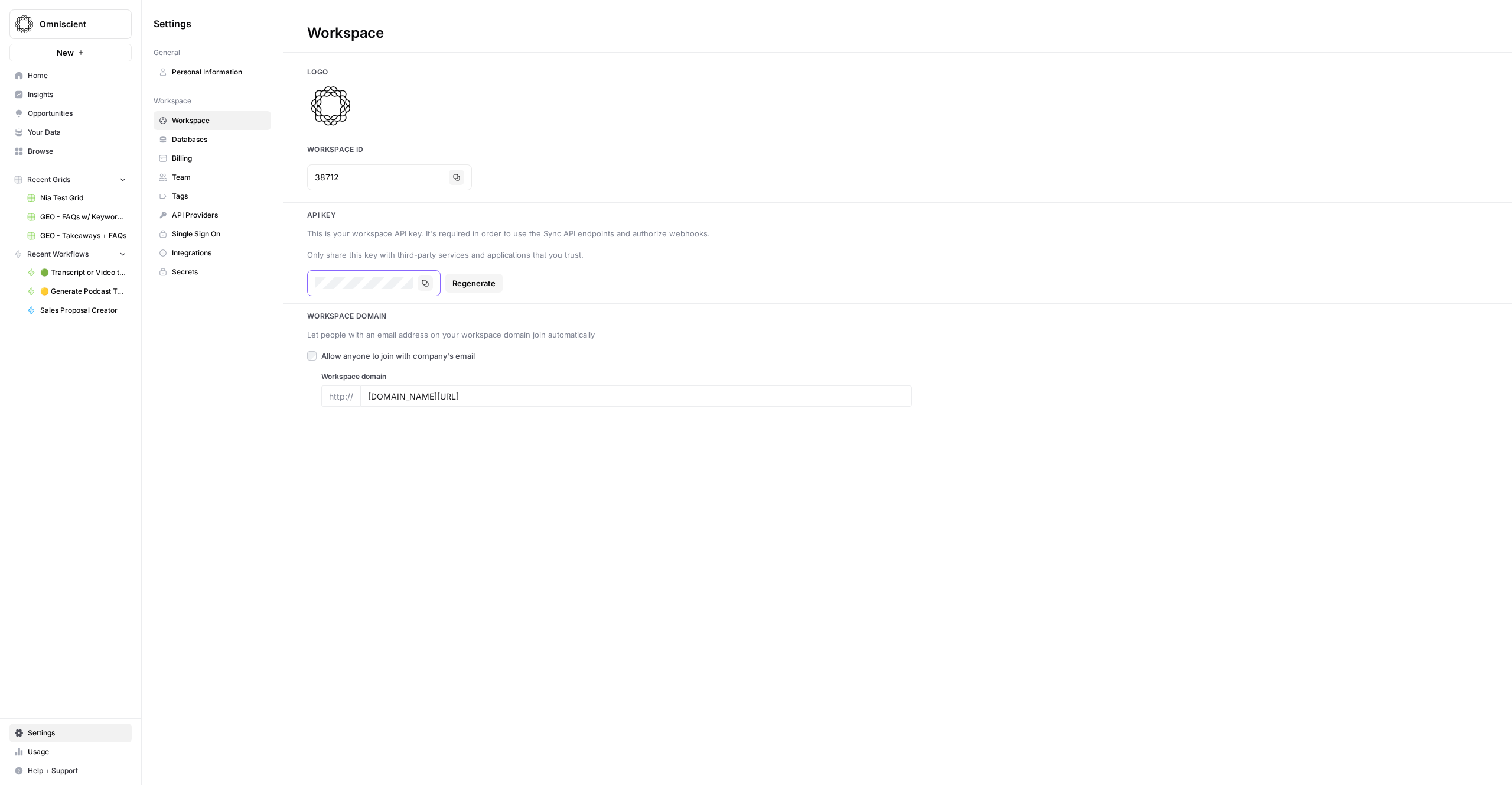
click at [427, 282] on icon "button" at bounding box center [425, 283] width 7 height 7
click at [539, 26] on h1 "Workspace" at bounding box center [898, 26] width 1229 height 52
click at [38, 72] on span "Home" at bounding box center [77, 76] width 99 height 11
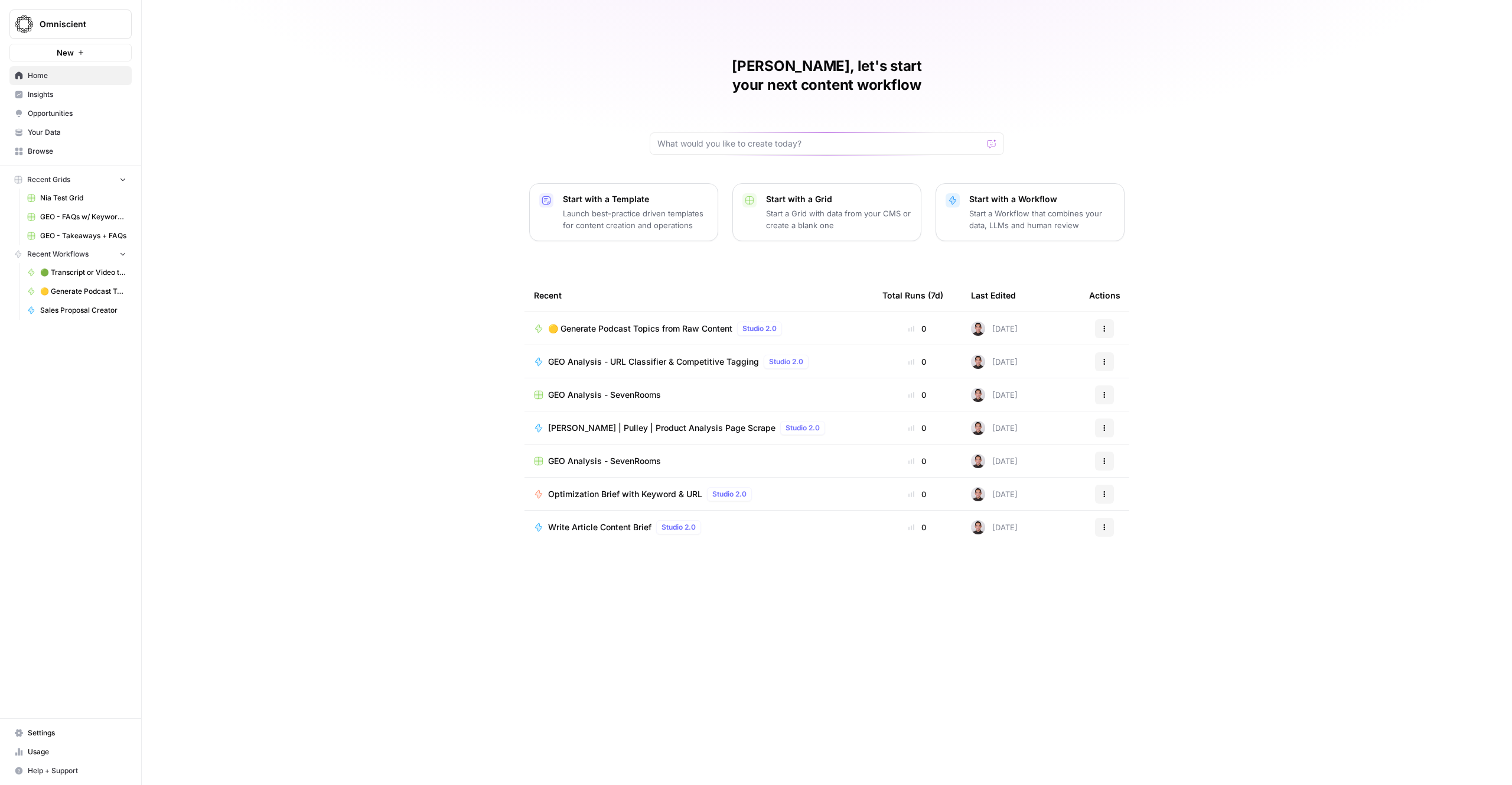
click at [722, 132] on div at bounding box center [827, 144] width 355 height 22
drag, startPoint x: 283, startPoint y: 119, endPoint x: 184, endPoint y: 111, distance: 99.3
click at [268, 117] on div "David, let's start your next content workflow Start with a Template Launch best…" at bounding box center [827, 392] width 1370 height 785
click at [39, 149] on span "Browse" at bounding box center [77, 151] width 99 height 11
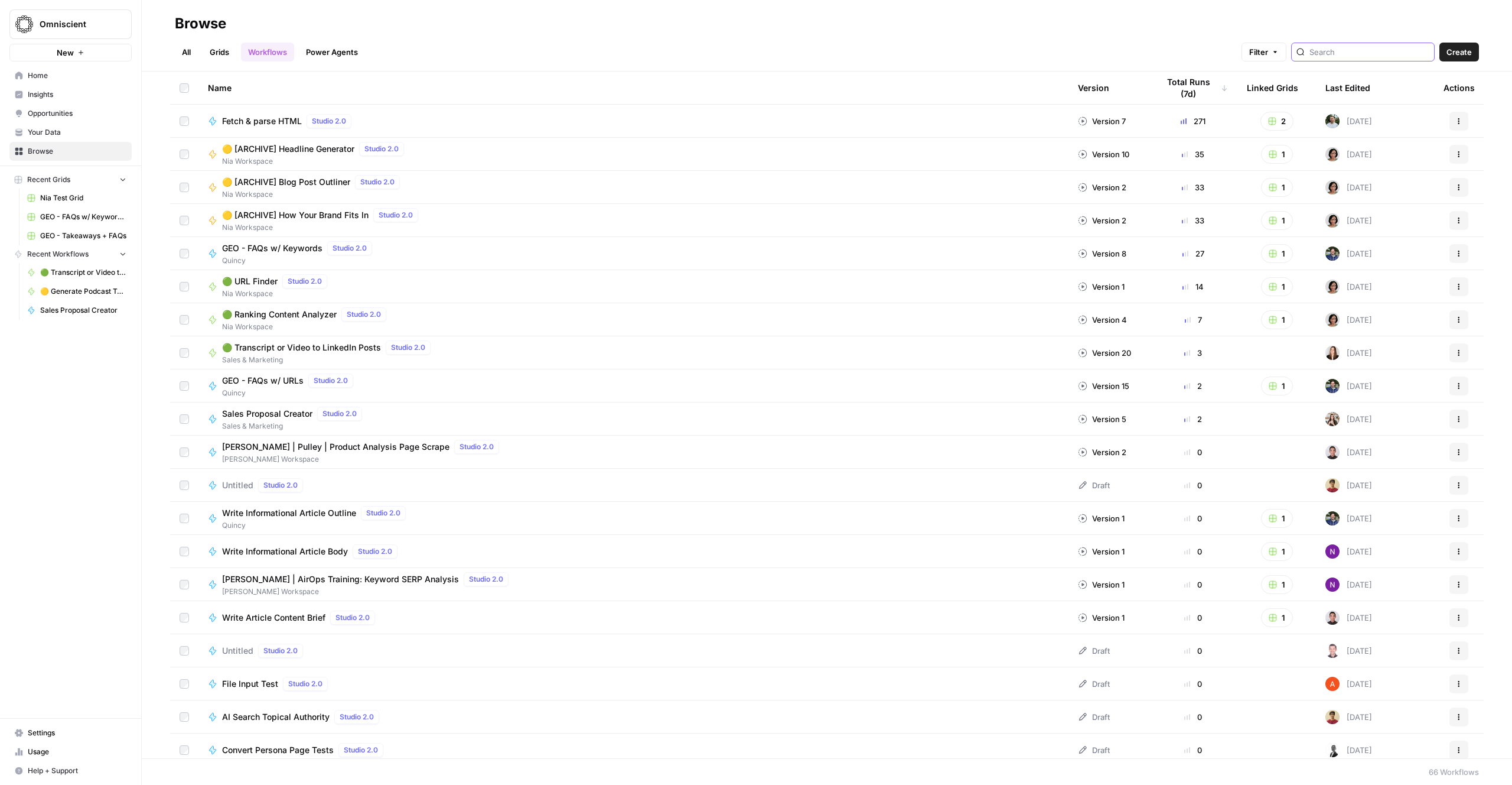
click at [1361, 55] on input "search" at bounding box center [1370, 52] width 120 height 12
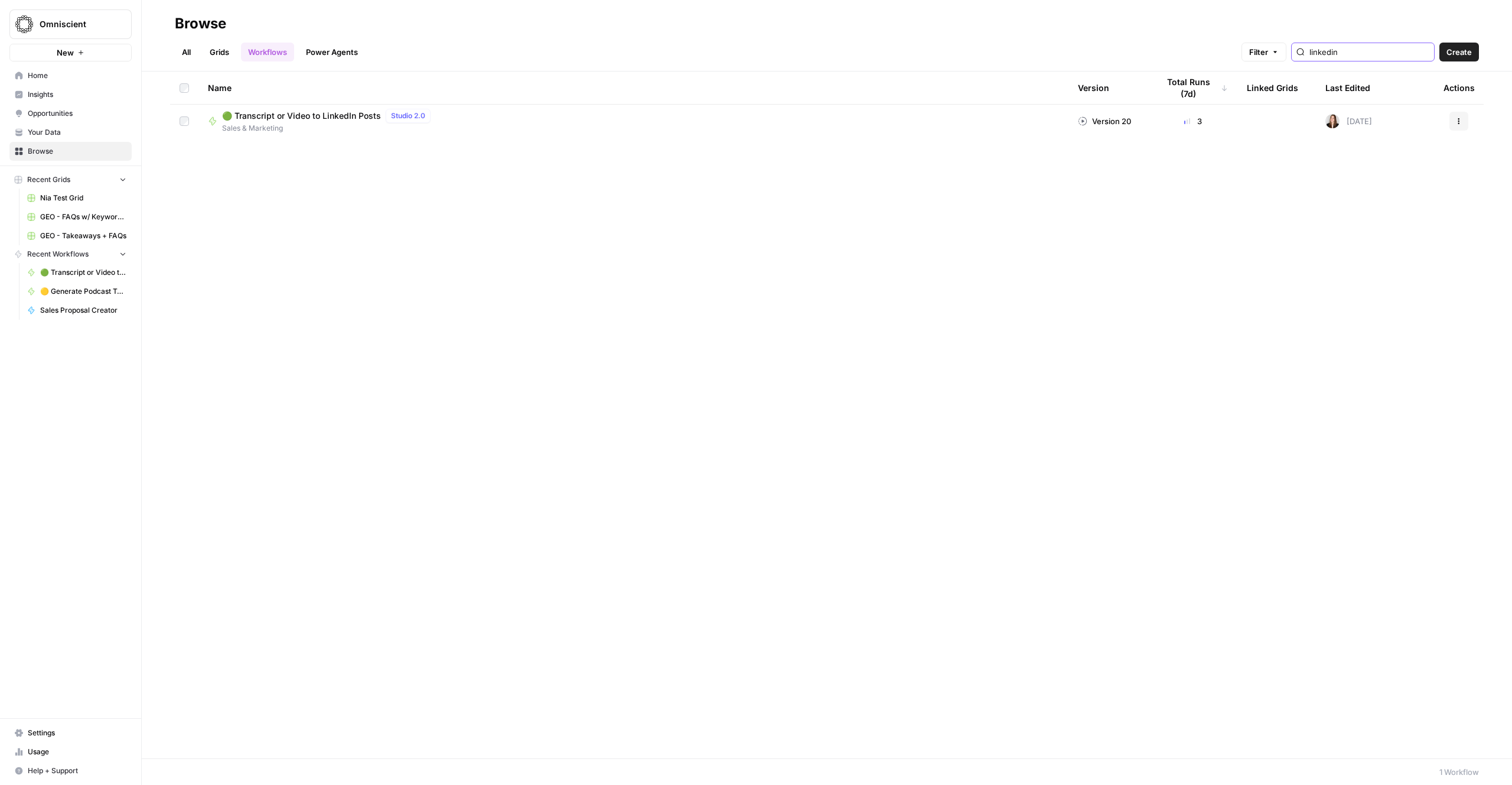
type input "linkedin"
click at [330, 110] on span "🟢 Transcript or Video to LinkedIn Posts" at bounding box center [302, 116] width 159 height 12
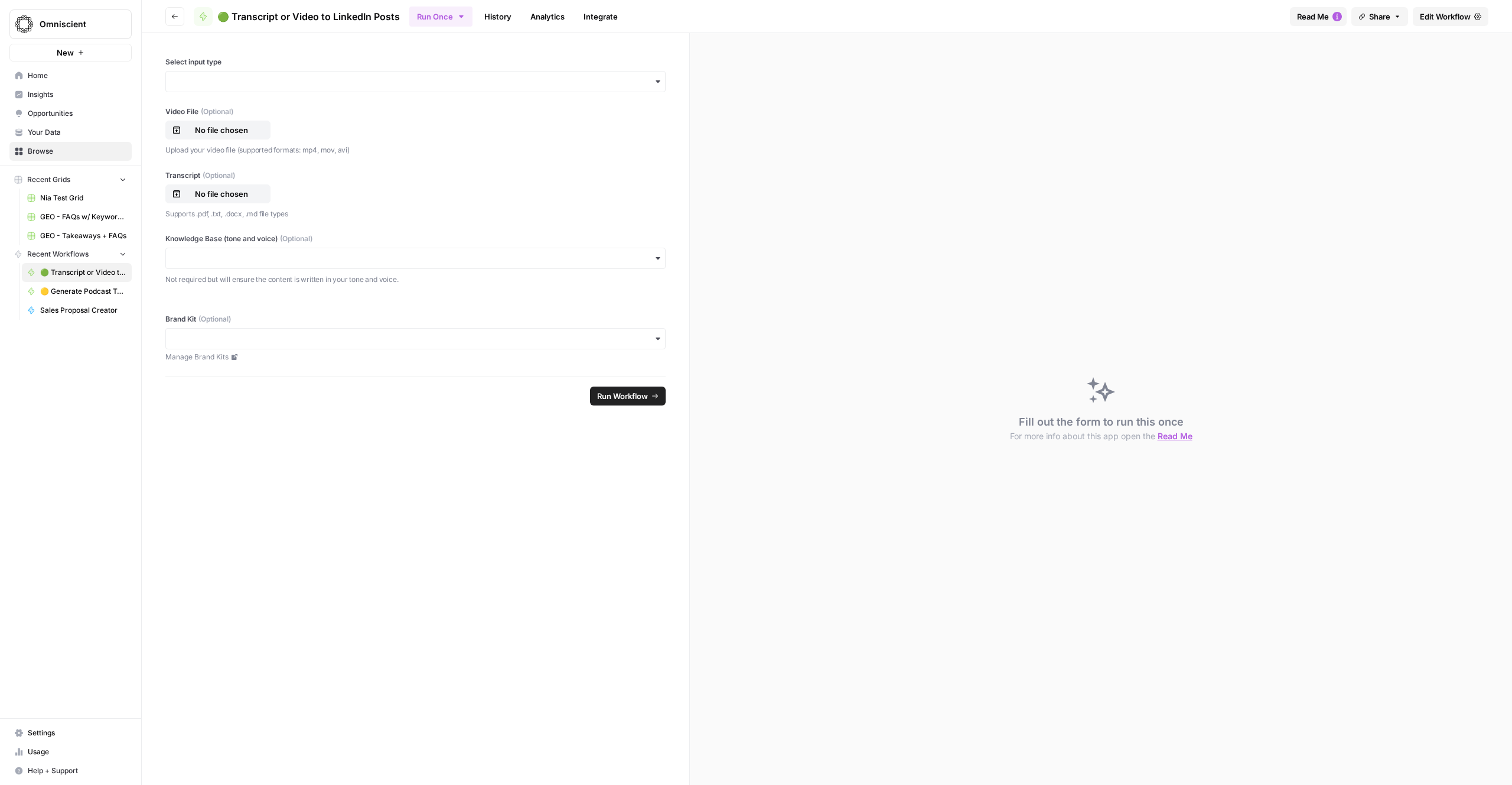
click at [1388, 17] on span "Share" at bounding box center [1380, 16] width 21 height 12
click at [1403, 47] on div at bounding box center [1416, 47] width 26 height 14
drag, startPoint x: 1446, startPoint y: 217, endPoint x: 1065, endPoint y: 191, distance: 381.9
click at [1446, 217] on div "Fill out the form to run this once For more info about this app open the Read Me" at bounding box center [1101, 409] width 822 height 752
drag, startPoint x: 1031, startPoint y: 190, endPoint x: 1022, endPoint y: 192, distance: 9.2
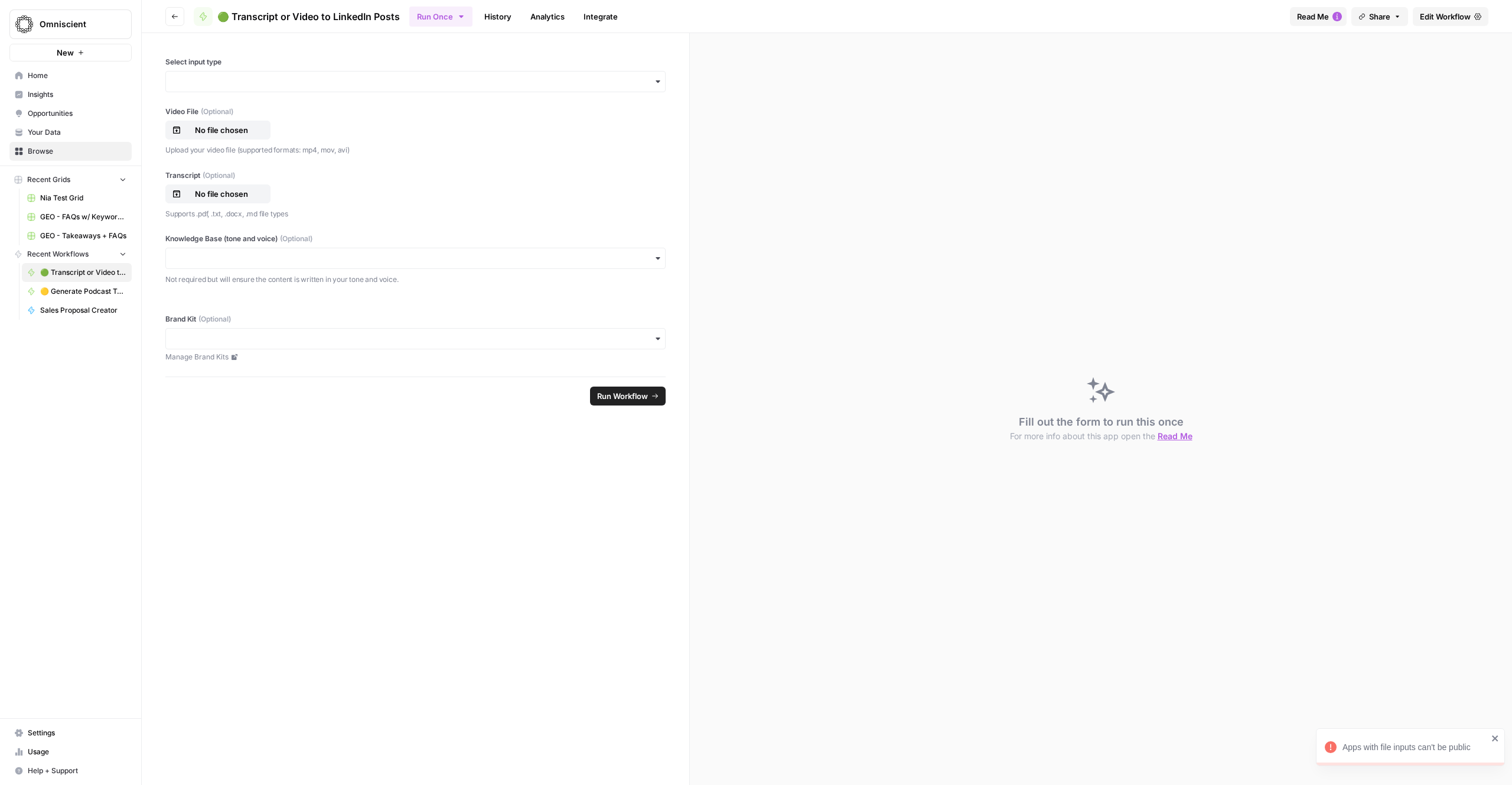
click at [1026, 191] on div "Fill out the form to run this once For more info about this app open the Read Me" at bounding box center [1101, 409] width 822 height 752
click at [1013, 192] on div "Fill out the form to run this once For more info about this app open the Read Me" at bounding box center [1101, 409] width 822 height 752
drag, startPoint x: 910, startPoint y: 170, endPoint x: 877, endPoint y: 161, distance: 34.2
click at [909, 170] on div "Fill out the form to run this once For more info about this app open the Read Me" at bounding box center [1101, 409] width 822 height 752
click at [880, 190] on div "Fill out the form to run this once For more info about this app open the Read Me" at bounding box center [1101, 409] width 822 height 752
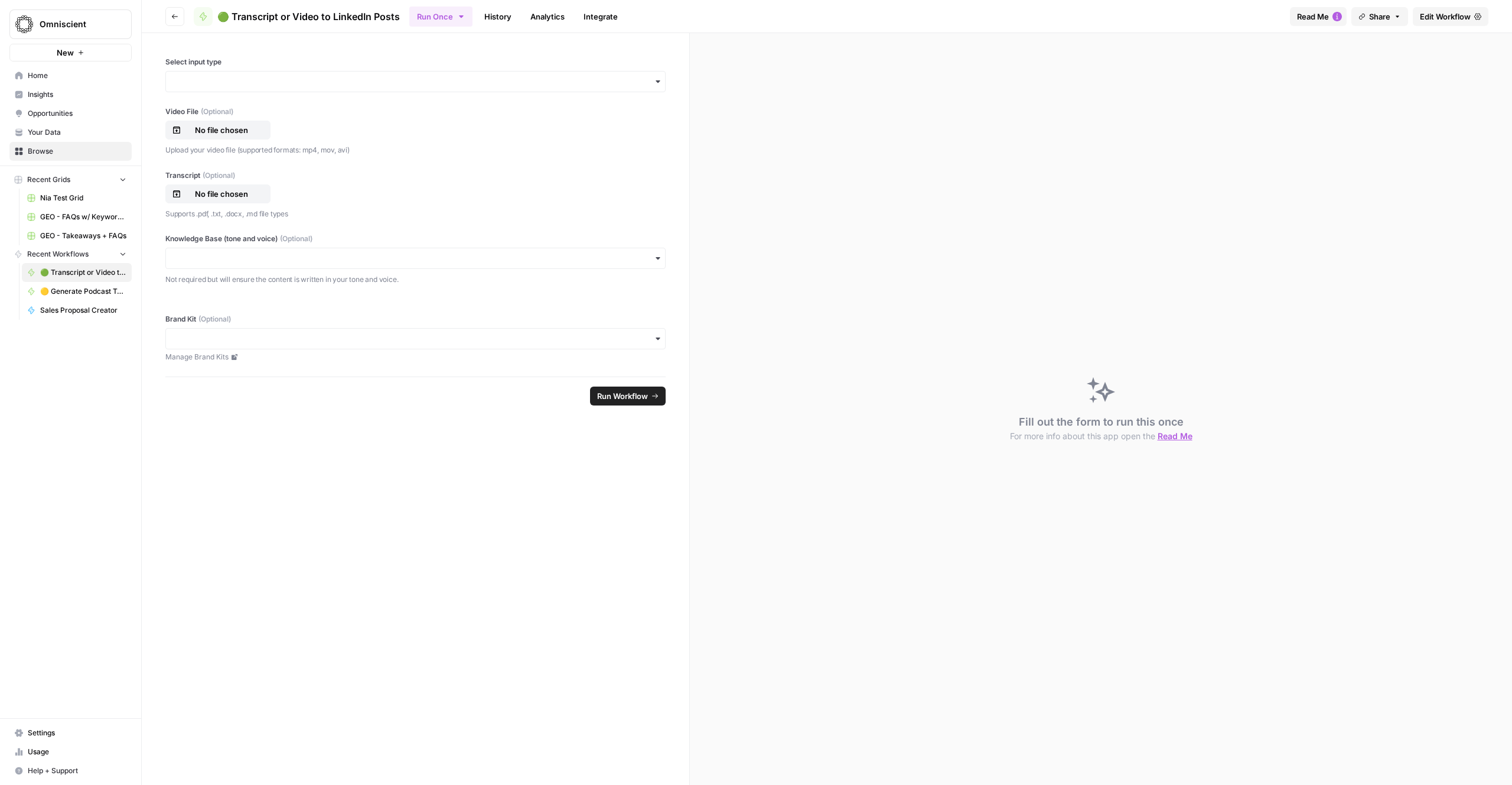
click at [1446, 17] on span "Edit Workflow" at bounding box center [1445, 16] width 51 height 12
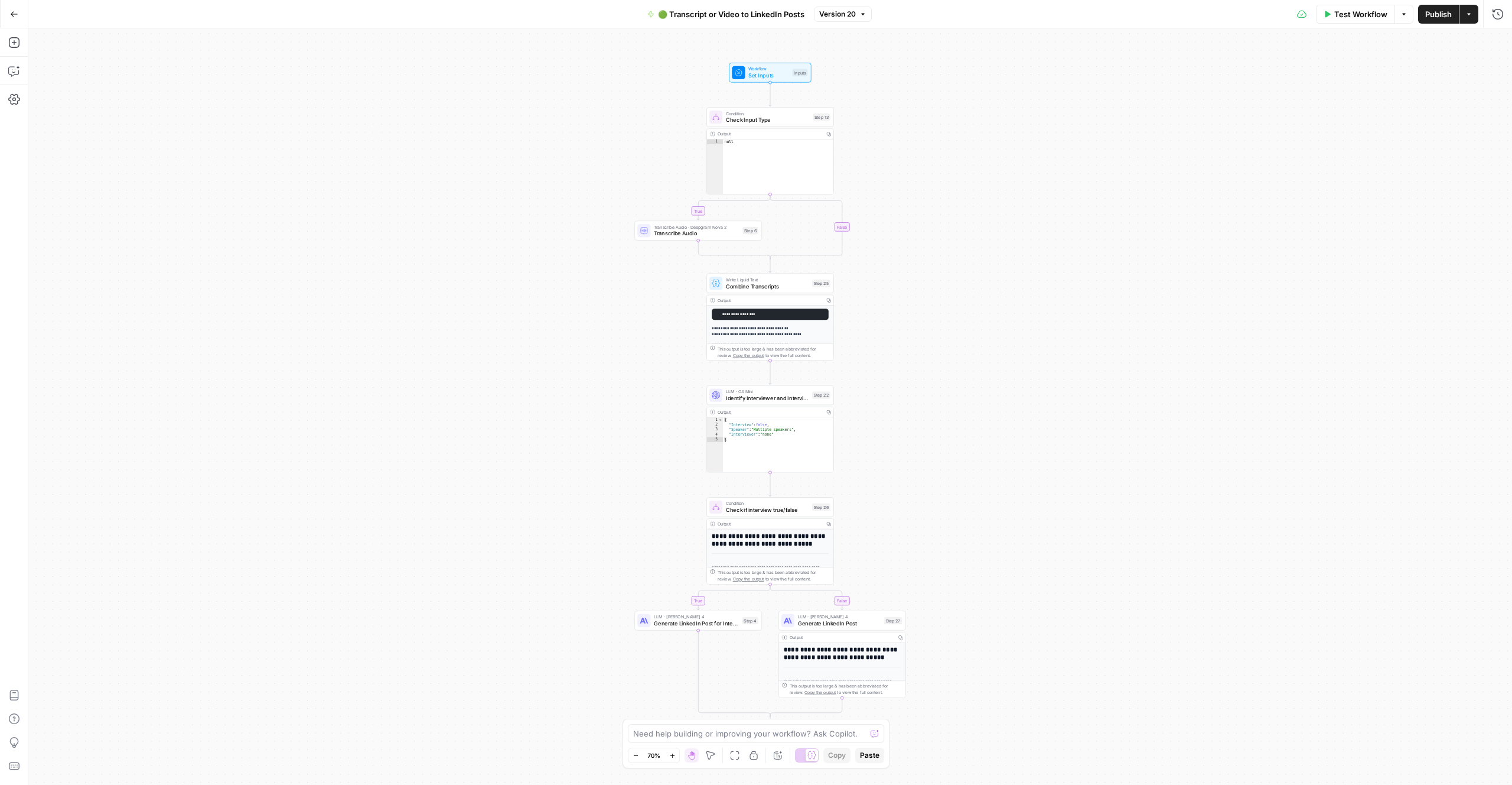
click at [756, 395] on span "Identify Interviewer and Interviewee" at bounding box center [767, 397] width 83 height 8
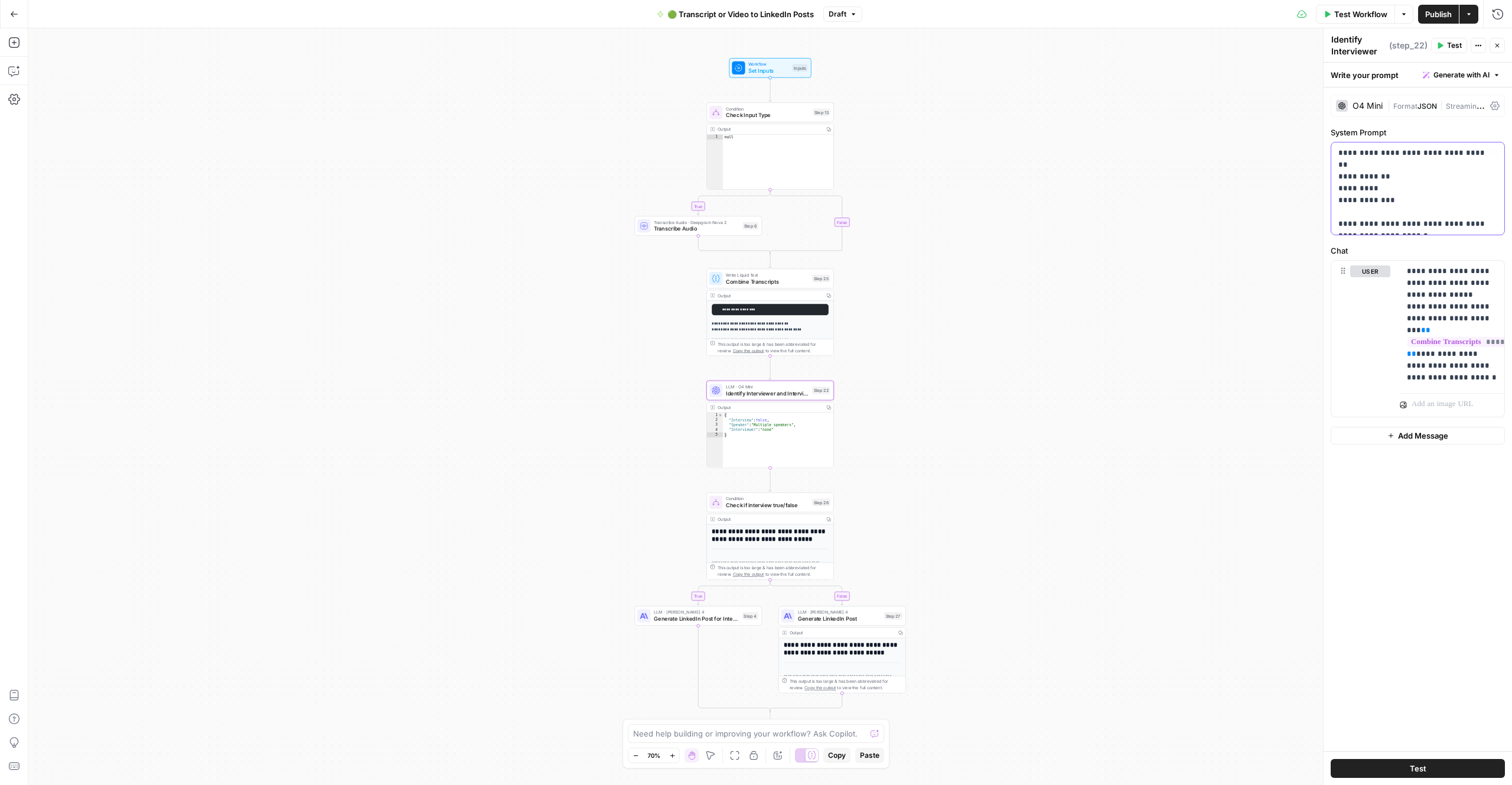
click at [1396, 177] on p "**********" at bounding box center [1418, 189] width 159 height 82
drag, startPoint x: 1033, startPoint y: 272, endPoint x: 1003, endPoint y: 122, distance: 153.0
click at [1033, 259] on div "**********" at bounding box center [770, 406] width 1484 height 756
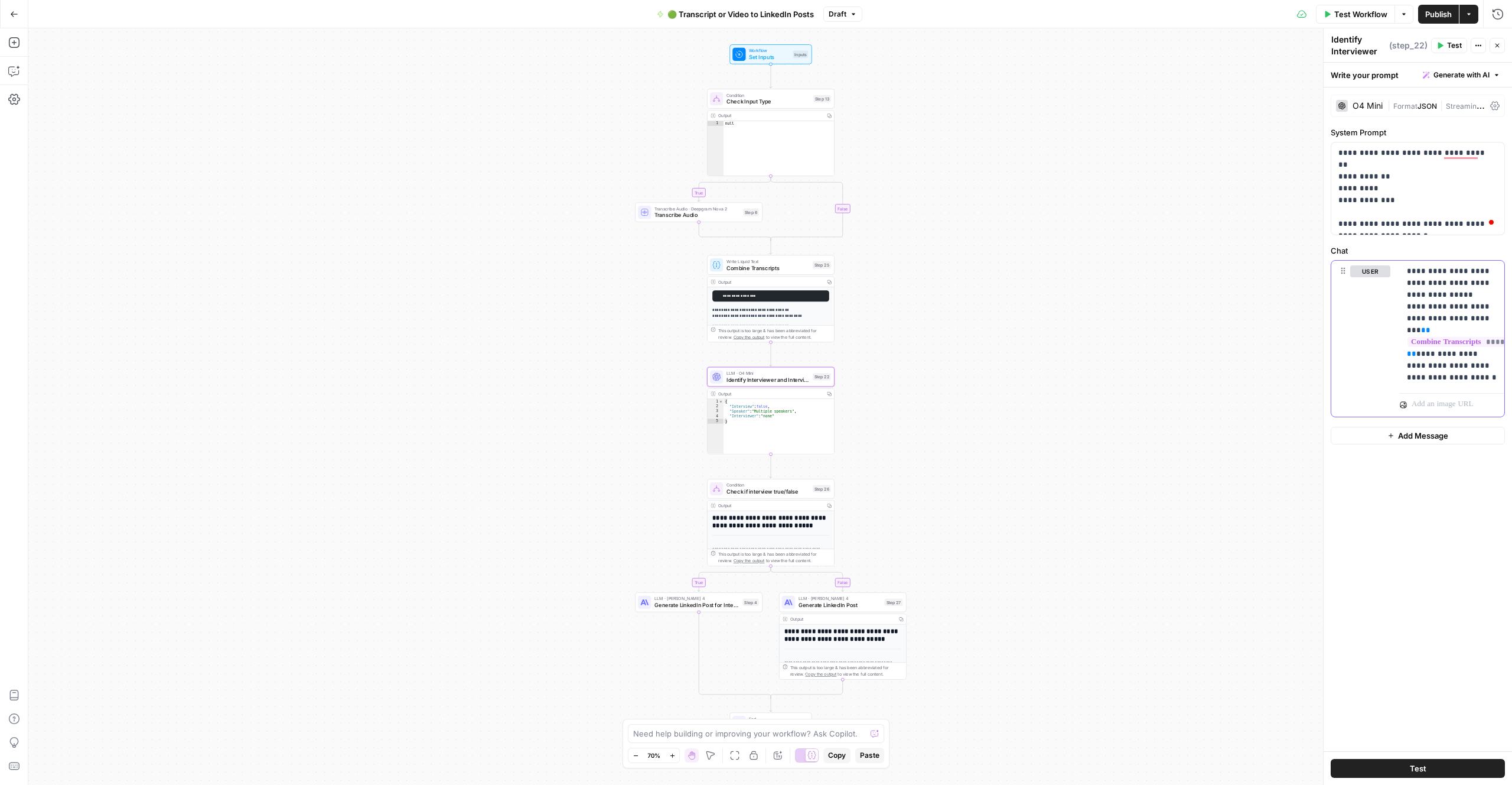
click at [1420, 285] on p "**********" at bounding box center [1452, 324] width 91 height 118
